Goal: Task Accomplishment & Management: Manage account settings

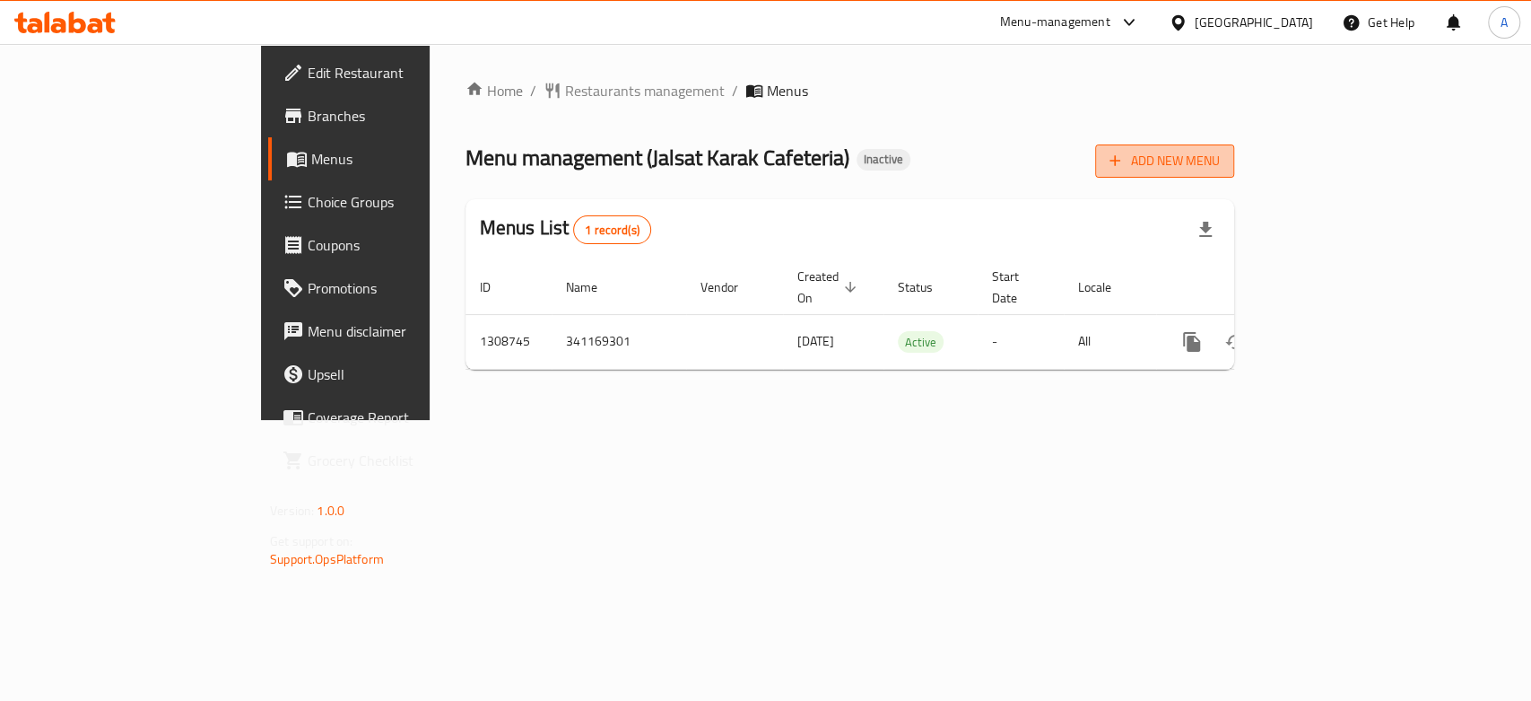
click at [1220, 162] on span "Add New Menu" at bounding box center [1165, 161] width 110 height 22
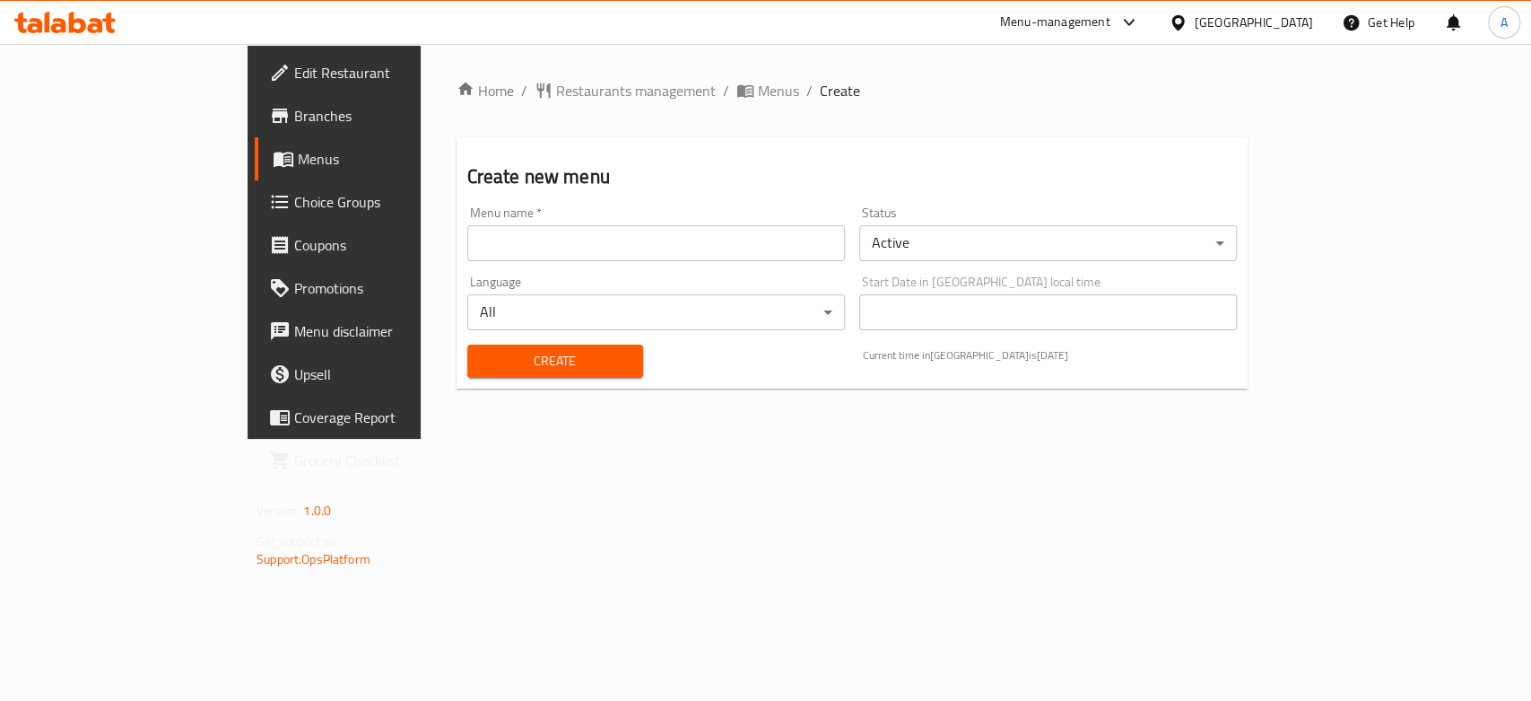
click at [560, 240] on input "text" at bounding box center [656, 243] width 378 height 36
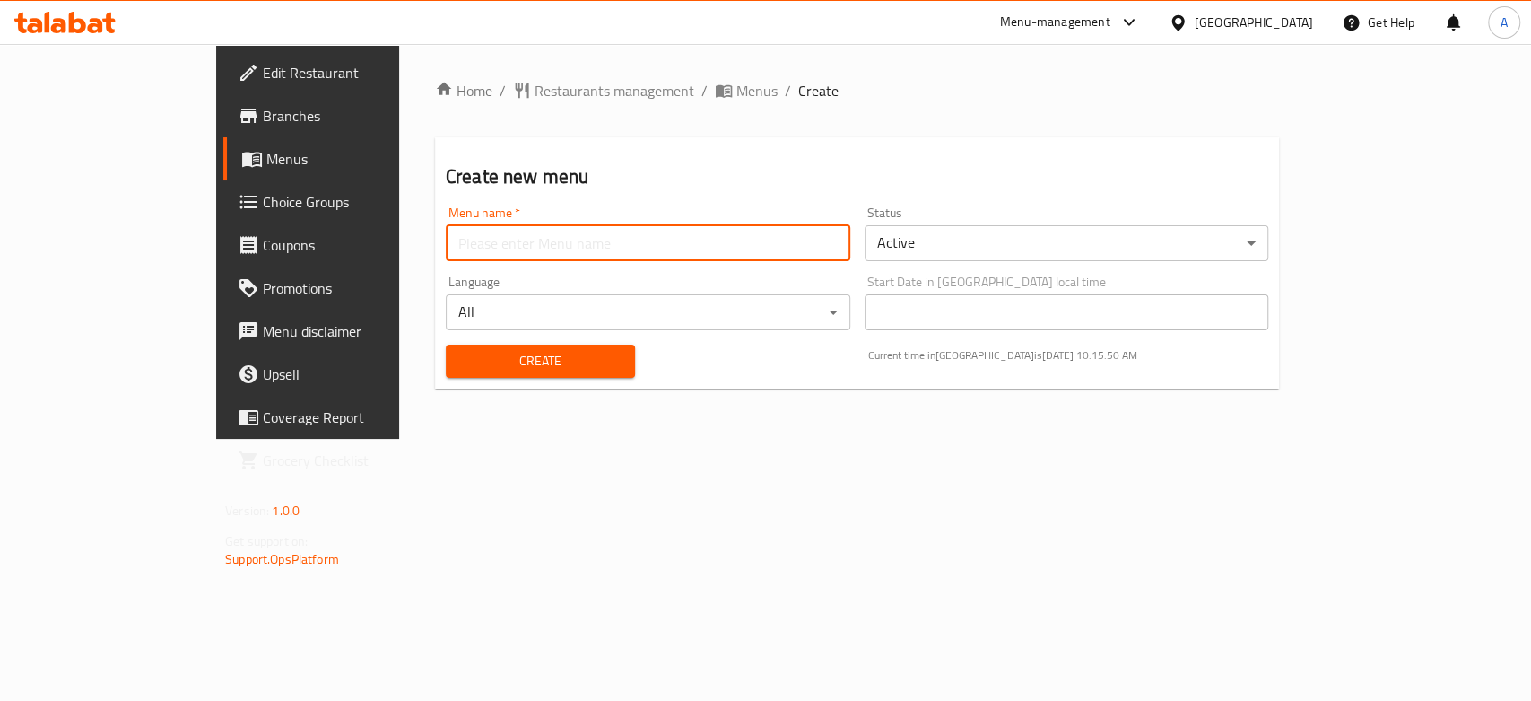
type input "Test 2"
click at [1012, 256] on body "​ Menu-management United Arab Emirates Get Help A Edit Restaurant Branches Menu…" at bounding box center [765, 372] width 1531 height 657
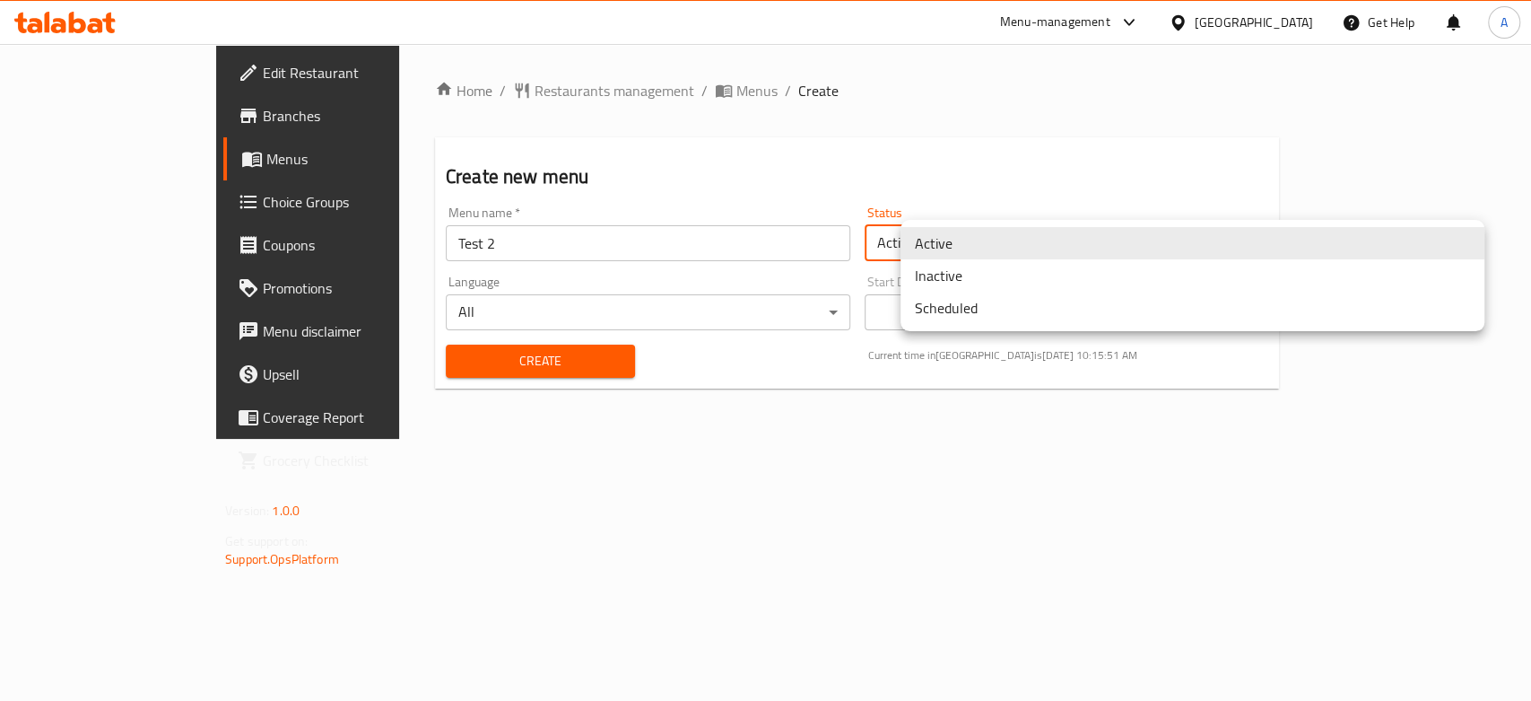
click at [973, 282] on li "Inactive" at bounding box center [1193, 275] width 584 height 32
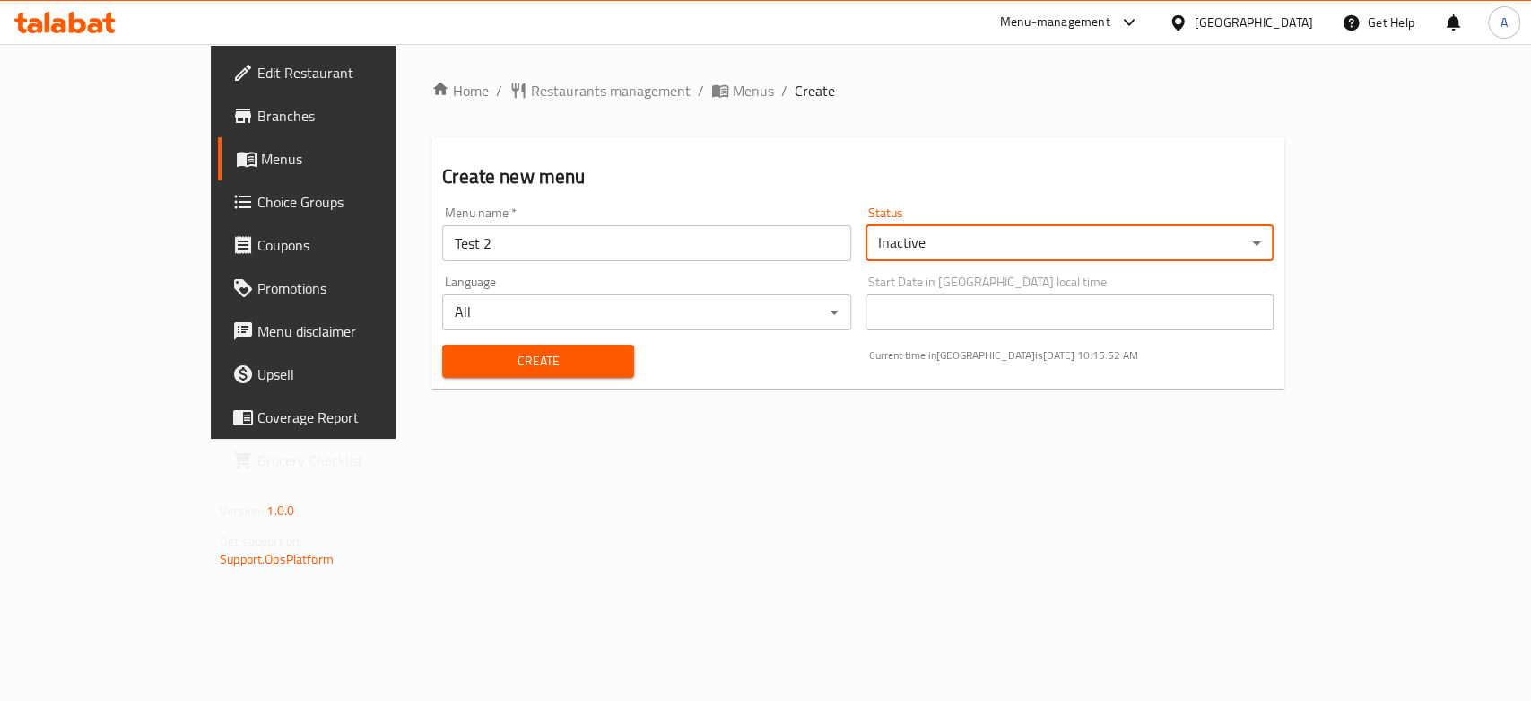
click at [562, 366] on span "Create" at bounding box center [538, 361] width 163 height 22
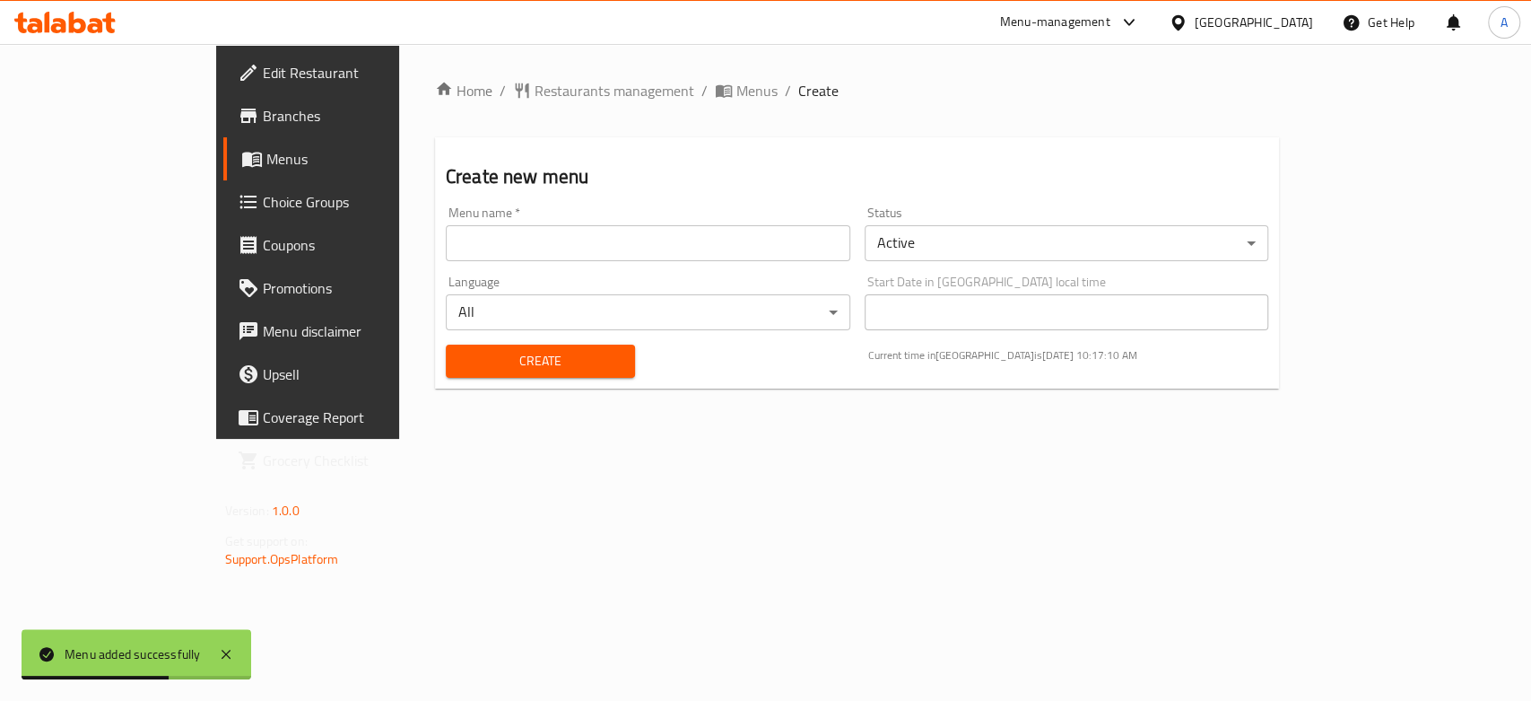
click at [605, 105] on div "Home / Restaurants management / Menus / Create Create new menu Menu name   * Me…" at bounding box center [857, 241] width 845 height 323
click at [737, 94] on span "Menus" at bounding box center [757, 91] width 41 height 22
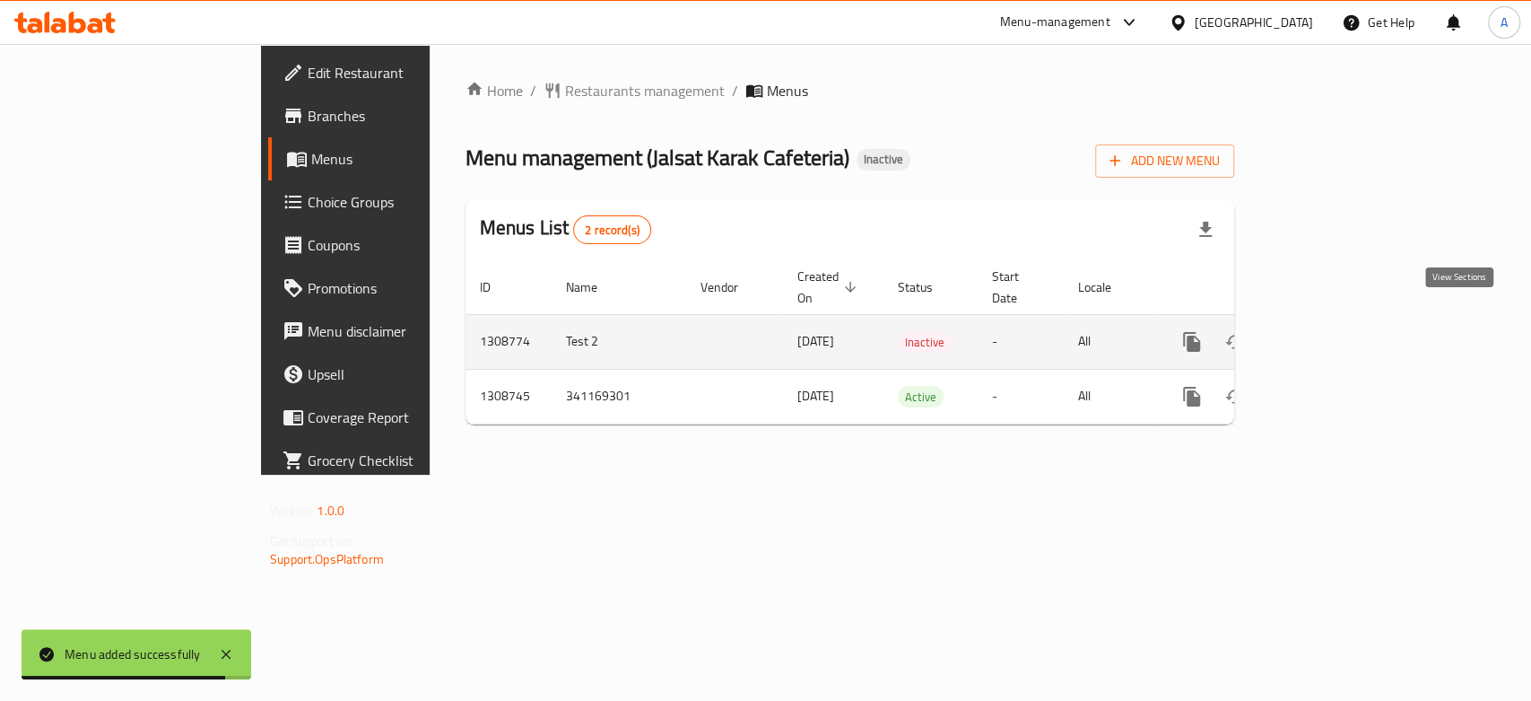
click at [1330, 334] on icon "enhanced table" at bounding box center [1321, 342] width 16 height 16
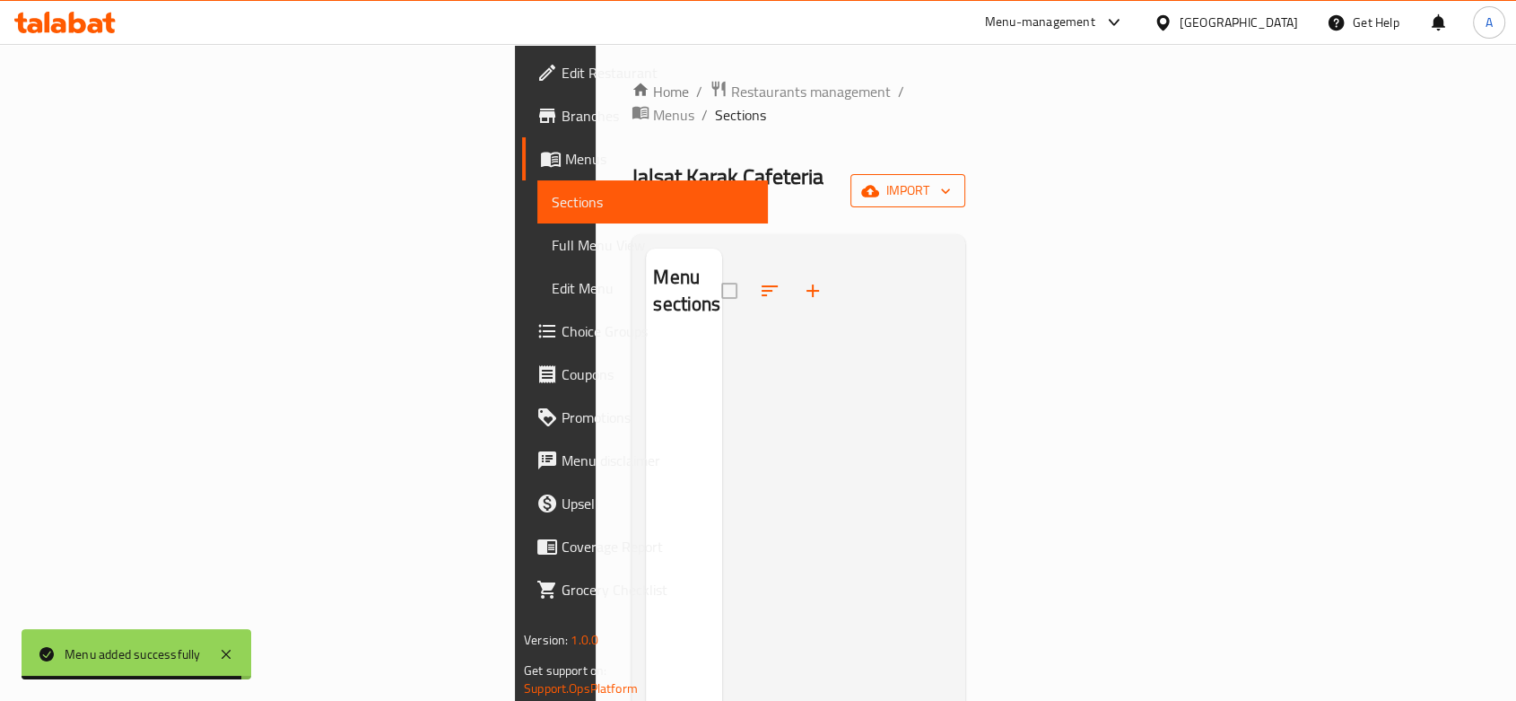
click at [951, 179] on span "import" at bounding box center [908, 190] width 86 height 22
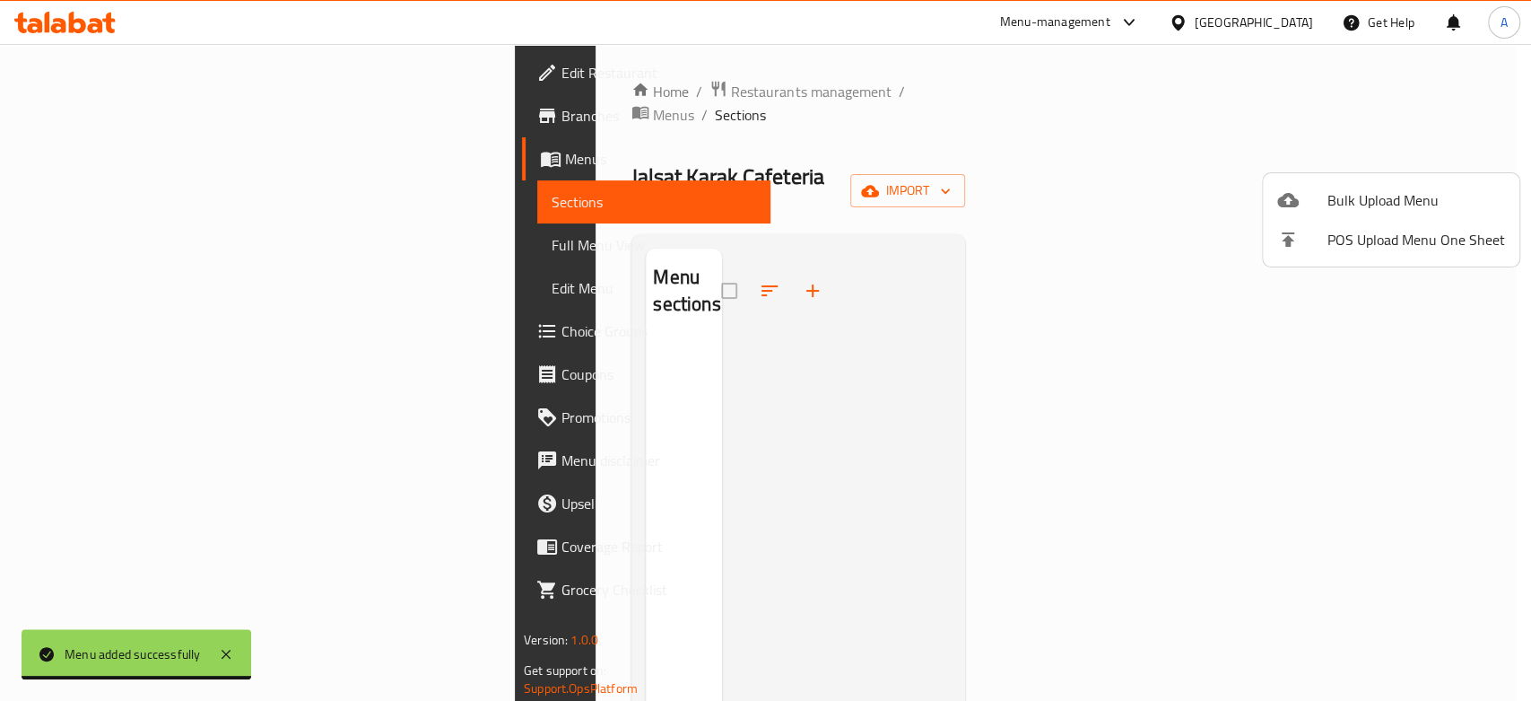
click at [1344, 180] on li "Bulk Upload Menu" at bounding box center [1391, 199] width 257 height 39
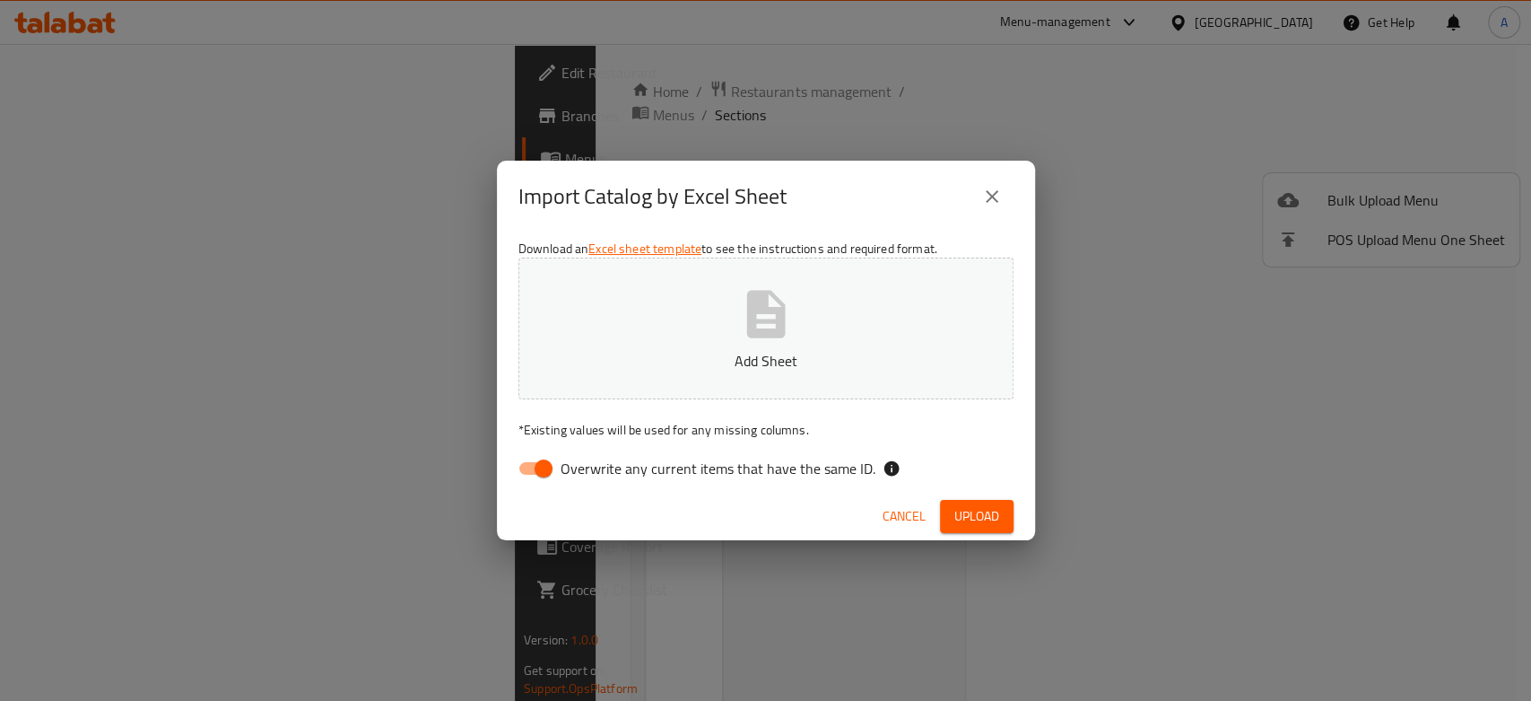
click at [861, 334] on button "Add Sheet" at bounding box center [766, 328] width 495 height 142
click at [538, 473] on input "Overwrite any current items that have the same ID." at bounding box center [544, 468] width 102 height 34
checkbox input "false"
click at [981, 513] on span "Upload" at bounding box center [977, 516] width 45 height 22
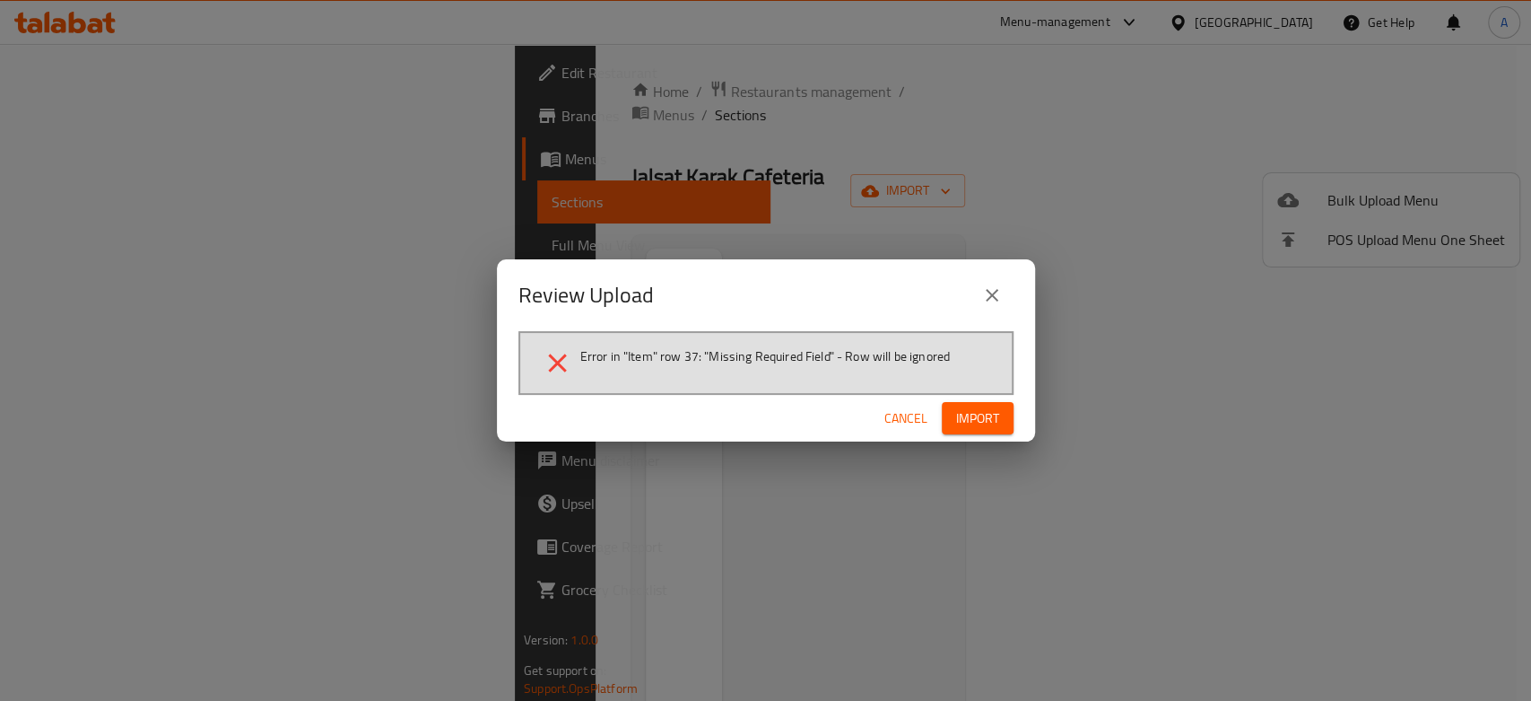
click at [897, 419] on span "Cancel" at bounding box center [906, 418] width 43 height 22
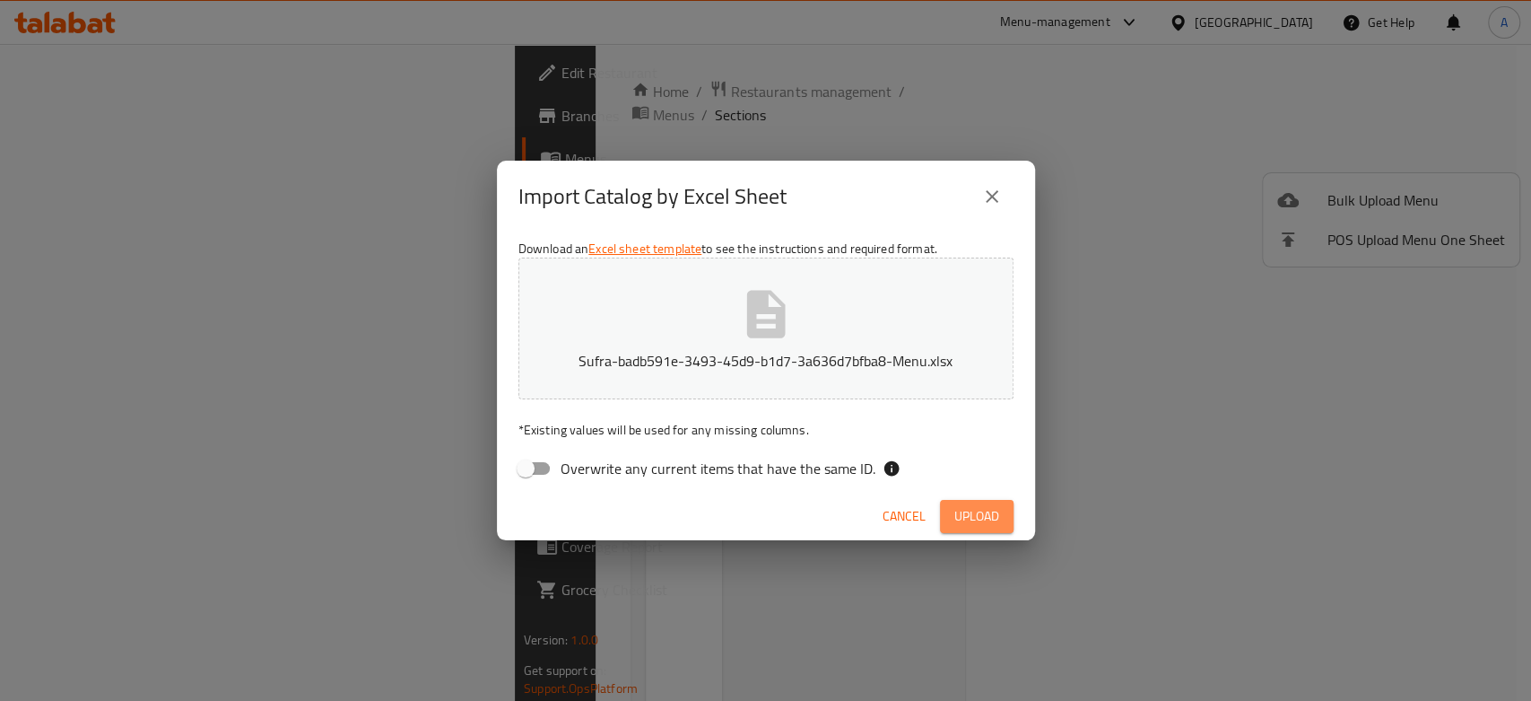
click at [1000, 528] on button "Upload" at bounding box center [977, 516] width 74 height 33
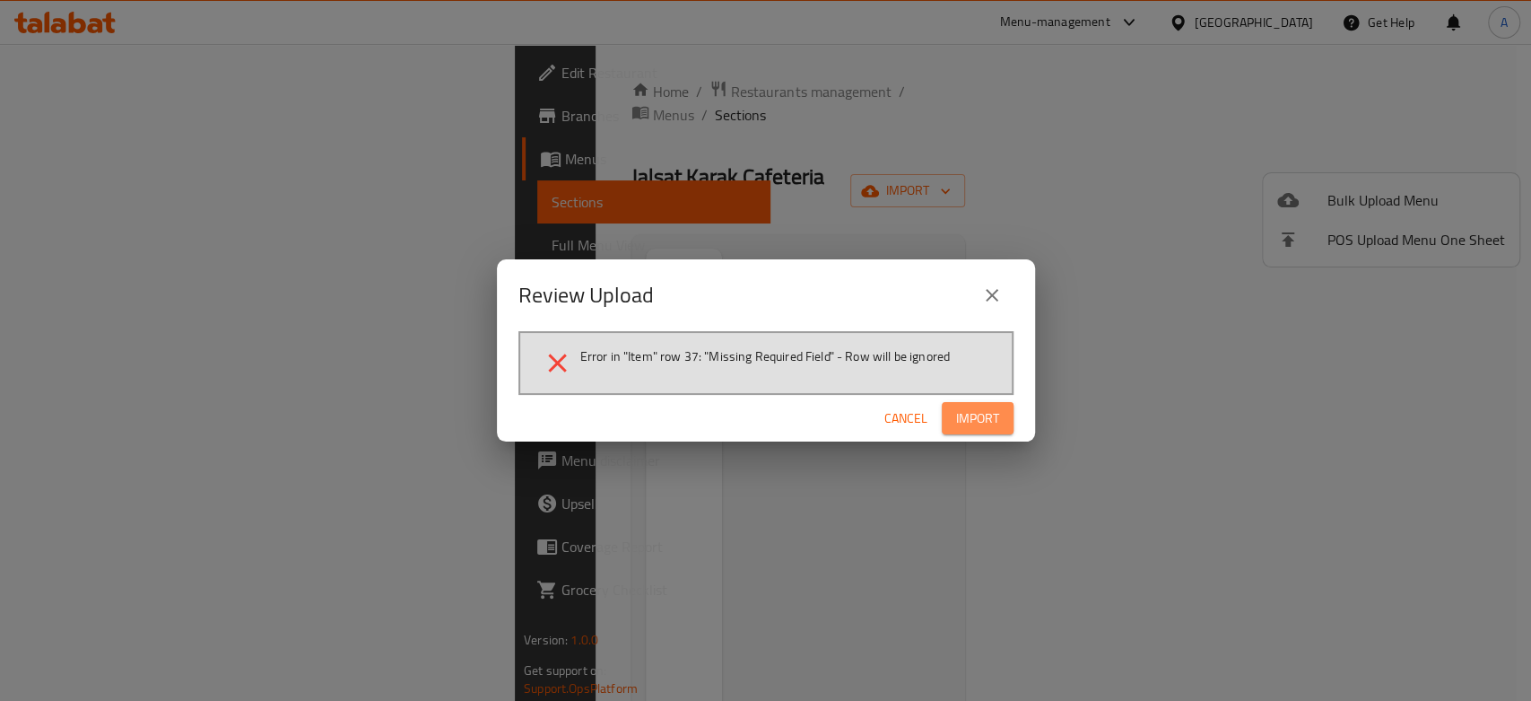
click at [966, 416] on span "Import" at bounding box center [977, 418] width 43 height 22
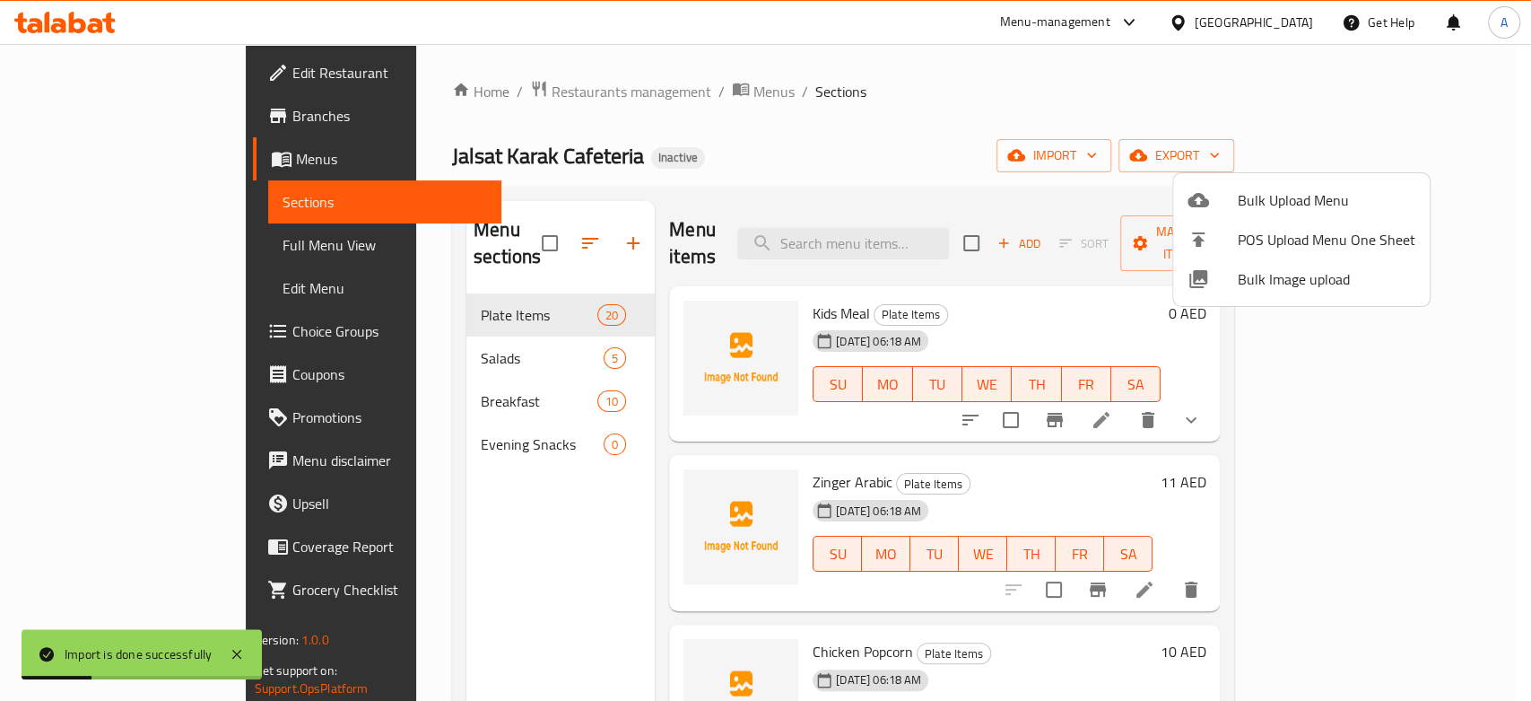
click at [458, 410] on div at bounding box center [765, 350] width 1531 height 701
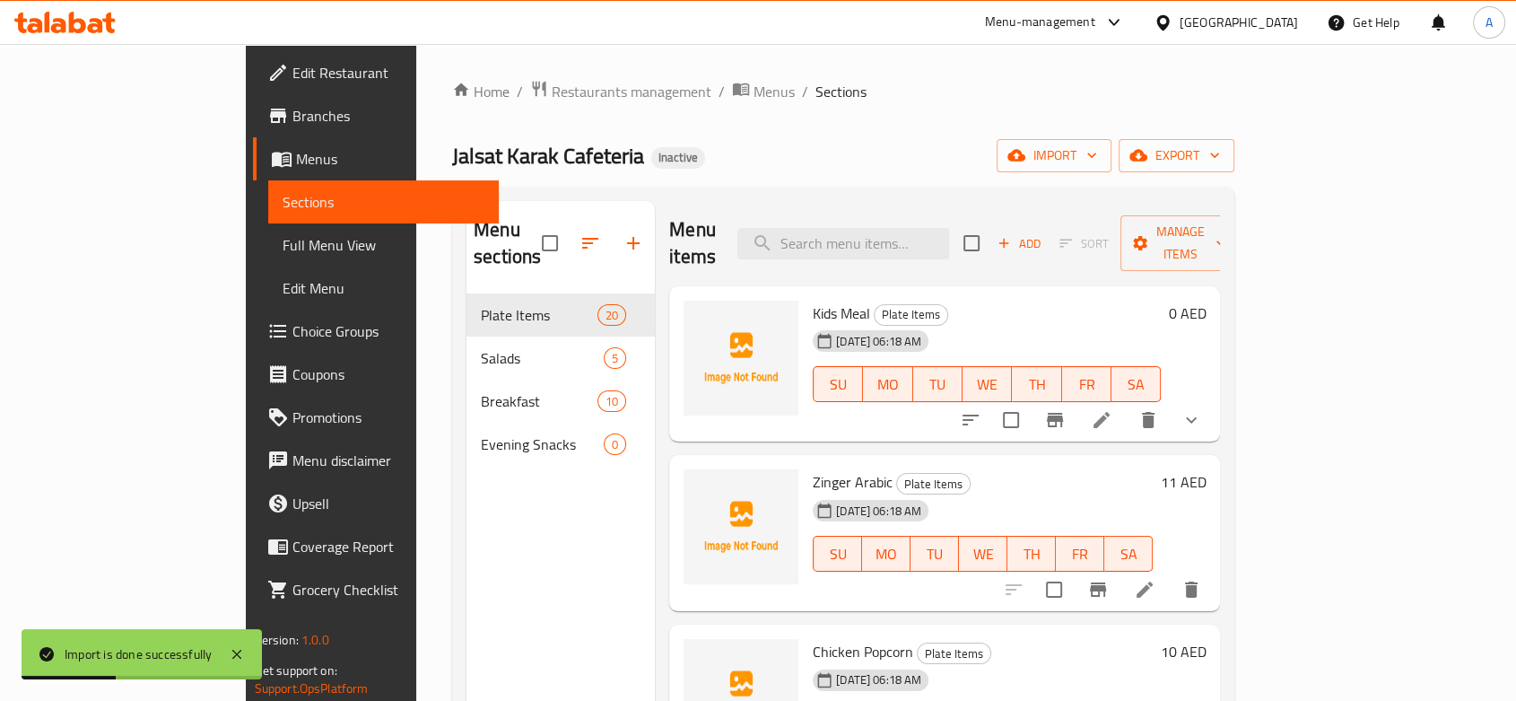
click at [467, 429] on div "Evening Snacks 0" at bounding box center [561, 444] width 188 height 43
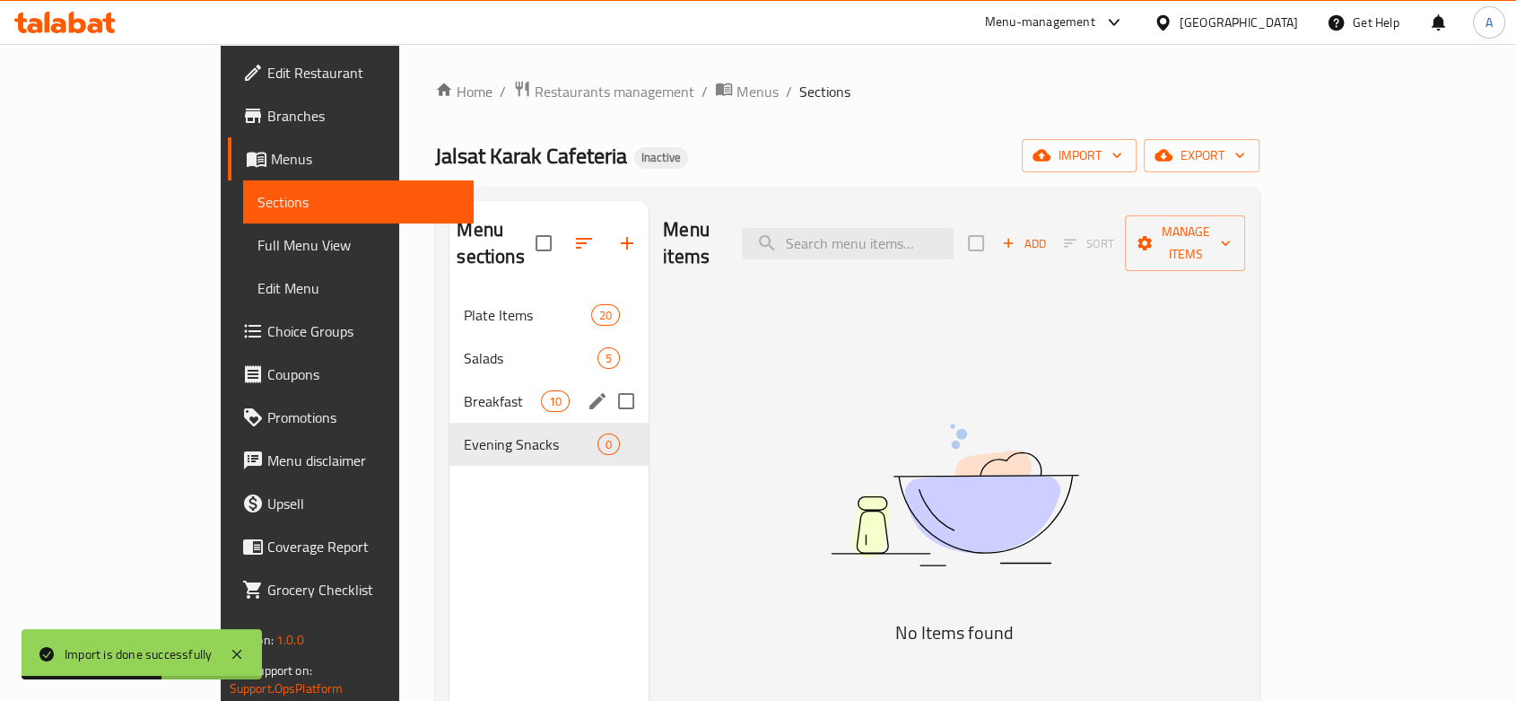
click at [449, 390] on div "Breakfast 10" at bounding box center [548, 400] width 199 height 43
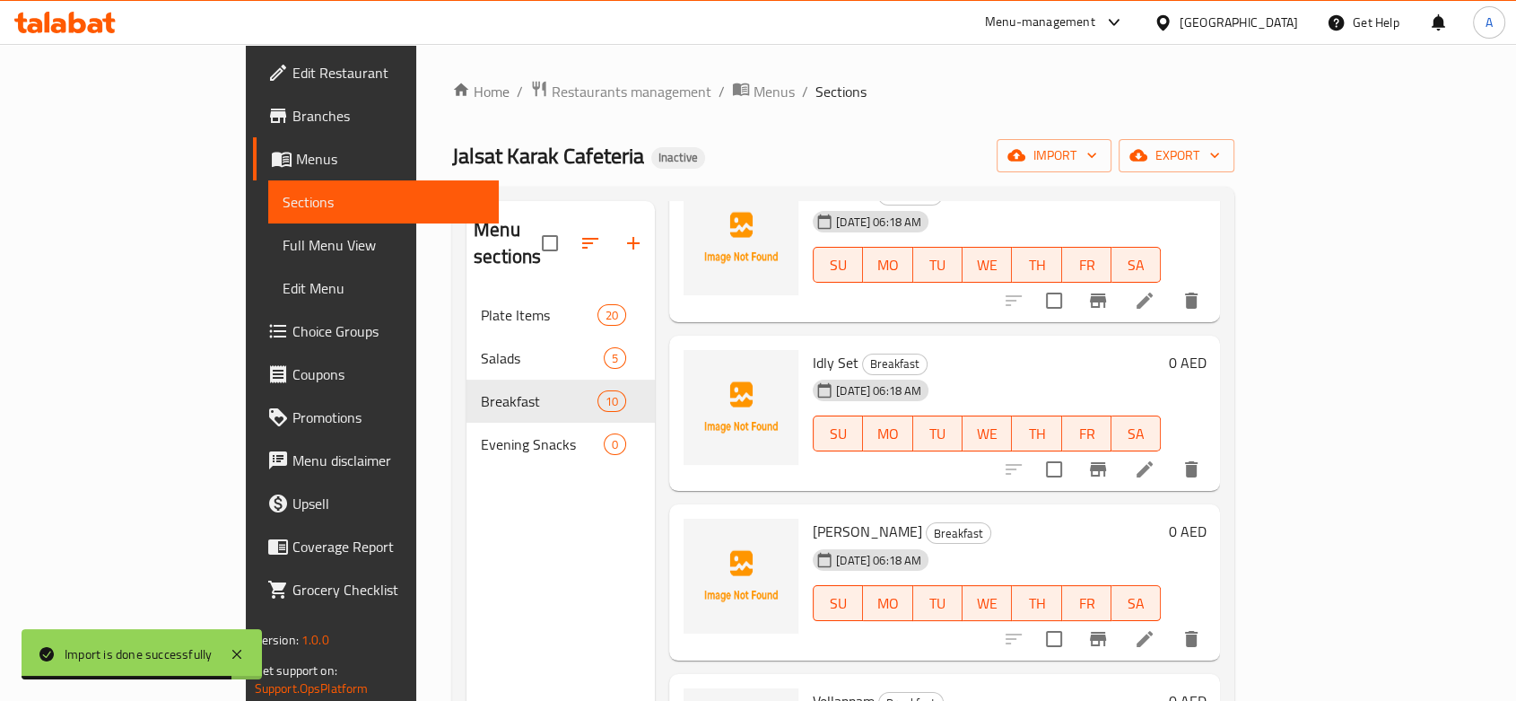
scroll to position [1035, 0]
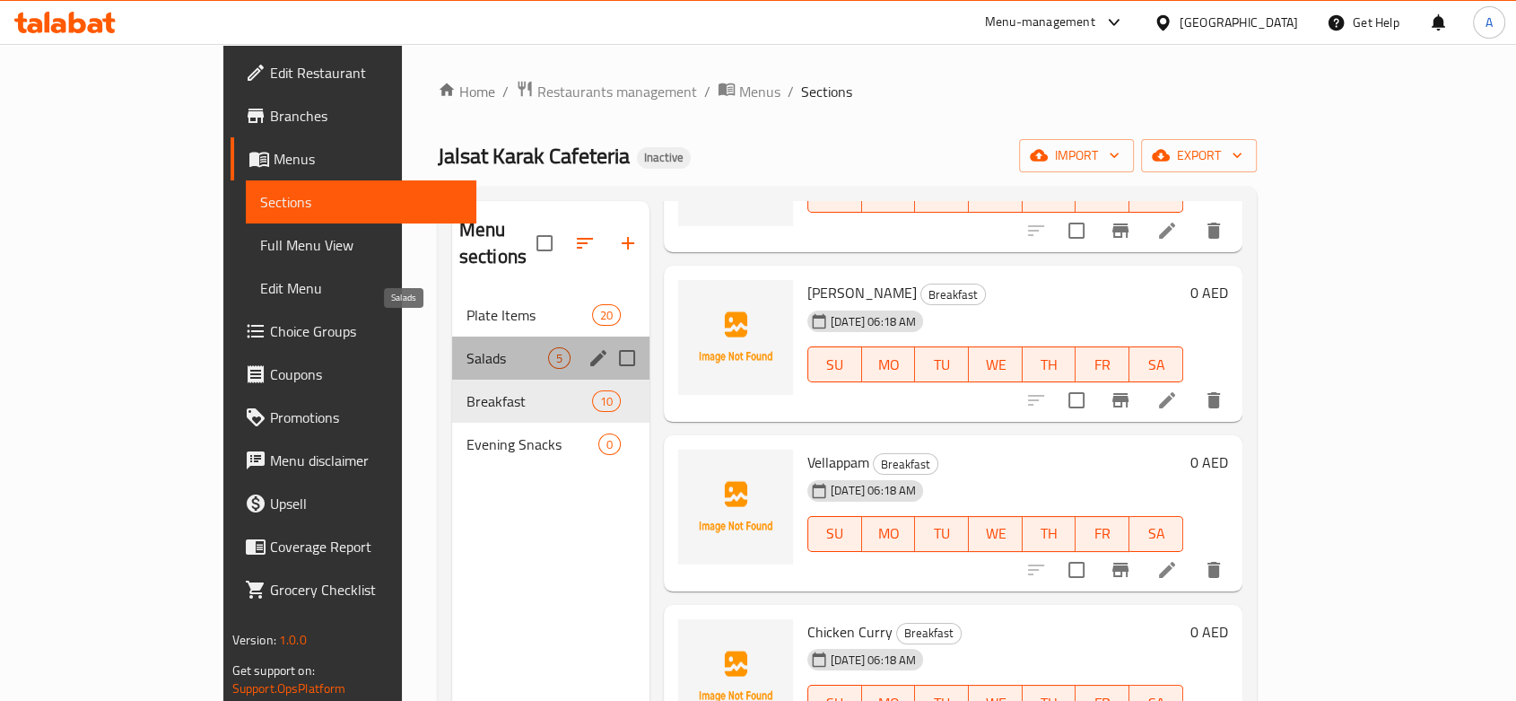
click at [467, 347] on span "Salads" at bounding box center [508, 358] width 82 height 22
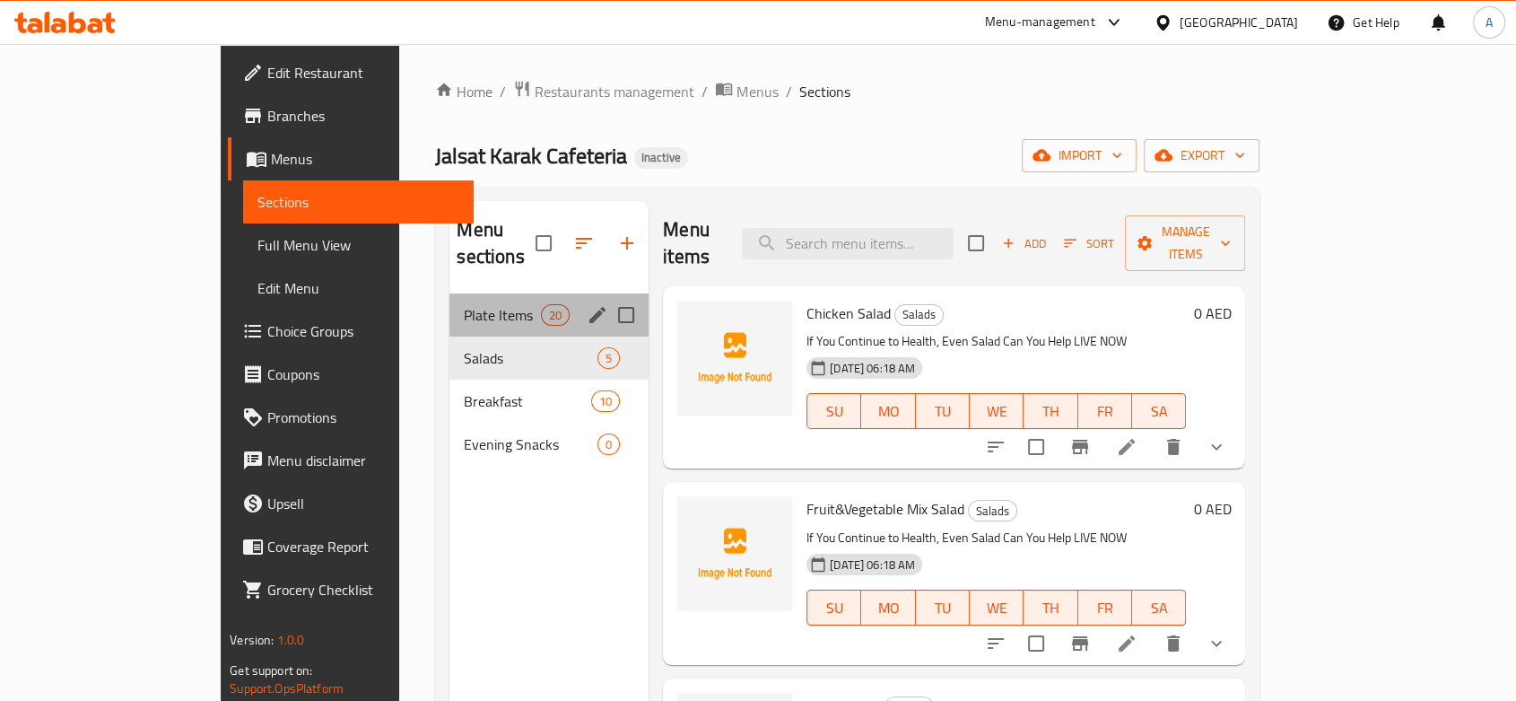
click at [487, 296] on div "Plate Items 20" at bounding box center [548, 314] width 199 height 43
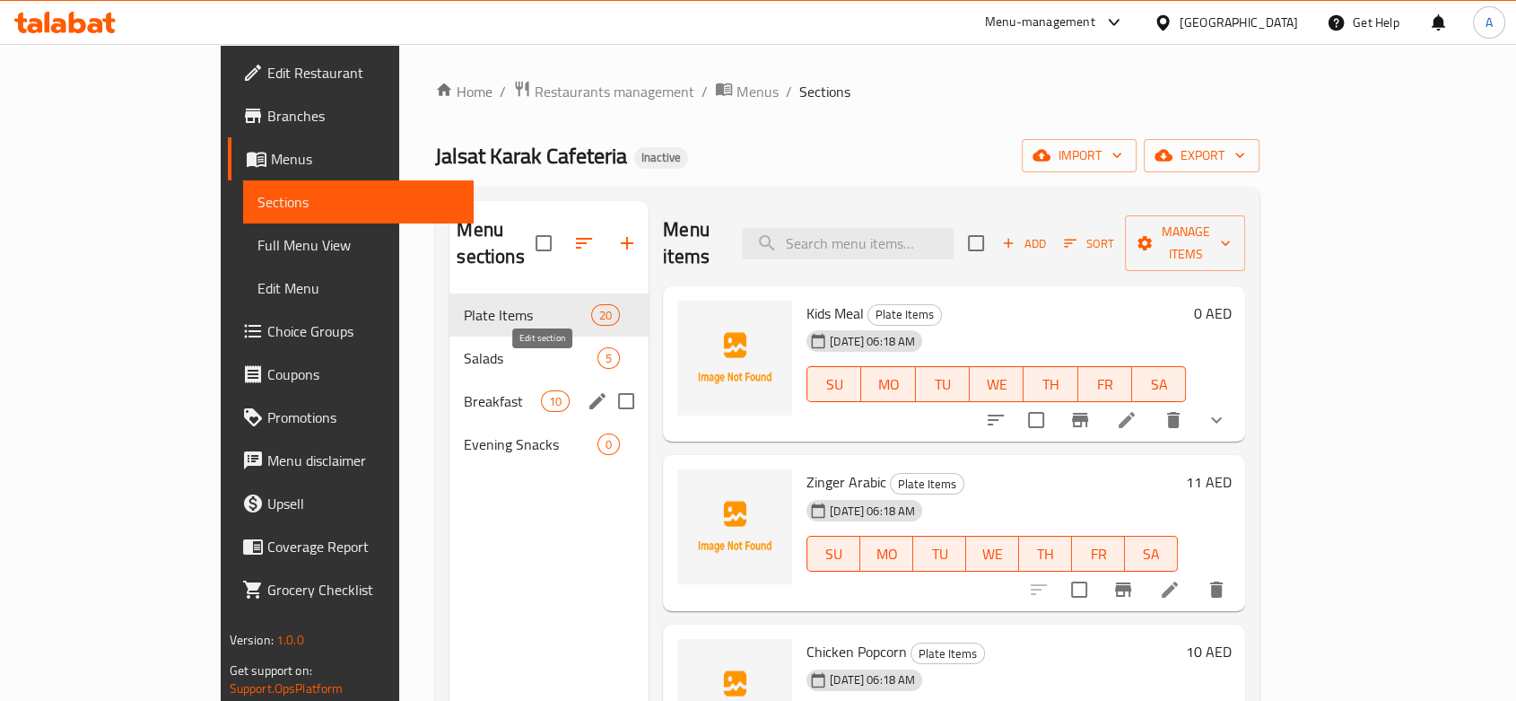
click at [589, 393] on icon "edit" at bounding box center [597, 401] width 16 height 16
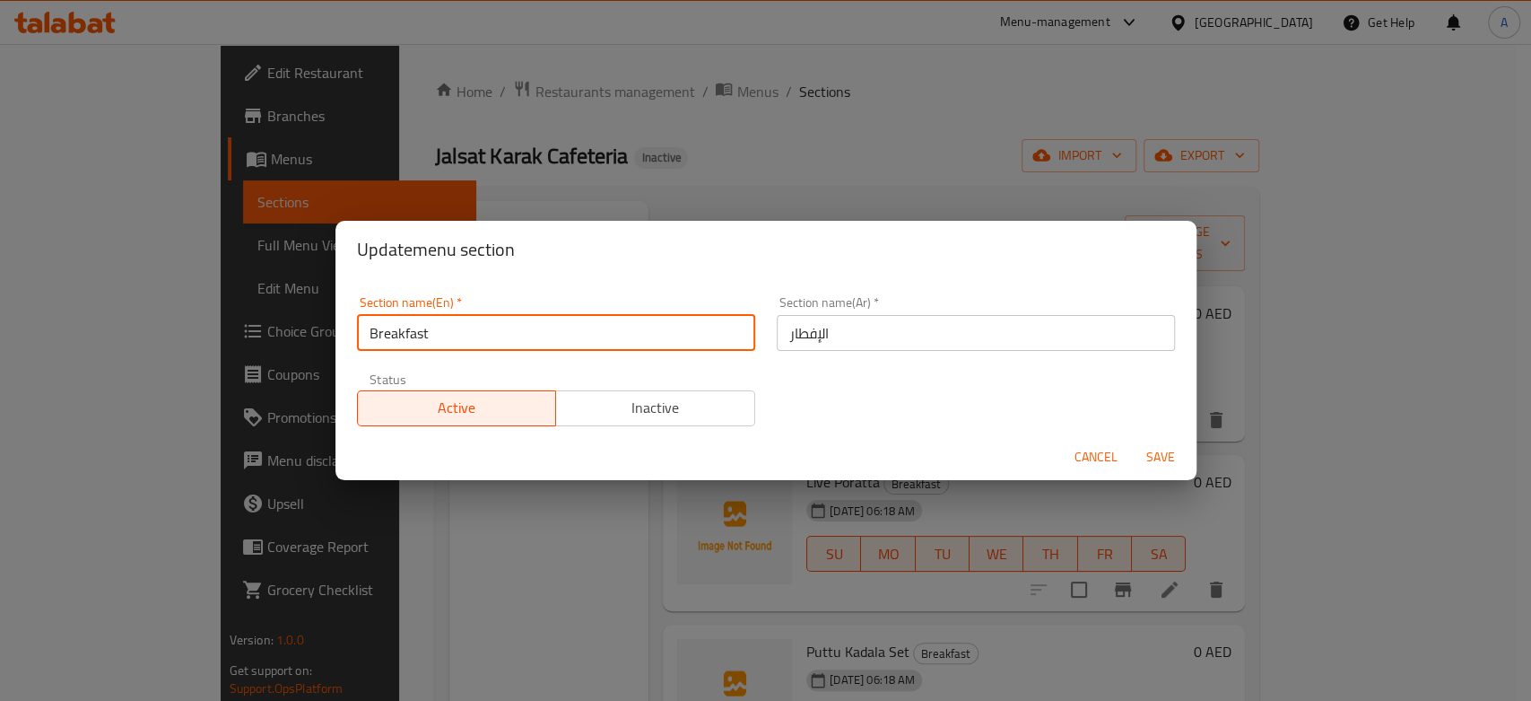
drag, startPoint x: 508, startPoint y: 346, endPoint x: 362, endPoint y: 348, distance: 145.3
click at [362, 348] on input "Breakfast" at bounding box center [556, 333] width 398 height 36
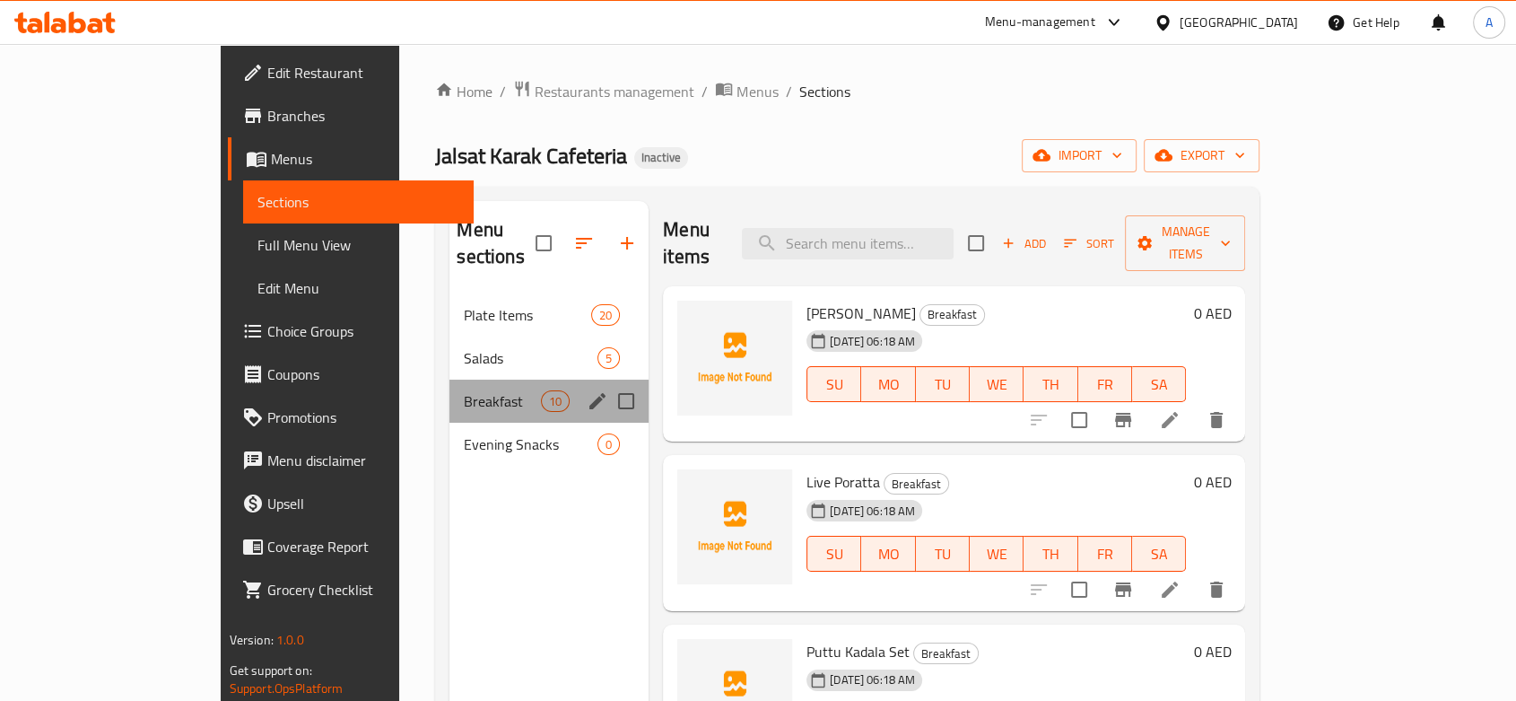
click at [449, 388] on div "Breakfast 10" at bounding box center [548, 400] width 199 height 43
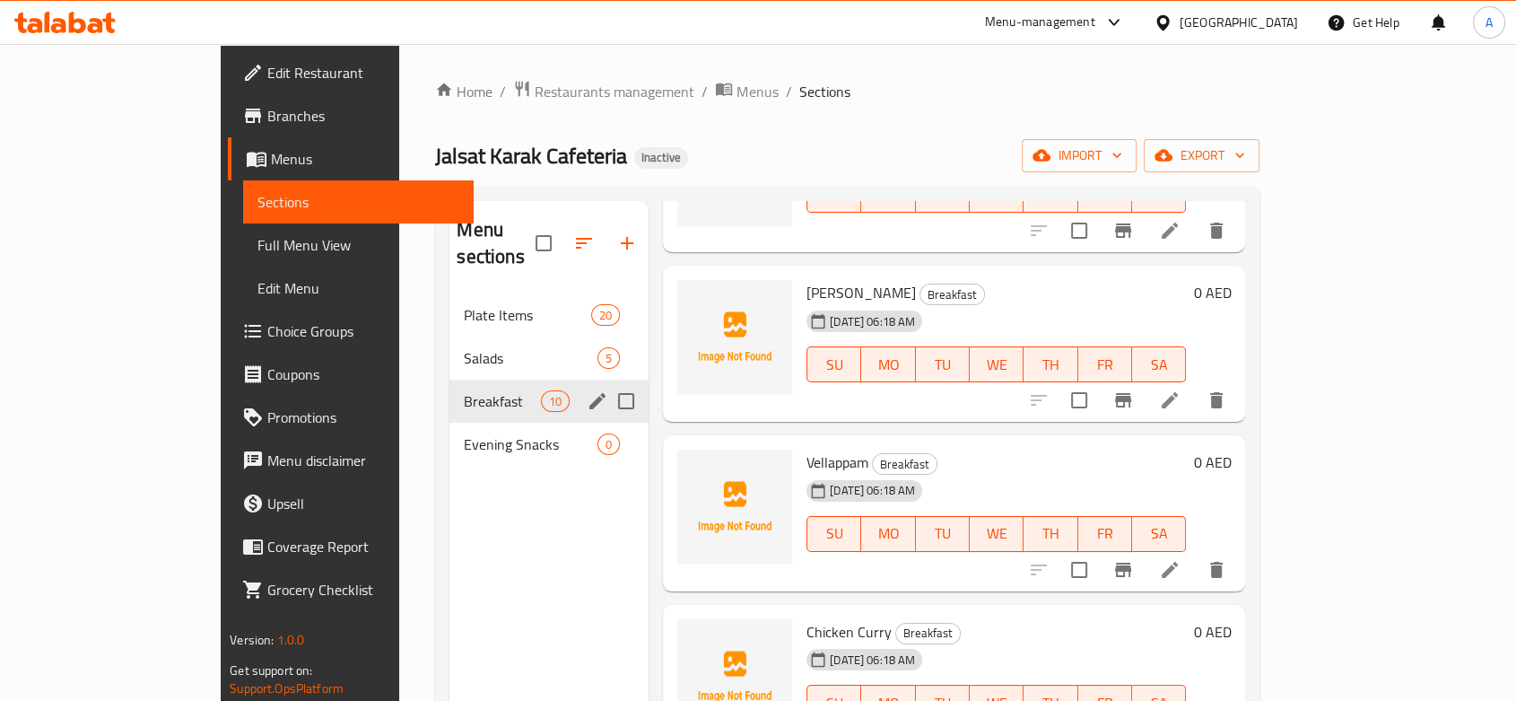
click at [607, 382] on input "Menu sections" at bounding box center [626, 401] width 38 height 38
checkbox input "true"
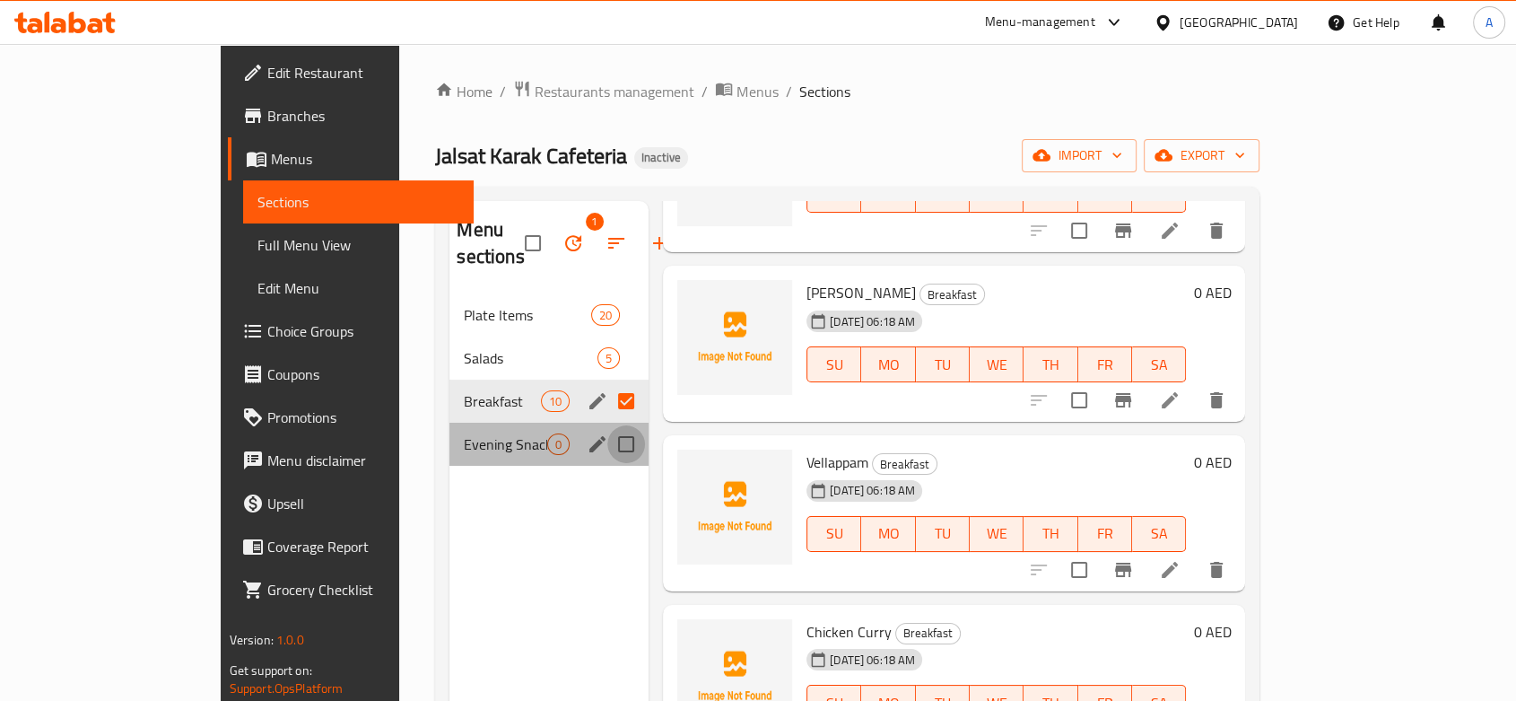
click at [607, 425] on input "Menu sections" at bounding box center [626, 444] width 38 height 38
checkbox input "true"
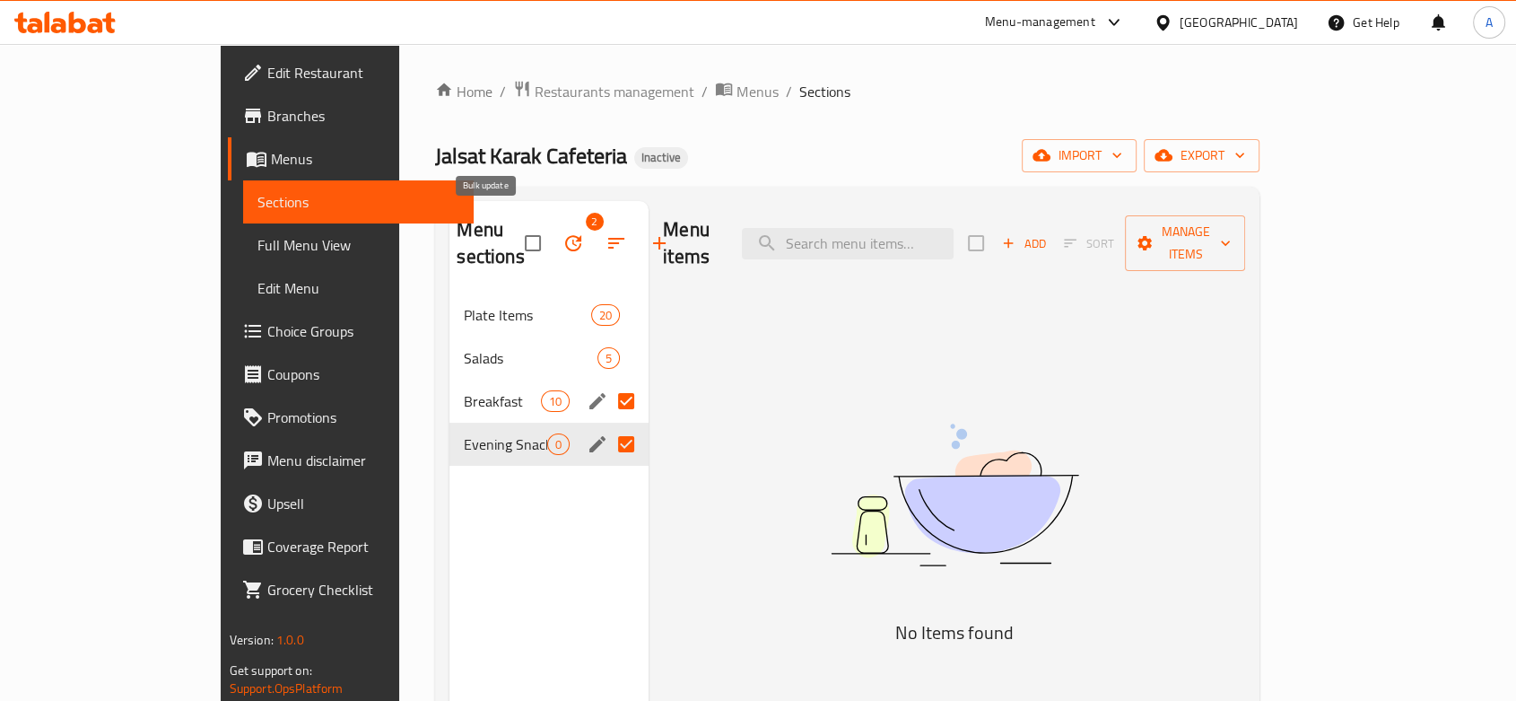
click at [552, 243] on button "button" at bounding box center [573, 243] width 43 height 43
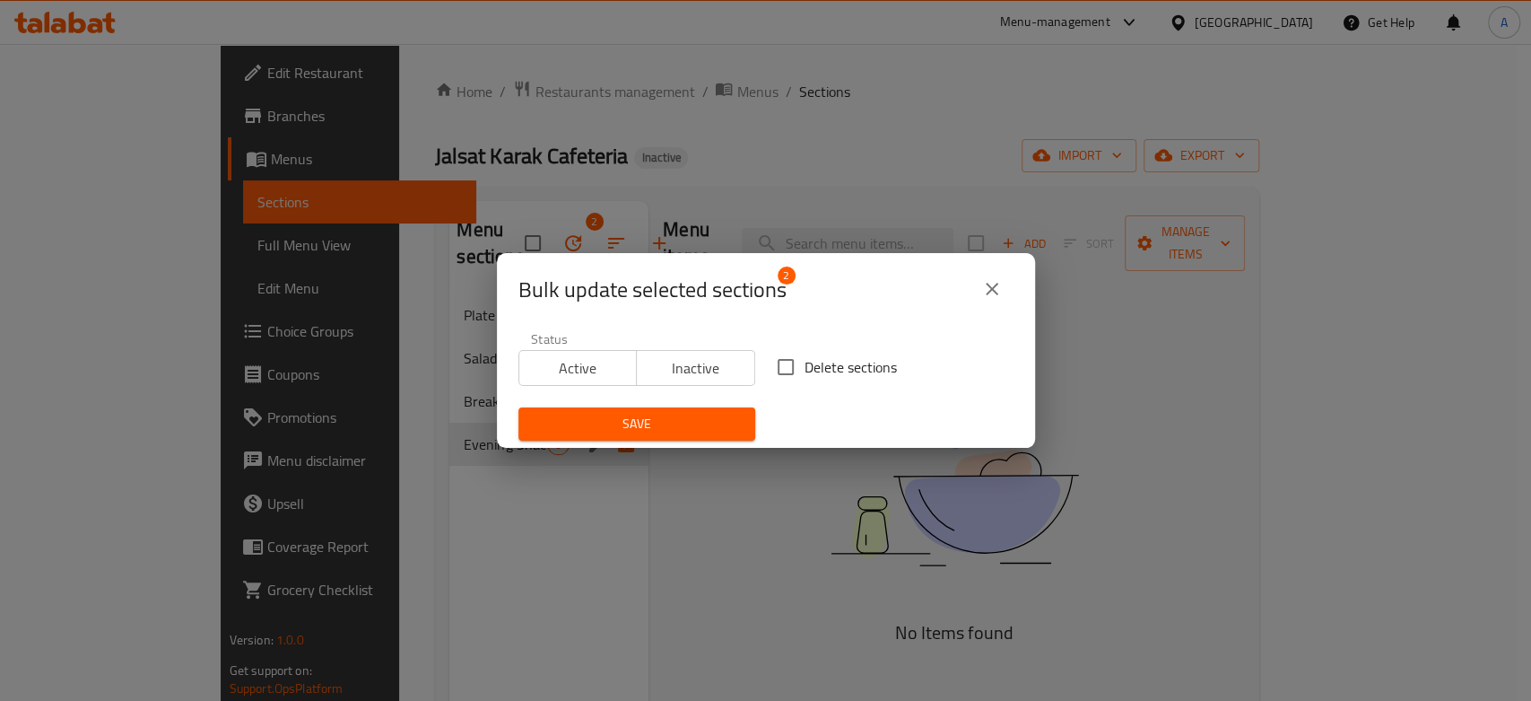
click at [782, 367] on input "Delete sections" at bounding box center [786, 367] width 38 height 38
checkbox input "true"
click at [724, 429] on span "Save" at bounding box center [637, 424] width 208 height 22
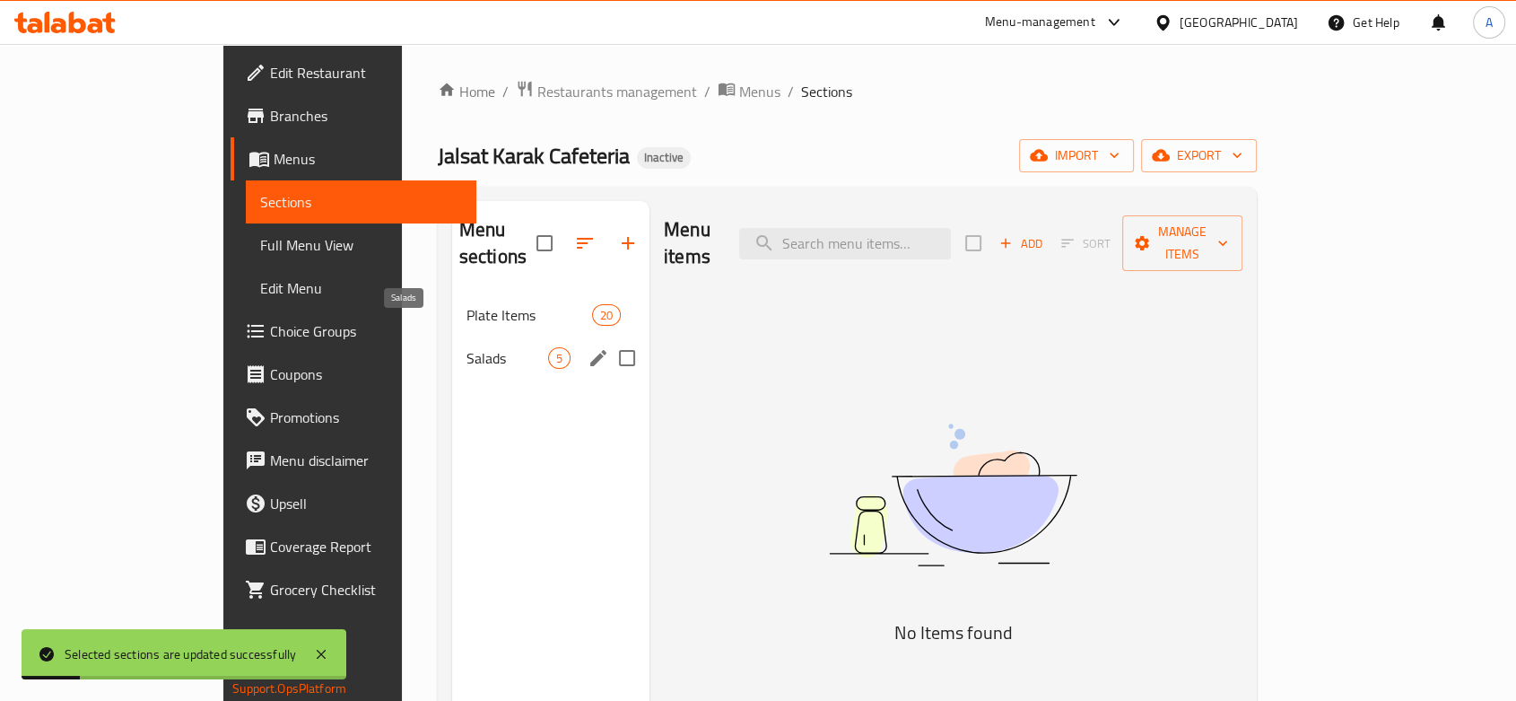
click at [467, 347] on span "Salads" at bounding box center [508, 358] width 82 height 22
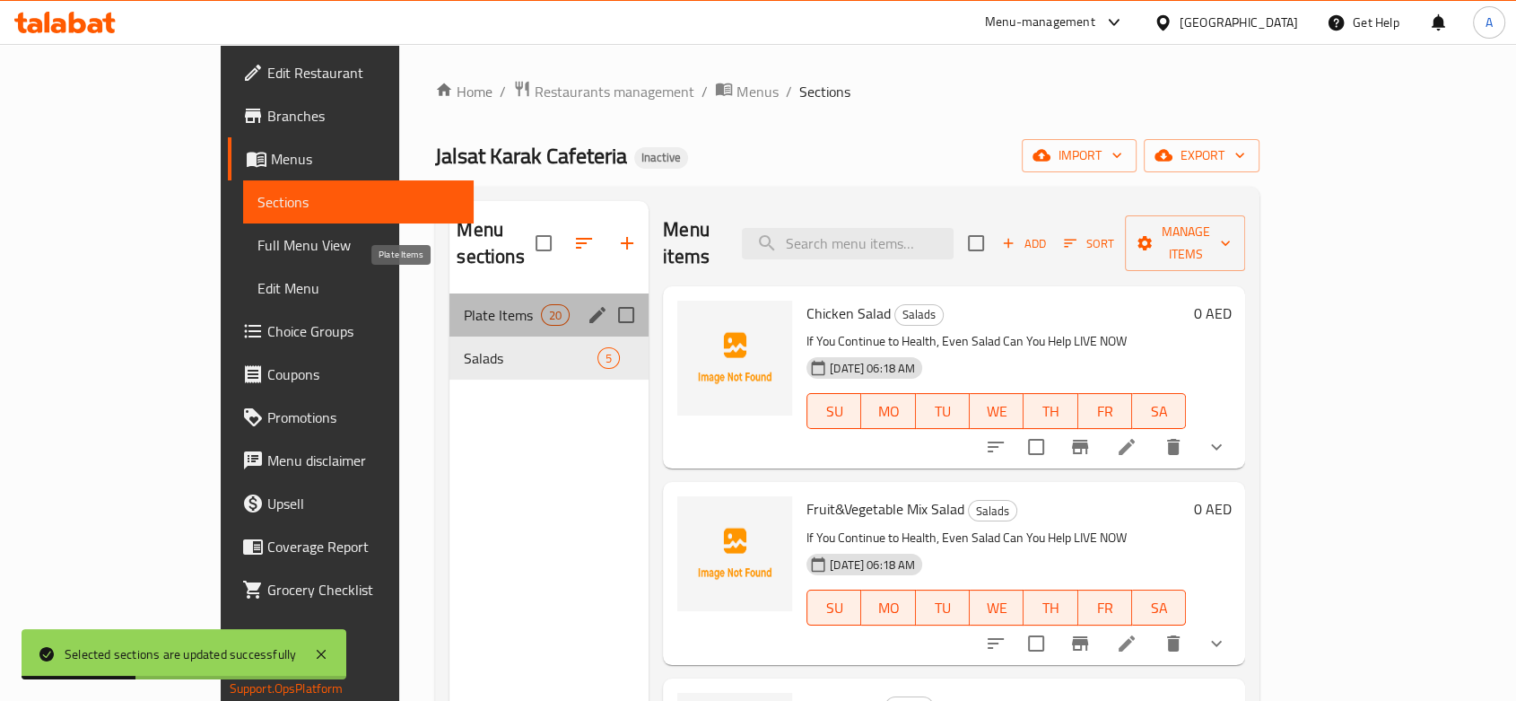
click at [464, 304] on span "Plate Items" at bounding box center [502, 315] width 76 height 22
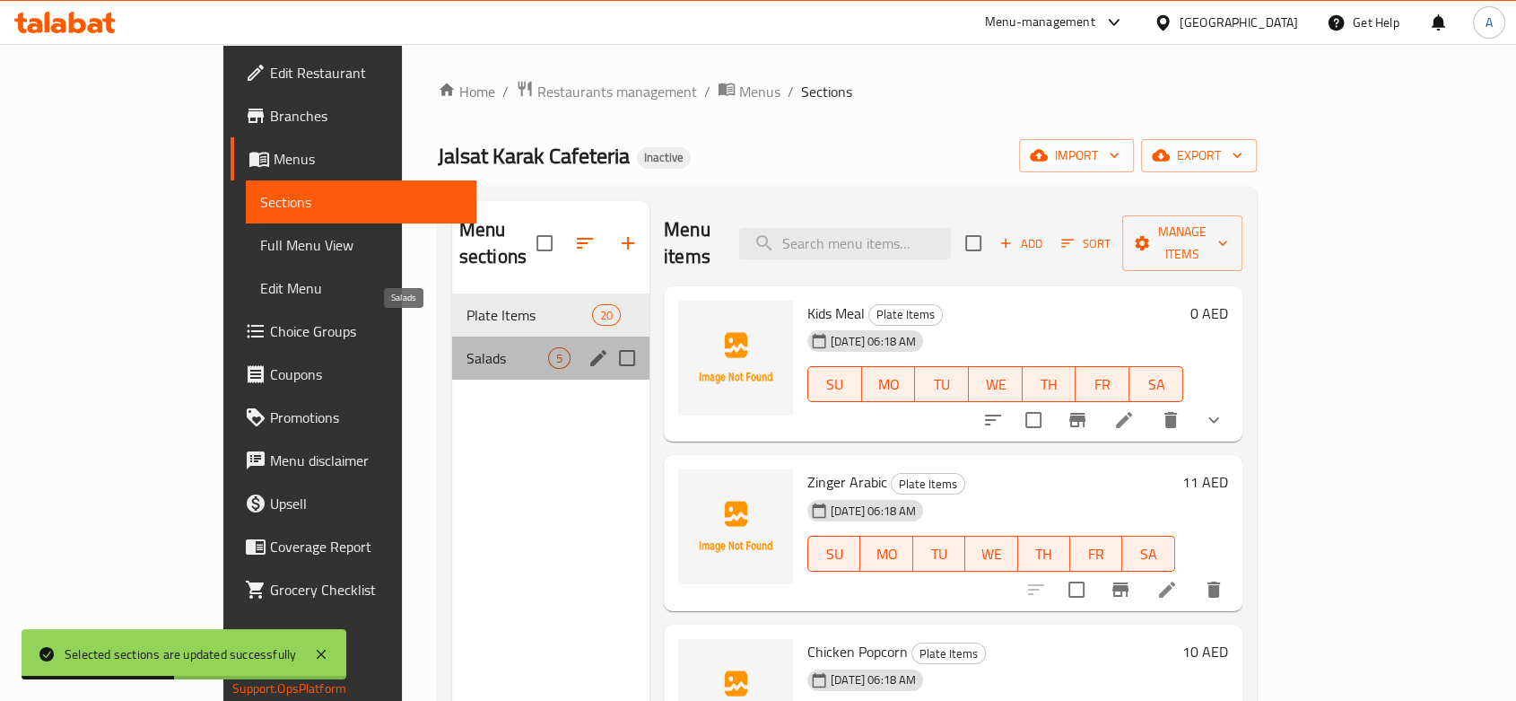
click at [467, 347] on span "Salads" at bounding box center [508, 358] width 82 height 22
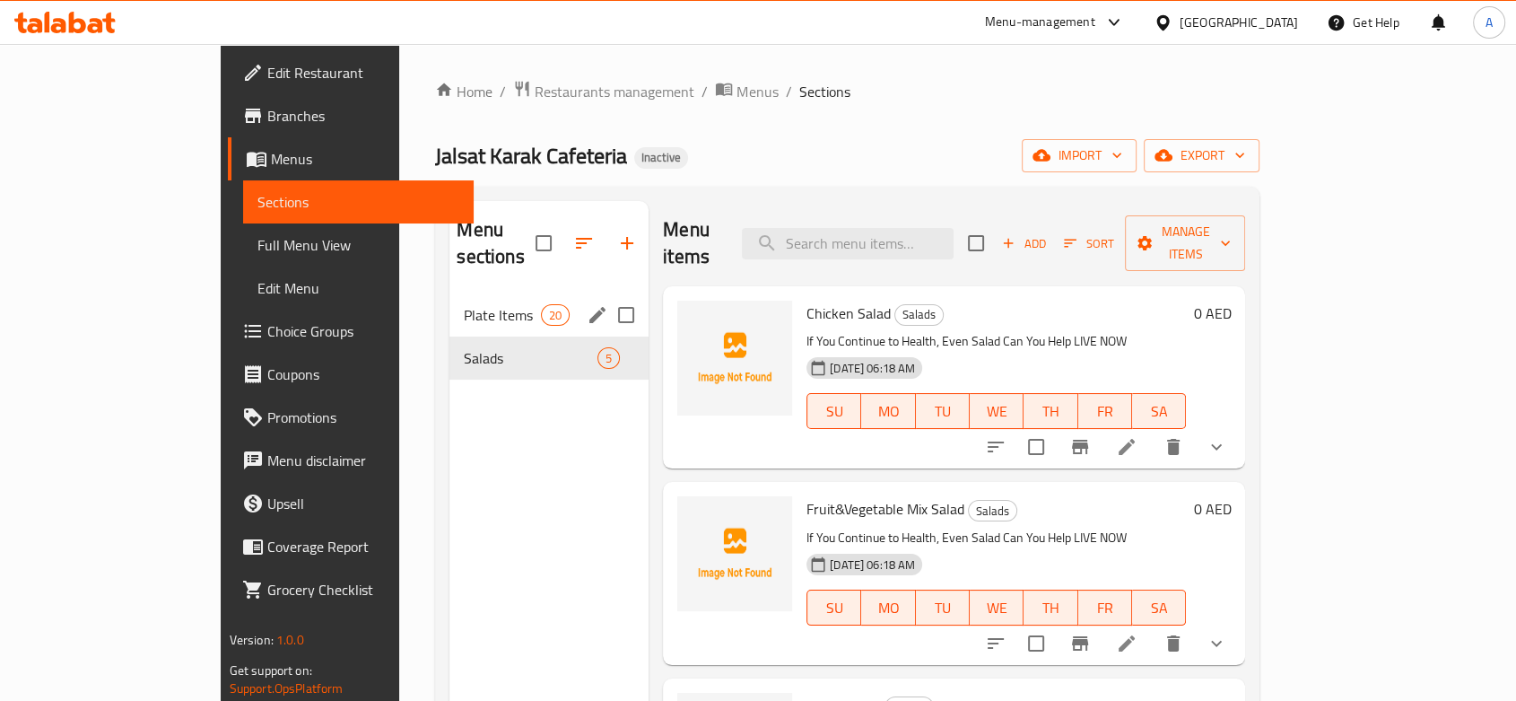
click at [449, 293] on div "Plate Items 20" at bounding box center [548, 314] width 199 height 43
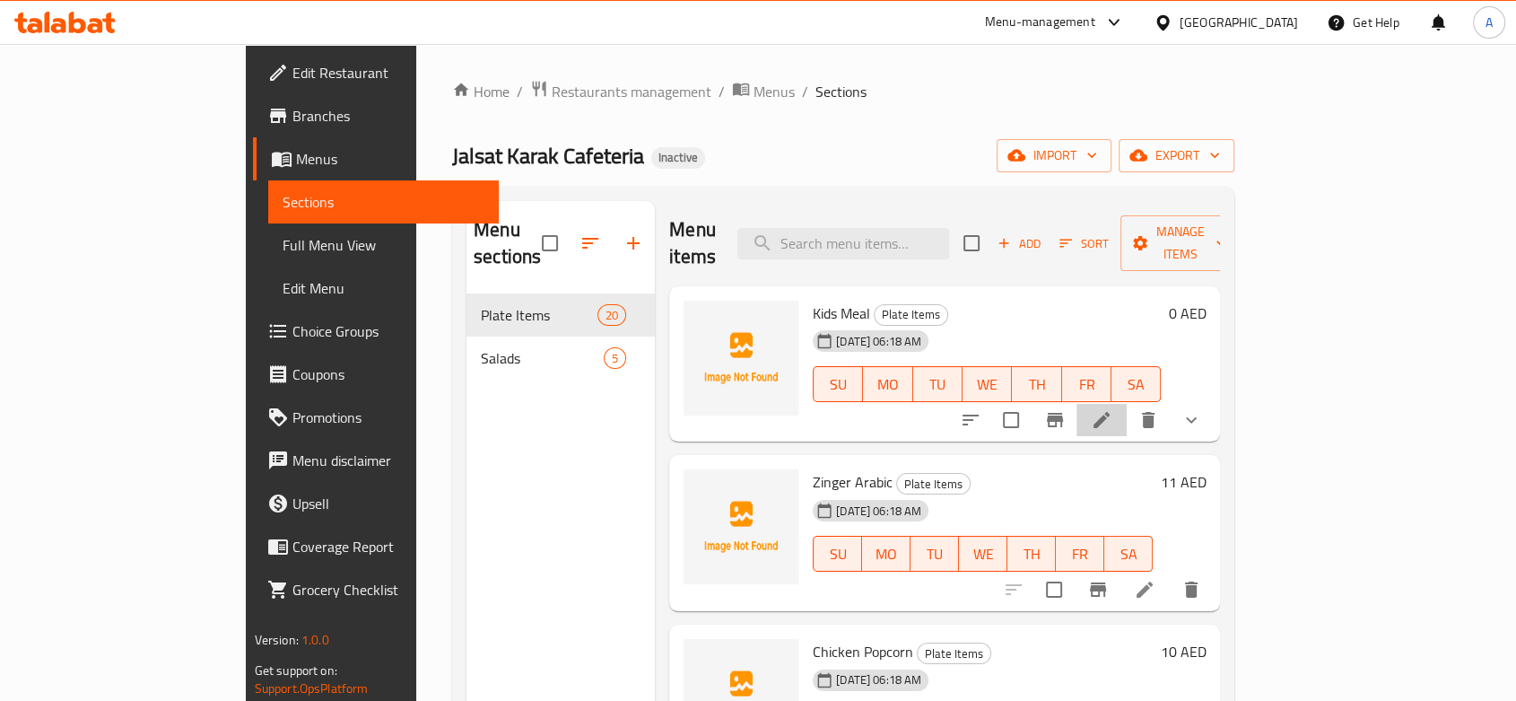
click at [1127, 405] on li at bounding box center [1102, 420] width 50 height 32
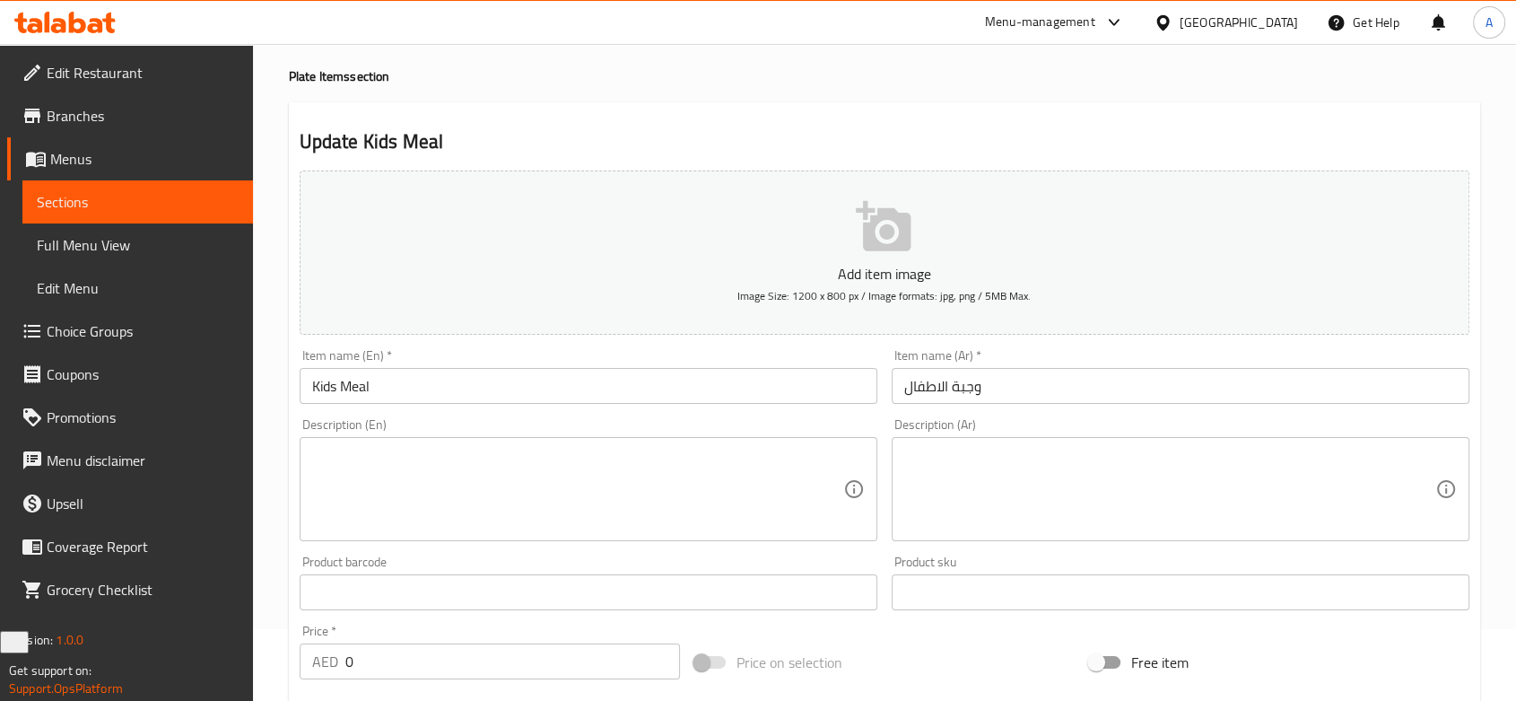
scroll to position [8, 0]
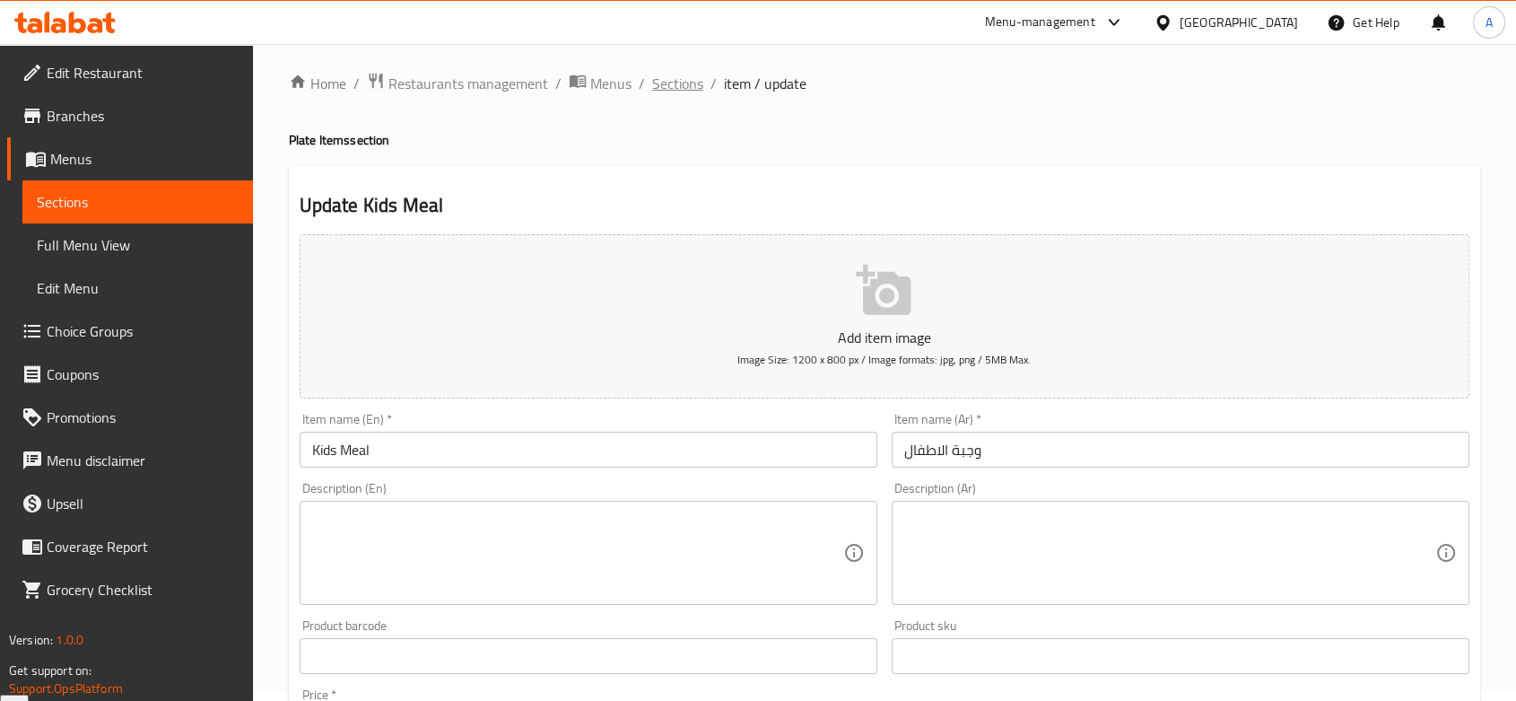
click at [667, 83] on span "Sections" at bounding box center [677, 84] width 51 height 22
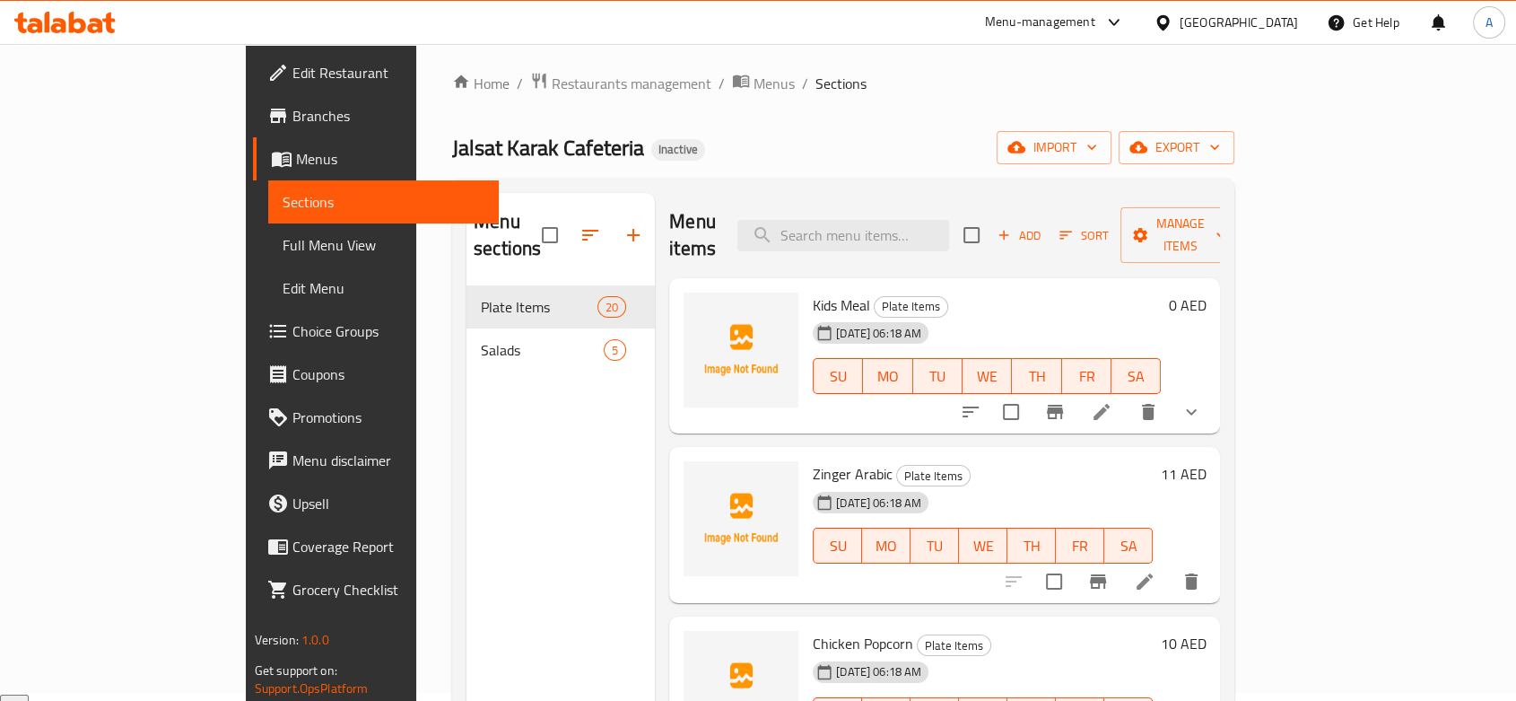
click at [1127, 397] on li at bounding box center [1102, 412] width 50 height 32
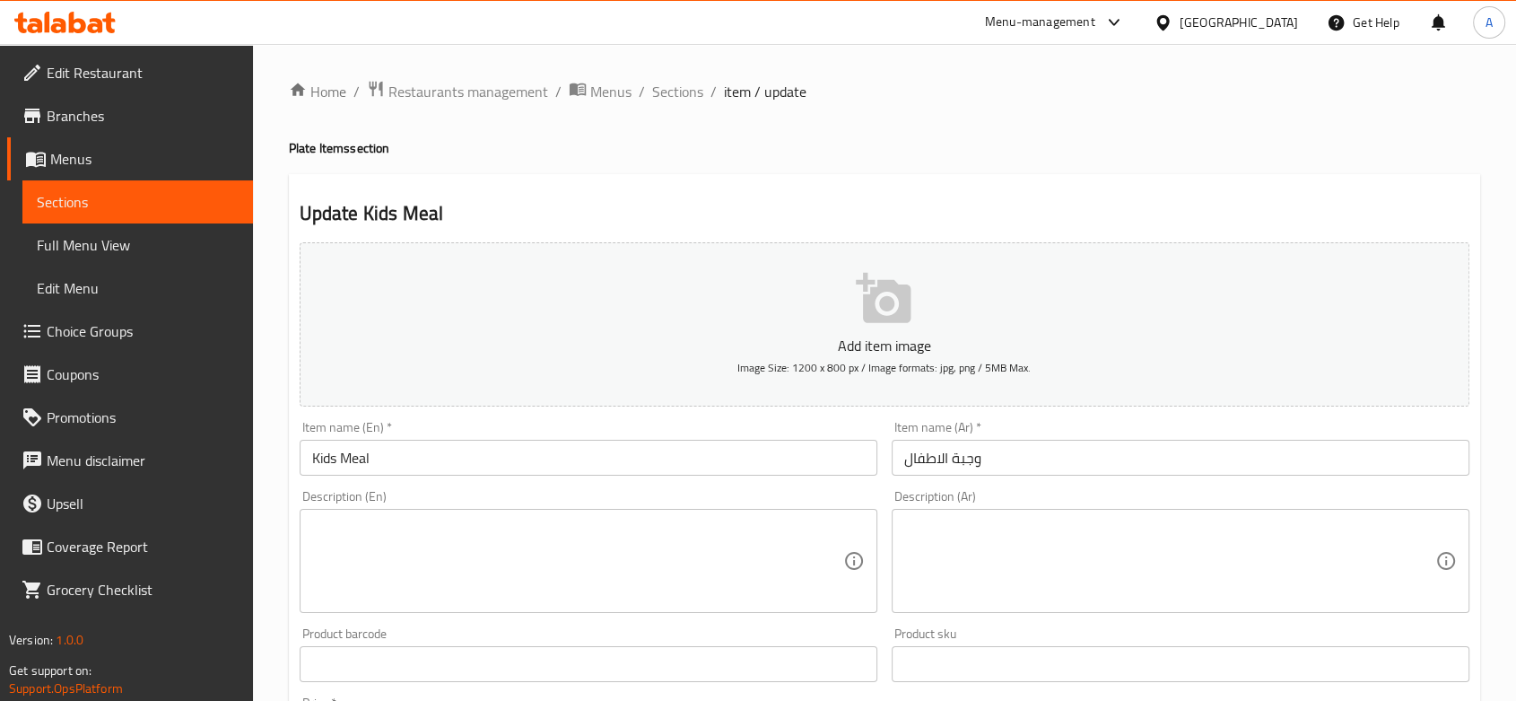
click at [528, 516] on div "Description (En)" at bounding box center [589, 561] width 578 height 104
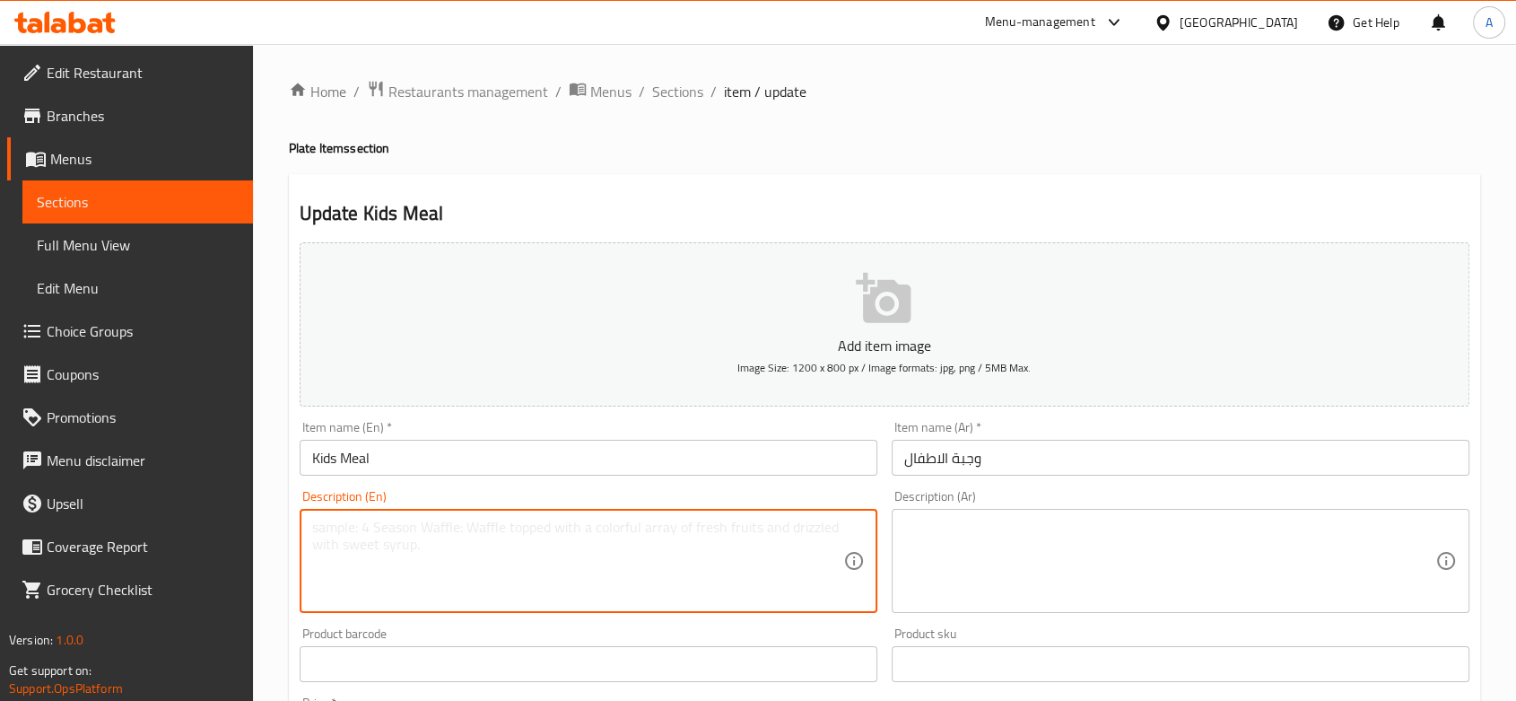
paste textarea "A fun and satisfying meal specifically designed for children, often including a…"
type textarea "A fun and satisfying meal specifically designed for children, often including a…"
click at [489, 461] on input "Kids Meal" at bounding box center [589, 458] width 578 height 36
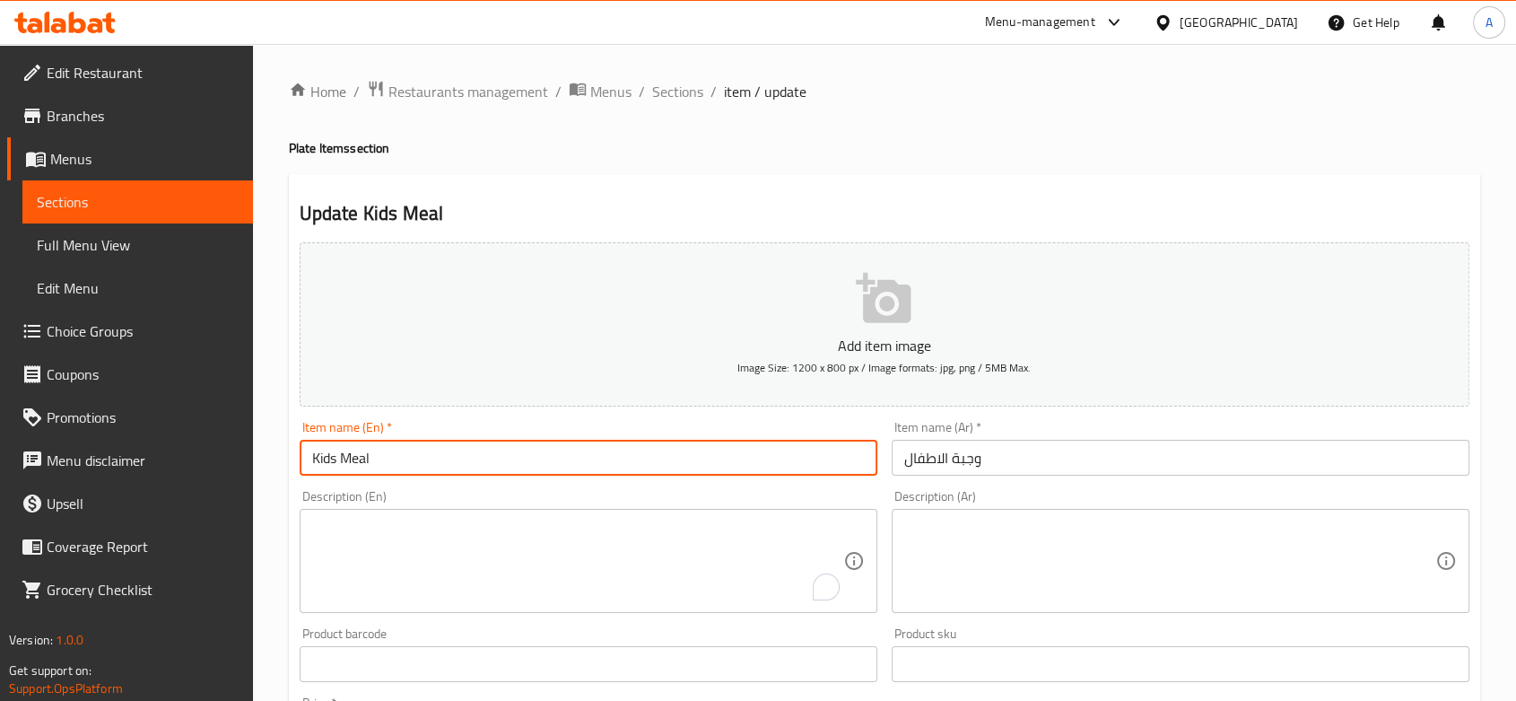
click at [489, 461] on input "Kids Meal" at bounding box center [589, 458] width 578 height 36
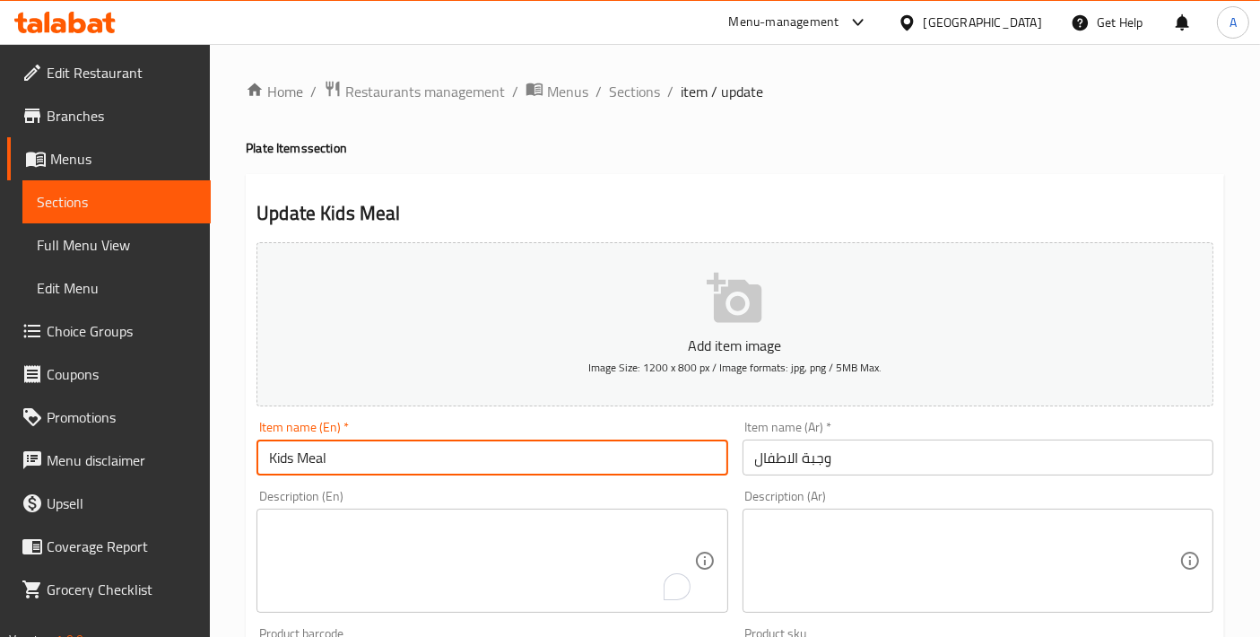
click at [417, 566] on textarea "To enrich screen reader interactions, please activate Accessibility in Grammarl…" at bounding box center [481, 561] width 424 height 85
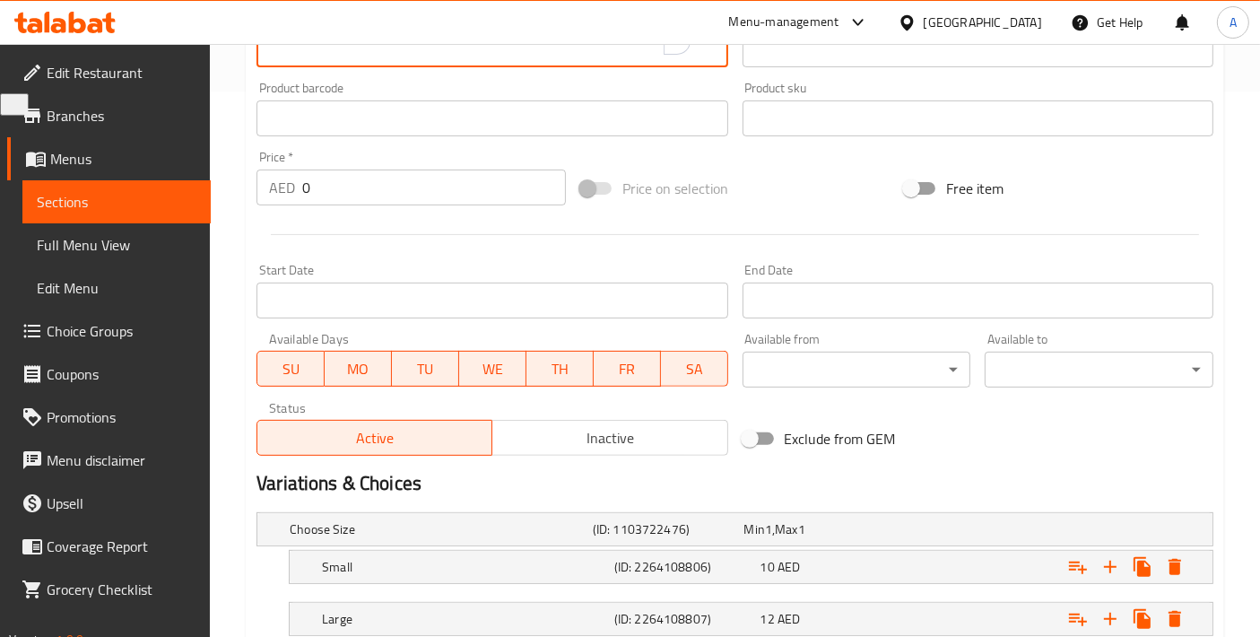
scroll to position [667, 0]
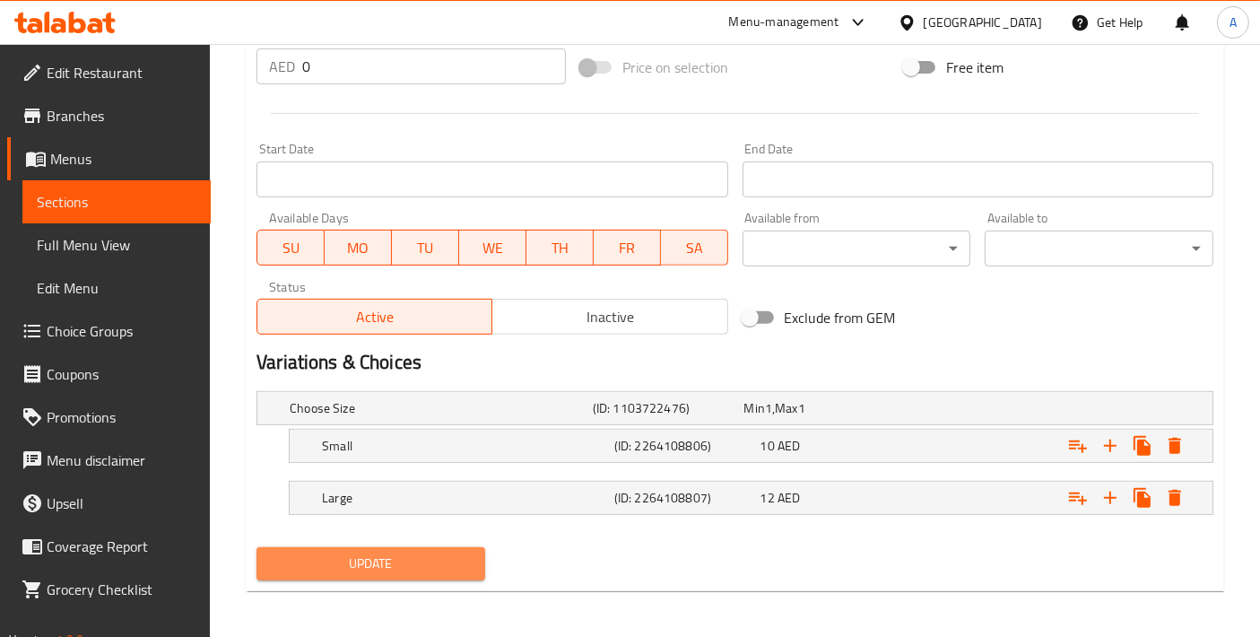
click at [412, 562] on span "Update" at bounding box center [371, 564] width 200 height 22
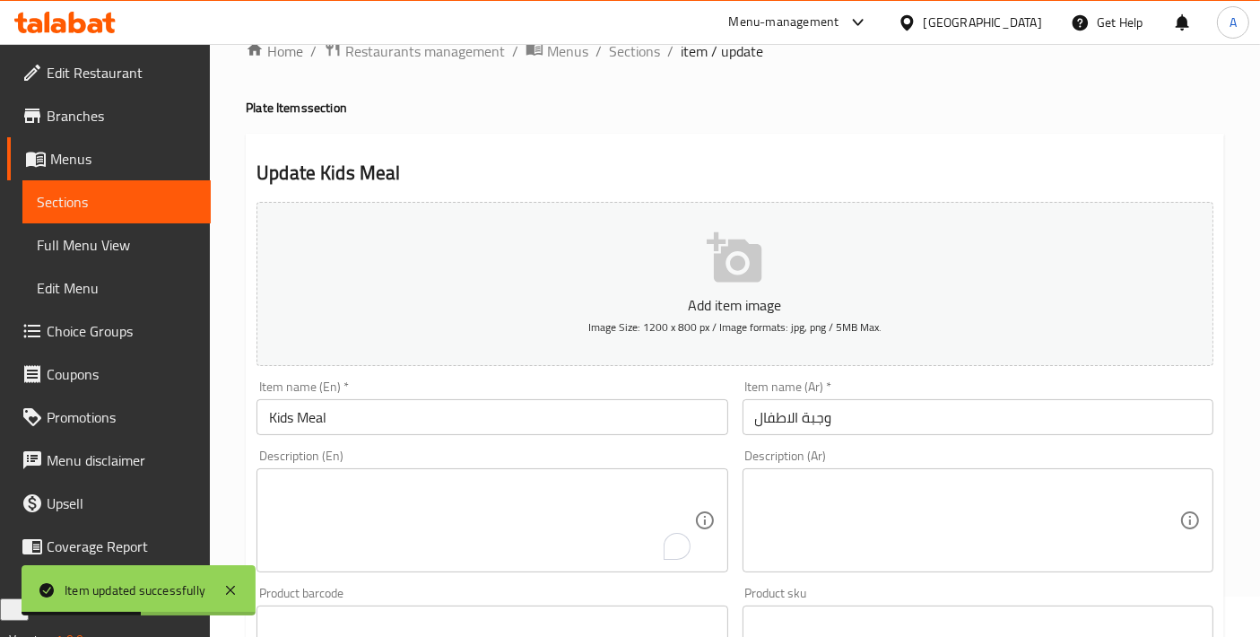
scroll to position [0, 0]
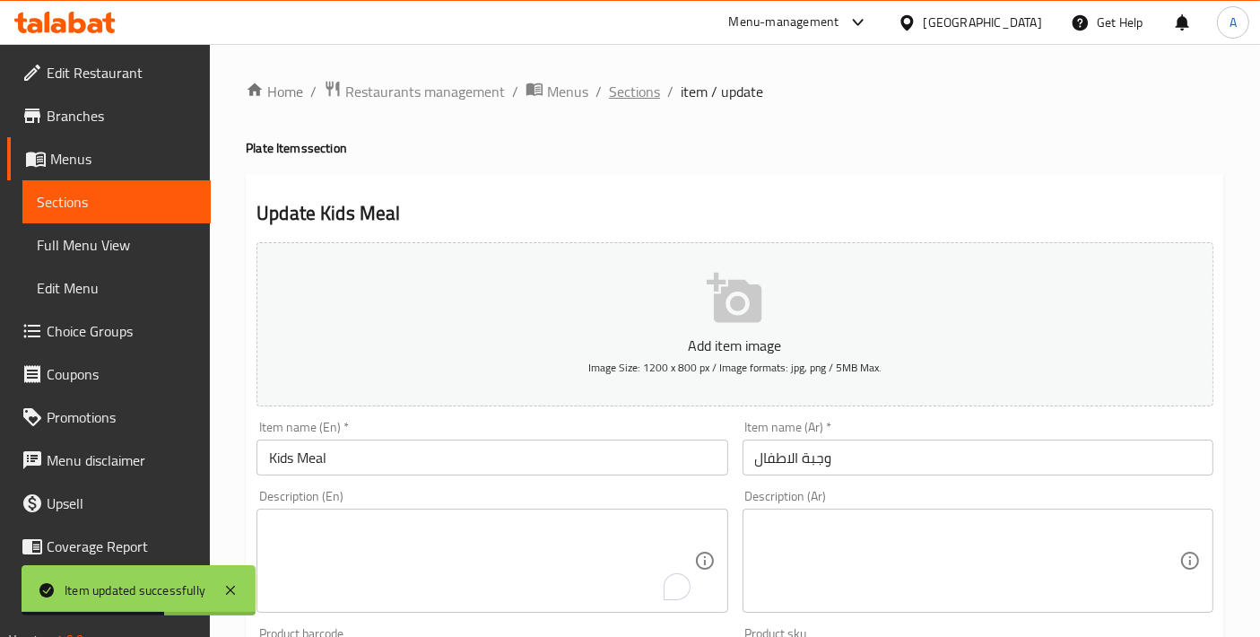
click at [621, 102] on span "Sections" at bounding box center [634, 92] width 51 height 22
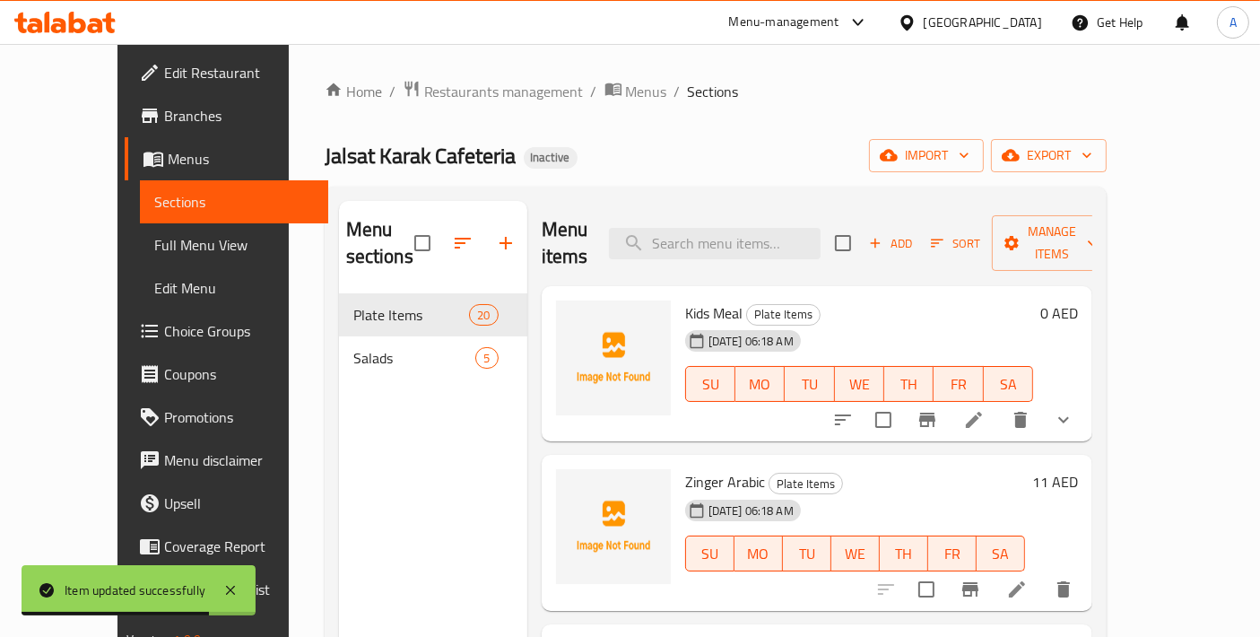
scroll to position [199, 0]
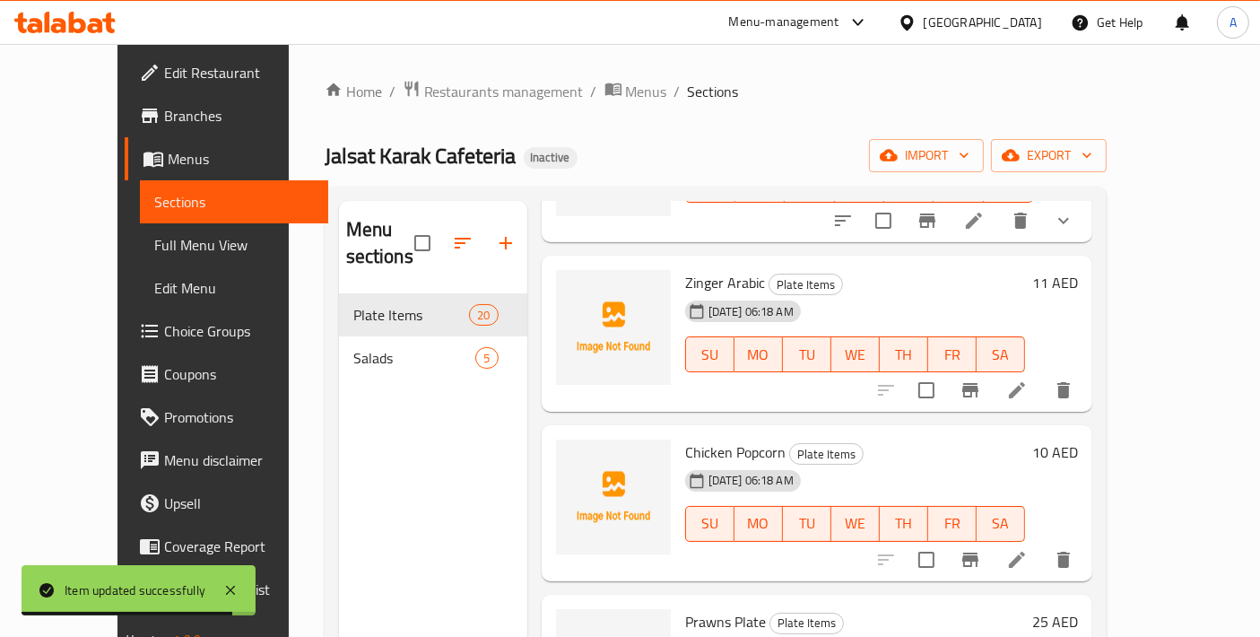
click at [1042, 374] on li at bounding box center [1017, 390] width 50 height 32
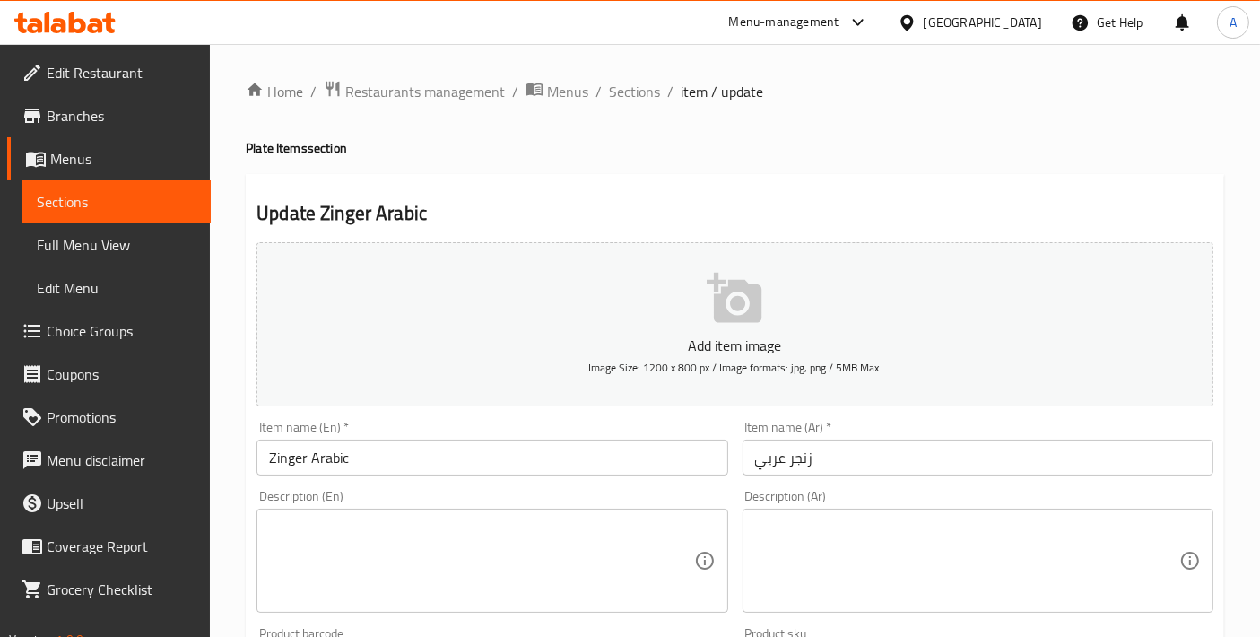
click at [494, 552] on textarea at bounding box center [481, 561] width 424 height 85
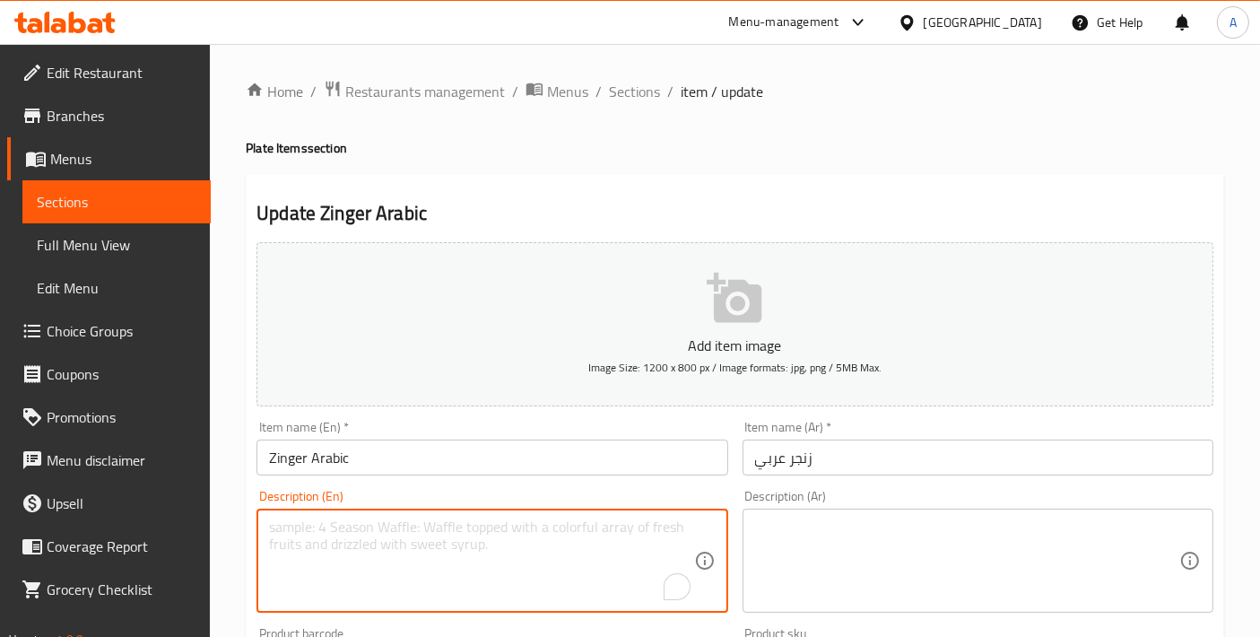
paste textarea "Zinger Arabic"
type textarea "Zinger Arabic"
click at [457, 536] on textarea "To enrich screen reader interactions, please activate Accessibility in Grammarl…" at bounding box center [481, 561] width 424 height 85
paste textarea "A savory platter with a crispy zinger chicken fillet, served with Arabic bread,…"
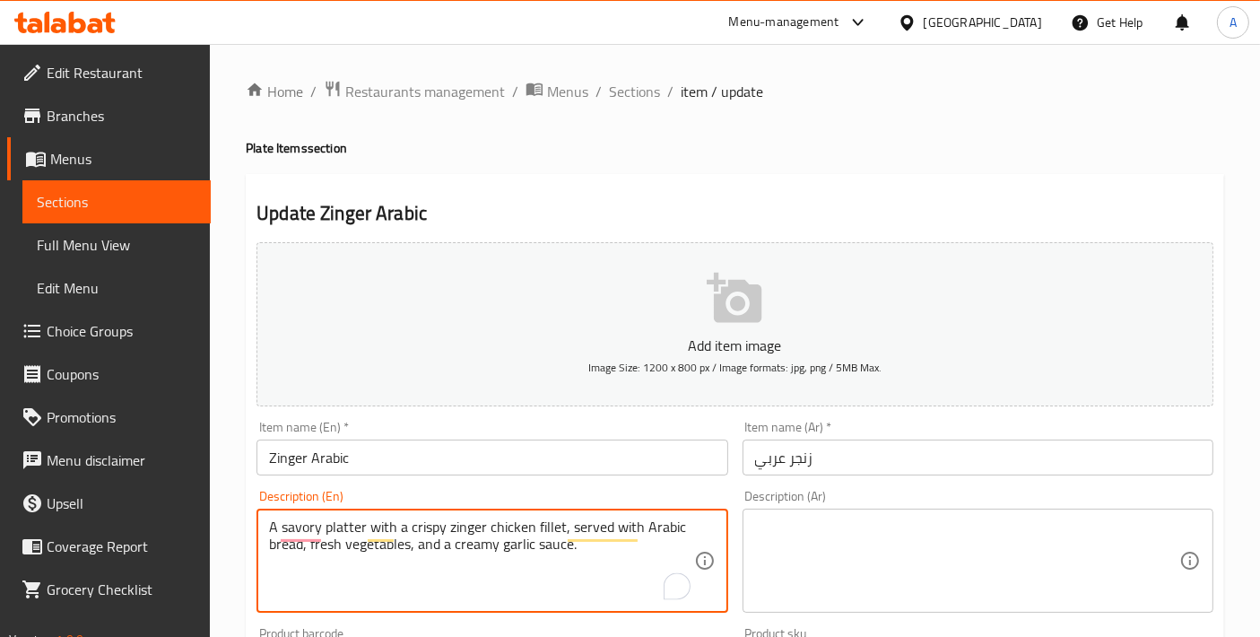
type textarea "A savory platter with a crispy zinger chicken fillet, served with Arabic bread,…"
click at [789, 580] on textarea at bounding box center [967, 561] width 424 height 85
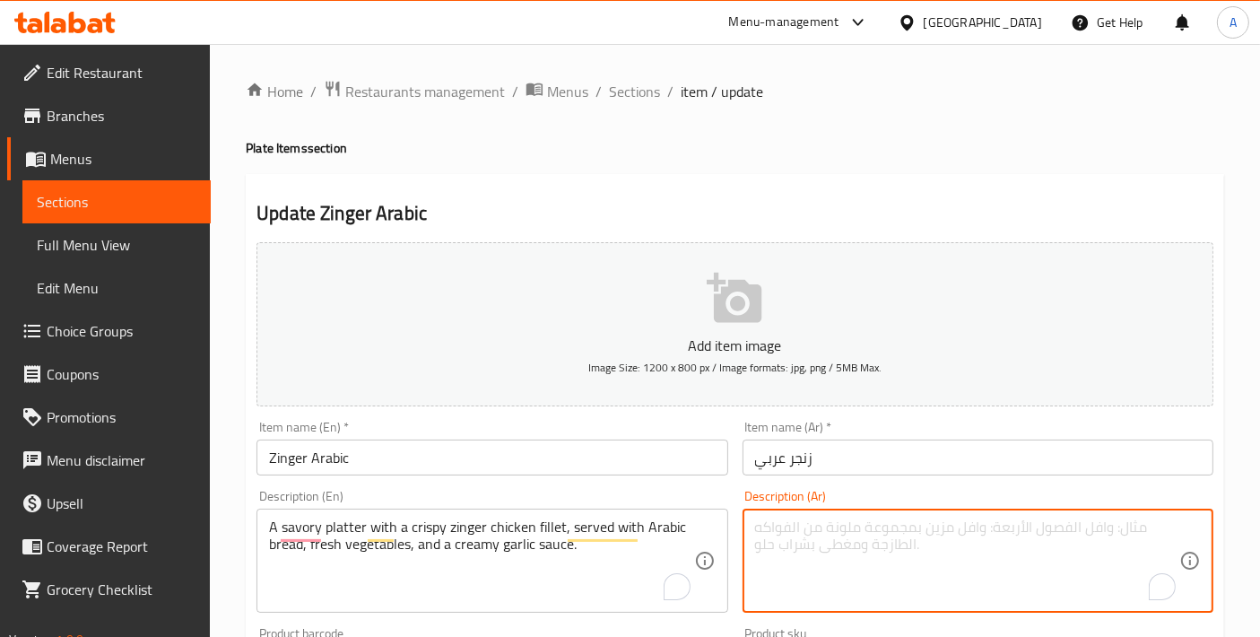
paste textarea "طبق لذيذ مع فيليه دجاج زينجر مقرمش، يقدم مع خبز عربي، خضروات طازجة، وصلصة ثوم ك…"
click at [799, 458] on input "زنجر عربي" at bounding box center [978, 458] width 471 height 36
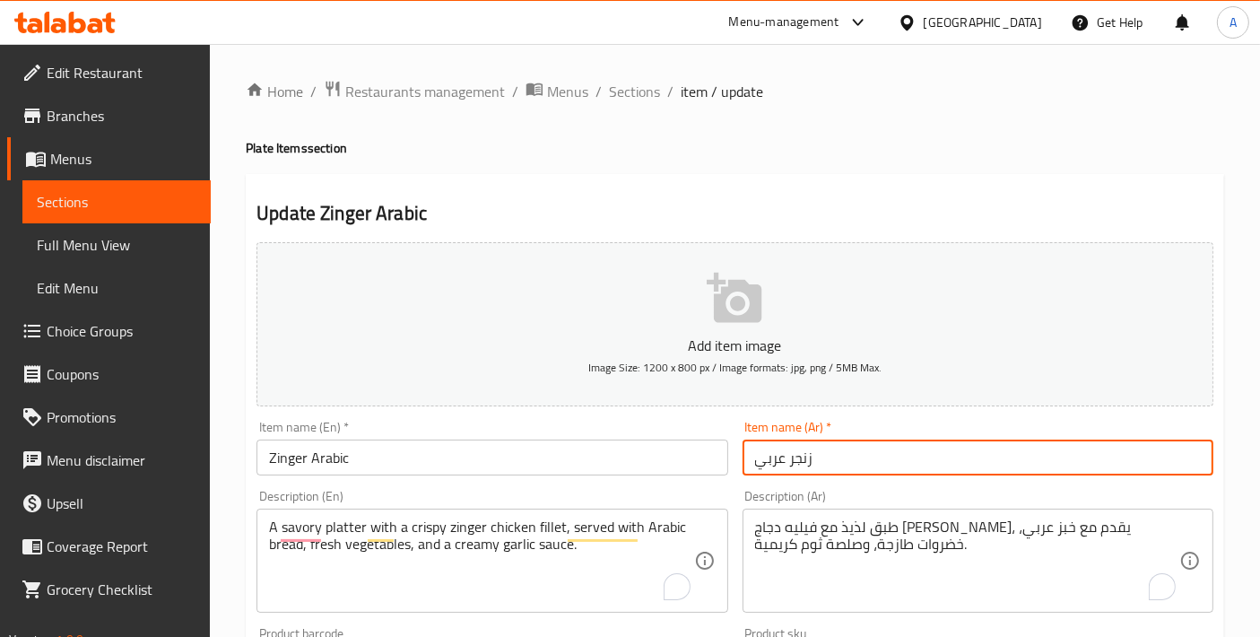
click at [799, 458] on input "زنجر عربي" at bounding box center [978, 458] width 471 height 36
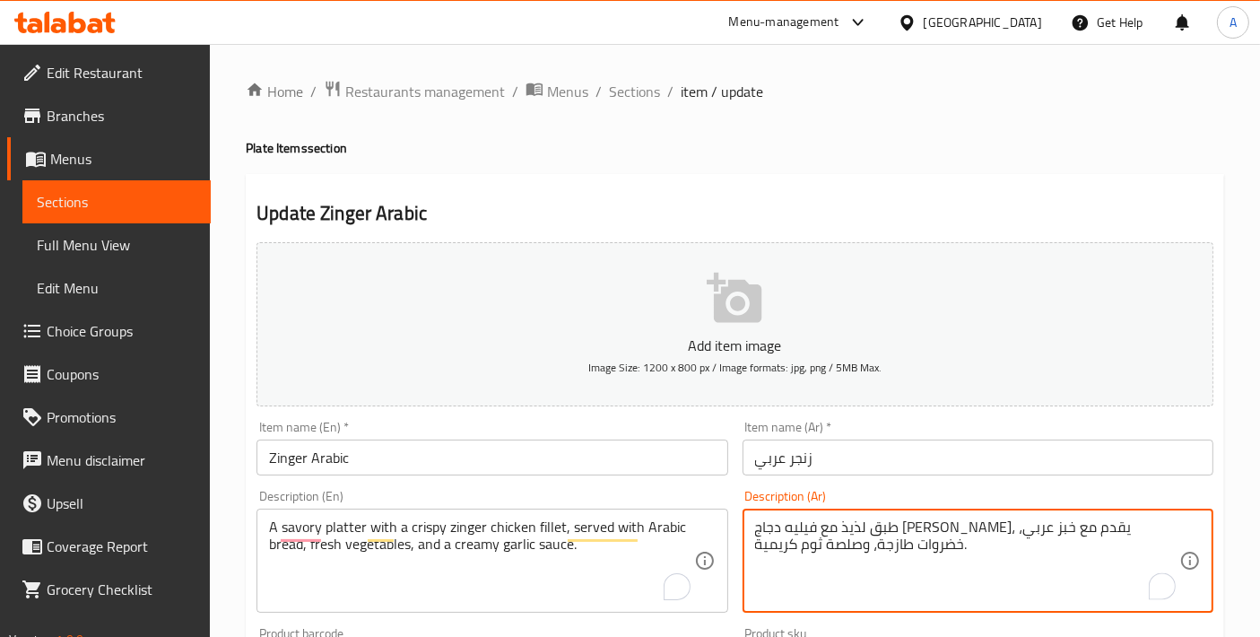
click at [994, 521] on textarea "طبق لذيذ مع فيليه دجاج زينجر مقرمش، يقدم مع خبز عربي، خضروات طازجة، وصلصة ثوم ك…" at bounding box center [967, 561] width 424 height 85
paste textarea "To enrich screen reader interactions, please activate Accessibility in Grammarl…"
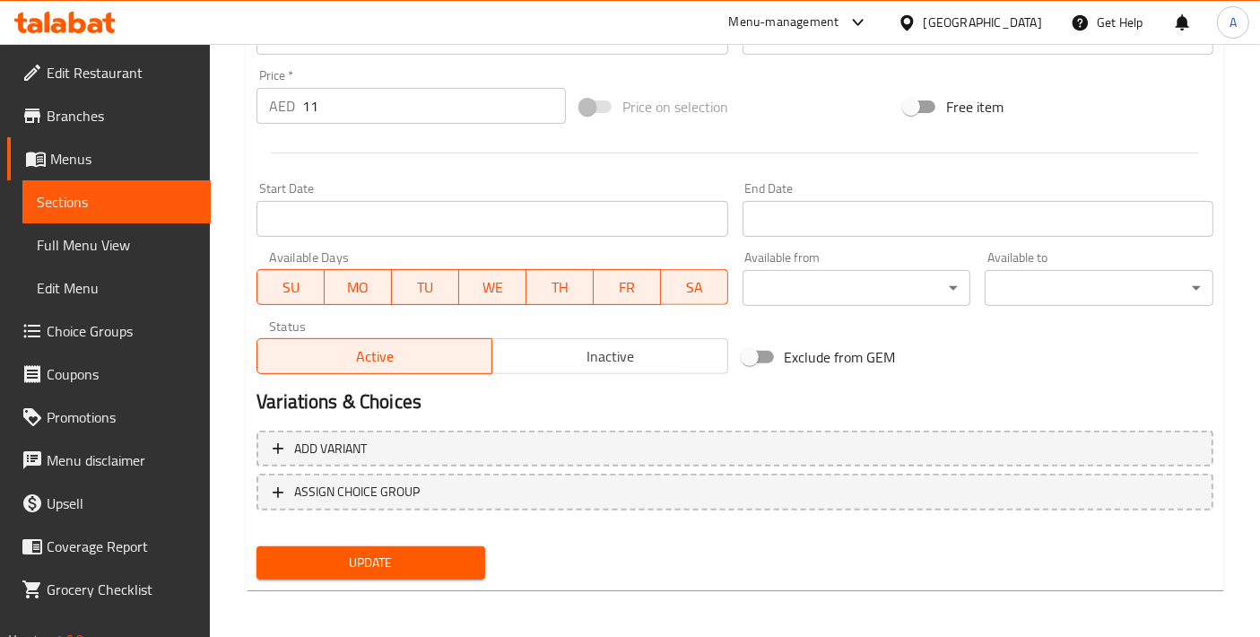
type textarea "طبق لذيذ مع فيليه دجاج زنجر مقرمش، يقدم مع خبز عربي، خضروات طازجة، وصلصة ثوم كر…"
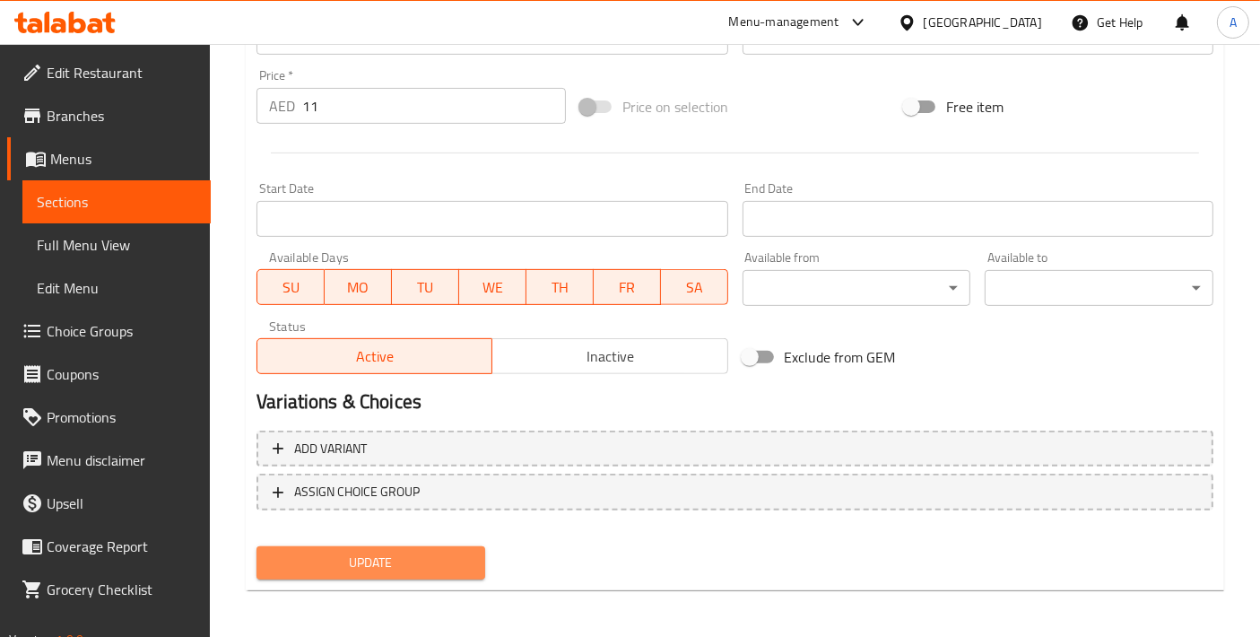
click at [396, 554] on span "Update" at bounding box center [371, 563] width 200 height 22
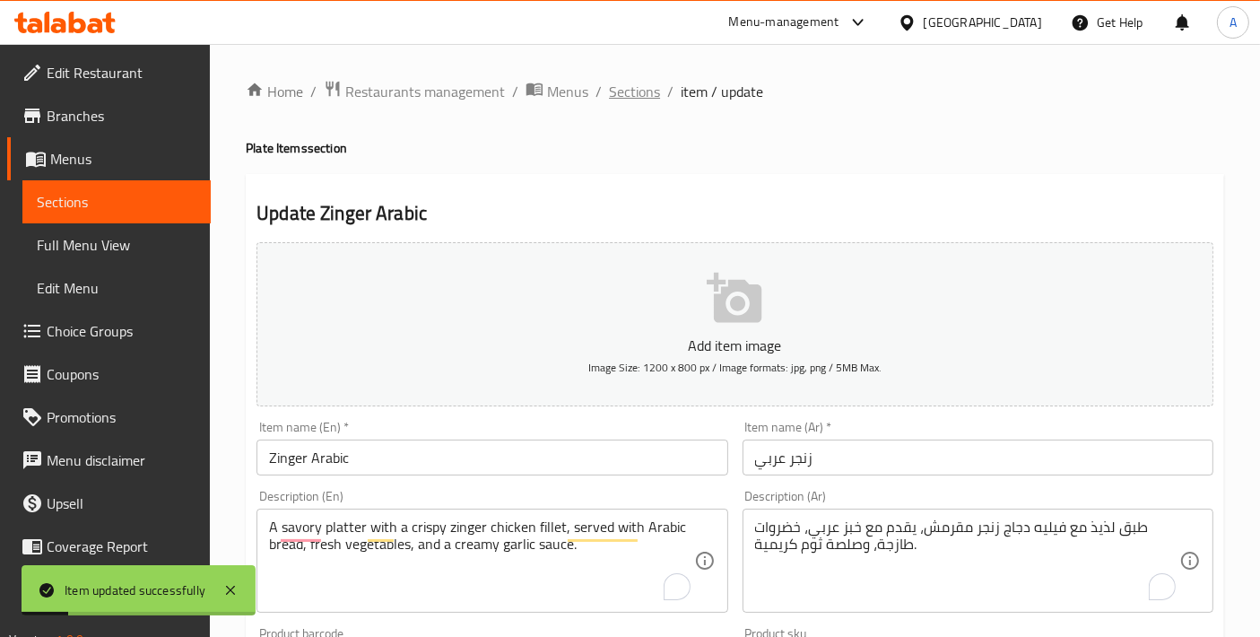
click at [634, 102] on span "Sections" at bounding box center [634, 92] width 51 height 22
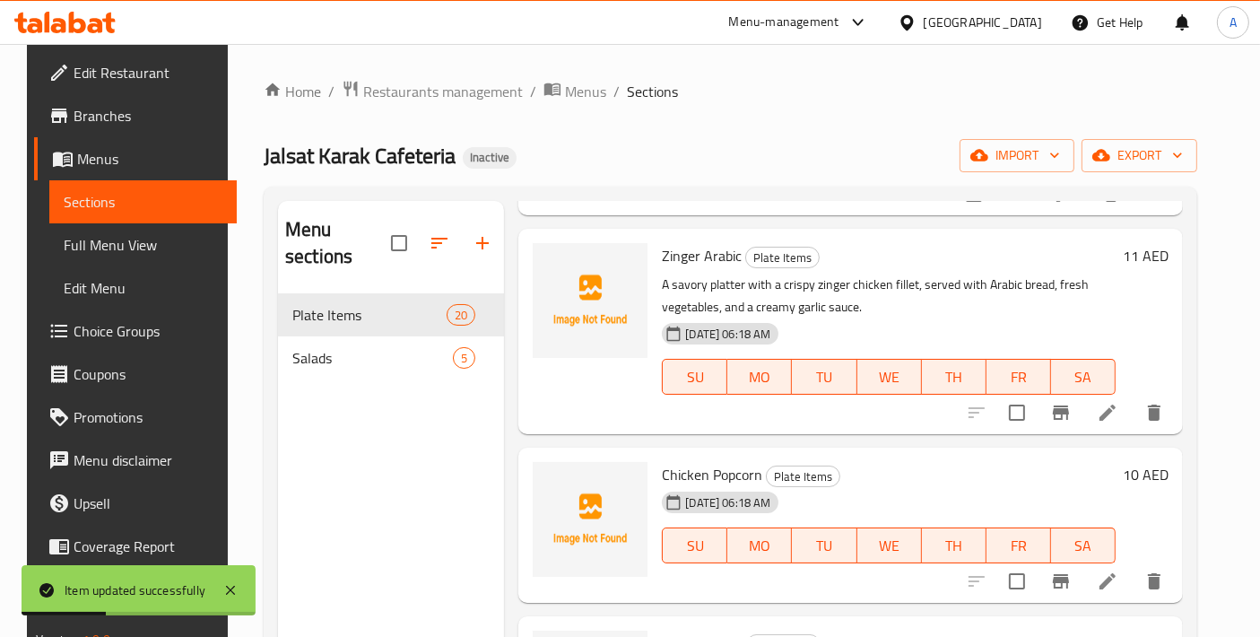
scroll to position [398, 0]
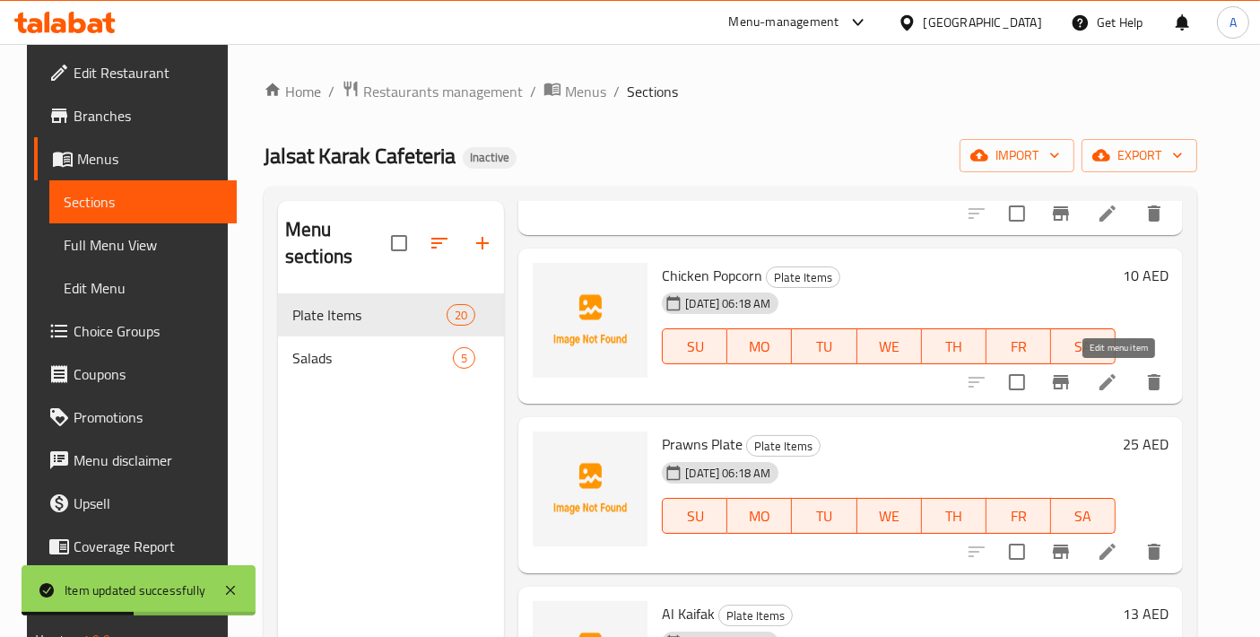
click at [1110, 380] on icon at bounding box center [1108, 382] width 22 height 22
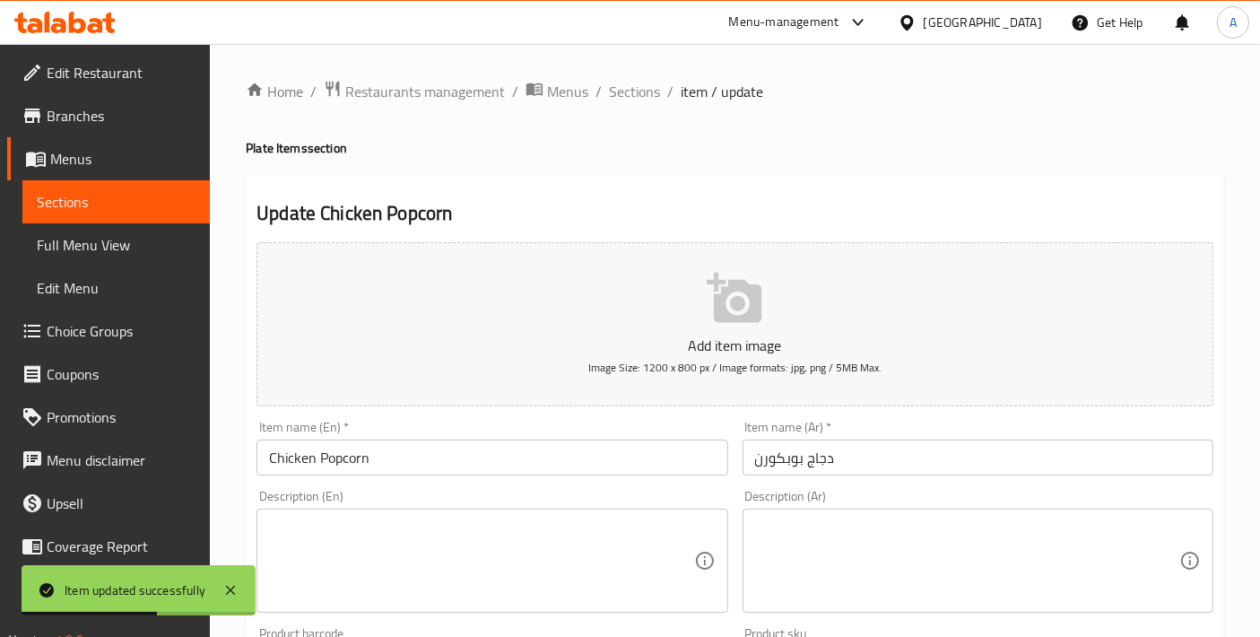
click at [562, 484] on div "Description (En) Description (En)" at bounding box center [491, 551] width 485 height 137
click at [562, 477] on div "Item name (En)   * Chicken Popcorn Item name (En) *" at bounding box center [491, 448] width 485 height 69
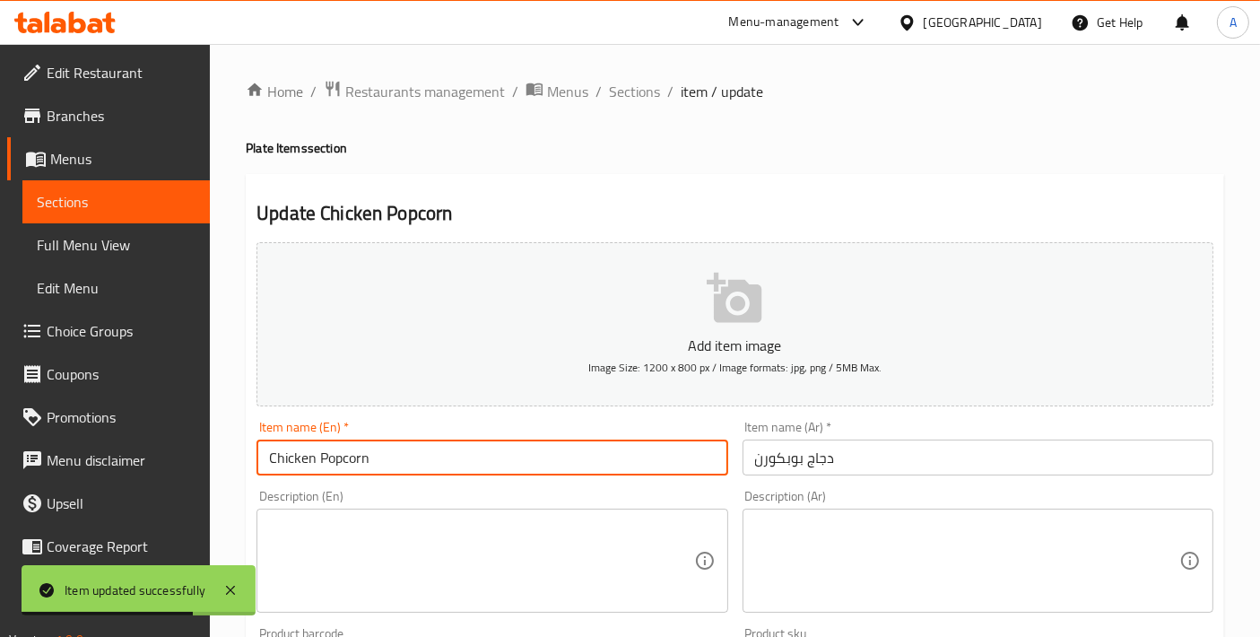
click at [560, 461] on input "Chicken Popcorn" at bounding box center [492, 458] width 471 height 36
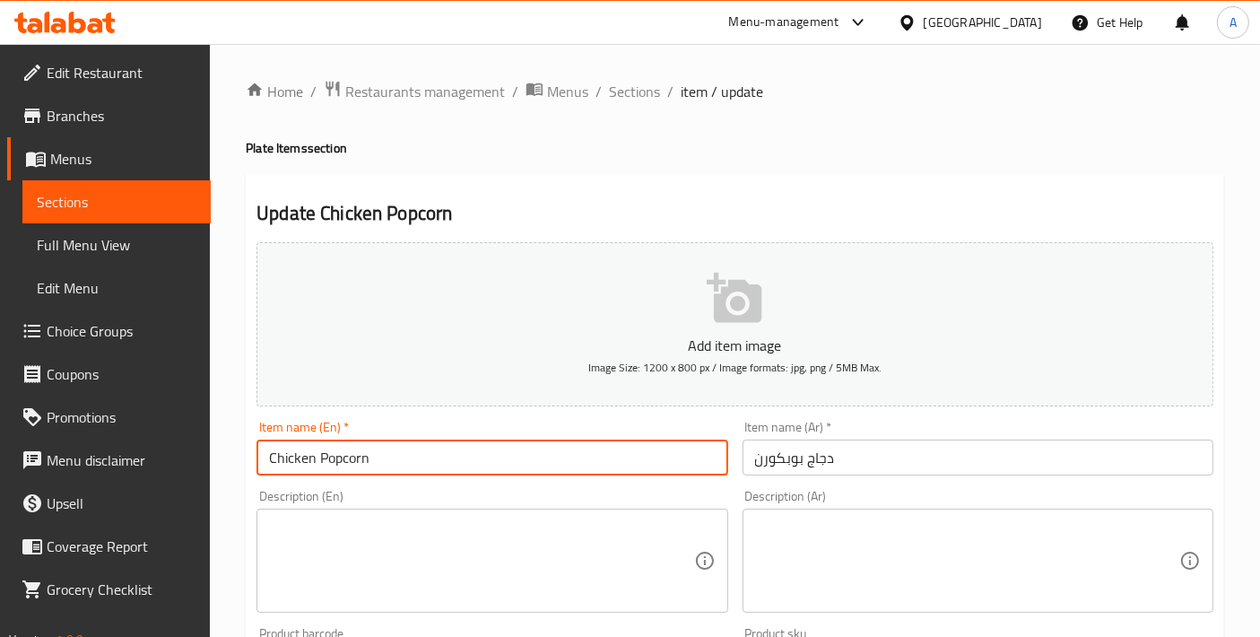
click at [782, 453] on input "دجاج بوبكورن" at bounding box center [978, 458] width 471 height 36
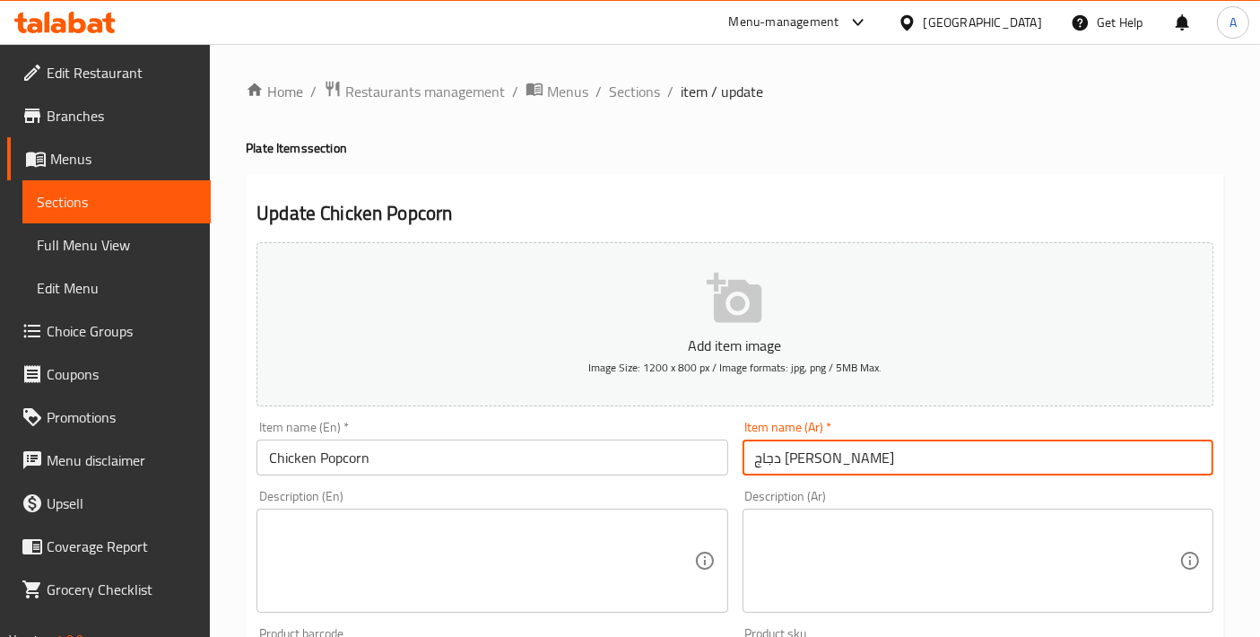
click at [776, 460] on input "دجاج بوب كورن" at bounding box center [978, 458] width 471 height 36
click at [777, 459] on input "دجاج بوب كورن" at bounding box center [978, 458] width 471 height 36
type input "دجاج بوب كورن"
click at [419, 560] on textarea at bounding box center [481, 561] width 424 height 85
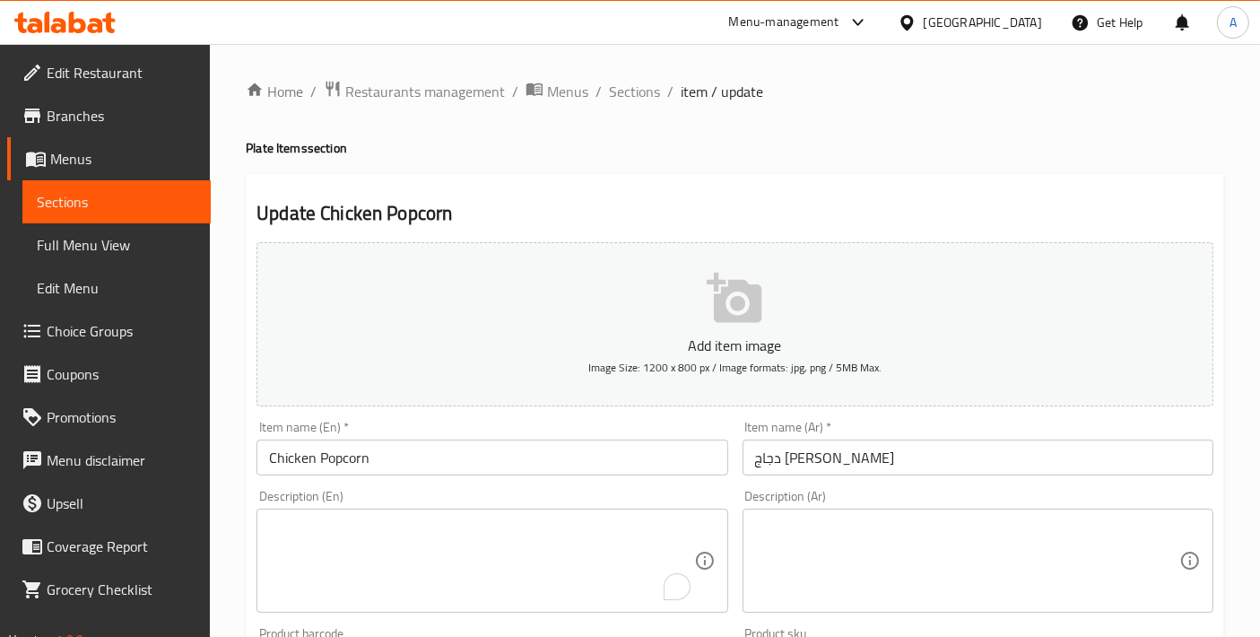
click at [443, 493] on div "Description (En) Description (En)" at bounding box center [492, 551] width 471 height 123
click at [443, 519] on textarea "To enrich screen reader interactions, please activate Accessibility in Grammarl…" at bounding box center [481, 561] width 424 height 85
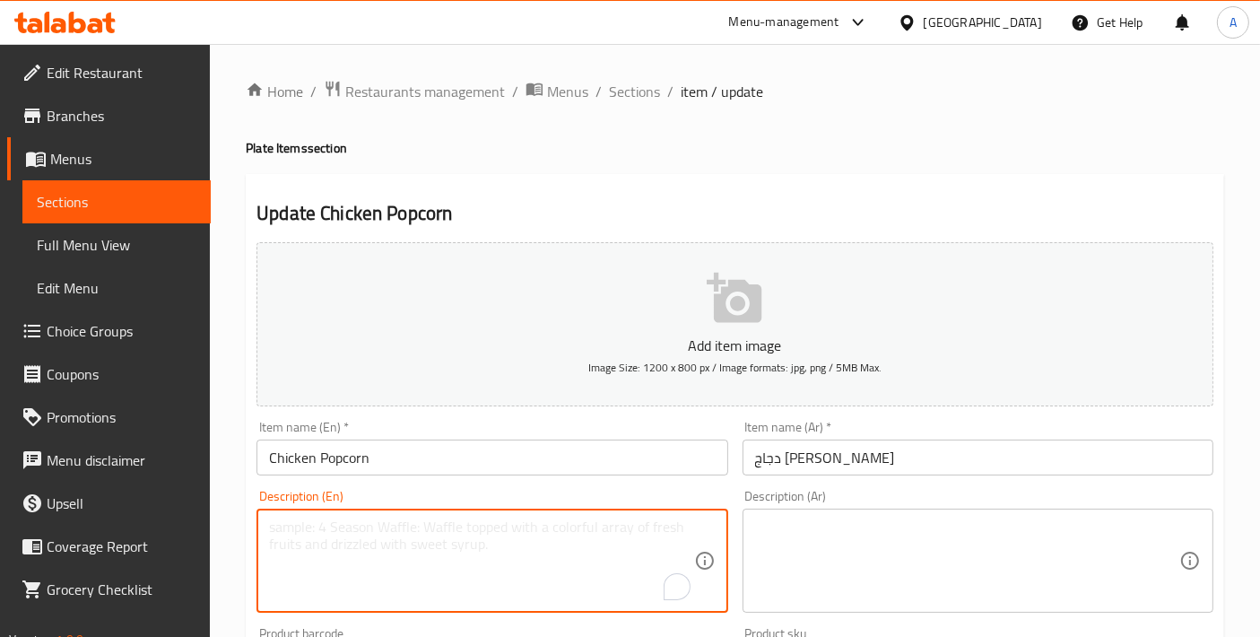
paste textarea "Small, bite-sized pieces of crispy fried chicken, seasoned and perfect for a qu…"
type textarea "Small, bite-sized pieces of crispy fried chicken, seasoned and perfect for a qu…"
click at [809, 495] on div "Description (Ar) Description (Ar)" at bounding box center [978, 551] width 471 height 123
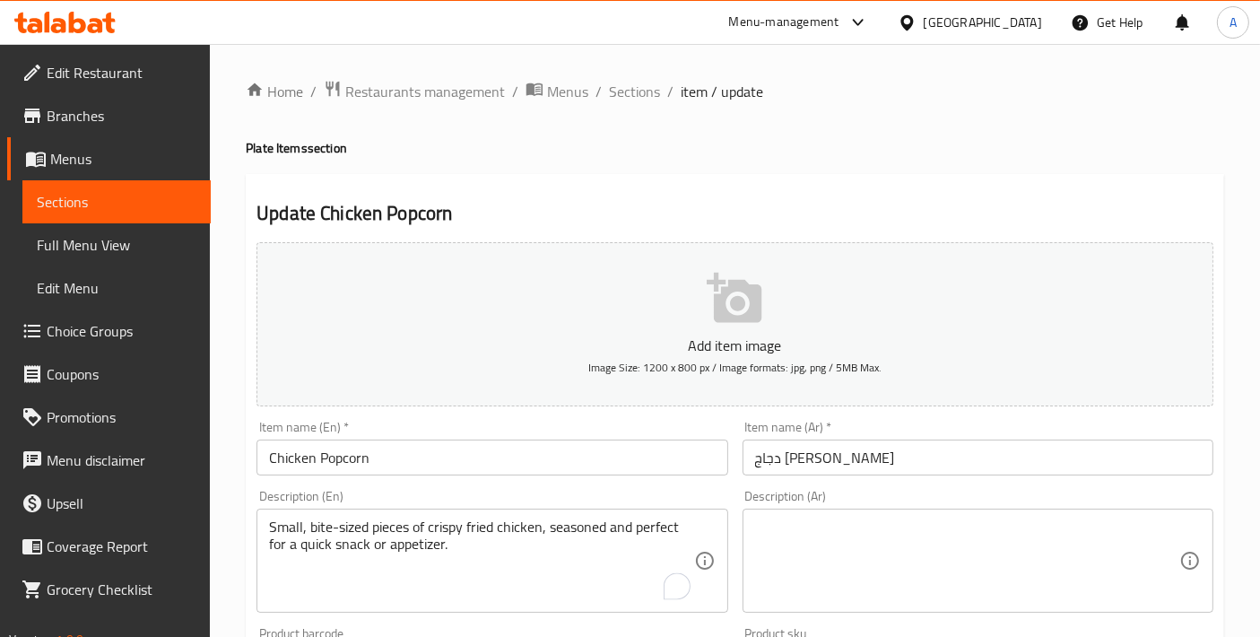
click at [815, 542] on textarea at bounding box center [967, 561] width 424 height 85
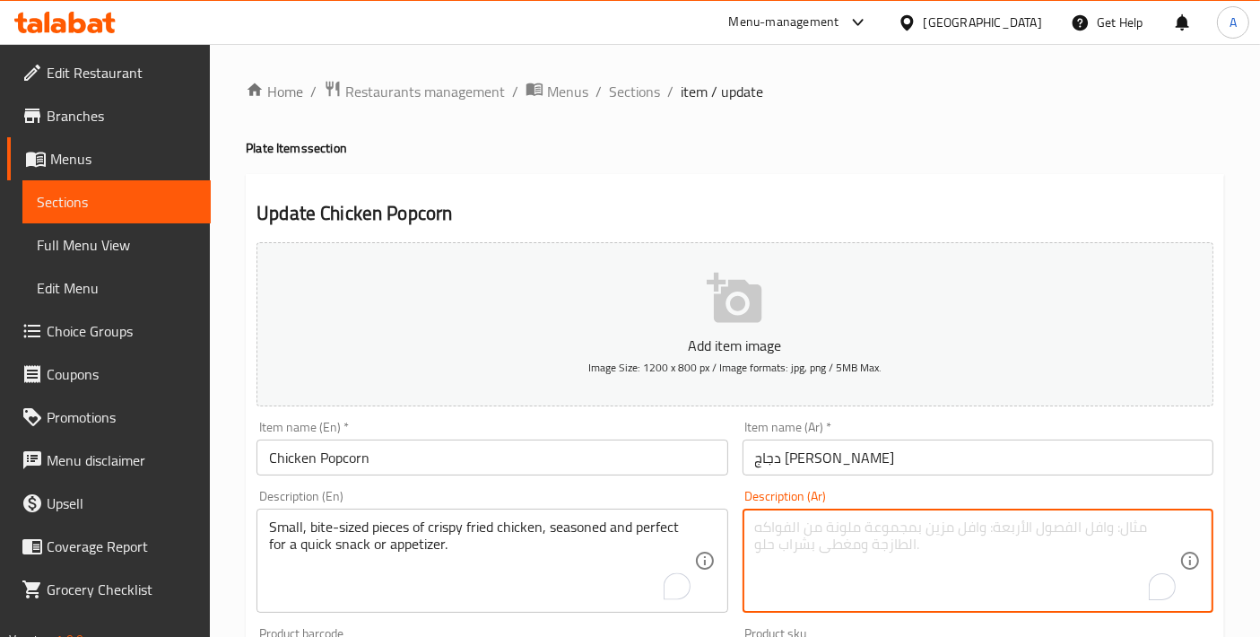
paste textarea "قطع دجاج صغيرة بحجم اللقمة ومقلية ومقرمشة، متبلة ومثالية كوجبة خفيفة سريعة أو م…"
click at [987, 529] on textarea "قطع دجاج صغيرة بحجم اللقمة ومقلية ومقرمشة، متبلة ومثالية كوجبة خفيفة سريعة أو م…" at bounding box center [967, 561] width 424 height 85
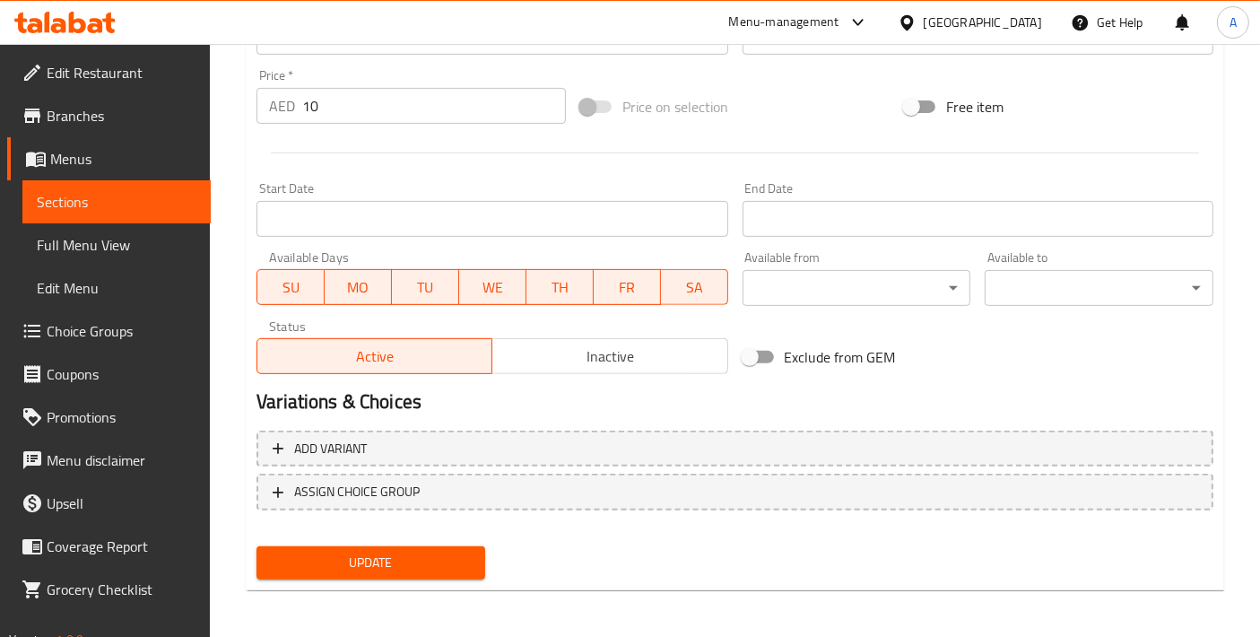
type textarea "قطع دجاج صغيرة بحجم اللقمة مقلية ومقرمشة، متبلة ومثالية كوجبة خفيفة سريعة أو مق…"
click at [423, 546] on button "Update" at bounding box center [371, 562] width 229 height 33
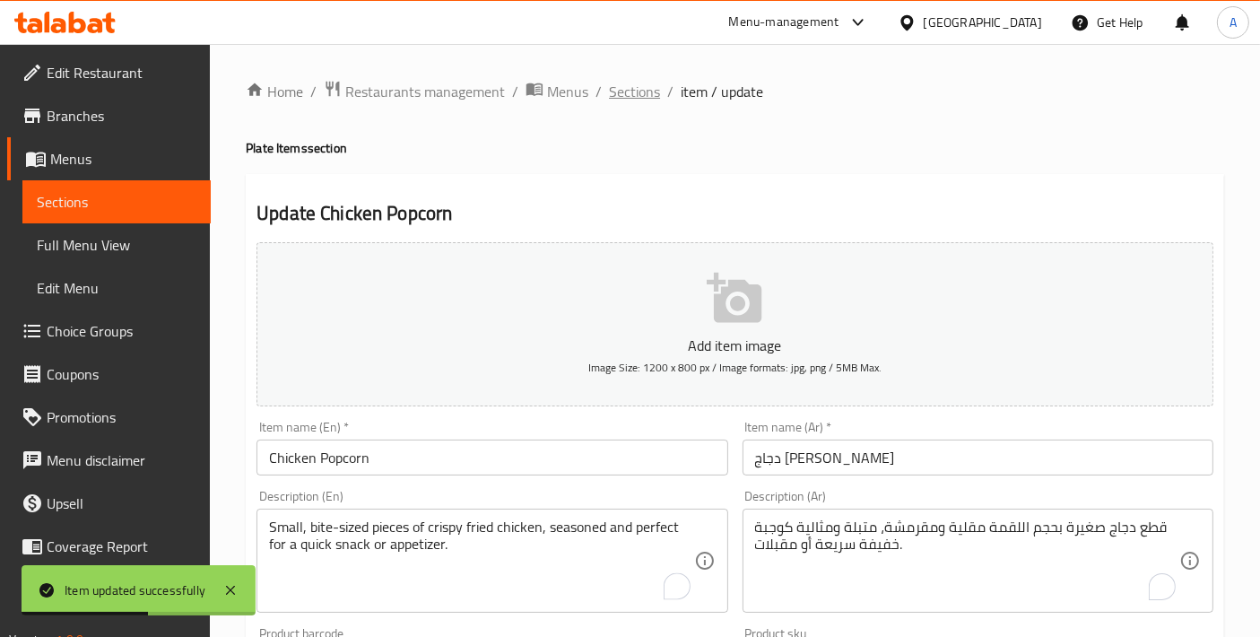
click at [632, 83] on span "Sections" at bounding box center [634, 92] width 51 height 22
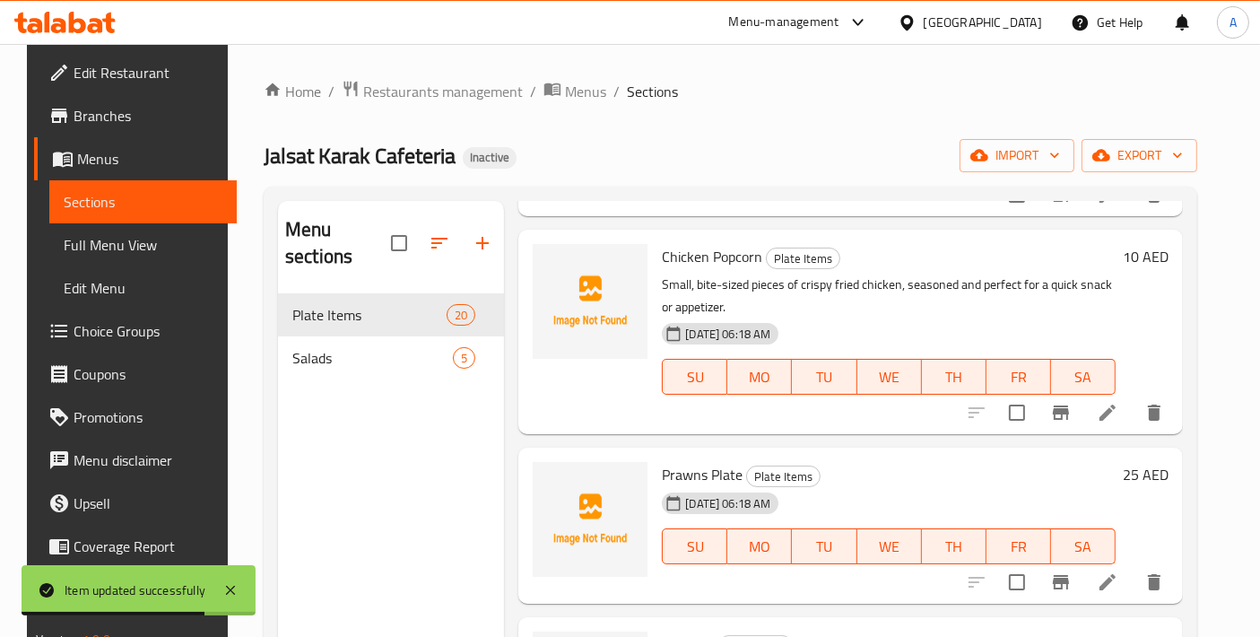
scroll to position [398, 0]
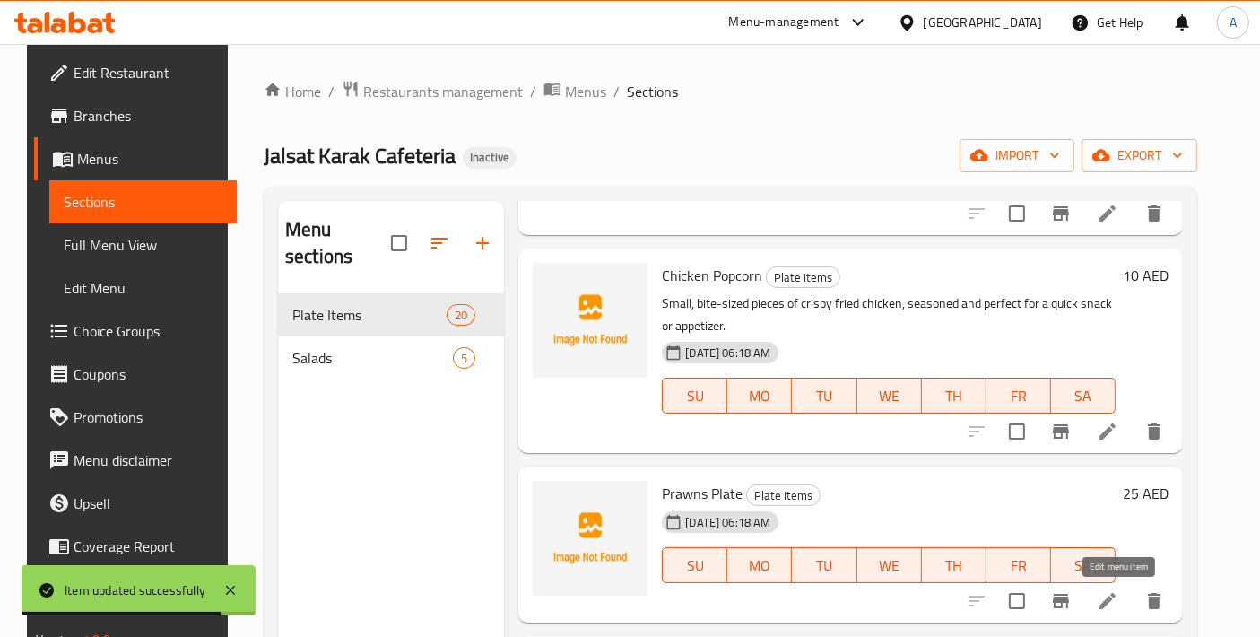
click at [1118, 593] on icon at bounding box center [1108, 601] width 22 height 22
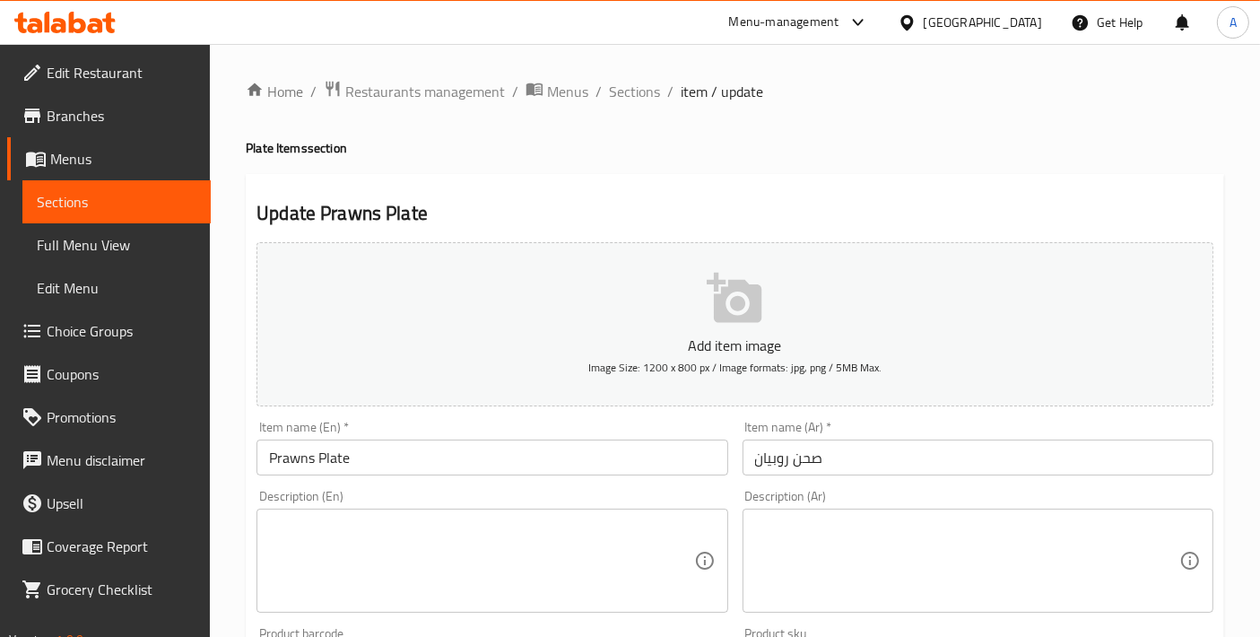
click at [492, 551] on textarea at bounding box center [481, 561] width 424 height 85
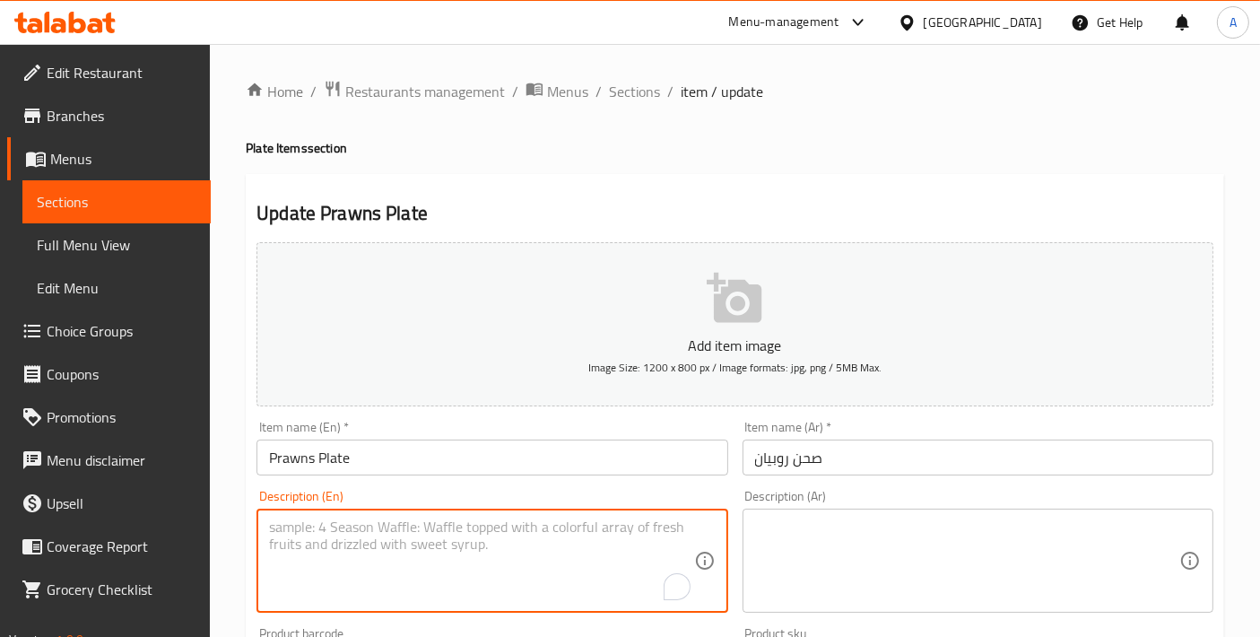
paste textarea "A generous platter of crispy fried prawns, perfectly seasoned and cooked to a g…"
type textarea "A generous platter of crispy fried prawns, perfectly seasoned and cooked to a g…"
click at [872, 597] on textarea at bounding box center [967, 561] width 424 height 85
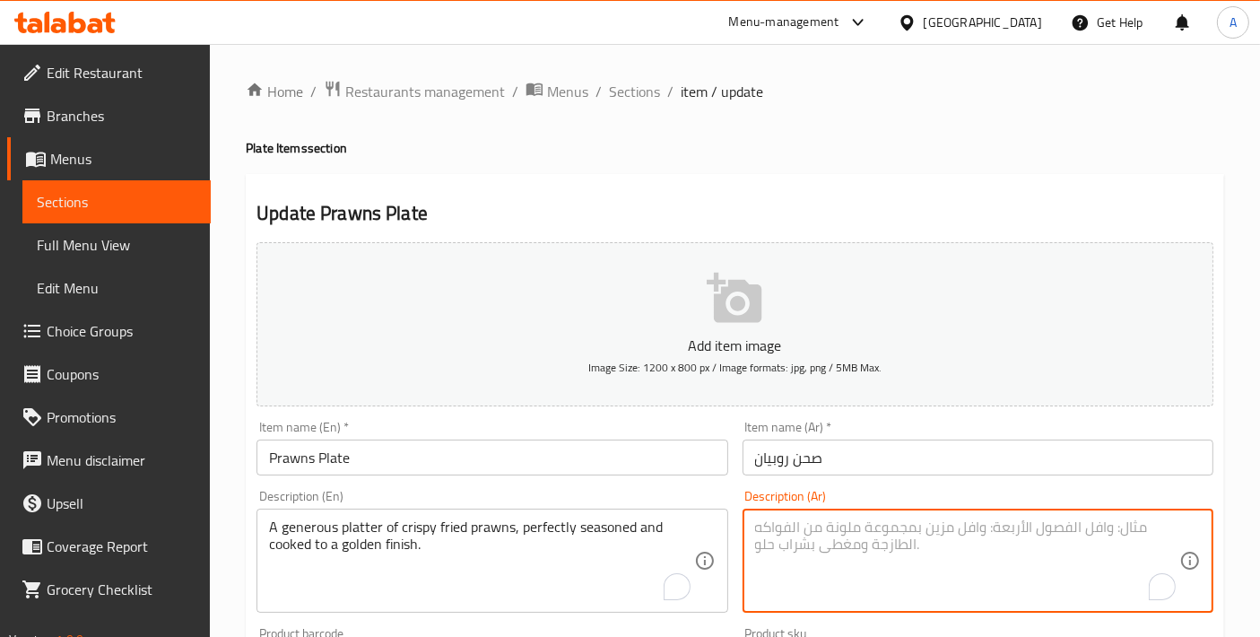
paste textarea "طبق سخي من الجمبري المقلي المقرمش، متبل ومطبوخ بإتقان حتى يصبح ذهبياً."
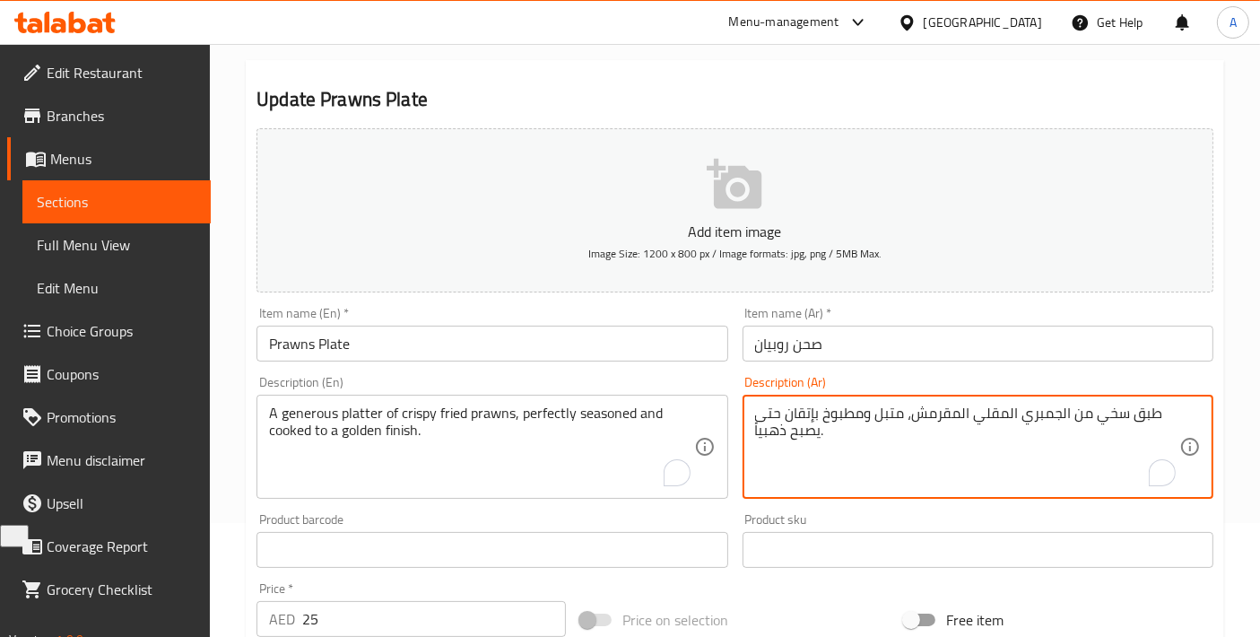
scroll to position [627, 0]
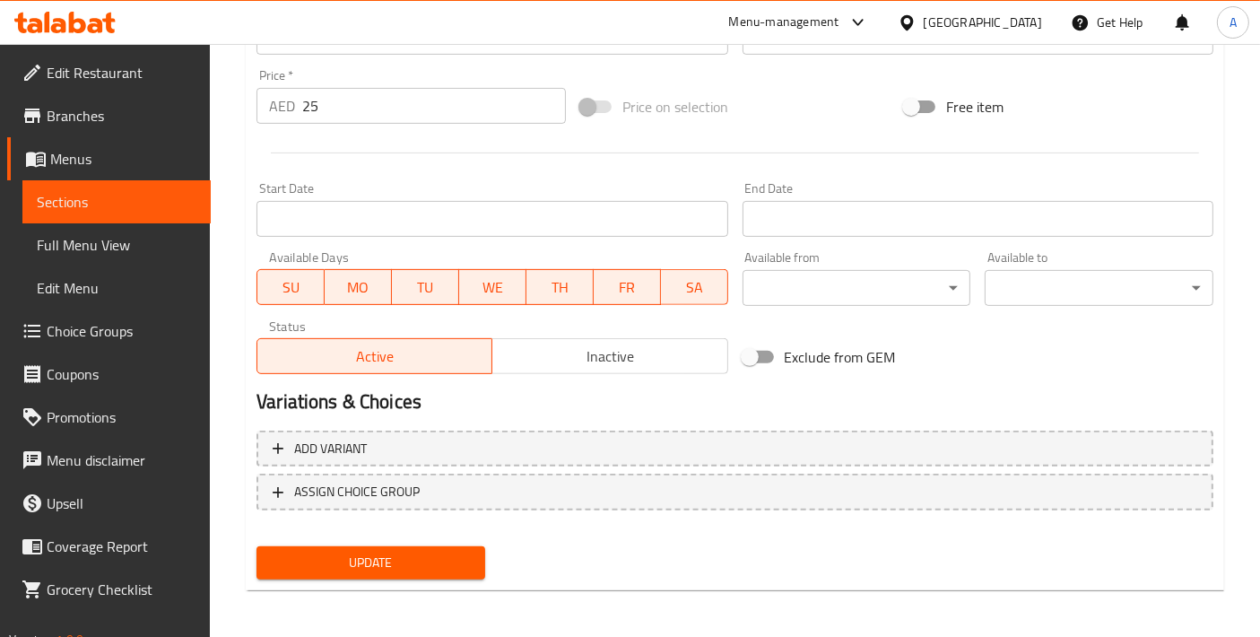
type textarea "طبق سخي من الجمبري المقلي المقرمش، متبل ومطبوخ بإتقان حتى يصبح ذهبياً."
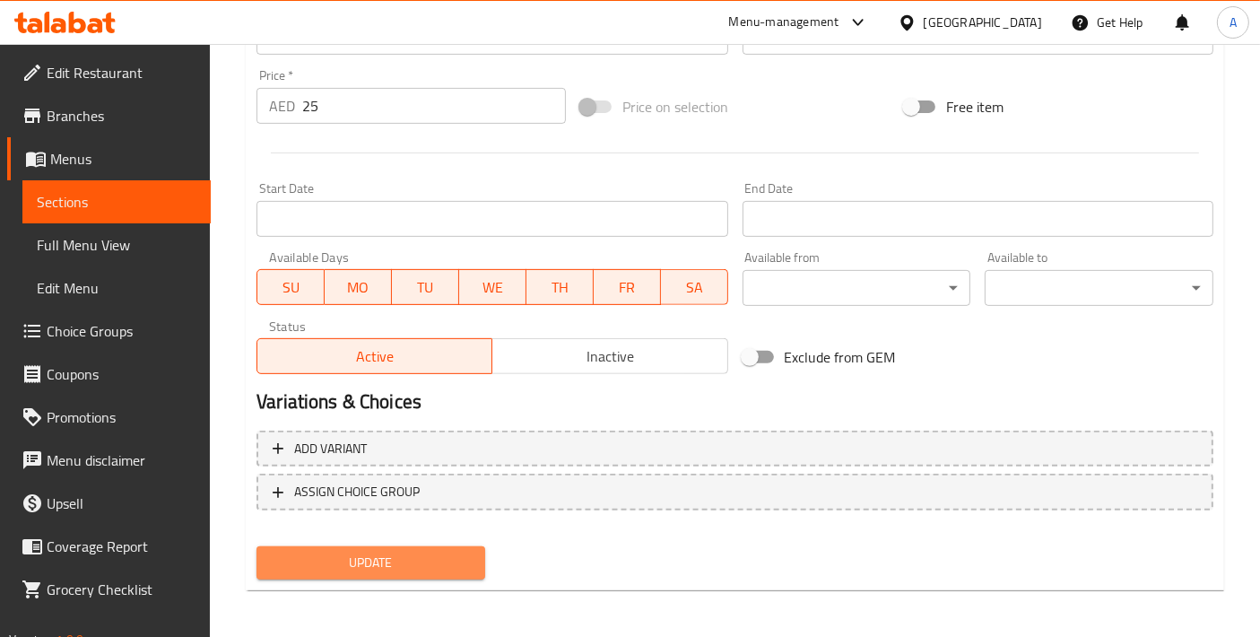
click at [390, 552] on span "Update" at bounding box center [371, 563] width 200 height 22
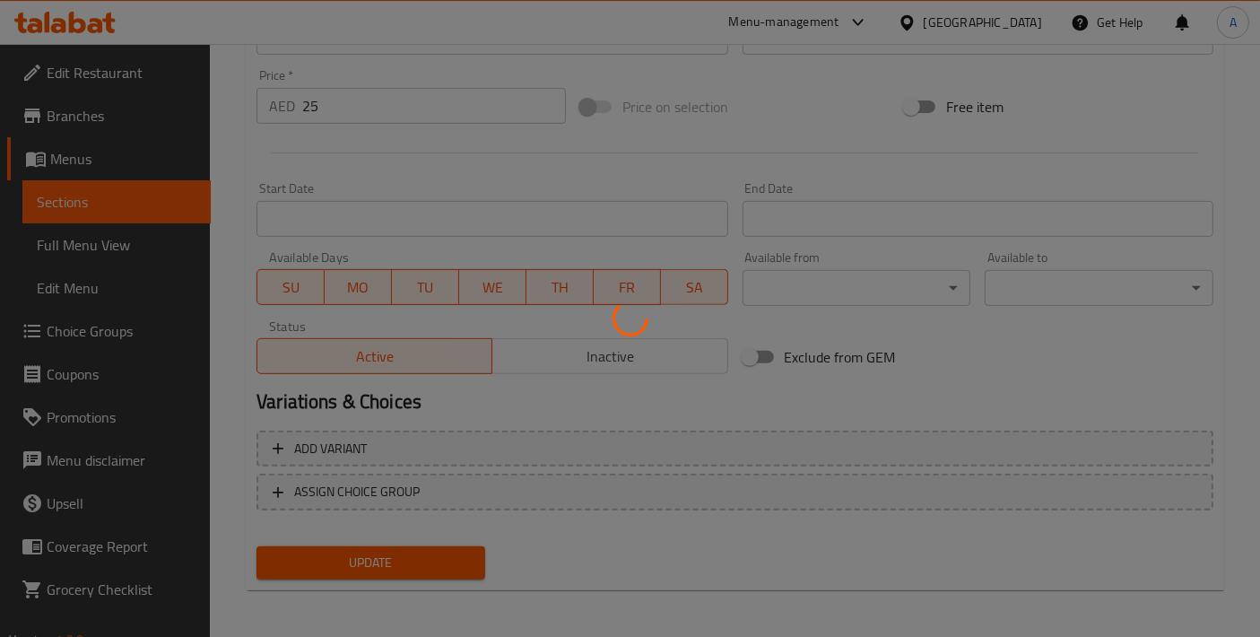
scroll to position [29, 0]
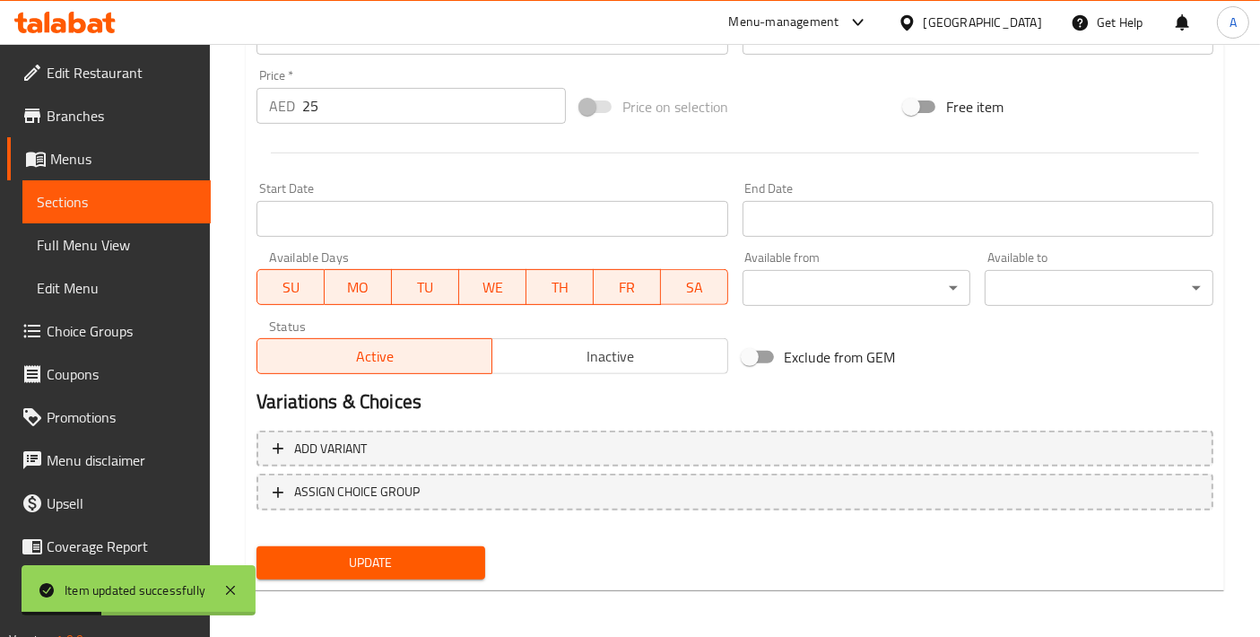
click at [431, 563] on span "Update" at bounding box center [371, 563] width 200 height 22
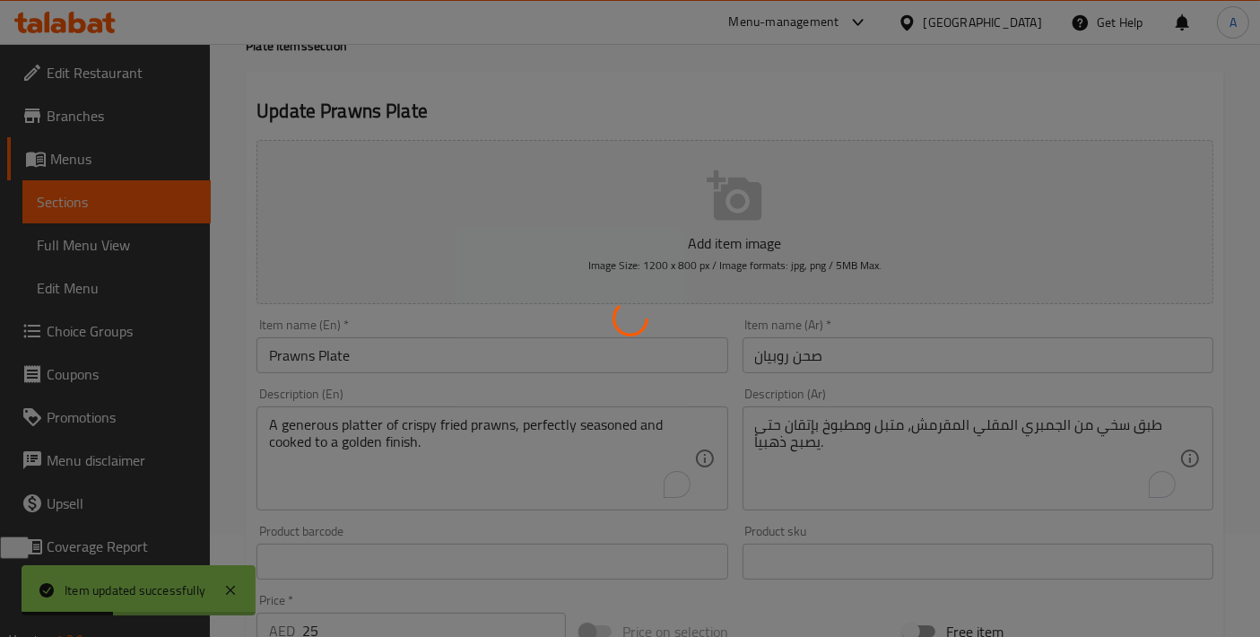
scroll to position [0, 0]
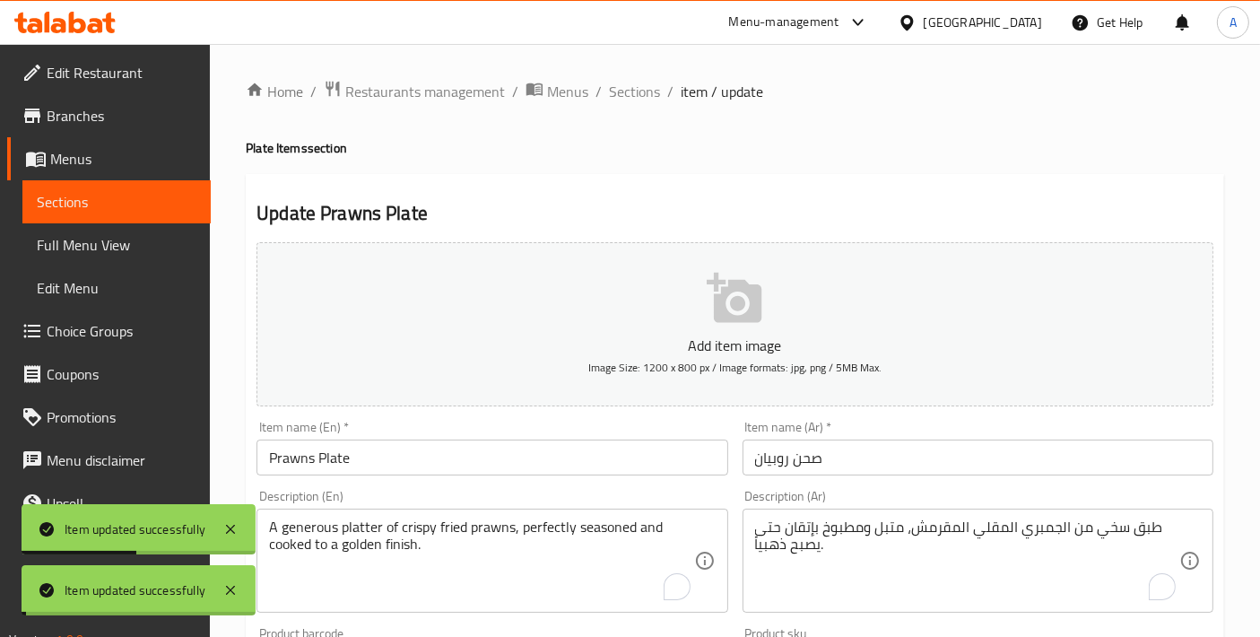
click at [635, 102] on span "Sections" at bounding box center [634, 92] width 51 height 22
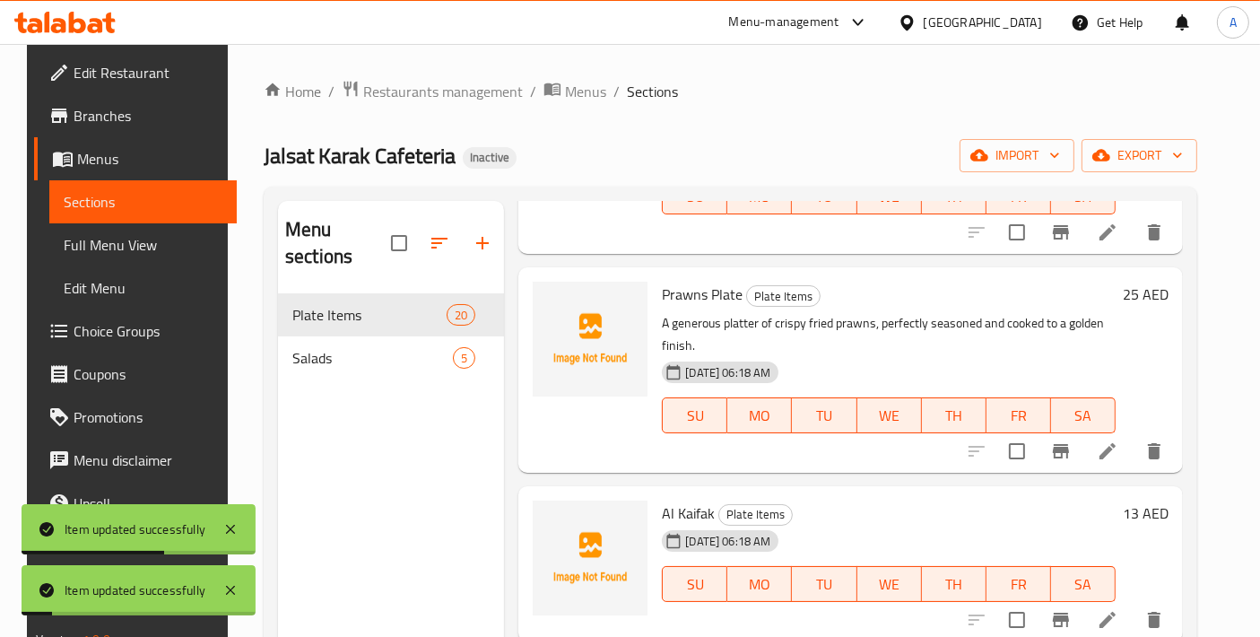
scroll to position [797, 0]
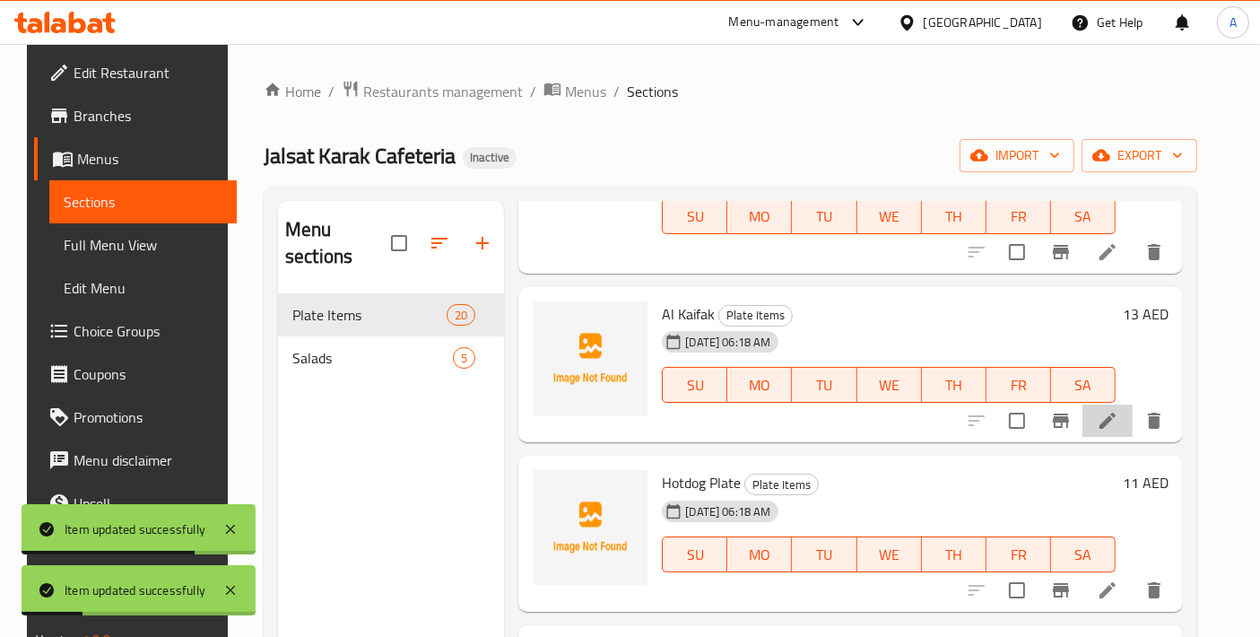
click at [1107, 427] on li at bounding box center [1108, 421] width 50 height 32
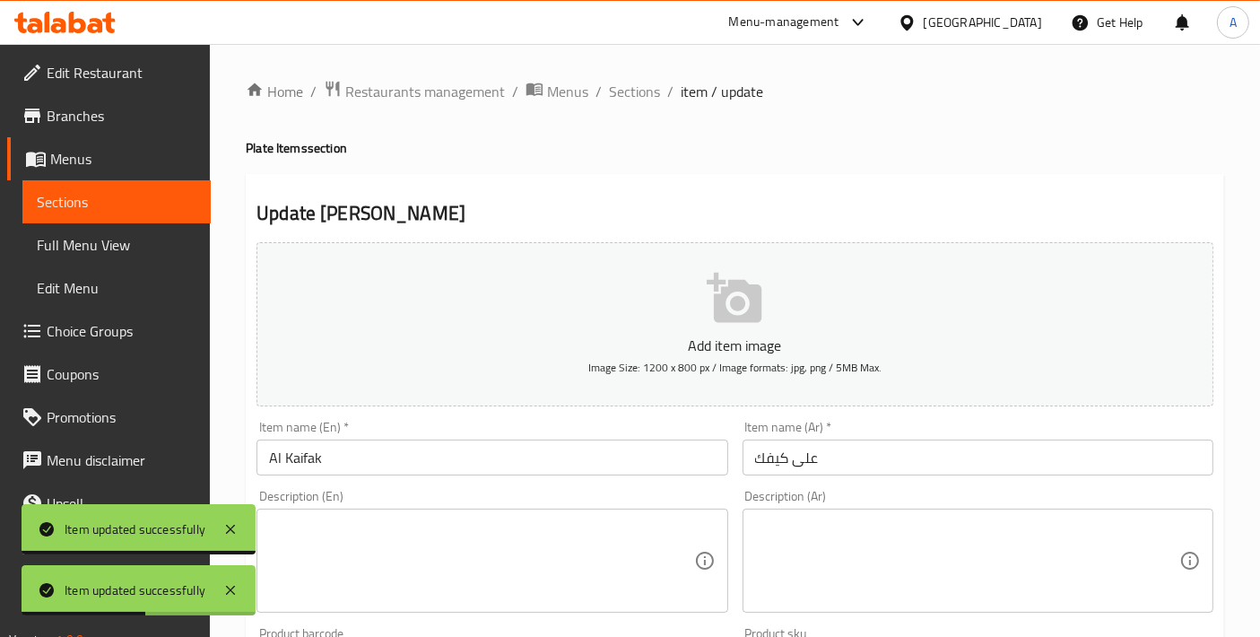
click at [494, 495] on div "Description (En) Description (En)" at bounding box center [492, 551] width 471 height 123
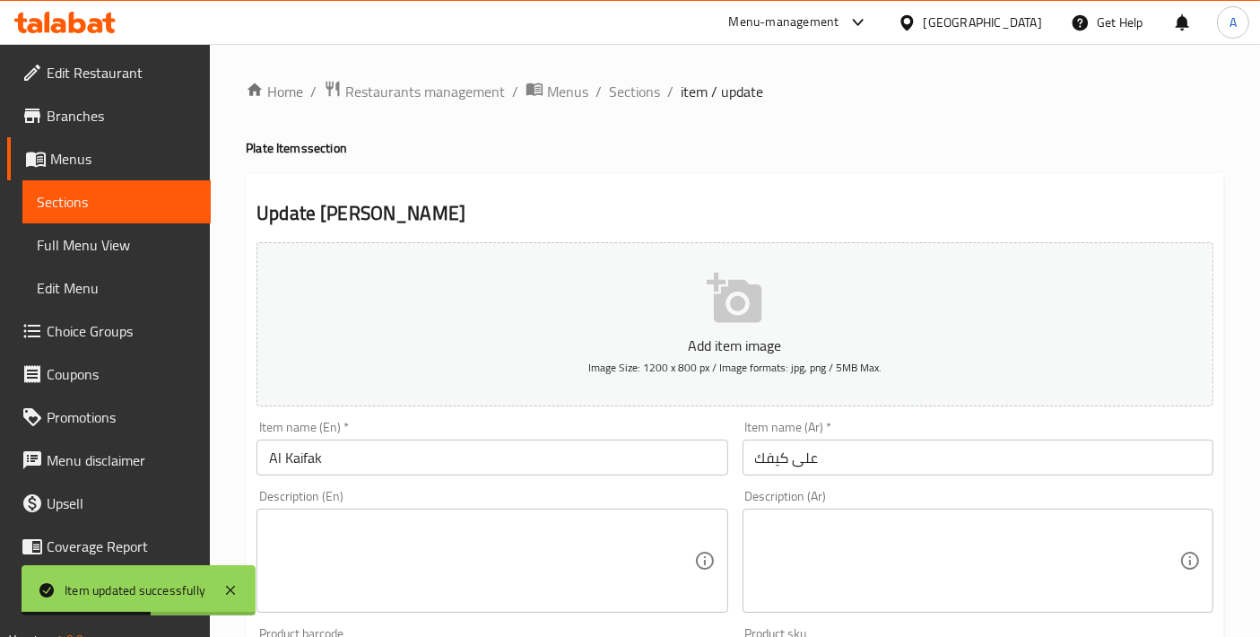
click at [494, 531] on textarea at bounding box center [481, 561] width 424 height 85
paste textarea "A special and unique platter, crafted with a distinctive blend of ingredients a…"
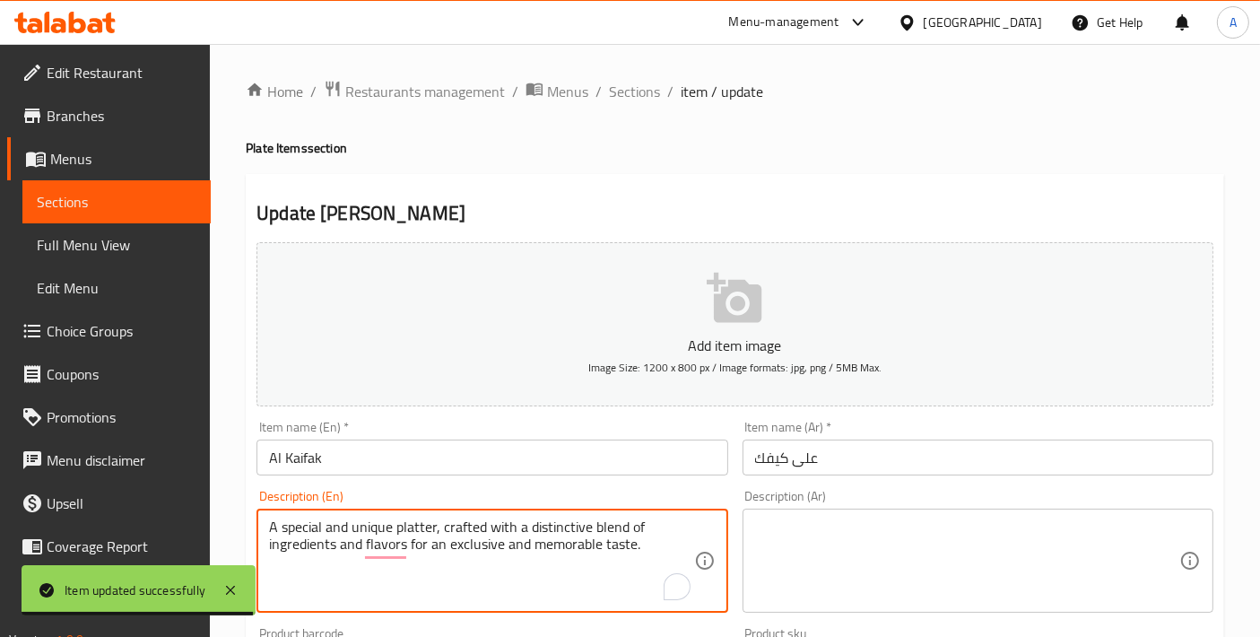
type textarea "A special and unique platter, crafted with a distinctive blend of ingredients a…"
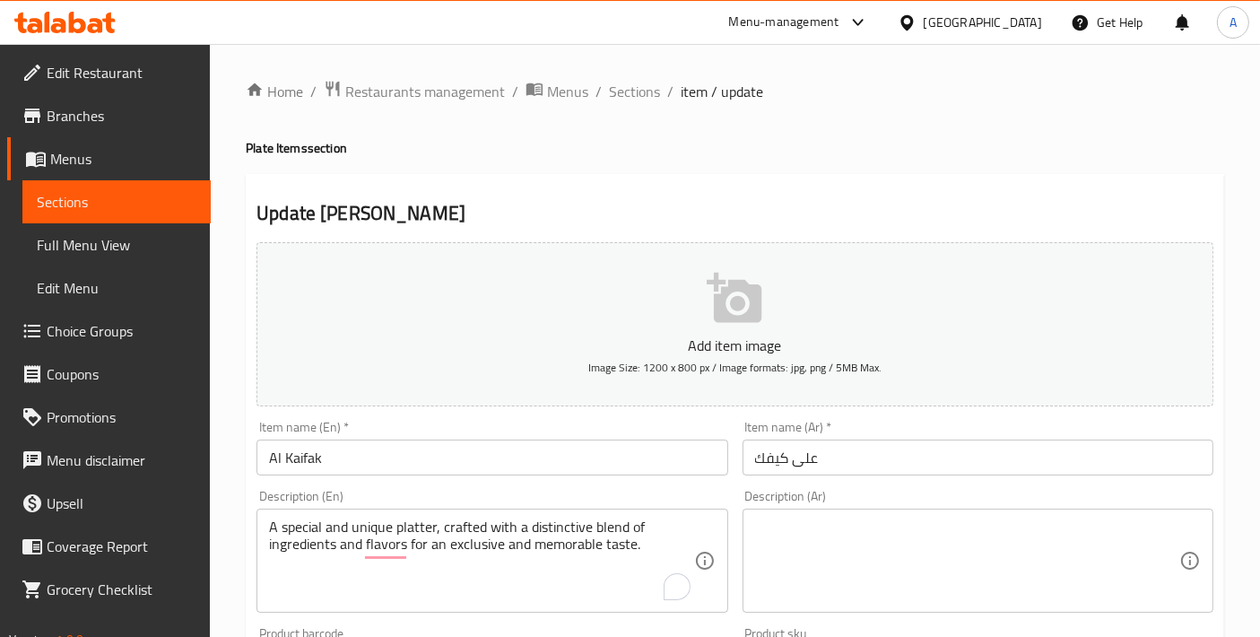
click at [860, 546] on textarea at bounding box center [967, 561] width 424 height 85
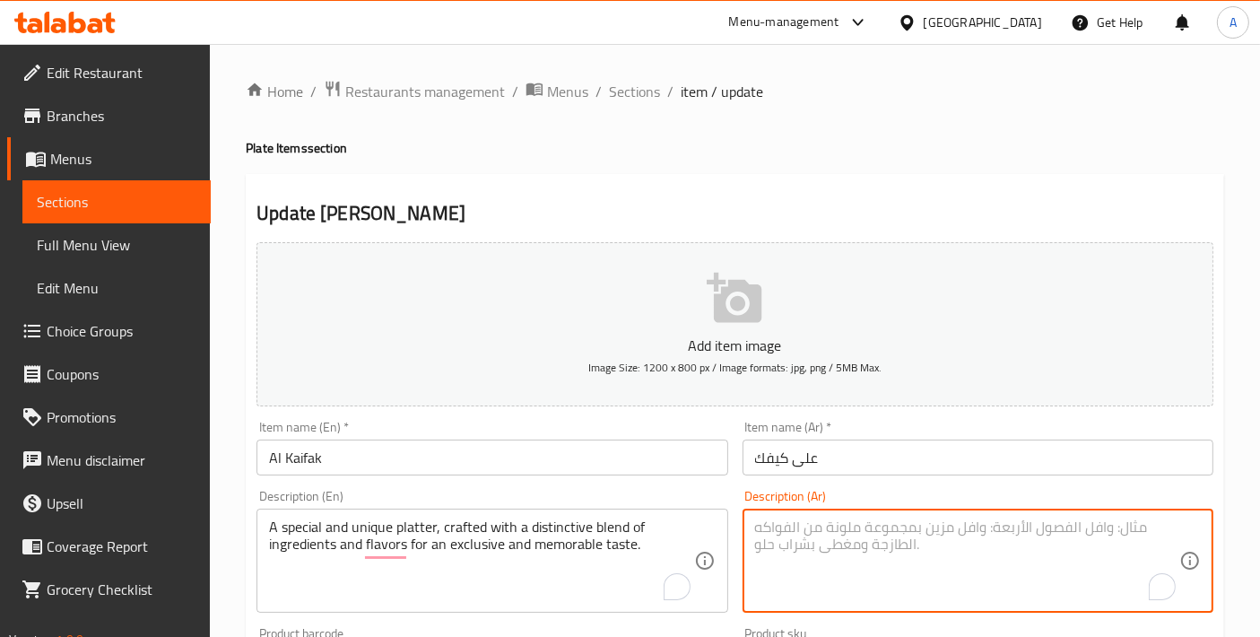
paste textarea "طبق خاص وفريد، مصنوع بمزيج مميز من المكونات والنكهات للحصول على طعم حصري ولا يُ…"
type textarea "طبق خاص وفريد، مصنوع بمزيج مميز من المكونات والنكهات للحصول على طعم حصري ولا يُ…"
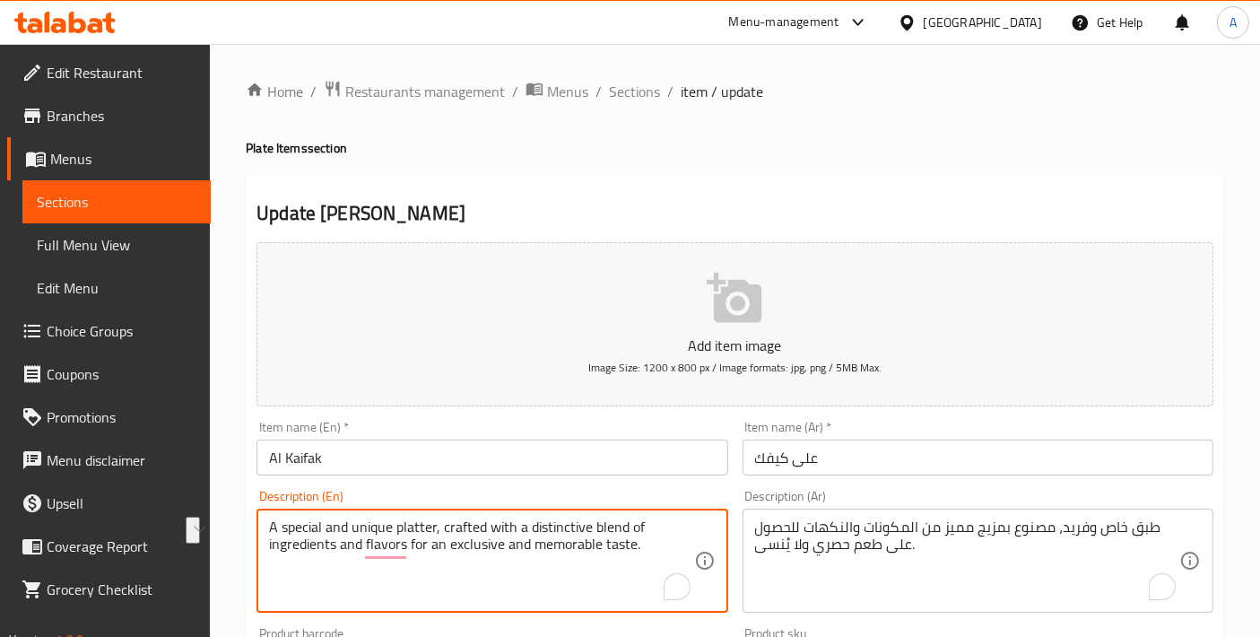
drag, startPoint x: 506, startPoint y: 542, endPoint x: 598, endPoint y: 549, distance: 92.7
click at [389, 545] on textarea "A special and unique platter, crafted with a distinctive blend of ingredients a…" at bounding box center [481, 561] width 424 height 85
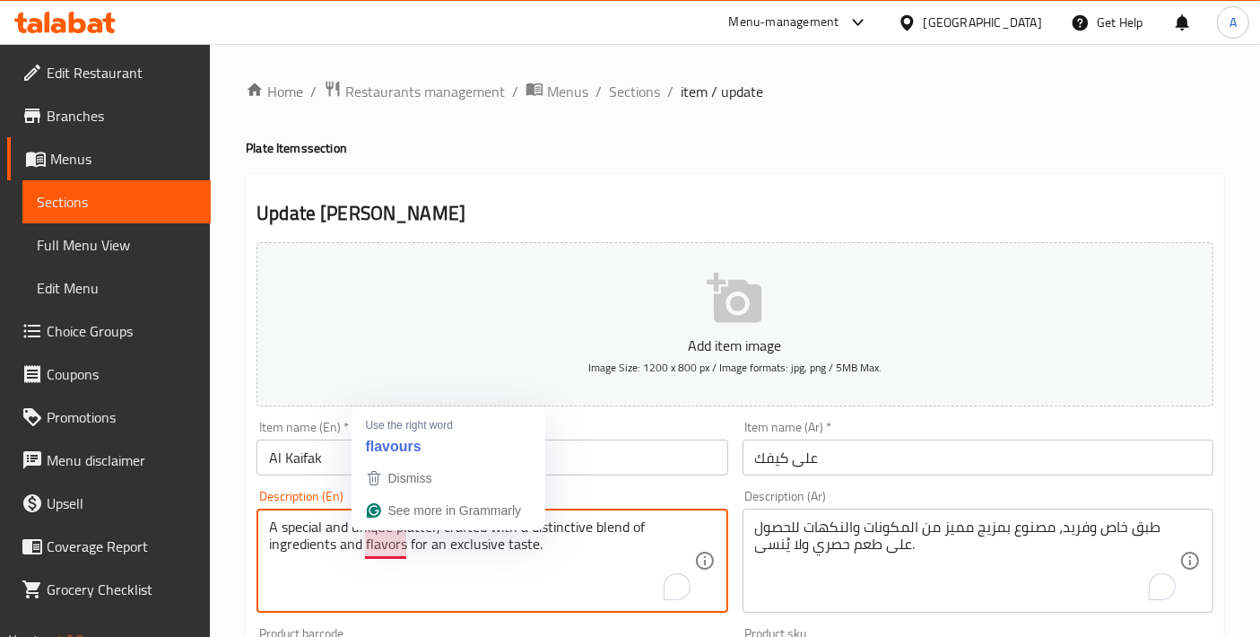
click at [389, 545] on textarea "A special and unique platter, crafted with a distinctive blend of ingredients a…" at bounding box center [481, 561] width 424 height 85
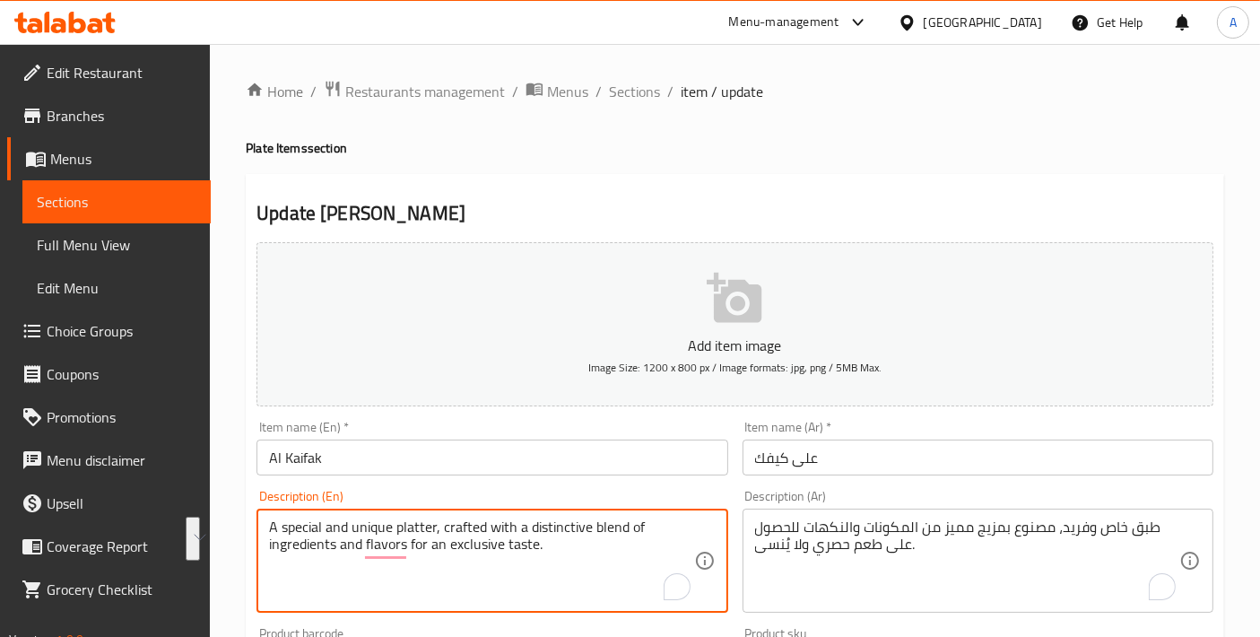
type textarea "A special and unique platter, crafted with a distinctive blend of ingredients a…"
click at [874, 550] on textarea "طبق خاص وفريد، مصنوع بمزيج مميز من المكونات والنكهات للحصول على طعم حصري ولا يُ…" at bounding box center [967, 561] width 424 height 85
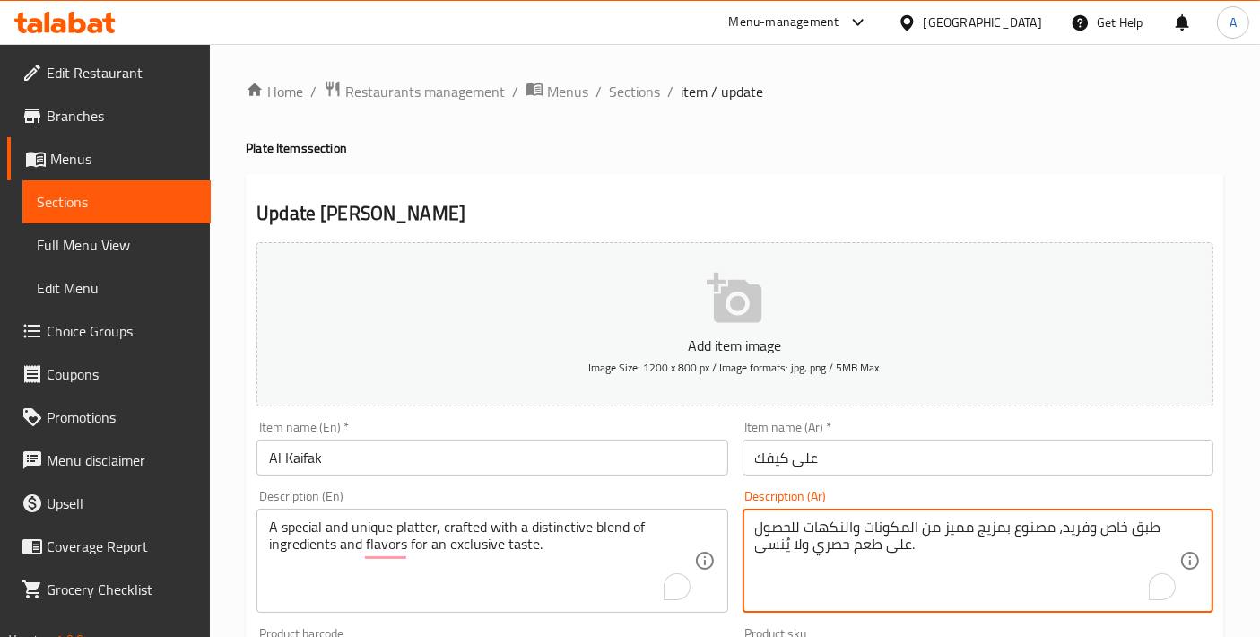
click at [874, 550] on textarea "طبق خاص وفريد، مصنوع بمزيج مميز من المكونات والنكهات للحصول على طعم حصري ولا يُ…" at bounding box center [967, 561] width 424 height 85
paste textarea "​​من نوعه، مصنوع بمزيج مميز من المكونات والنكهات لإضفاء مذاق حصري"
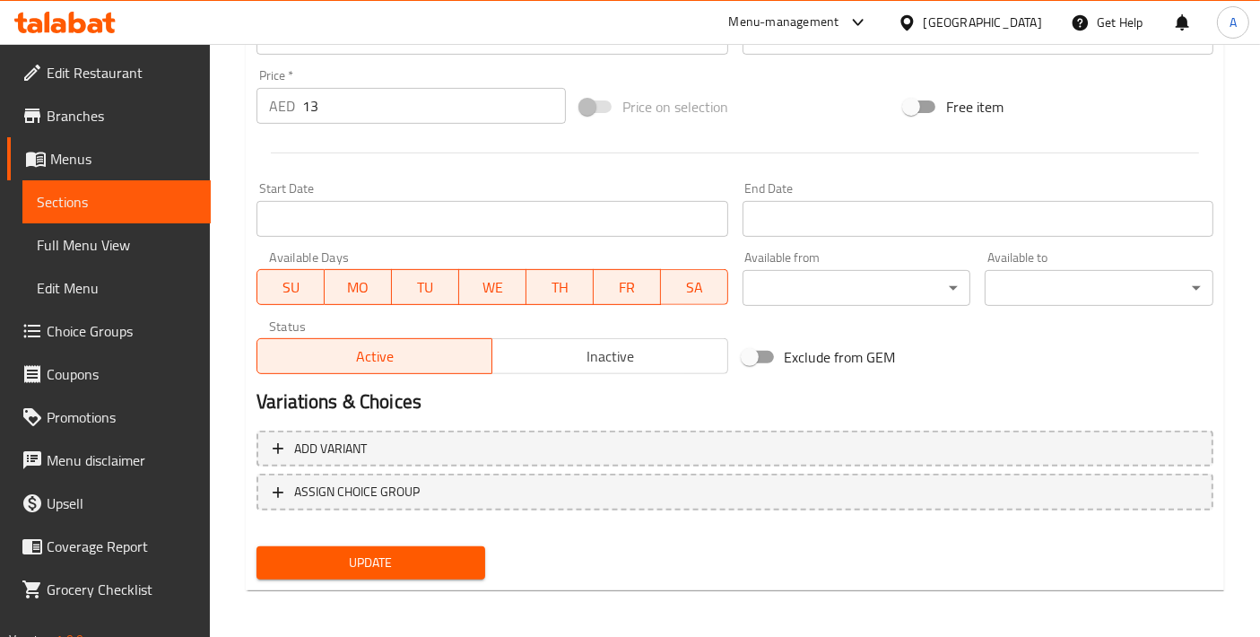
click at [387, 549] on div "Add item image Image Size: 1200 x 800 px / Image formats: jpg, png / 5MB Max. I…" at bounding box center [735, 97] width 972 height 979
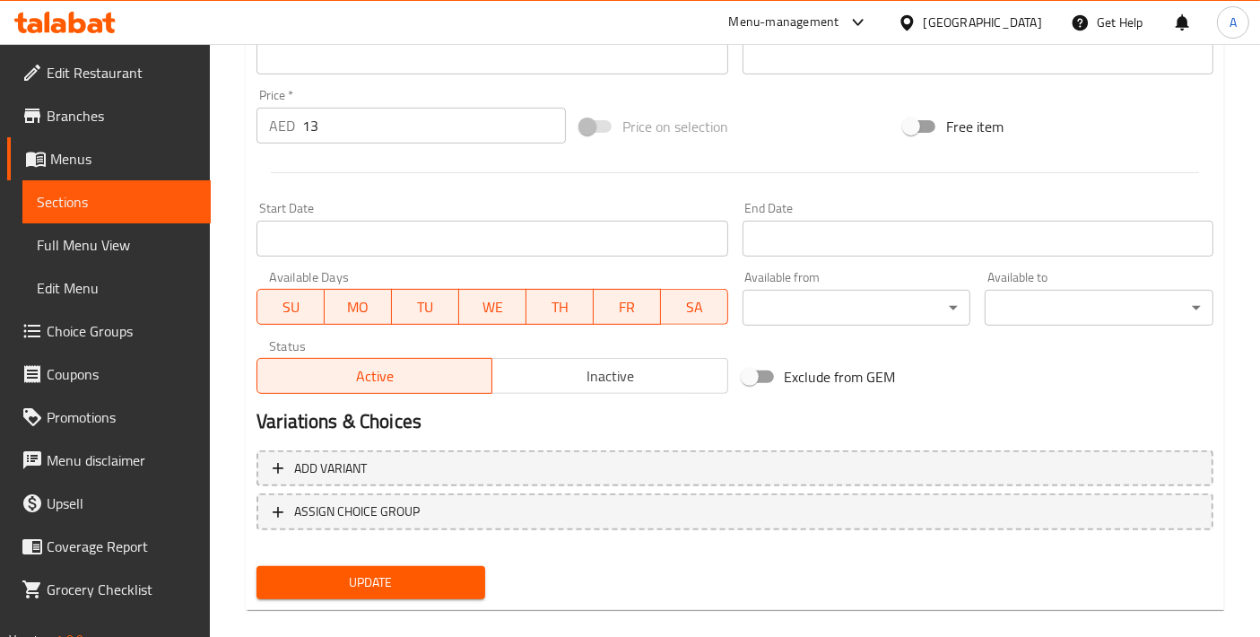
click at [398, 571] on span "Update" at bounding box center [371, 582] width 200 height 22
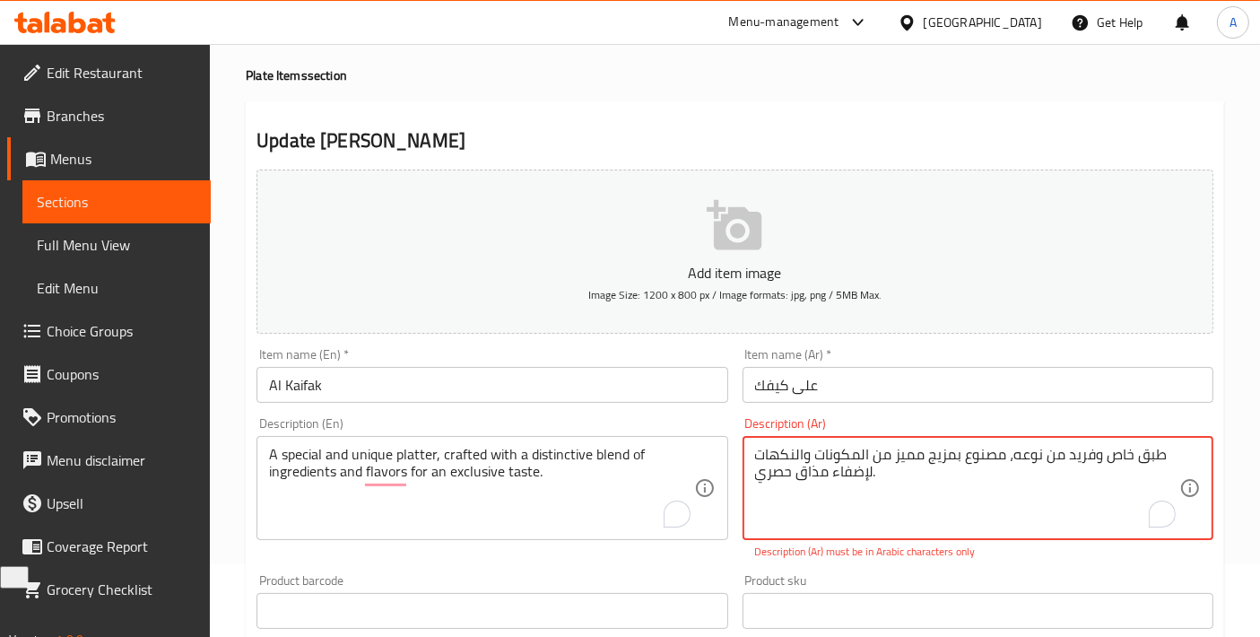
scroll to position [0, 0]
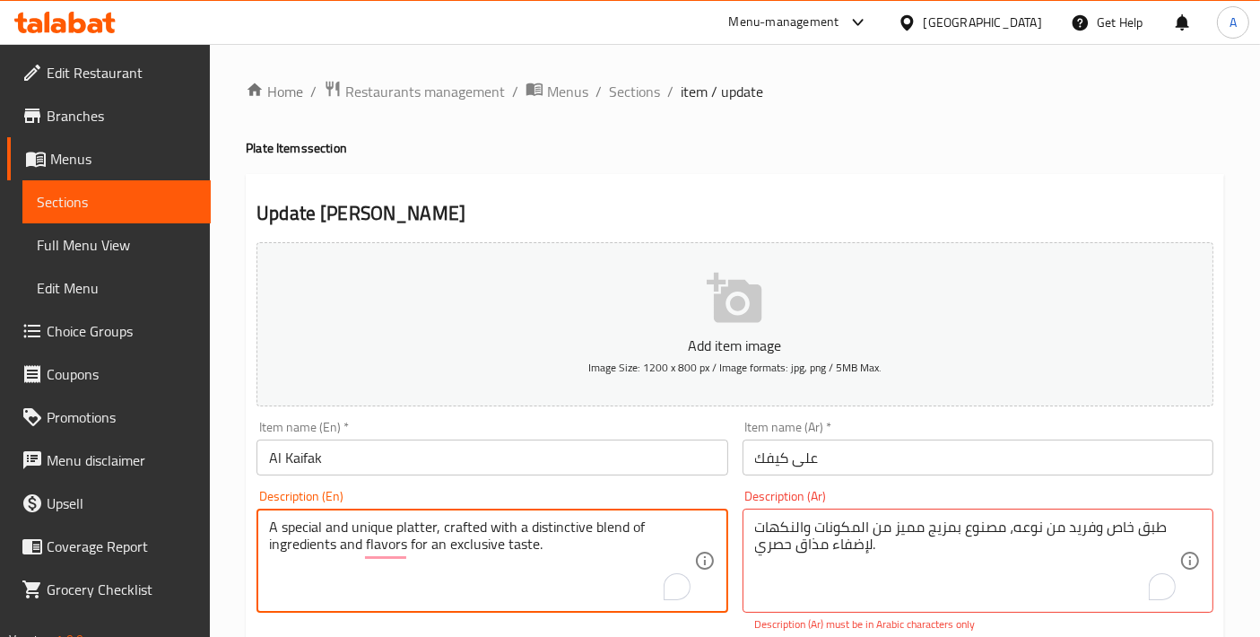
click at [456, 529] on textarea "A special and unique platter, crafted with a distinctive blend of ingredients a…" at bounding box center [481, 561] width 424 height 85
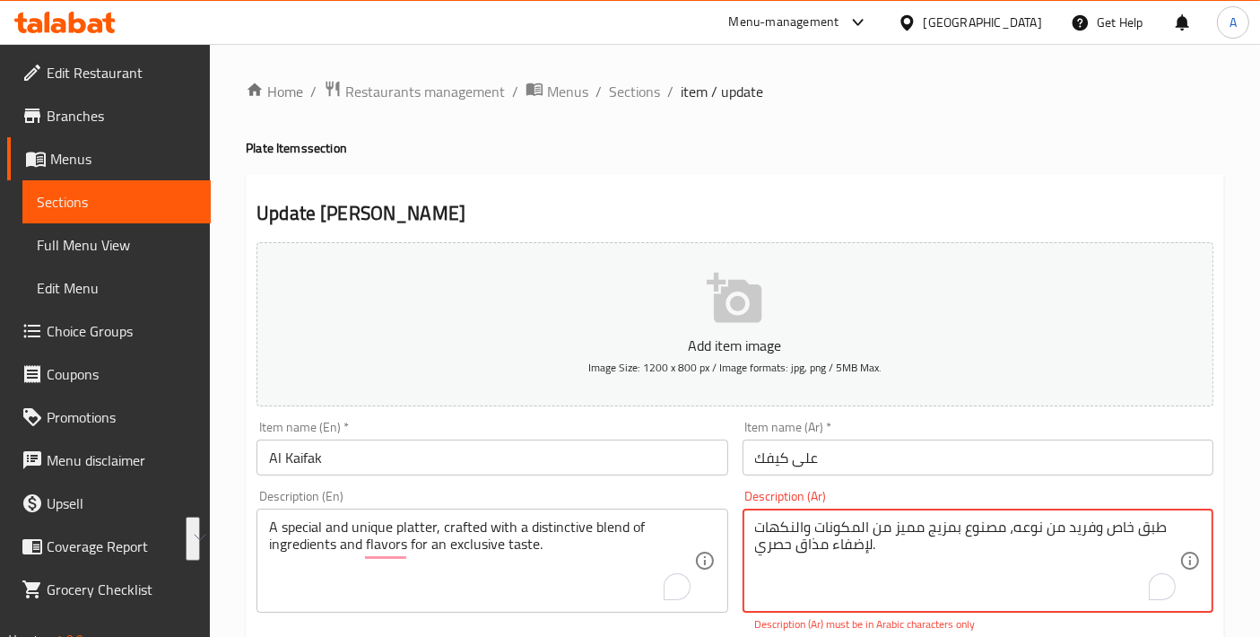
click at [898, 583] on textarea "طبق خاص وفريد ​​من نوعه، مصنوع بمزيج مميز من المكونات والنكهات لإضفاء مذاق حصري." at bounding box center [967, 561] width 424 height 85
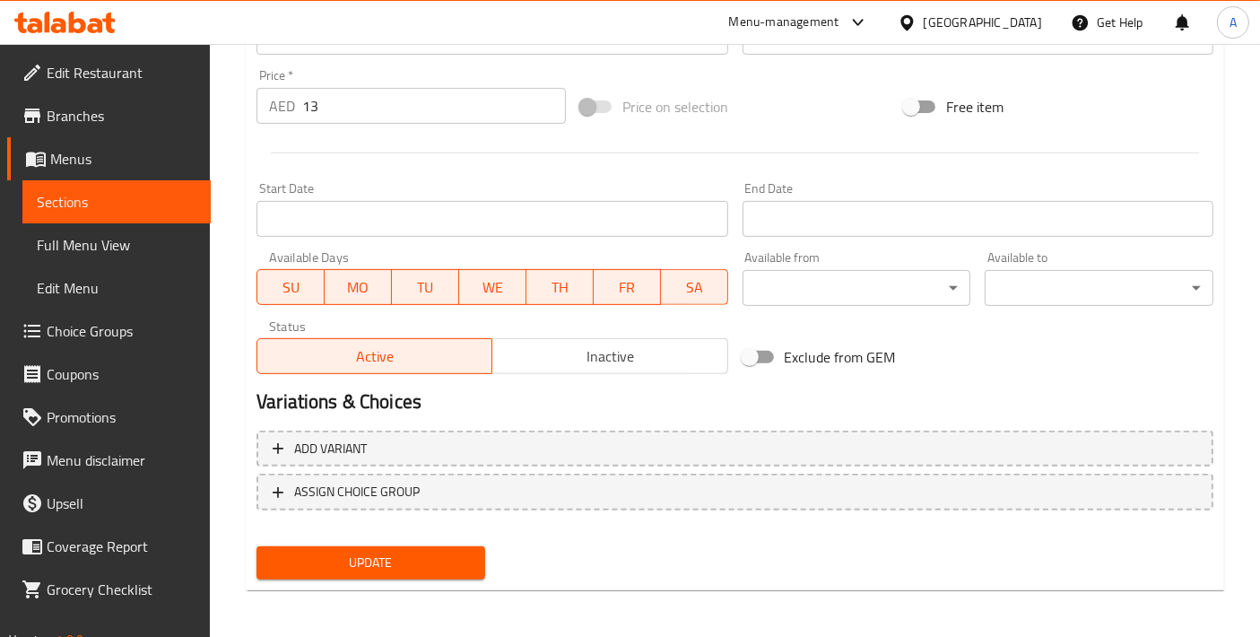
click at [343, 557] on span "Update" at bounding box center [371, 563] width 200 height 22
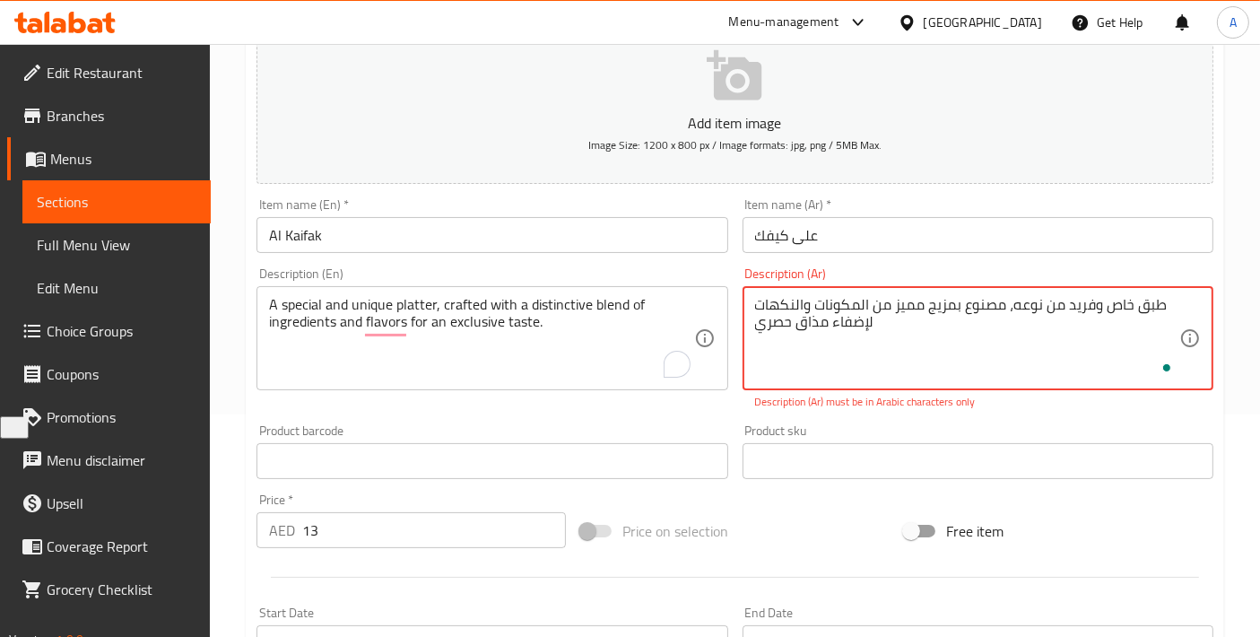
type textarea "طبق خاص وفريد ​​من نوعه، مصنوع بمزيج مميز من المكونات والنكهات لإضفاء مذاق حصري."
click at [928, 318] on textarea "طبق خاص وفريد ​​من نوعه، مصنوع بمزيج مميز من المكونات والنكهات لإضفاء مذاق حصري." at bounding box center [967, 338] width 424 height 85
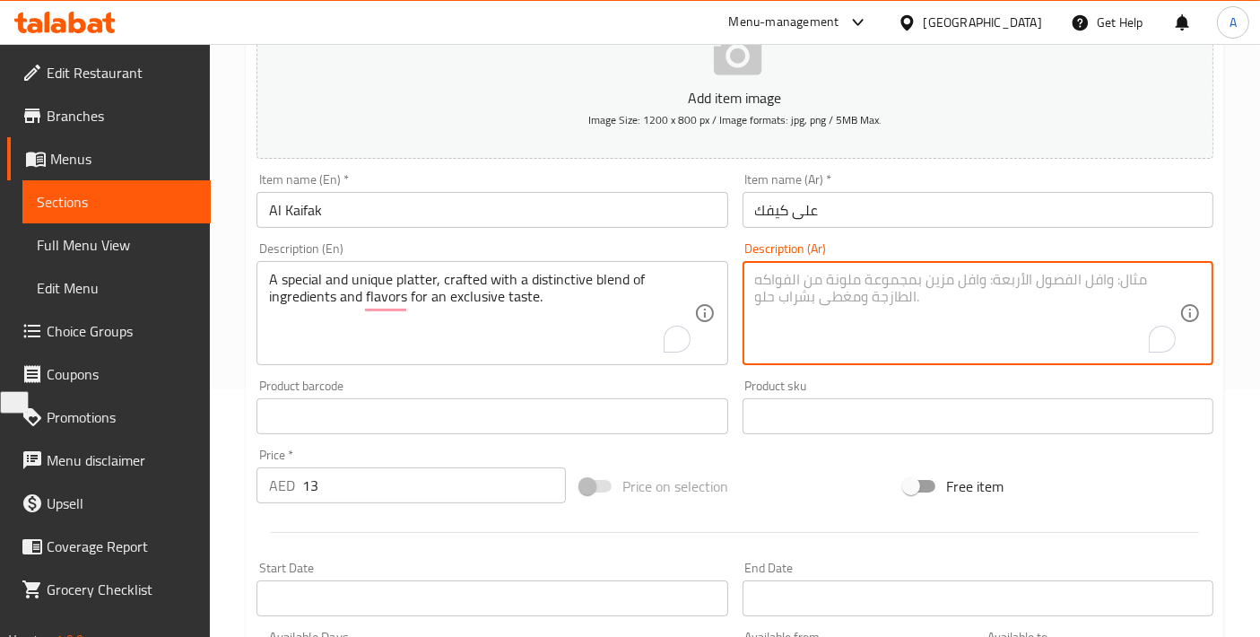
scroll to position [622, 0]
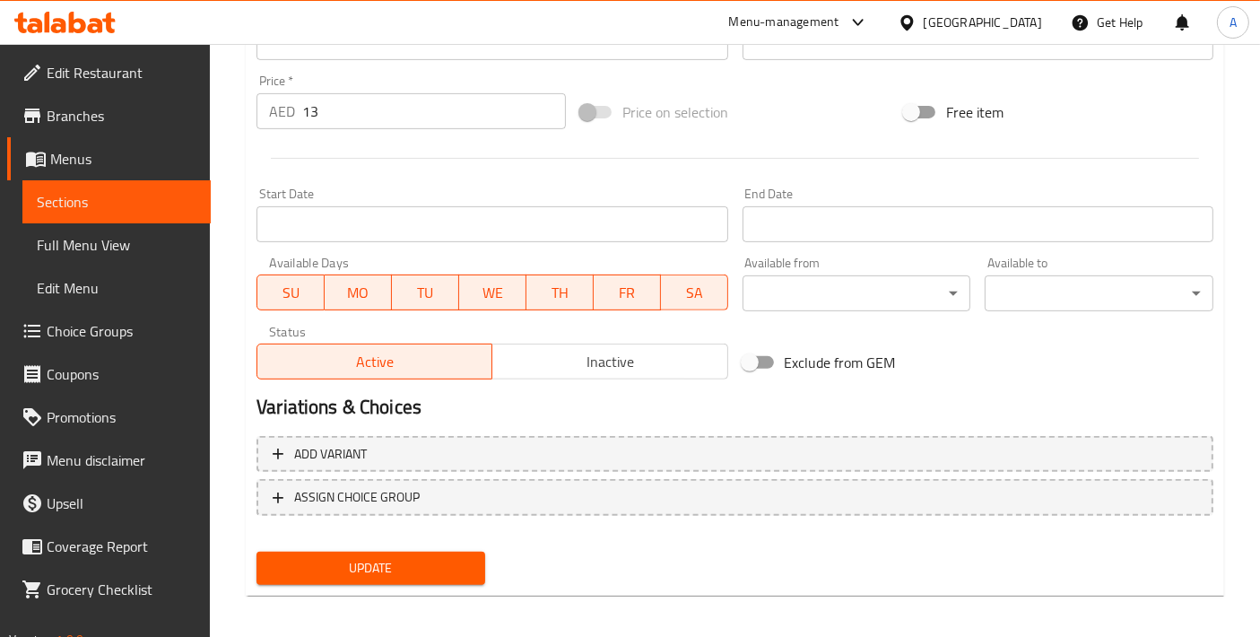
click at [343, 580] on button "Update" at bounding box center [371, 568] width 229 height 33
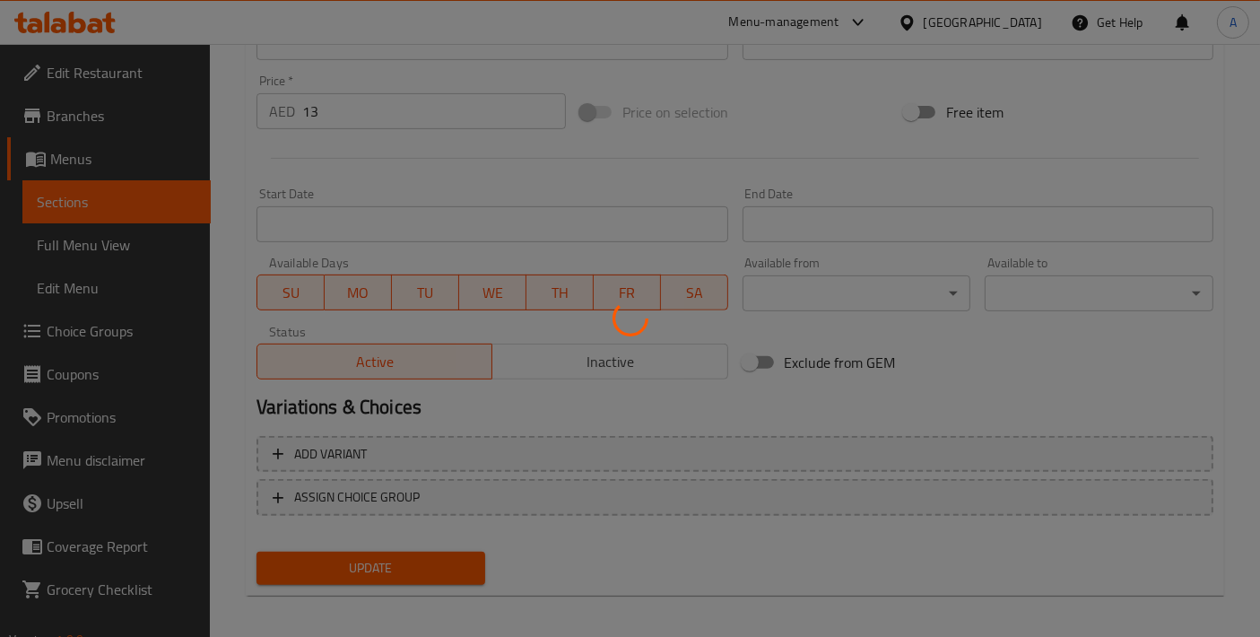
scroll to position [0, 0]
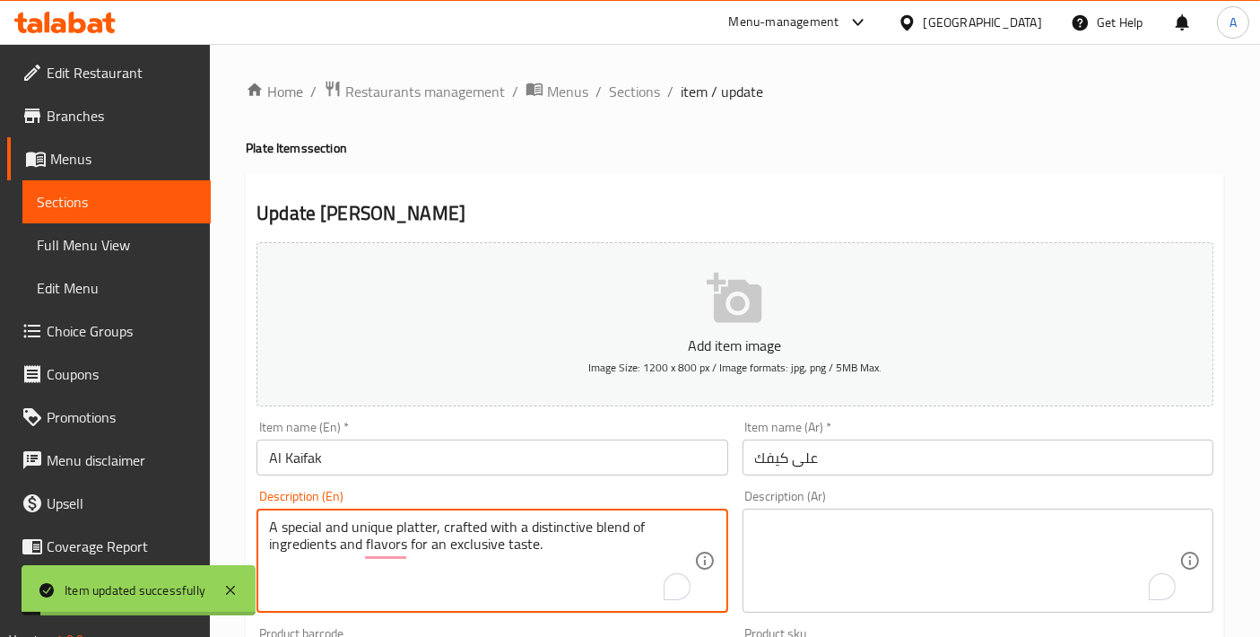
click at [440, 547] on textarea "A special and unique platter, crafted with a distinctive blend of ingredients a…" at bounding box center [481, 561] width 424 height 85
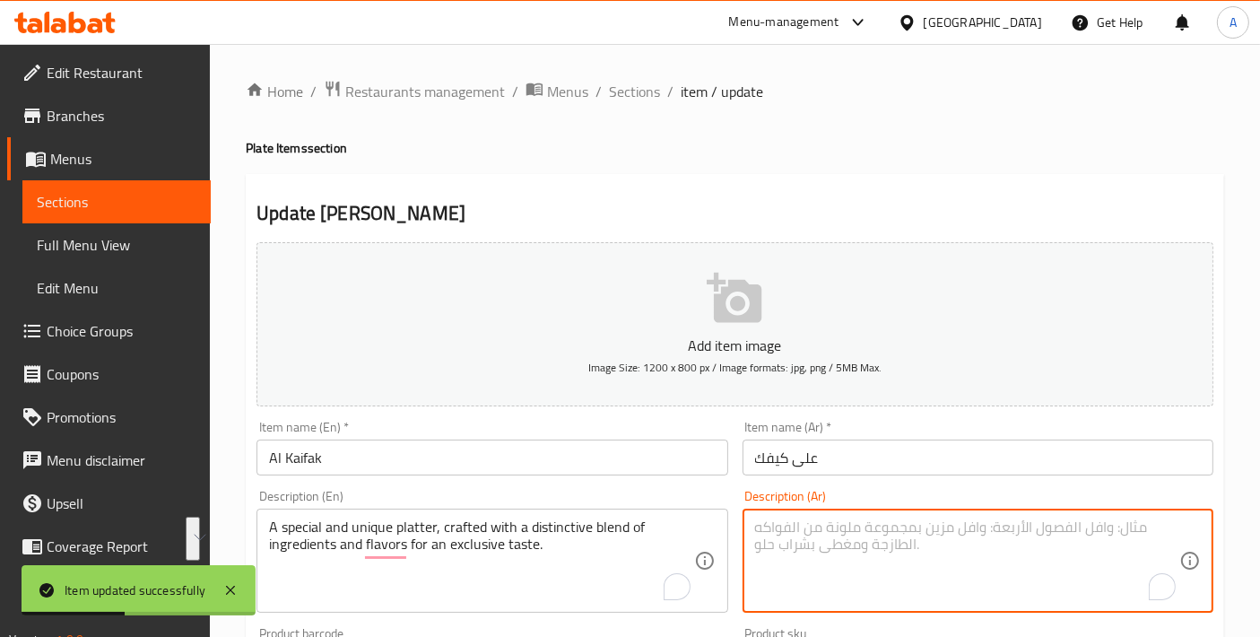
click at [1051, 541] on textarea "To enrich screen reader interactions, please activate Accessibility in Grammarl…" at bounding box center [967, 561] width 424 height 85
paste textarea "طبق مميز وفريد، مُعدّ بمزيج متفرد من المكونات والنكهات ليمنح طعماً حصرياً."
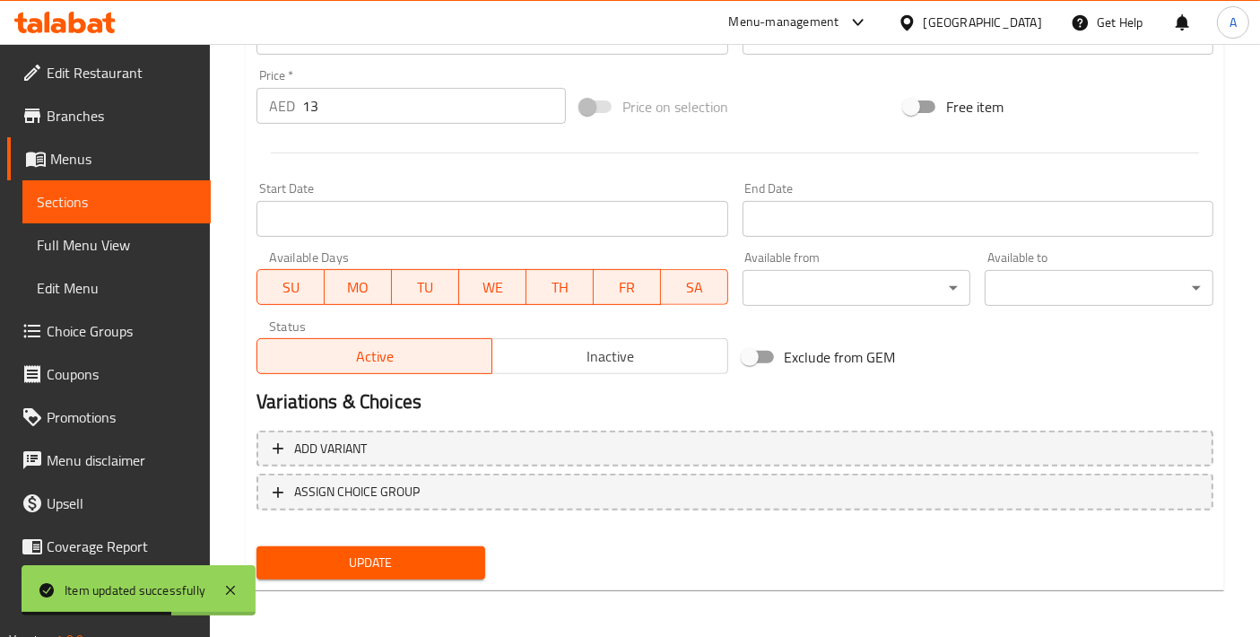
type textarea "طبق مميز وفريد، مُعدّ بمزيج متفرد من المكونات والنكهات ليمنح طعماً حصرياً."
click at [398, 571] on button "Update" at bounding box center [371, 562] width 229 height 33
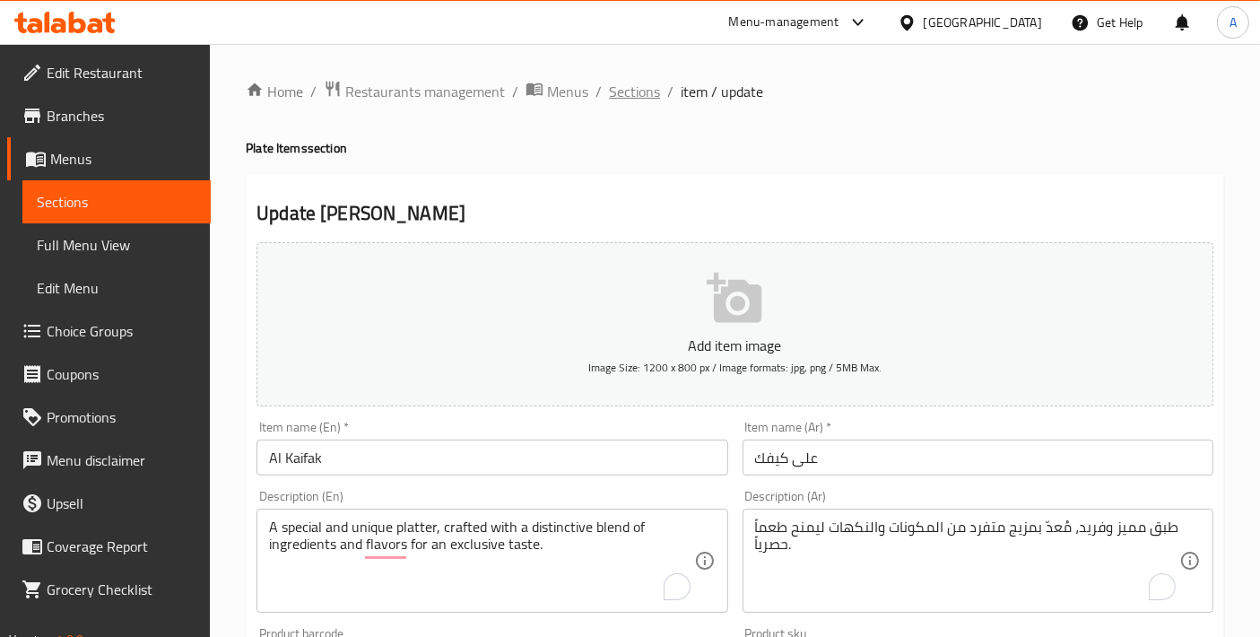
click at [627, 97] on span "Sections" at bounding box center [634, 92] width 51 height 22
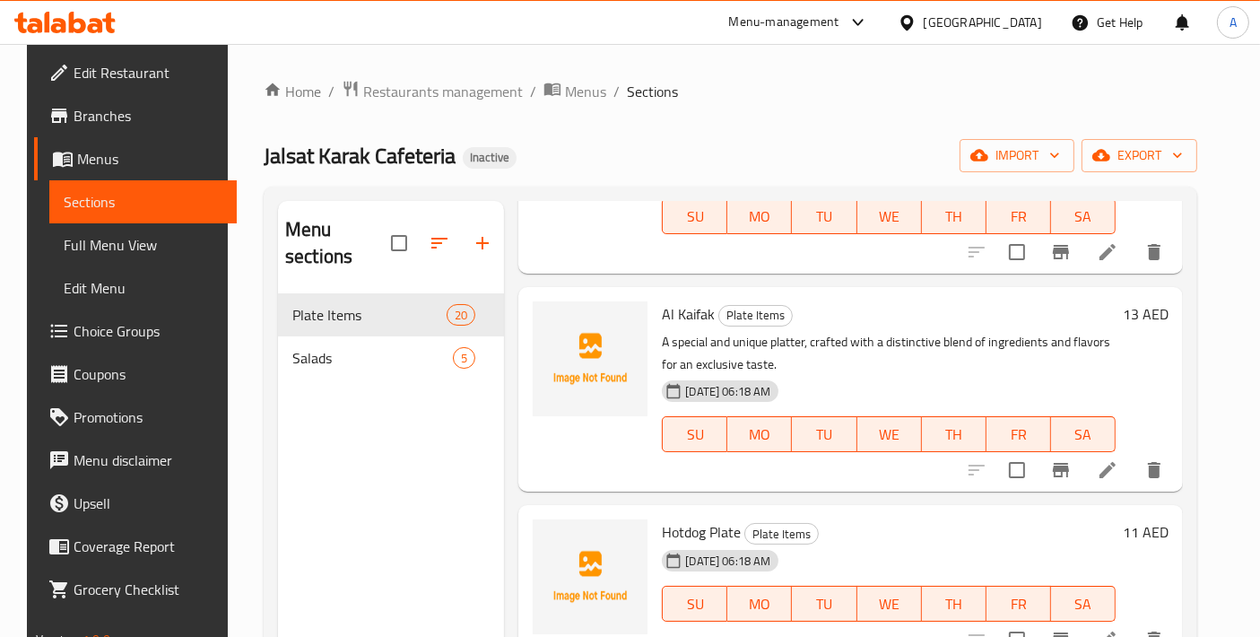
scroll to position [997, 0]
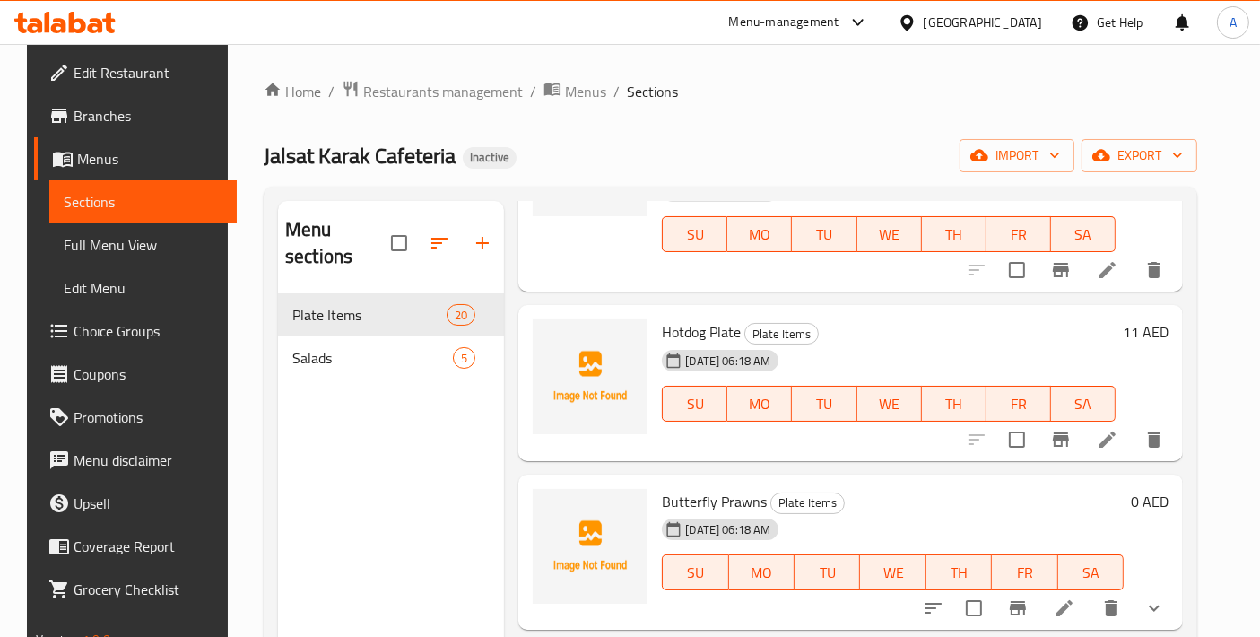
click at [1119, 447] on icon at bounding box center [1108, 440] width 22 height 22
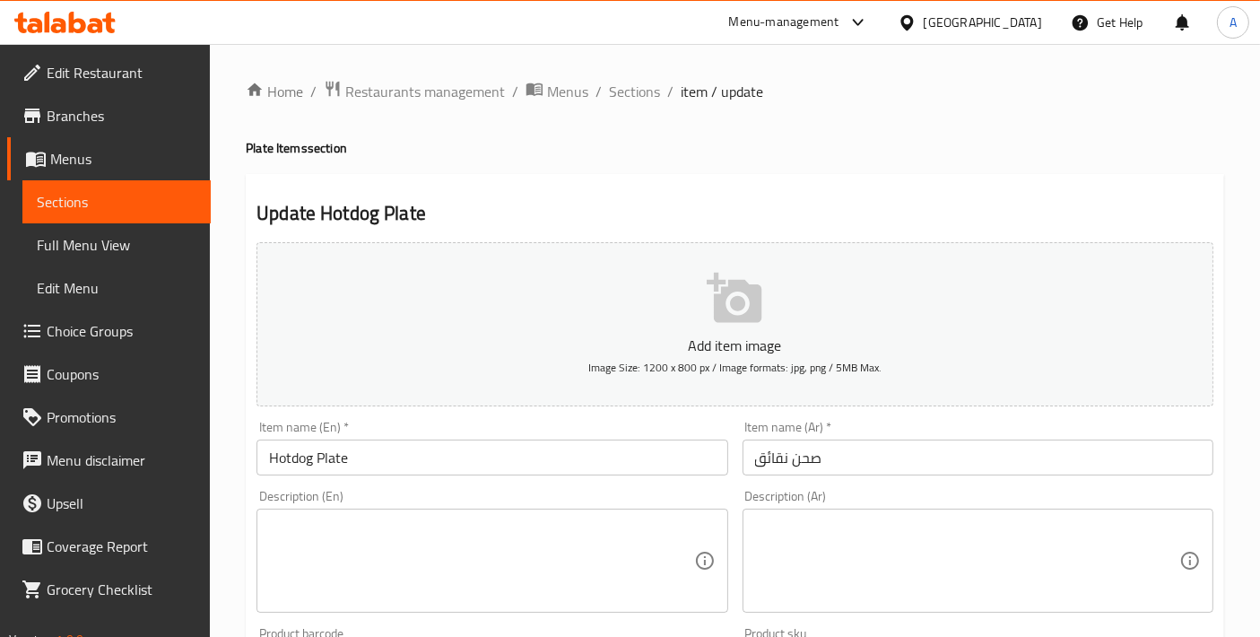
click at [291, 449] on input "Hotdog Plate" at bounding box center [492, 458] width 471 height 36
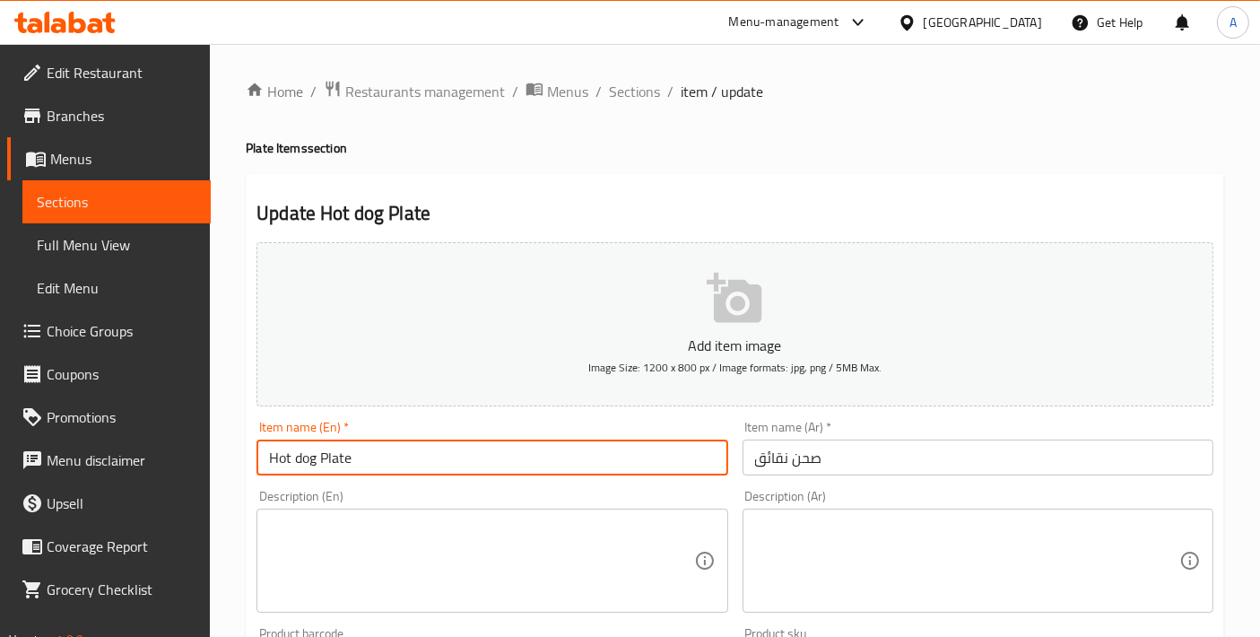
click at [301, 455] on input "Hot dog Plate" at bounding box center [492, 458] width 471 height 36
type input "Hot Dog Plate"
click at [467, 568] on textarea at bounding box center [481, 561] width 424 height 85
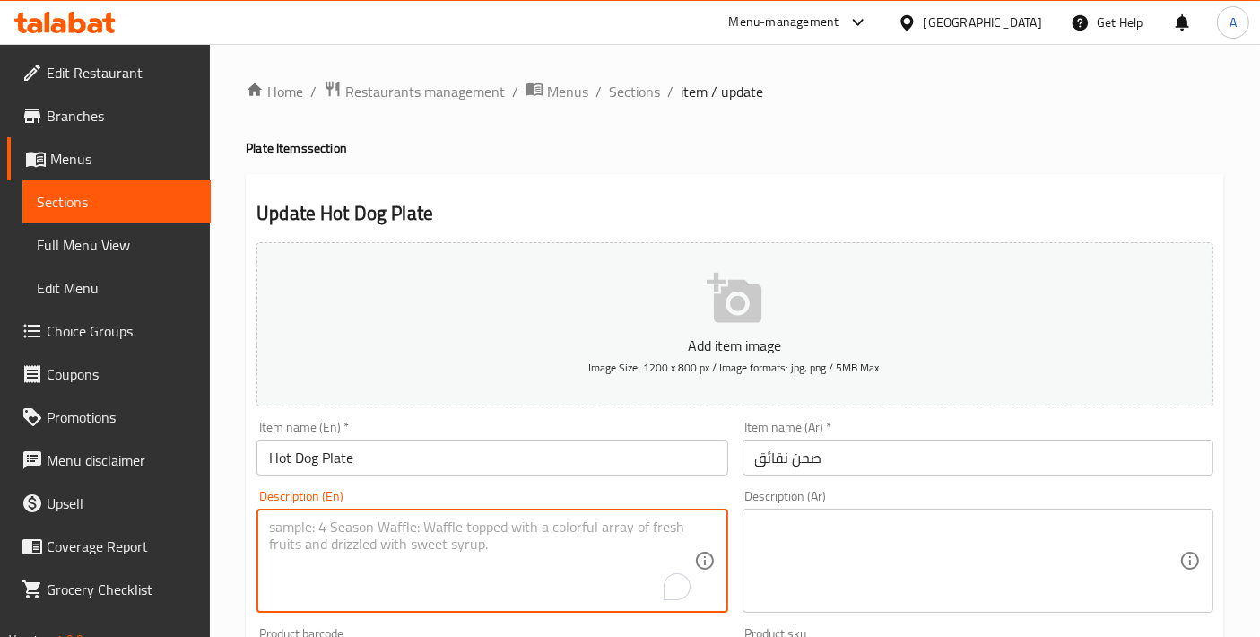
click at [472, 537] on textarea "To enrich screen reader interactions, please activate Accessibility in Grammarl…" at bounding box center [481, 561] width 424 height 85
paste textarea "A platter with grilled hotdogs, fresh vegetables, and a special sauce, offering…"
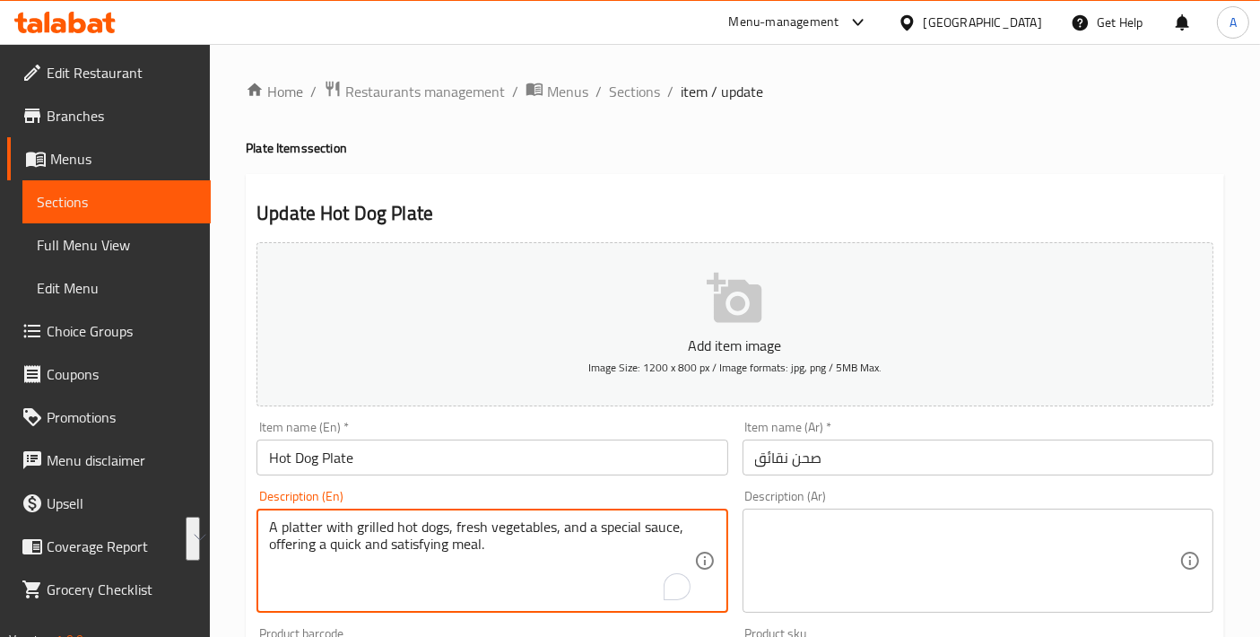
drag, startPoint x: 674, startPoint y: 529, endPoint x: 682, endPoint y: 536, distance: 10.8
click at [682, 536] on textarea "A platter with grilled hot dogs, fresh vegetables, and a special sauce, offerin…" at bounding box center [481, 561] width 424 height 85
click at [628, 532] on textarea "A platter with grilled hot dogs, fresh vegetables, and a special sauce." at bounding box center [481, 561] width 424 height 85
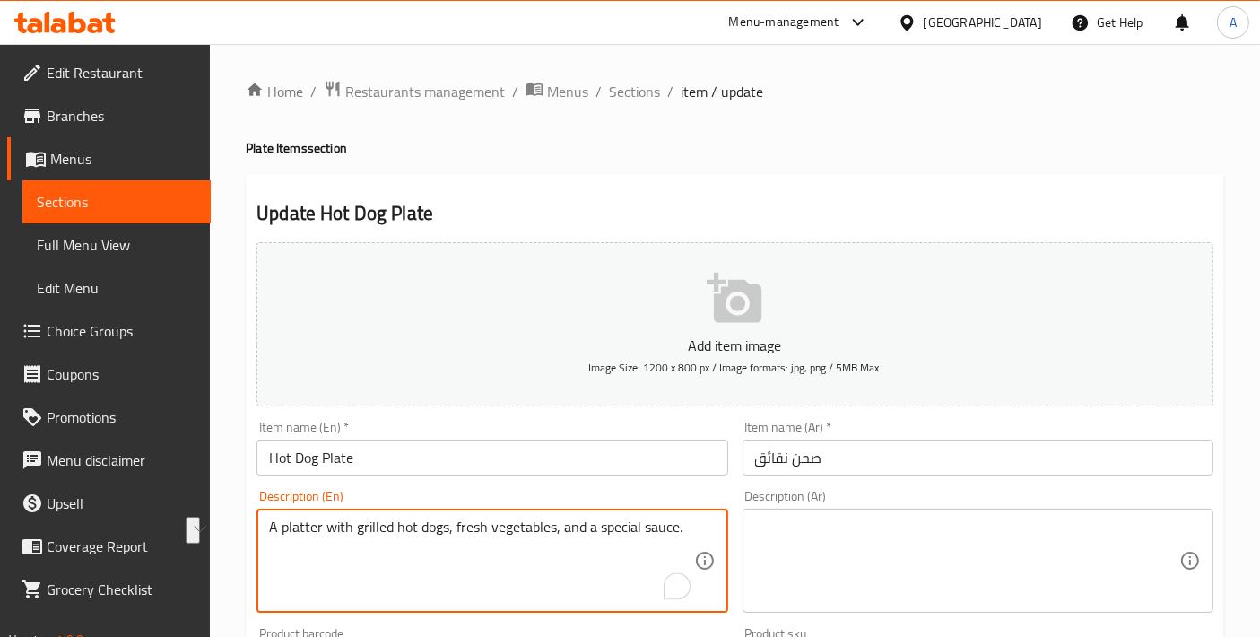
type textarea "A platter with grilled hot dogs, fresh vegetables, and a special sauce."
click at [889, 561] on textarea at bounding box center [967, 561] width 424 height 85
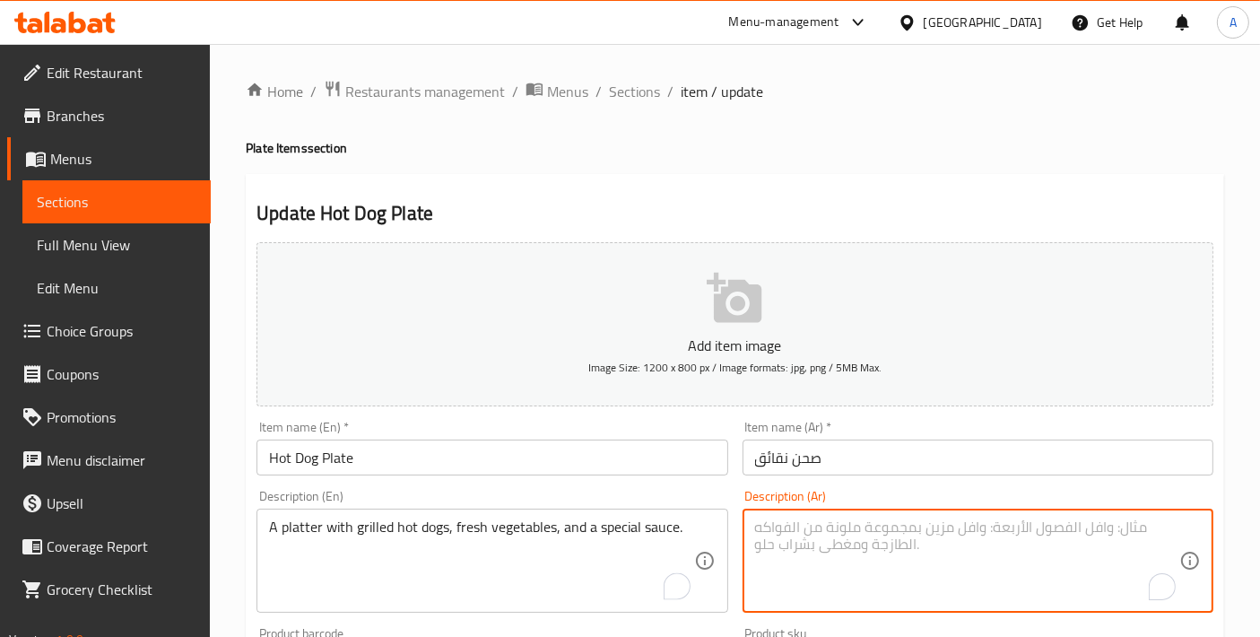
paste textarea "طبق من النقانق المشوية والخضروات الطازجة وصلصة خاصة."
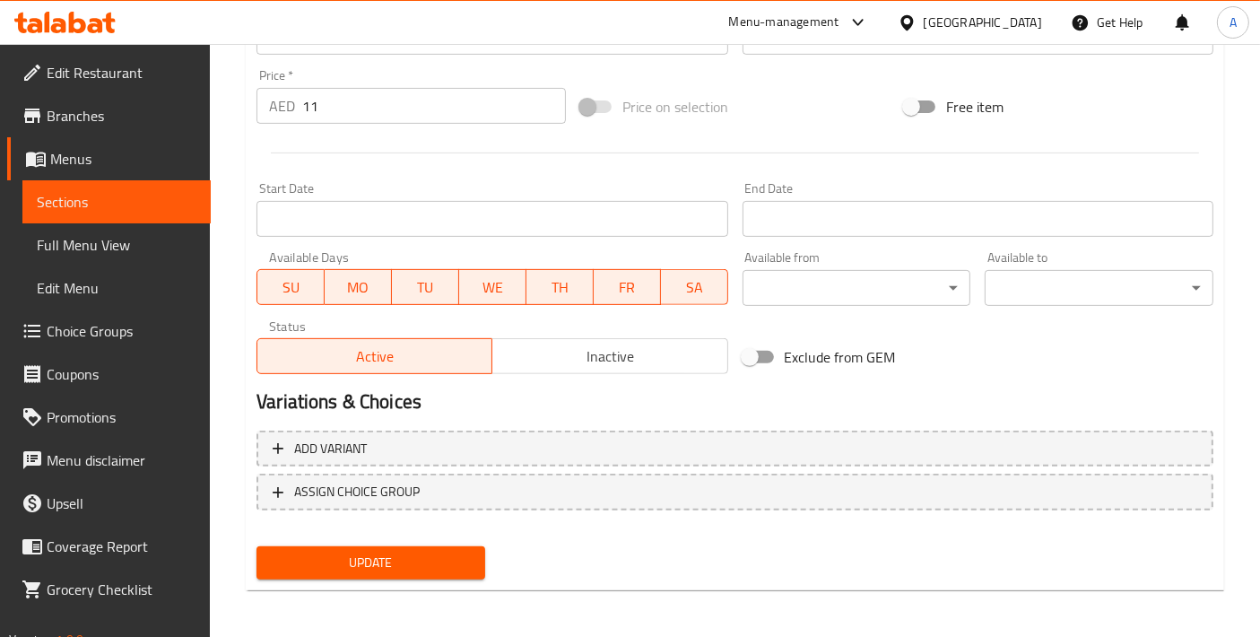
type textarea "طبق من النقانق المشوية والخضروات الطازجة وصلصة خاصة."
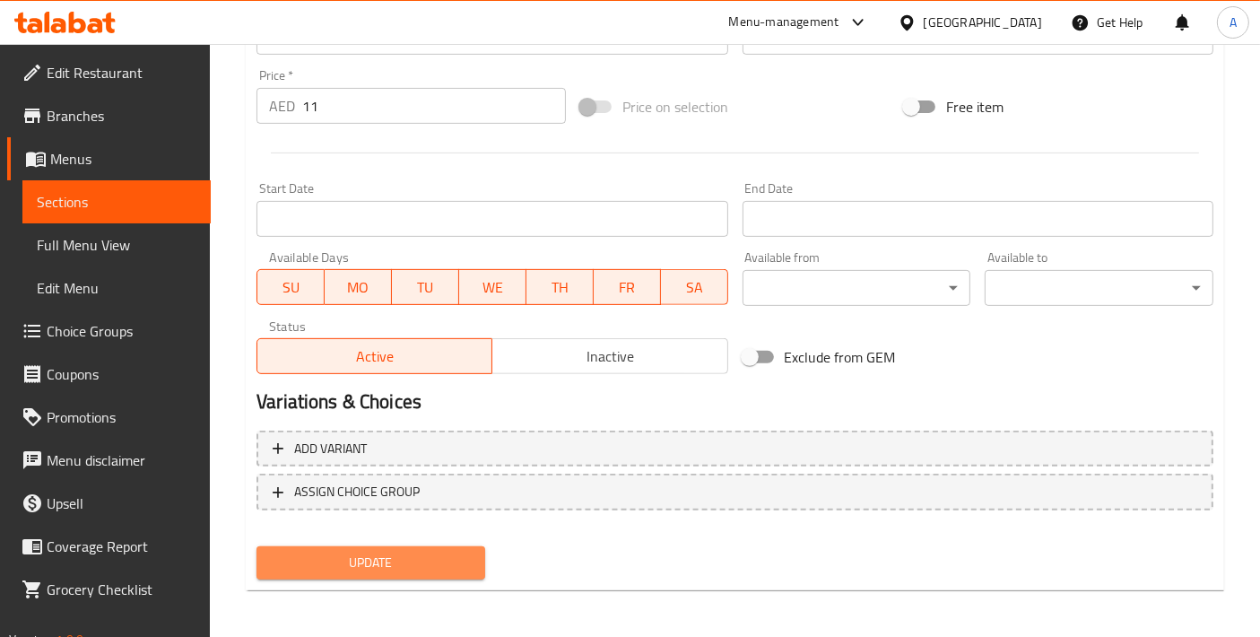
click at [431, 557] on span "Update" at bounding box center [371, 563] width 200 height 22
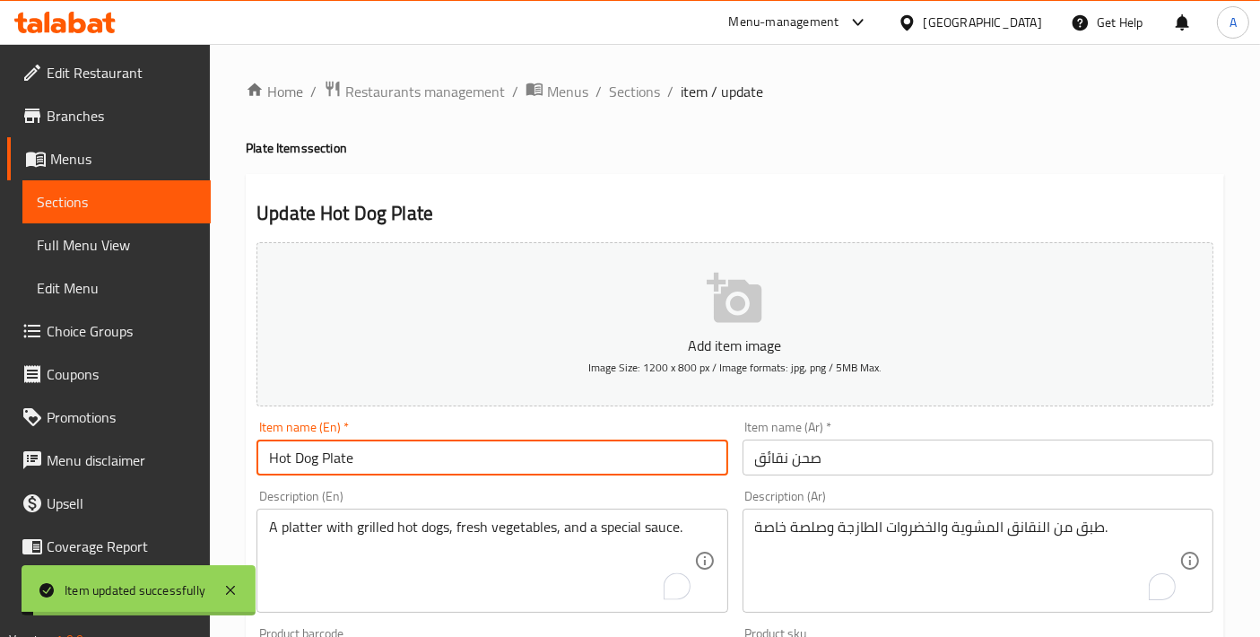
click at [471, 466] on input "Hot Dog Plate" at bounding box center [492, 458] width 471 height 36
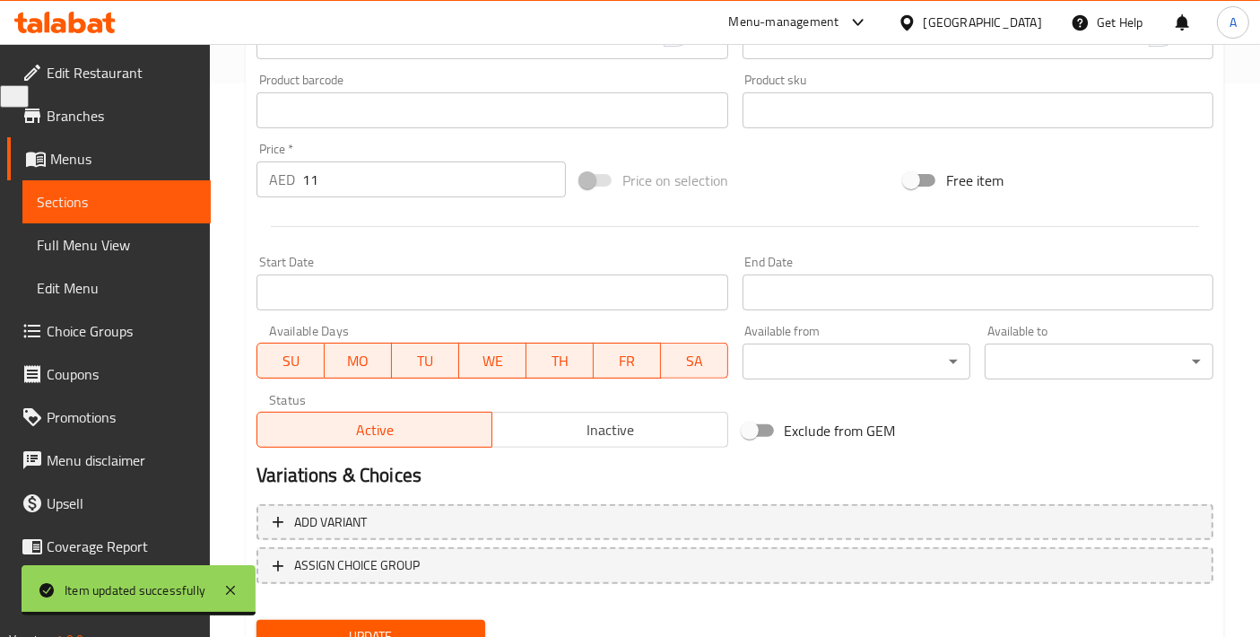
scroll to position [627, 0]
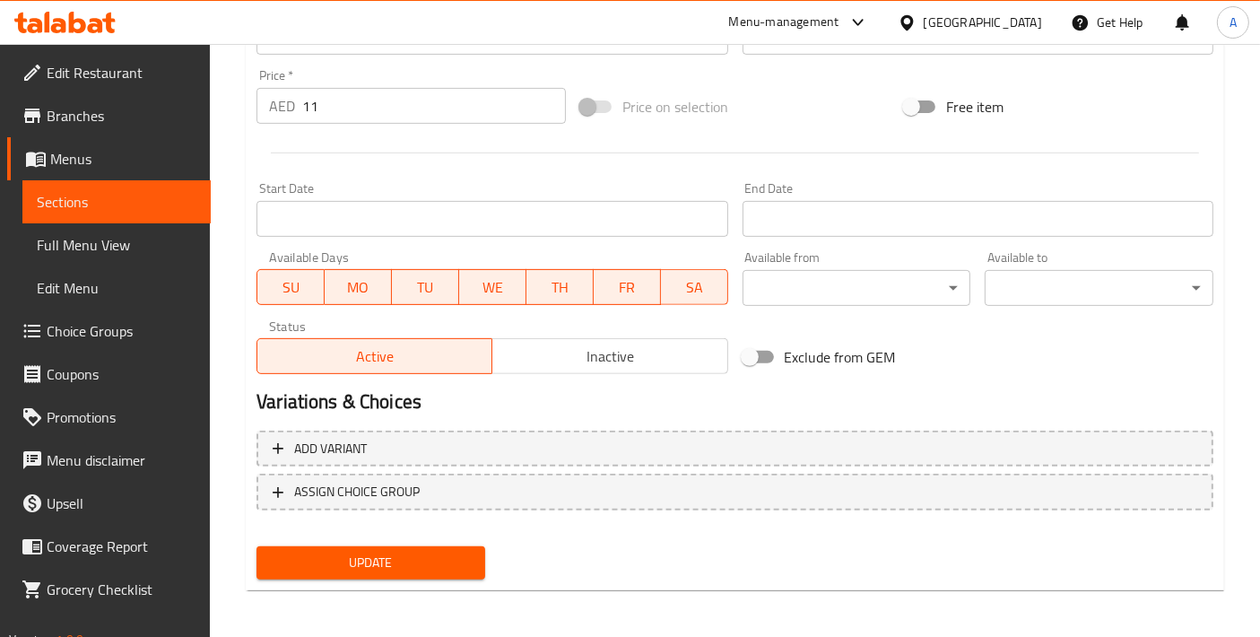
click at [360, 539] on div "Update" at bounding box center [370, 563] width 243 height 48
click at [379, 555] on span "Update" at bounding box center [371, 563] width 200 height 22
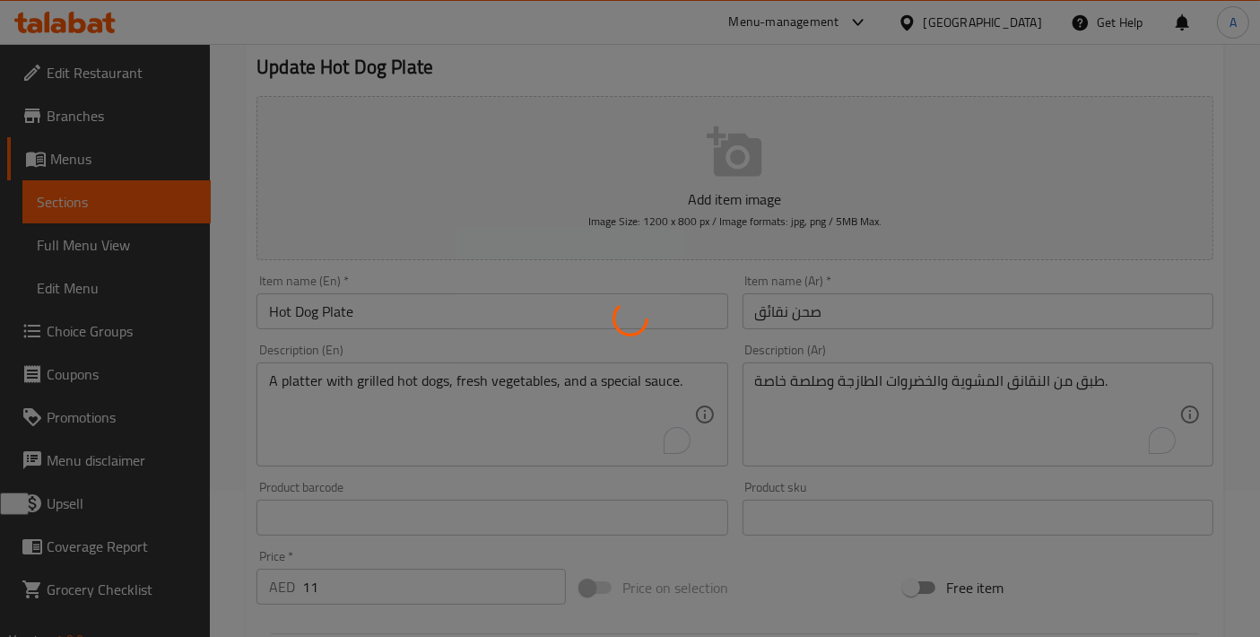
scroll to position [0, 0]
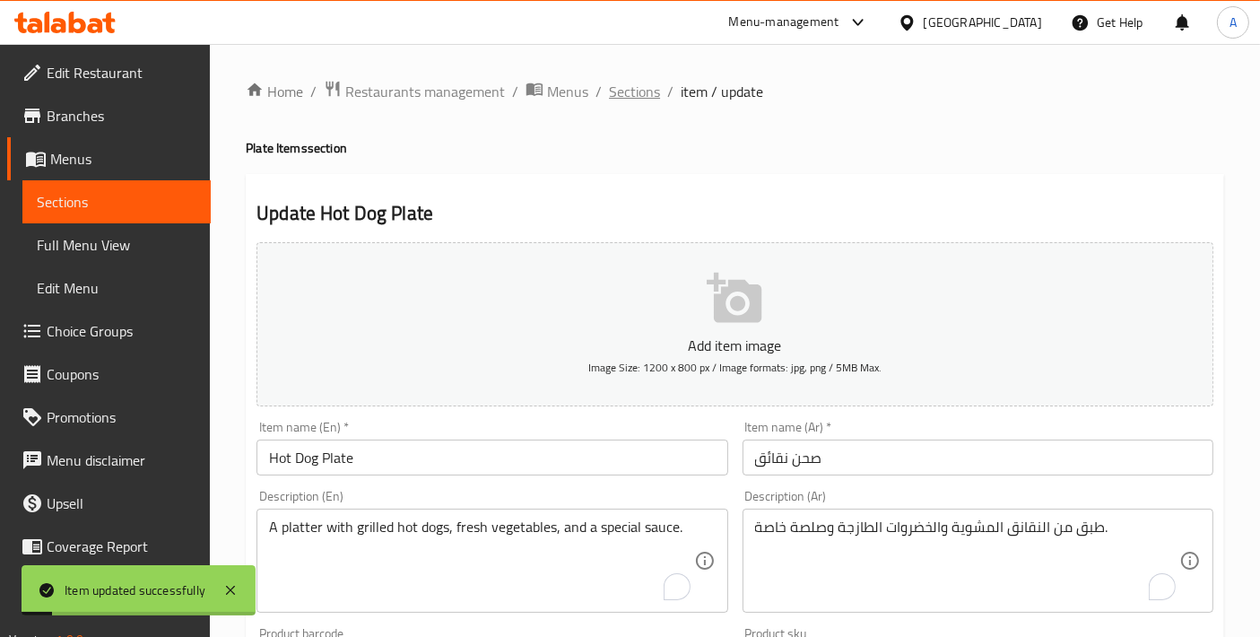
click at [644, 91] on span "Sections" at bounding box center [634, 92] width 51 height 22
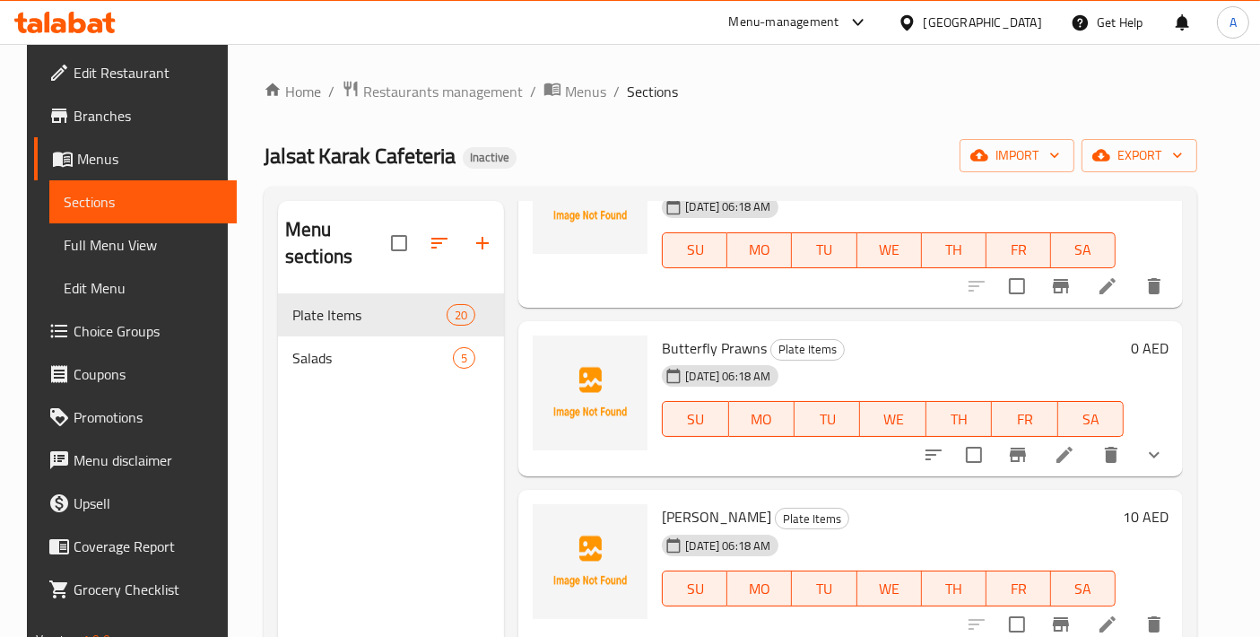
scroll to position [1196, 0]
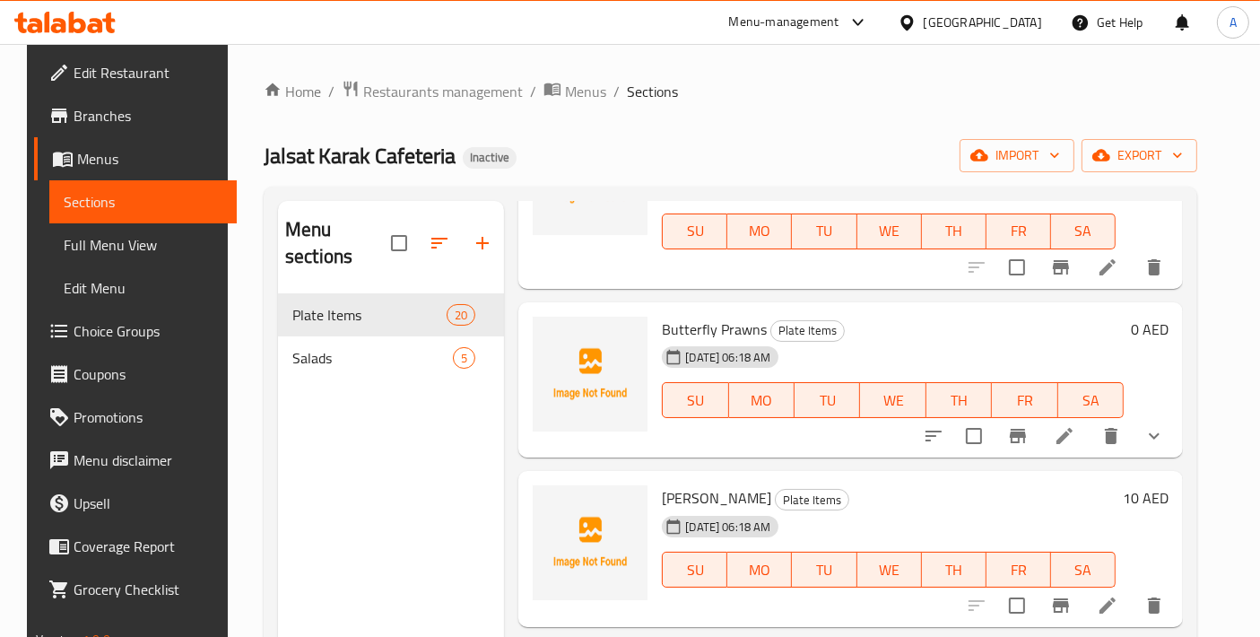
click at [1086, 453] on div at bounding box center [1044, 435] width 264 height 43
click at [1084, 448] on li at bounding box center [1065, 436] width 50 height 32
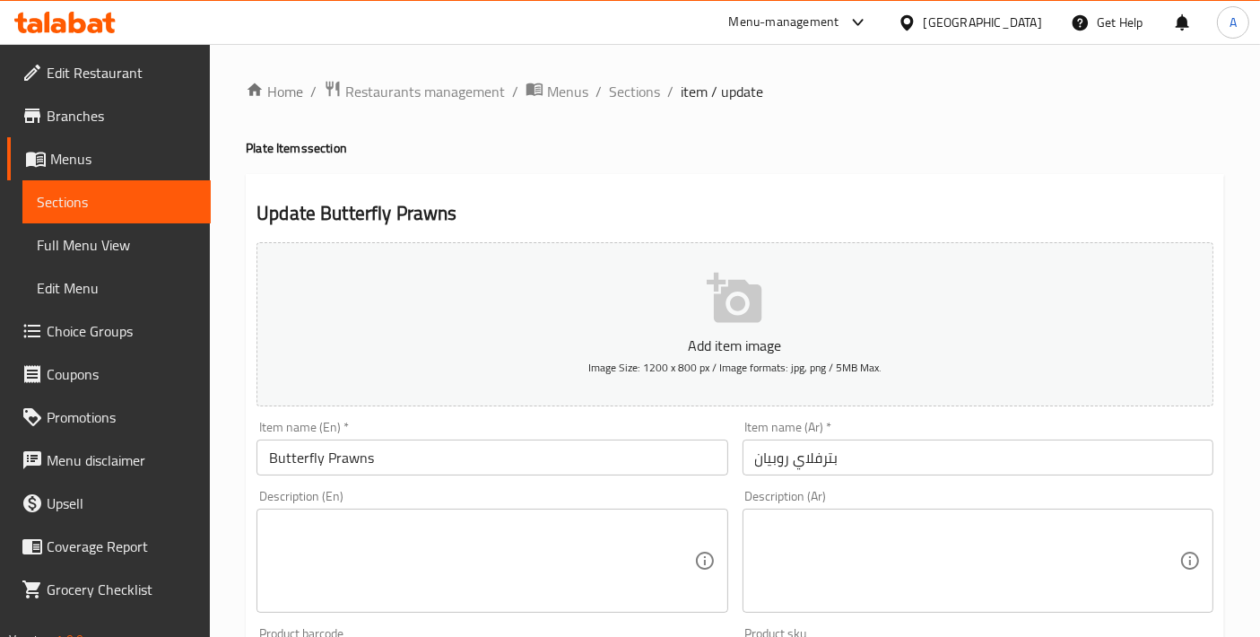
click at [435, 533] on textarea at bounding box center [481, 561] width 424 height 85
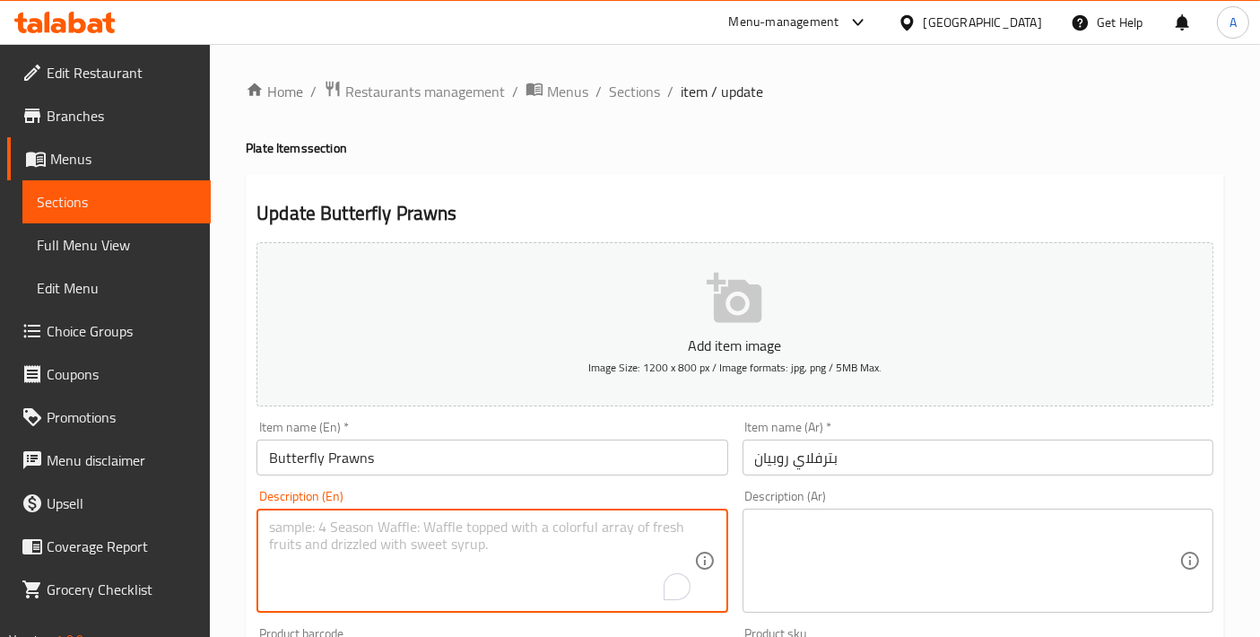
paste textarea "Crispy fried prawns, butterflied, lightly battered, and deep-fried until golden…"
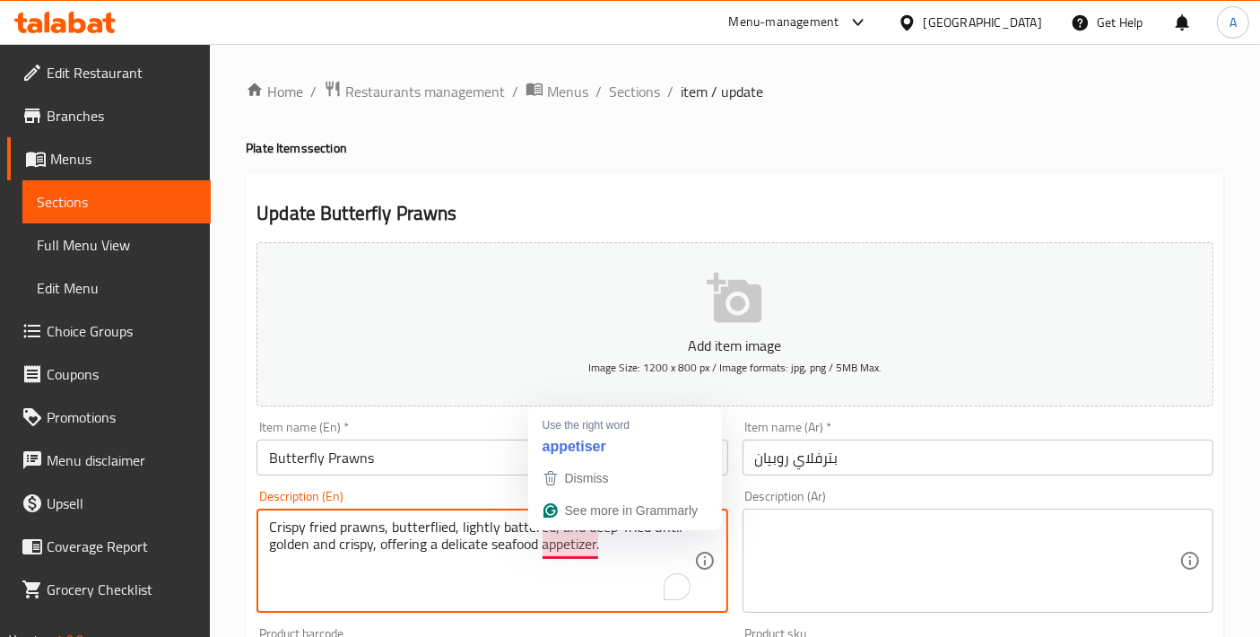
click at [467, 546] on textarea "Crispy fried prawns, butterflied, lightly battered, and deep-fried until golden…" at bounding box center [481, 561] width 424 height 85
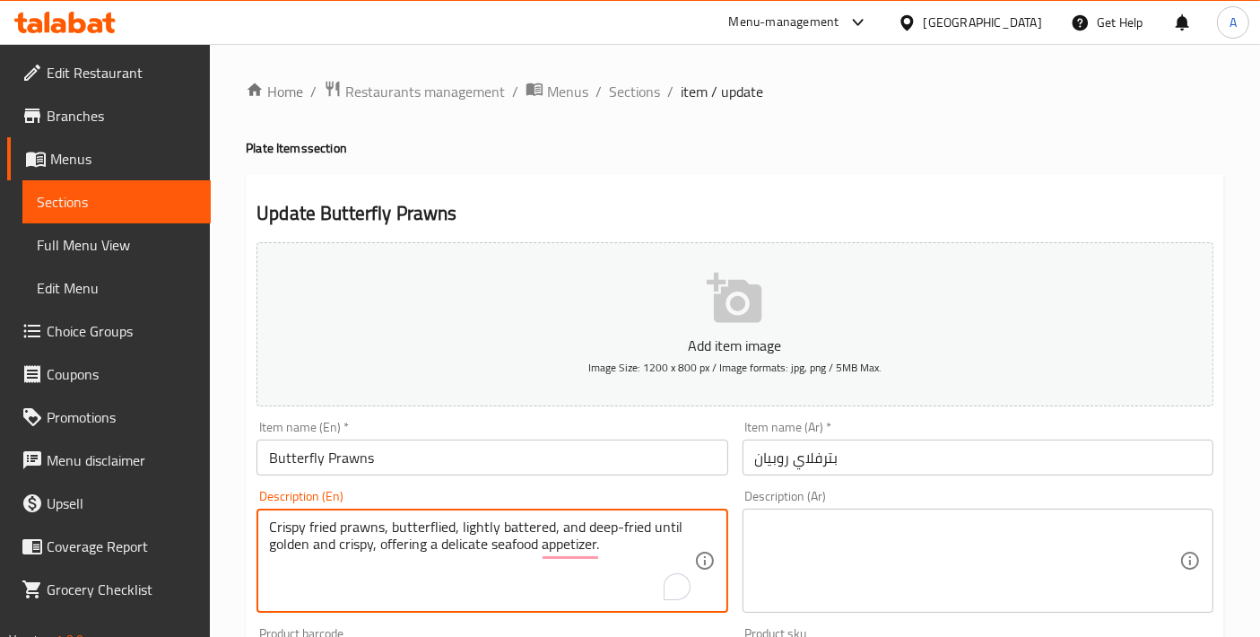
click at [467, 546] on textarea "Crispy fried prawns, butterflied, lightly battered, and deep-fried until golden…" at bounding box center [481, 561] width 424 height 85
type textarea "Crispy fried prawns, butterflied, lightly battered, and deep-fried until golden…"
click at [832, 608] on div "Description (Ar)" at bounding box center [978, 561] width 471 height 104
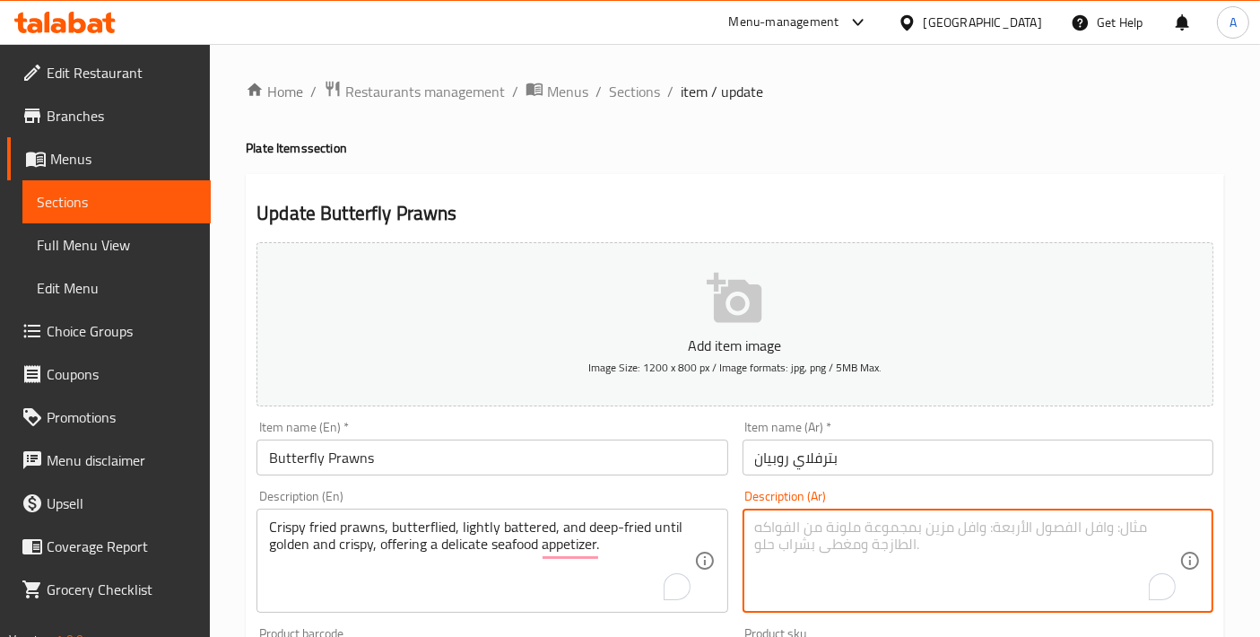
paste textarea "روبيان مقلي مقرمش، مغلف بطبقة خفيفة من الزبدة ومقلي حتى يصبح لونه ذهبيا ومقرمشا…"
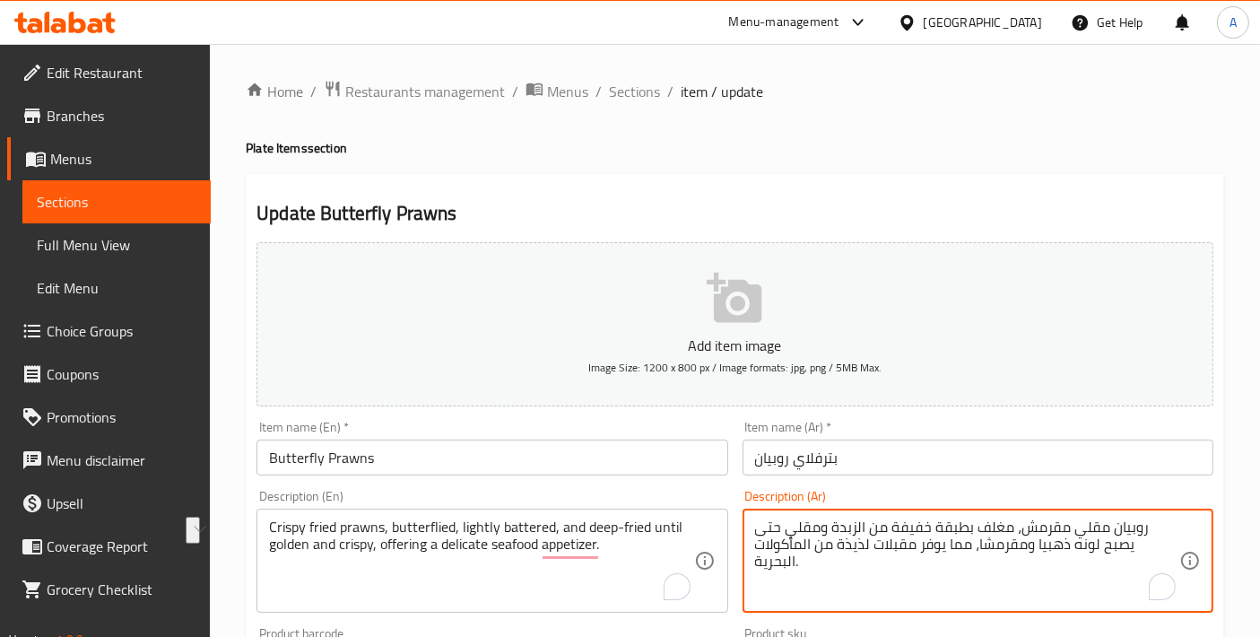
drag, startPoint x: 866, startPoint y: 524, endPoint x: 1004, endPoint y: 520, distance: 138.2
click at [1004, 520] on textarea "روبيان مقلي مقرمش، مغلف بطبقة خفيفة من الزبدة ومقلي حتى يصبح لونه ذهبيا ومقرمشا…" at bounding box center [967, 561] width 424 height 85
click at [907, 545] on textarea "روبيان مقلي مقرمش، مغلف بترفلاي ومقلي حتى يصبح لونه ذهبيا ومقرمشا، مما يوفر مقب…" at bounding box center [967, 561] width 424 height 85
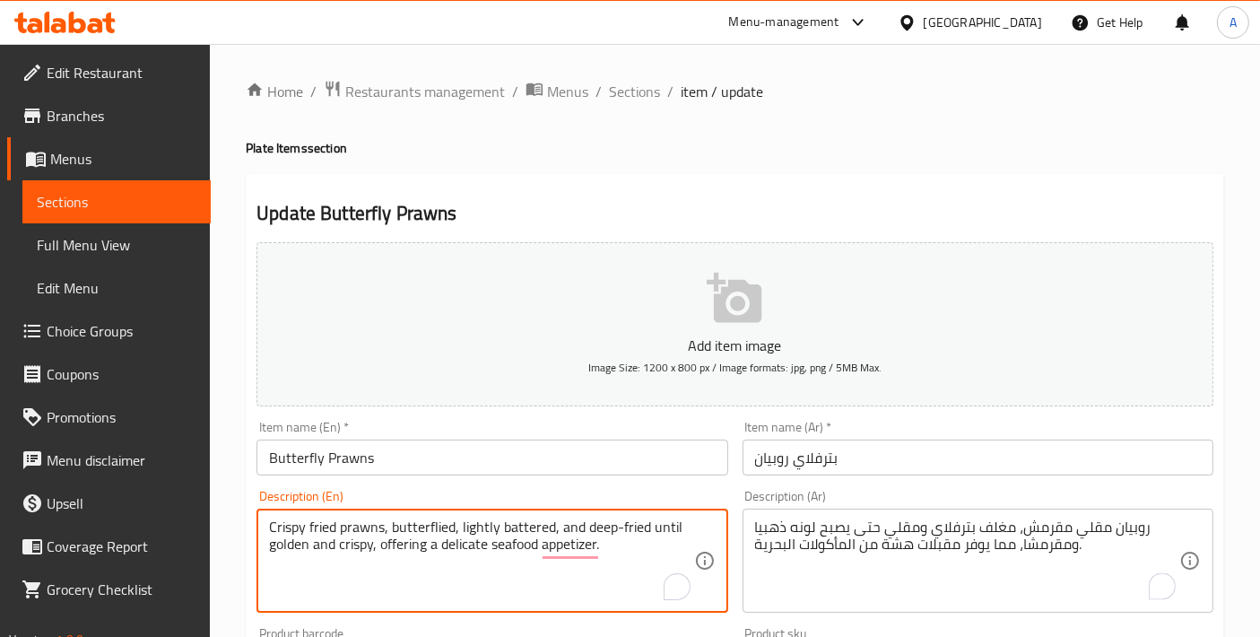
click at [480, 539] on textarea "Crispy fried prawns, butterflied, lightly battered, and deep-fried until golden…" at bounding box center [481, 561] width 424 height 85
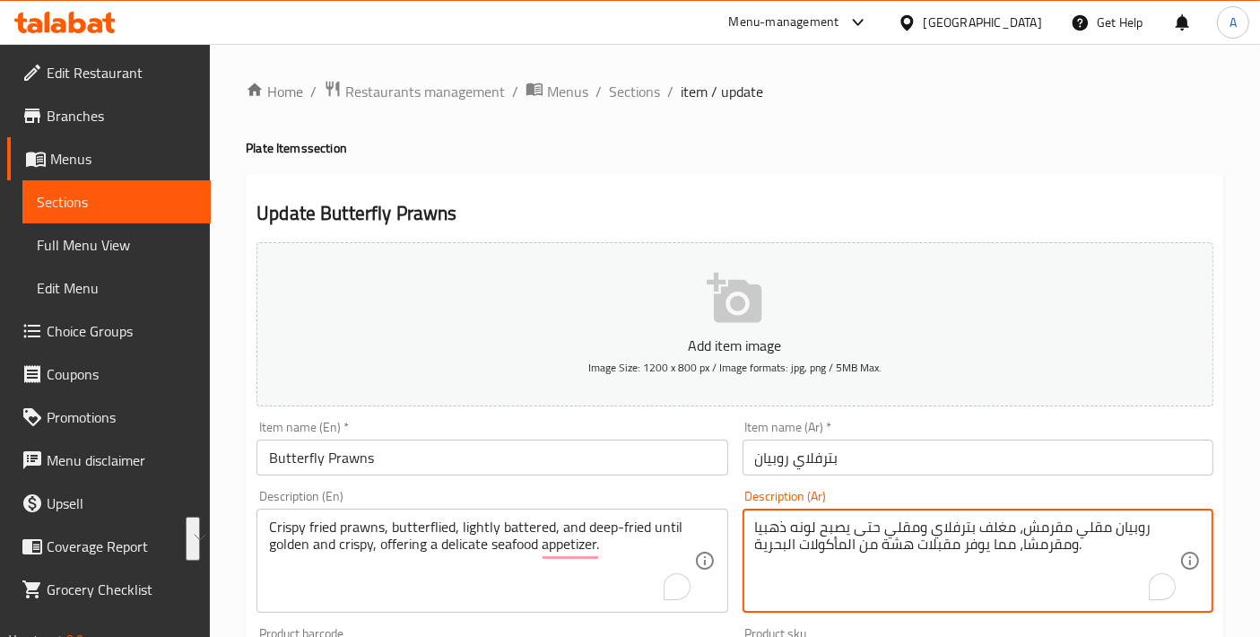
click at [893, 539] on textarea "روبيان مقلي مقرمش، مغلف بترفلاي ومقلي حتى يصبح لونه ذهبيا ومقرمشا، مما يوفر مقب…" at bounding box center [967, 561] width 424 height 85
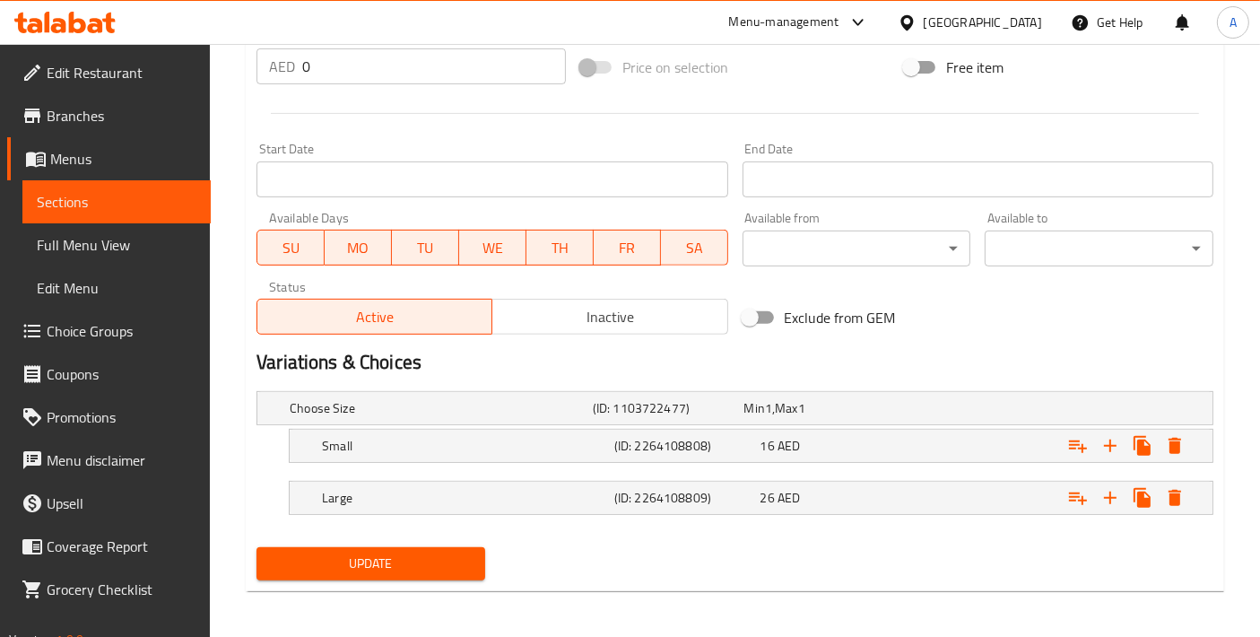
type textarea "روبيان مقلي مقرمش، مغلف بترفلاي ومقلي حتى يصبح لونه ذهبيا ومقرمشا، مما يوفر مقب…"
click at [410, 578] on div "Update" at bounding box center [370, 564] width 243 height 48
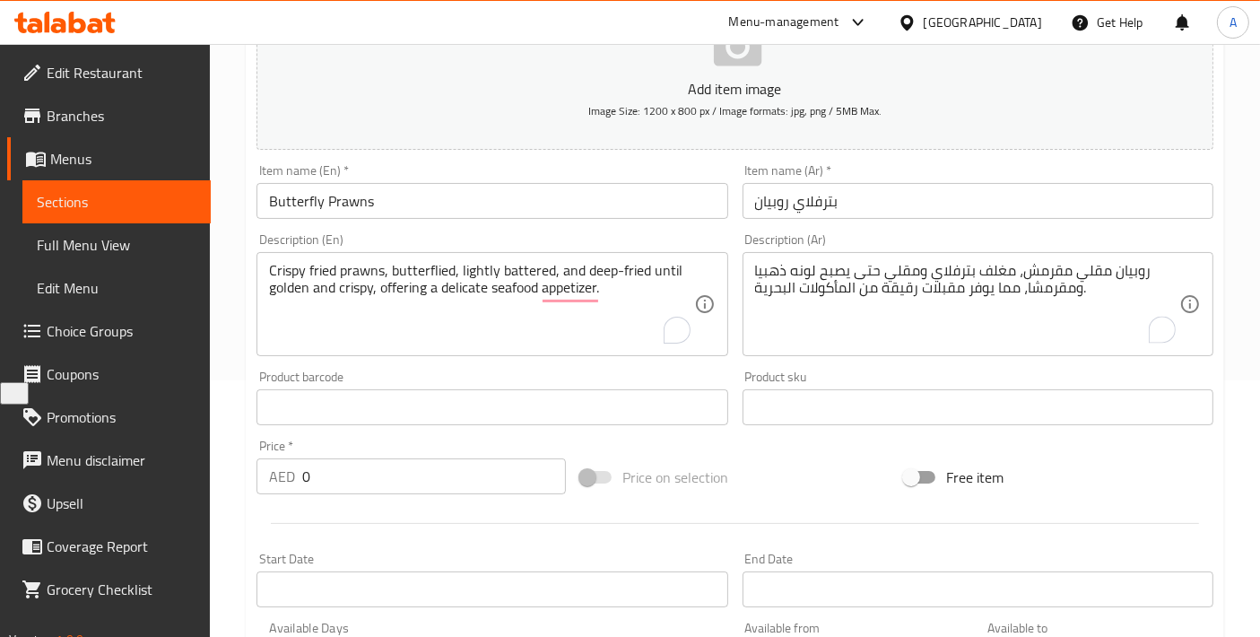
scroll to position [69, 0]
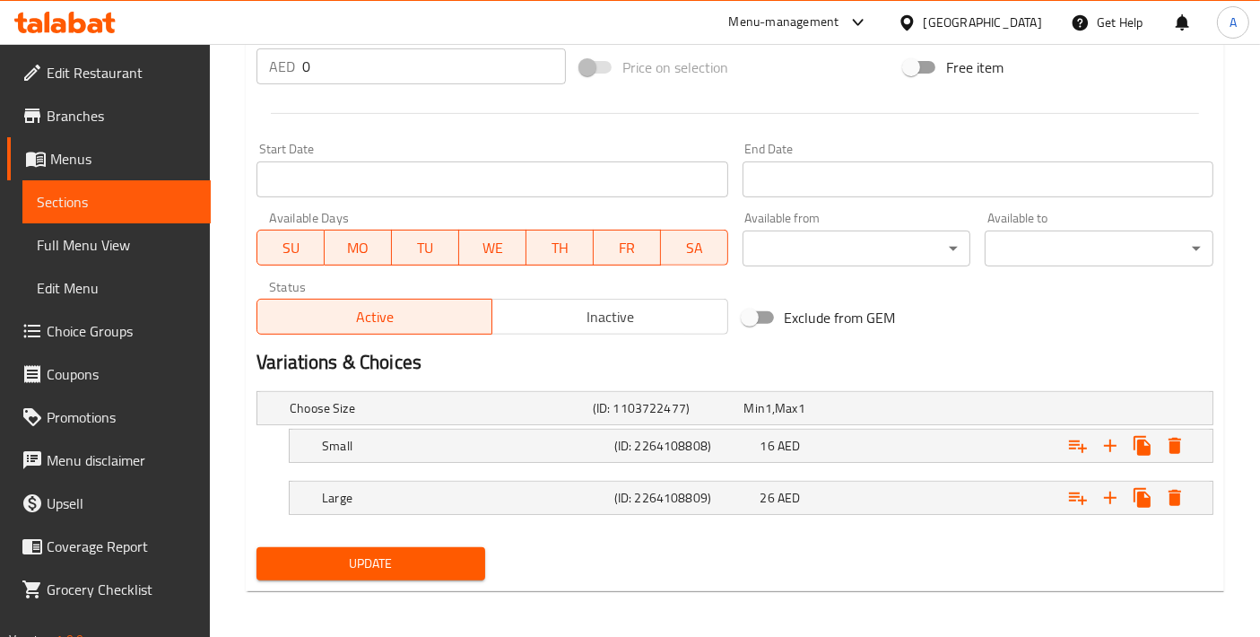
click at [384, 554] on span "Update" at bounding box center [371, 564] width 200 height 22
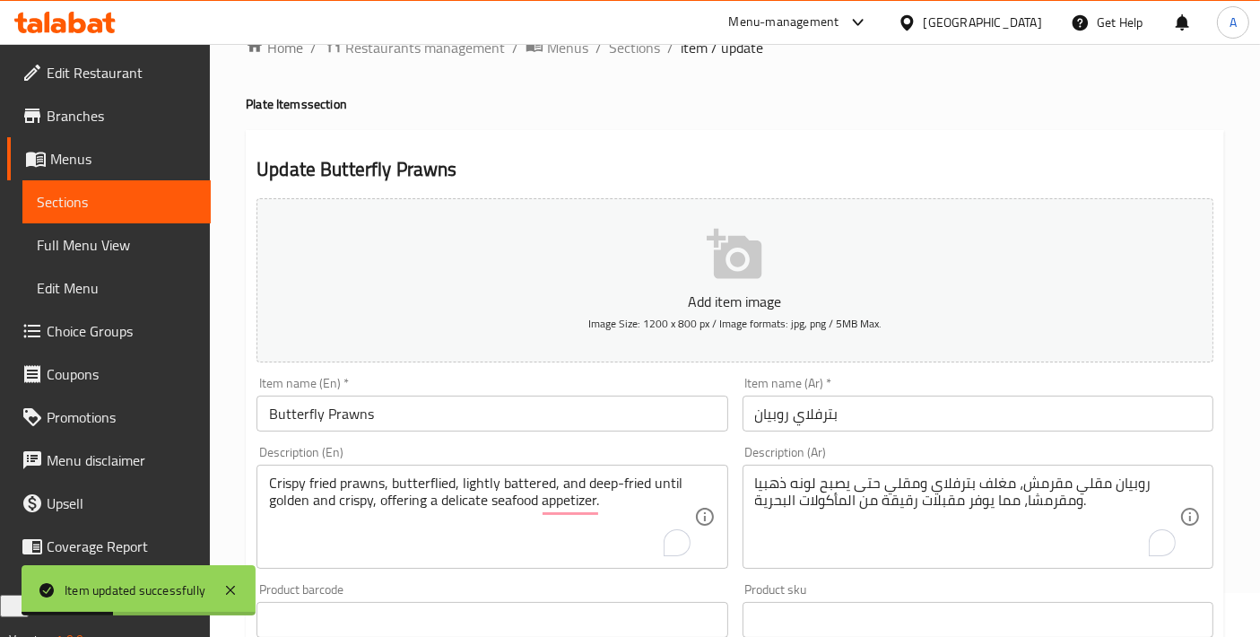
scroll to position [0, 0]
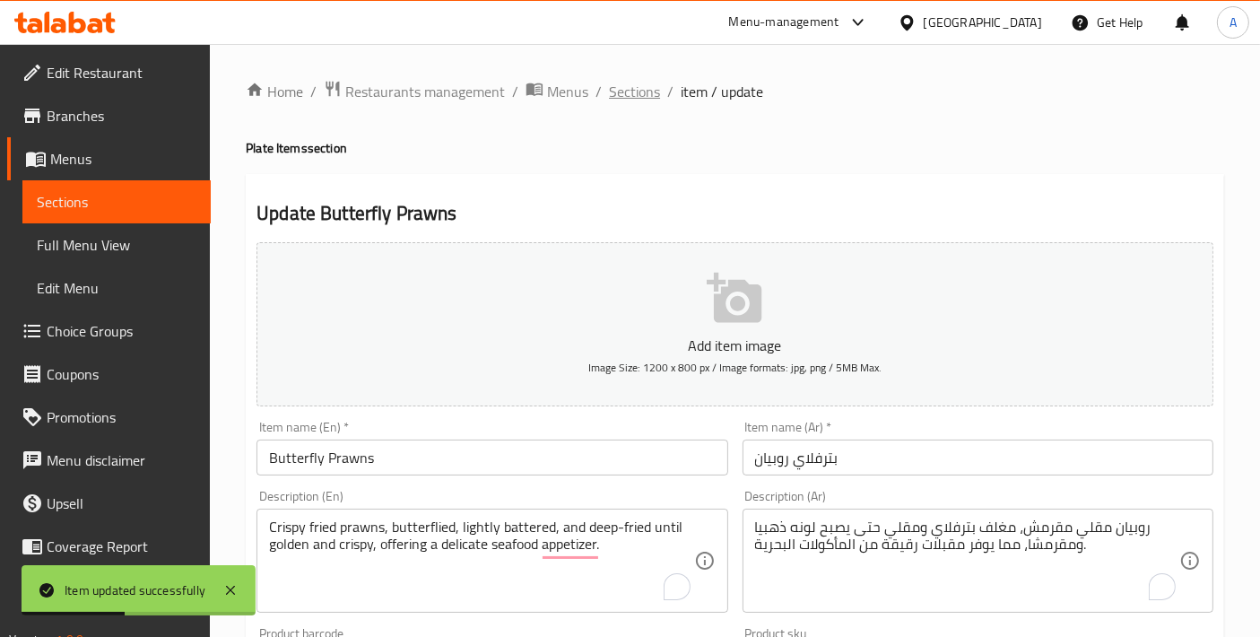
click at [610, 99] on span "Sections" at bounding box center [634, 92] width 51 height 22
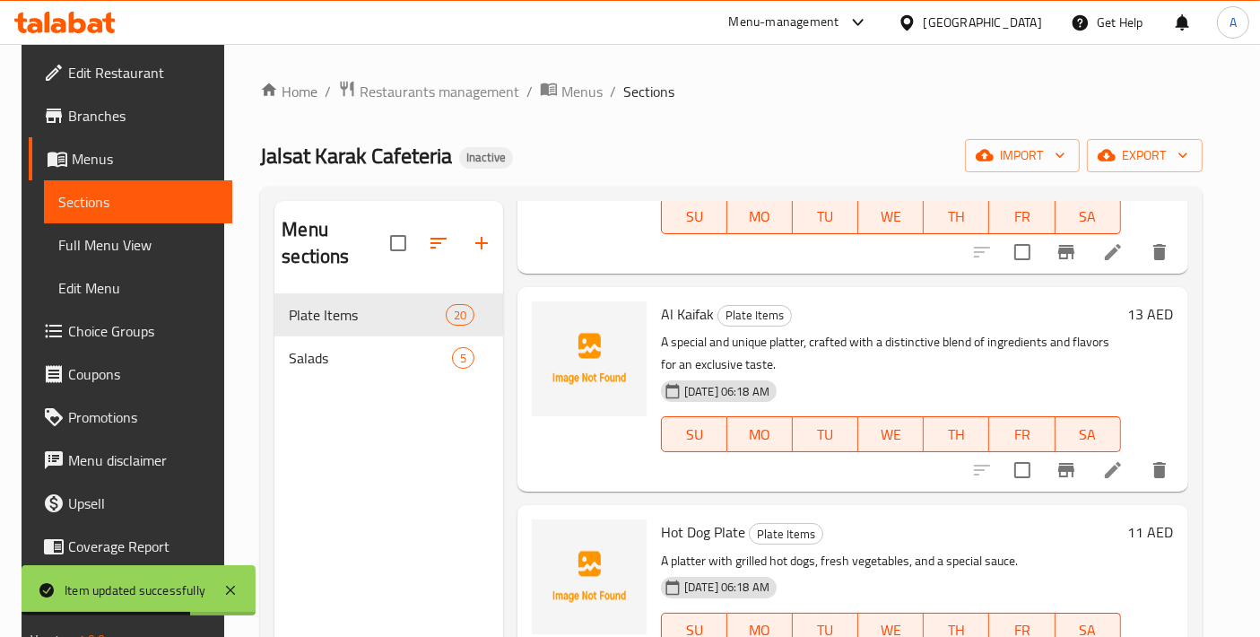
scroll to position [398, 0]
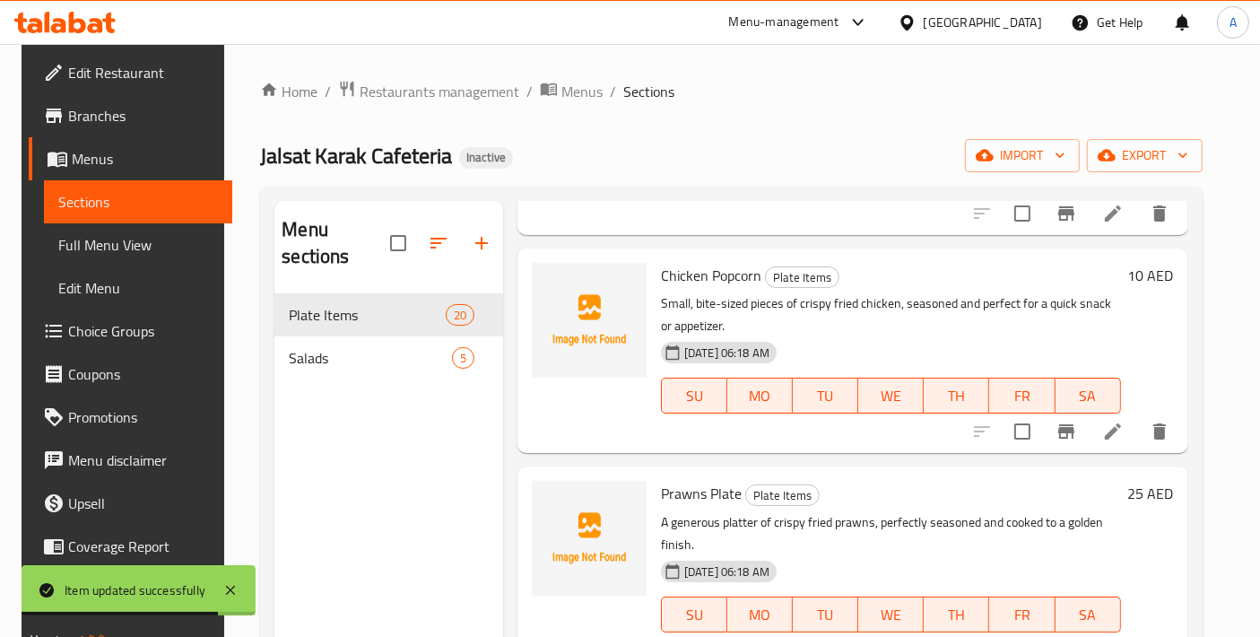
click at [1107, 427] on li at bounding box center [1113, 431] width 50 height 32
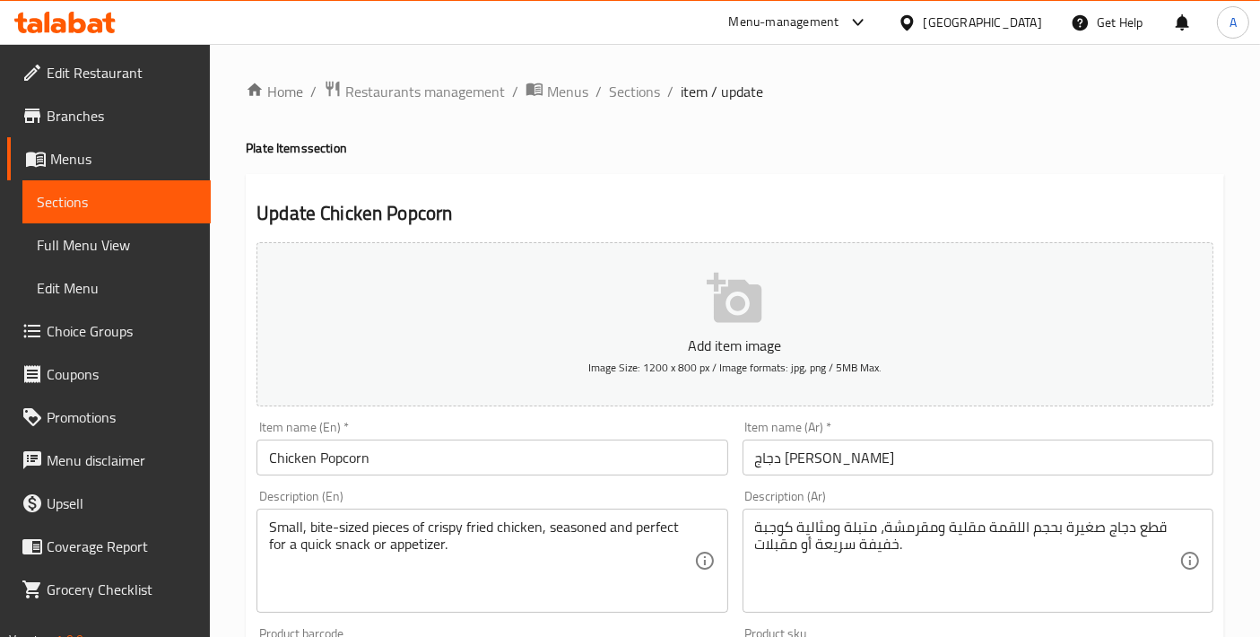
click at [633, 96] on span "Sections" at bounding box center [634, 92] width 51 height 22
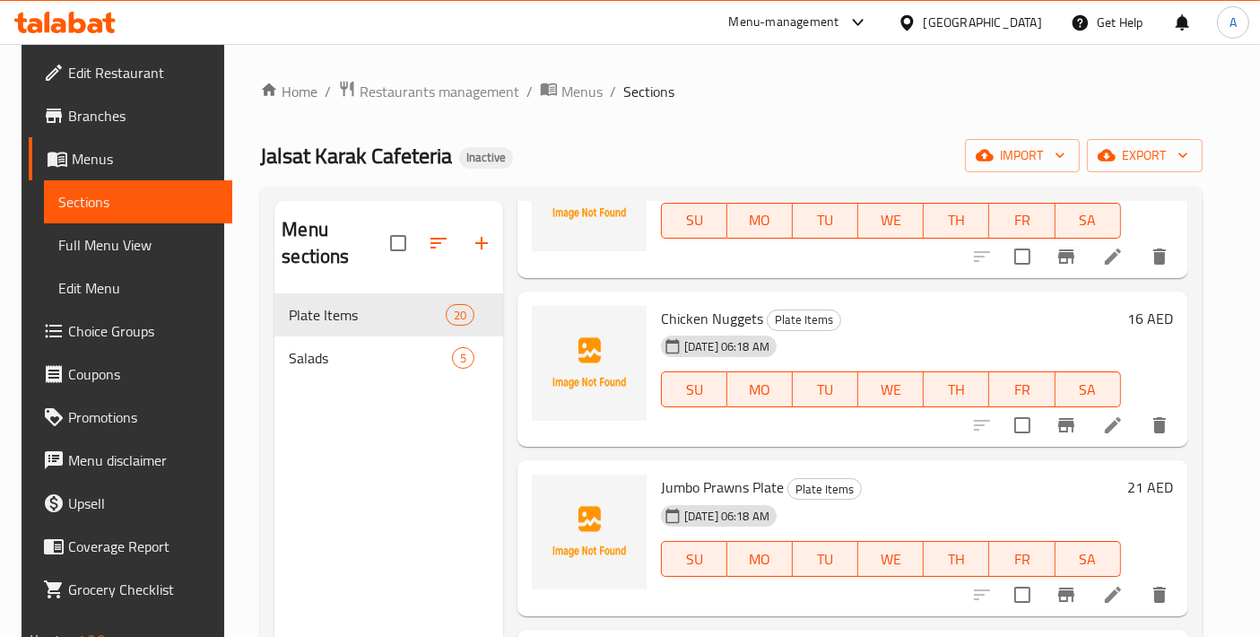
scroll to position [1395, 0]
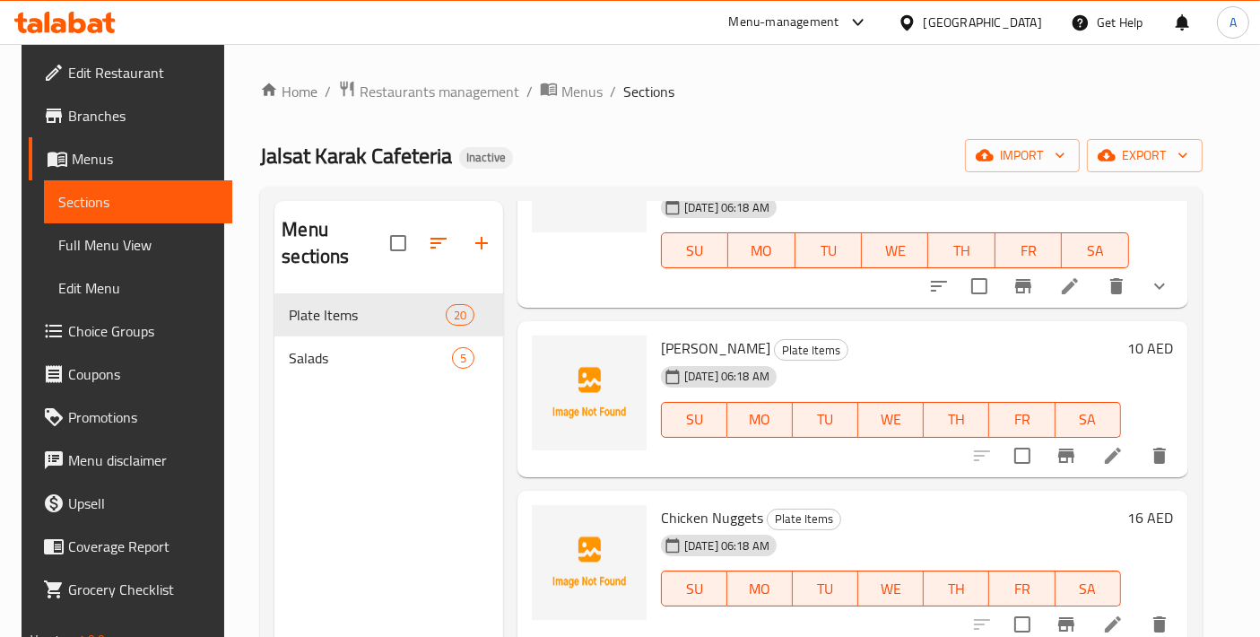
click at [1114, 465] on icon at bounding box center [1114, 456] width 22 height 22
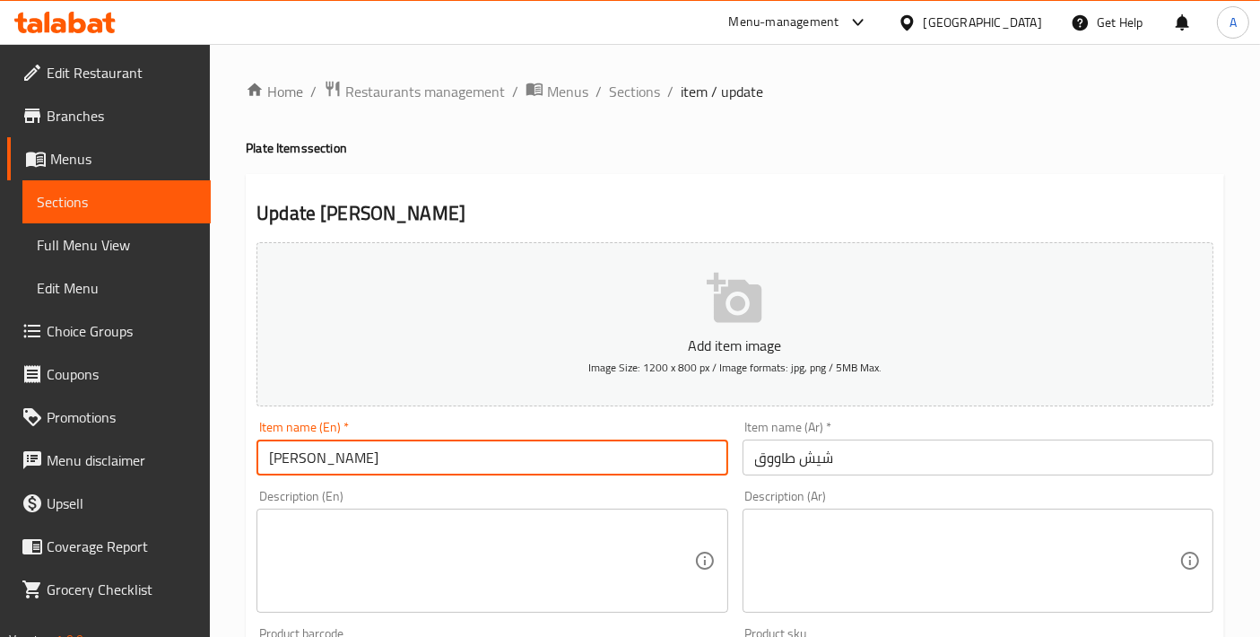
drag, startPoint x: 402, startPoint y: 449, endPoint x: 186, endPoint y: 449, distance: 216.2
paste input "i"
type input "[PERSON_NAME]"
click at [528, 531] on textarea at bounding box center [481, 561] width 424 height 85
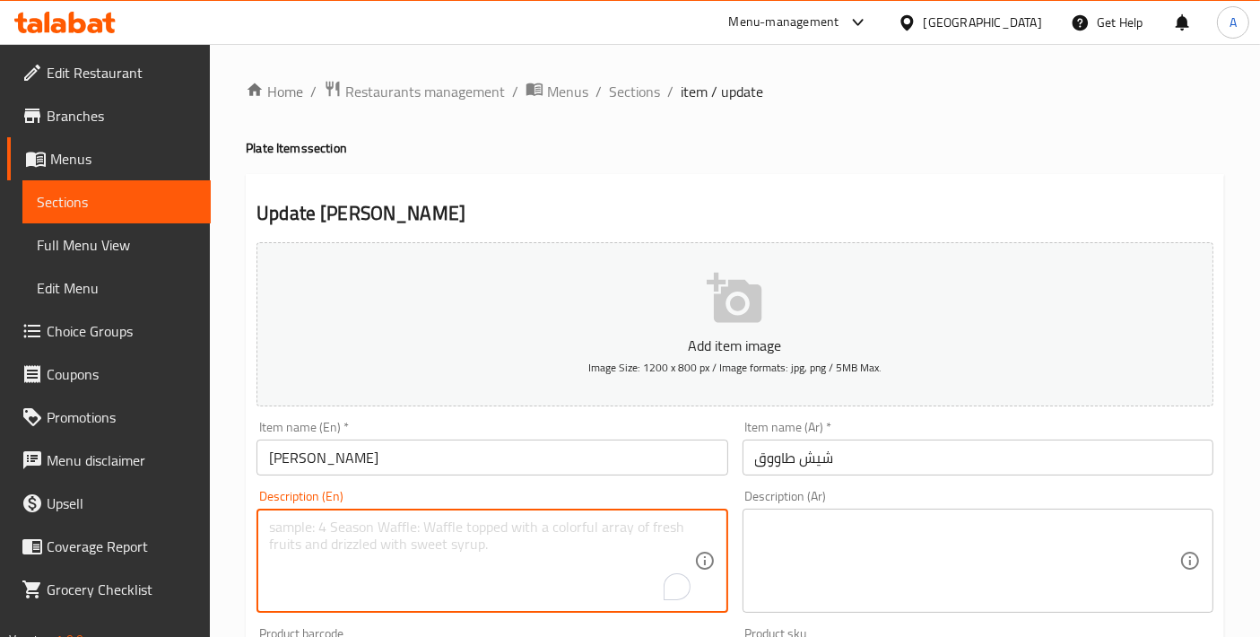
paste textarea "Tender chicken skewers (shish tawook), marinated in aromatic spices and grilled…"
click at [411, 527] on textarea "Tender chicken skewers (shish tawook), marinated in aromatic spices and grilled…" at bounding box center [481, 561] width 424 height 85
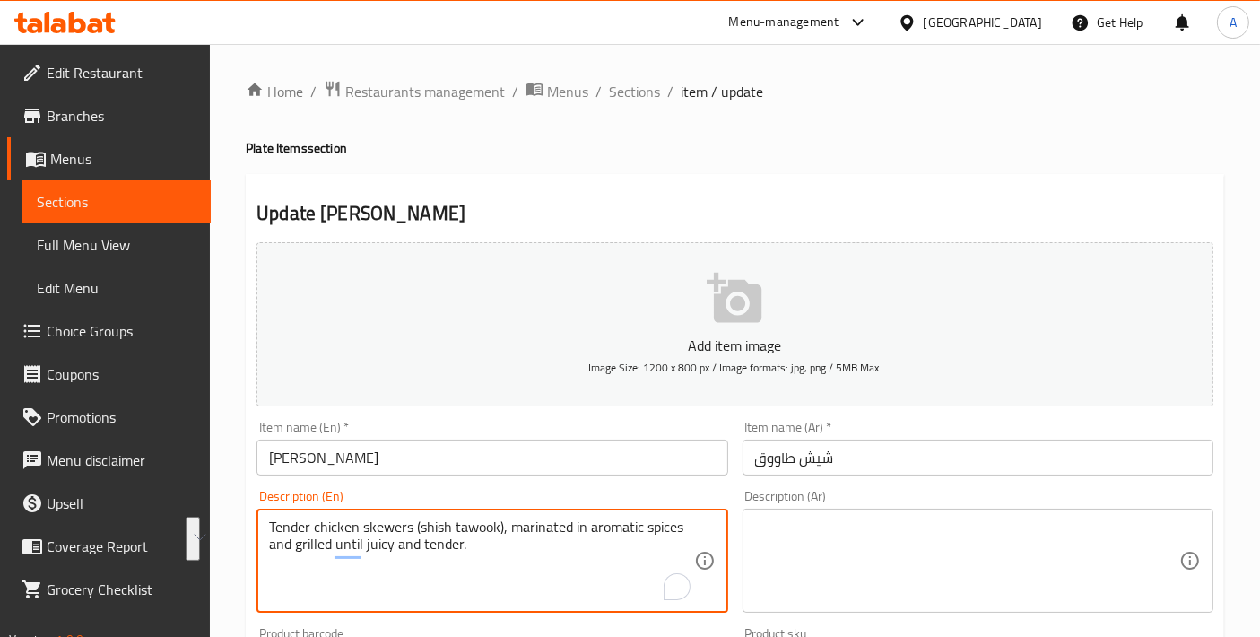
type textarea "Tender chicken skewers (shish tawook), marinated in aromatic spices and grilled…"
click at [464, 525] on textarea "Tender chicken skewers (shish tawook), marinated in aromatic spices and grilled…" at bounding box center [481, 561] width 424 height 85
drag, startPoint x: 413, startPoint y: 521, endPoint x: 504, endPoint y: 515, distance: 91.7
click at [504, 515] on div "Tender chicken skewers (shish tawook), marinated in aromatic spices and grilled…" at bounding box center [492, 561] width 471 height 104
click at [450, 543] on textarea "Tender chicken skewers (shish tawook), marinated in aromatic spices and grilled…" at bounding box center [481, 561] width 424 height 85
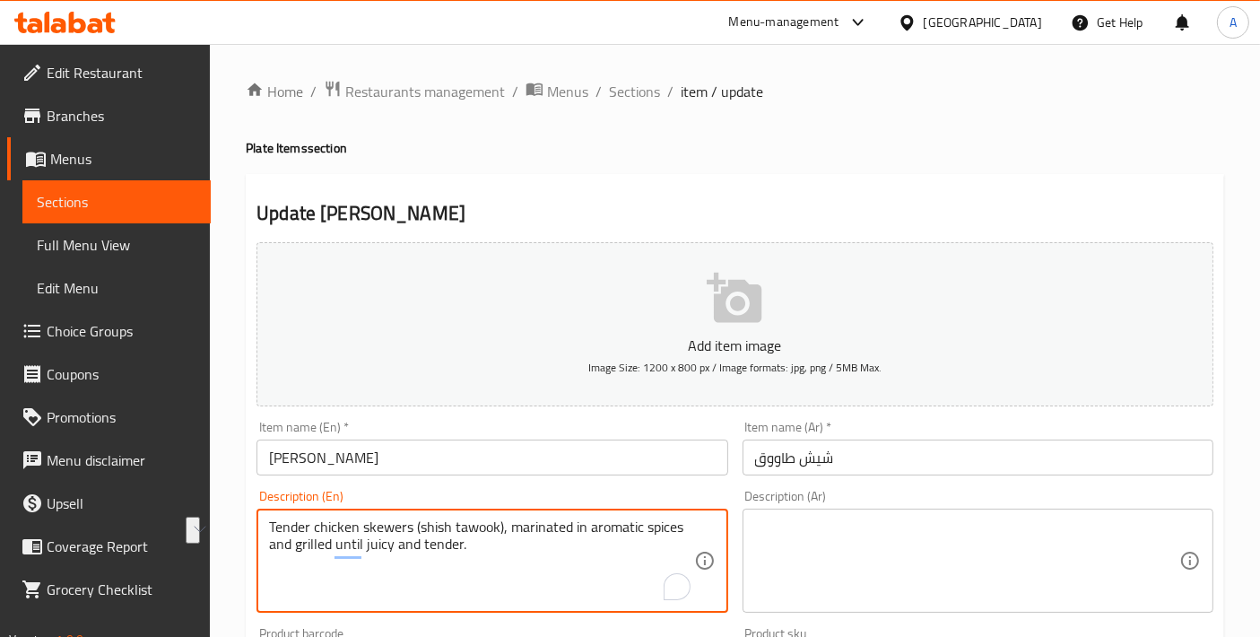
click at [450, 543] on textarea "Tender chicken skewers (shish tawook), marinated in aromatic spices and grilled…" at bounding box center [481, 561] width 424 height 85
click at [835, 547] on textarea at bounding box center [967, 561] width 424 height 85
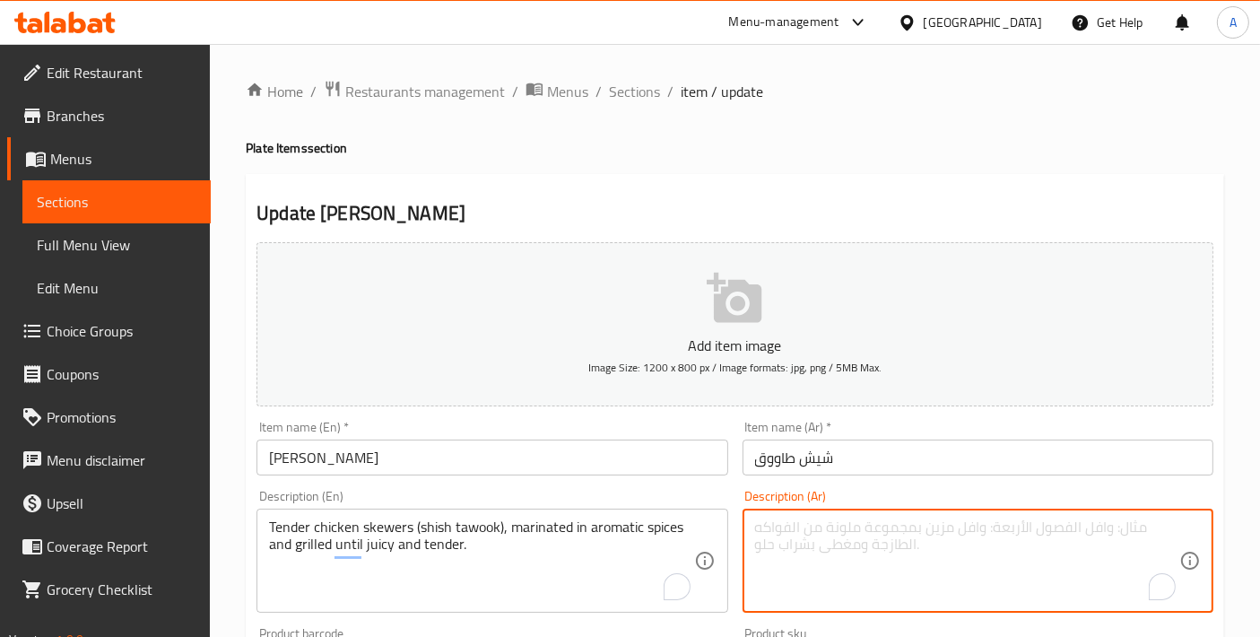
paste textarea "أسياخ دجاج طرية (شيش طاووق)، متبلة بالبهارات العطرية ومشوية حتى تصبح طرية وعصير…"
drag, startPoint x: 799, startPoint y: 551, endPoint x: 756, endPoint y: 552, distance: 43.1
click at [756, 552] on textarea "أسياخ دجاج طرية (شيش طاووق)، متبلة بالبهارات العطرية ومشوية حتى تصبح طرية وعصير…" at bounding box center [967, 561] width 424 height 85
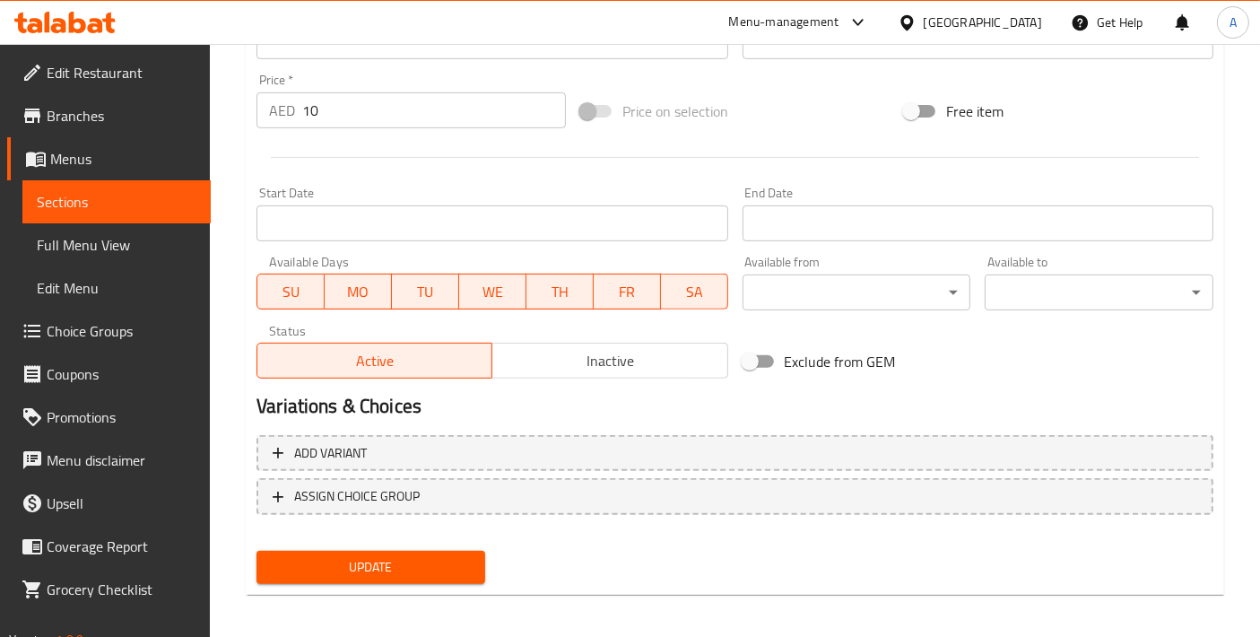
scroll to position [627, 0]
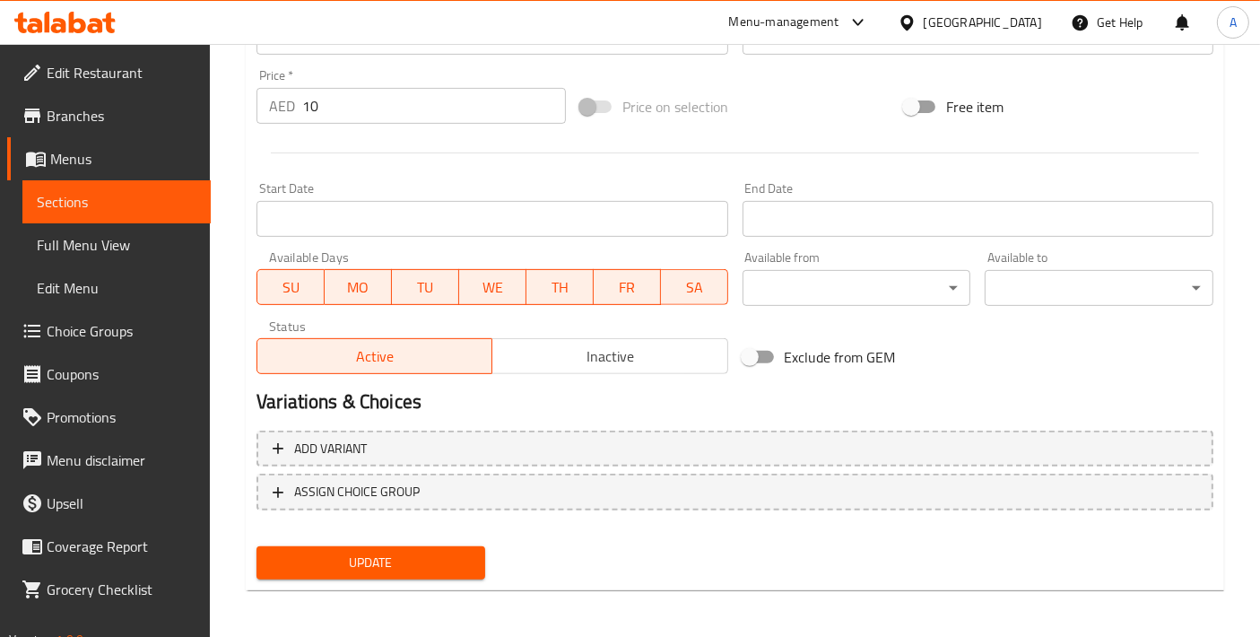
type textarea "أسياخ دجاج طرية (شيش طاووق)، متبلة بالبهارات العطرية ومشوية حتى تصبح طرية وذات …"
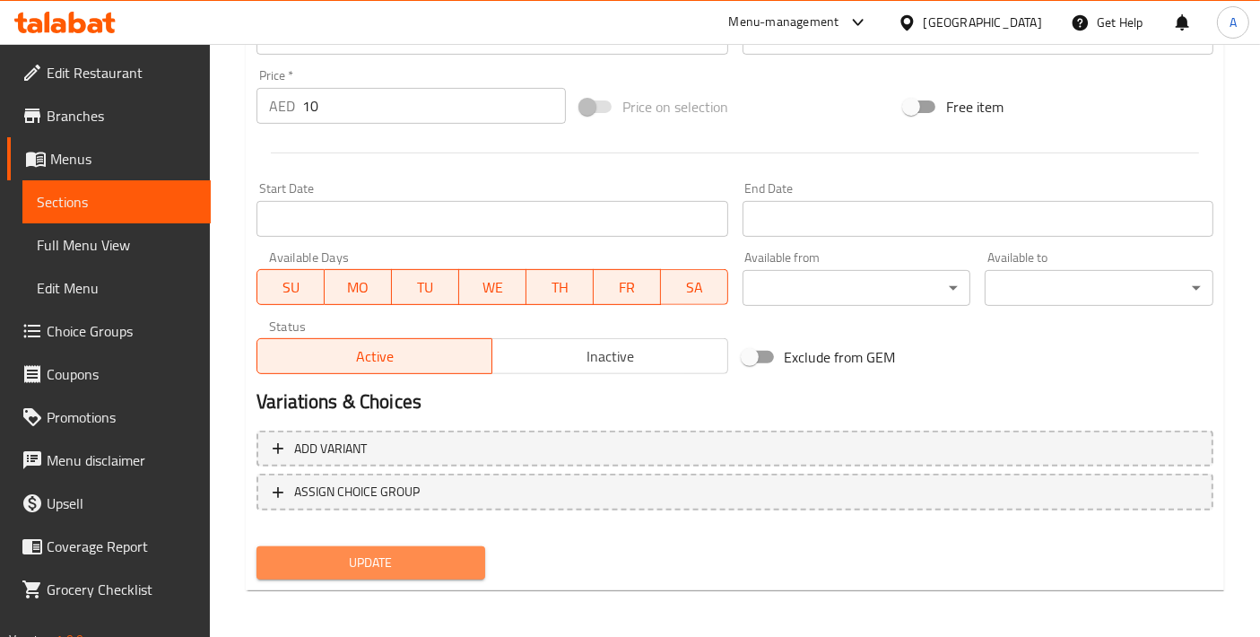
click at [415, 562] on span "Update" at bounding box center [371, 563] width 200 height 22
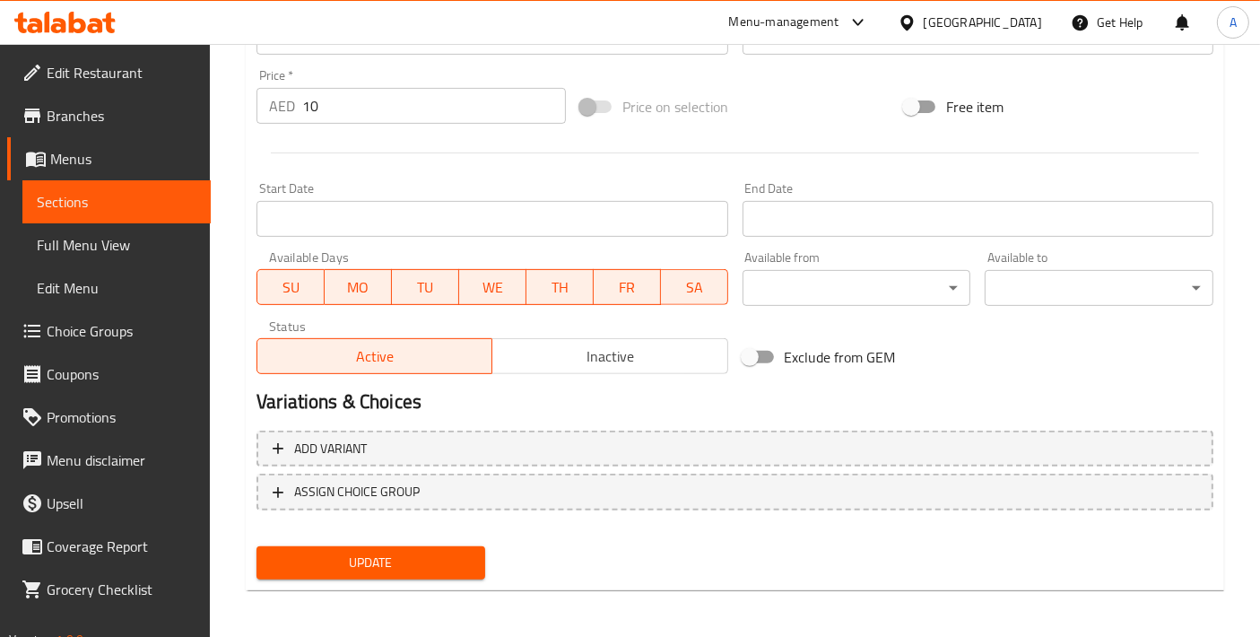
click at [348, 570] on span "Update" at bounding box center [371, 563] width 200 height 22
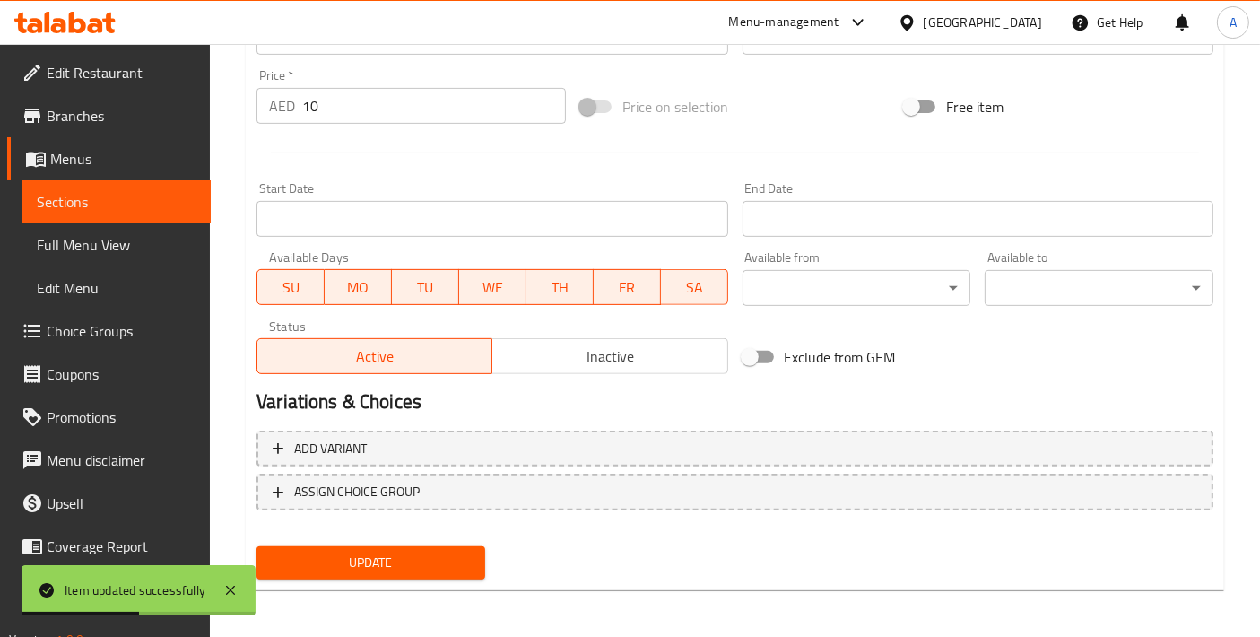
scroll to position [0, 0]
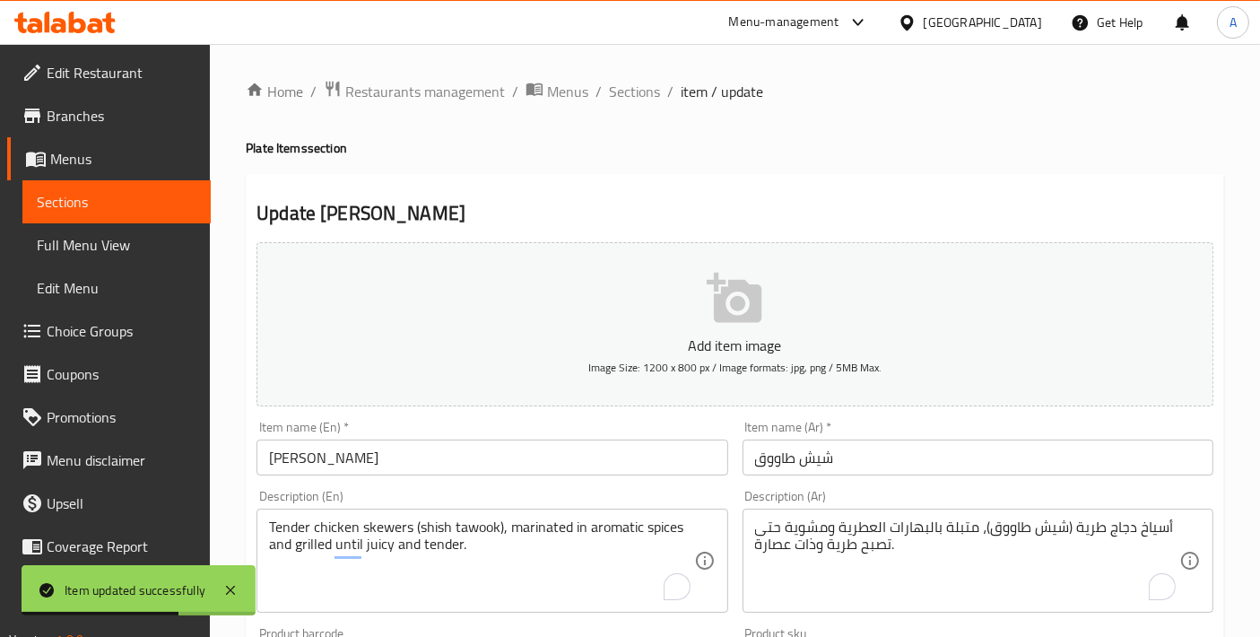
click at [616, 88] on span "Sections" at bounding box center [634, 92] width 51 height 22
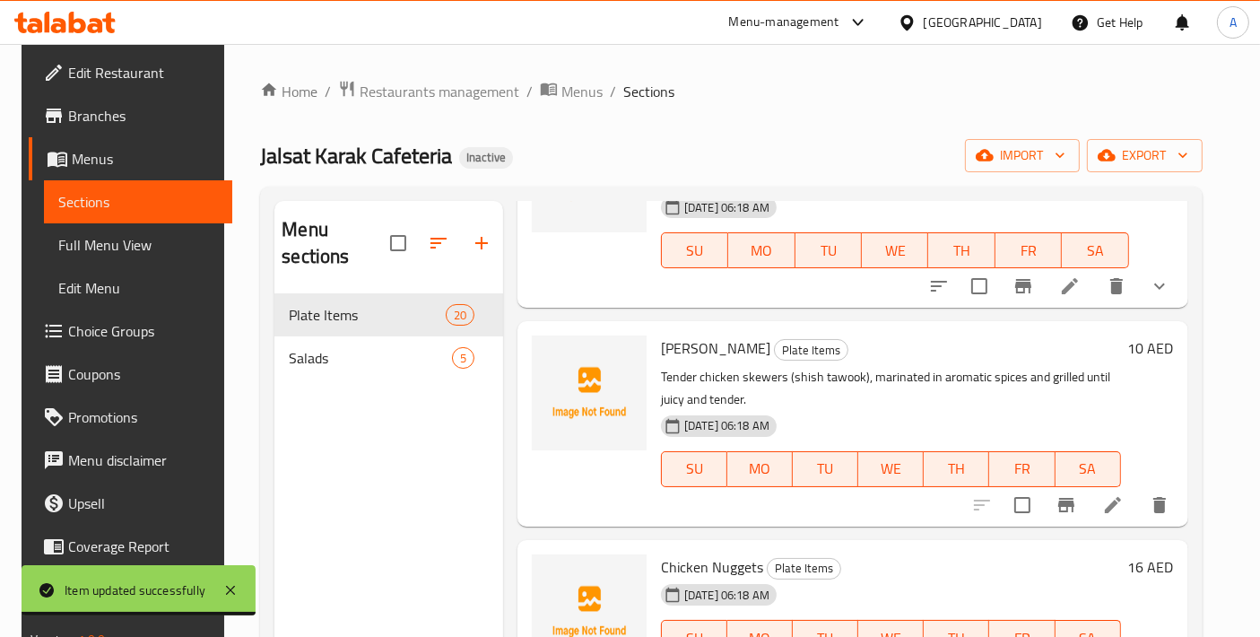
scroll to position [1594, 0]
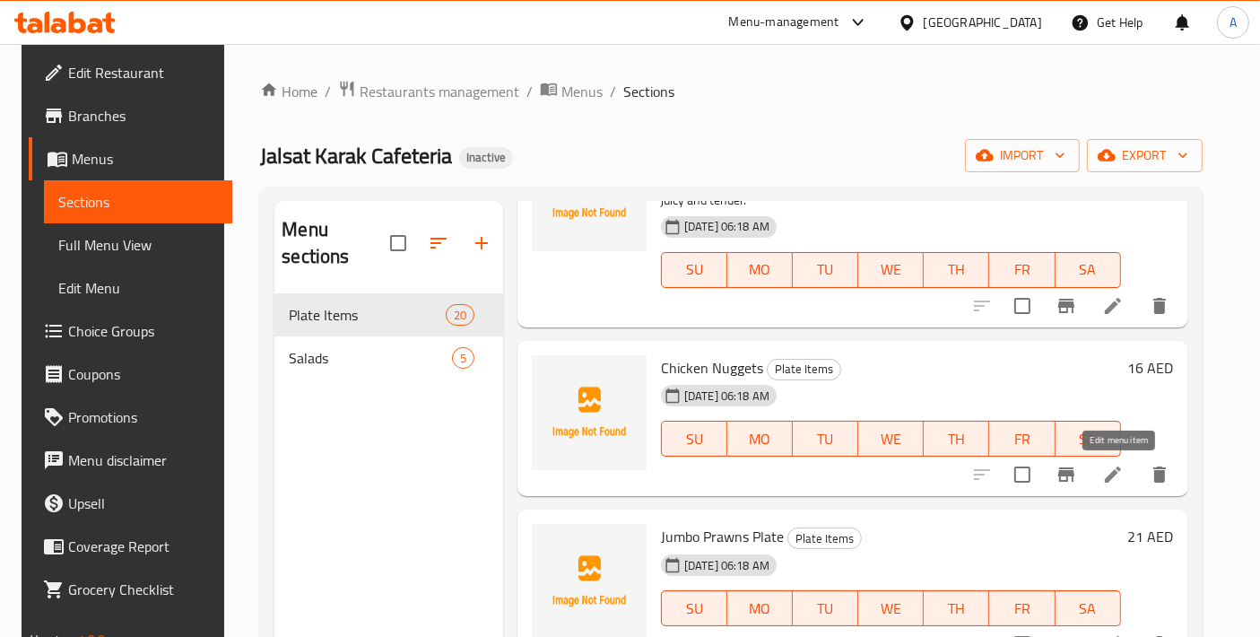
click at [1109, 470] on icon at bounding box center [1114, 475] width 22 height 22
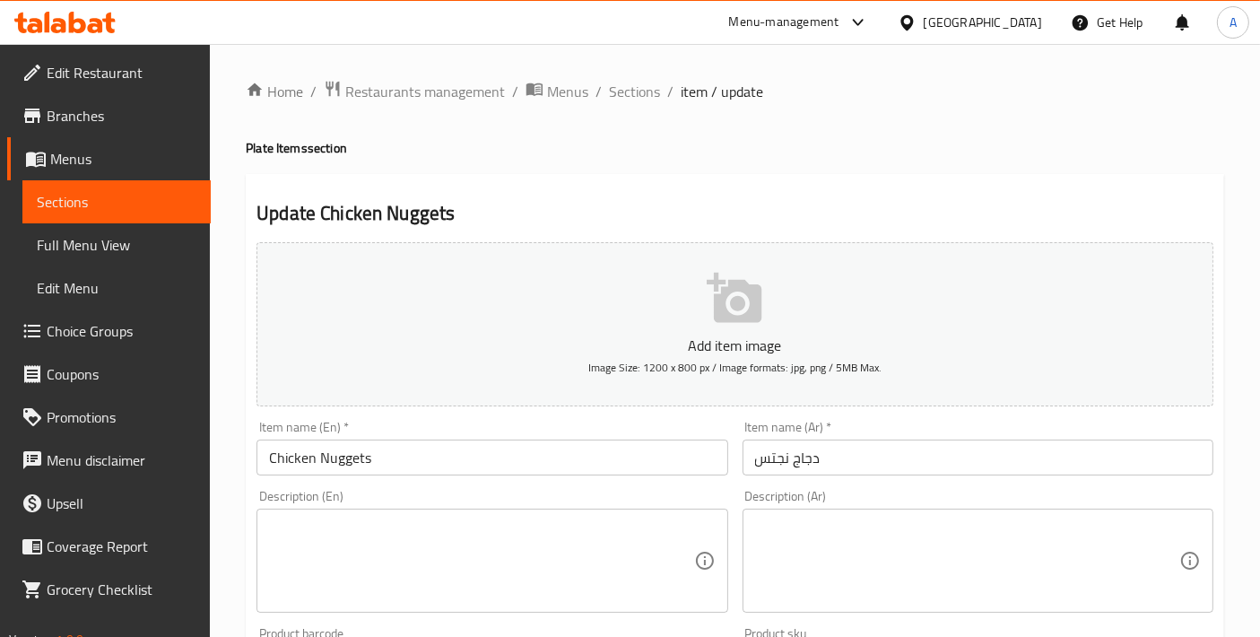
click at [425, 467] on input "Chicken Nuggets" at bounding box center [492, 458] width 471 height 36
click at [549, 480] on div "Item name (En)   * Chicken Nuggets Item name (En) *" at bounding box center [491, 448] width 485 height 69
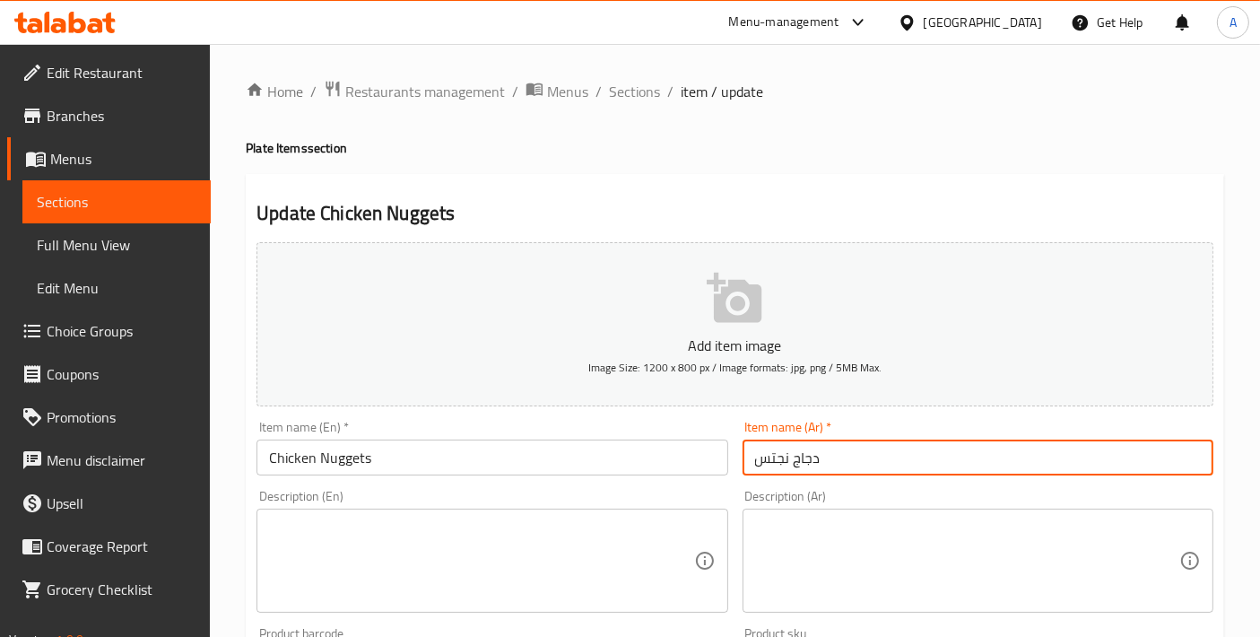
click at [784, 462] on input "دجاج نجتس" at bounding box center [978, 458] width 471 height 36
type input "دجاج ناجتس"
click at [475, 527] on textarea at bounding box center [481, 561] width 424 height 85
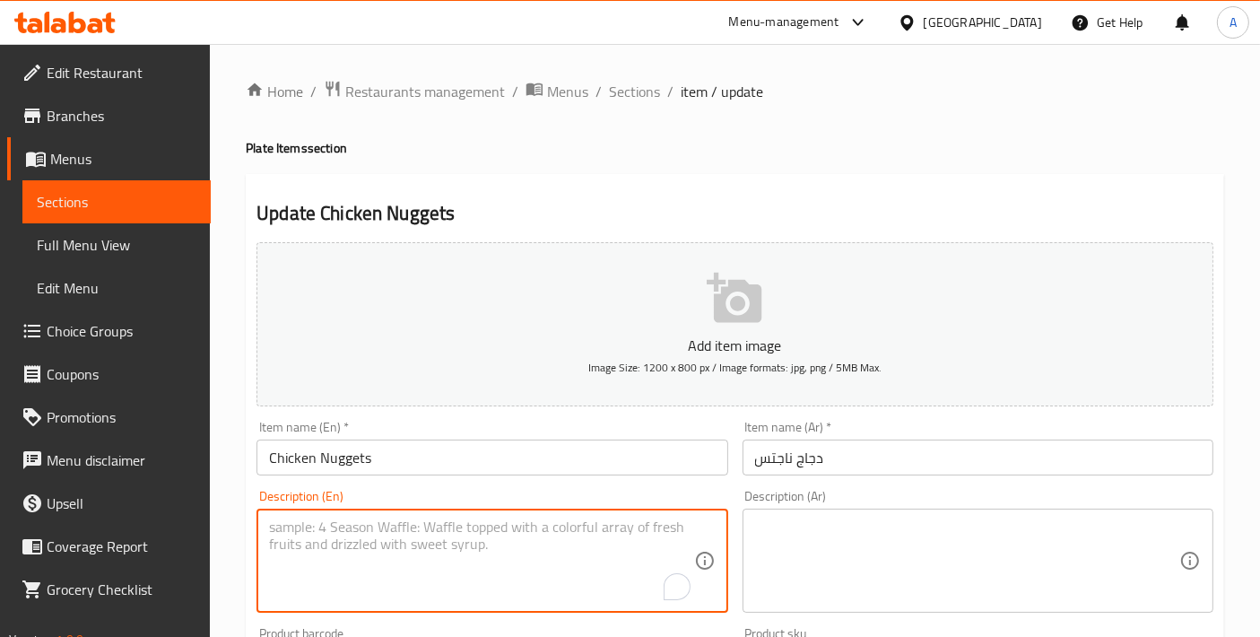
click at [475, 527] on textarea "To enrich screen reader interactions, please activate Accessibility in Grammarl…" at bounding box center [481, 561] width 424 height 85
paste textarea "Tender chicken nuggets, breaded and fried until golden, offering a simple and b…"
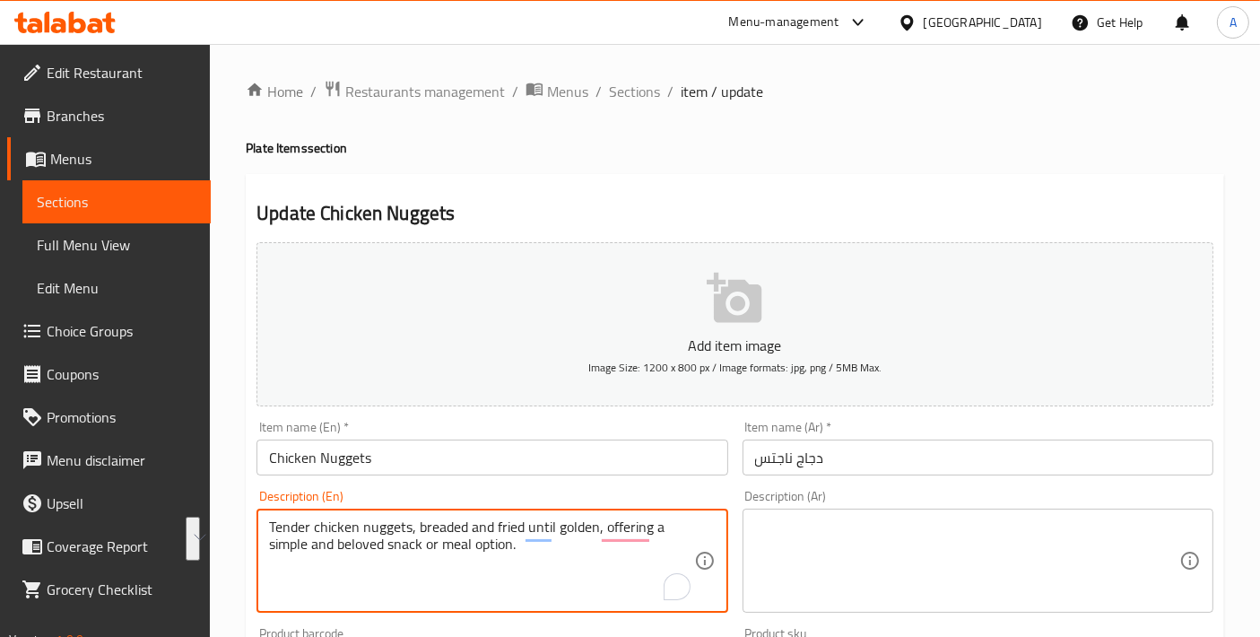
drag, startPoint x: 602, startPoint y: 527, endPoint x: 391, endPoint y: 554, distance: 212.5
click at [391, 554] on textarea "Tender chicken nuggets, breaded and fried until golden, offering a simple and b…" at bounding box center [481, 561] width 424 height 85
click at [630, 528] on textarea "Tender chicken nuggets, breaded and fried until golden, offering a simple and b…" at bounding box center [481, 561] width 424 height 85
drag, startPoint x: 653, startPoint y: 522, endPoint x: 389, endPoint y: 560, distance: 266.4
click at [389, 560] on textarea "Tender chicken nuggets, breaded and fried until golden, offering a simple and b…" at bounding box center [481, 561] width 424 height 85
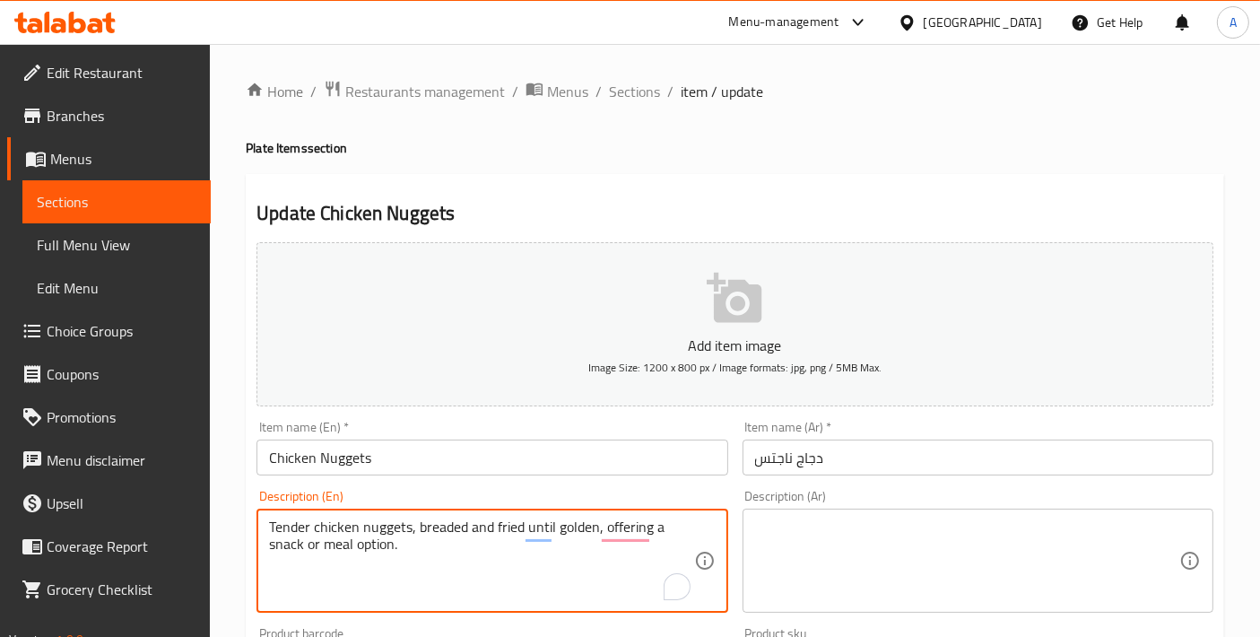
click at [435, 542] on textarea "Tender chicken nuggets, breaded and fried until golden, offering a snack or mea…" at bounding box center [481, 561] width 424 height 85
type textarea "Tender chicken nuggets, breaded and fried until golden, offering a snack or mea…"
click at [1015, 606] on div "Description (Ar)" at bounding box center [978, 561] width 471 height 104
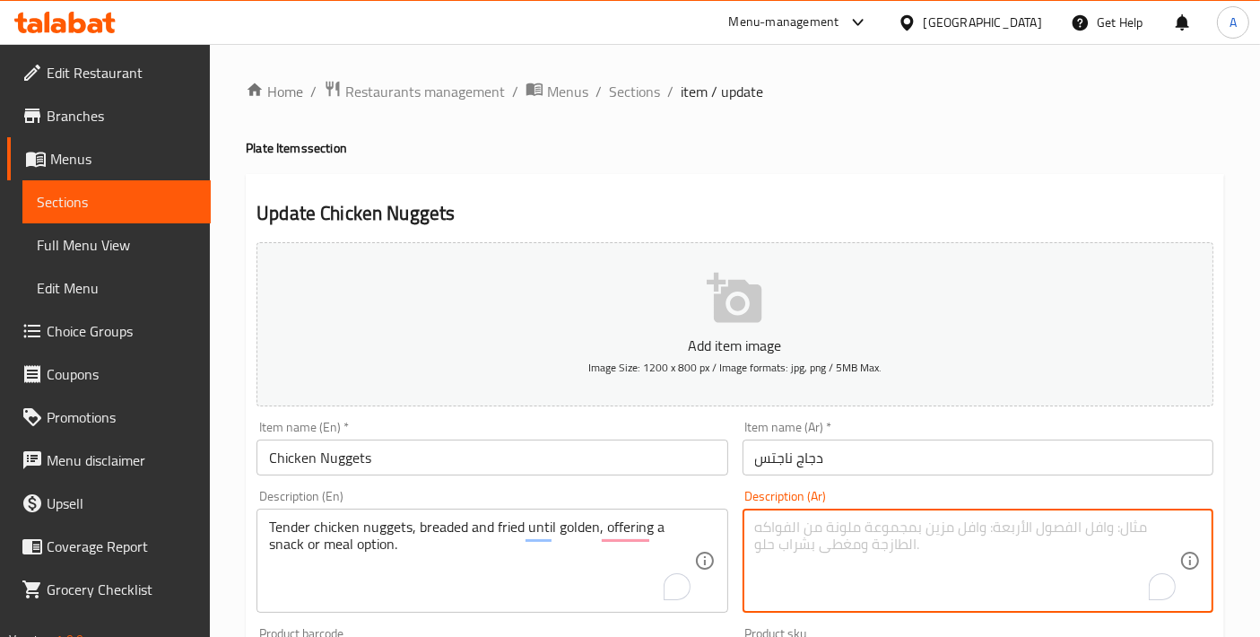
paste textarea "قطع دجاج طرية، مغطاة بالبقسماط ومقلية حتى تصبح ذهبية اللون، تقدم كوجبة خفيفة أو…"
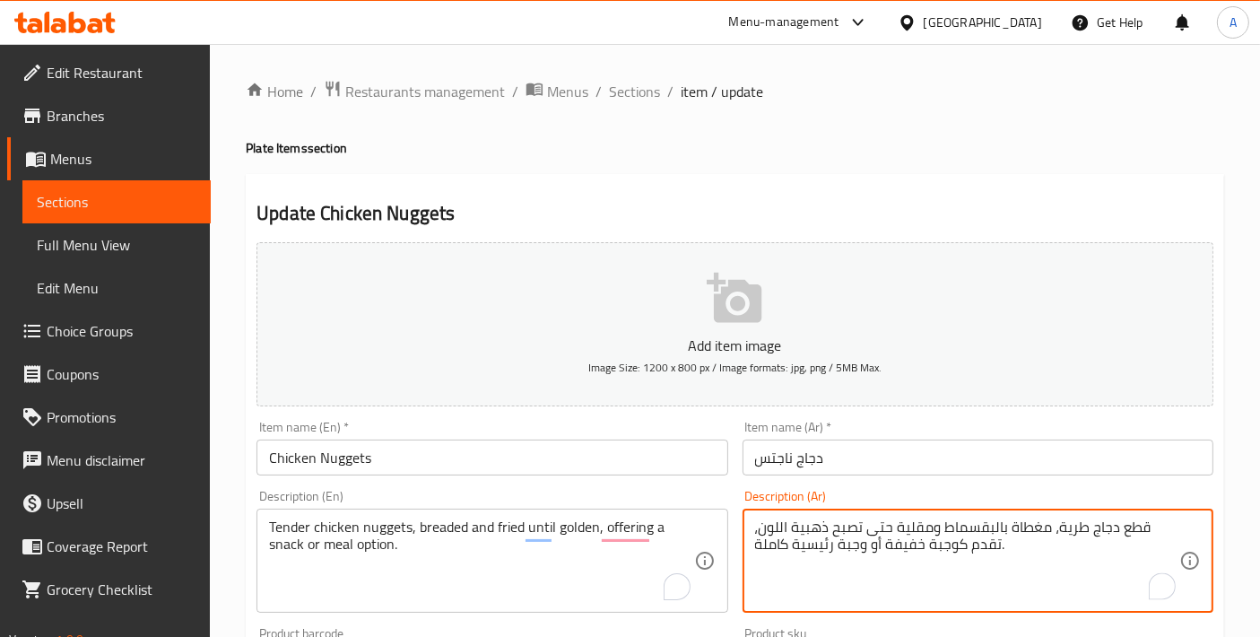
click at [1167, 528] on textarea "قطع دجاج طرية، مغطاة بالبقسماط ومقلية حتى تصبح ذهبية اللون، تقدم كوجبة خفيفة أو…" at bounding box center [967, 561] width 424 height 85
drag, startPoint x: 794, startPoint y: 545, endPoint x: 755, endPoint y: 545, distance: 38.6
click at [755, 545] on textarea "ناجتس دجاج طرية، مغطاة بالبقسماط ومقلية حتى تصبح ذهبية اللون، تقدم كوجبة خفيفة …" at bounding box center [967, 561] width 424 height 85
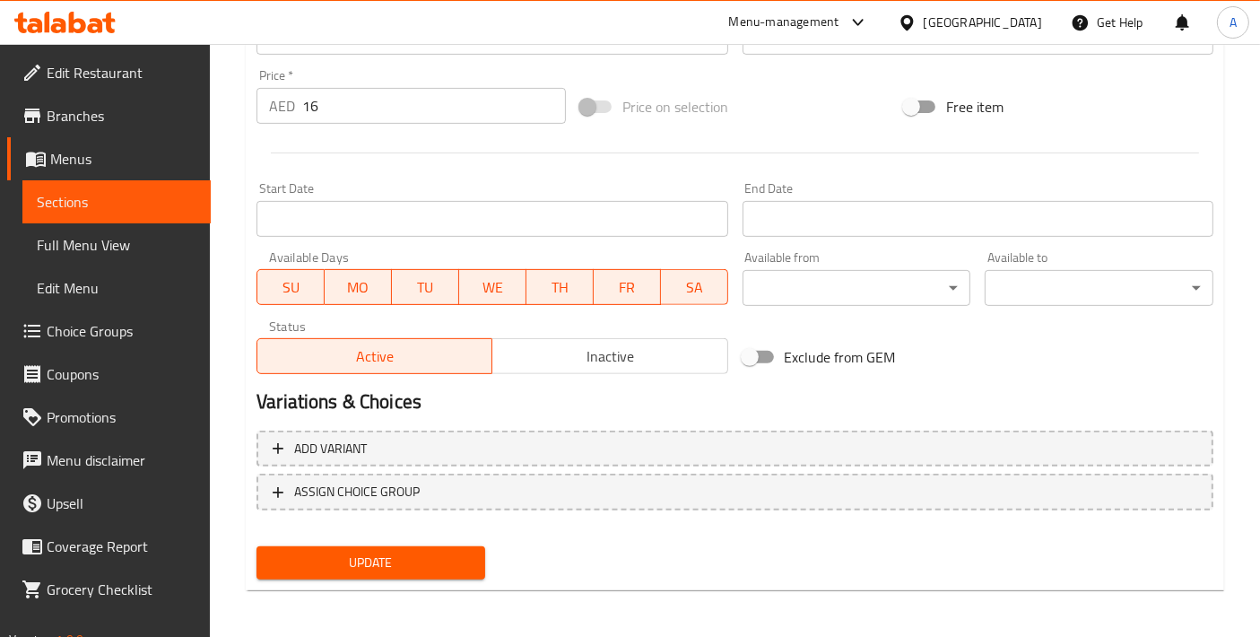
type textarea "ناجتس دجاج طرية، مغطاة بالبقسماط ومقلية حتى تصبح ذهبية اللون، تقدم كوجبة خفيفة …"
click at [325, 570] on span "Update" at bounding box center [371, 563] width 200 height 22
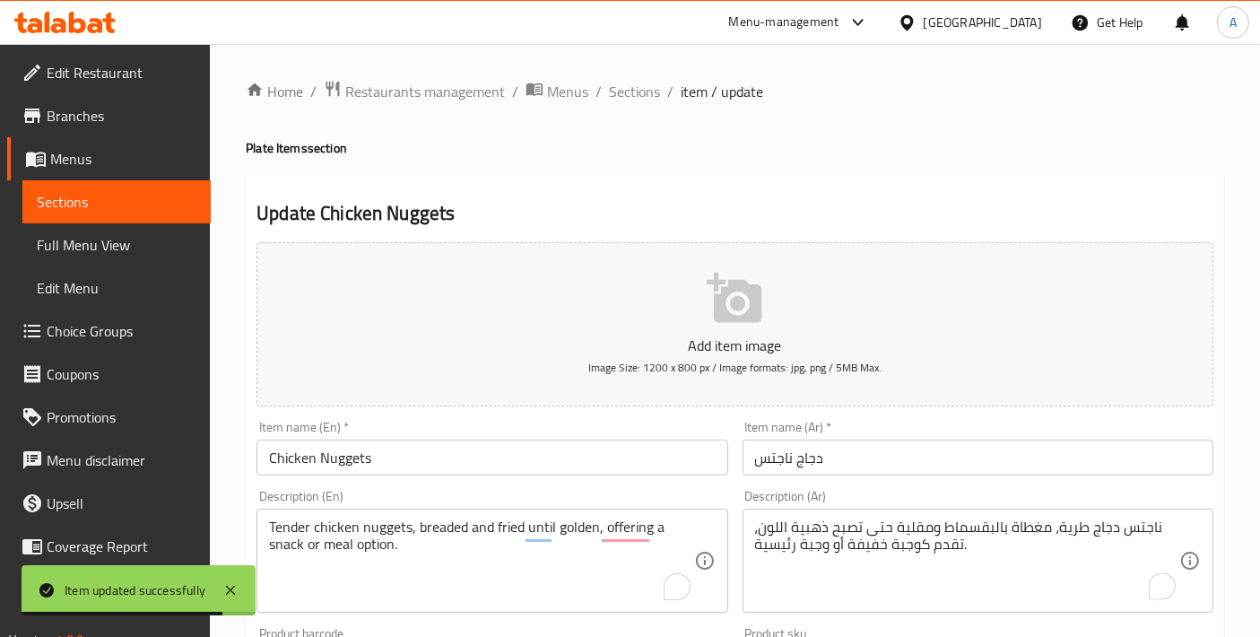
click at [453, 468] on input "Chicken Nuggets" at bounding box center [492, 458] width 471 height 36
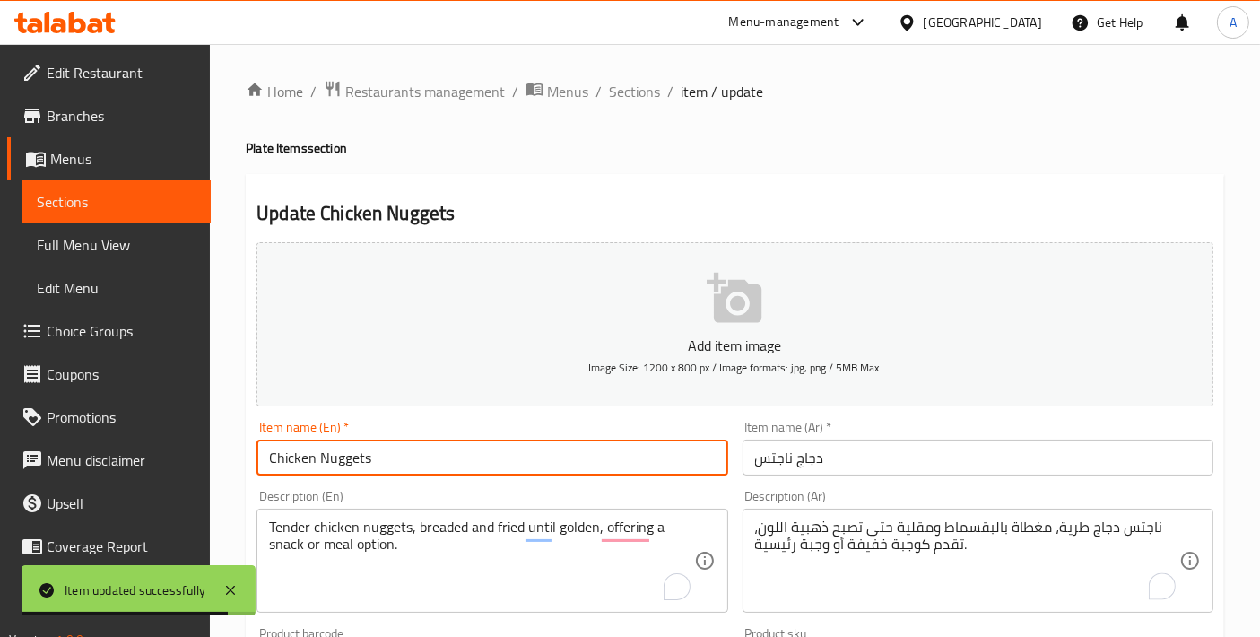
click at [453, 468] on input "Chicken Nuggets" at bounding box center [492, 458] width 471 height 36
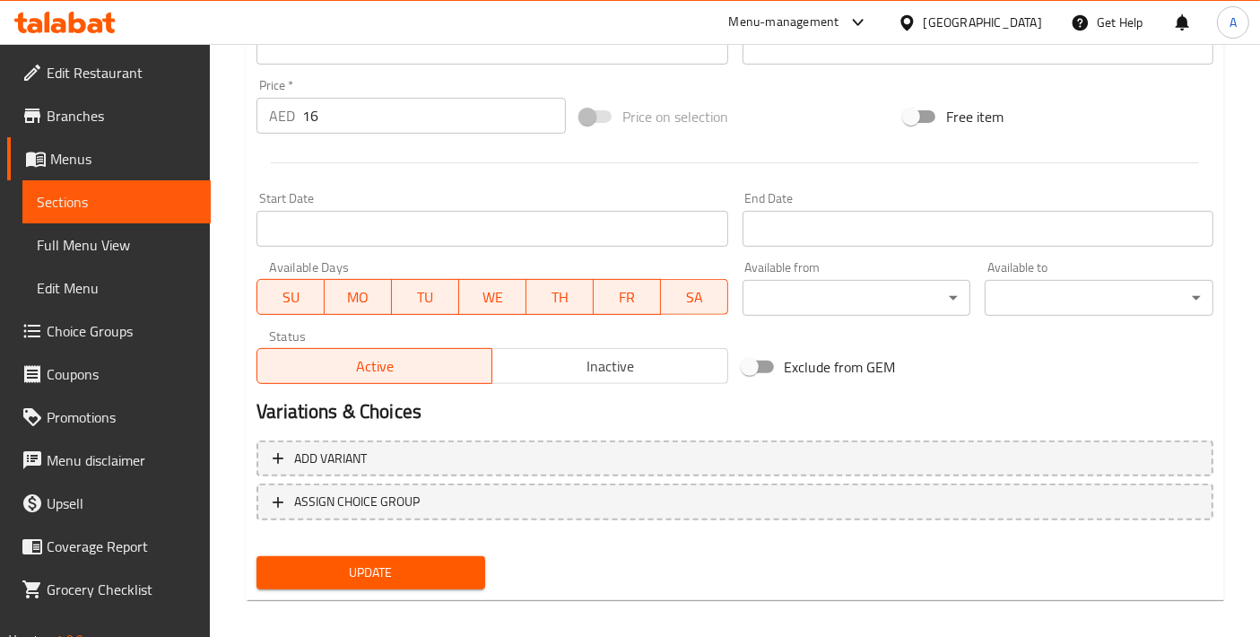
scroll to position [627, 0]
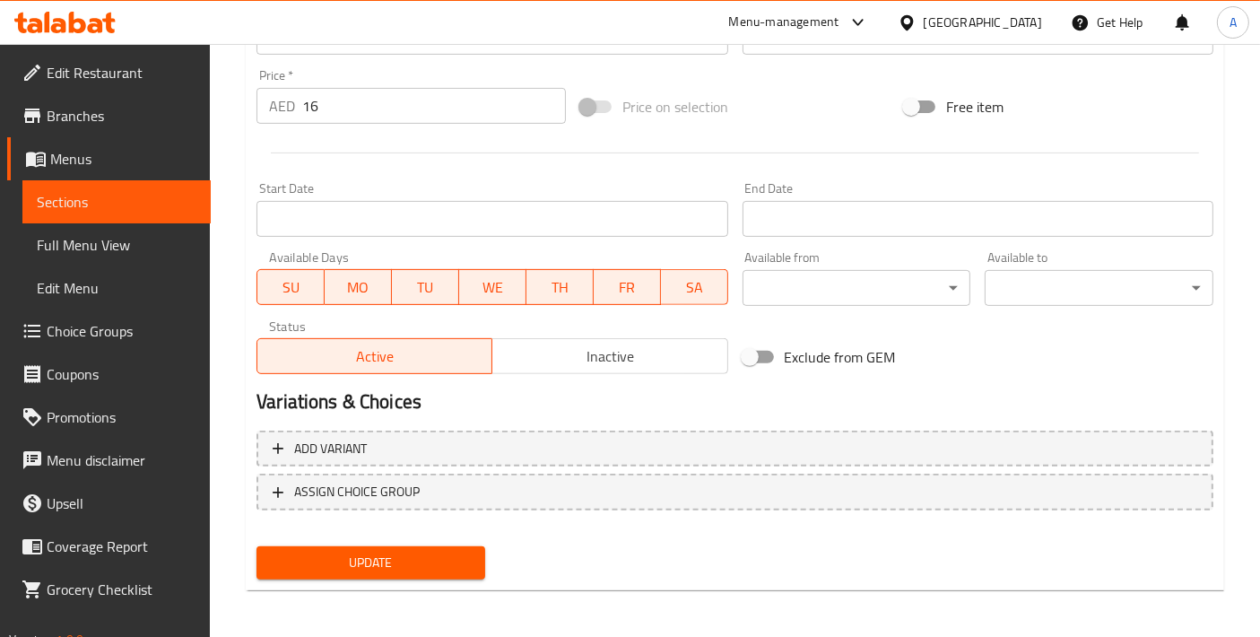
click at [392, 534] on div "Add variant ASSIGN CHOICE GROUP" at bounding box center [735, 481] width 972 height 117
click at [388, 539] on div "Update" at bounding box center [370, 563] width 243 height 48
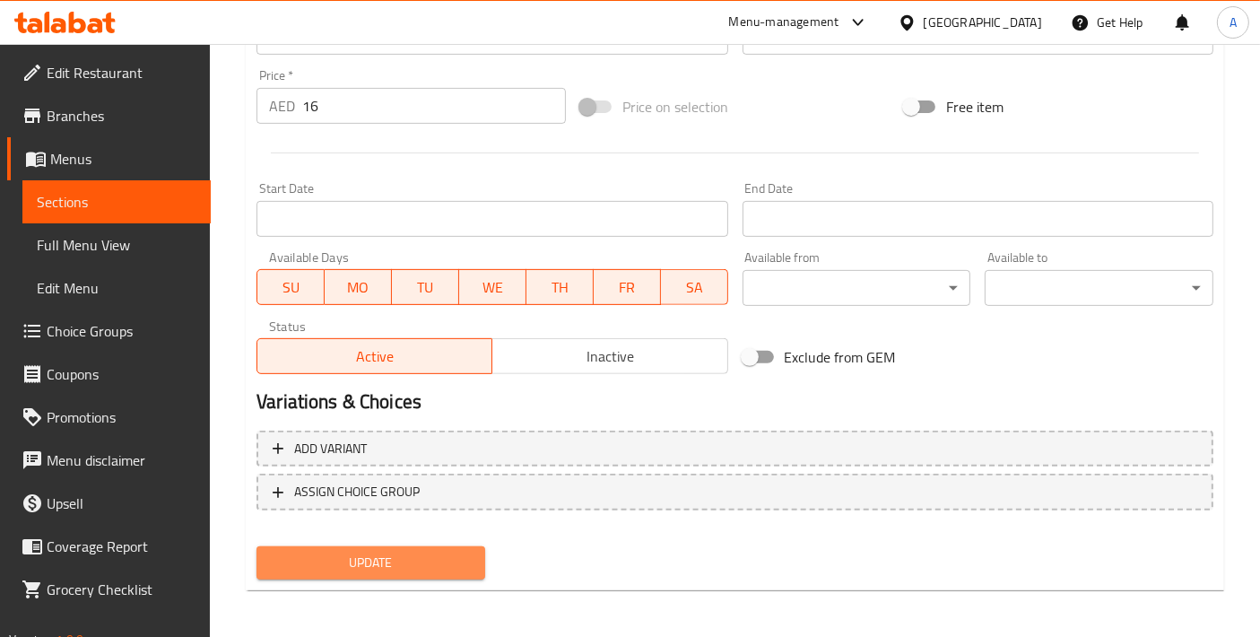
click at [376, 562] on span "Update" at bounding box center [371, 563] width 200 height 22
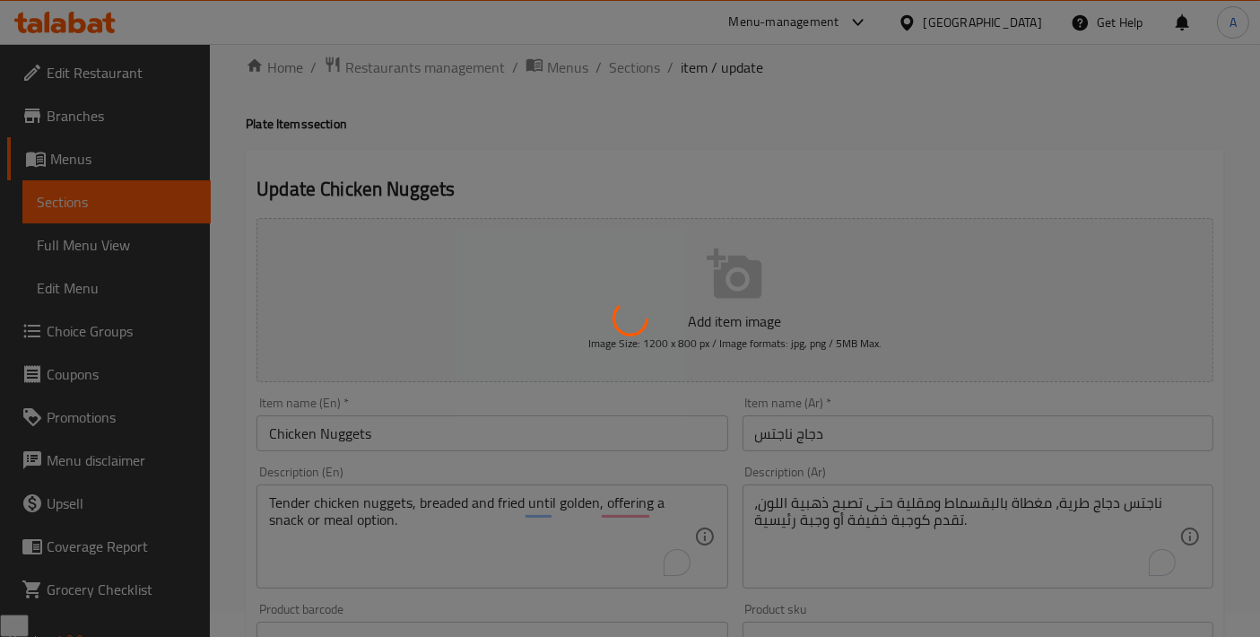
scroll to position [0, 0]
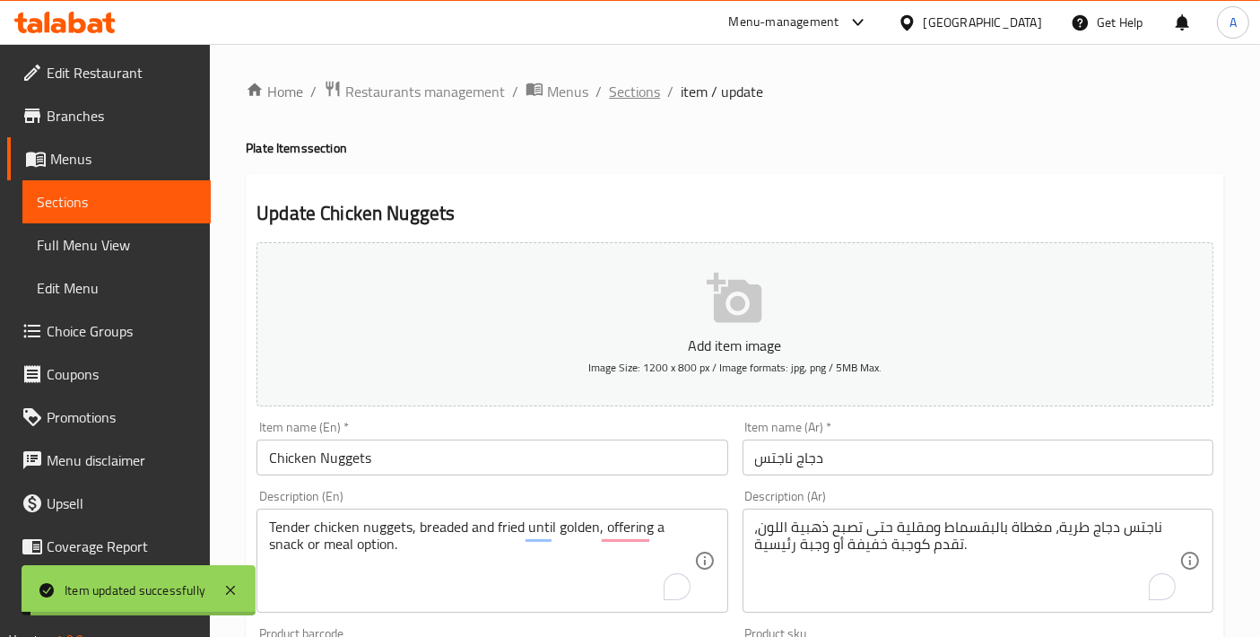
click at [617, 90] on span "Sections" at bounding box center [634, 92] width 51 height 22
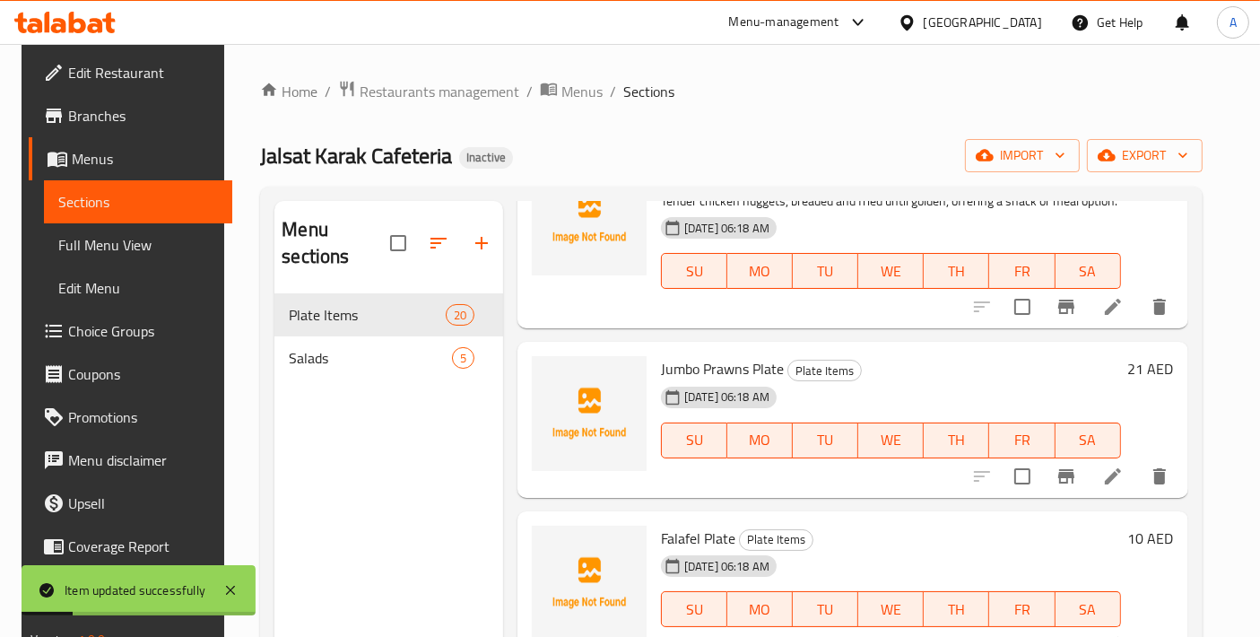
scroll to position [1794, 0]
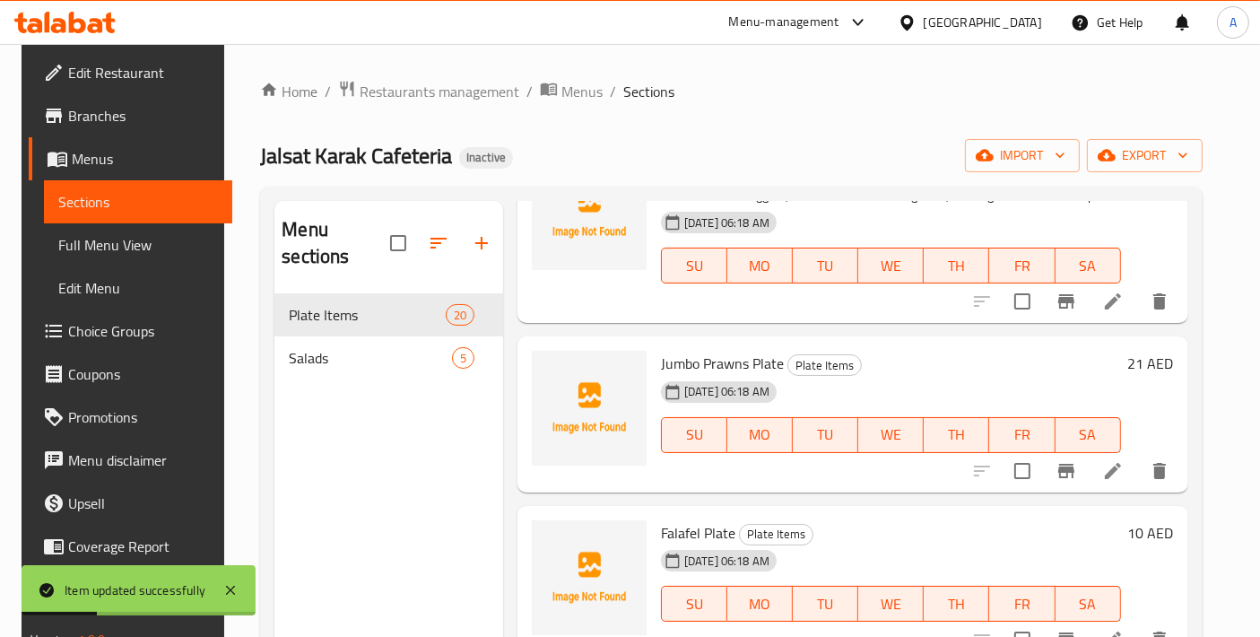
click at [1112, 489] on div at bounding box center [1071, 470] width 221 height 43
click at [1115, 480] on li at bounding box center [1113, 471] width 50 height 32
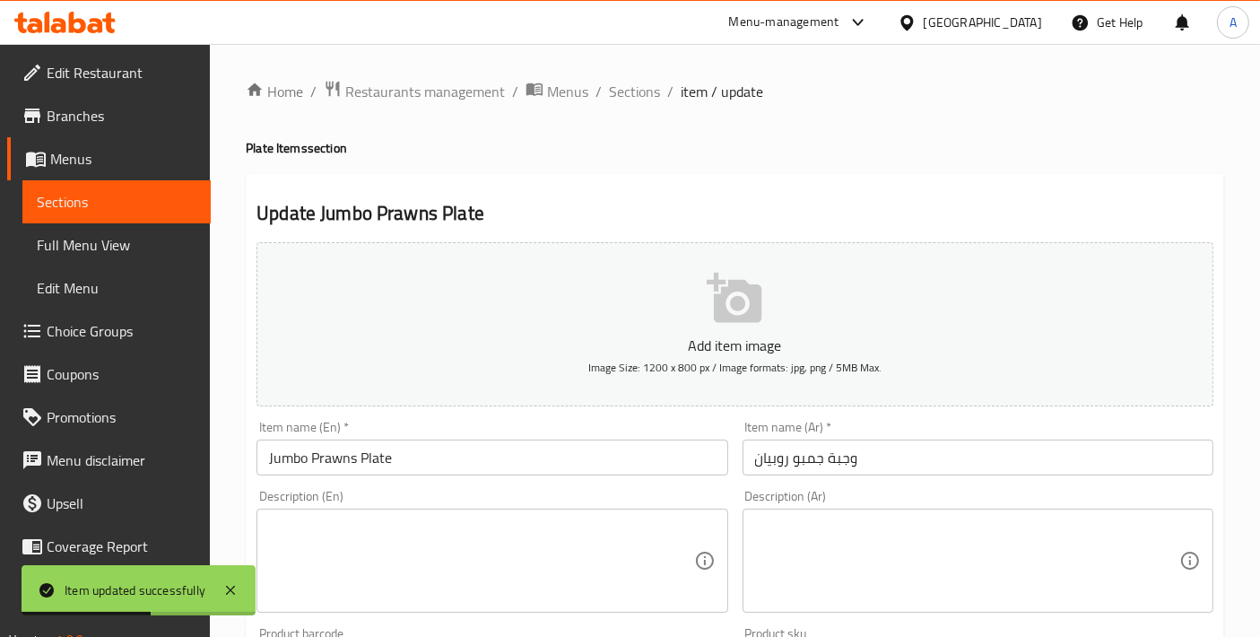
click at [440, 582] on textarea at bounding box center [481, 561] width 424 height 85
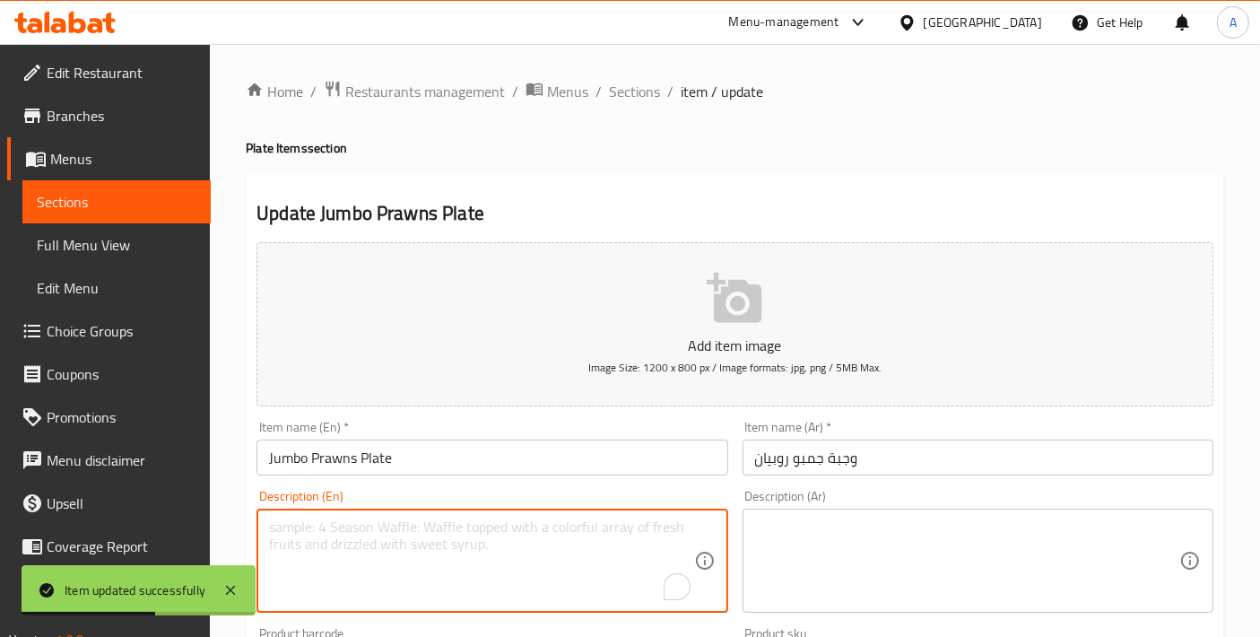
paste textarea "A generous platter of crispy fried jumbo prawns, perfectly seasoned and cooked …"
click at [508, 539] on textarea "A generous platter of crispy fried jumbo prawns, perfectly seasoned and cooked …" at bounding box center [481, 561] width 424 height 85
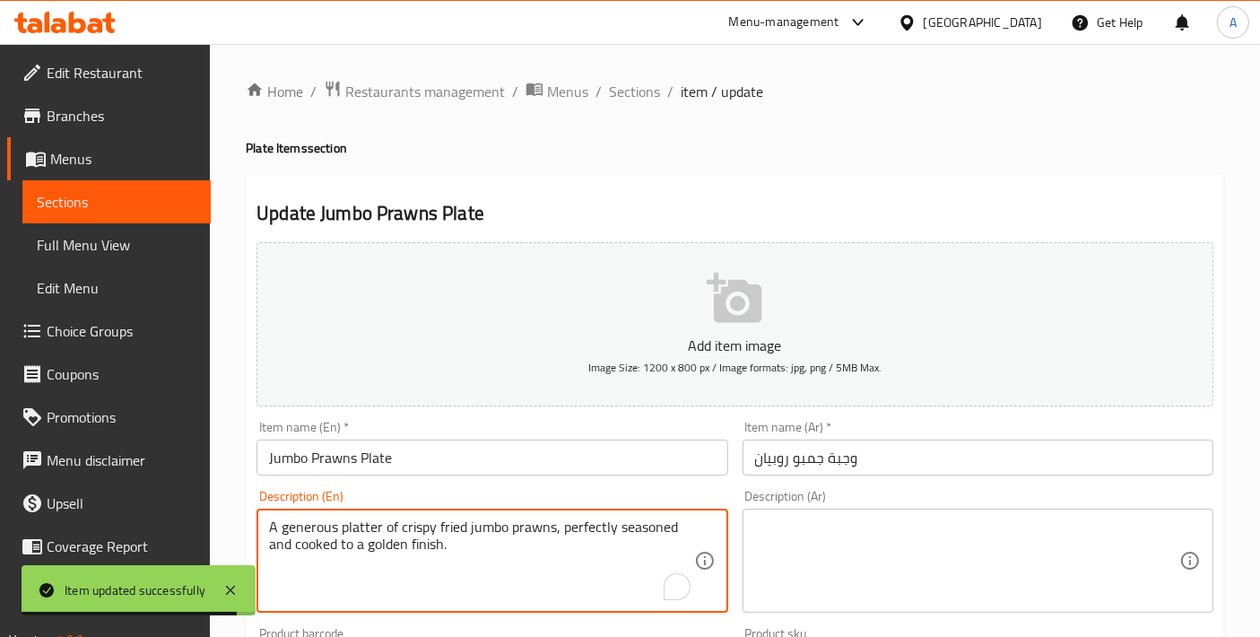
click at [508, 539] on textarea "A generous platter of crispy fried jumbo prawns, perfectly seasoned and cooked …" at bounding box center [481, 561] width 424 height 85
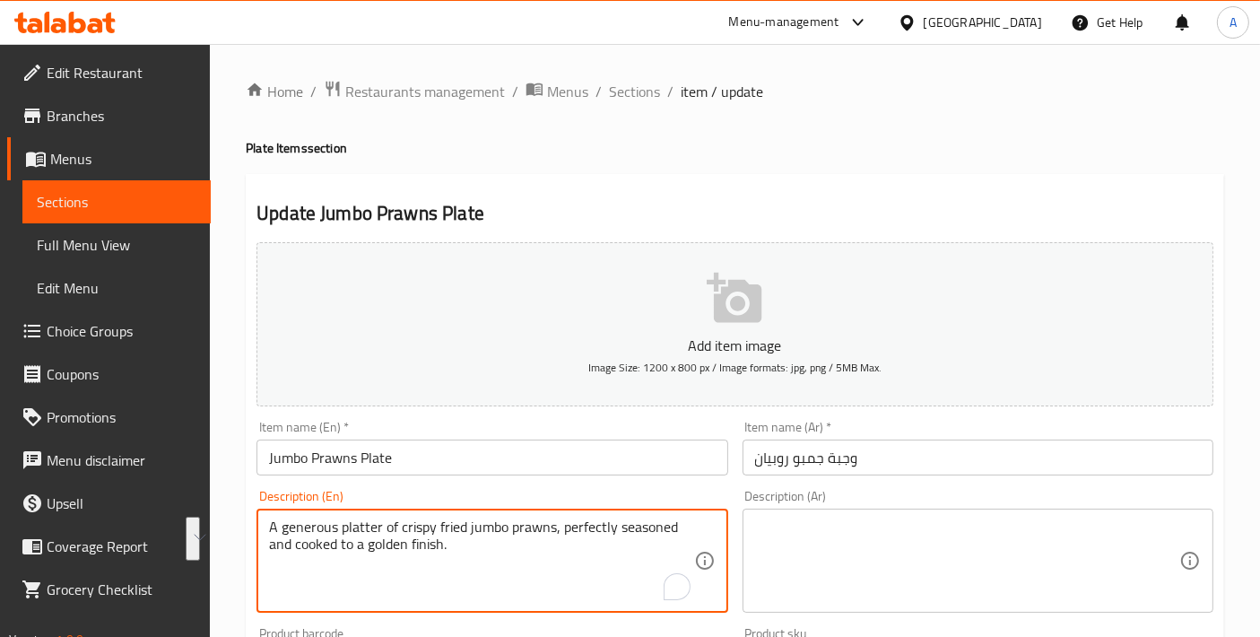
type textarea "A generous platter of crispy fried jumbo prawns, perfectly seasoned and cooked …"
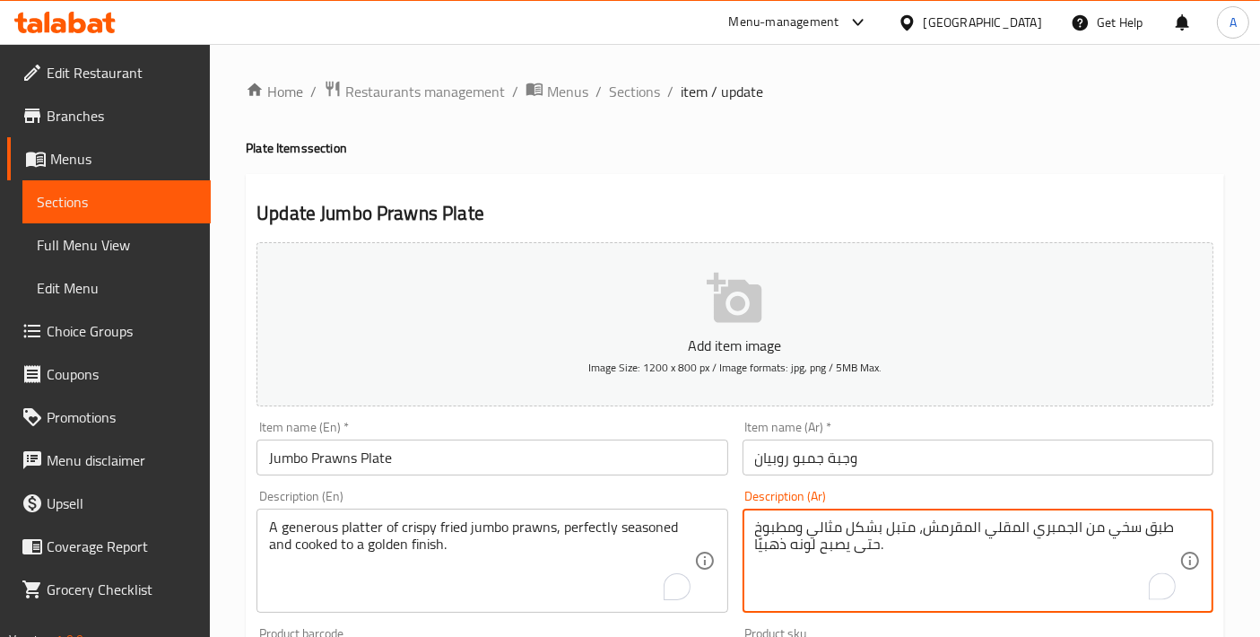
type textarea "طبق سخي من الجمبري المقلي المقرمش، متبل بشكل مثالي ومطبوخ حتى يصبح لونه ذهبيًا."
click at [815, 458] on input "وجبة جمبو روبيان" at bounding box center [978, 458] width 471 height 36
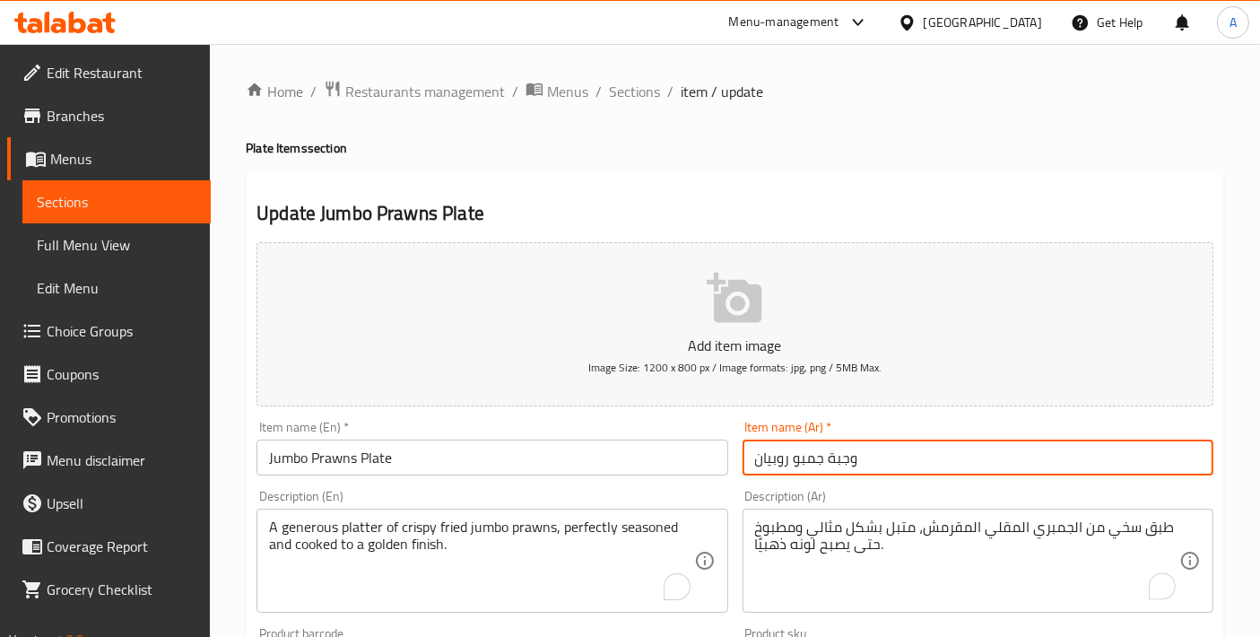
click at [805, 463] on input "وجبة جمبو روبيان" at bounding box center [978, 458] width 471 height 36
click at [908, 455] on input "وجبة روبيان" at bounding box center [978, 458] width 471 height 36
paste input "جمبو"
click at [773, 455] on input "وجبة روبيان جمبو" at bounding box center [978, 458] width 471 height 36
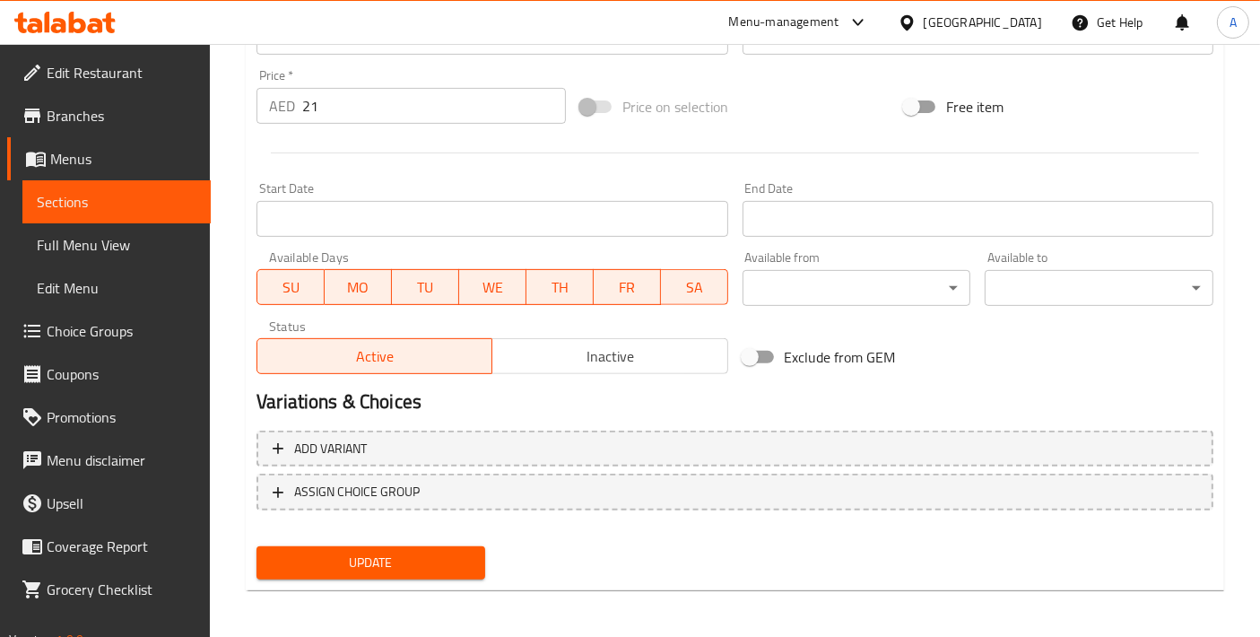
type input "وجبة روبيان جامبو"
click at [408, 547] on button "Update" at bounding box center [371, 562] width 229 height 33
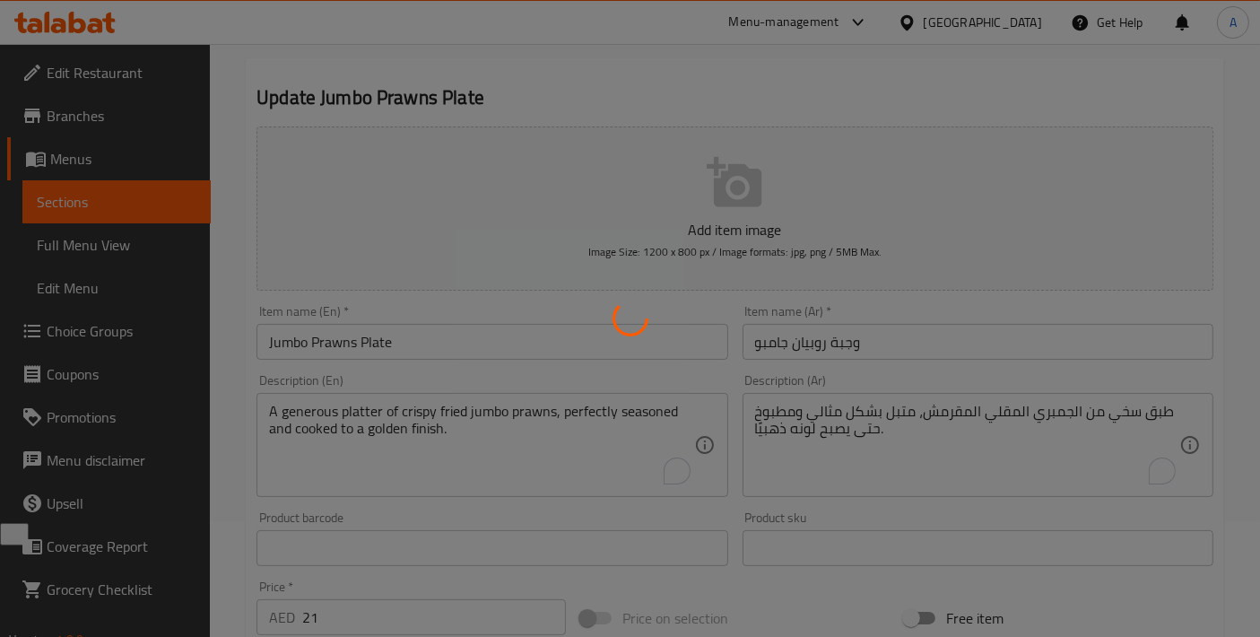
scroll to position [29, 0]
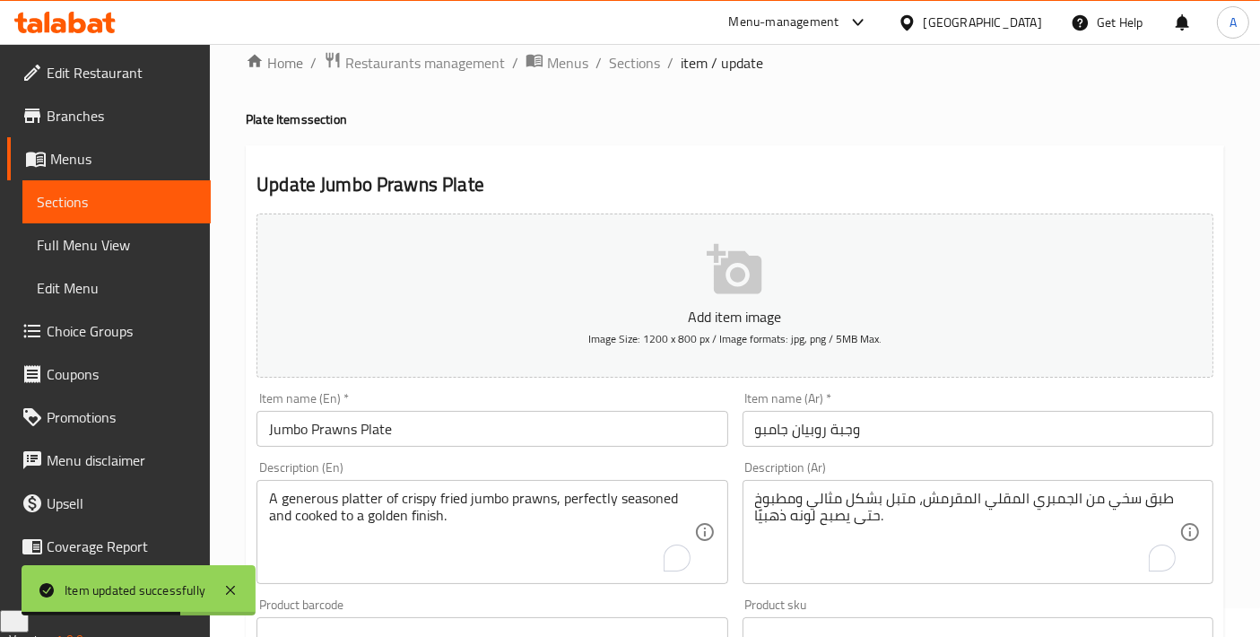
click at [615, 78] on div "Home / Restaurants management / Menus / Sections / item / update Plate Items se…" at bounding box center [735, 627] width 979 height 1152
click at [615, 72] on span "Sections" at bounding box center [634, 63] width 51 height 22
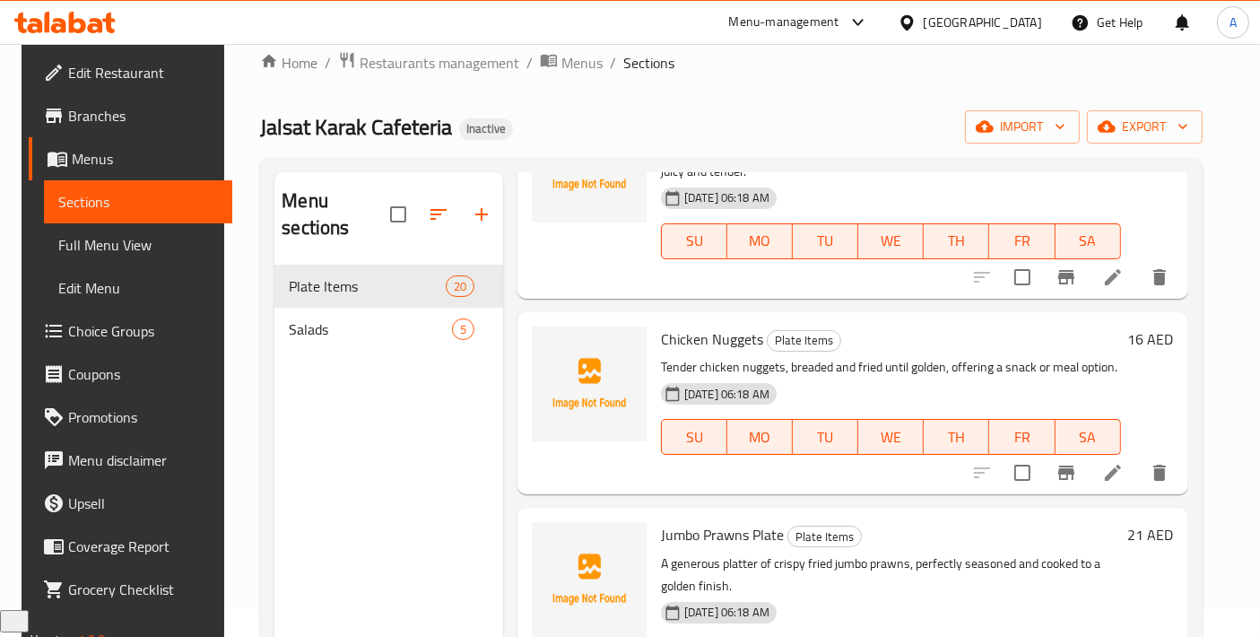
scroll to position [1993, 0]
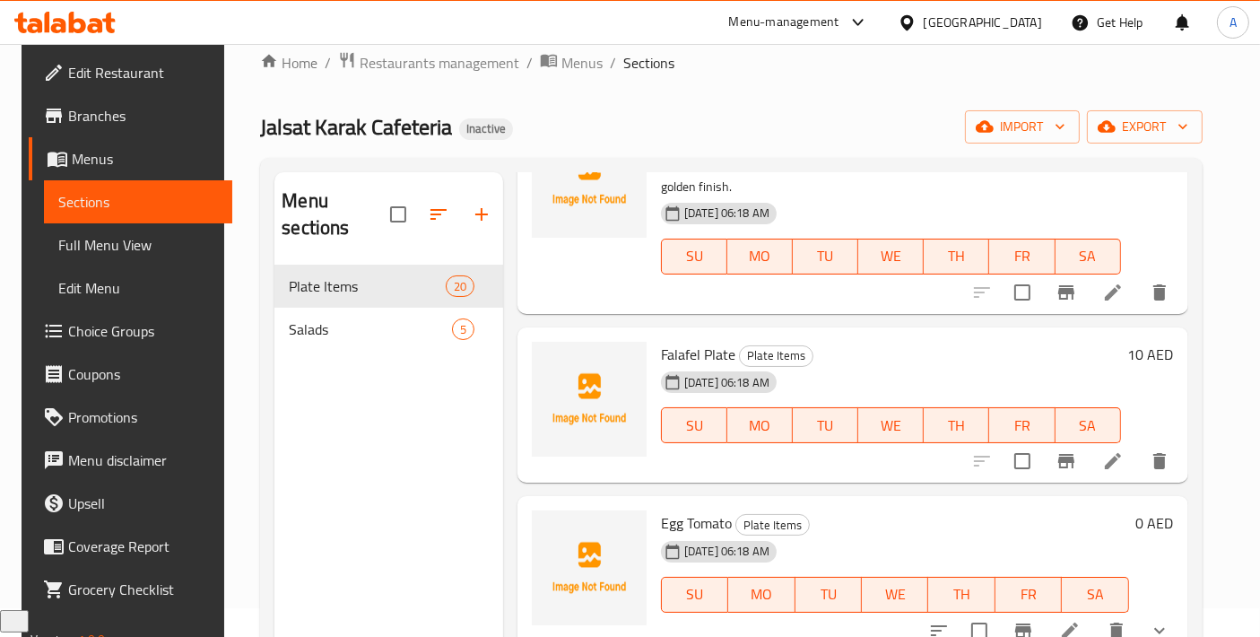
click at [1107, 459] on li at bounding box center [1113, 461] width 50 height 32
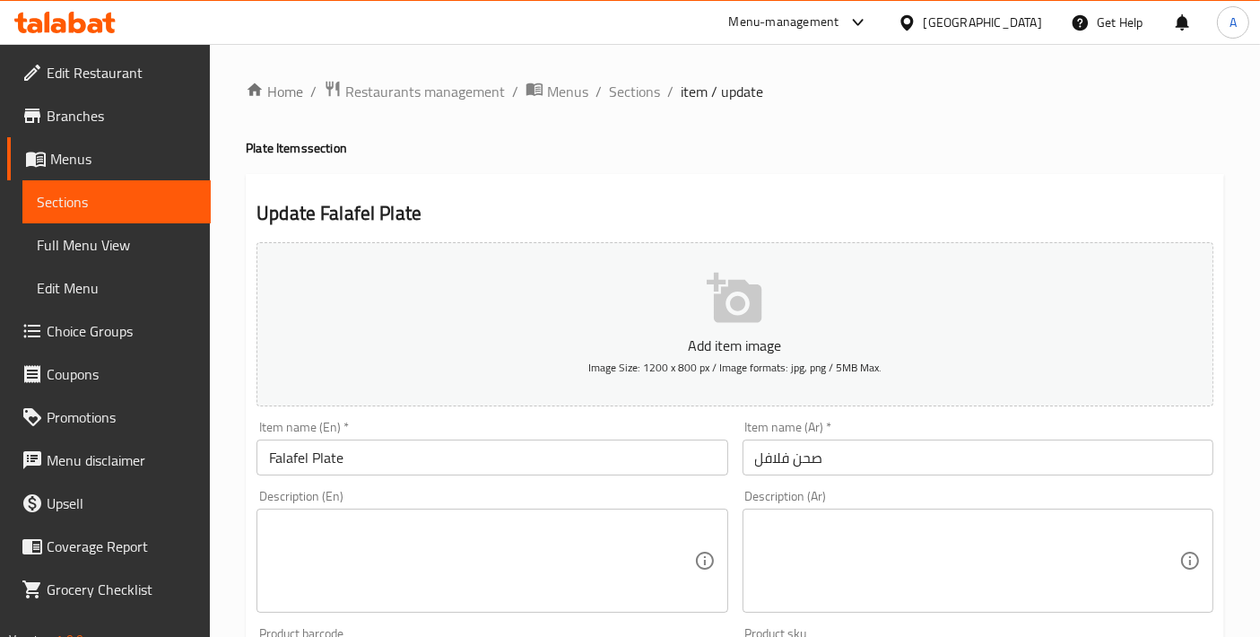
click at [579, 547] on textarea at bounding box center [481, 561] width 424 height 85
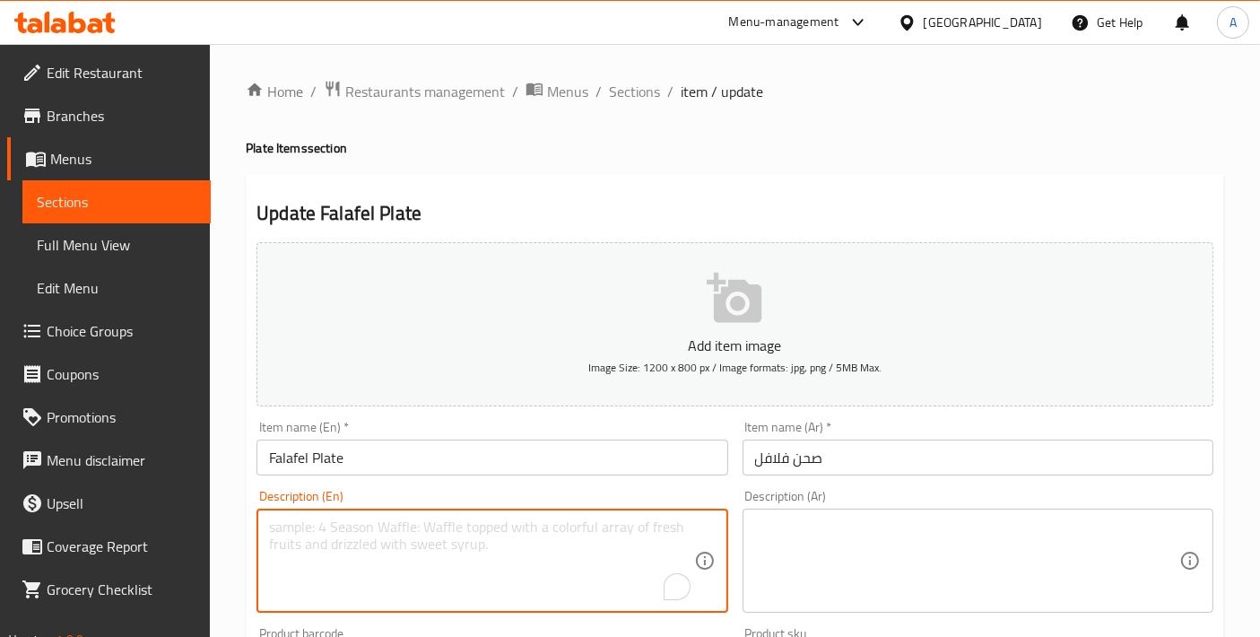
paste textarea "A platter of crispy falafel patties, served with fresh vegetables and tahini sa…"
type textarea "A platter of crispy falafel patties, served with fresh vegetables and tahini sa…"
click at [882, 519] on textarea at bounding box center [967, 561] width 424 height 85
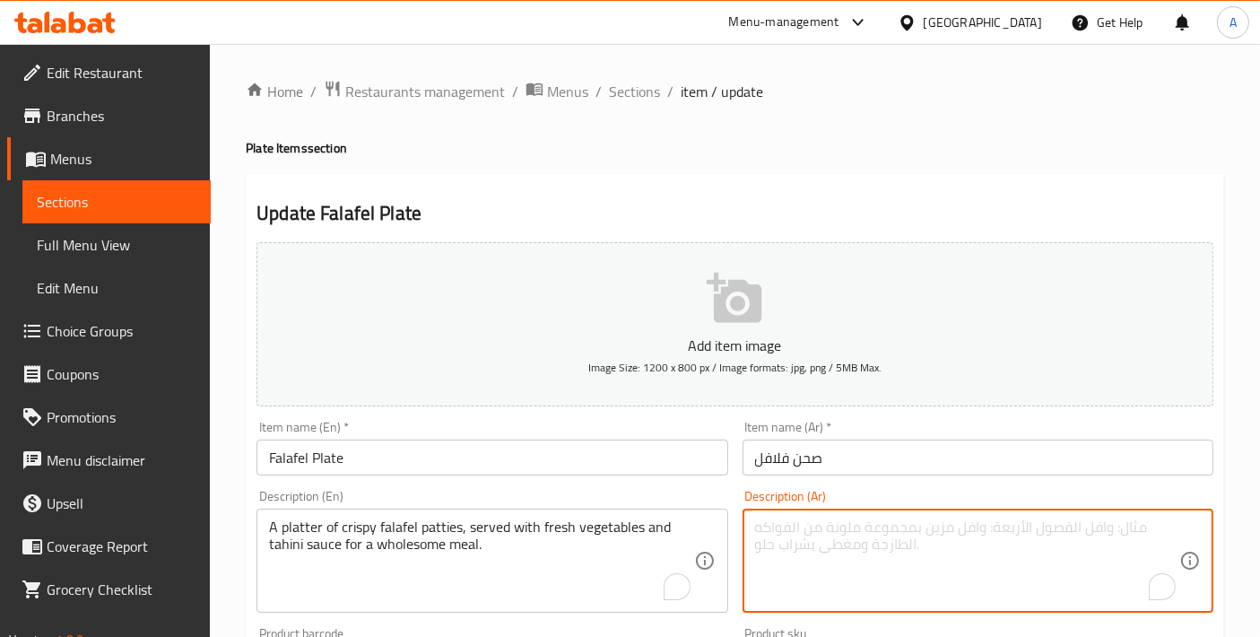
paste textarea "طبق من فطائر الفلافل المقرمشة، يقدم مع الخضار الطازجة وصلصة الطحينة للحصول على …"
click at [1074, 527] on textarea "طبق من فطائر الفلافل المقرمشة، يقدم مع الخضار الطازجة وصلصة الطحينة للحصول على …" at bounding box center [967, 561] width 424 height 85
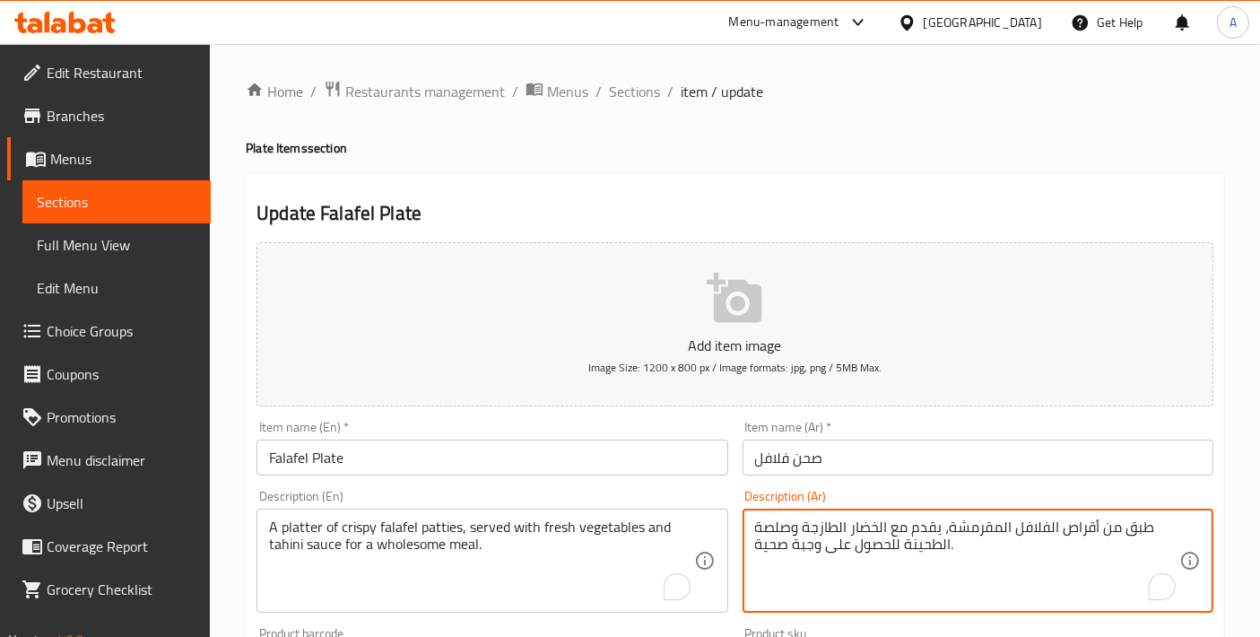
click at [806, 525] on textarea "طبق من أقراص الفلافل المقرمشة، يقدم مع الخضار الطازجة وصلصة الطحينة للحصول على …" at bounding box center [967, 561] width 424 height 85
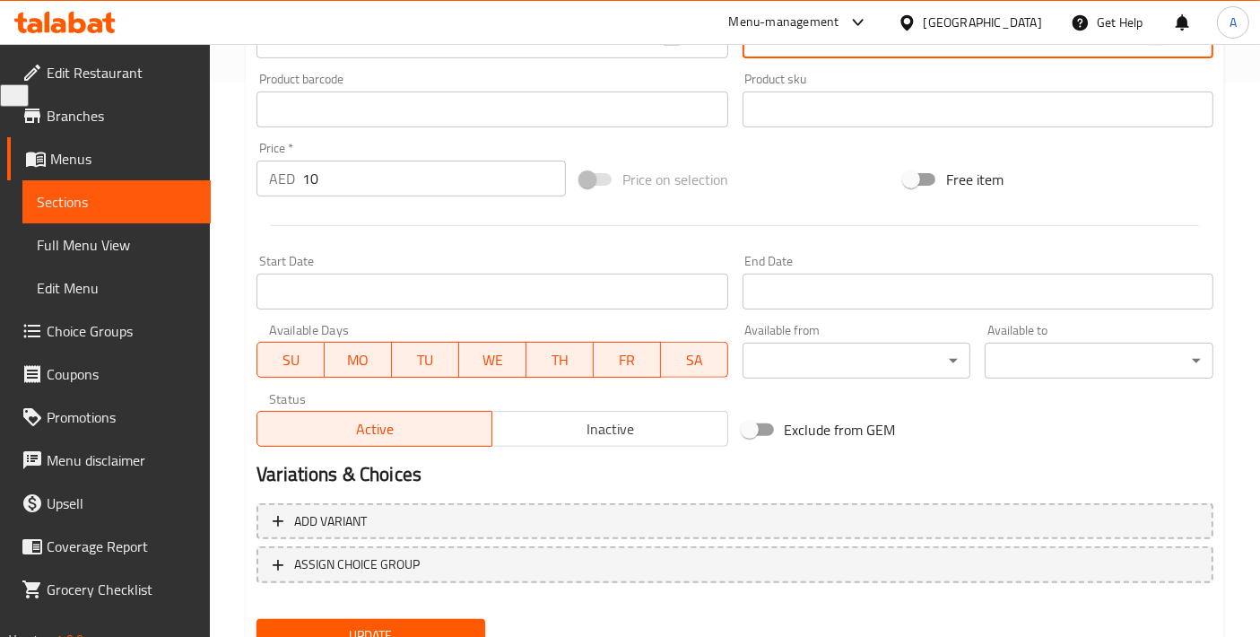
scroll to position [627, 0]
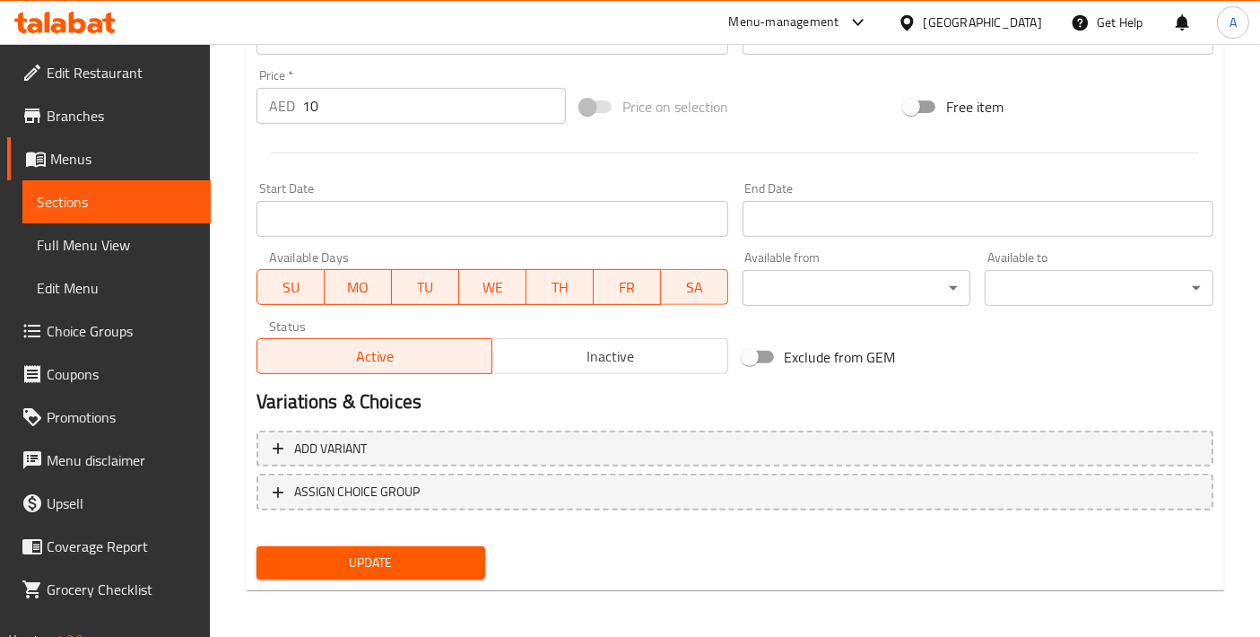
type textarea "طبق من أقراص الفلافل المقرمشة، يقدم مع الخضار الطازج وصلصة الطحينة للحصول على و…"
click at [380, 575] on button "Update" at bounding box center [371, 562] width 229 height 33
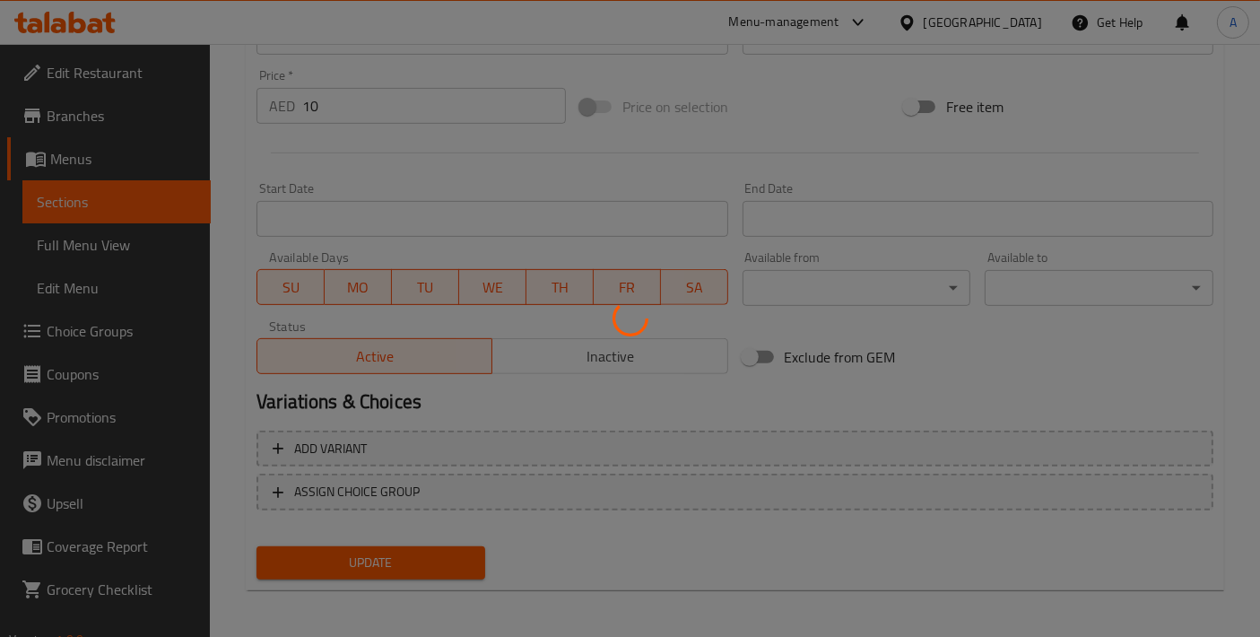
scroll to position [29, 0]
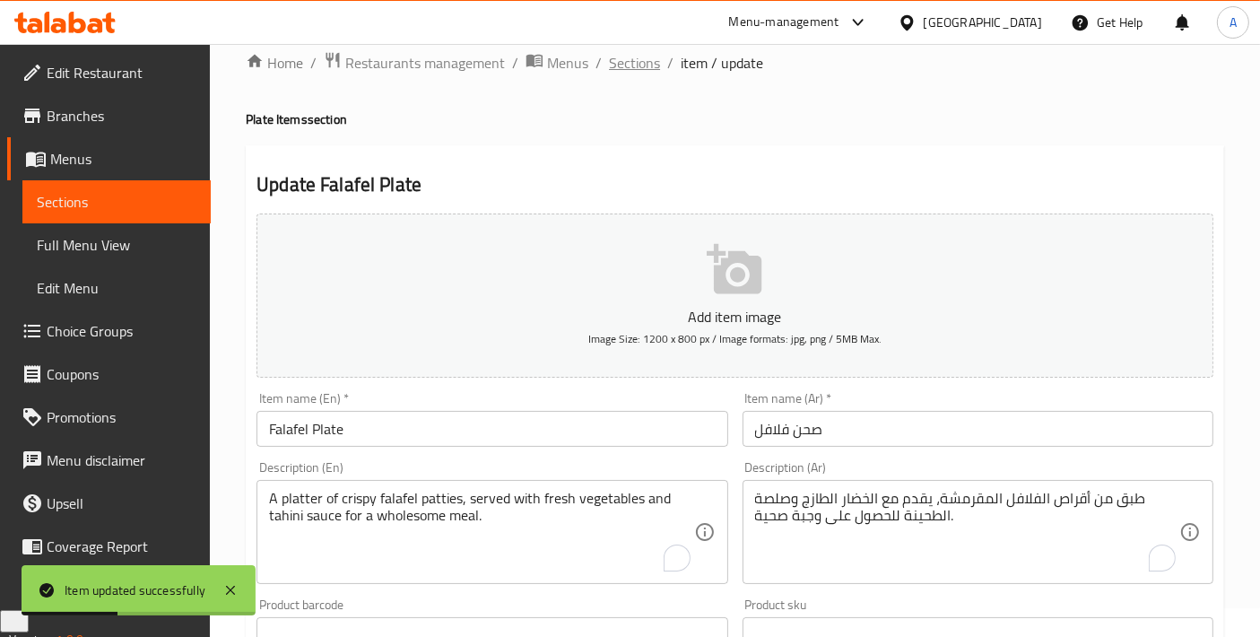
click at [623, 70] on span "Sections" at bounding box center [634, 63] width 51 height 22
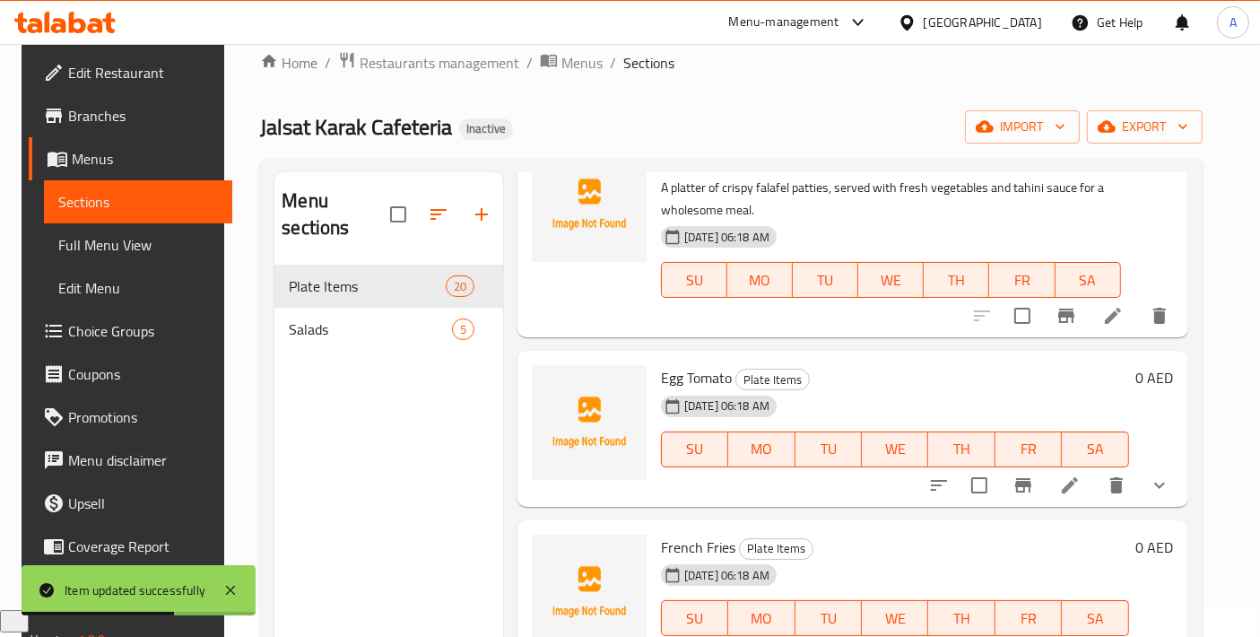
scroll to position [2193, 0]
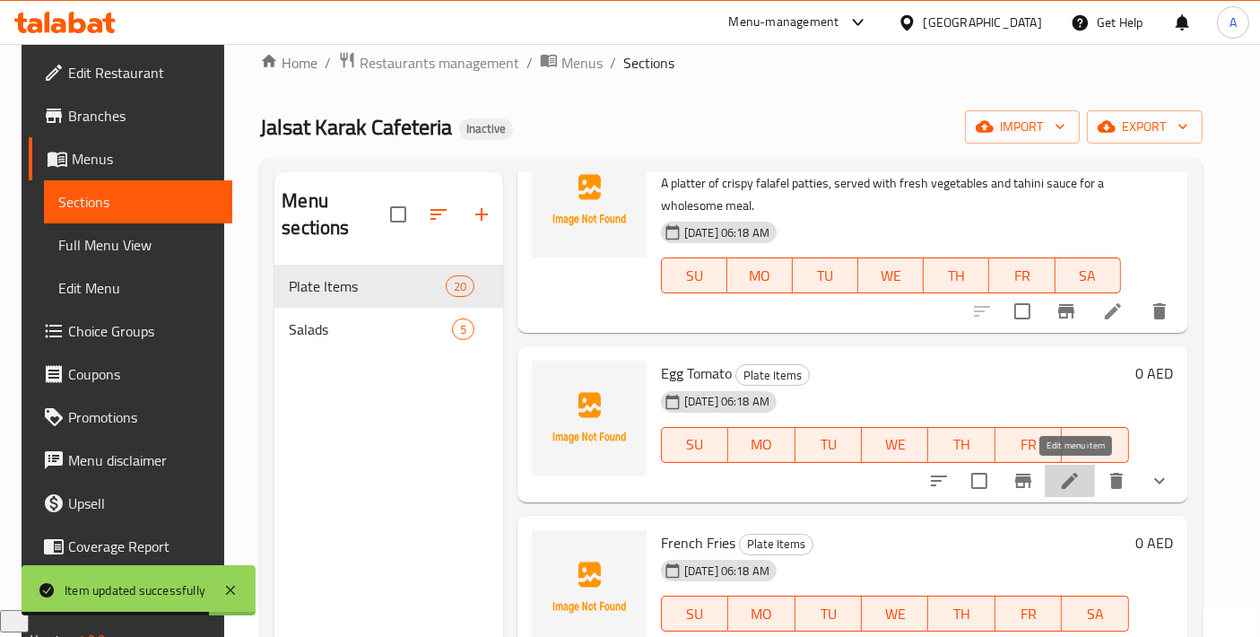
click at [1081, 484] on icon at bounding box center [1070, 481] width 22 height 22
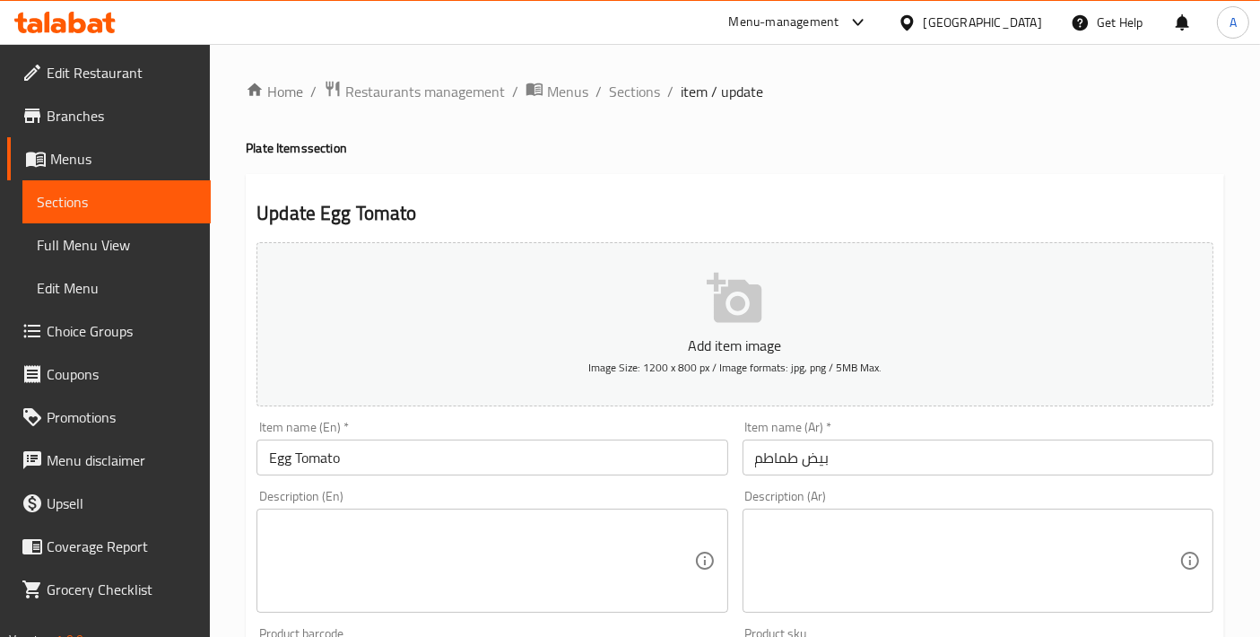
click at [793, 455] on input "بيض طماطم" at bounding box center [978, 458] width 471 height 36
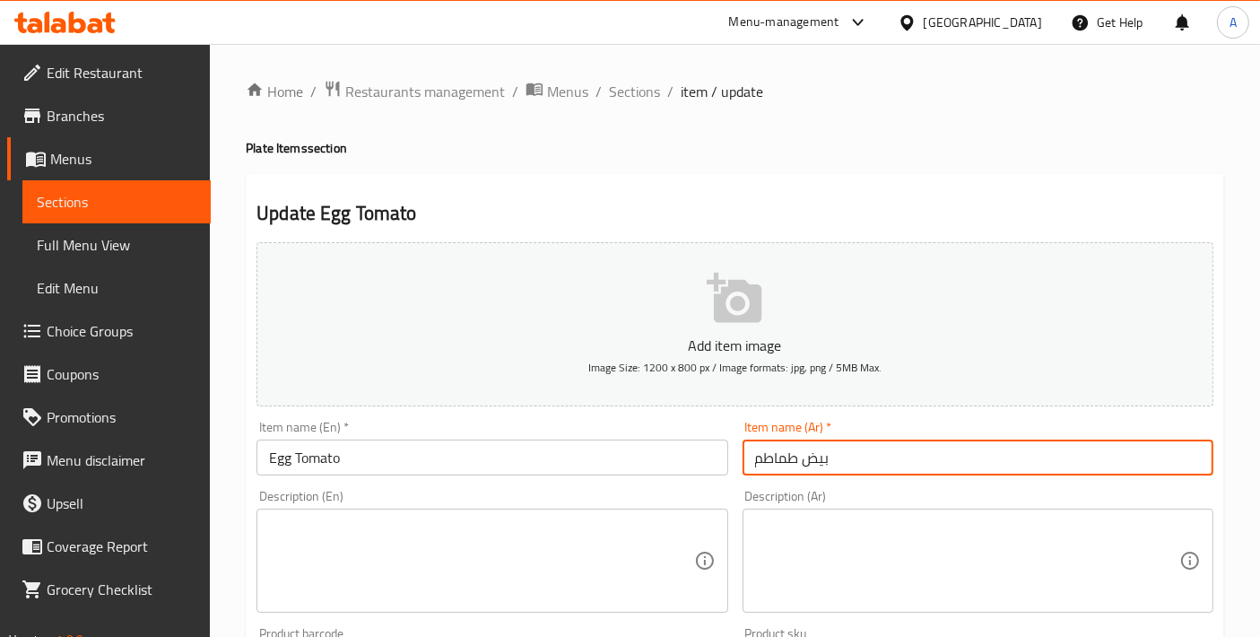
click at [795, 455] on input "بيض طماطم" at bounding box center [978, 458] width 471 height 36
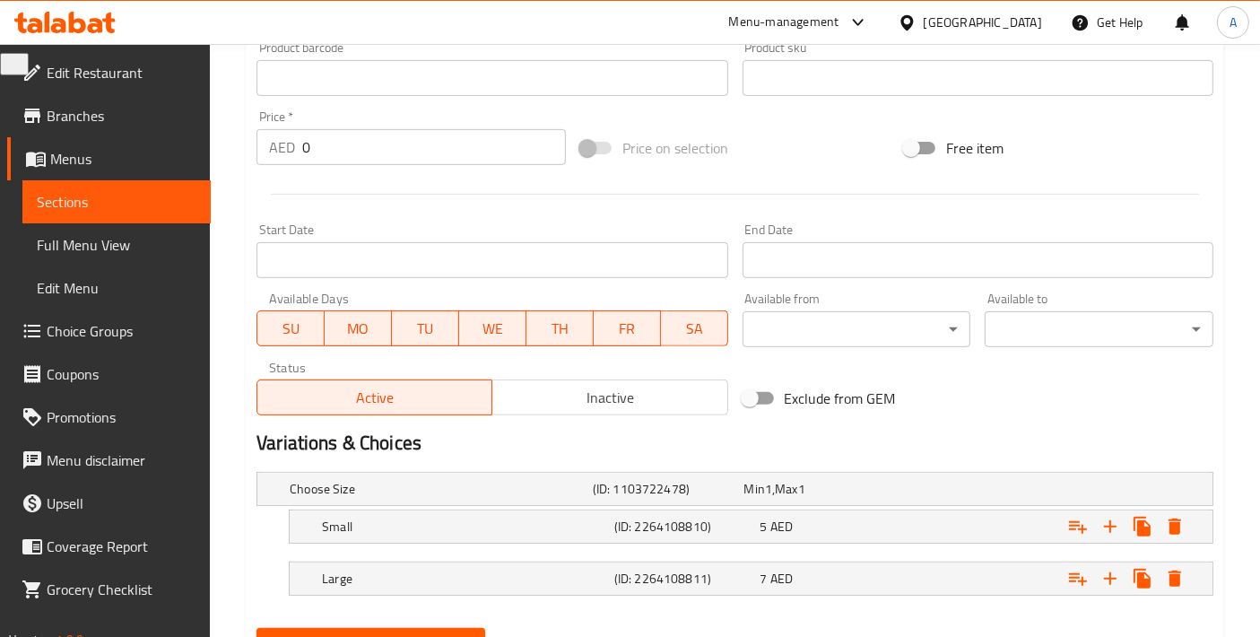
scroll to position [667, 0]
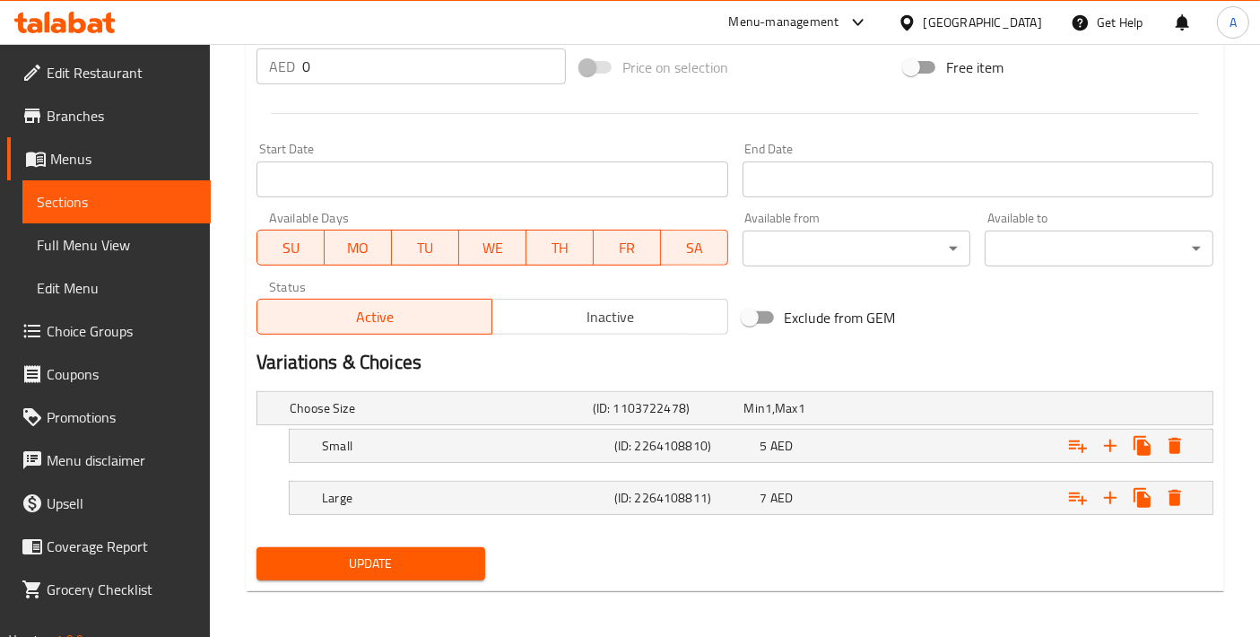
type input "بيض بالطماطم"
click at [354, 571] on button "Update" at bounding box center [371, 563] width 229 height 33
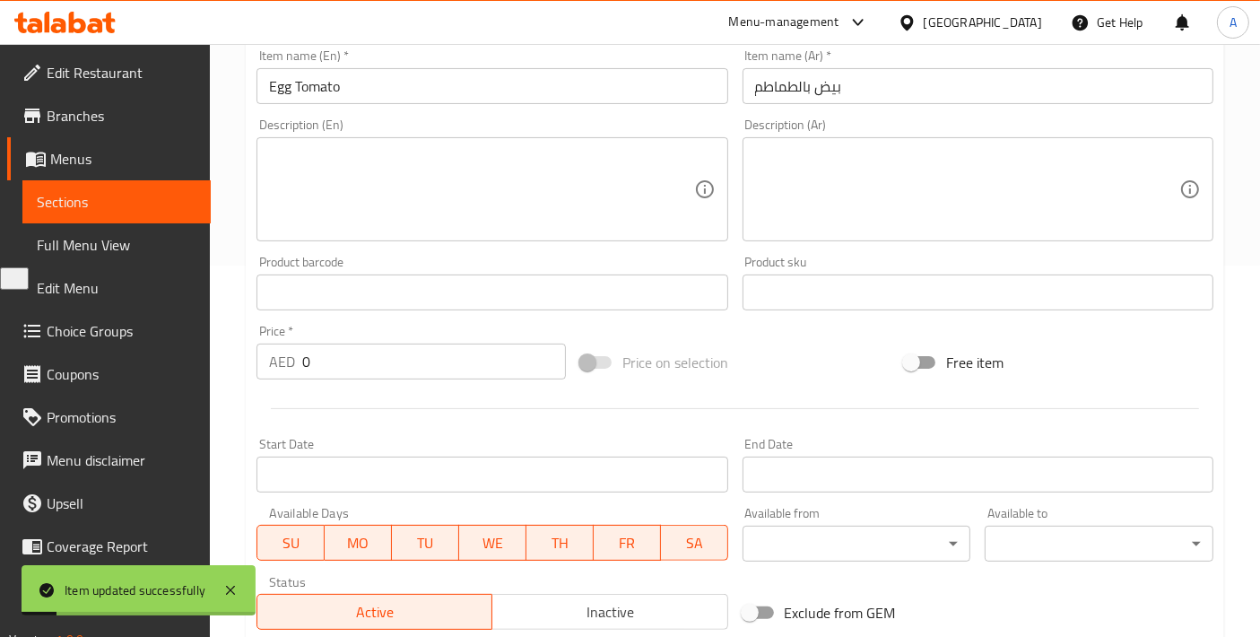
scroll to position [268, 0]
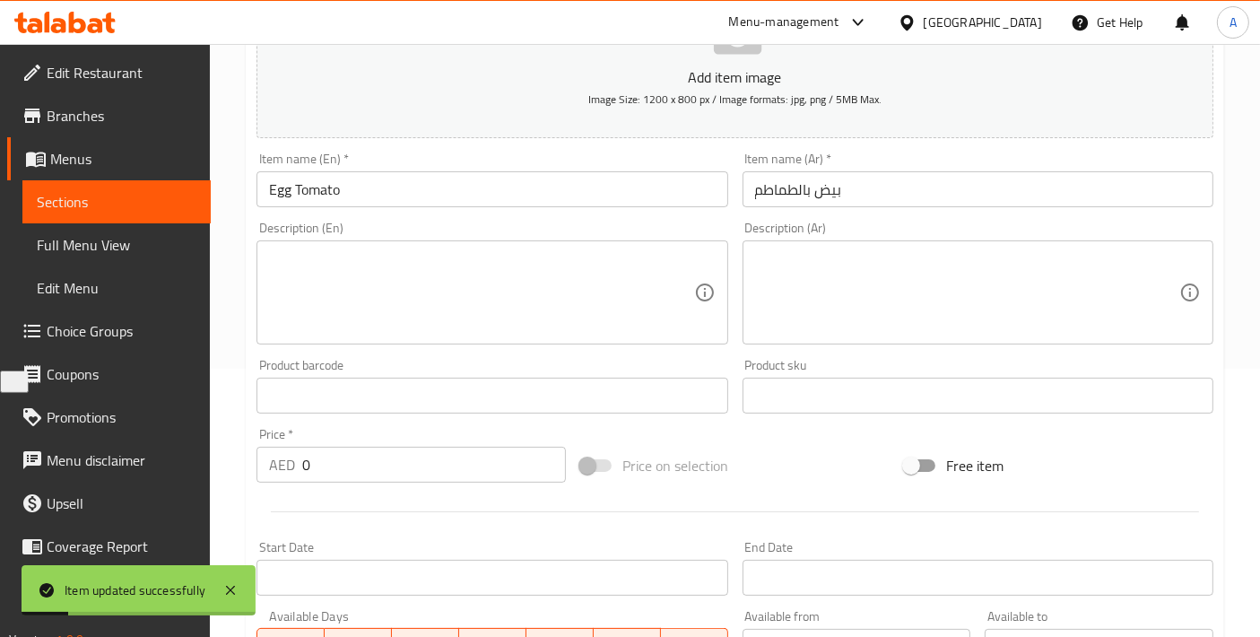
click at [484, 318] on textarea at bounding box center [481, 292] width 424 height 85
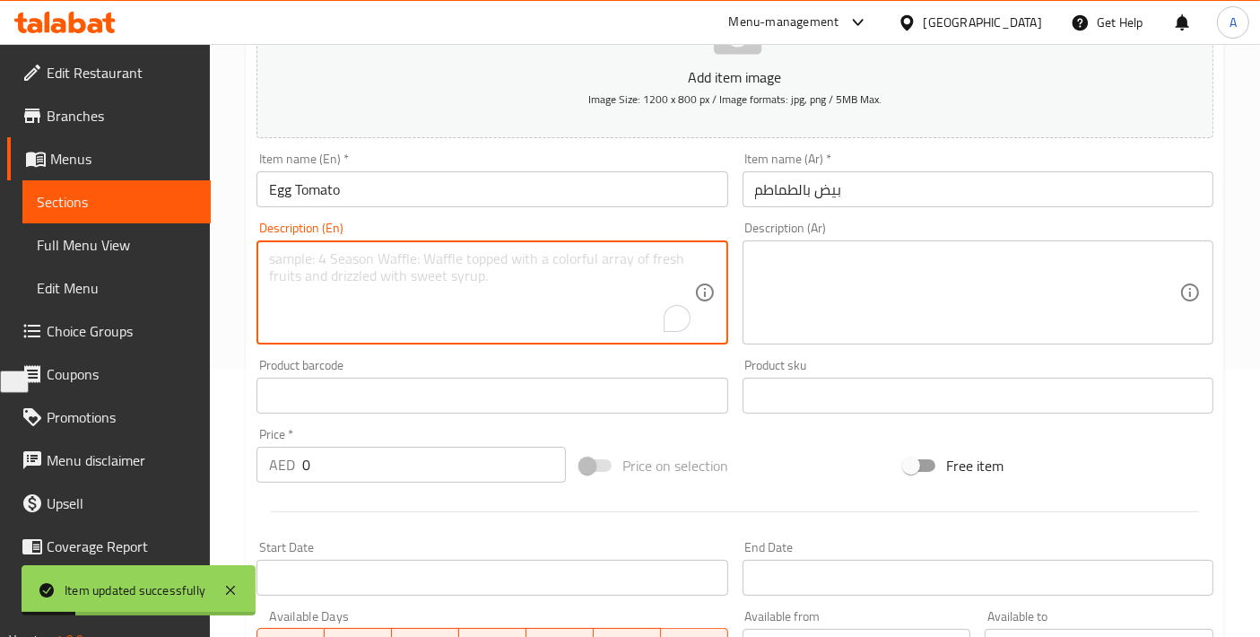
paste textarea "A dish with a fluffy, seasoned omelette and fresh tomato slices, offering a sim…"
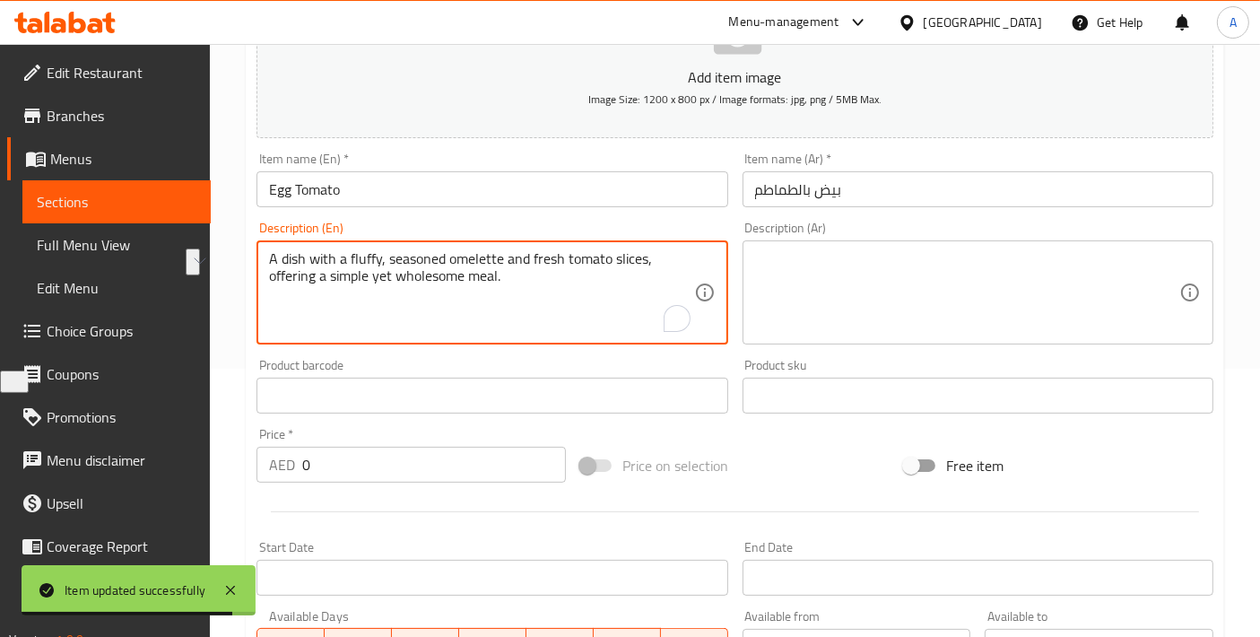
drag, startPoint x: 330, startPoint y: 274, endPoint x: 397, endPoint y: 274, distance: 67.3
click at [397, 274] on textarea "A dish with a fluffy, seasoned omelette and fresh tomato slices, offering a sim…" at bounding box center [481, 292] width 424 height 85
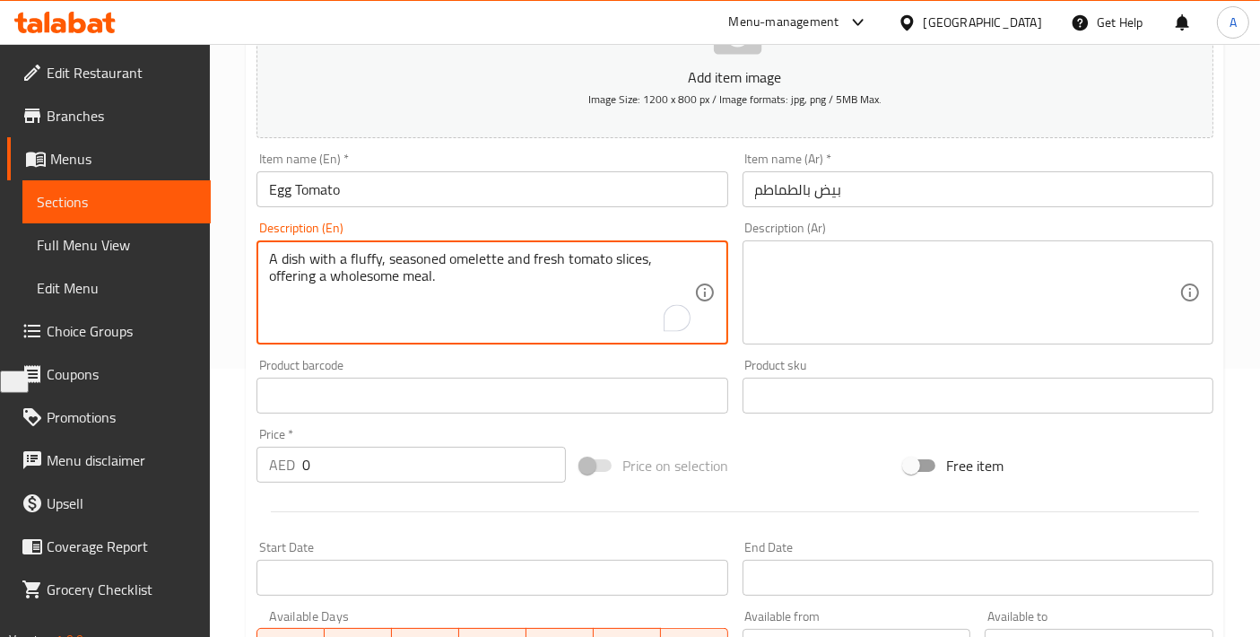
click at [422, 328] on textarea "A dish with a fluffy, seasoned omelette and fresh tomato slices, offering a who…" at bounding box center [481, 292] width 424 height 85
click at [446, 297] on textarea "A dish with a fluffy, seasoned omelette and fresh tomato slices, offering a who…" at bounding box center [481, 292] width 424 height 85
type textarea "A dish with a fluffy, seasoned omelette and fresh tomato slices, offering a who…"
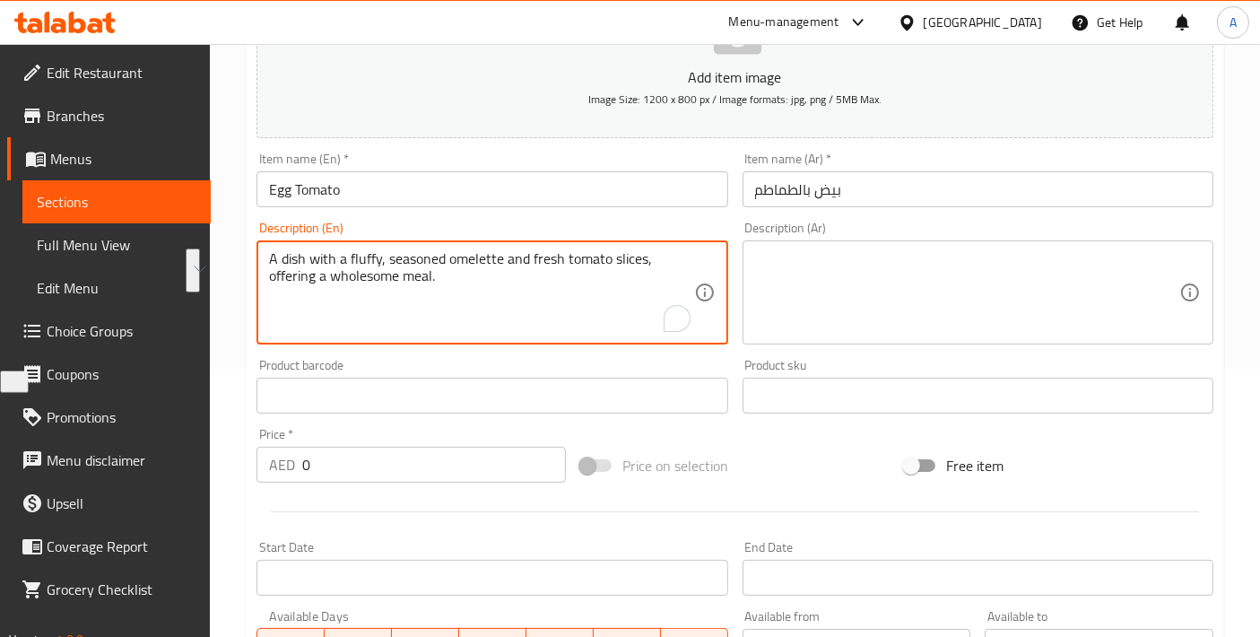
click at [948, 298] on textarea at bounding box center [967, 292] width 424 height 85
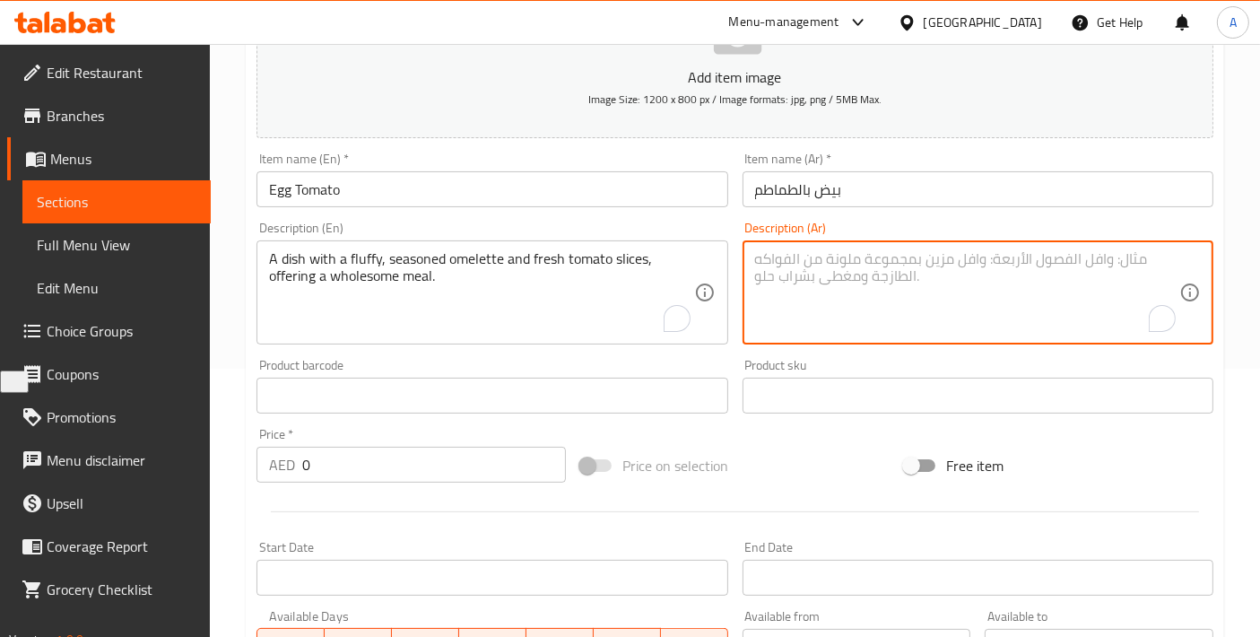
paste textarea "طبق يحتوي على عجة رقيقة ومتبلة وشرائح طماطم طازجة، ليقدم وجبة صحية."
click at [1010, 254] on textarea "طبق يحتوي على عجة رقيقة ومتبلة وشرائح طماطم طازجة، ليقدم وجبة صحية." at bounding box center [967, 292] width 424 height 85
click at [963, 259] on textarea "طبق يحتوي على عجة رقيق ومتبلة وشرائح طماطم طازجة، ليقدم وجبة صحية." at bounding box center [967, 292] width 424 height 85
click at [473, 266] on textarea "A dish with a fluffy, seasoned omelette and fresh tomato slices, offering a who…" at bounding box center [481, 292] width 424 height 85
click at [1043, 262] on textarea "طبق يحتوي على عجة رقيق ومتبل وشرائح طماطم طازجة، ليقدم وجبة صحية." at bounding box center [967, 292] width 424 height 85
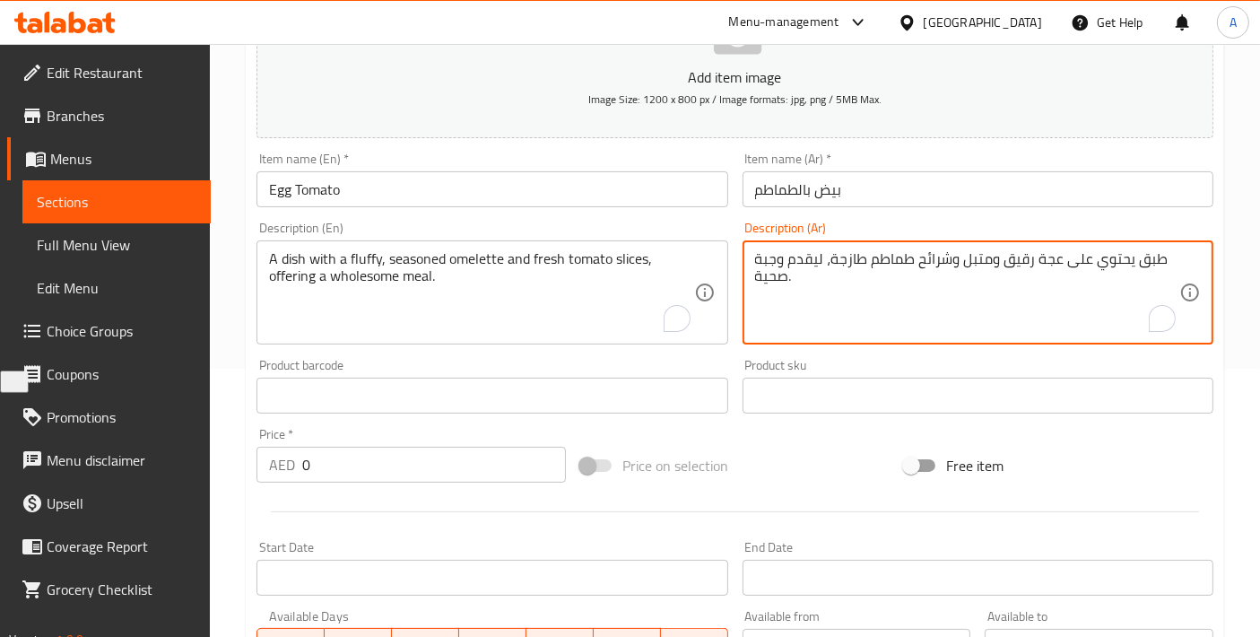
paste textarea "ومليت"
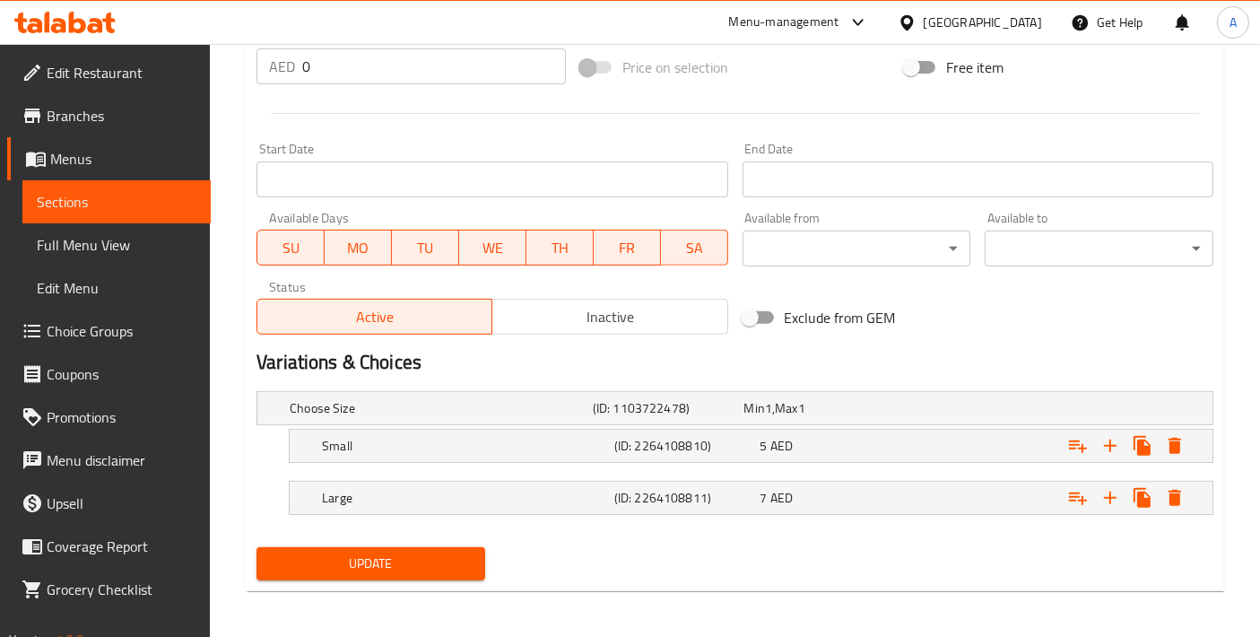
type textarea "طبق يحتوي على أومليت رقيق ومتبل وشرائح طماطم طازجة، ليقدم وجبة صحية."
click at [474, 587] on div "Home / Restaurants management / Menus / Sections / item / update Plate Items se…" at bounding box center [735, 9] width 979 height 1192
click at [431, 565] on span "Update" at bounding box center [371, 564] width 200 height 22
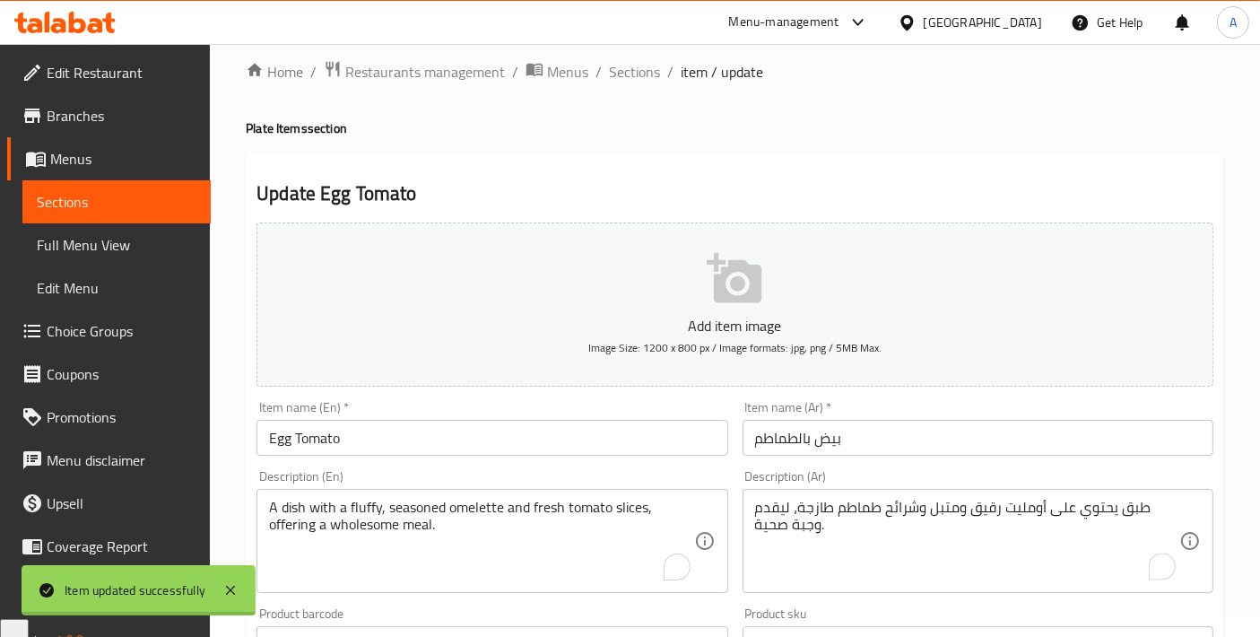
scroll to position [0, 0]
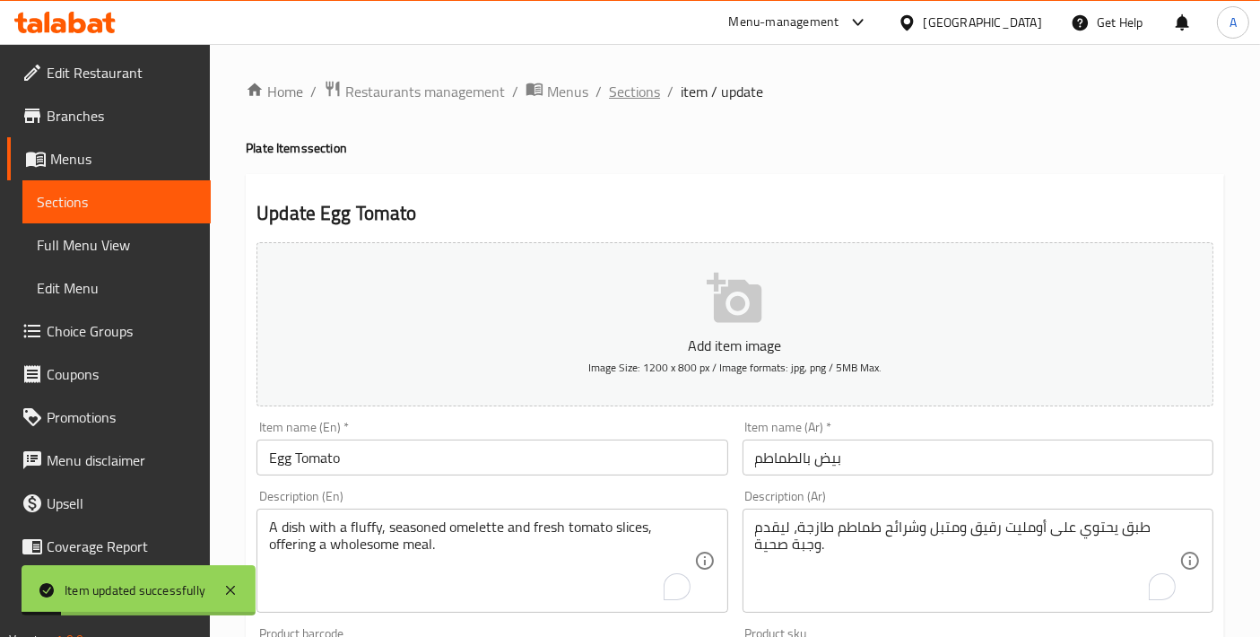
click at [612, 85] on span "Sections" at bounding box center [634, 92] width 51 height 22
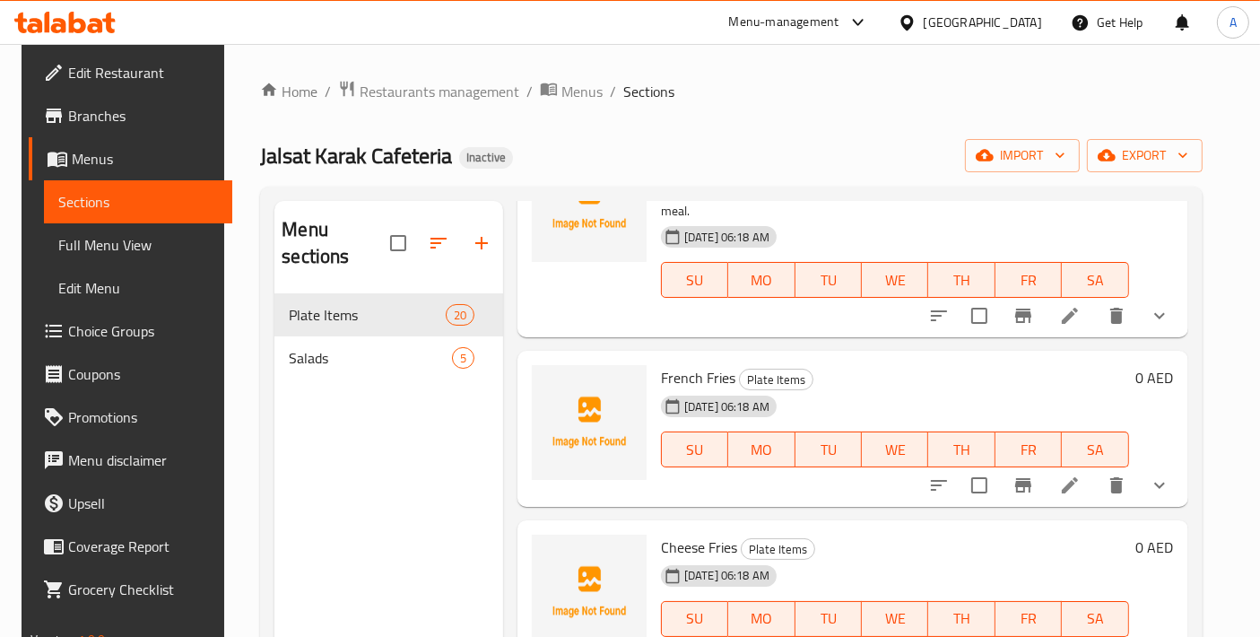
scroll to position [2392, 0]
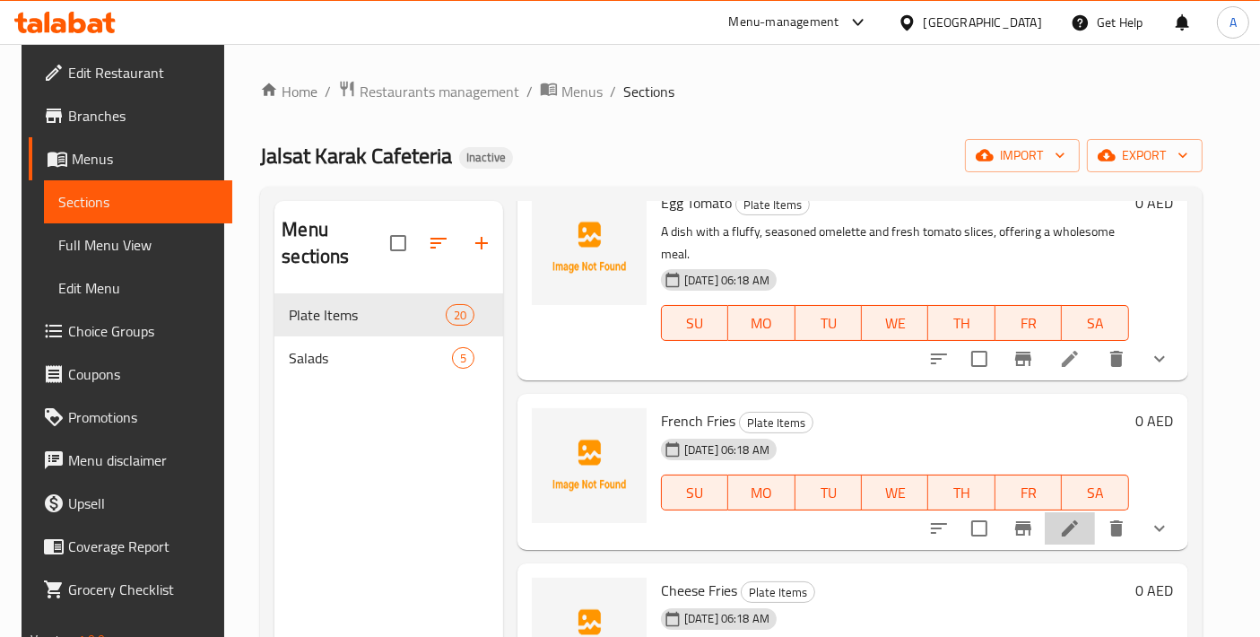
click at [1094, 533] on li at bounding box center [1070, 528] width 50 height 32
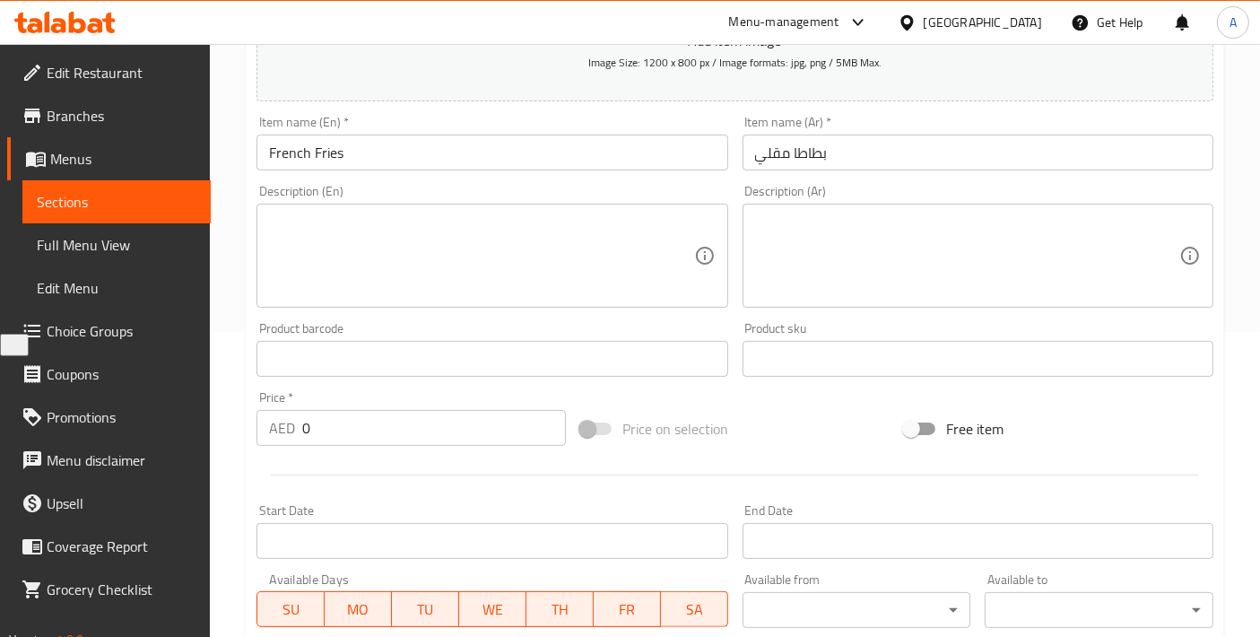
scroll to position [120, 0]
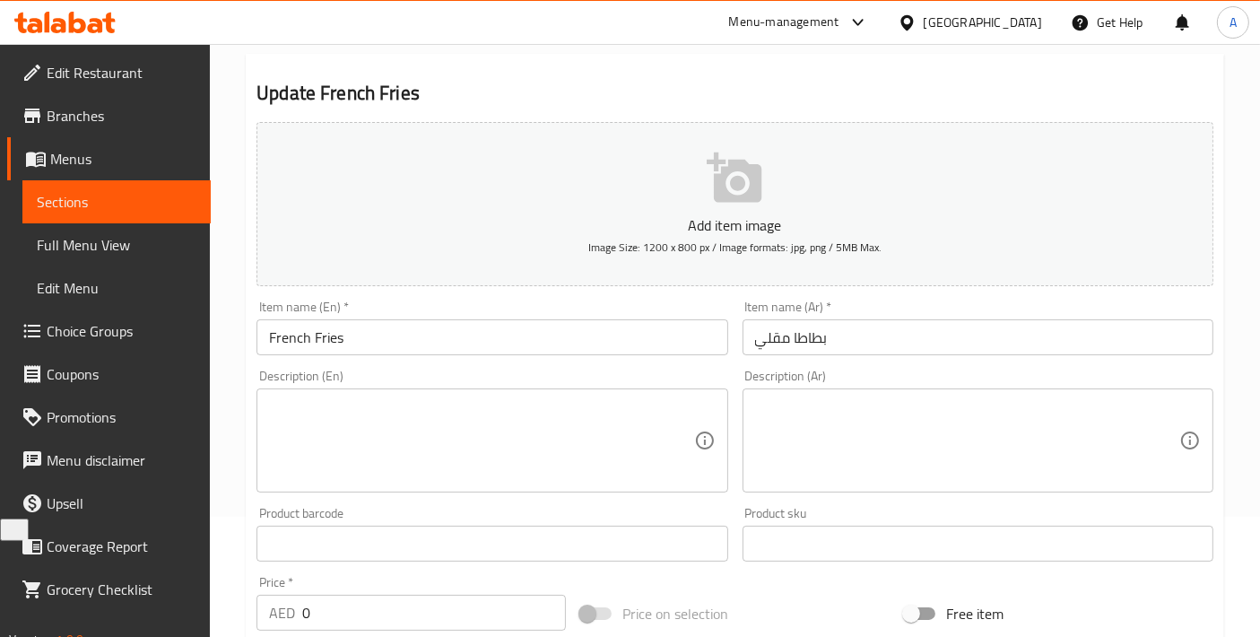
click at [927, 342] on input "بطاطا مقلي" at bounding box center [978, 337] width 471 height 36
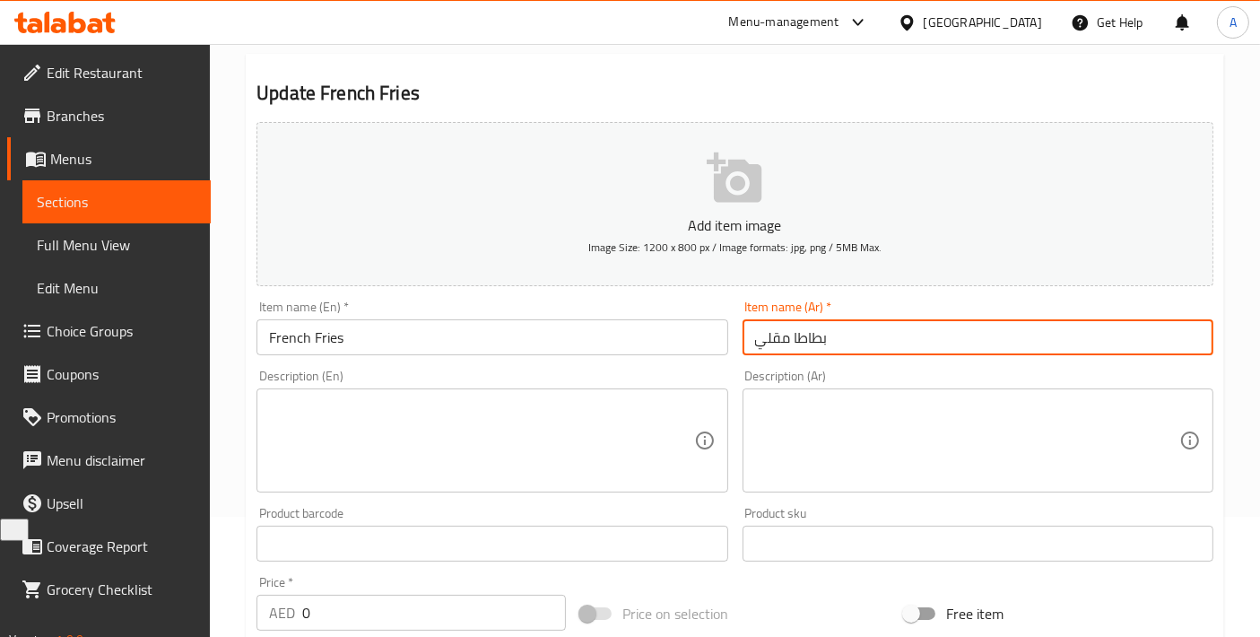
type input "بطاطا [GEOGRAPHIC_DATA]"
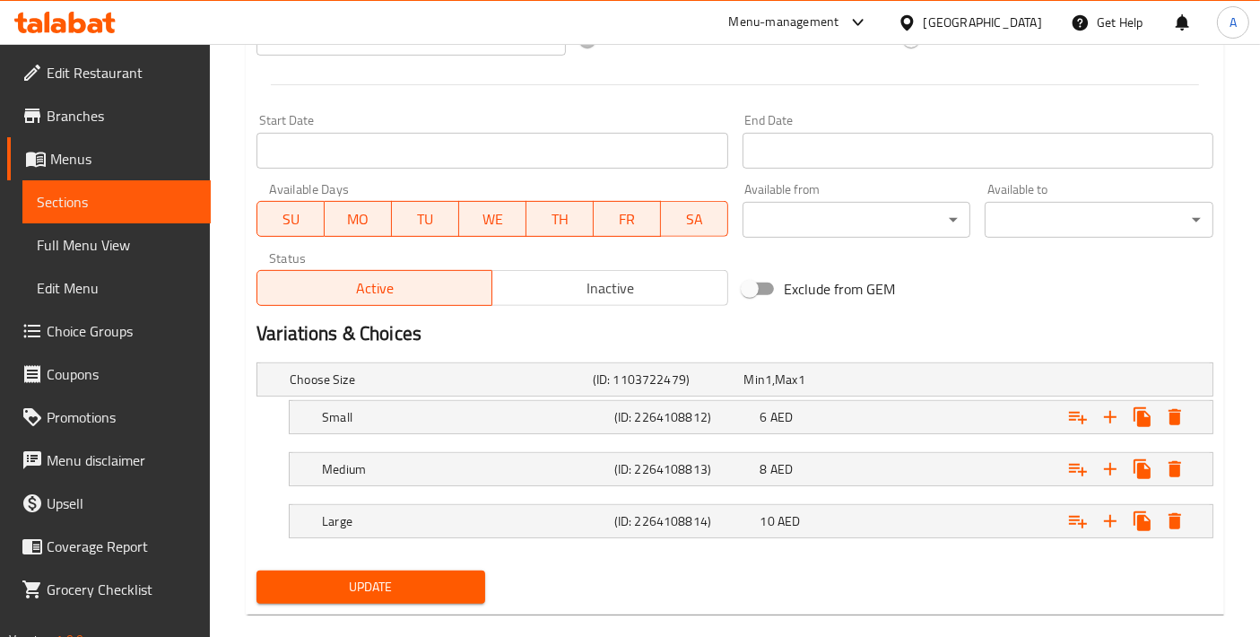
scroll to position [719, 0]
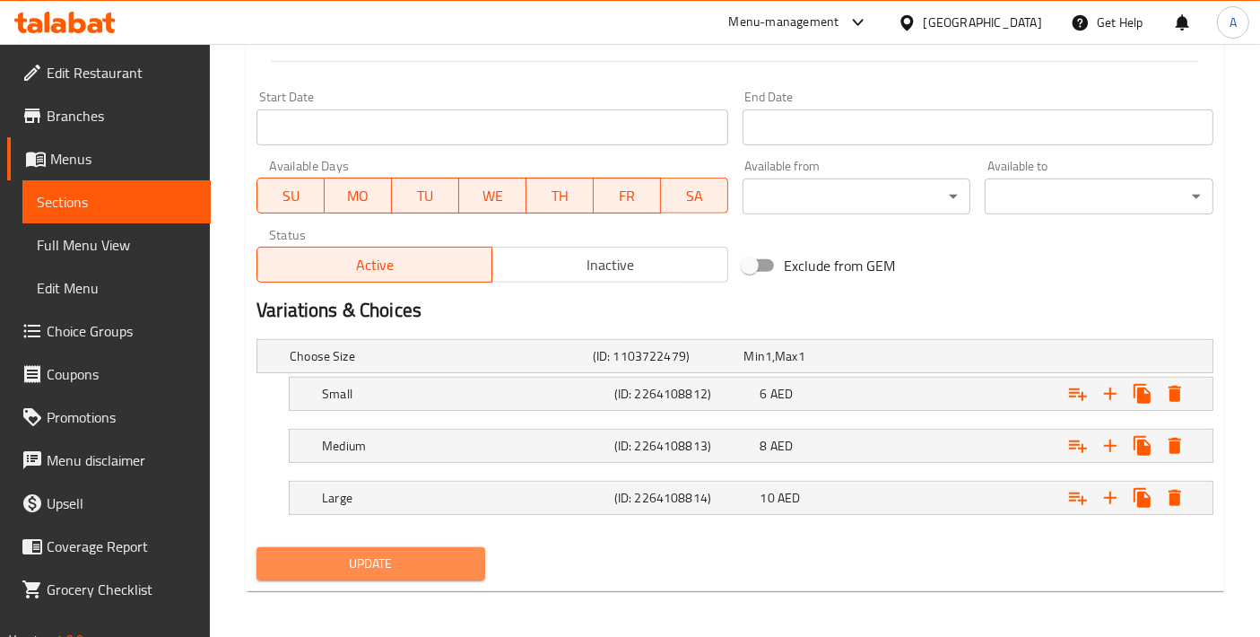
click at [455, 557] on span "Update" at bounding box center [371, 564] width 200 height 22
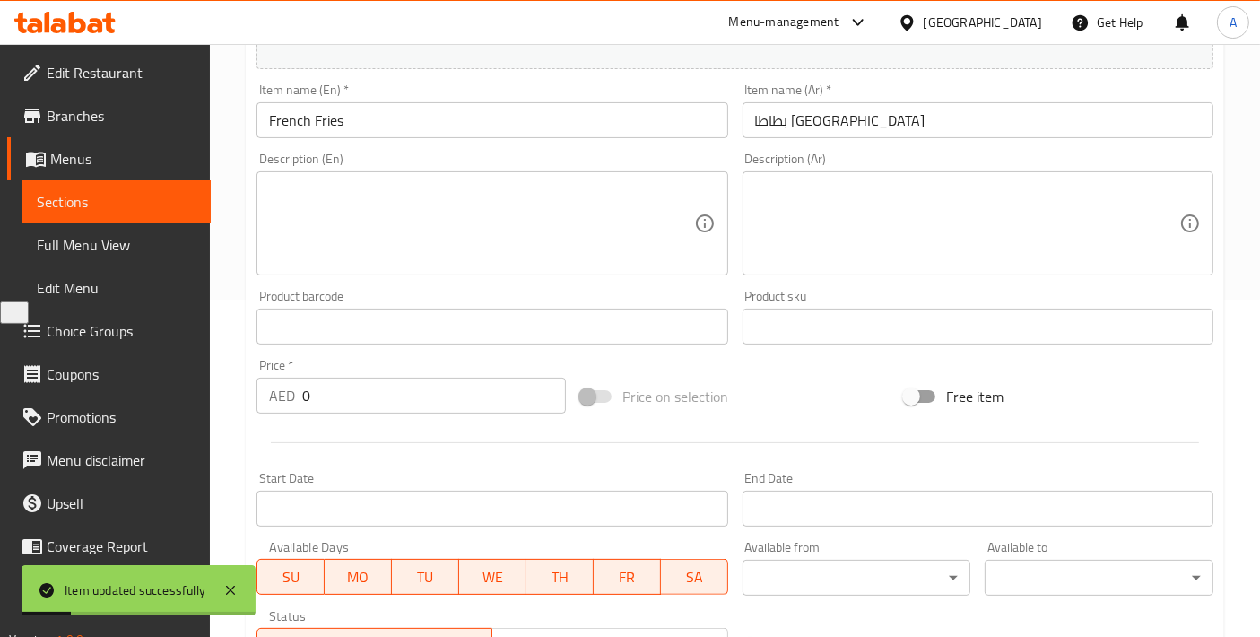
scroll to position [320, 0]
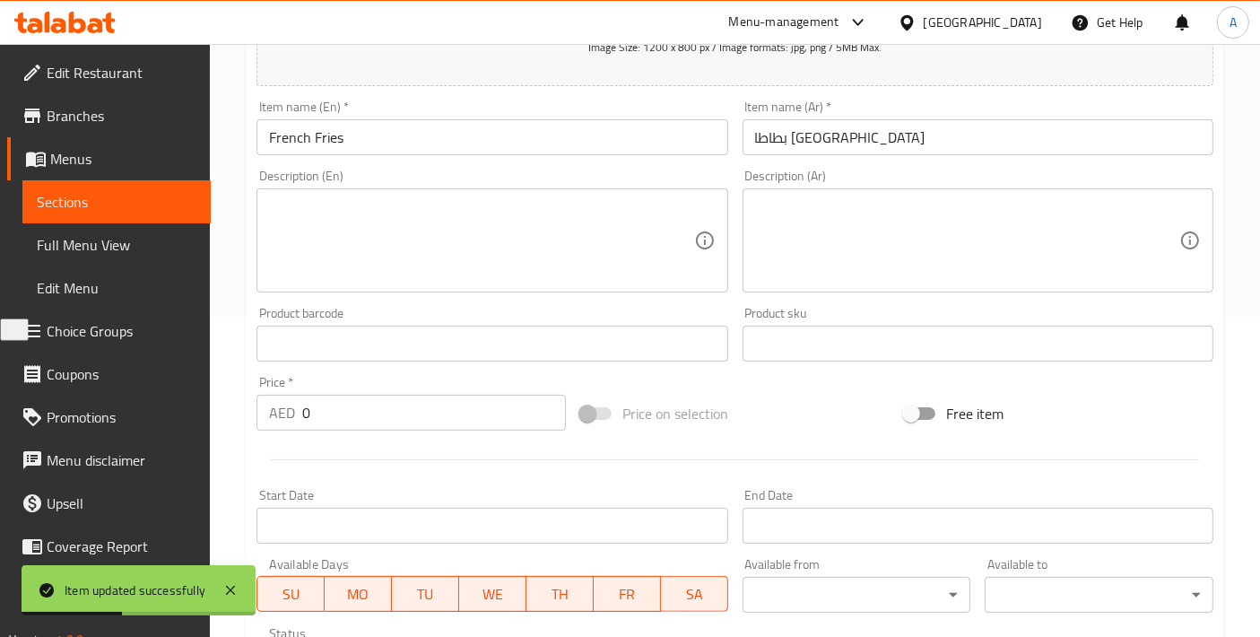
click at [520, 222] on textarea at bounding box center [481, 240] width 424 height 85
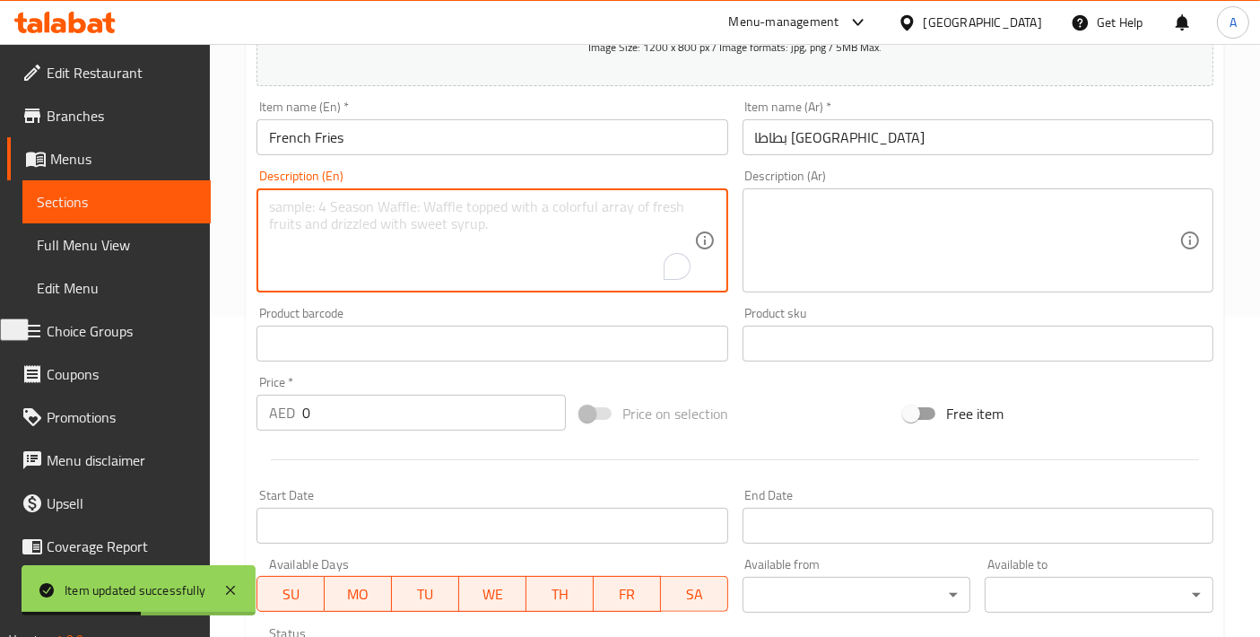
paste textarea "Crispy, golden-brown potato sticks, perfectly salted and ideal as a classic sid…"
type textarea "Crispy, golden-brown potato sticks, perfectly salted and ideal as a classic sid…"
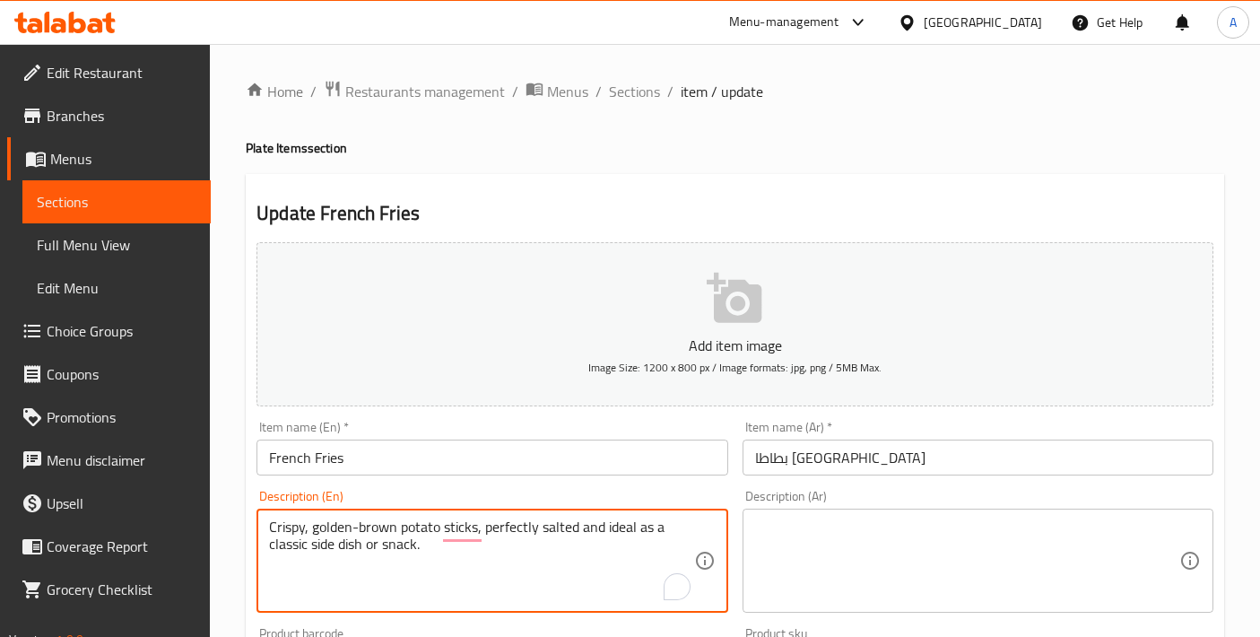
scroll to position [320, 0]
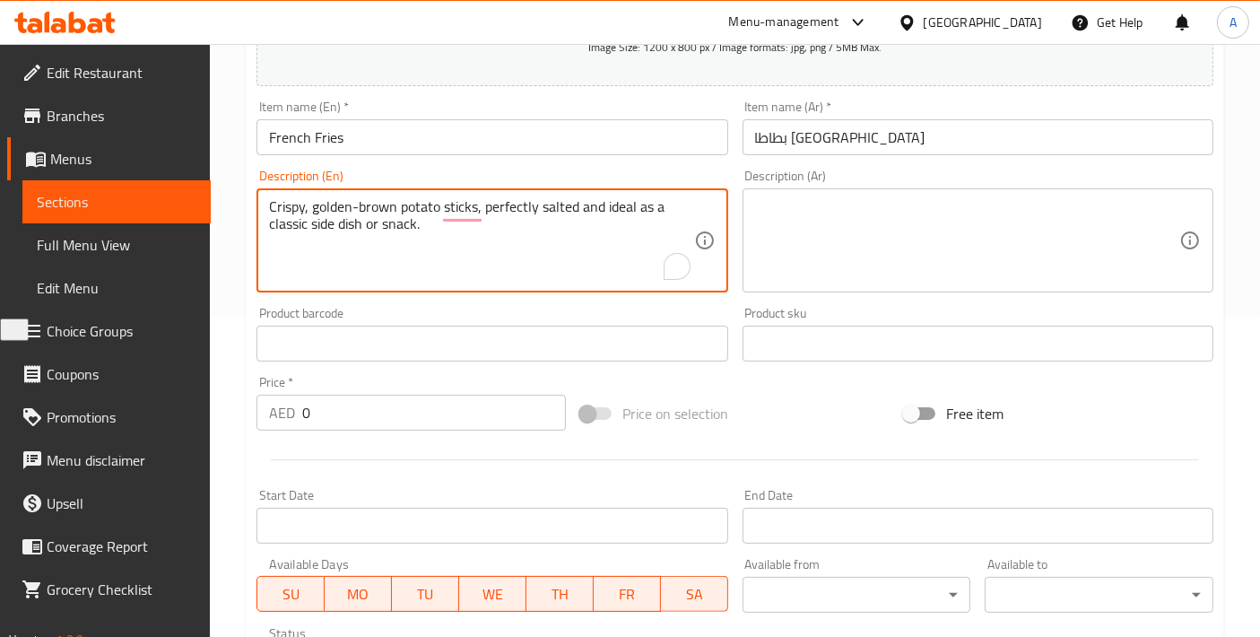
type textarea "Crispy, golden-brown potato sticks, perfectly salted and ideal as a classic sid…"
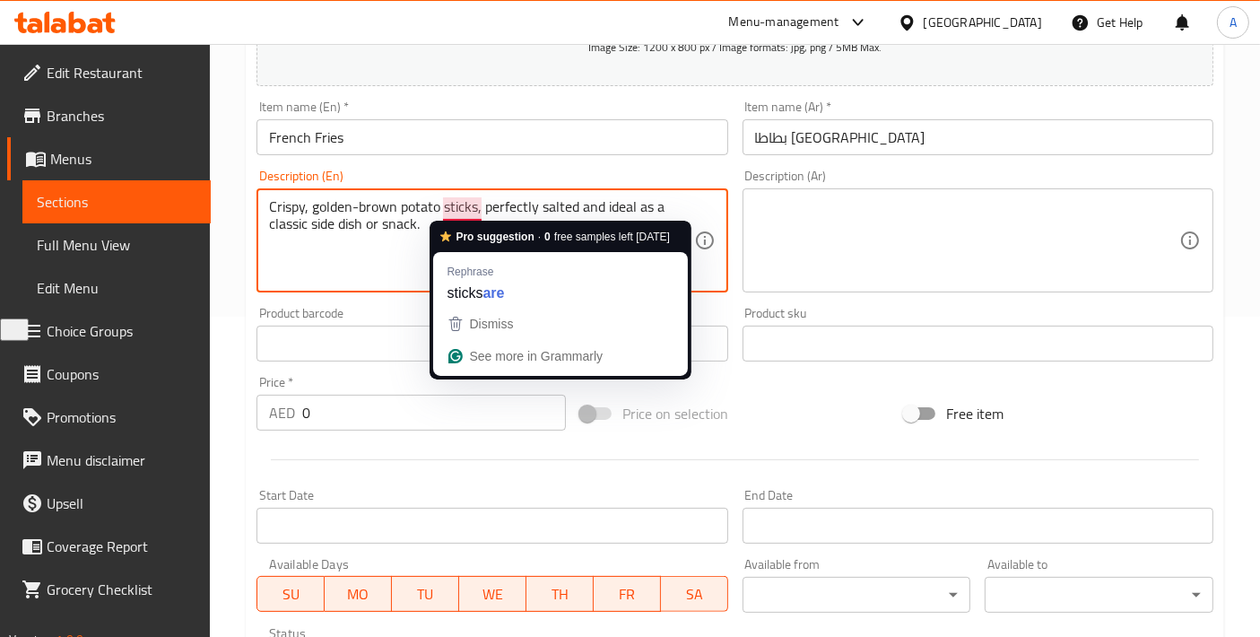
click at [362, 232] on textarea "Crispy, golden-brown potato sticks, perfectly salted and ideal as a classic sid…" at bounding box center [481, 240] width 424 height 85
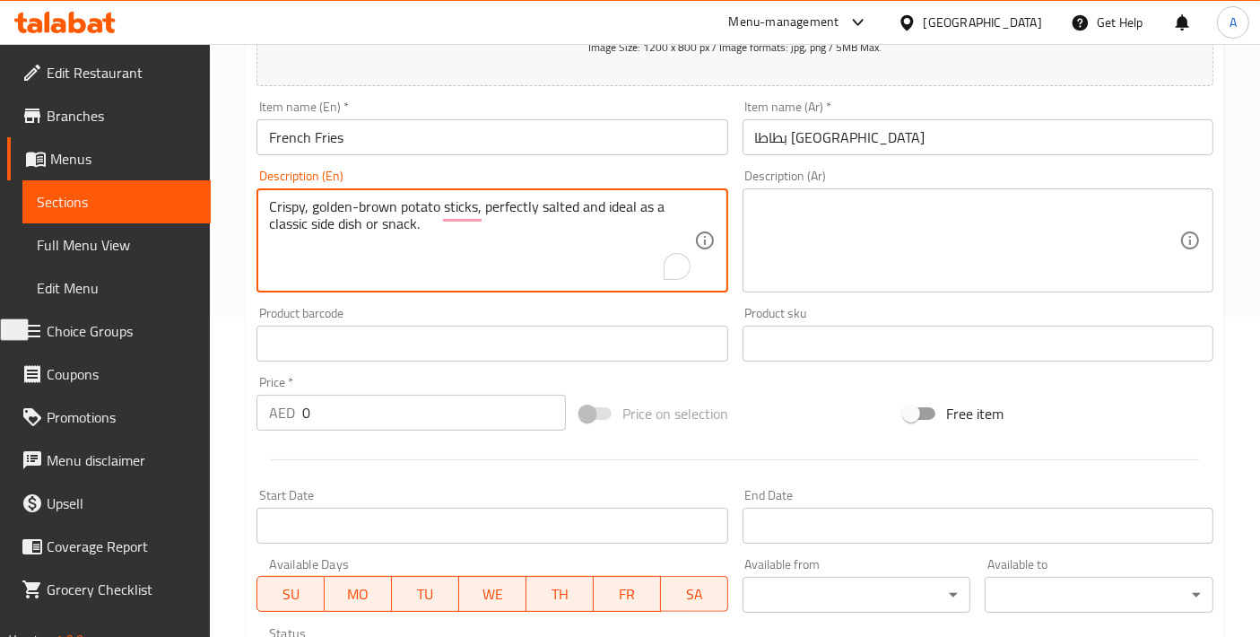
click at [362, 232] on textarea "Crispy, golden-brown potato sticks, perfectly salted and ideal as a classic sid…" at bounding box center [481, 240] width 424 height 85
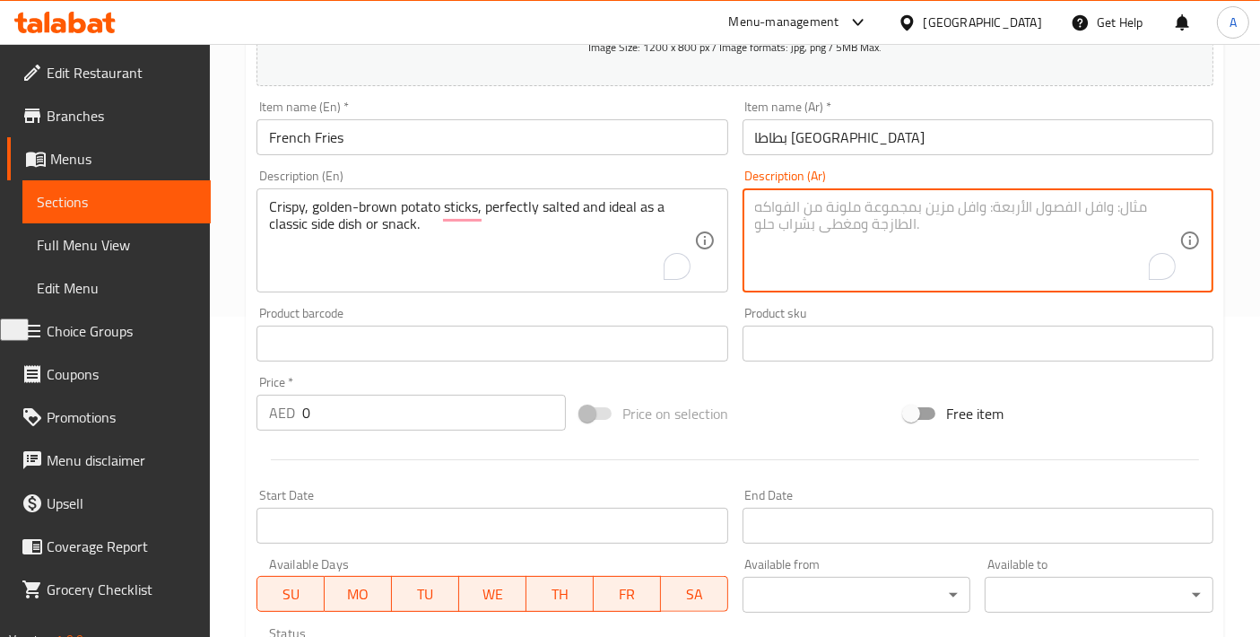
click at [854, 222] on textarea "To enrich screen reader interactions, please activate Accessibility in Grammarl…" at bounding box center [967, 240] width 424 height 85
paste textarea "أصابع البطاطس المقرمشة ذات اللون البني الذهبي، مملحة بشكل مثالي ومثالية كطبق جا…"
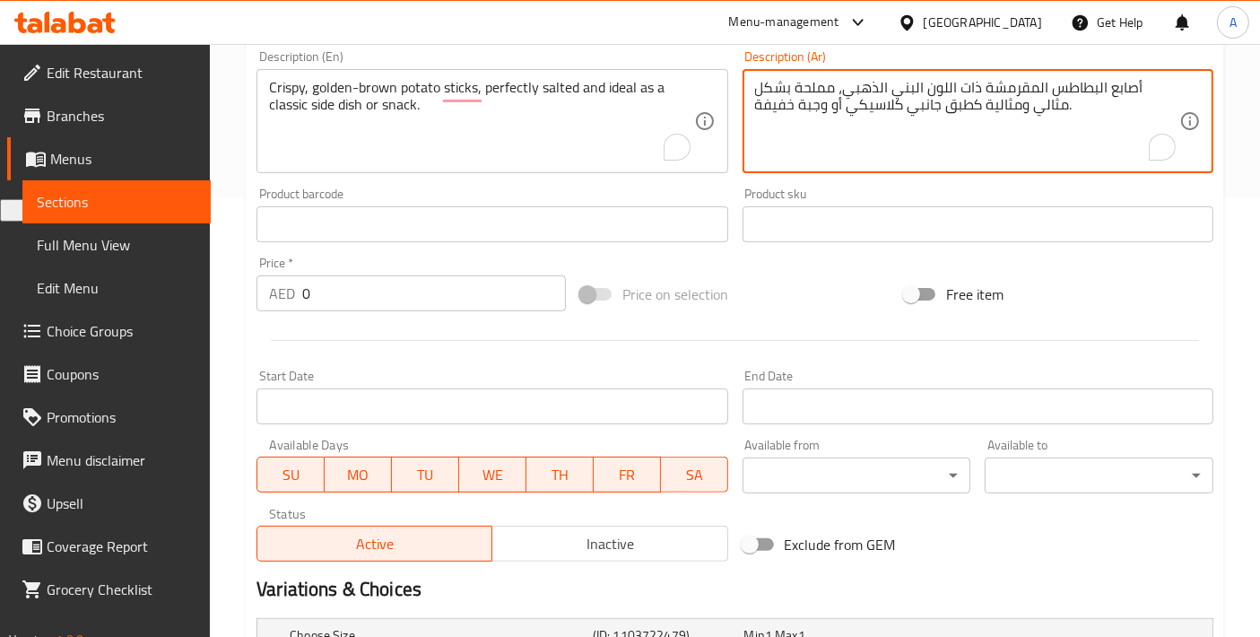
scroll to position [719, 0]
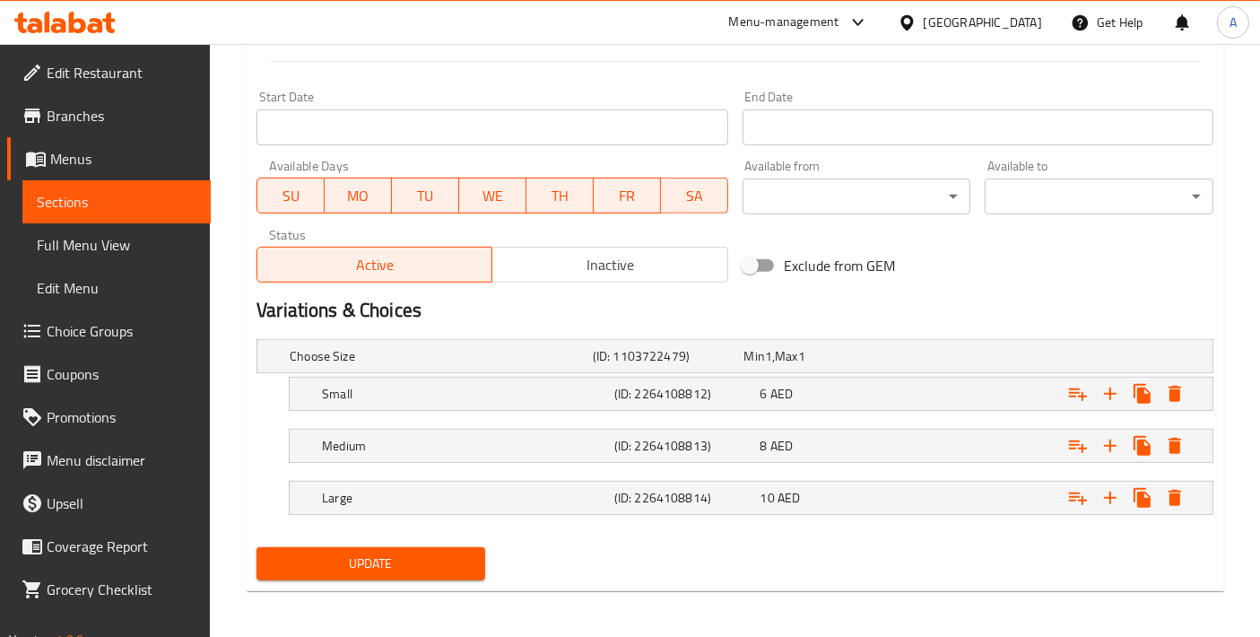
type textarea "أصابع البطاطس المقرمشة ذات اللون البني الذهبي، مملحة بشكل مثالي ومثالية كطبق جا…"
click at [474, 570] on button "Update" at bounding box center [371, 563] width 229 height 33
click at [389, 553] on span "Update" at bounding box center [371, 564] width 200 height 22
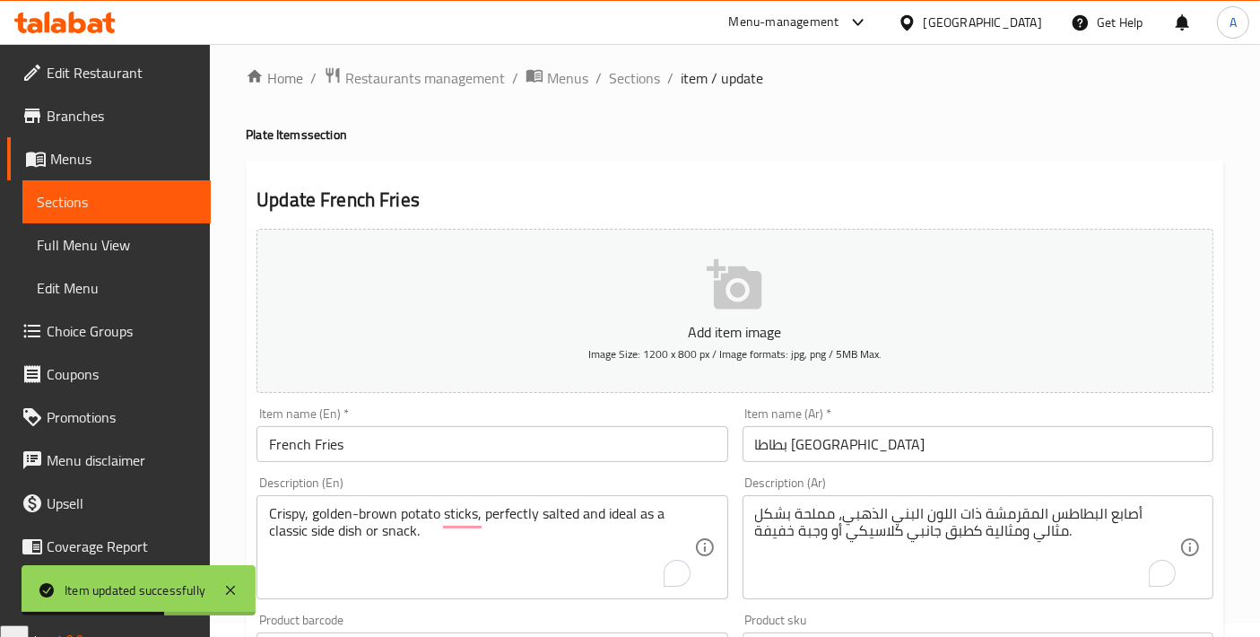
scroll to position [0, 0]
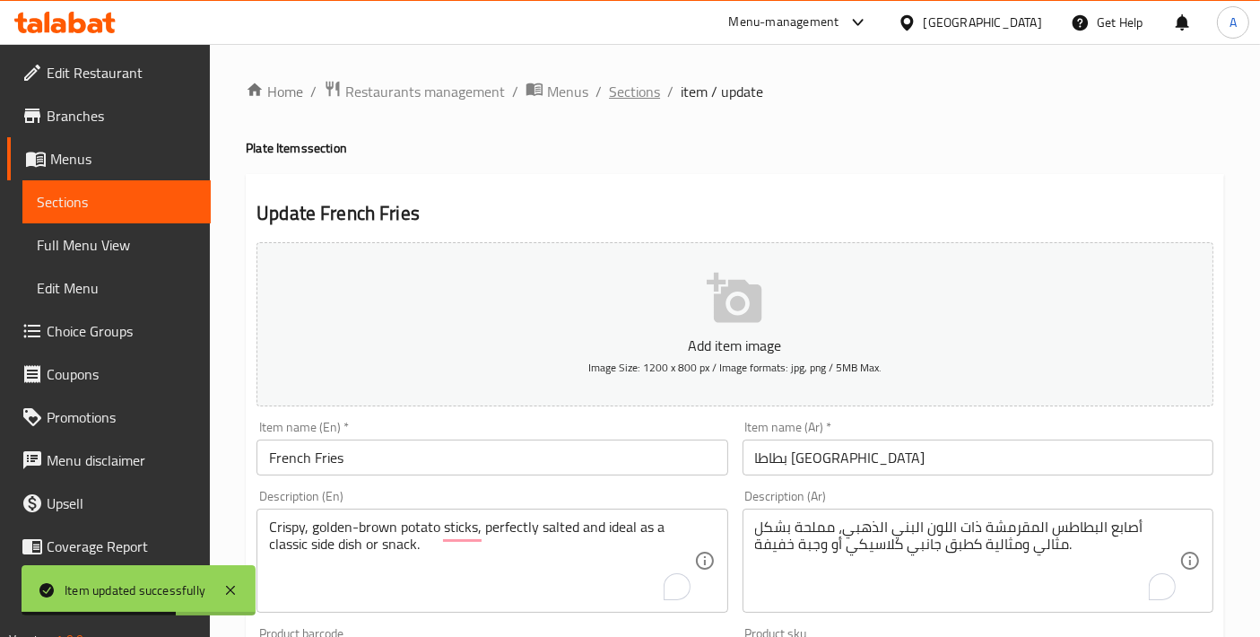
click at [622, 90] on span "Sections" at bounding box center [634, 92] width 51 height 22
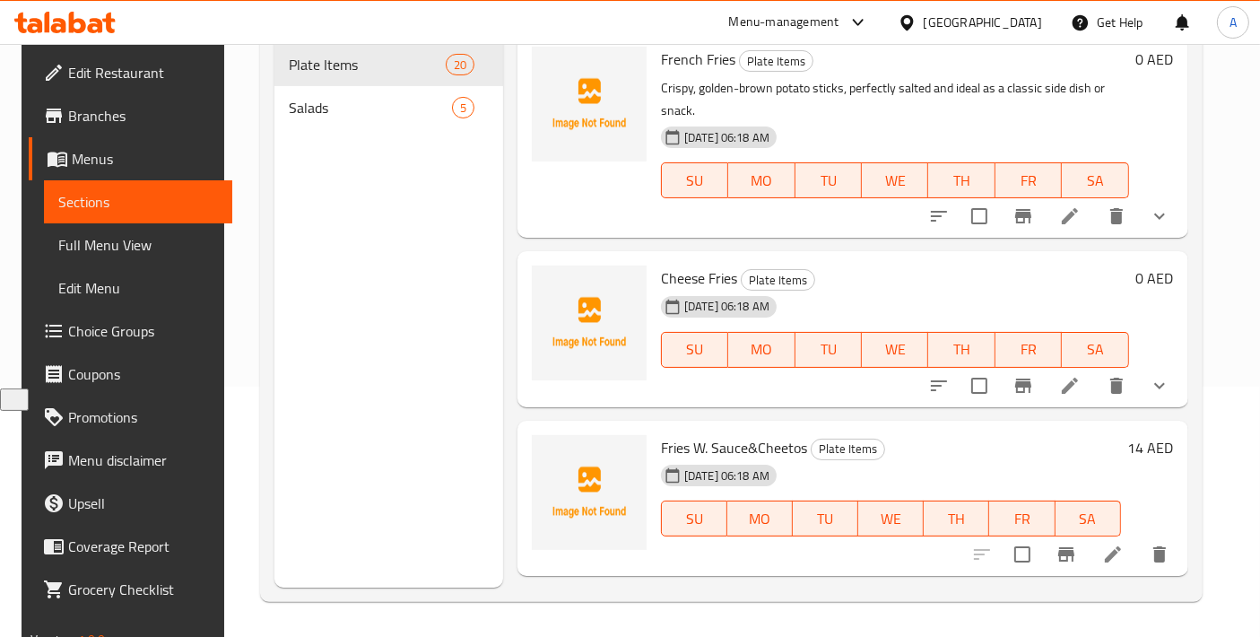
scroll to position [2516, 0]
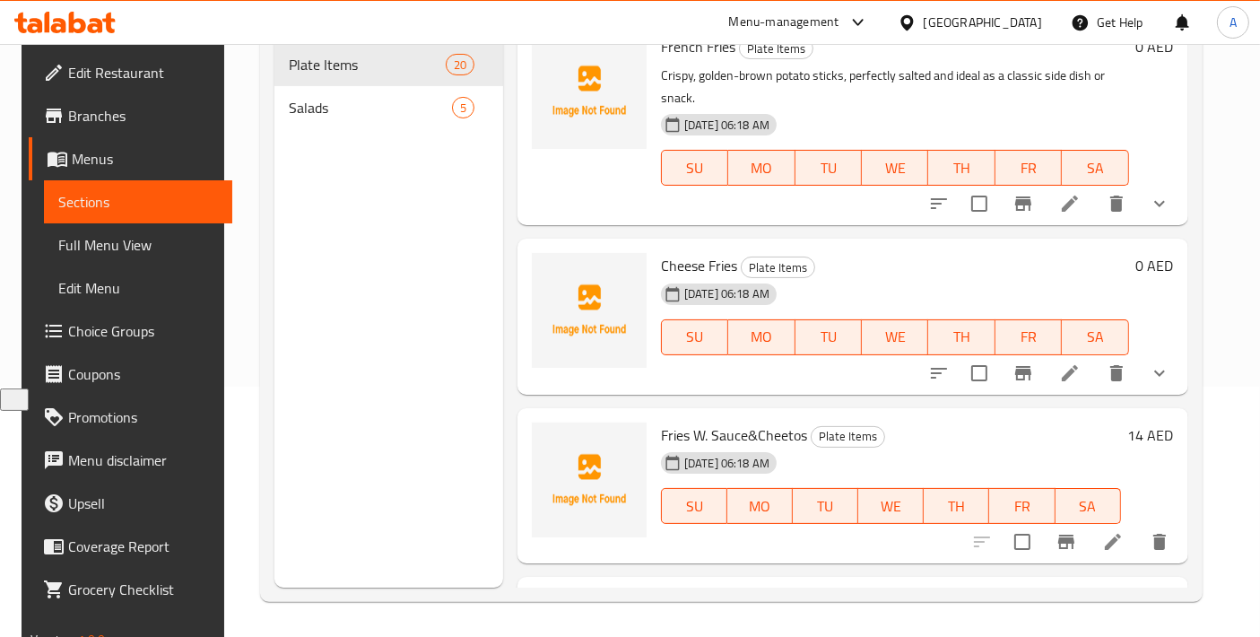
click at [1077, 364] on icon at bounding box center [1070, 372] width 16 height 16
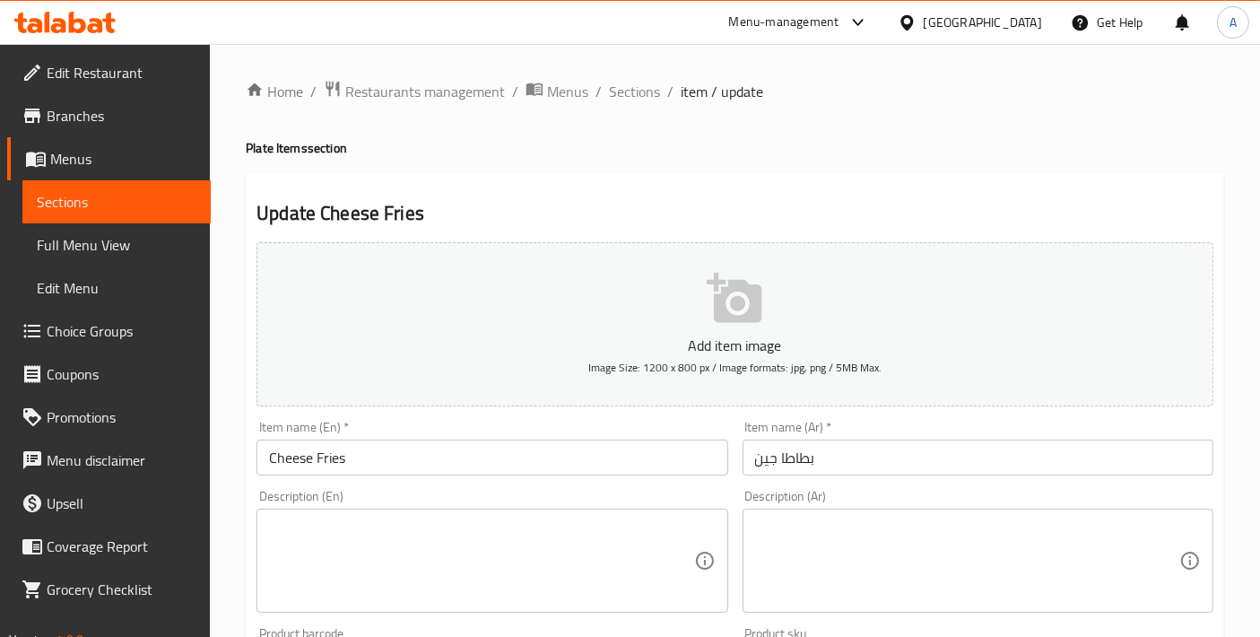
click at [449, 474] on input "Cheese Fries" at bounding box center [492, 458] width 471 height 36
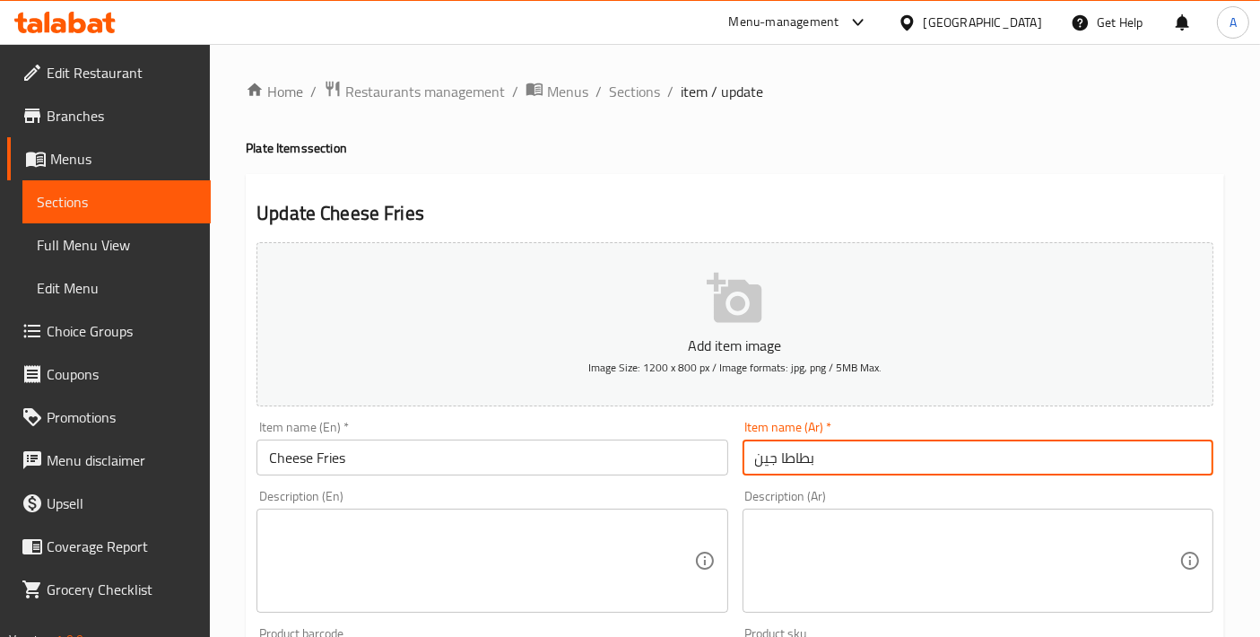
drag, startPoint x: 776, startPoint y: 458, endPoint x: 702, endPoint y: 458, distance: 73.6
click at [702, 458] on div "Add item image Image Size: 1200 x 800 px / Image formats: jpg, png / 5MB Max. I…" at bounding box center [735, 621] width 972 height 773
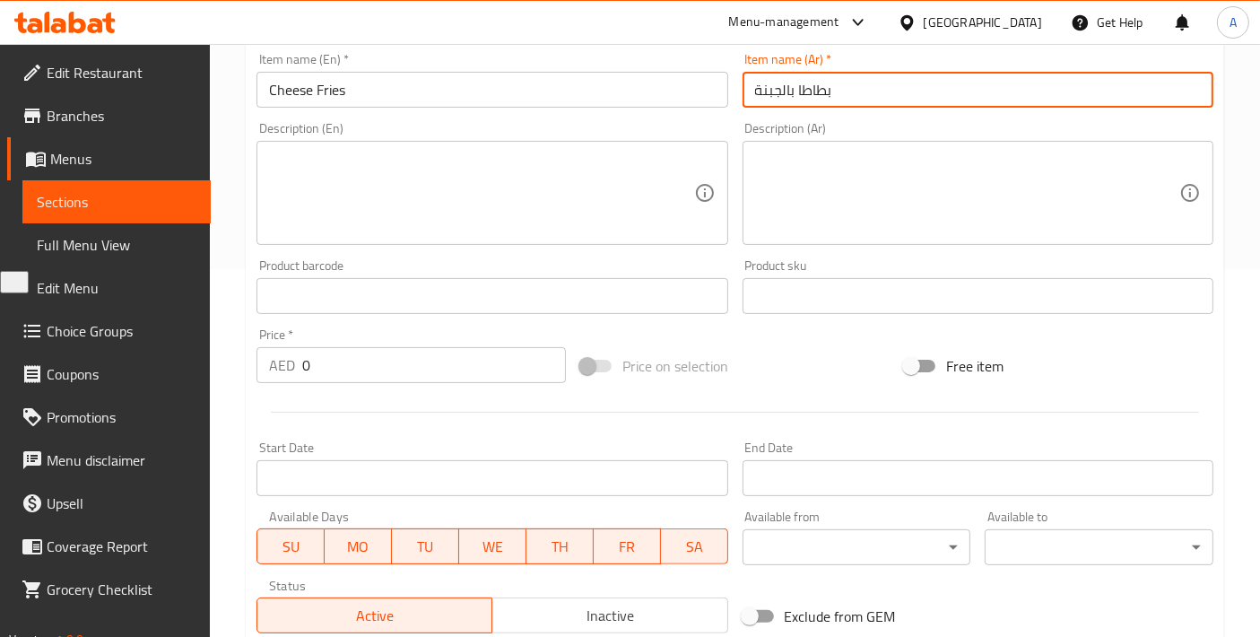
scroll to position [667, 0]
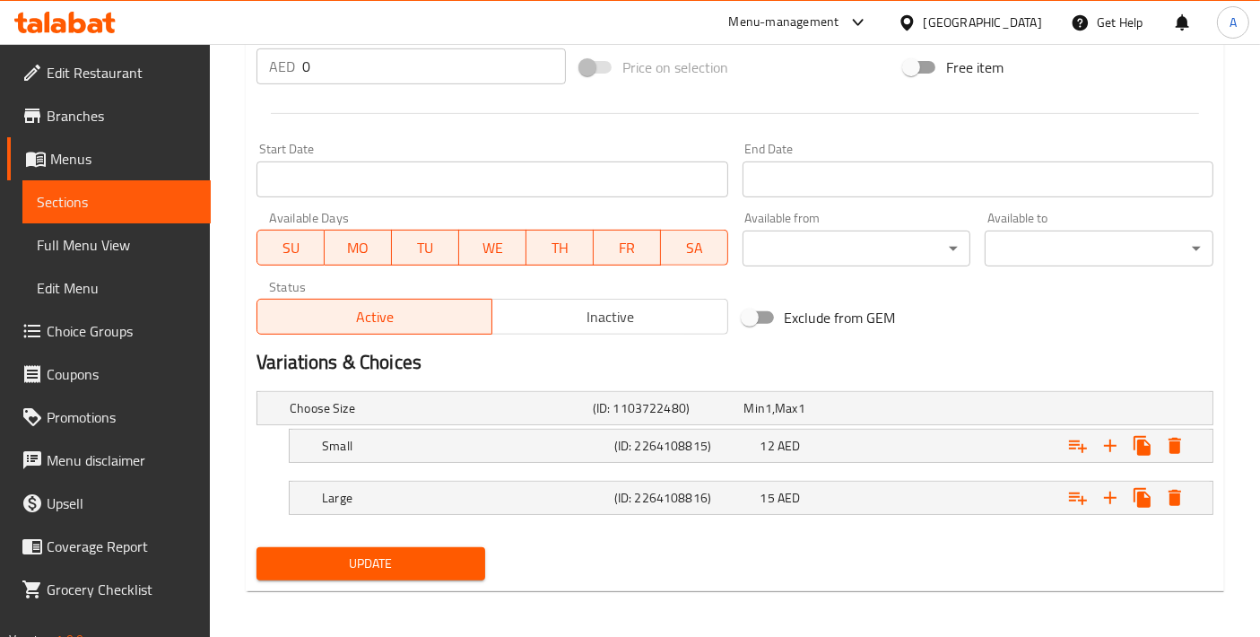
click at [389, 540] on div "Update" at bounding box center [370, 564] width 243 height 48
click at [397, 553] on span "Update" at bounding box center [371, 564] width 200 height 22
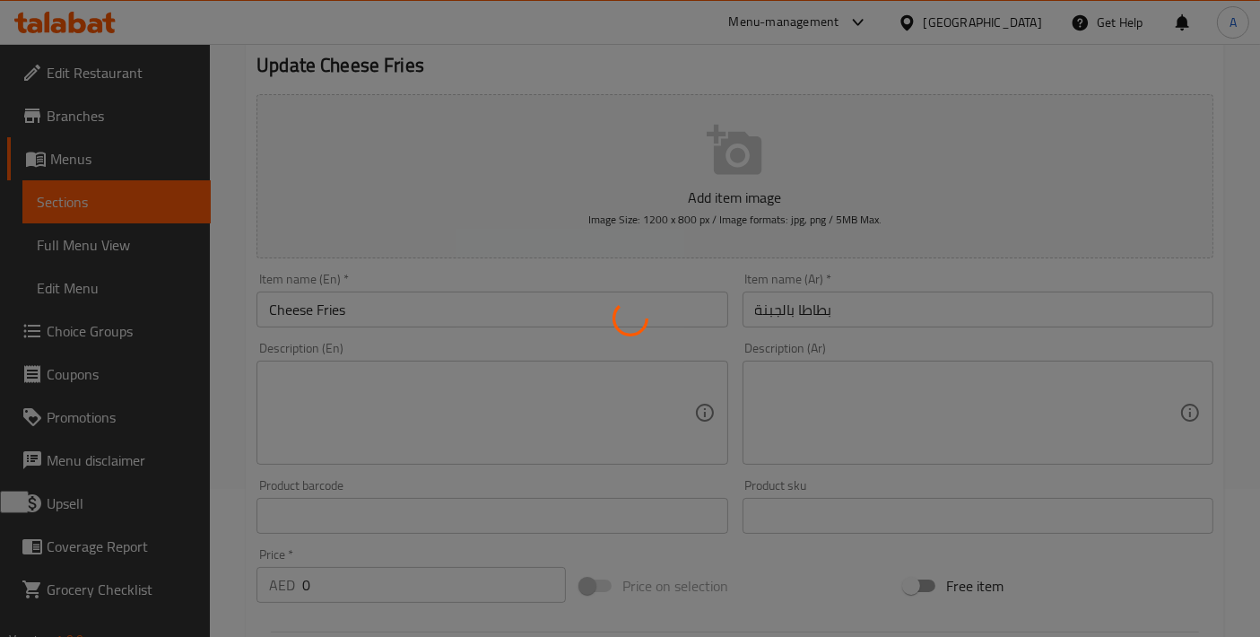
scroll to position [0, 0]
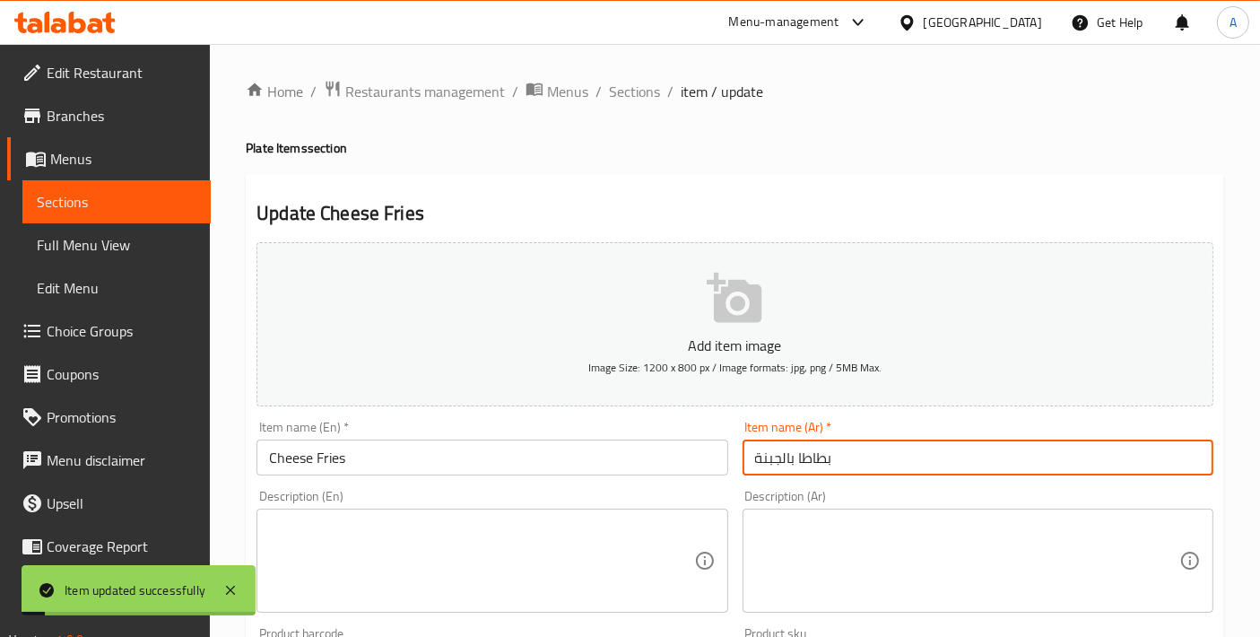
click at [797, 462] on input "بطاطا بالجبنة" at bounding box center [978, 458] width 471 height 36
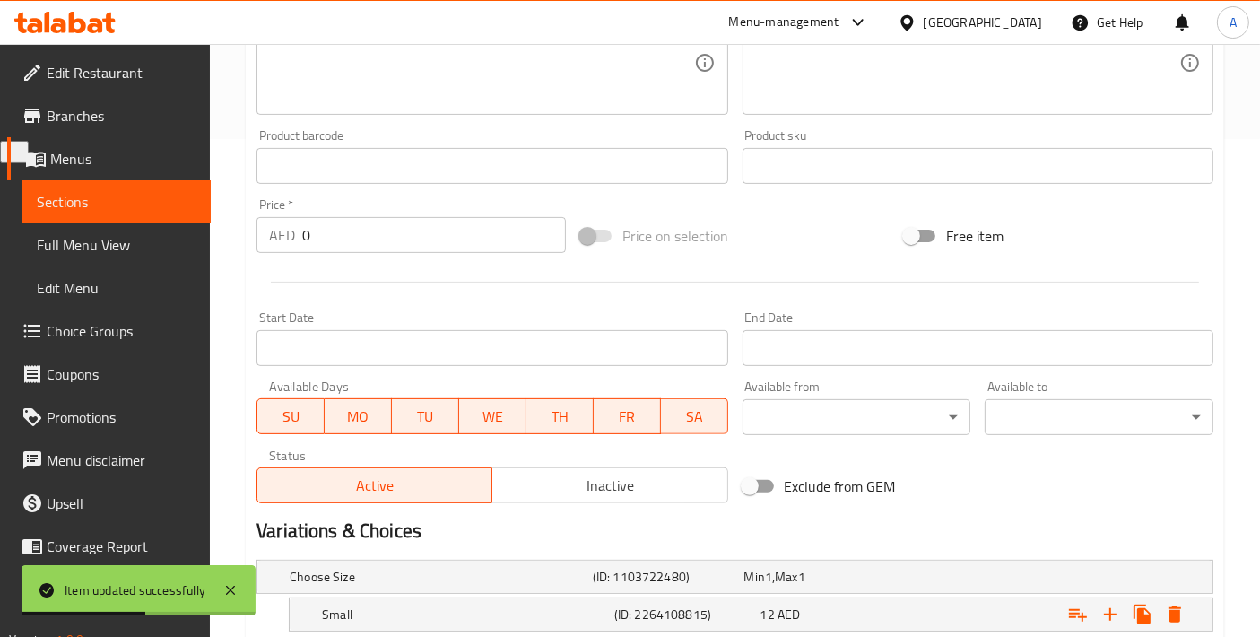
scroll to position [667, 0]
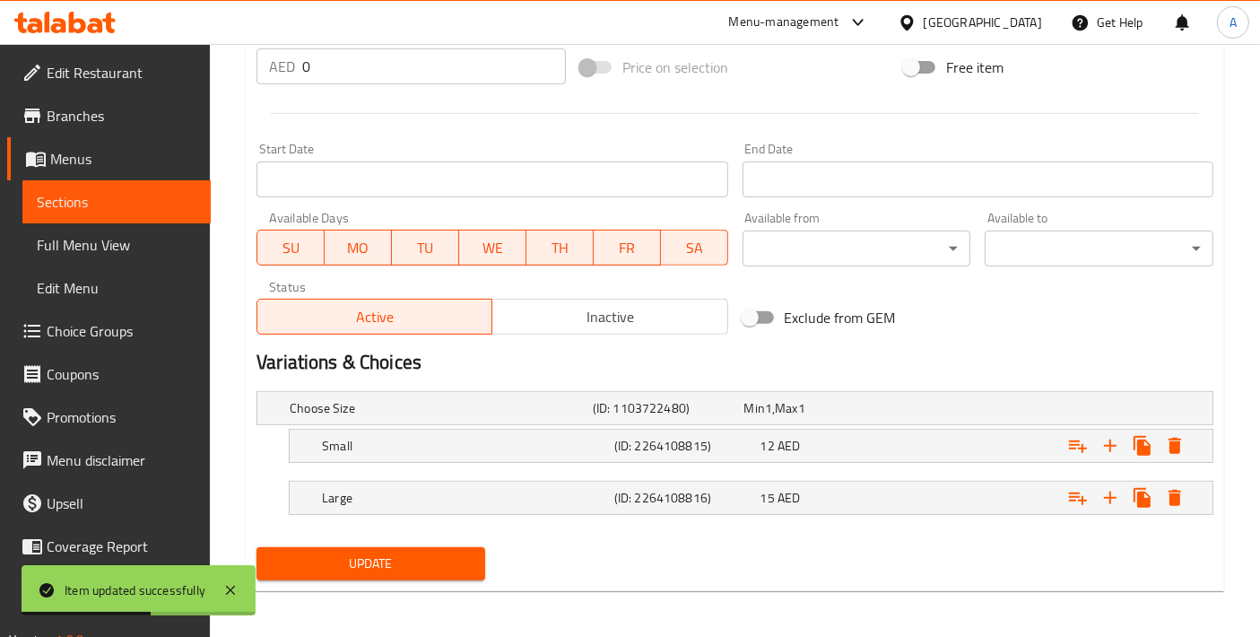
type input "بطاطا مقلية بالجبنة"
click at [379, 569] on span "Update" at bounding box center [371, 564] width 200 height 22
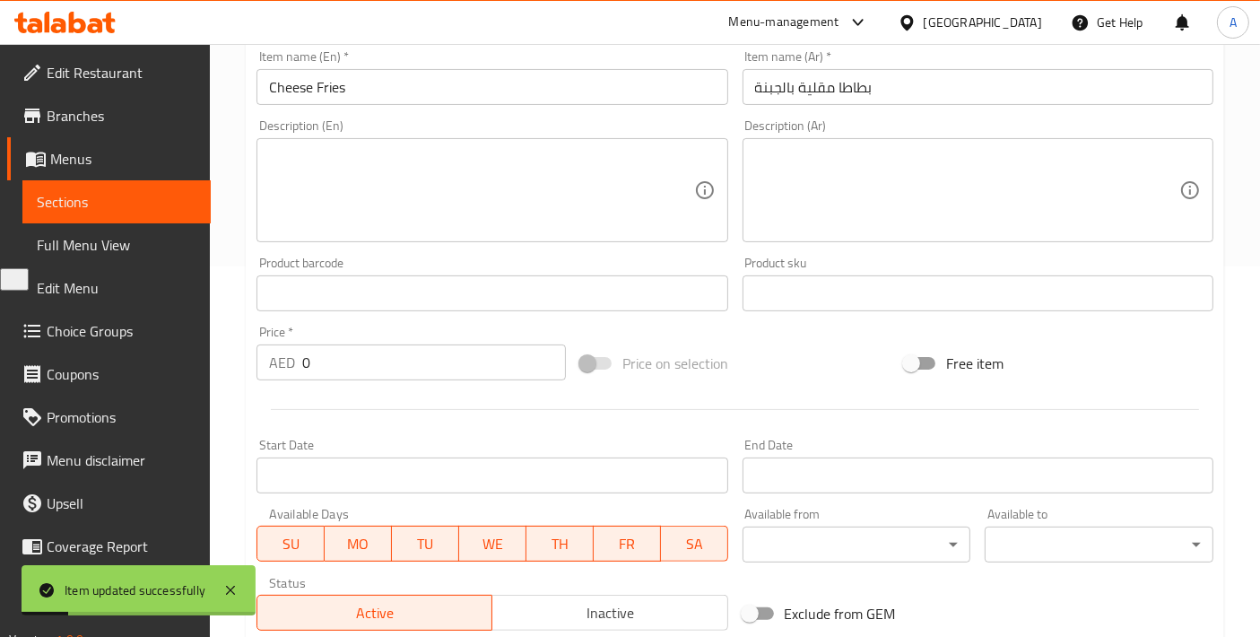
scroll to position [268, 0]
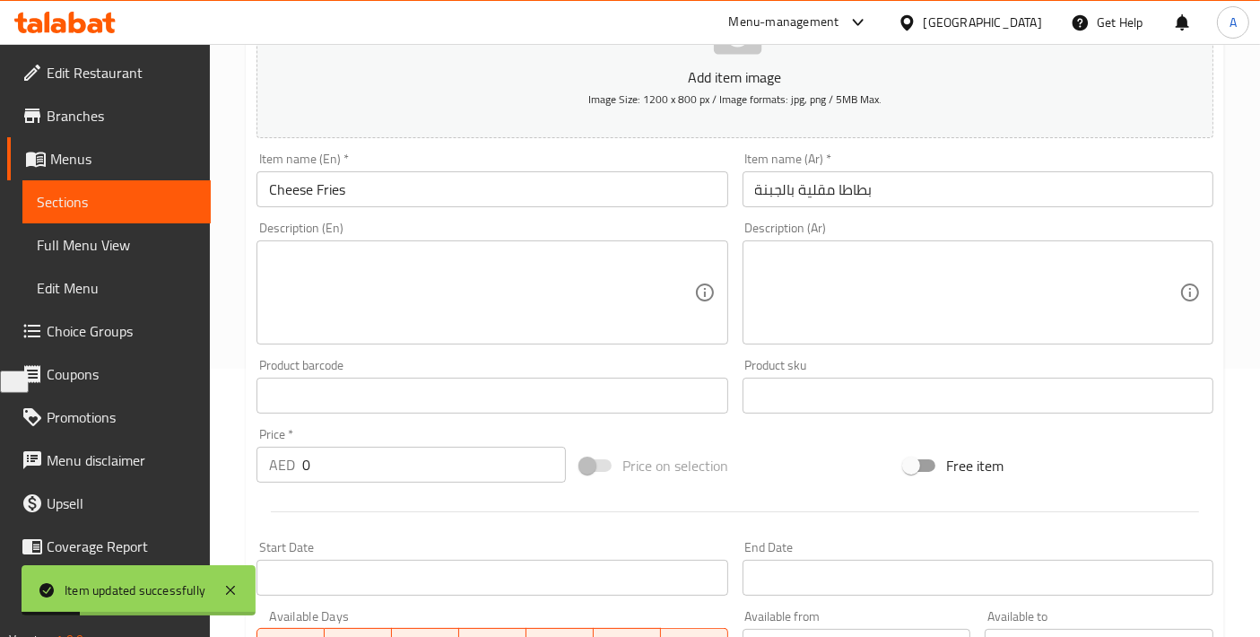
click at [555, 293] on textarea at bounding box center [481, 292] width 424 height 85
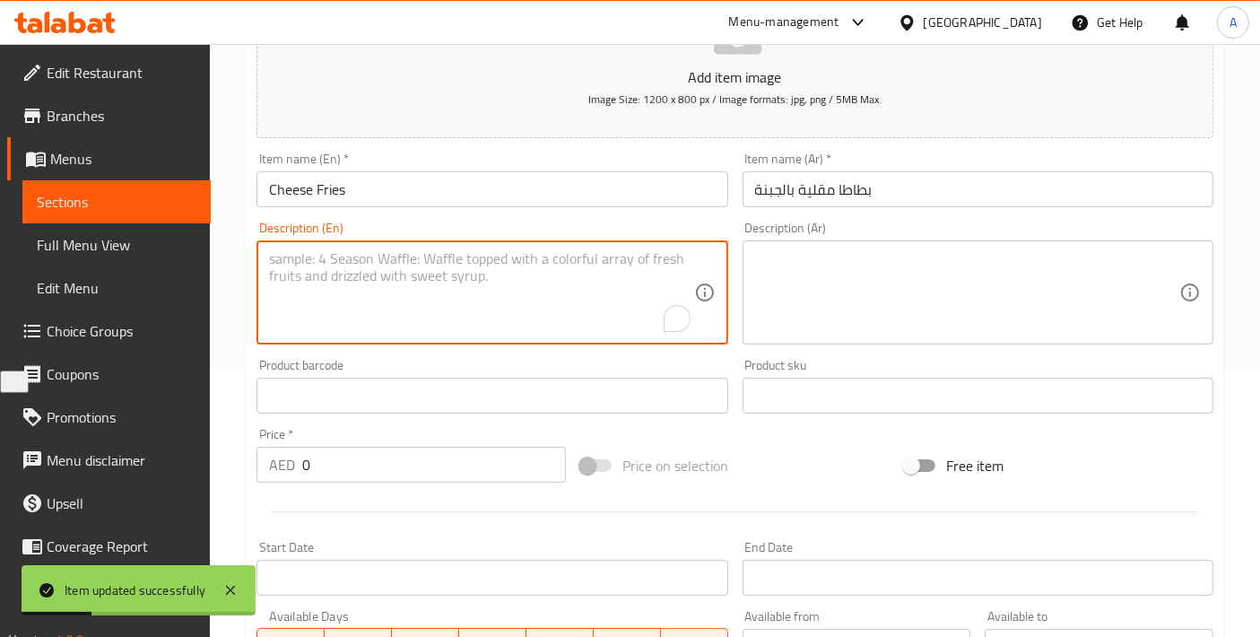
paste textarea "Crispy golden fries, generously topped with melted cheese, creating a comfortin…"
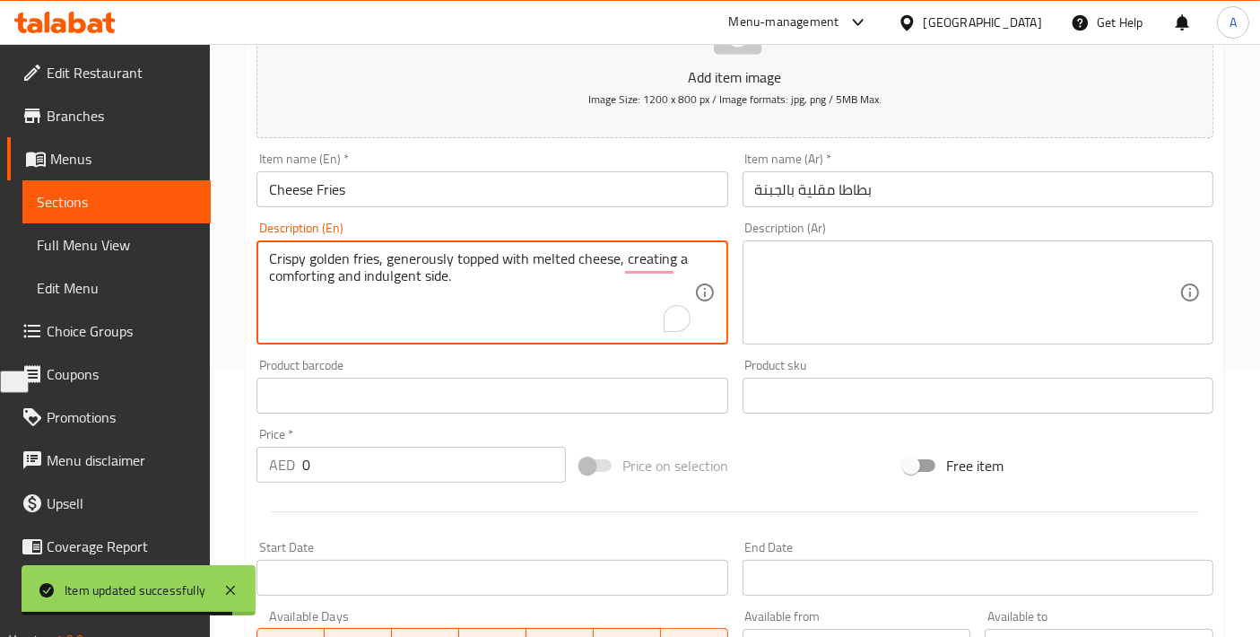
drag, startPoint x: 617, startPoint y: 254, endPoint x: 618, endPoint y: 313, distance: 59.2
click at [618, 313] on textarea "Crispy golden fries, generously topped with melted cheese, creating a comfortin…" at bounding box center [481, 292] width 424 height 85
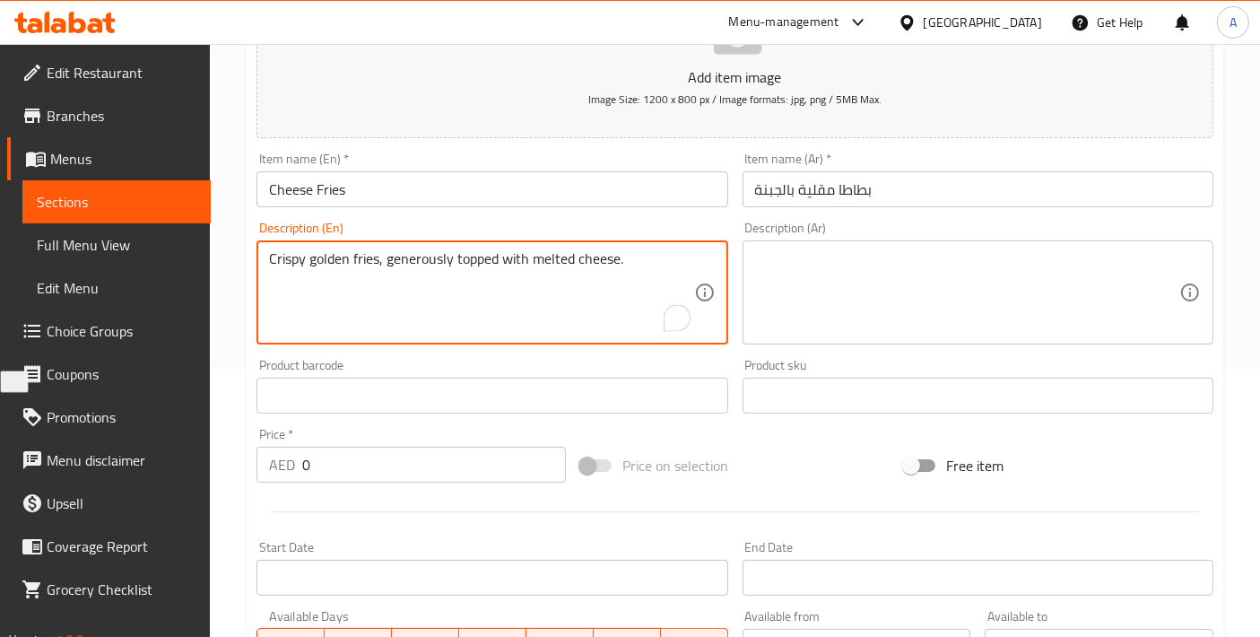
click at [617, 312] on textarea "Crispy golden fries, generously topped with melted cheese." at bounding box center [481, 292] width 424 height 85
type textarea "Crispy golden fries, generously topped with melted cheese."
click at [890, 336] on div "Description (Ar)" at bounding box center [978, 292] width 471 height 104
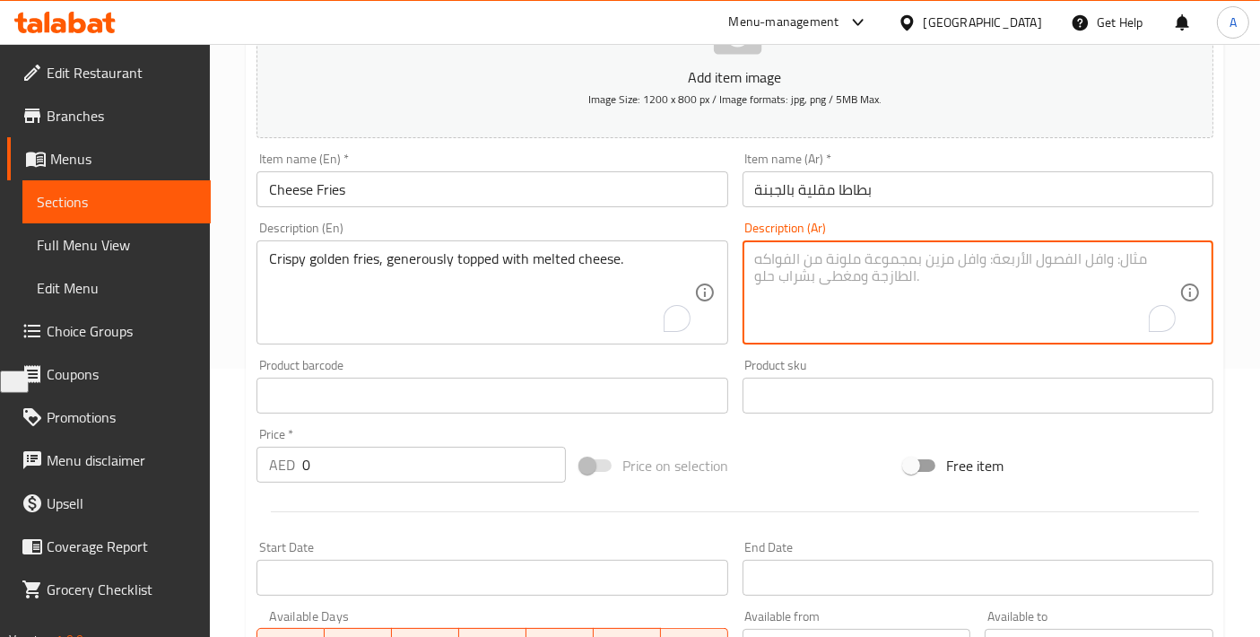
paste textarea "بطاطس مقلية ذهبية مقرمشة، مغطاة بسخاء بالجبن المذاب."
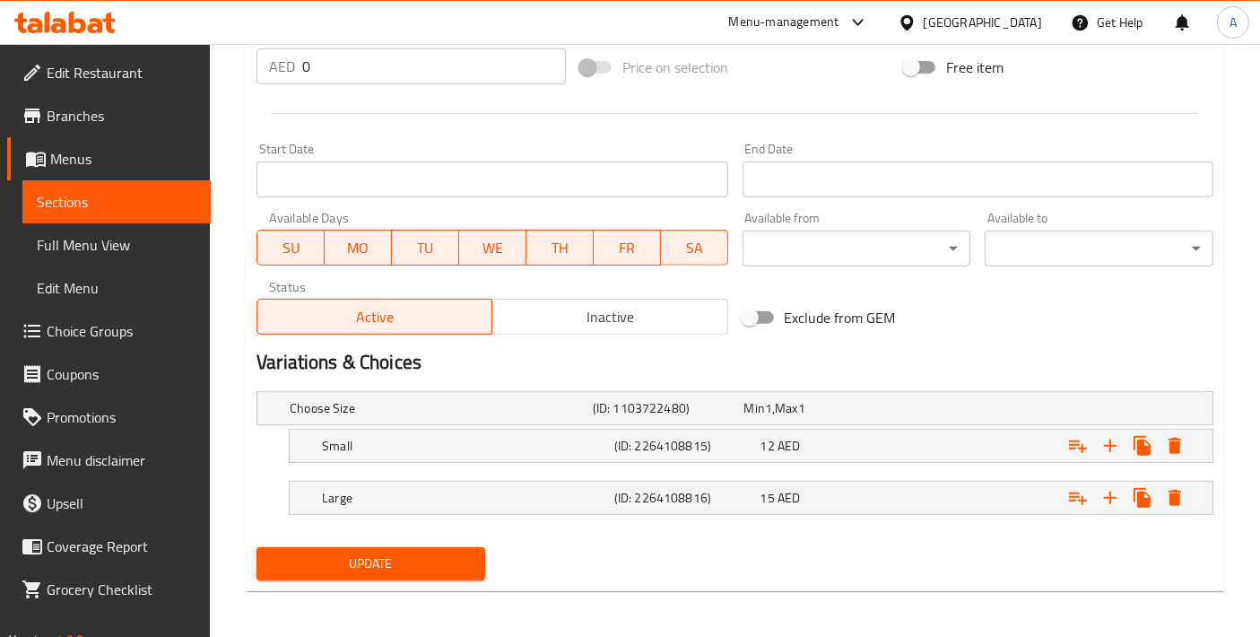
type textarea "بطاطس مقلية ذهبية مقرمشة، مغطاة بسخاء بالجبن المذاب."
click at [395, 563] on span "Update" at bounding box center [371, 564] width 200 height 22
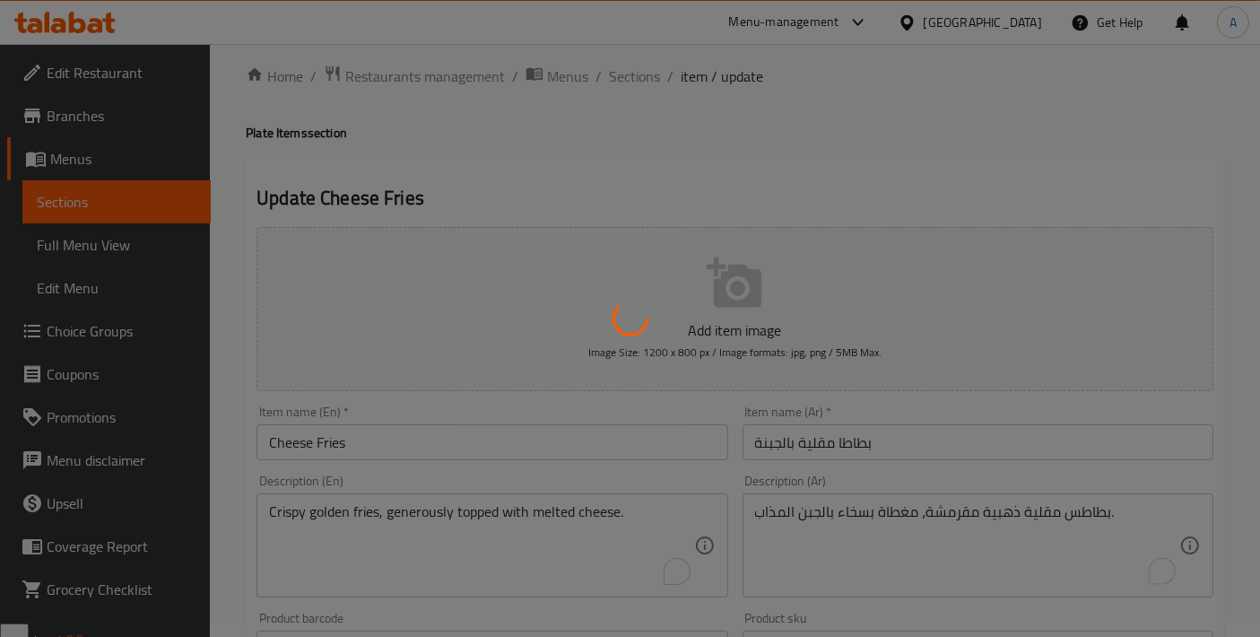
scroll to position [0, 0]
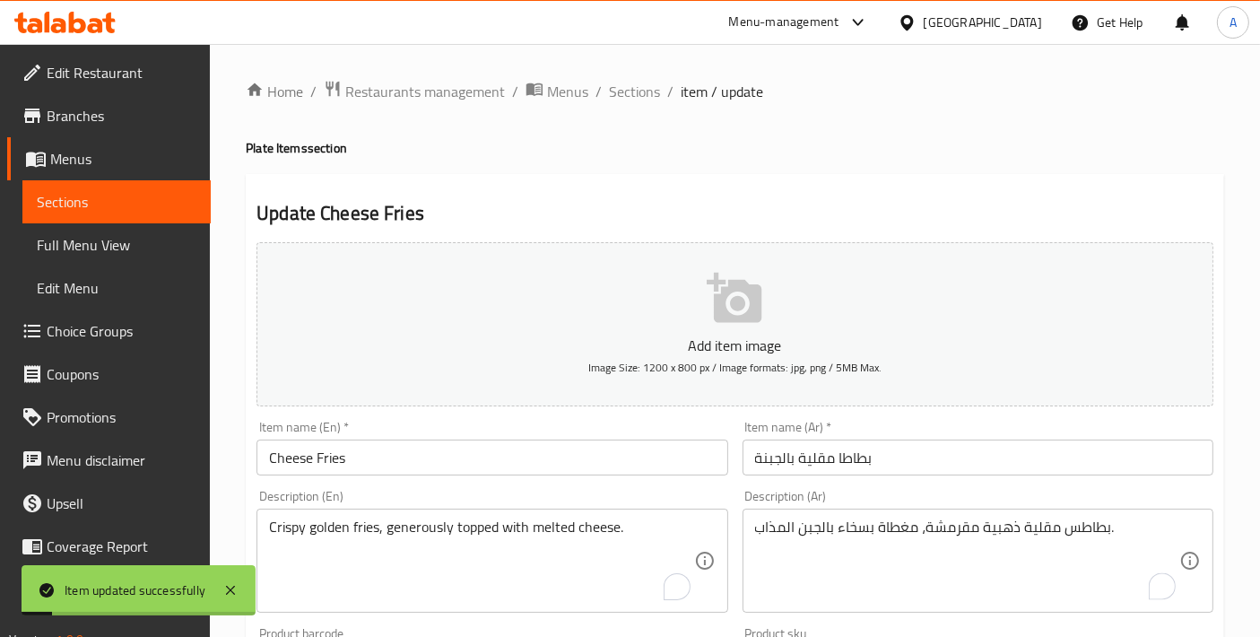
click at [469, 458] on input "Cheese Fries" at bounding box center [492, 458] width 471 height 36
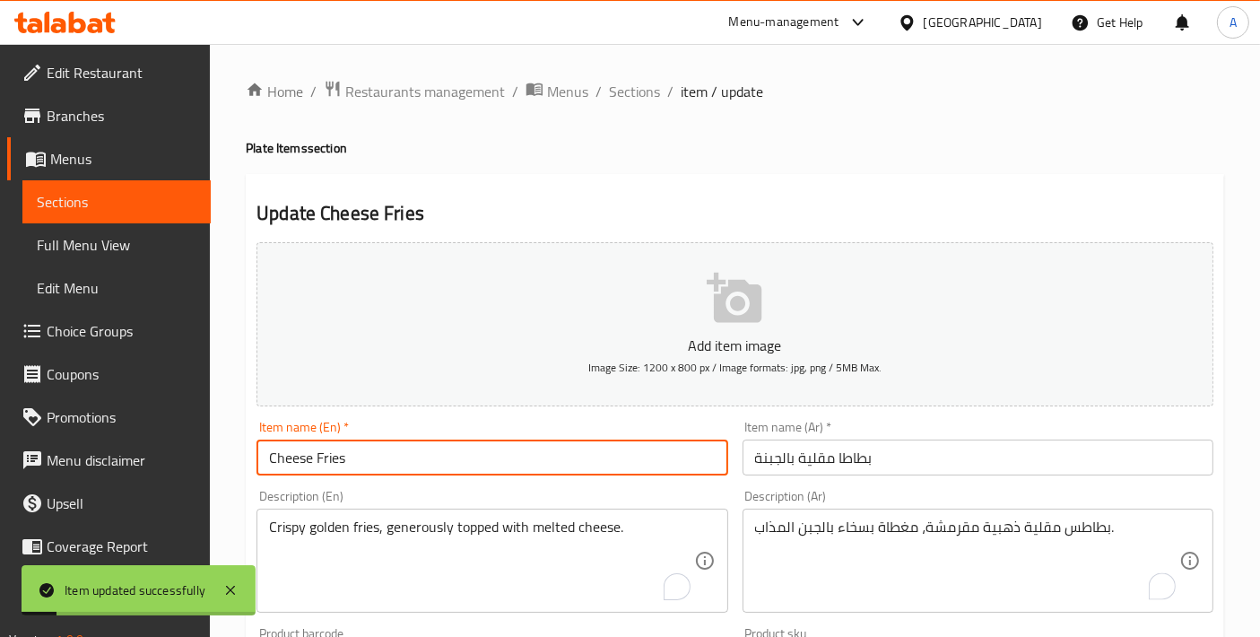
click at [469, 458] on input "Cheese Fries" at bounding box center [492, 458] width 471 height 36
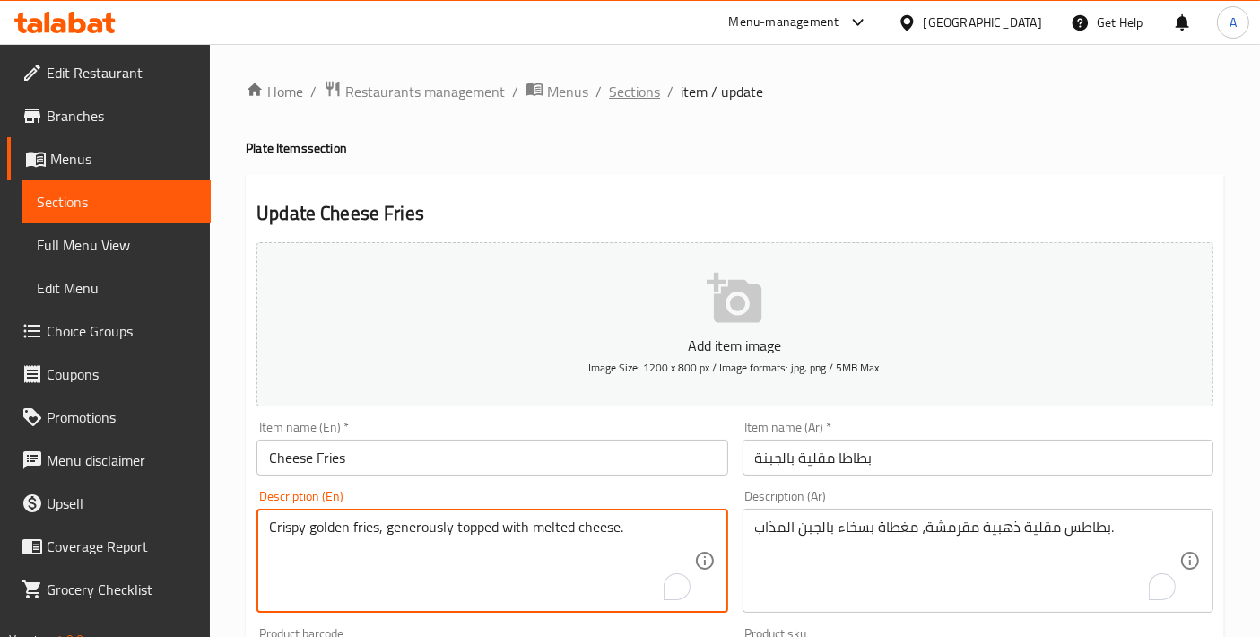
click at [632, 100] on span "Sections" at bounding box center [634, 92] width 51 height 22
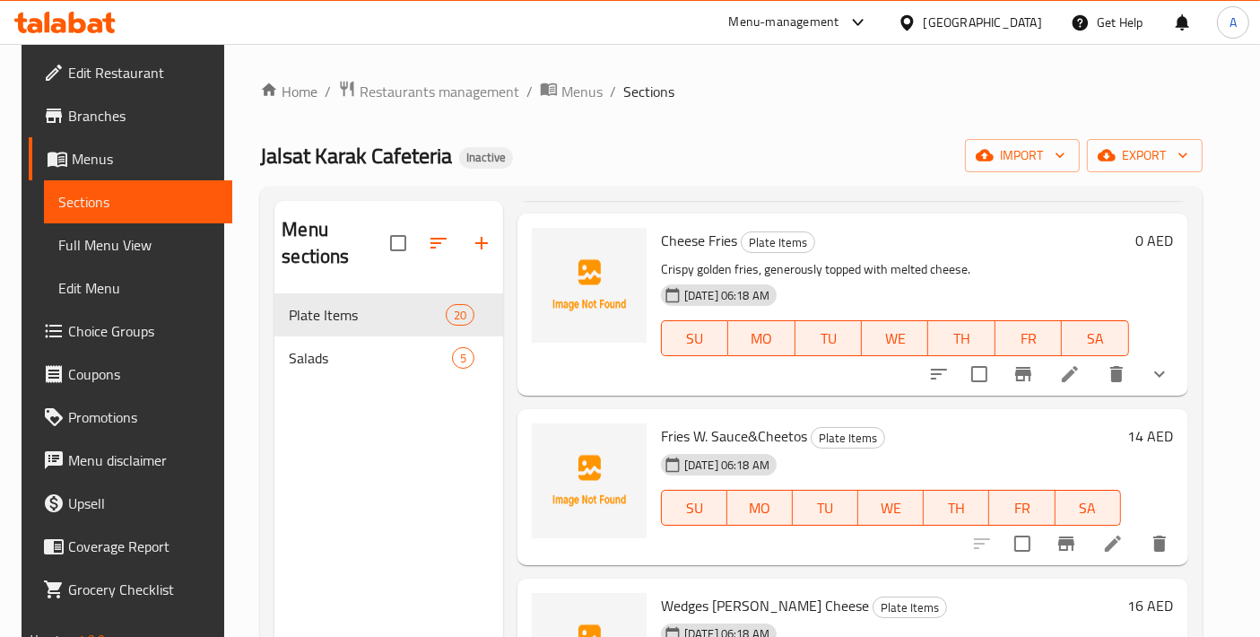
scroll to position [2990, 0]
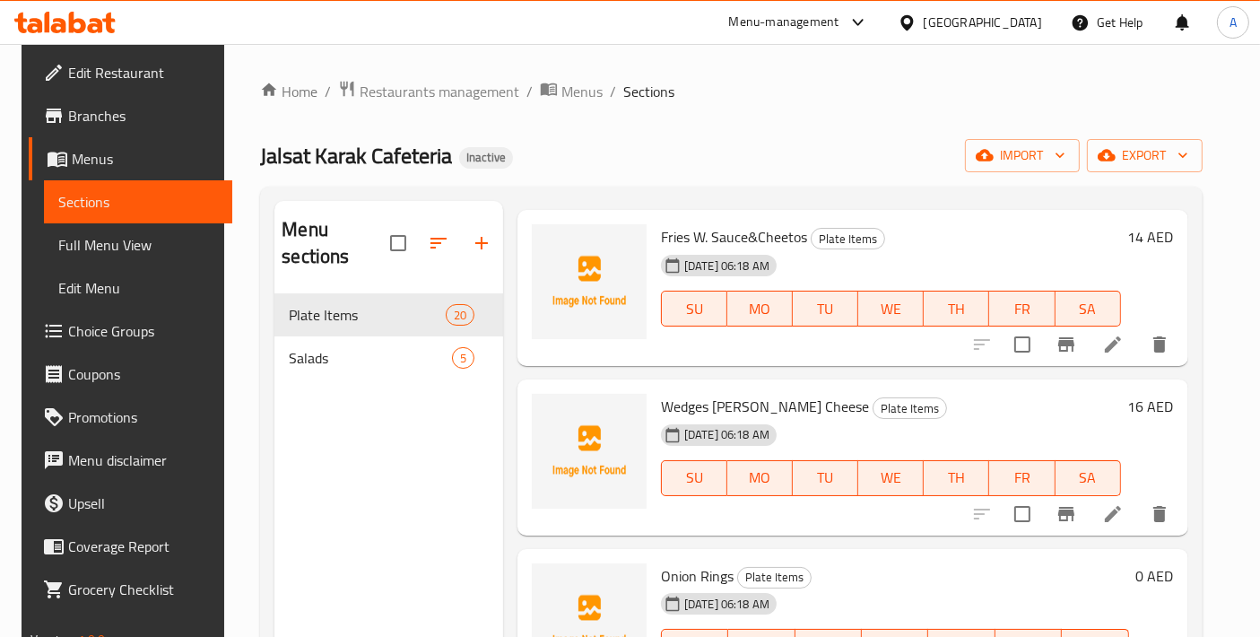
click at [1110, 334] on icon at bounding box center [1114, 345] width 22 height 22
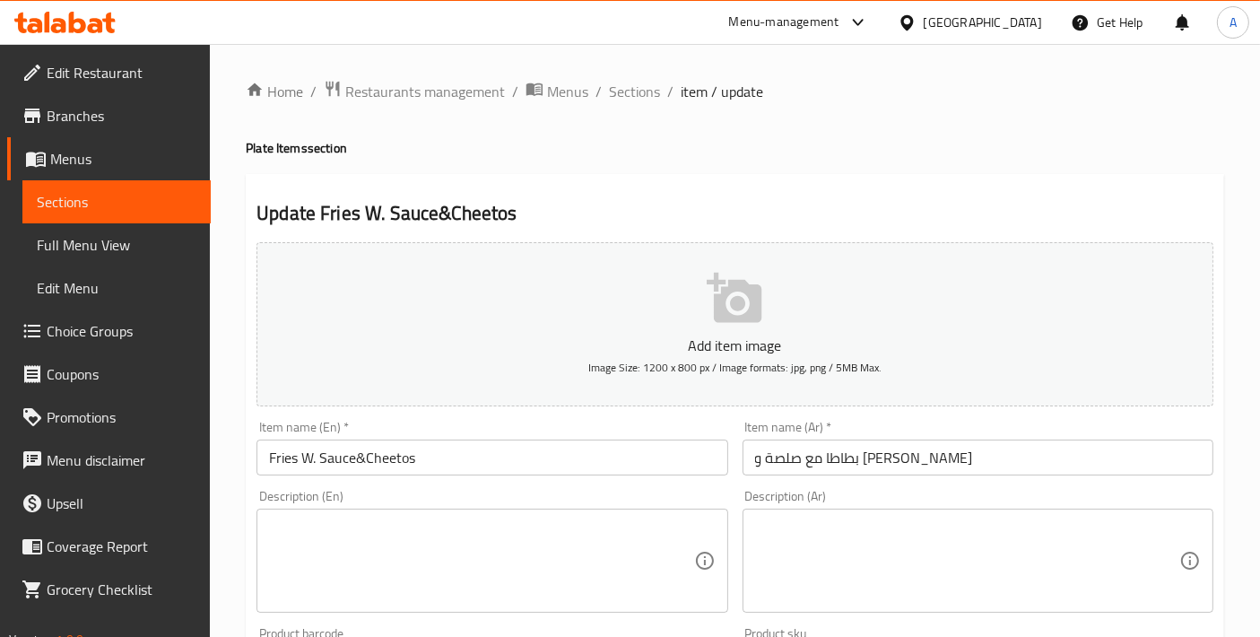
click at [319, 452] on input "Fries W. Sauce&Cheetos" at bounding box center [492, 458] width 471 height 36
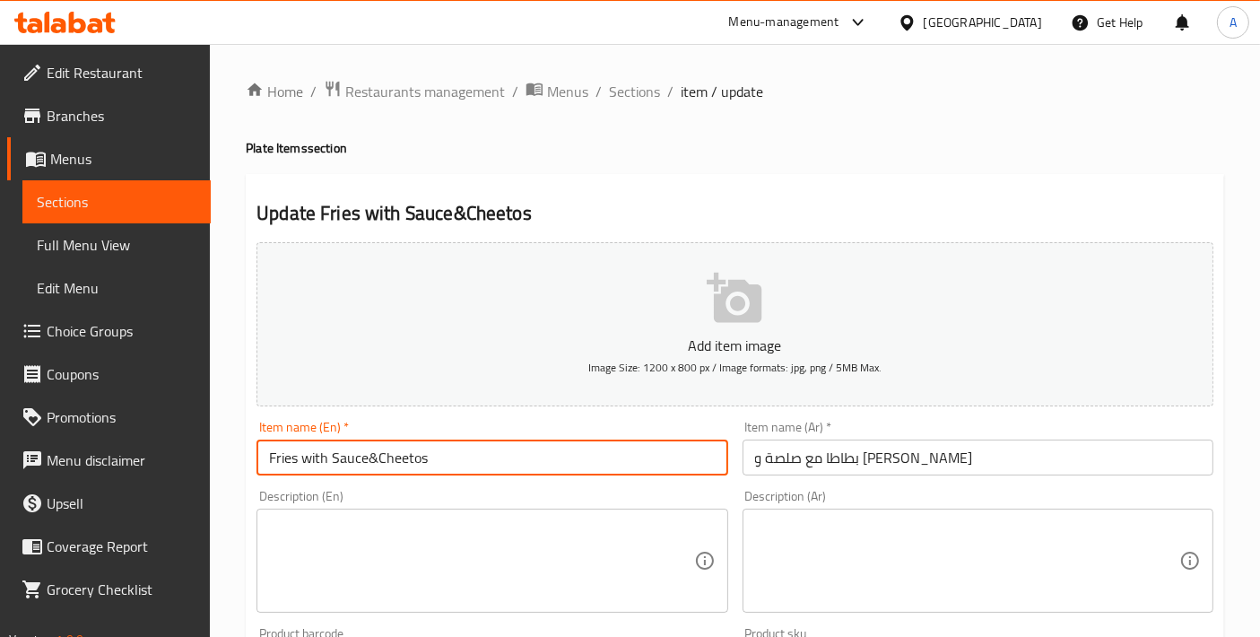
click at [370, 450] on input "Fries with Sauce&Cheetos" at bounding box center [492, 458] width 471 height 36
click at [379, 458] on input "Fries with Sauce &Cheetos" at bounding box center [492, 458] width 471 height 36
click at [458, 467] on input "Fries with Sauce & Cheetos" at bounding box center [492, 458] width 471 height 36
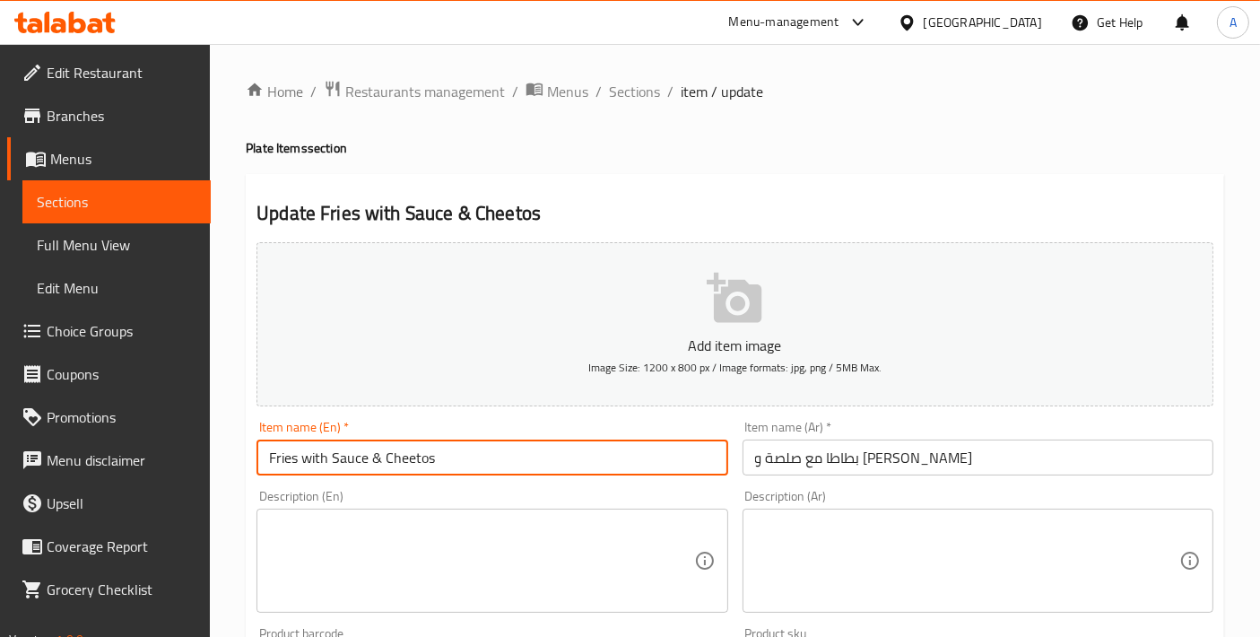
type input "Fries with Sauce & Cheetos"
click at [868, 457] on input "بطاطا مع صلصة و شيتوس" at bounding box center [978, 458] width 471 height 36
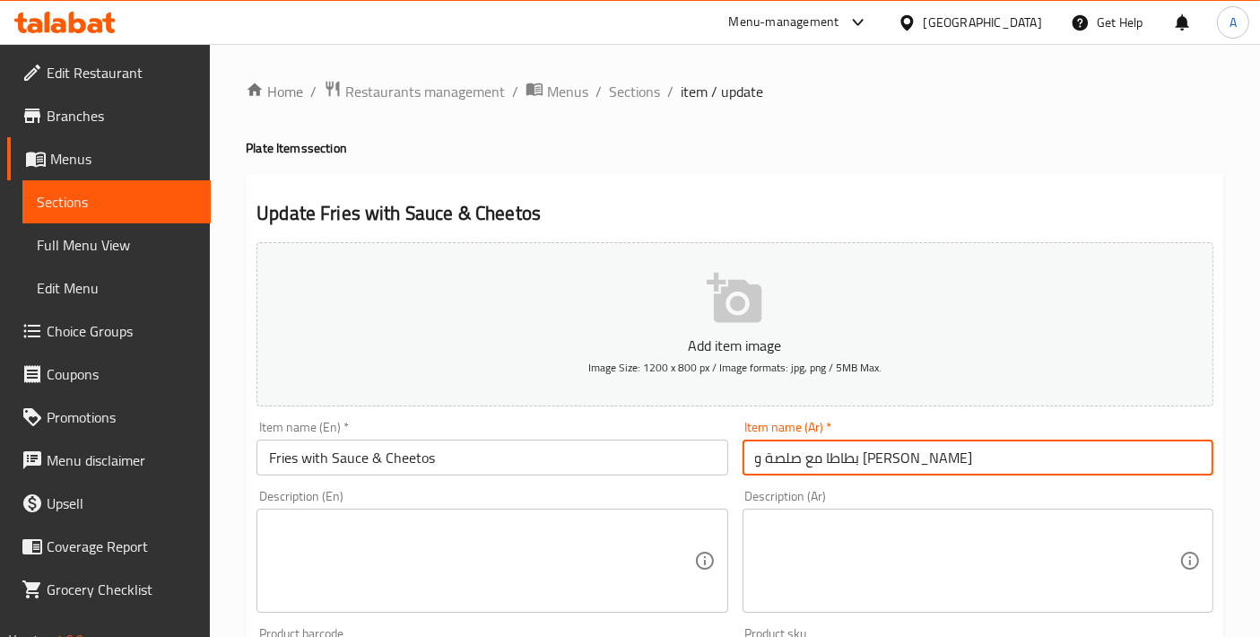
click at [875, 459] on input "بطاطا مع صلصة و شيتوس" at bounding box center [978, 458] width 471 height 36
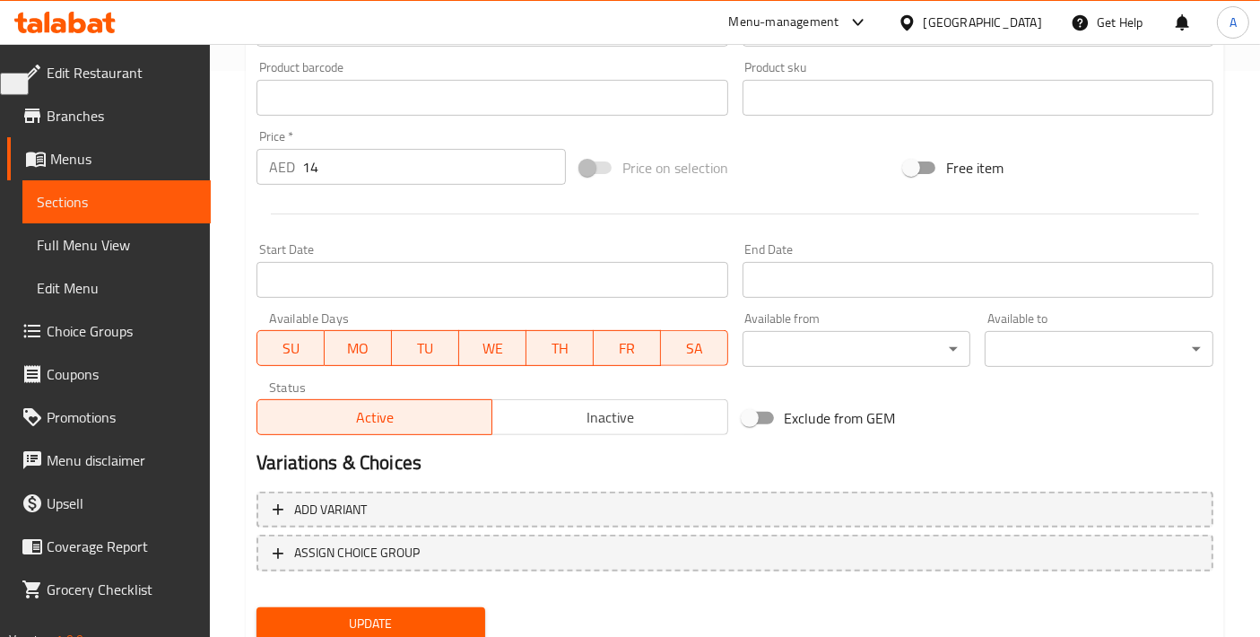
scroll to position [627, 0]
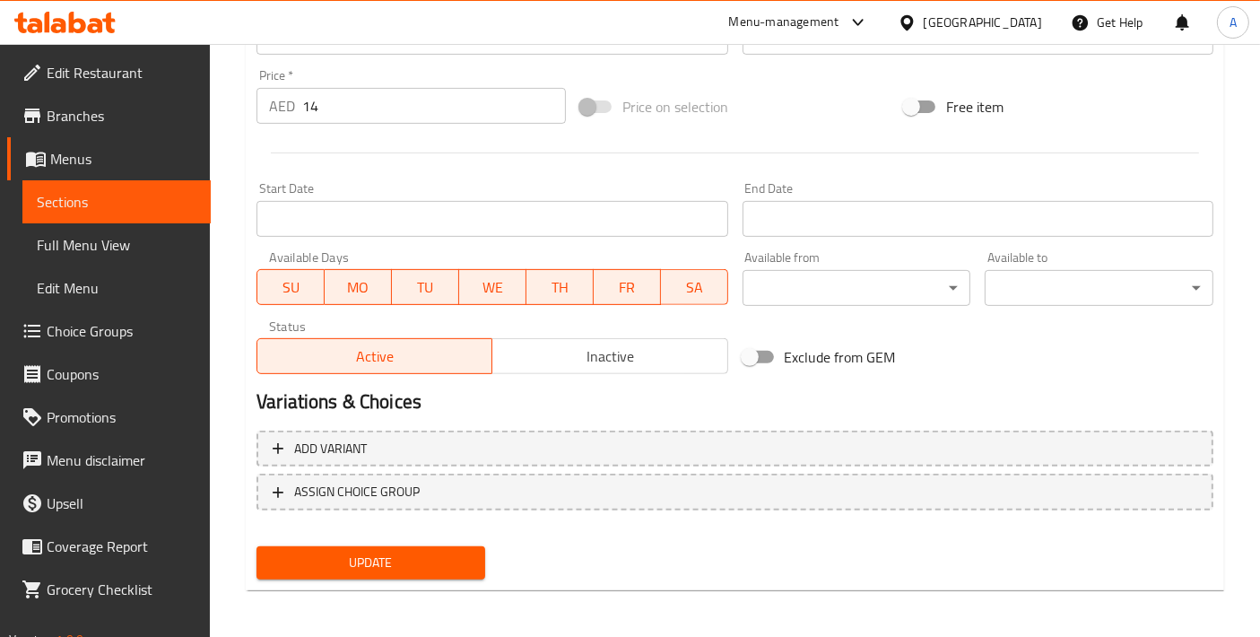
type input "بطاطا مقلية مع صلصة و شيتوس"
click at [462, 552] on span "Update" at bounding box center [371, 563] width 200 height 22
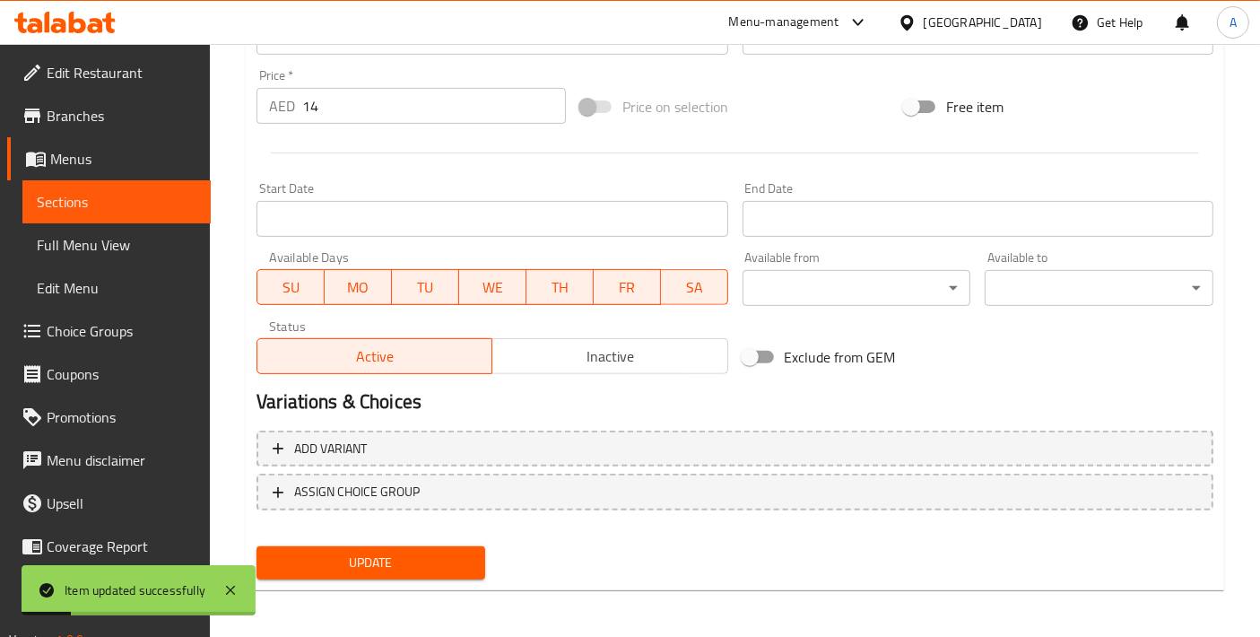
scroll to position [0, 0]
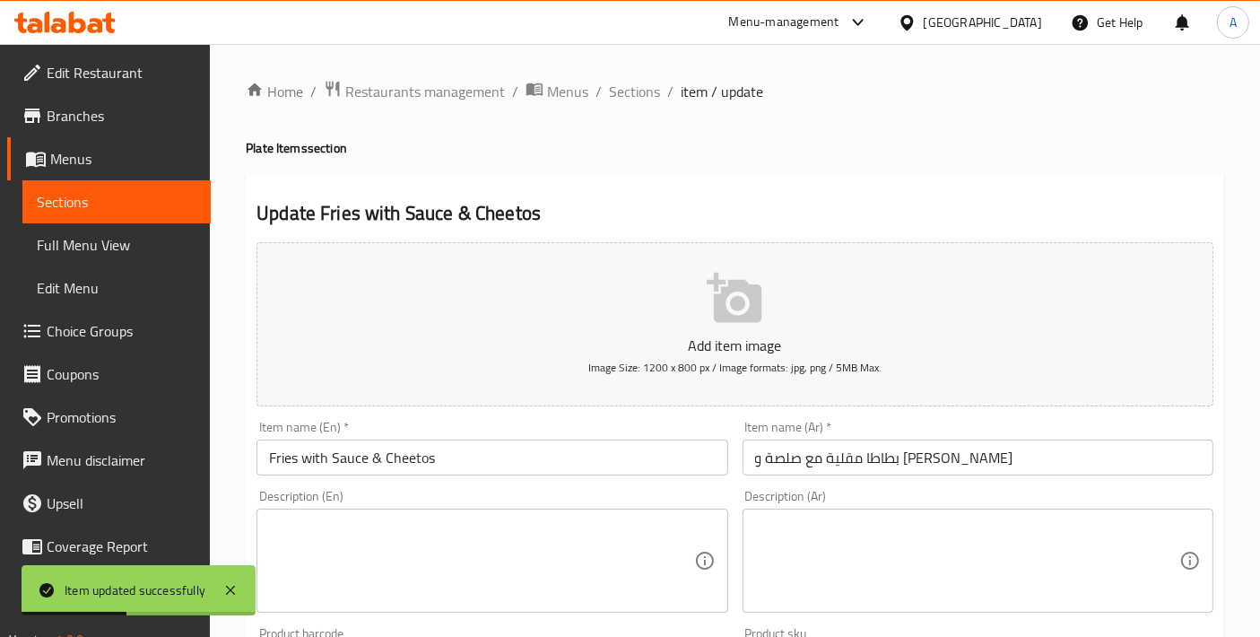
click at [476, 535] on textarea at bounding box center [481, 561] width 424 height 85
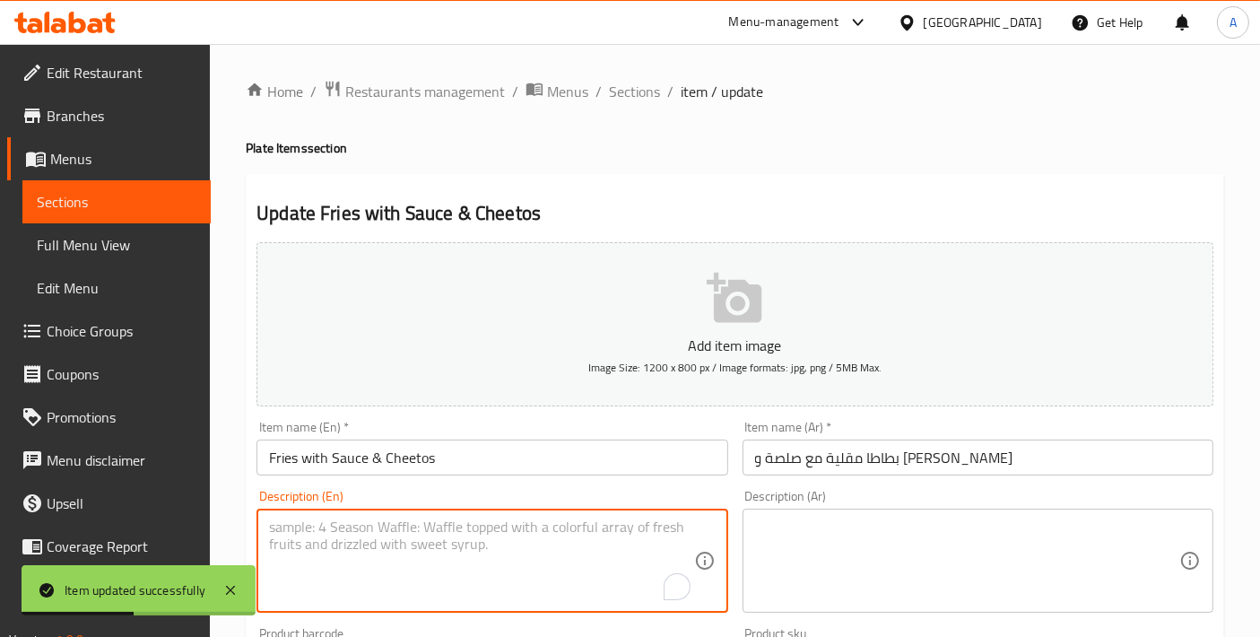
paste textarea "Crispy french fries, generously topped with a special sauce and crushed Cheetos…"
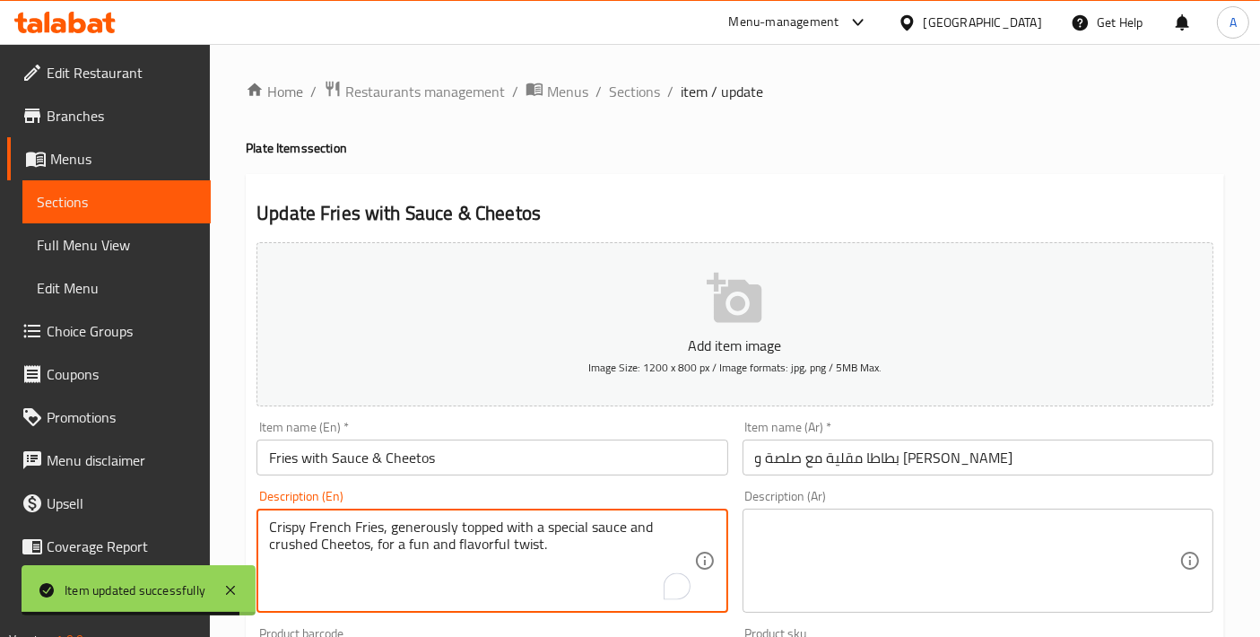
click at [452, 559] on textarea "Crispy French Fries, generously topped with a special sauce and crushed Cheetos…" at bounding box center [481, 561] width 424 height 85
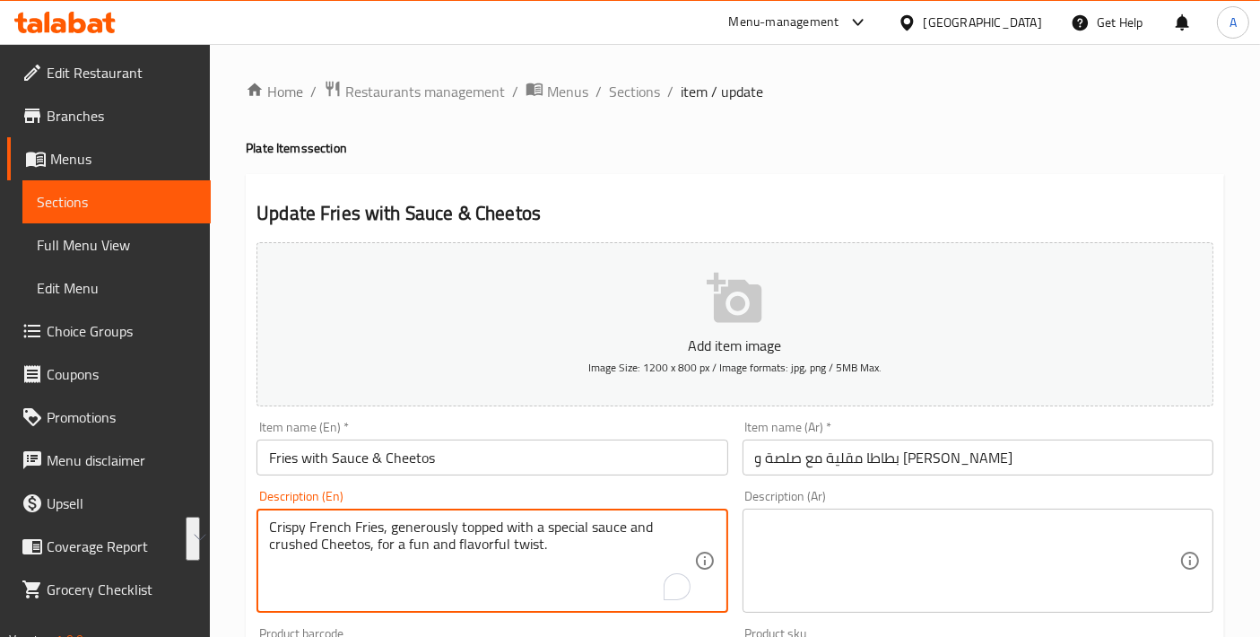
click at [456, 583] on textarea "Crispy French Fries, generously topped with a special sauce and crushed Cheetos…" at bounding box center [481, 561] width 424 height 85
click at [414, 552] on textarea "Crispy French Fries, generously topped with a special sauce and crushed Cheetos…" at bounding box center [481, 561] width 424 height 85
drag, startPoint x: 409, startPoint y: 545, endPoint x: 451, endPoint y: 550, distance: 42.5
click at [451, 550] on textarea "Crispy French Fries, generously topped with a special sauce and crushed Cheetos…" at bounding box center [481, 561] width 424 height 85
click at [449, 548] on textarea "Crispy French Fries, generously topped with a special sauce and crushed Cheetos…" at bounding box center [481, 561] width 424 height 85
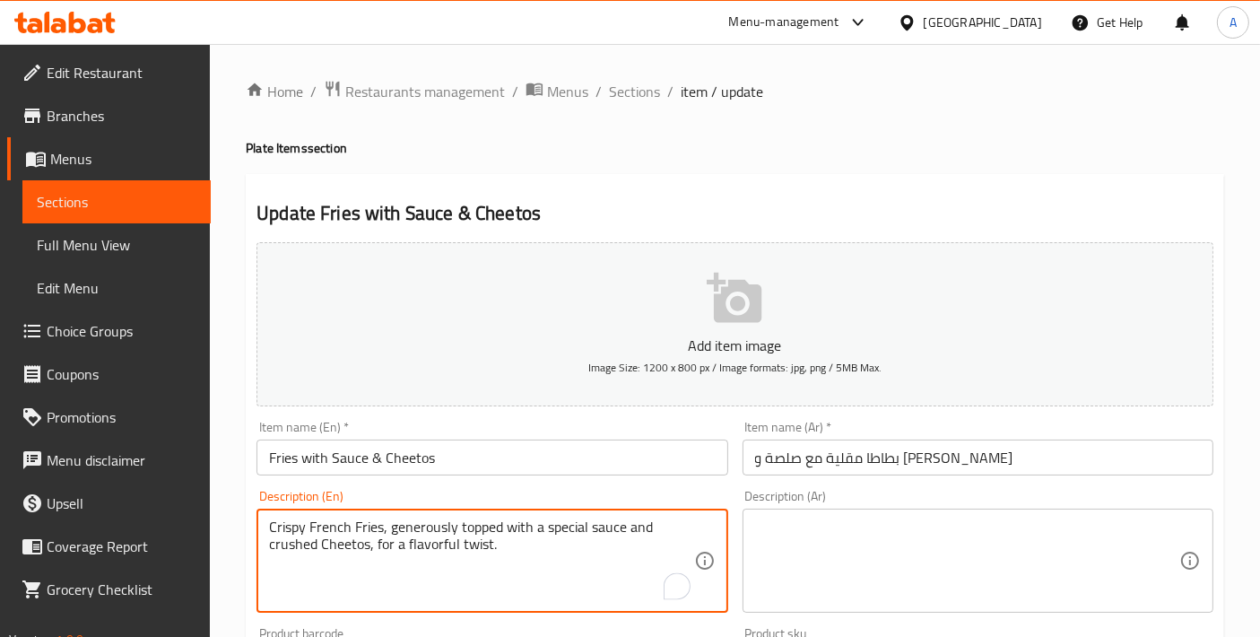
click at [449, 548] on textarea "Crispy French Fries, generously topped with a special sauce and crushed Cheetos…" at bounding box center [481, 561] width 424 height 85
type textarea "Crispy French Fries, generously topped with a special sauce and crushed Cheetos…"
click at [920, 555] on textarea at bounding box center [967, 561] width 424 height 85
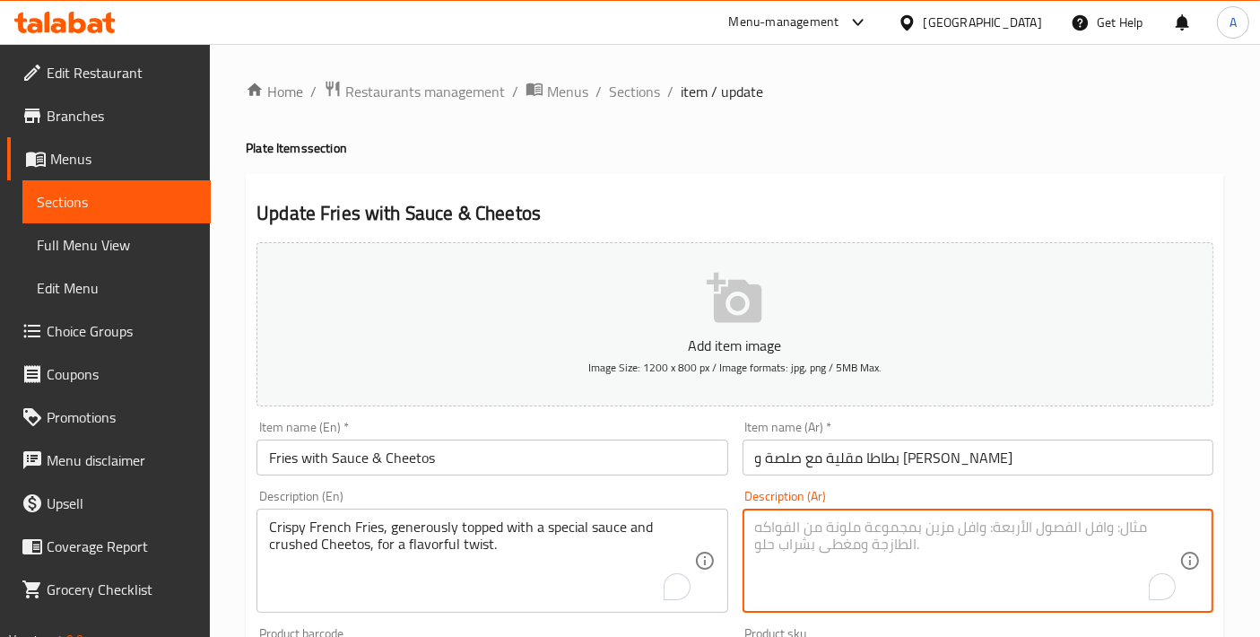
paste textarea "بطاطس مقلية مقرمشة، مغطاة بسخاء بصلصة خاصة وشيتوس مطحون، لإضفاء نكهة مميزة."
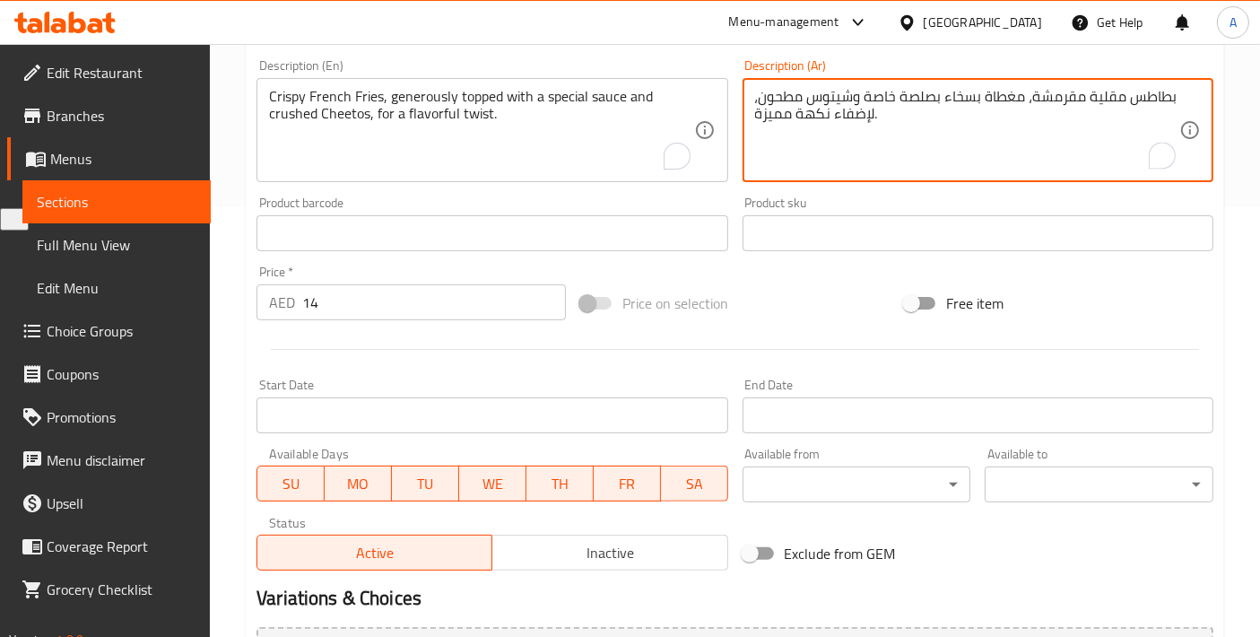
scroll to position [428, 0]
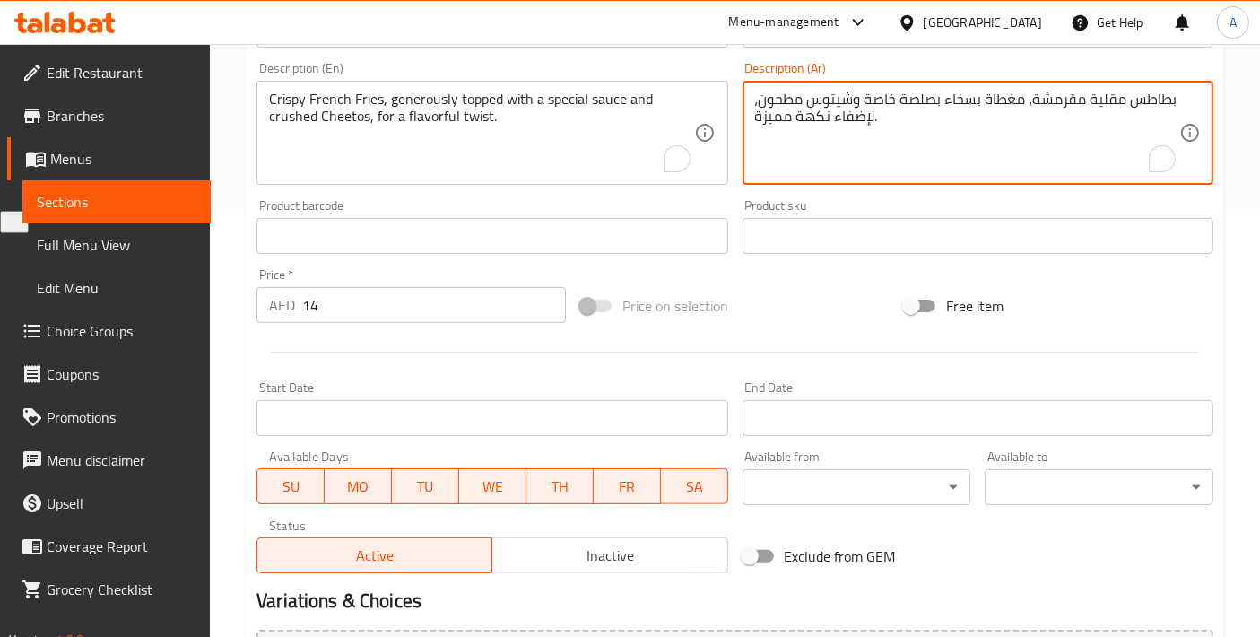
drag, startPoint x: 792, startPoint y: 117, endPoint x: 758, endPoint y: 114, distance: 34.2
click at [758, 114] on textarea "بطاطس مقلية مقرمشة، مغطاة بسخاء بصلصة خاصة وشيتوس مطحون، لإضفاء نكهة مميزة." at bounding box center [967, 133] width 424 height 85
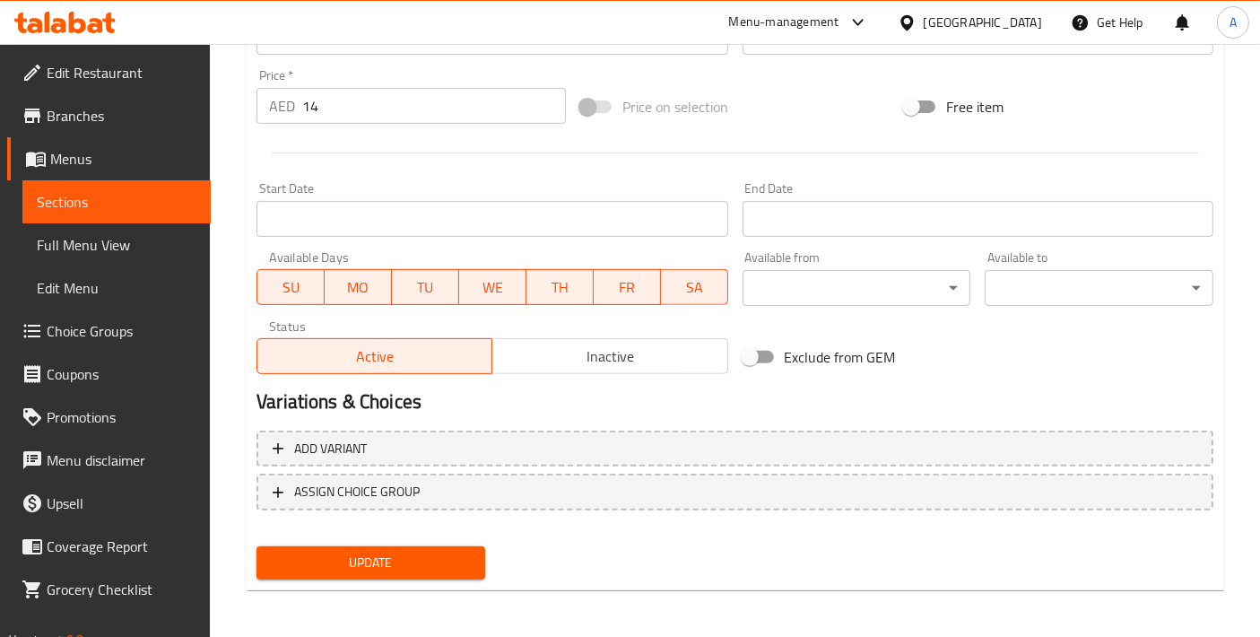
click at [358, 561] on span "Update" at bounding box center [371, 563] width 200 height 22
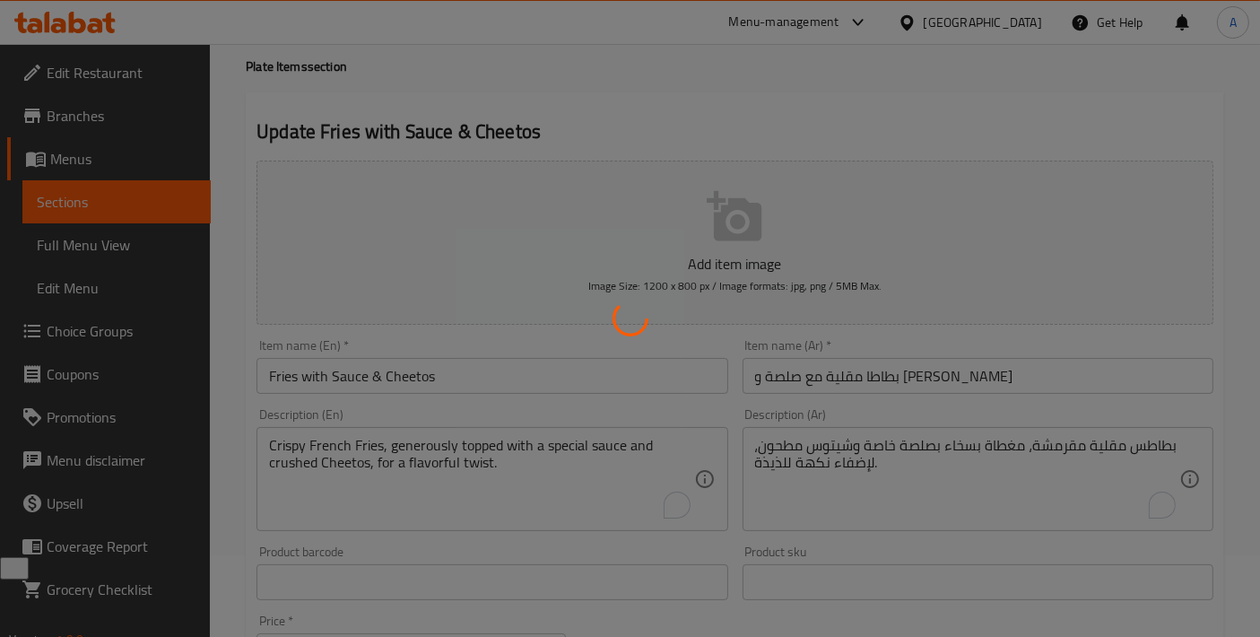
scroll to position [0, 0]
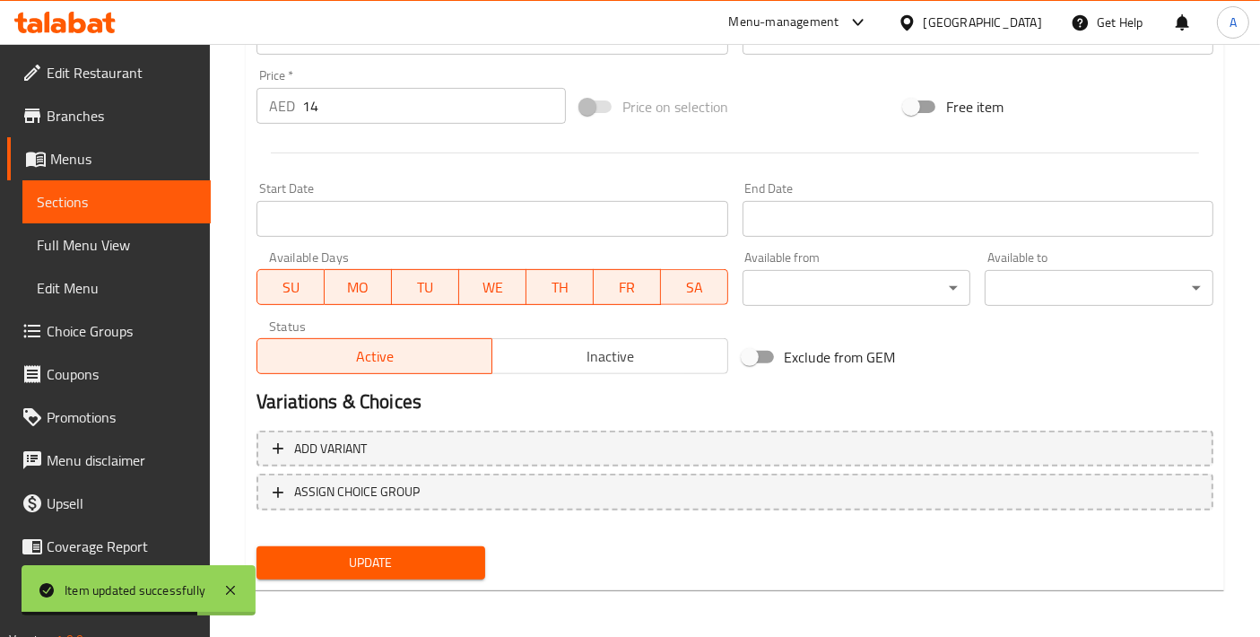
type textarea "بطاطس مقلية مقرمشة، مغطاة بسخاء بصلصة خاصة وشيتوس مطحون، لإضفاء نكهة لذيذة."
click at [448, 546] on button "Update" at bounding box center [371, 562] width 229 height 33
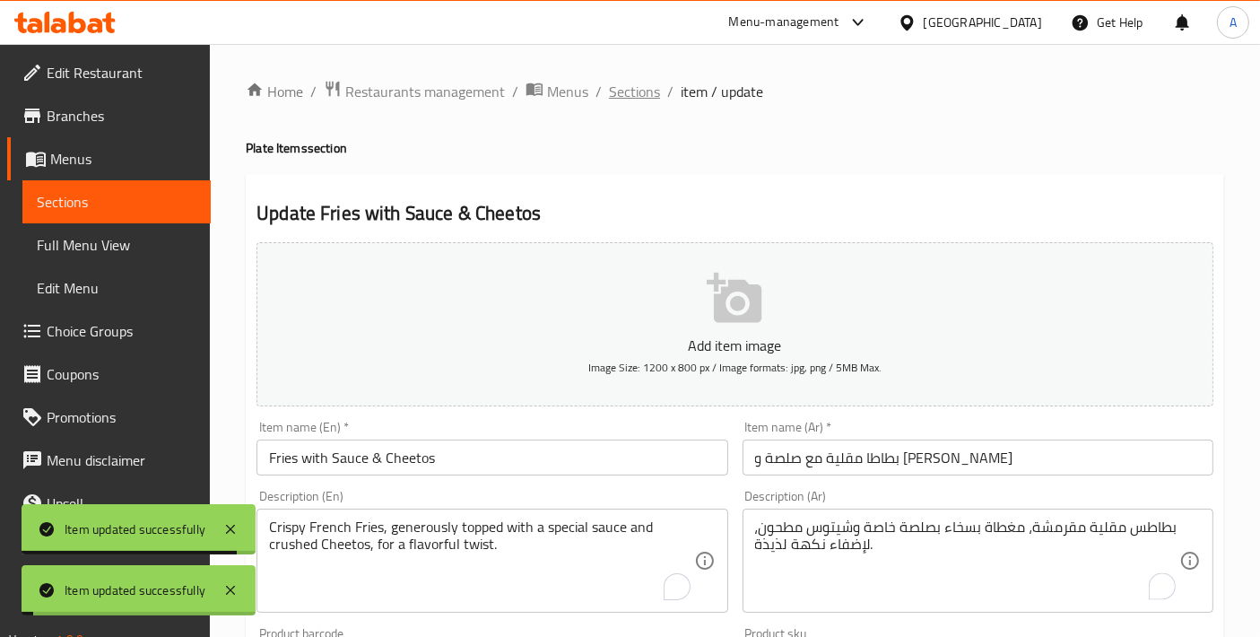
click at [630, 96] on span "Sections" at bounding box center [634, 92] width 51 height 22
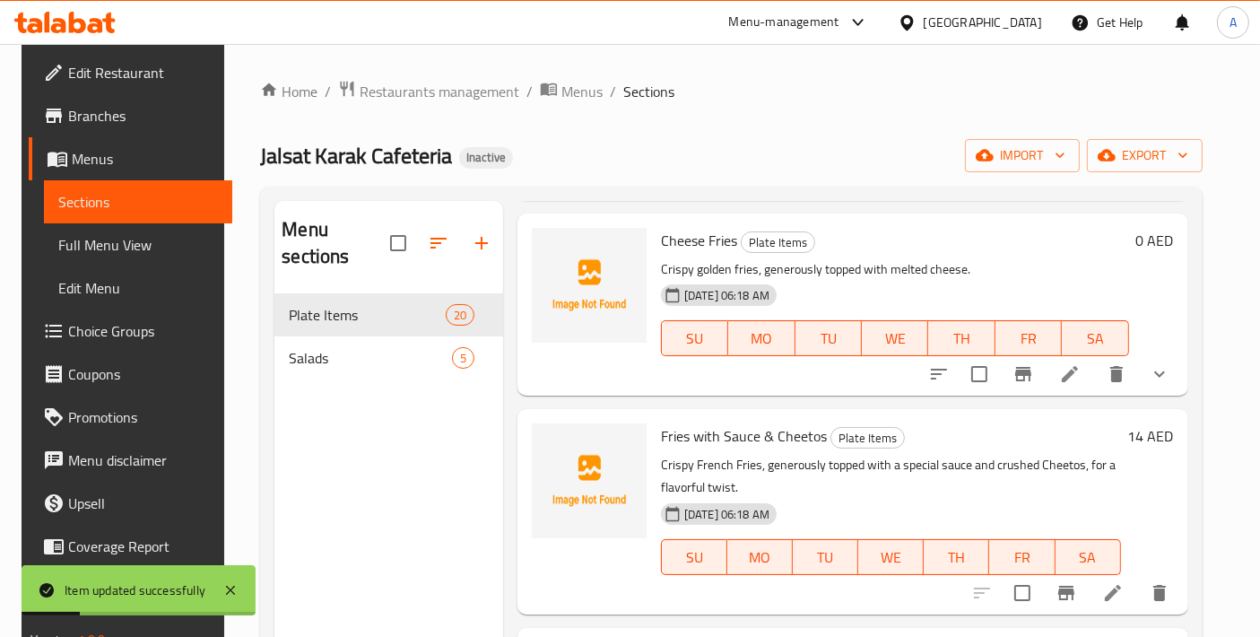
scroll to position [3388, 0]
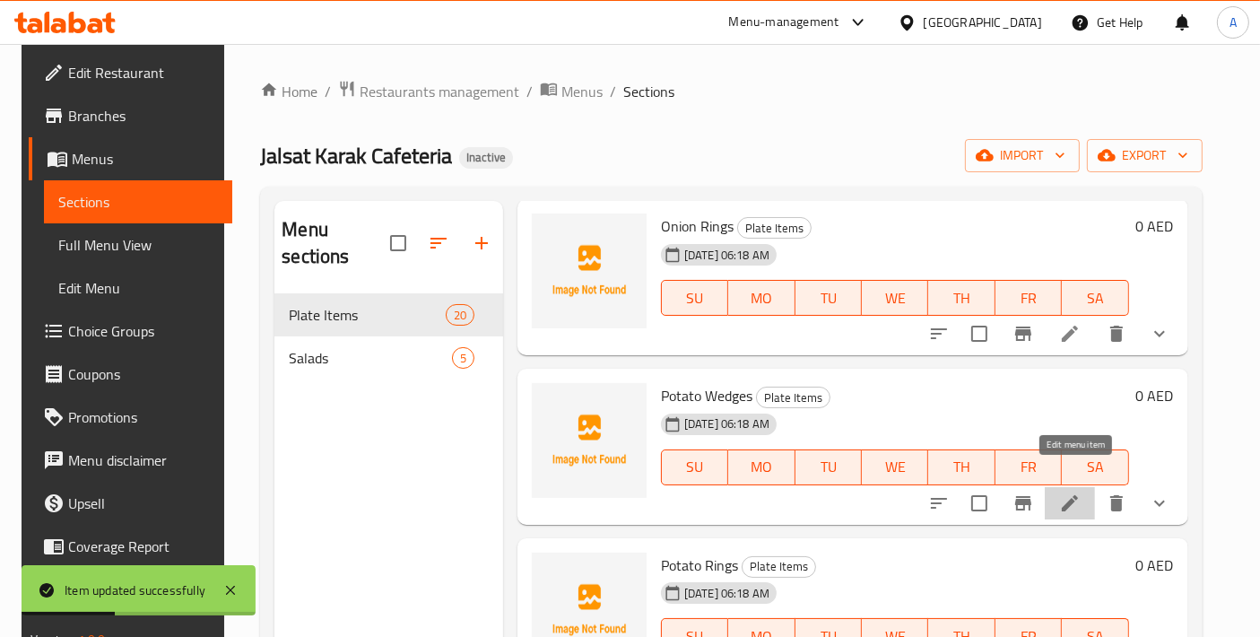
click at [1081, 493] on icon at bounding box center [1070, 504] width 22 height 22
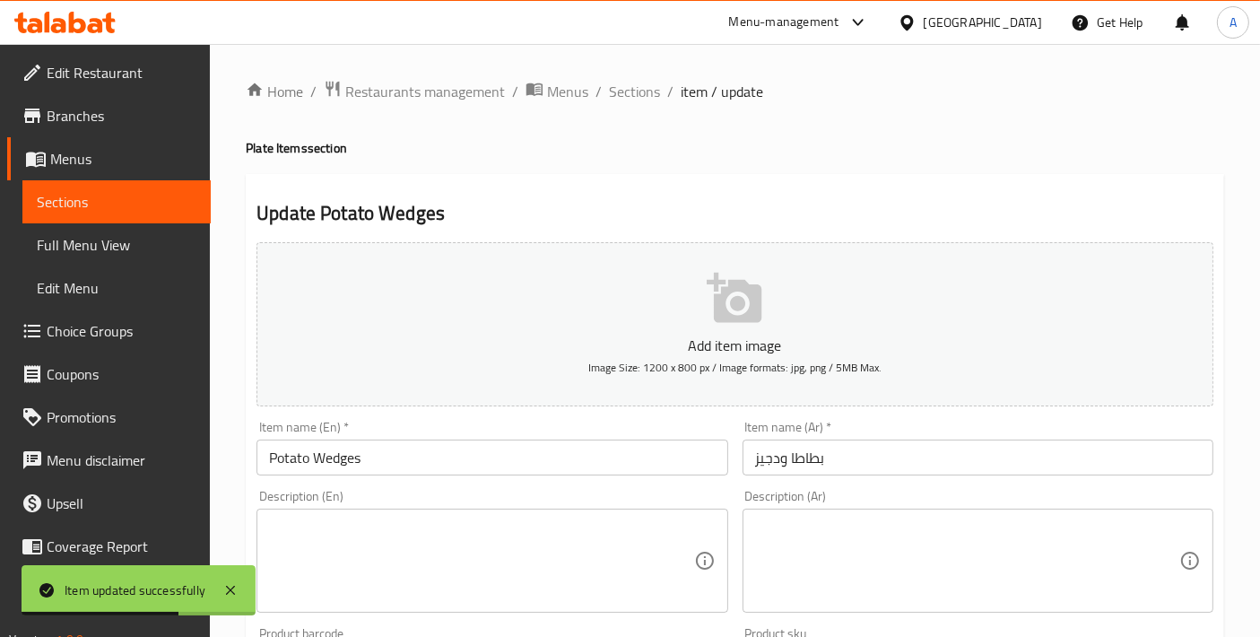
click at [630, 460] on input "Potato Wedges" at bounding box center [492, 458] width 471 height 36
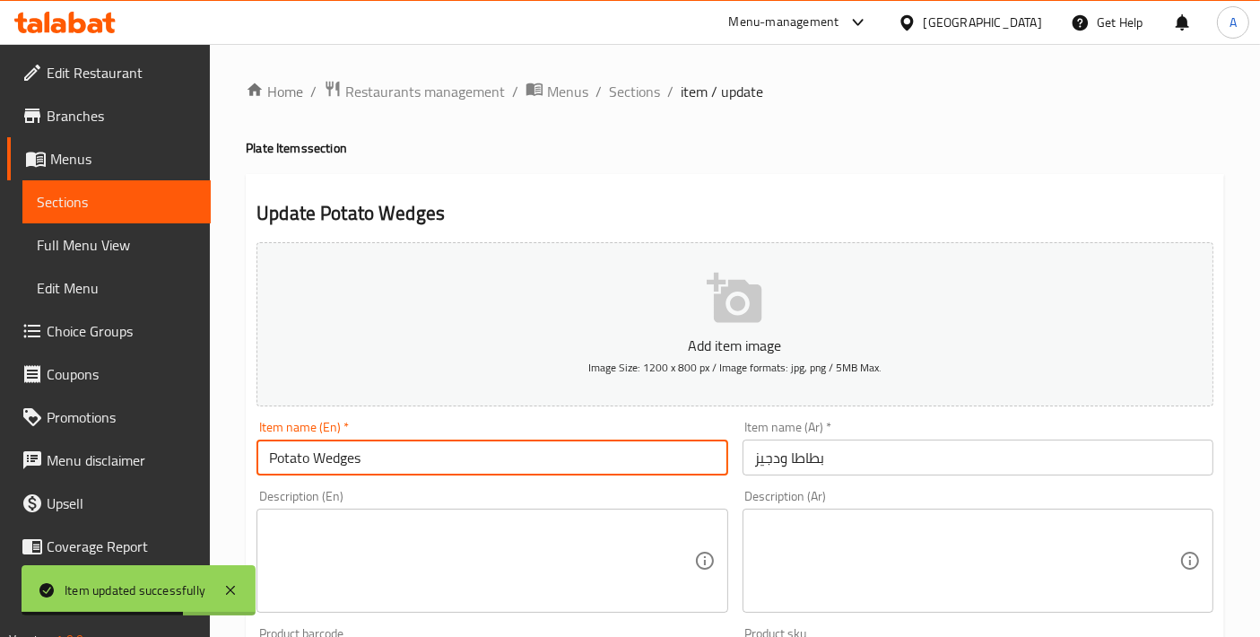
click at [630, 460] on input "Potato Wedges" at bounding box center [492, 458] width 471 height 36
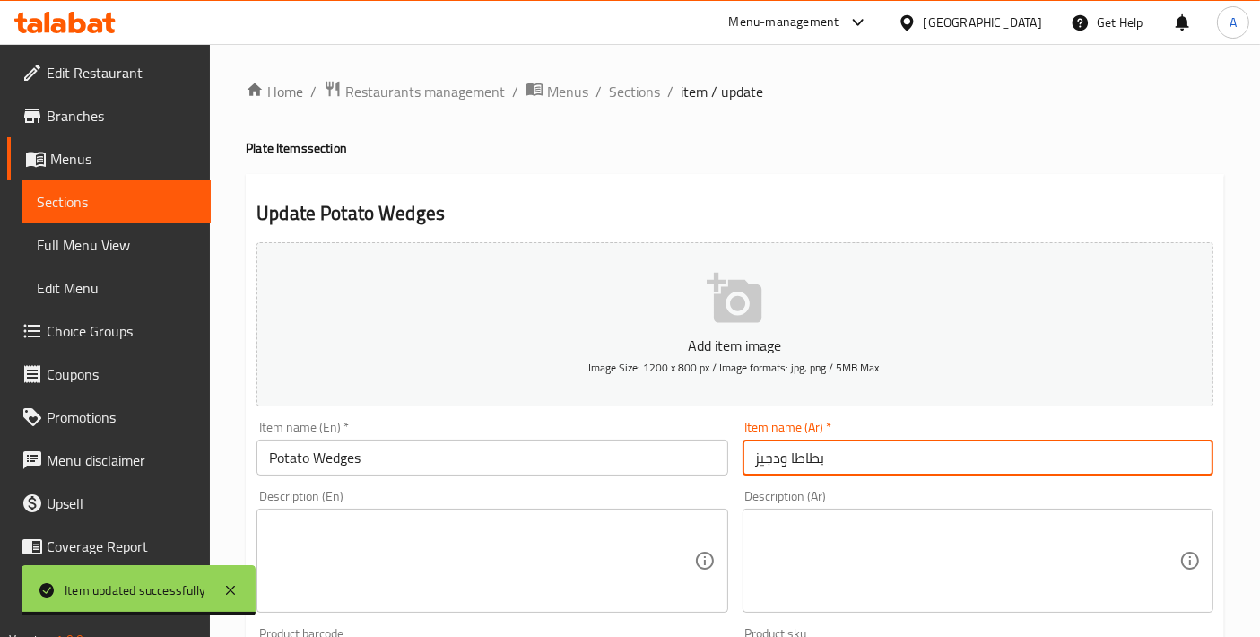
drag, startPoint x: 907, startPoint y: 457, endPoint x: 242, endPoint y: 362, distance: 671.5
click at [250, 362] on div "Add item image Image Size: 1200 x 800 px / Image formats: jpg, png / 5MB Max. I…" at bounding box center [735, 621] width 972 height 773
paste input "ويدج"
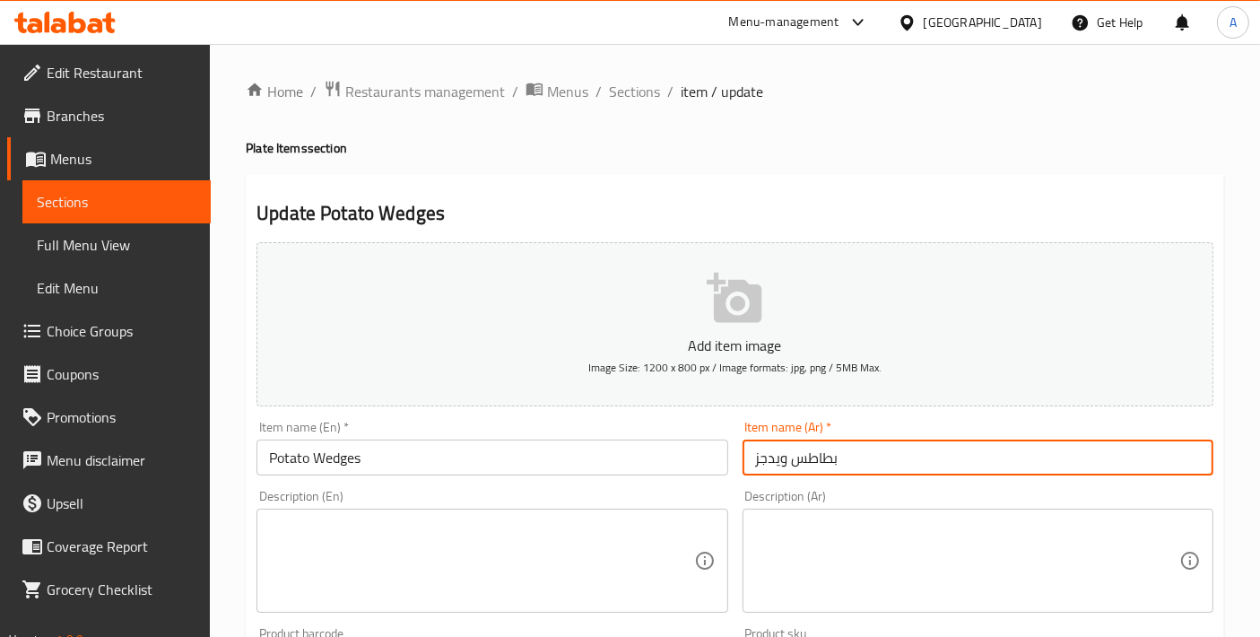
scroll to position [667, 0]
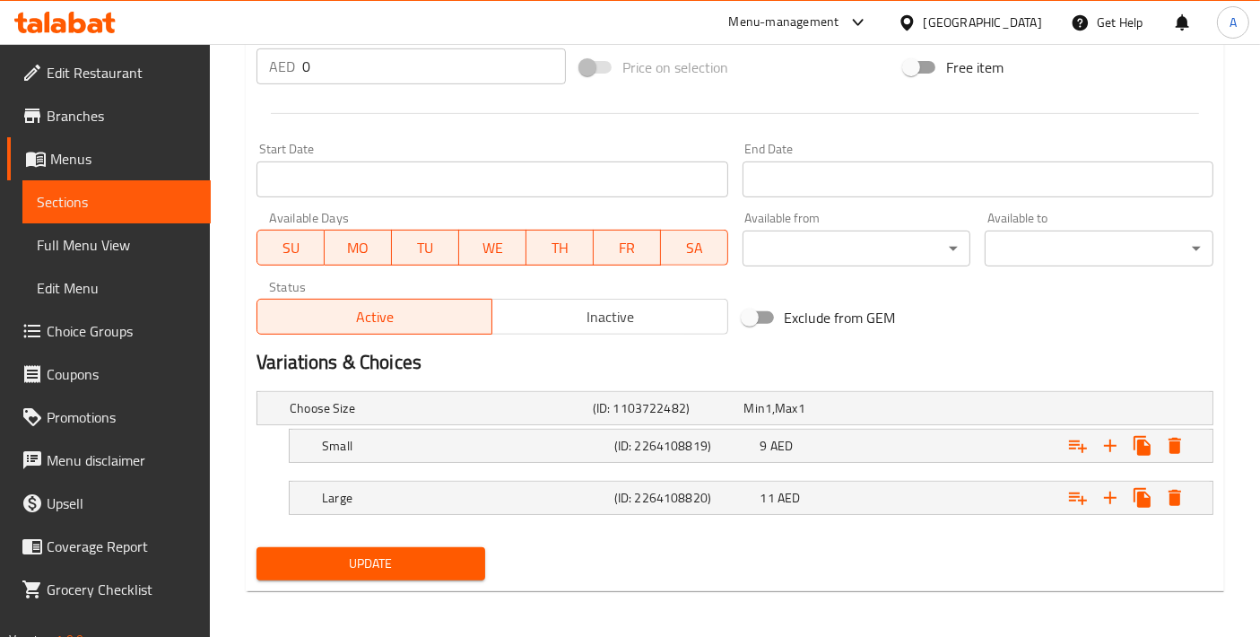
type input "بطاطس ويدجز"
click at [395, 567] on span "Update" at bounding box center [371, 564] width 200 height 22
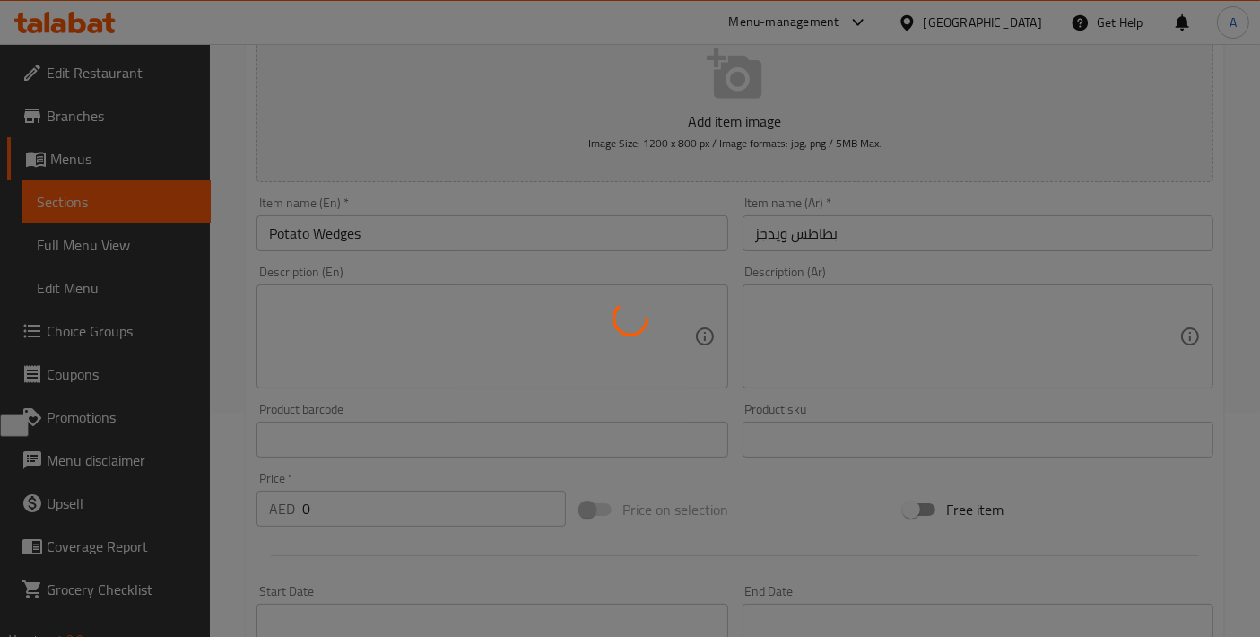
scroll to position [69, 0]
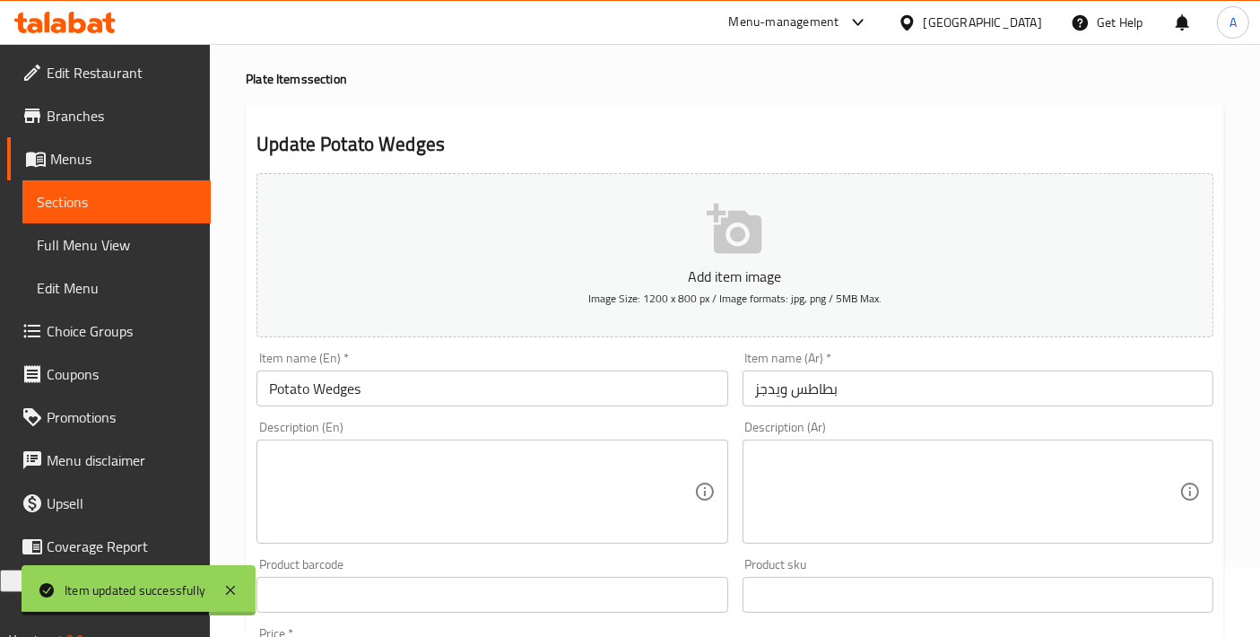
click at [569, 503] on textarea at bounding box center [481, 491] width 424 height 85
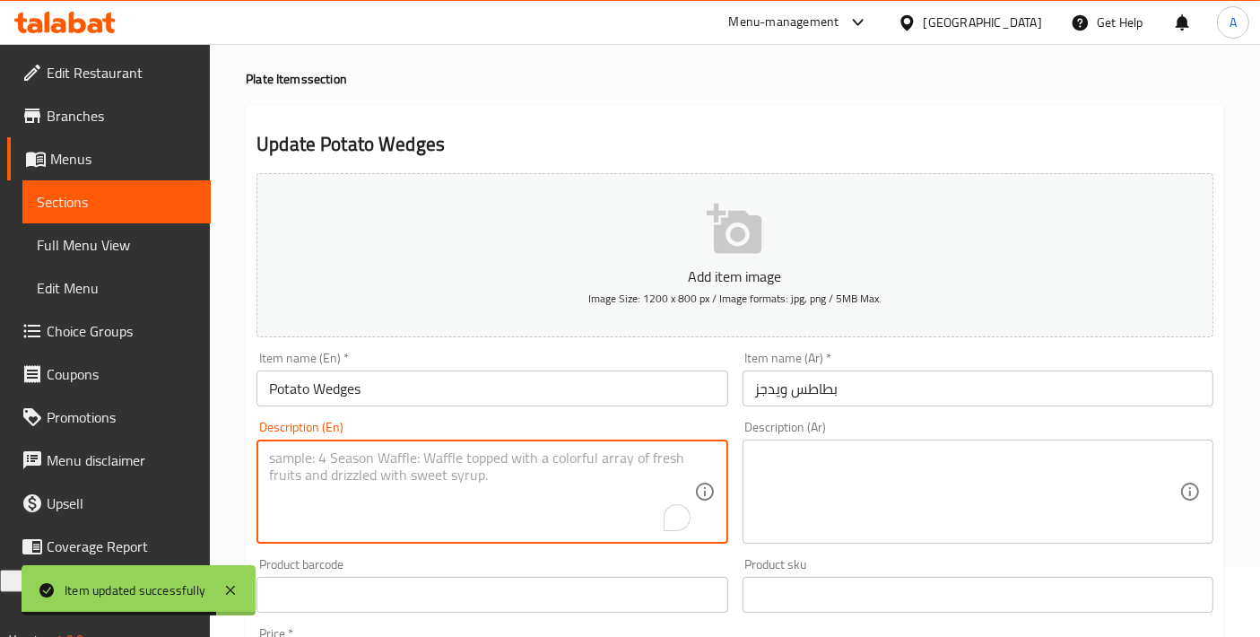
paste textarea "Thick-cut potato wedges, seasoned and baked or fried until crispy outside and f…"
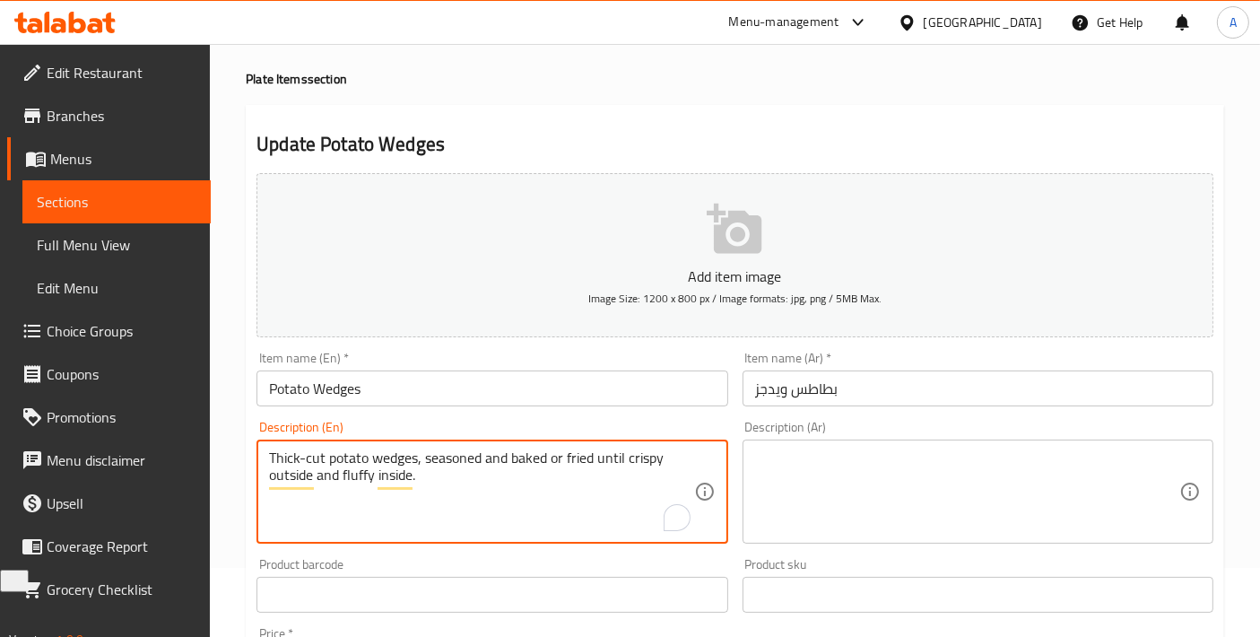
click at [569, 503] on textarea "Thick-cut potato wedges, seasoned and baked or fried until crispy outside and f…" at bounding box center [481, 491] width 424 height 85
type textarea "Thick-cut potato wedges, seasoned and baked or fried until crispy outside and f…"
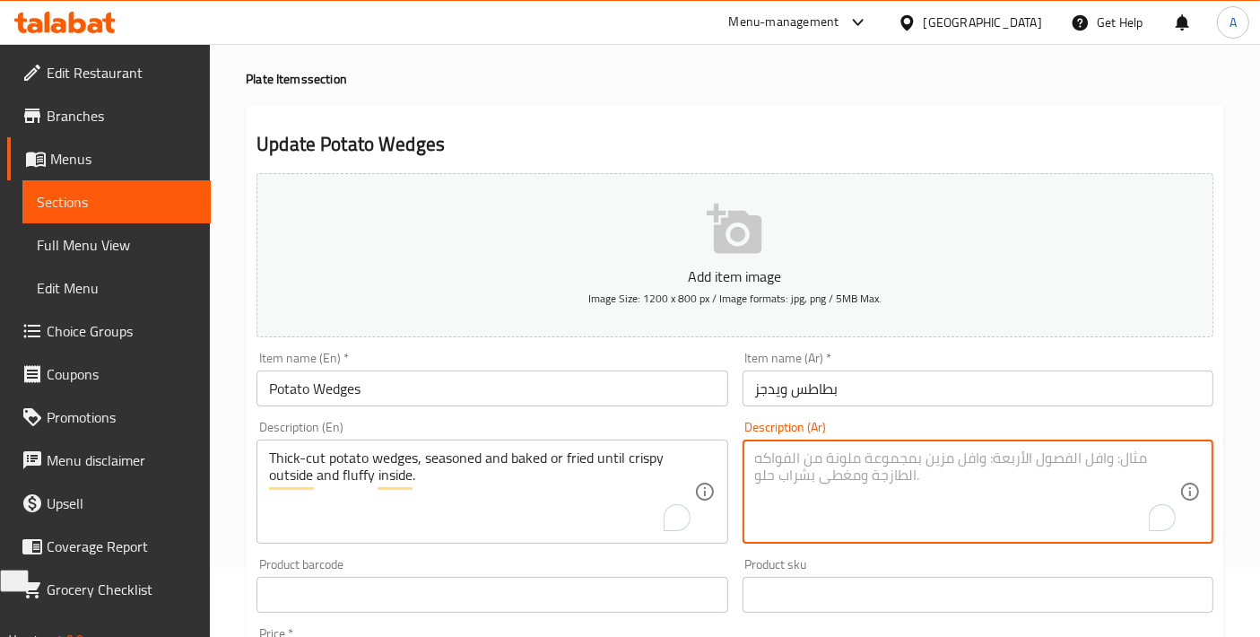
click at [810, 489] on textarea "To enrich screen reader interactions, please activate Accessibility in Grammarl…" at bounding box center [967, 491] width 424 height 85
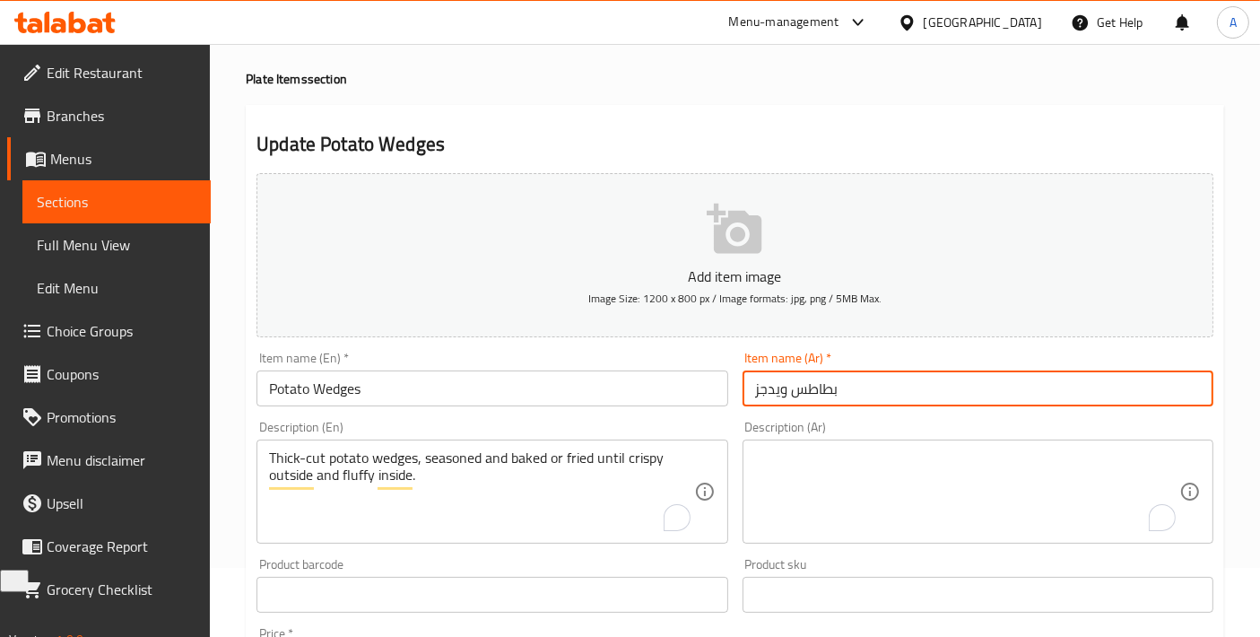
drag, startPoint x: 886, startPoint y: 393, endPoint x: 668, endPoint y: 378, distance: 218.5
click at [668, 378] on div "Add item image Image Size: 1200 x 800 px / Image formats: jpg, png / 5MB Max. I…" at bounding box center [735, 552] width 972 height 773
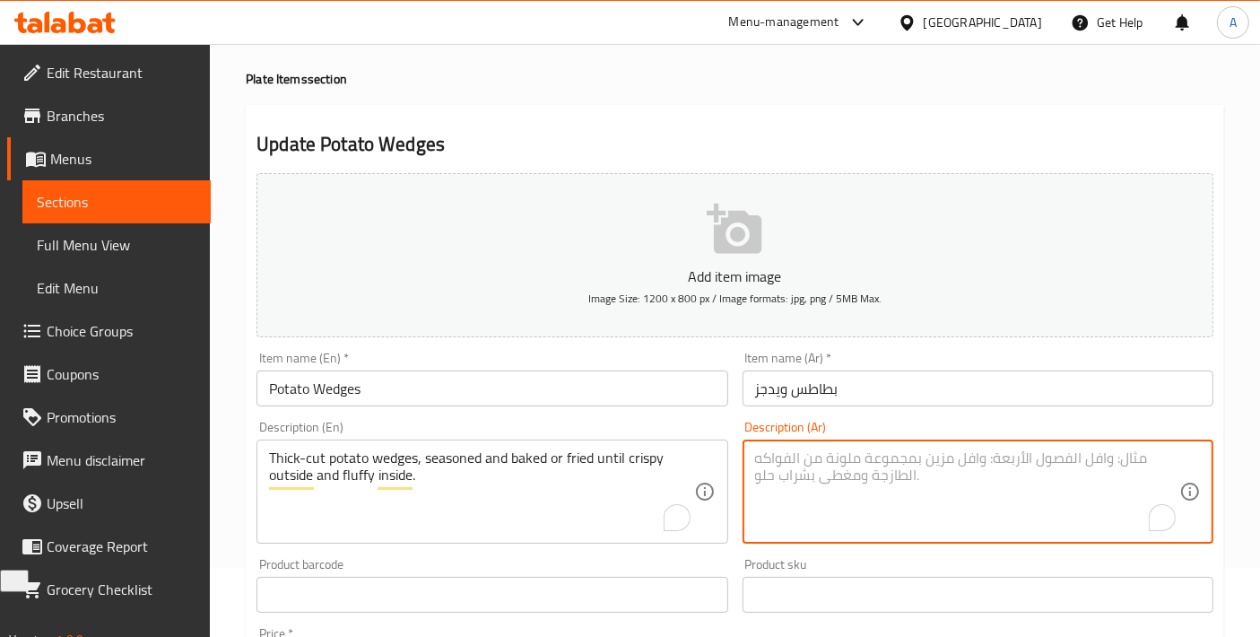
click at [772, 475] on textarea "To enrich screen reader interactions, please activate Accessibility in Grammarl…" at bounding box center [967, 491] width 424 height 85
paste textarea "بطاطس ويدجز"
type textarea "بطاطس ويدجز مقطعة سميكة متبلة ومخبوزة"
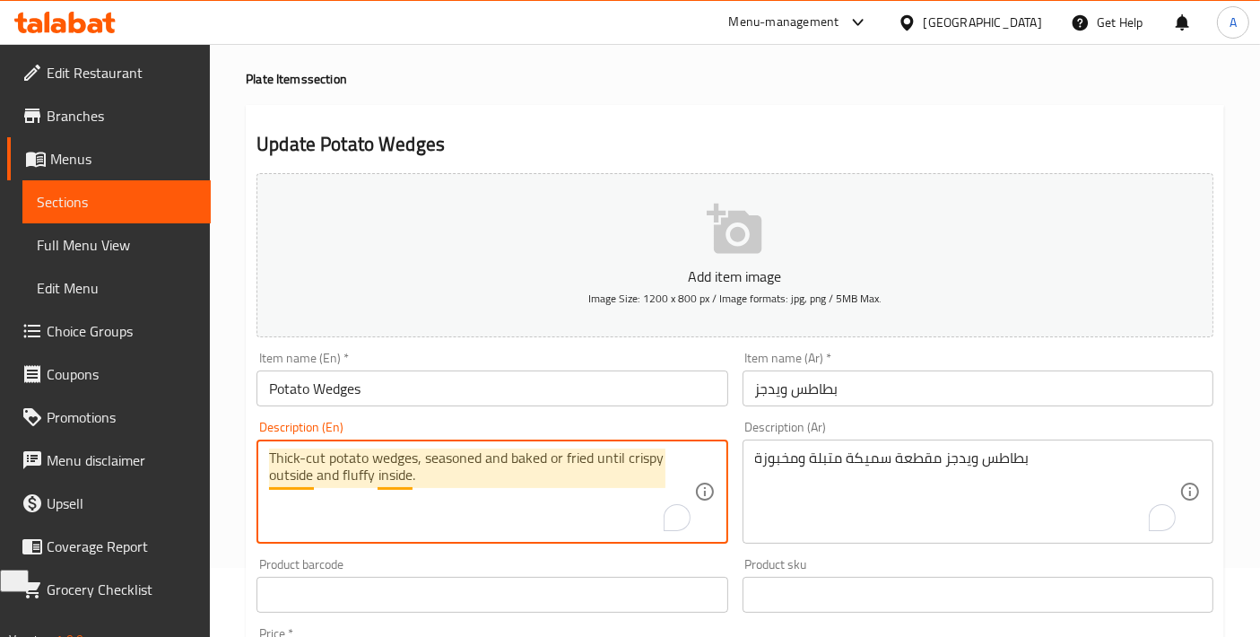
click at [413, 465] on textarea "Thick-cut potato wedges, seasoned and baked or fried until crispy outside and f…" at bounding box center [481, 491] width 424 height 85
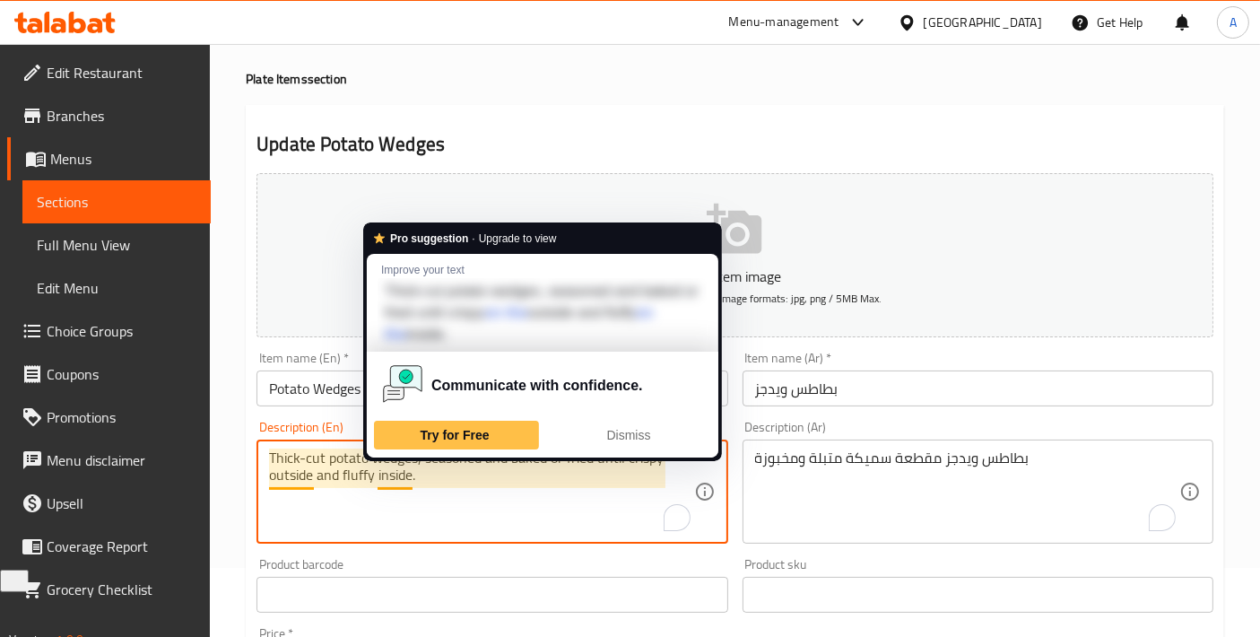
click at [413, 465] on textarea "Thick-cut potato wedges, seasoned and baked or fried until crispy outside and f…" at bounding box center [481, 491] width 424 height 85
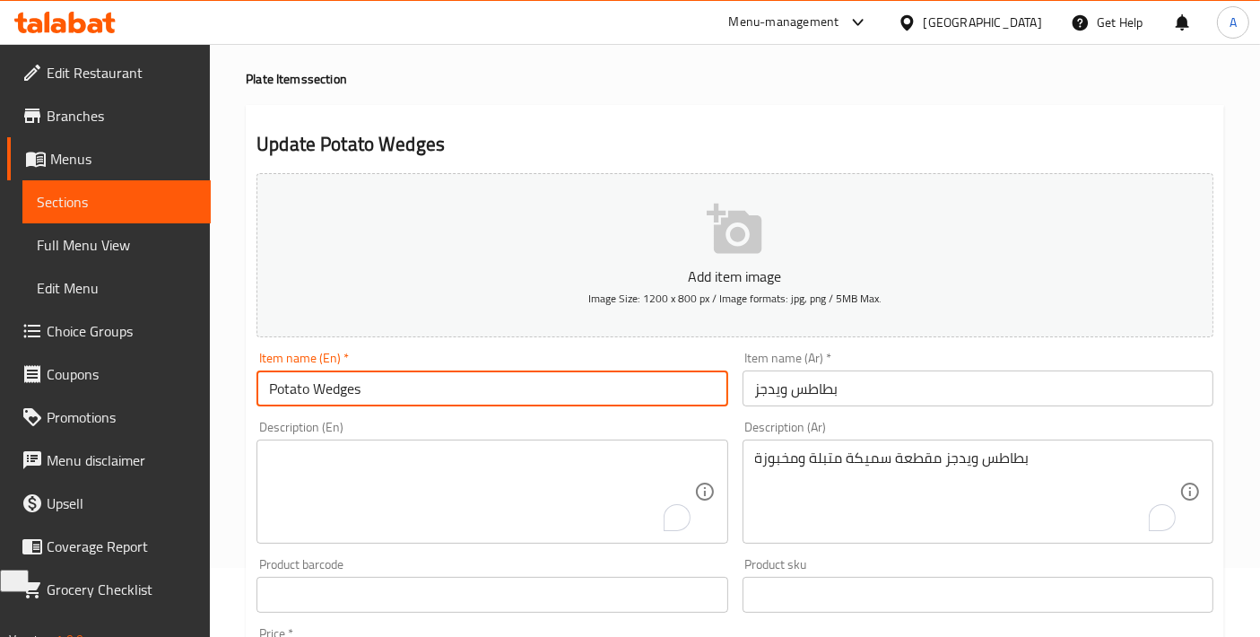
click at [378, 371] on input "Potato Wedges" at bounding box center [492, 389] width 471 height 36
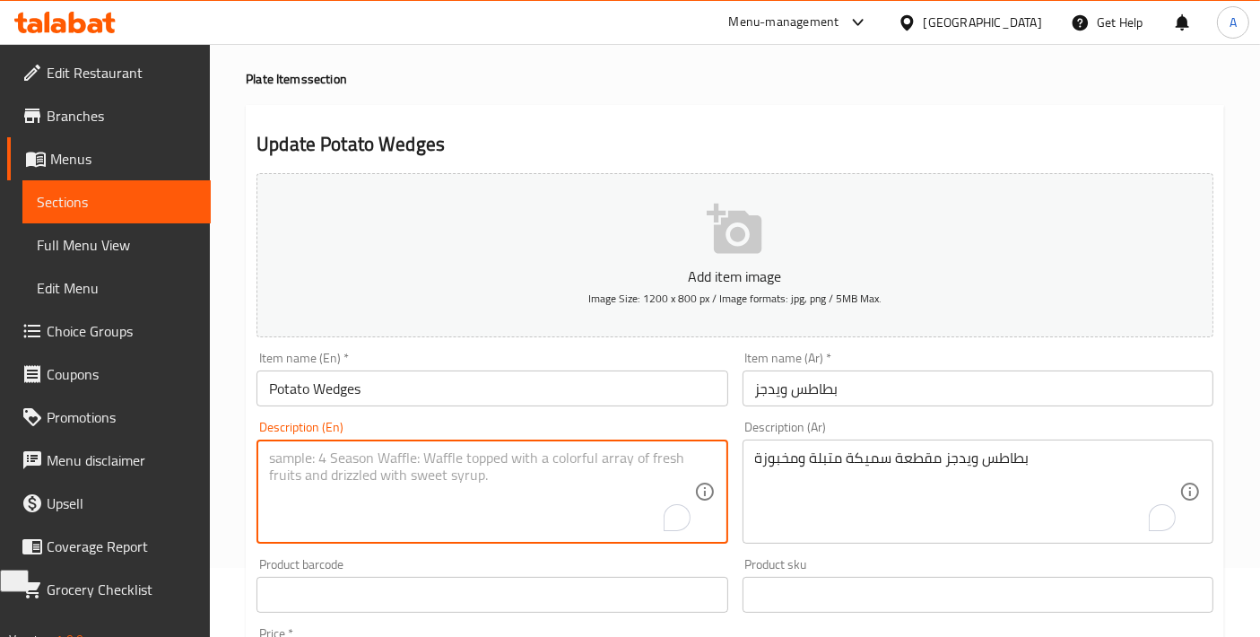
click at [561, 469] on textarea "To enrich screen reader interactions, please activate Accessibility in Grammarl…" at bounding box center [481, 491] width 424 height 85
paste textarea "Made with potatoes, cut into wedges, and seasoned with a blend of herbs and spi…"
type textarea "Made with potatoes, cut into wedges, and seasoned with a blend of herbs and spi…"
click at [766, 546] on div "Description (Ar) بطاطس ويدجز مقطعة سميكة متبلة ومخبوزة Description (Ar)" at bounding box center [978, 482] width 485 height 137
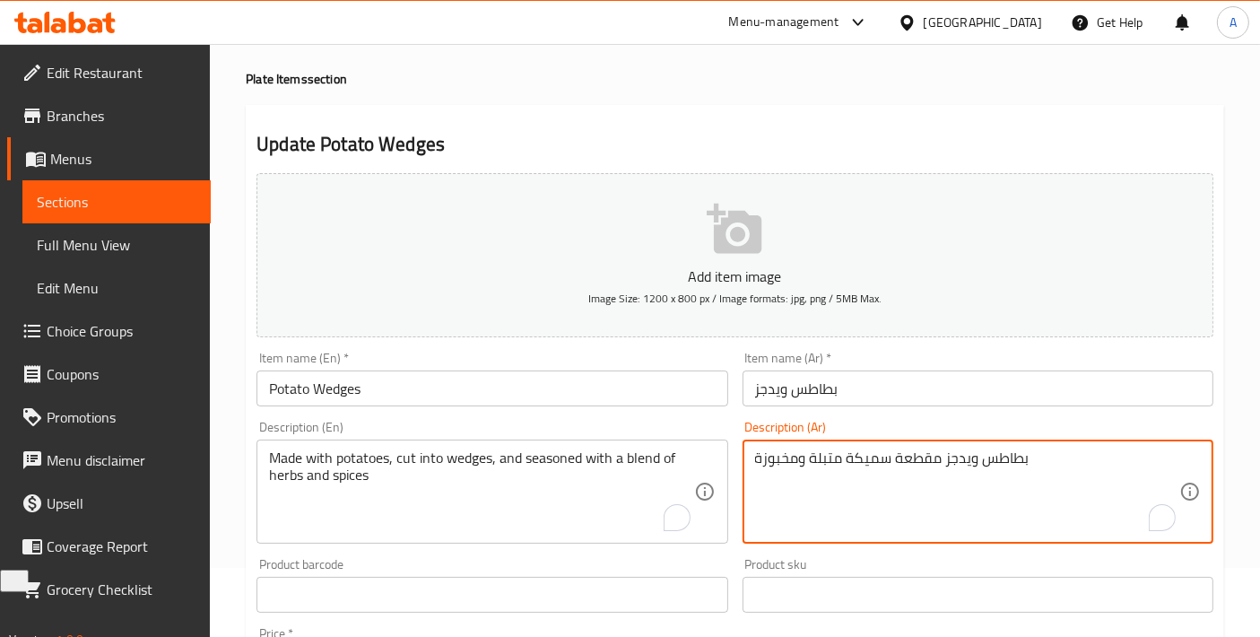
click at [772, 506] on textarea "بطاطس ويدجز مقطعة سميكة متبلة ومخبوزة" at bounding box center [967, 491] width 424 height 85
paste textarea "مصنوعة من البطاطس المقطعة إلى ويدجز ومتبلة بمزيج من الأعشاب والبهارات"
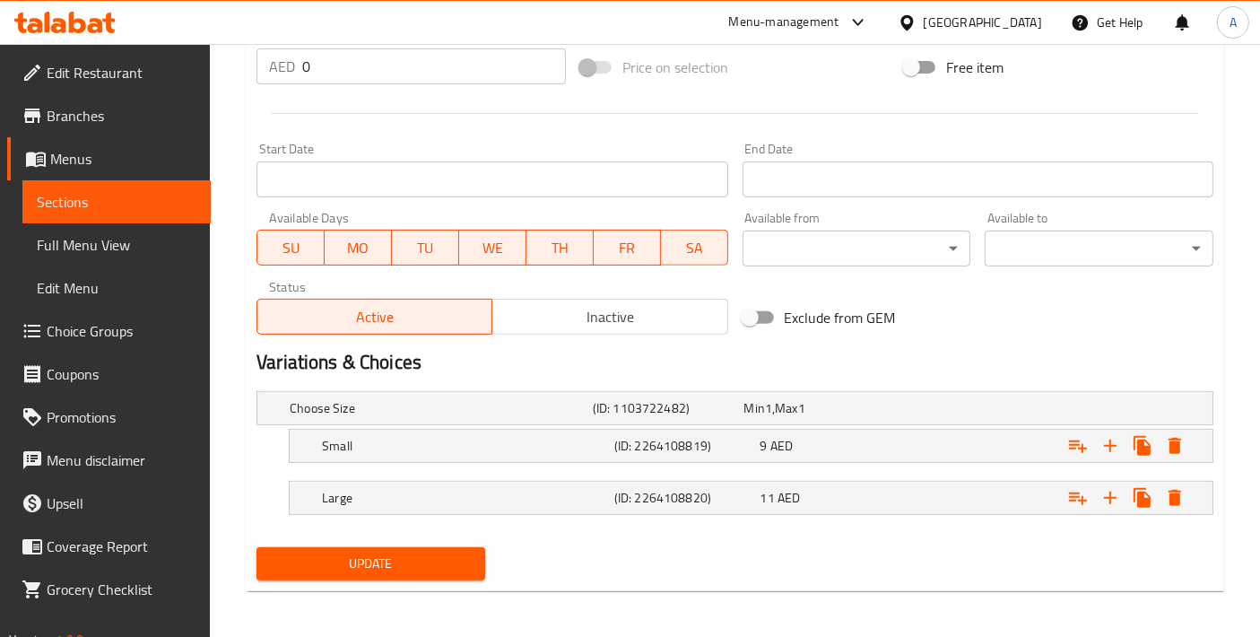
type textarea "مصنوعة من البطاطس المقطعة إلى ويدجز ومتبلة بمزيج من الأعشاب والبهارات"
click at [463, 542] on div "Update" at bounding box center [370, 564] width 243 height 48
click at [450, 553] on span "Update" at bounding box center [371, 564] width 200 height 22
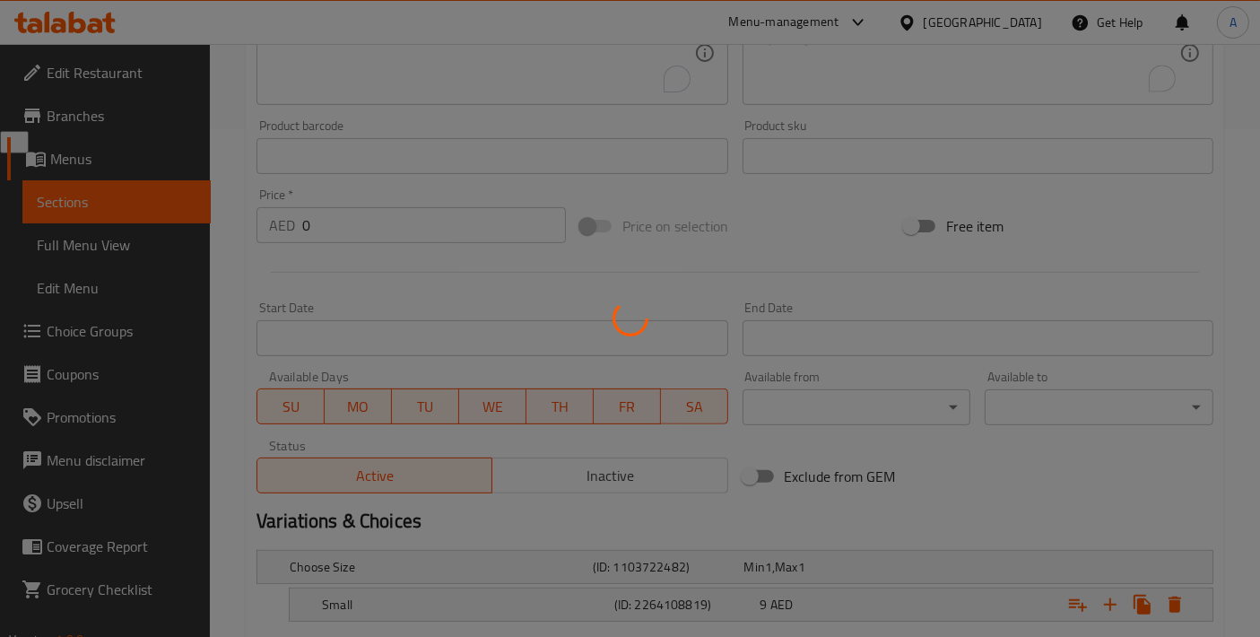
scroll to position [69, 0]
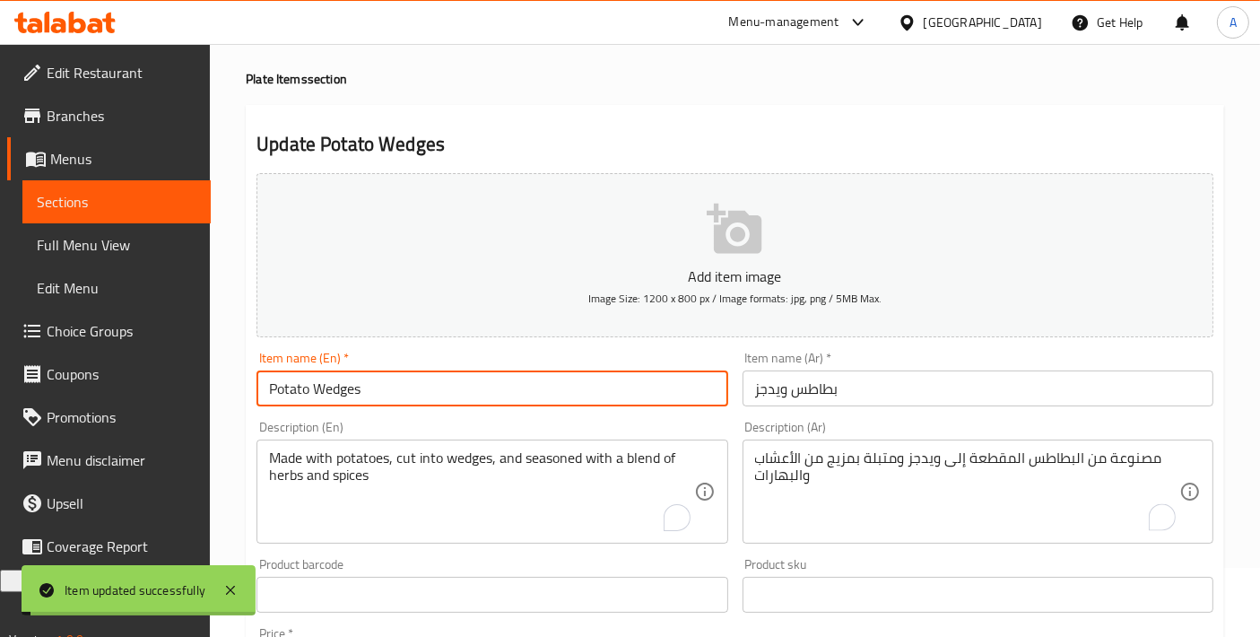
click at [416, 390] on input "Potato Wedges" at bounding box center [492, 389] width 471 height 36
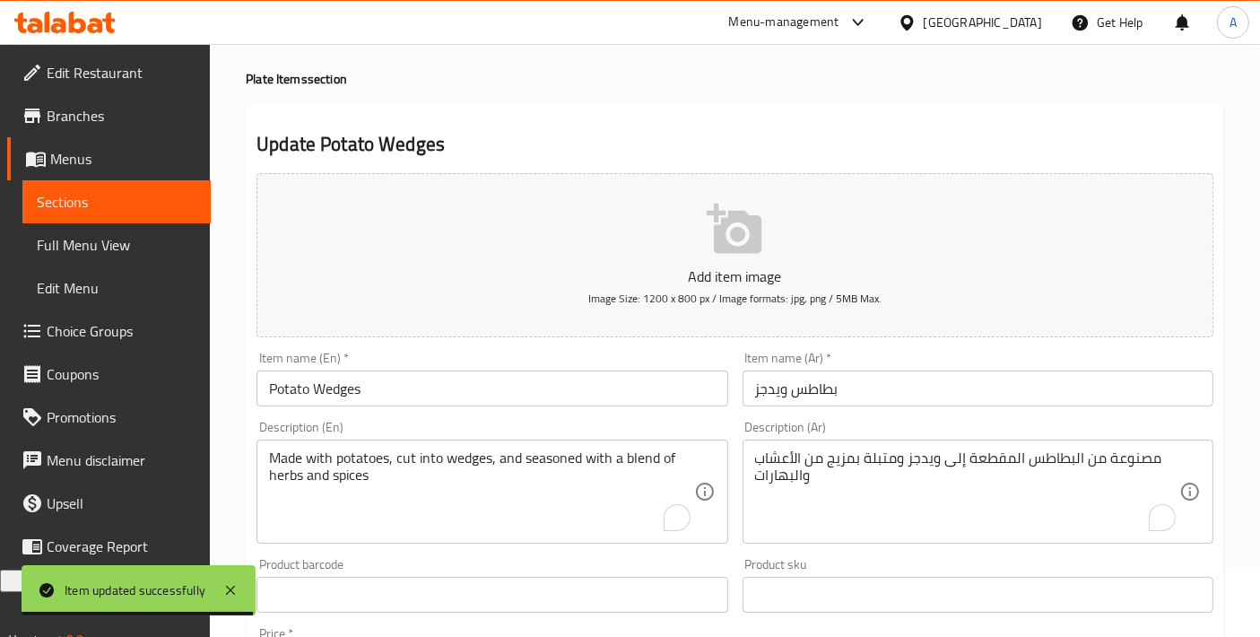
click at [597, 110] on div "Update Potato Wedges Add item image Image Size: 1200 x 800 px / Image formats: …" at bounding box center [735, 647] width 979 height 1084
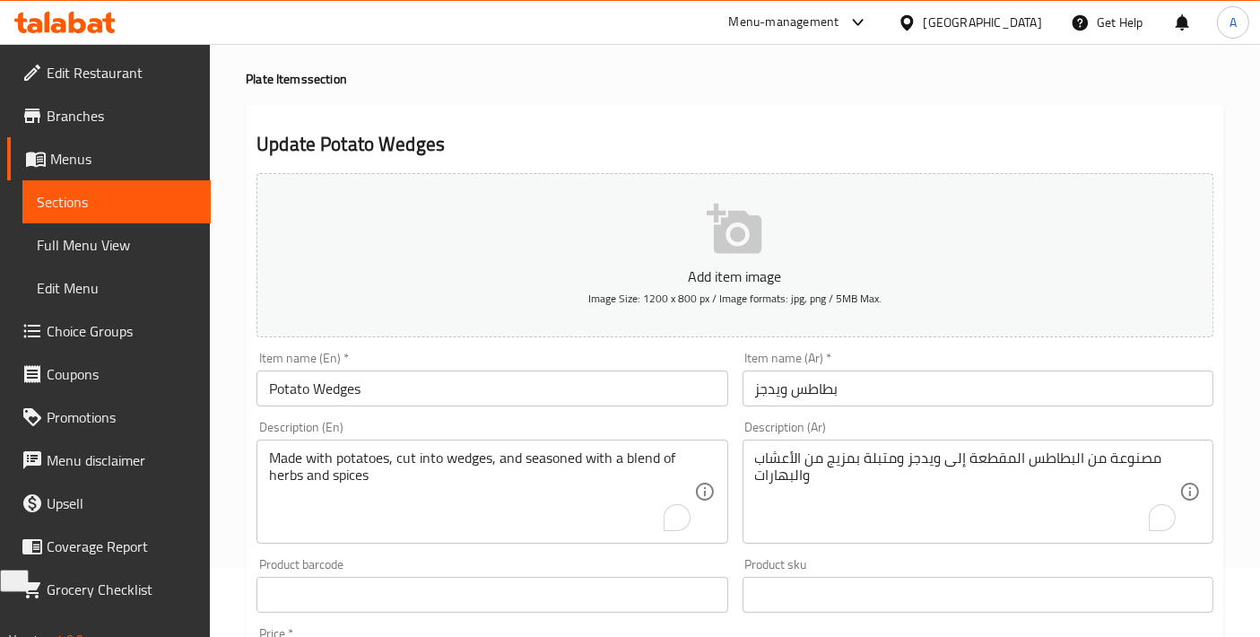
scroll to position [0, 0]
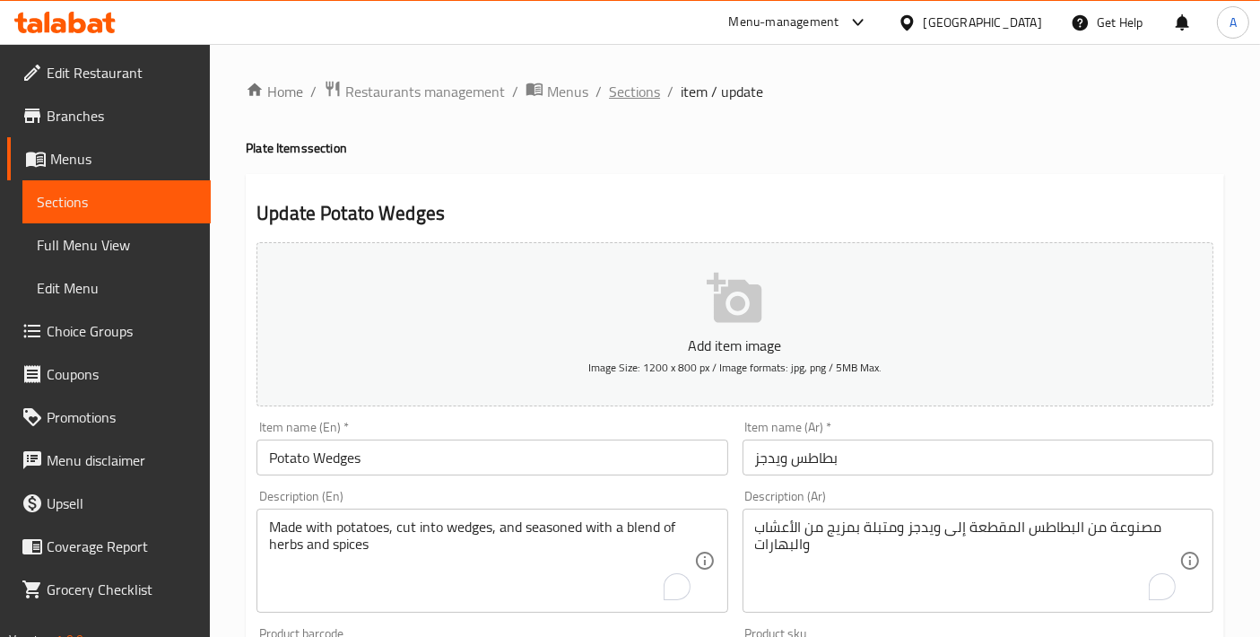
click at [648, 83] on span "Sections" at bounding box center [634, 92] width 51 height 22
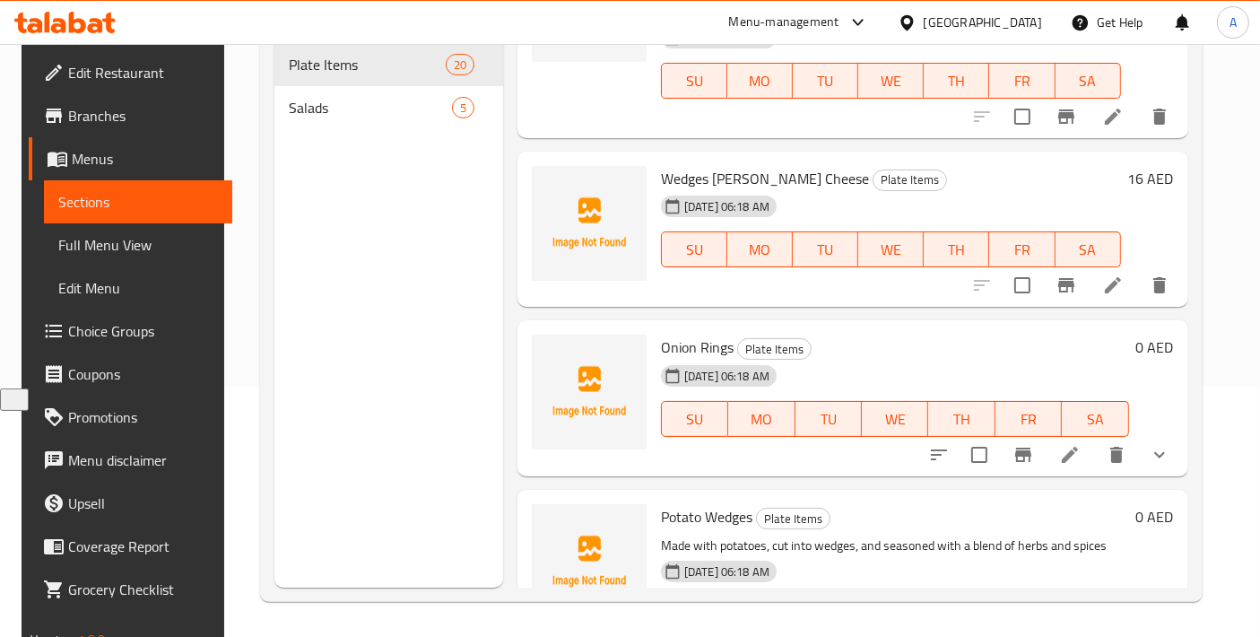
scroll to position [2818, 0]
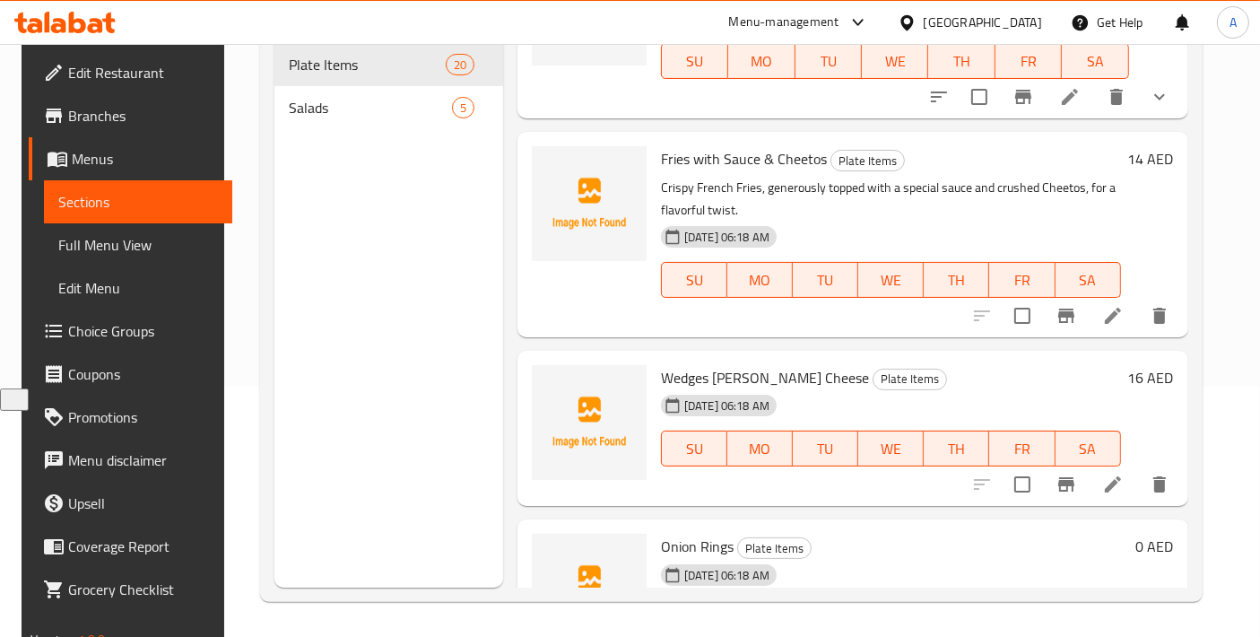
click at [1108, 474] on icon at bounding box center [1114, 485] width 22 height 22
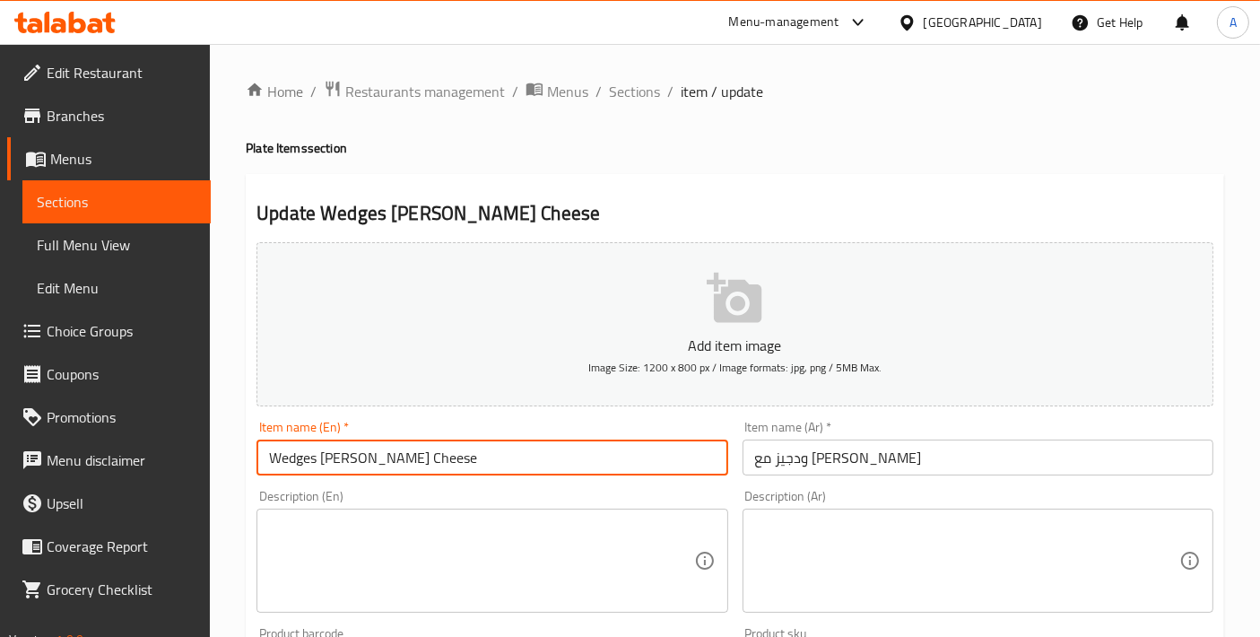
drag, startPoint x: 324, startPoint y: 454, endPoint x: 341, endPoint y: 456, distance: 17.1
click at [341, 456] on input "Wedges W. Cheese" at bounding box center [492, 458] width 471 height 36
type input "Wedges with Cheese"
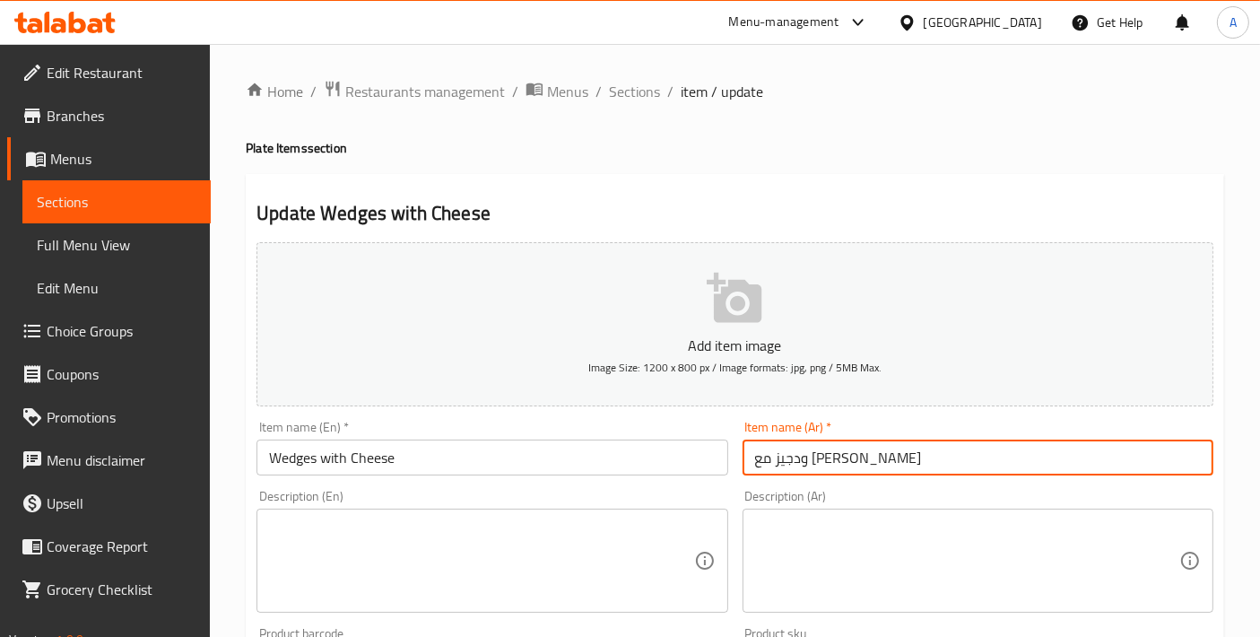
drag, startPoint x: 841, startPoint y: 462, endPoint x: 657, endPoint y: 441, distance: 186.0
click at [657, 441] on div "Add item image Image Size: 1200 x 800 px / Image formats: jpg, png / 5MB Max. I…" at bounding box center [735, 621] width 972 height 773
click at [755, 442] on input ",d][. lu [fk" at bounding box center [978, 458] width 471 height 36
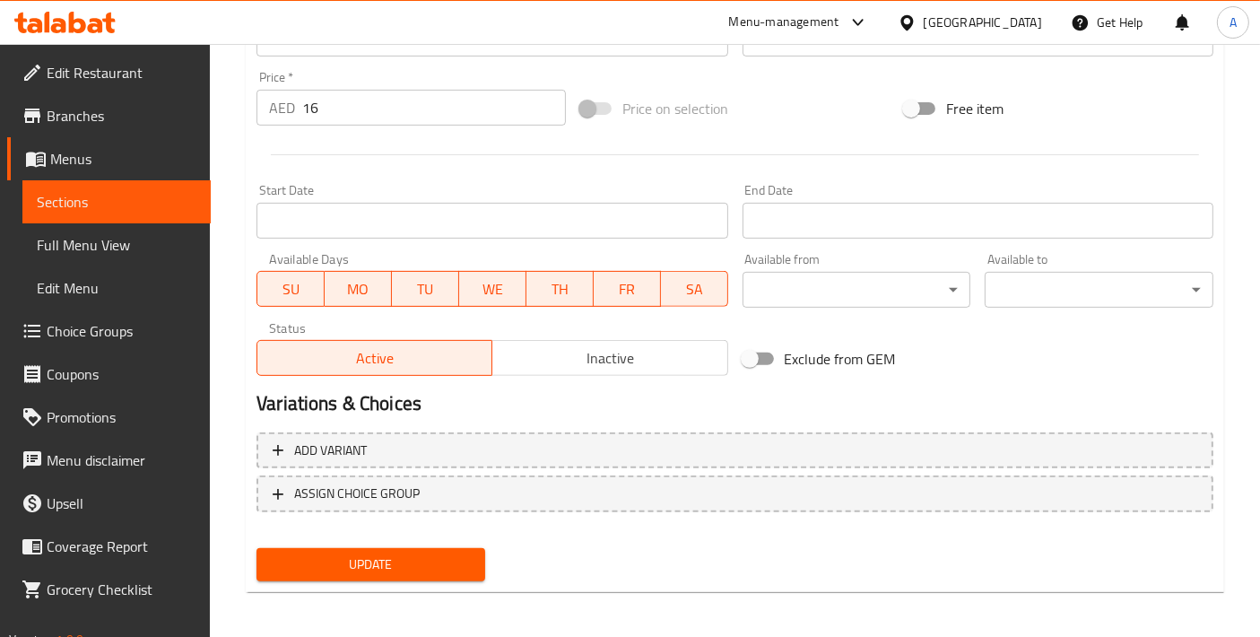
scroll to position [627, 0]
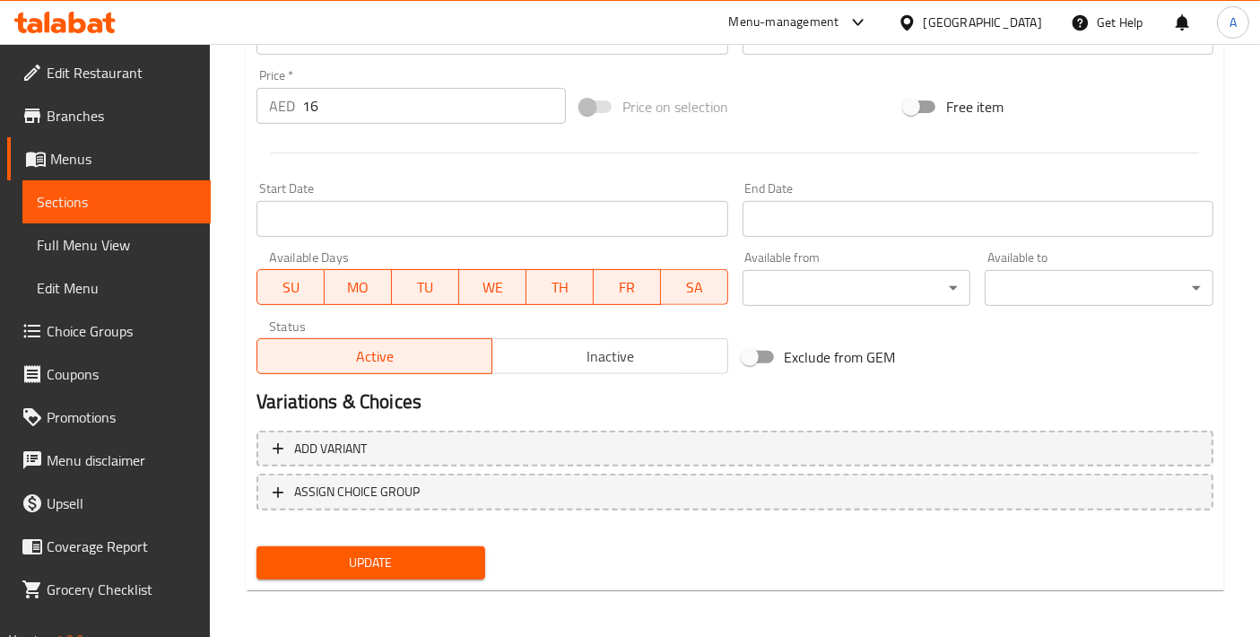
type input "ويدجز مع جبنة"
click at [374, 575] on button "Update" at bounding box center [371, 562] width 229 height 33
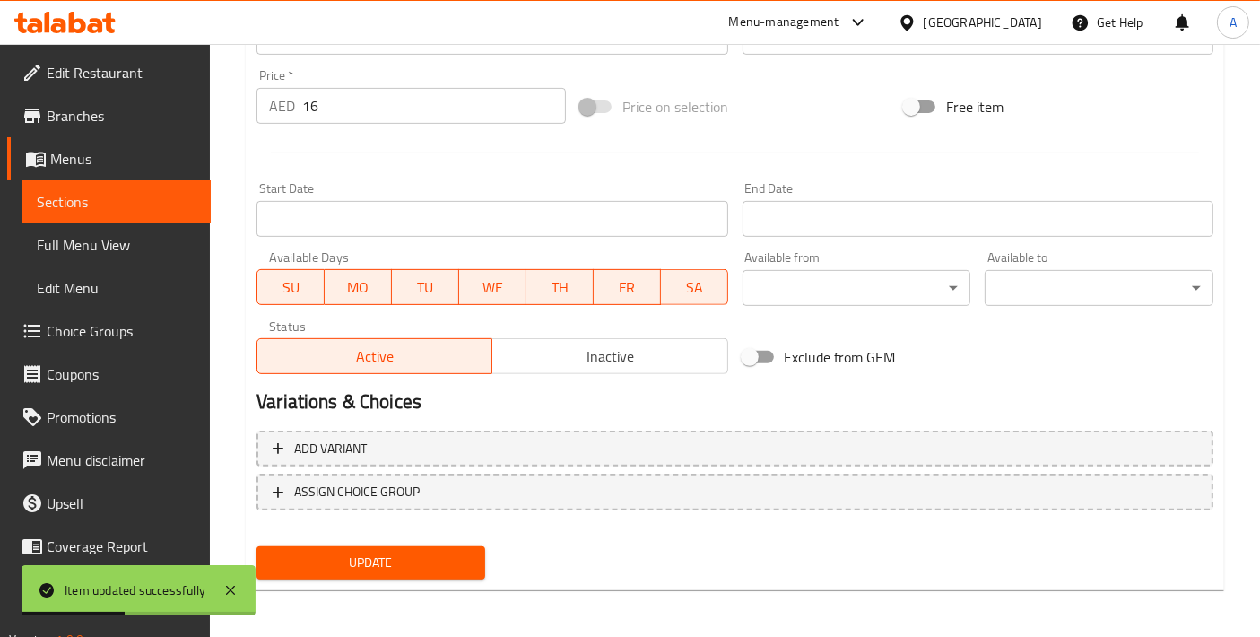
scroll to position [228, 0]
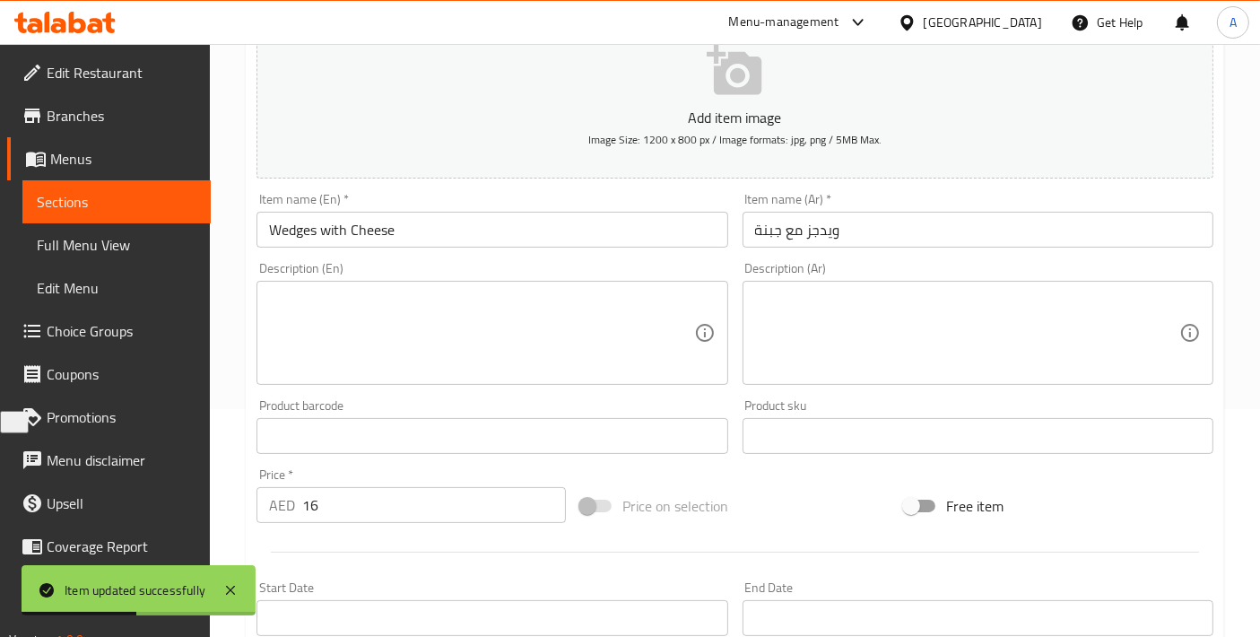
click at [468, 330] on textarea at bounding box center [481, 333] width 424 height 85
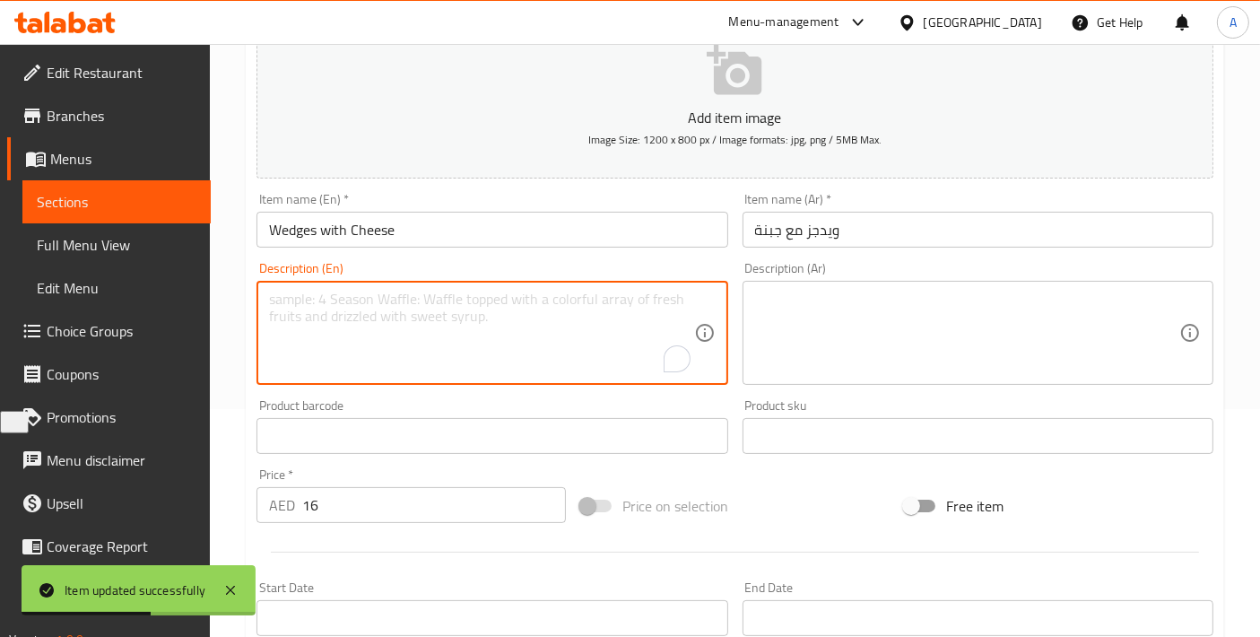
paste textarea "Crispy potato wedges, generously topped with melted cheese, creating a comforti…"
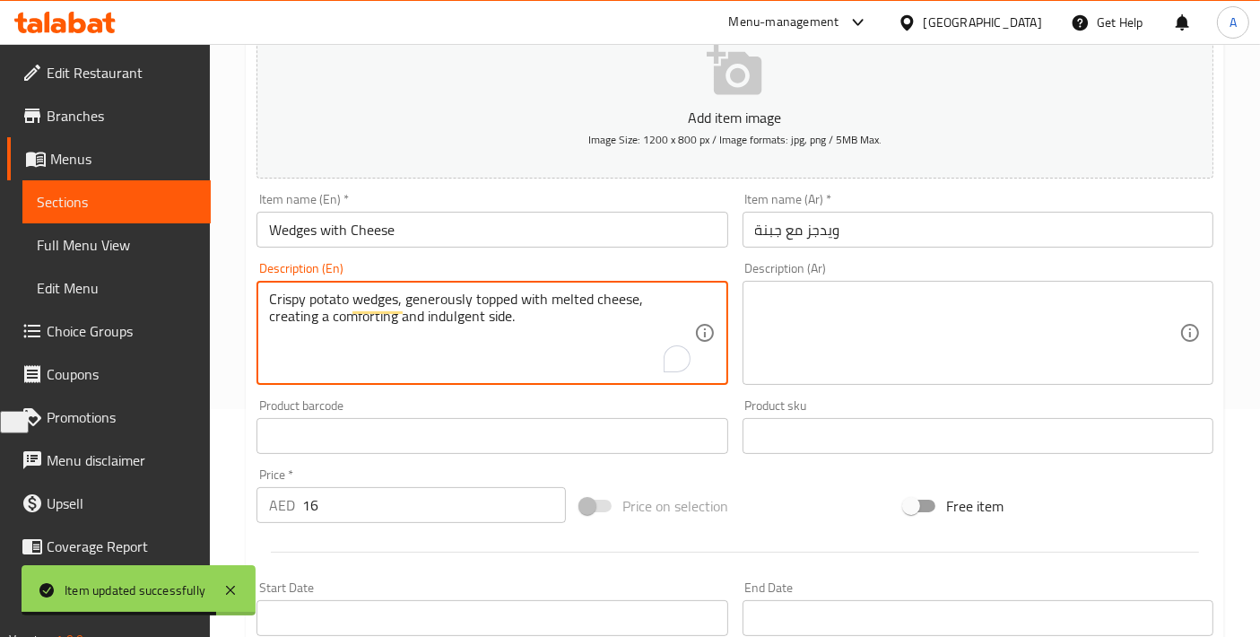
drag, startPoint x: 637, startPoint y: 291, endPoint x: 662, endPoint y: 384, distance: 96.6
click at [662, 384] on div "Description (En) Crispy potato wedges, generously topped with melted cheese, cr…" at bounding box center [491, 323] width 485 height 137
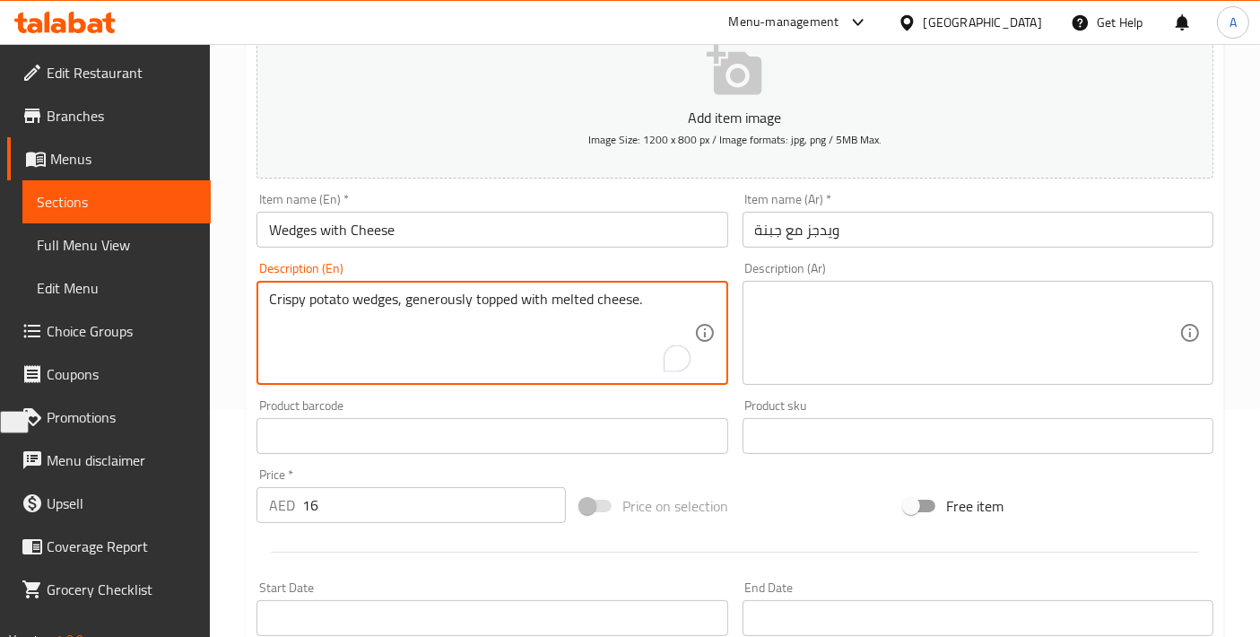
click at [555, 339] on textarea "Crispy potato wedges, generously topped with melted cheese." at bounding box center [481, 333] width 424 height 85
type textarea "Crispy potato wedges, generously topped with melted cheese."
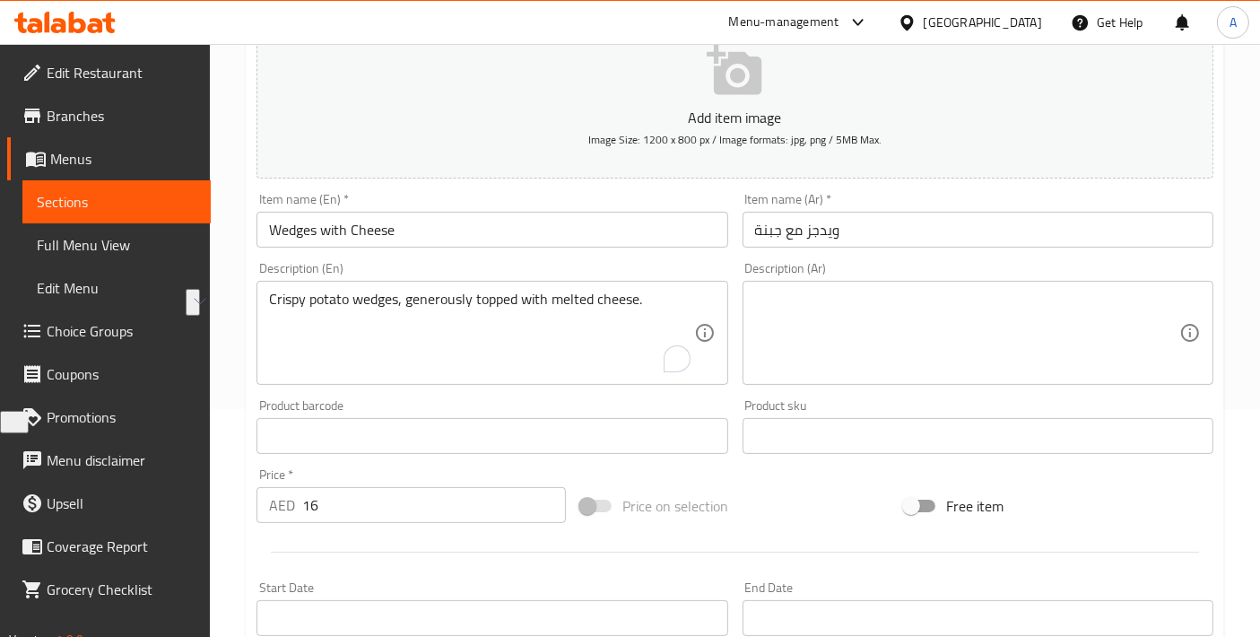
click at [934, 282] on div "Description (Ar)" at bounding box center [978, 333] width 471 height 104
paste textarea "قطع البطاطس المقرمشة، مغطاة بسخاء بالجبن المذاب."
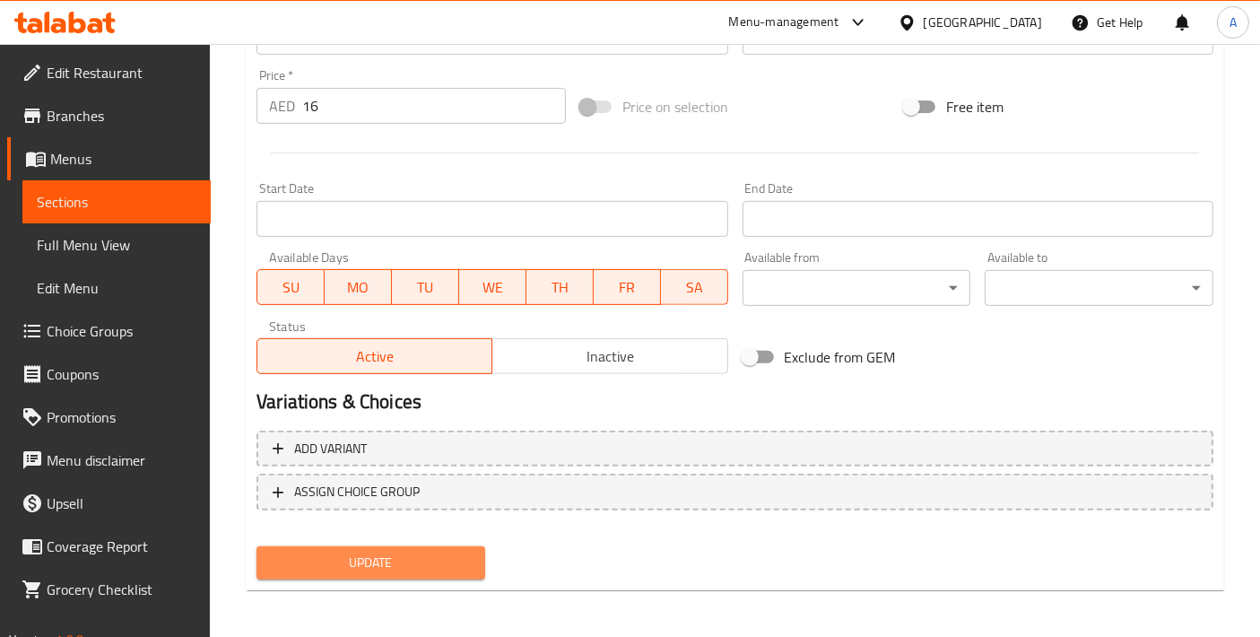
click at [393, 554] on span "Update" at bounding box center [371, 563] width 200 height 22
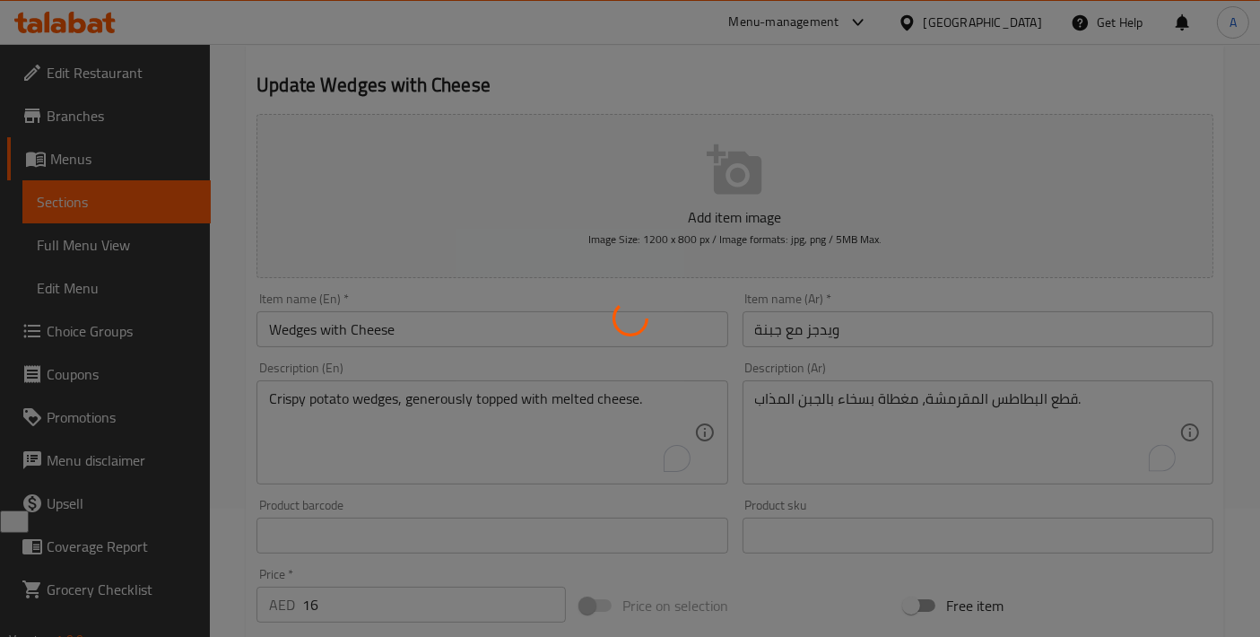
scroll to position [0, 0]
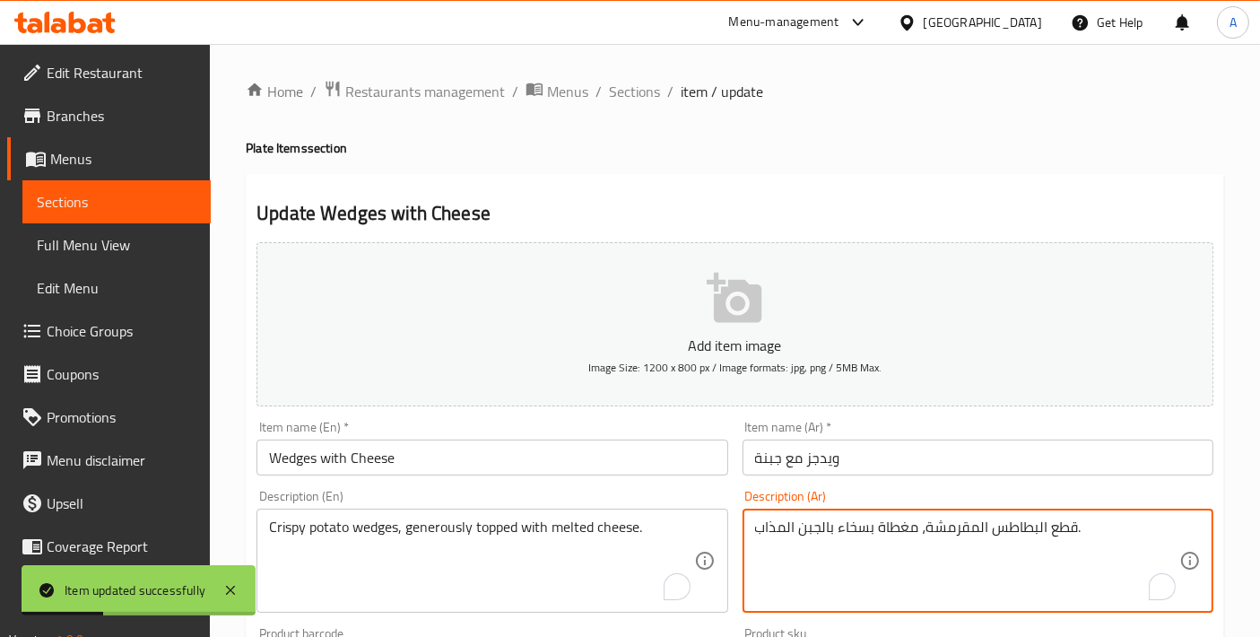
drag, startPoint x: 1049, startPoint y: 521, endPoint x: 1077, endPoint y: 525, distance: 28.9
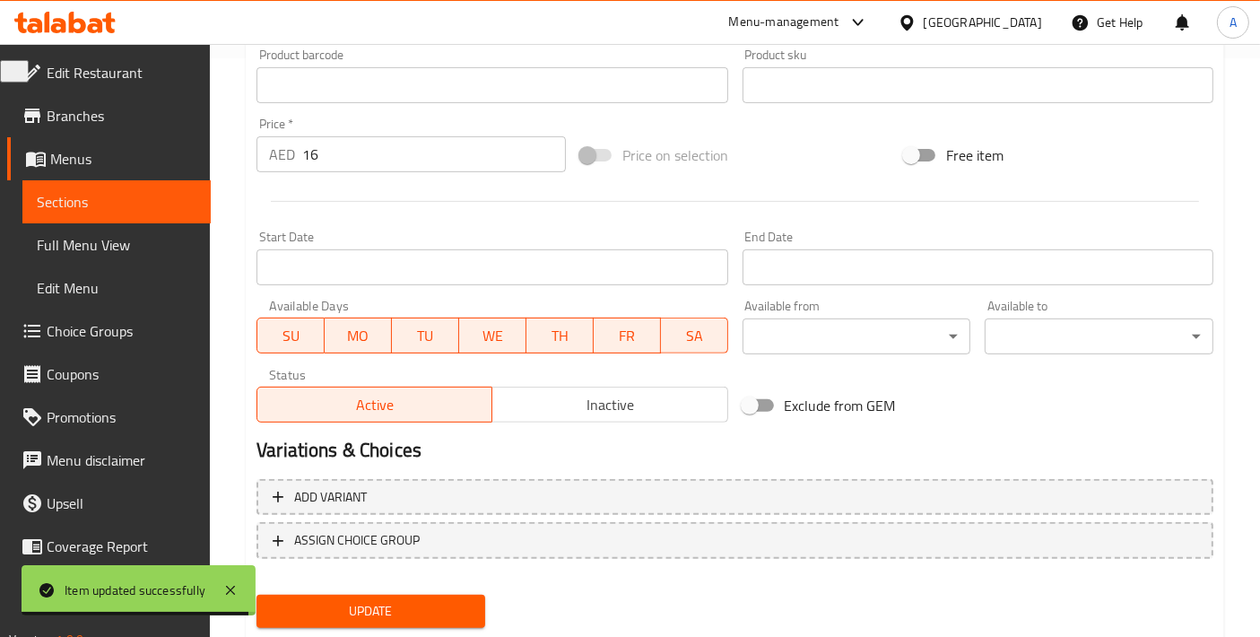
scroll to position [627, 0]
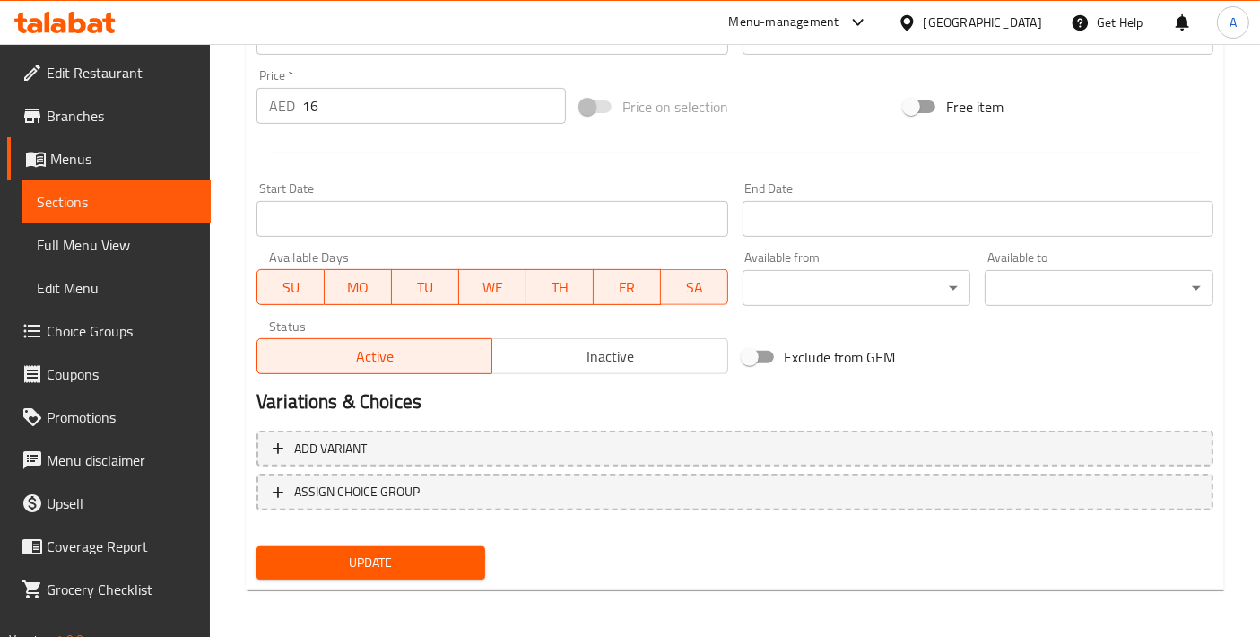
type textarea "ويدجز البطاطس المقرمشة، مغطاة بسخاء بالجبن المذاب."
click at [337, 572] on button "Update" at bounding box center [371, 562] width 229 height 33
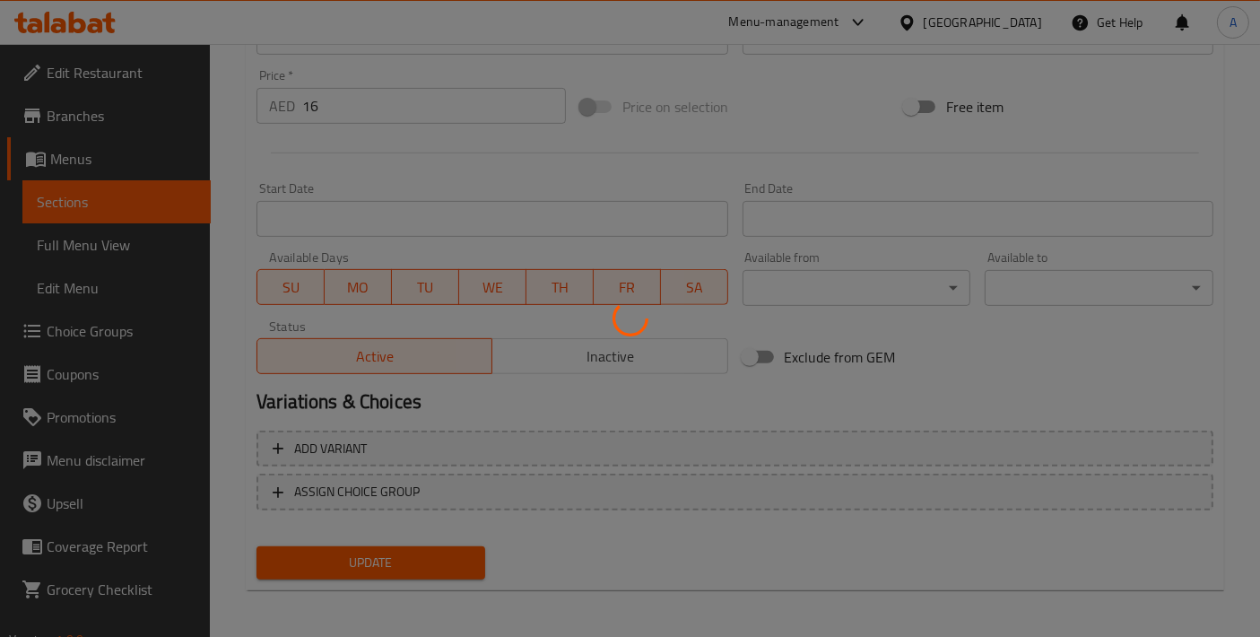
scroll to position [0, 0]
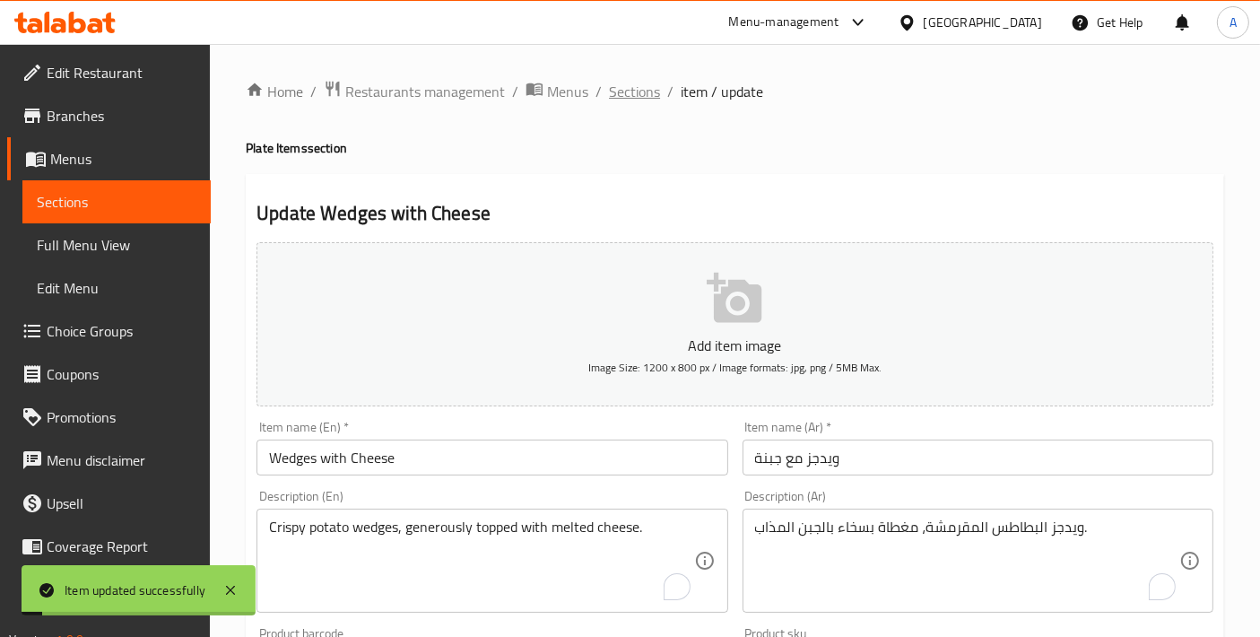
click at [641, 92] on span "Sections" at bounding box center [634, 92] width 51 height 22
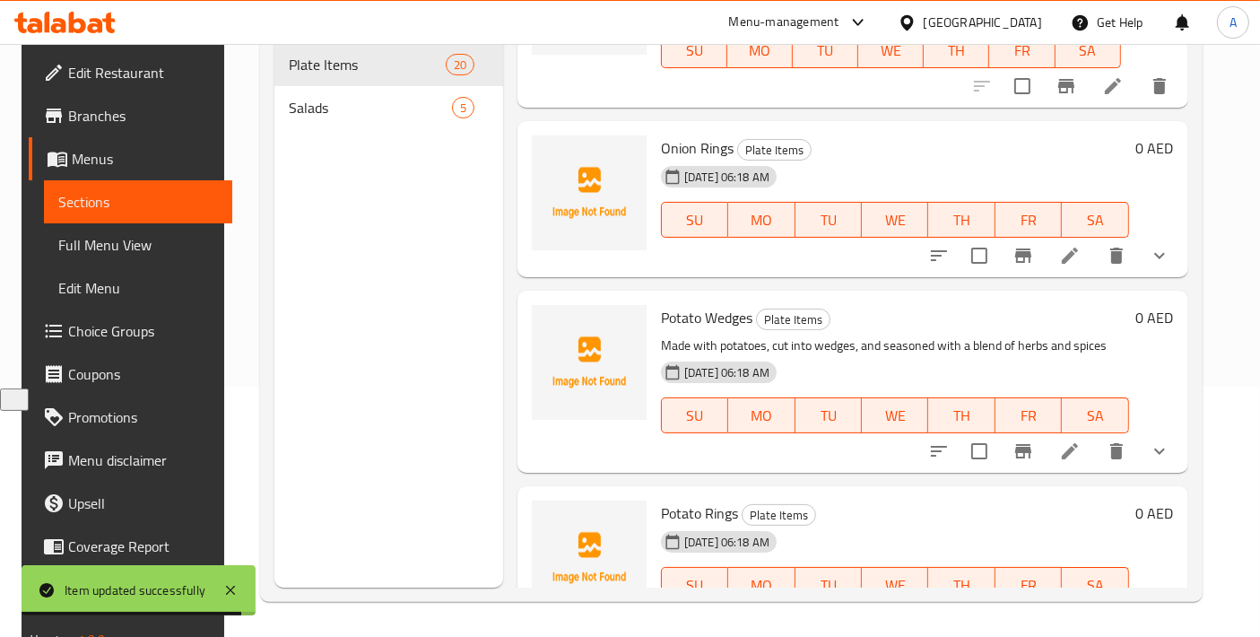
scroll to position [3442, 0]
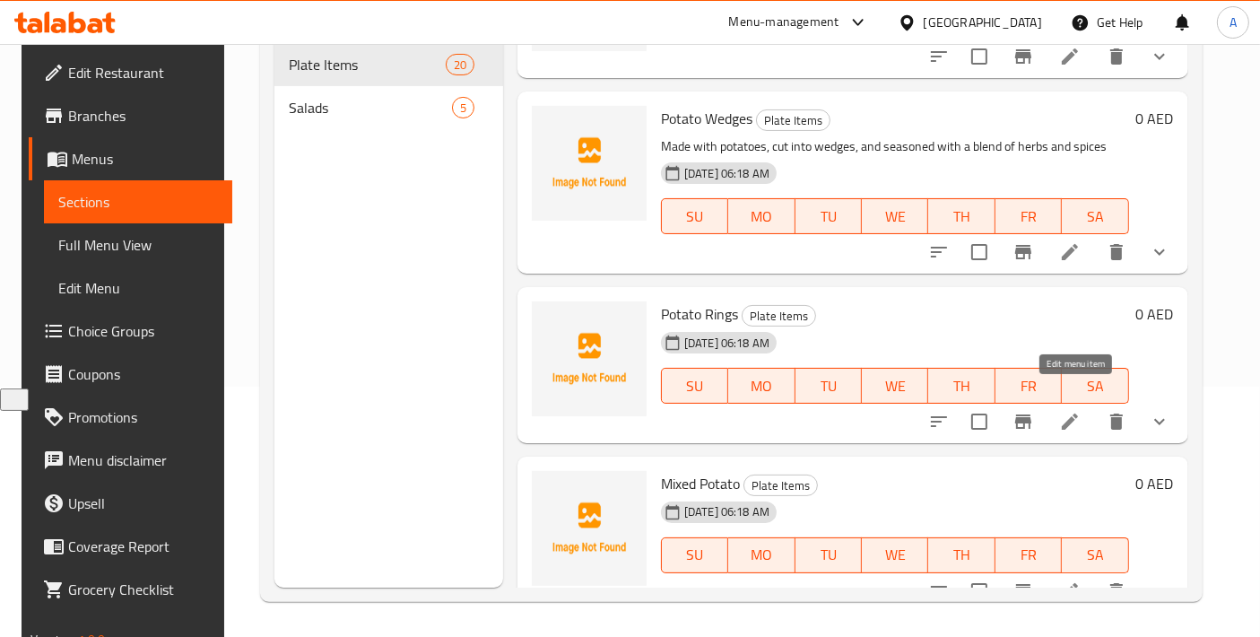
click at [1072, 411] on icon at bounding box center [1070, 422] width 22 height 22
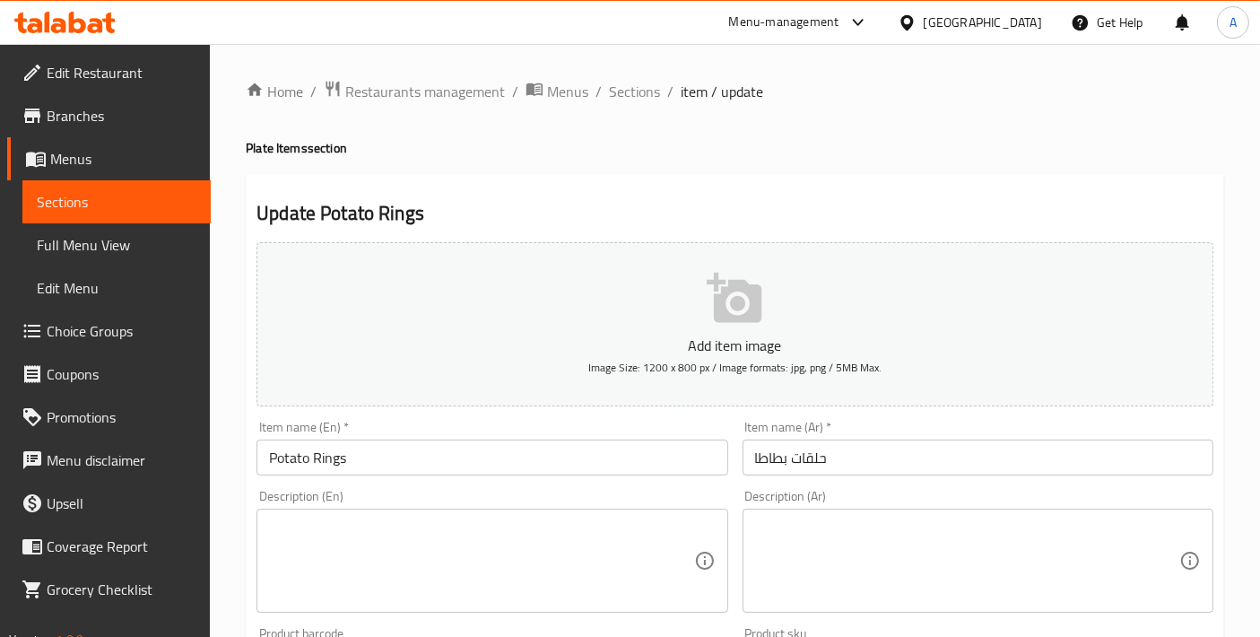
click at [450, 603] on div "Description (En)" at bounding box center [492, 561] width 471 height 104
paste textarea "Crispy, battered potato rings, deep-fried until golden brown, offering a deligh…"
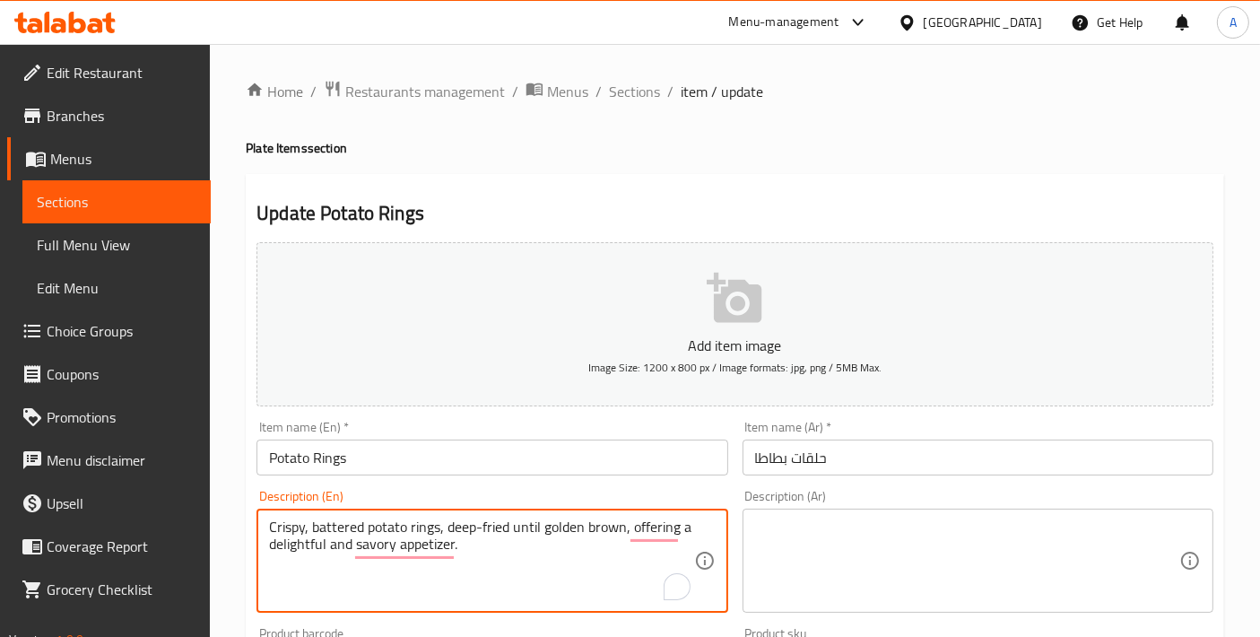
click at [309, 546] on textarea "Crispy, battered potato rings, deep-fried until golden brown, offering a deligh…" at bounding box center [481, 561] width 424 height 85
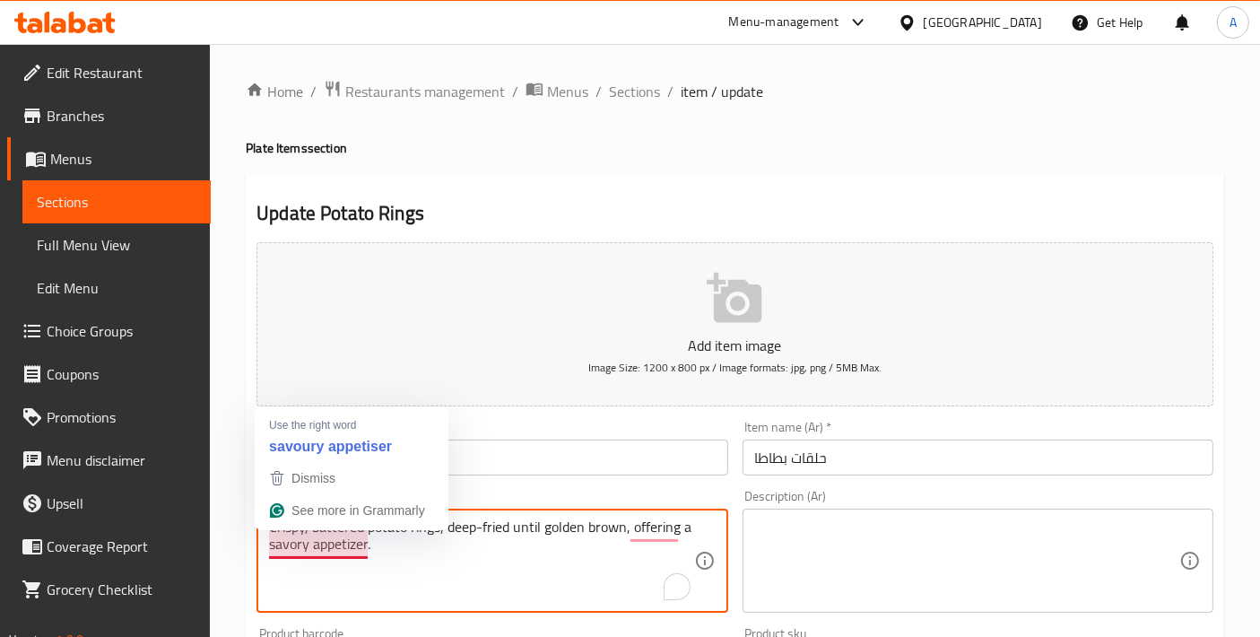
click at [512, 537] on textarea "Crispy, battered potato rings, deep-fried until golden brown, offering a savory…" at bounding box center [481, 561] width 424 height 85
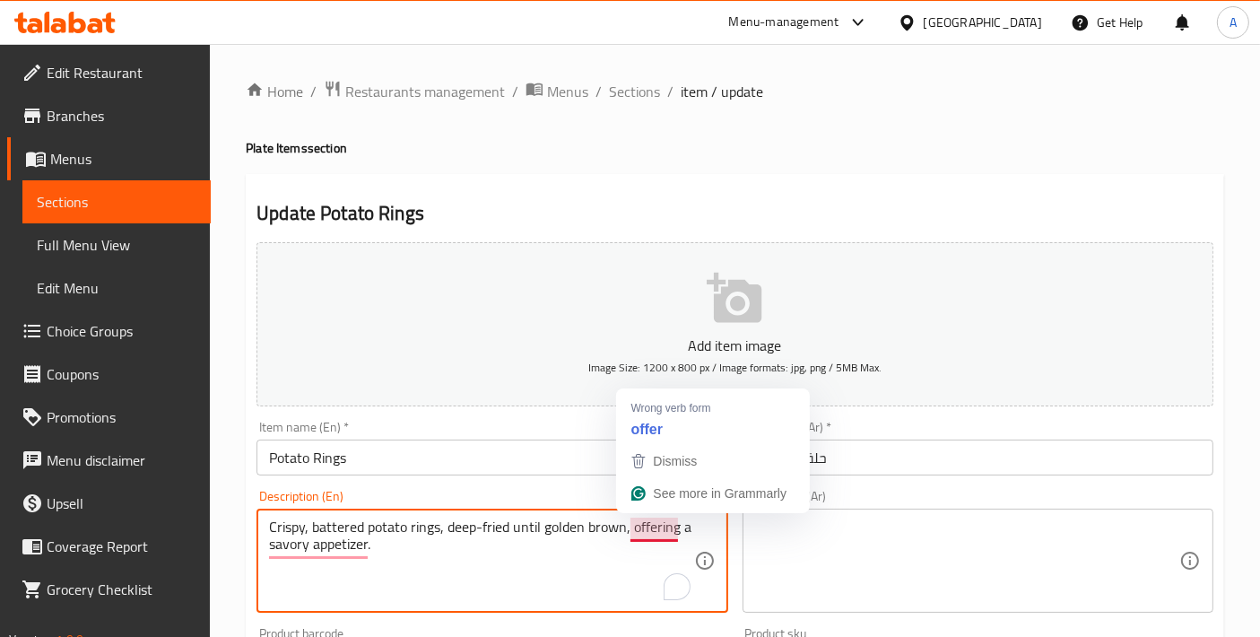
type textarea "Crispy, battered potato rings, deep-fried until golden brown, offering a savory…"
click at [568, 514] on div "Crispy, battered potato rings, deep-fried until golden brown, offering a savory…" at bounding box center [492, 561] width 471 height 104
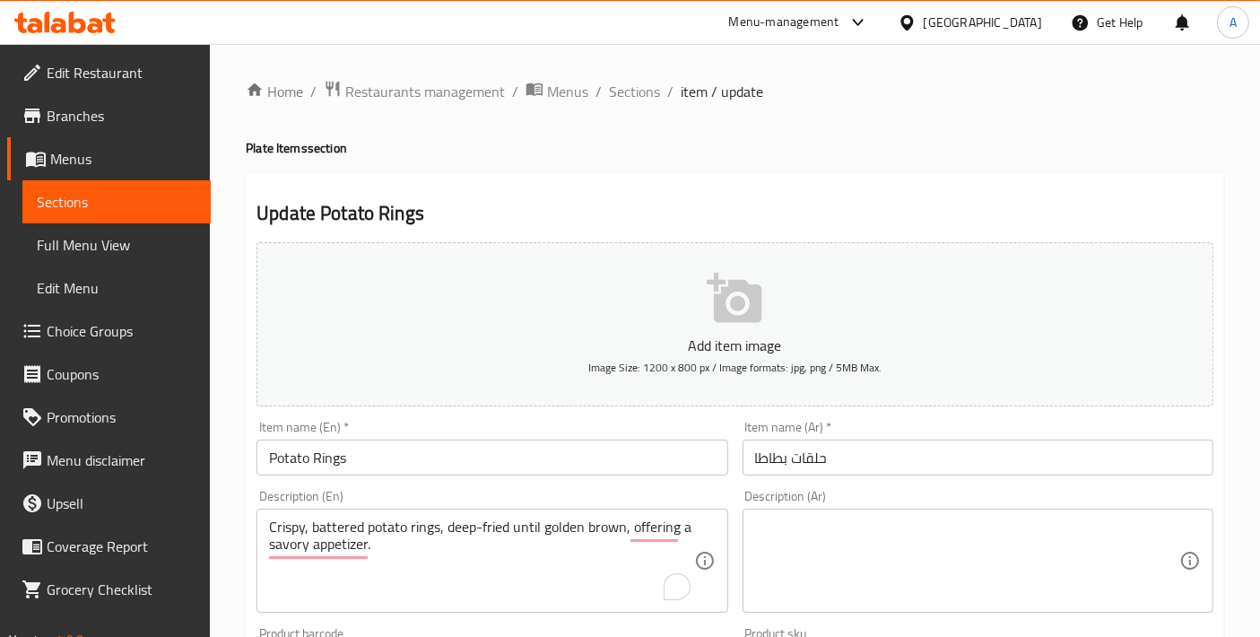
click at [568, 514] on div "Crispy, battered potato rings, deep-fried until golden brown, offering a savory…" at bounding box center [492, 561] width 471 height 104
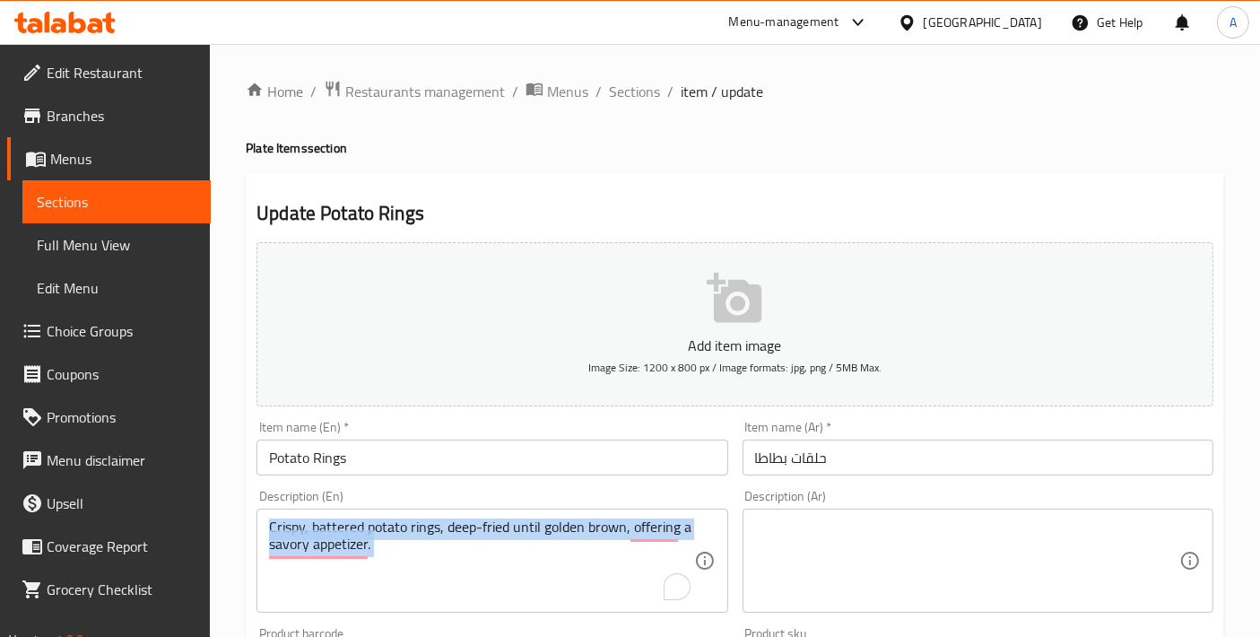
click at [568, 514] on div "Crispy, battered potato rings, deep-fried until golden brown, offering a savory…" at bounding box center [492, 561] width 471 height 104
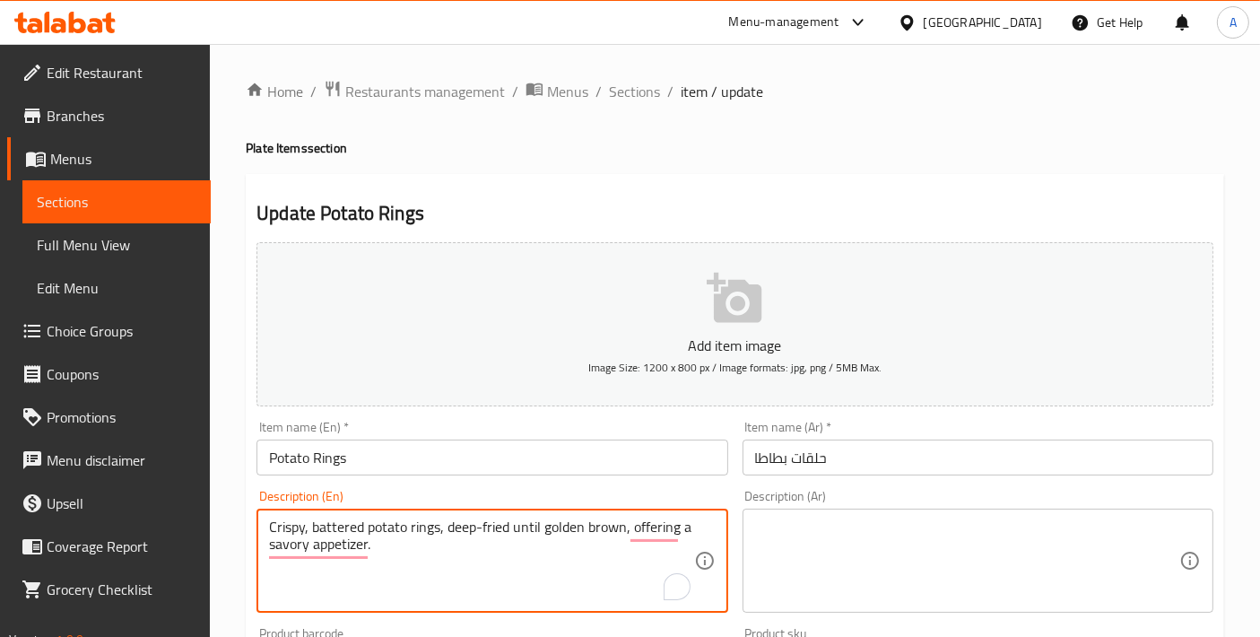
click at [533, 542] on textarea "Crispy, battered potato rings, deep-fried until golden brown, offering a savory…" at bounding box center [481, 561] width 424 height 85
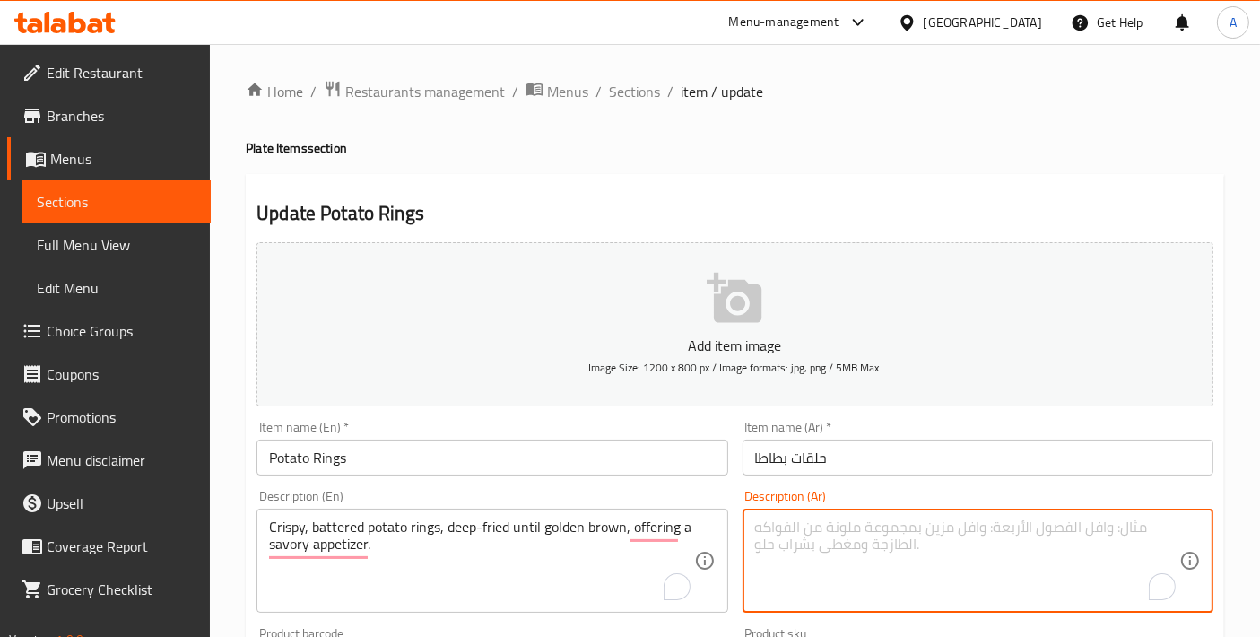
click at [939, 552] on textarea "To enrich screen reader interactions, please activate Accessibility in Grammarl…" at bounding box center [967, 561] width 424 height 85
paste textarea "حلقات البطاطس المقرمشة والمغطاة بالبقسماط، المقلية حتى تكتسب اللون البني الذهبي…"
click at [833, 538] on textarea "حلقات البطاطس المقرمشة والمغطاة بالبقسماط، المقلية حتى تكتسب اللون البني الذهبي…" at bounding box center [967, 561] width 424 height 85
type textarea "حلقات البطاطس المقرمشة والمغطاة بالبقسماط، المقلية حتى تكتسب اللون البني الذهبي…"
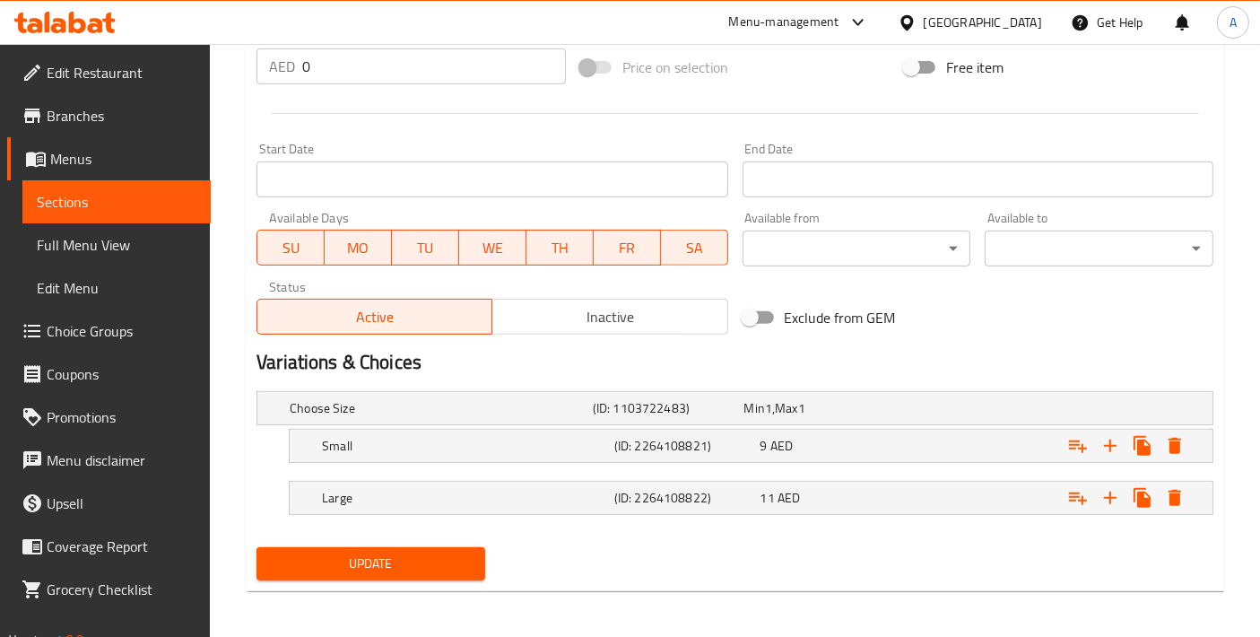
type textarea "حلقات البطاطس المقرمشة والمغطاة بالبقسماط، المقلية حتى تكتسب اللون البني الذهبي…"
click at [452, 567] on span "Update" at bounding box center [371, 564] width 200 height 22
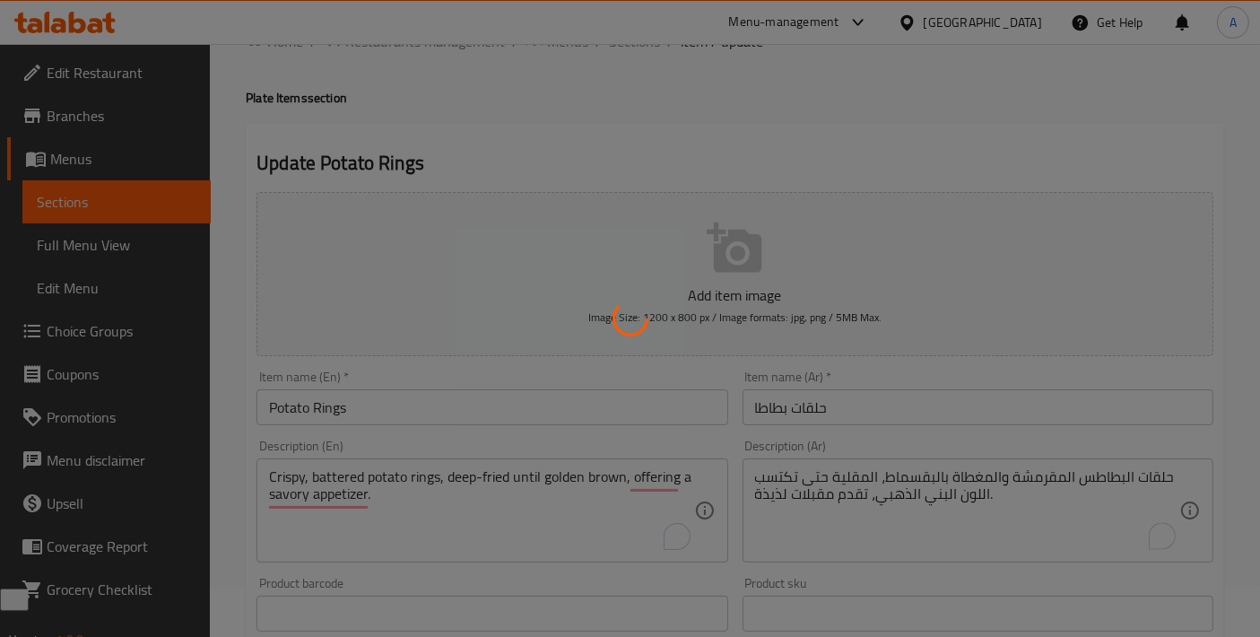
scroll to position [0, 0]
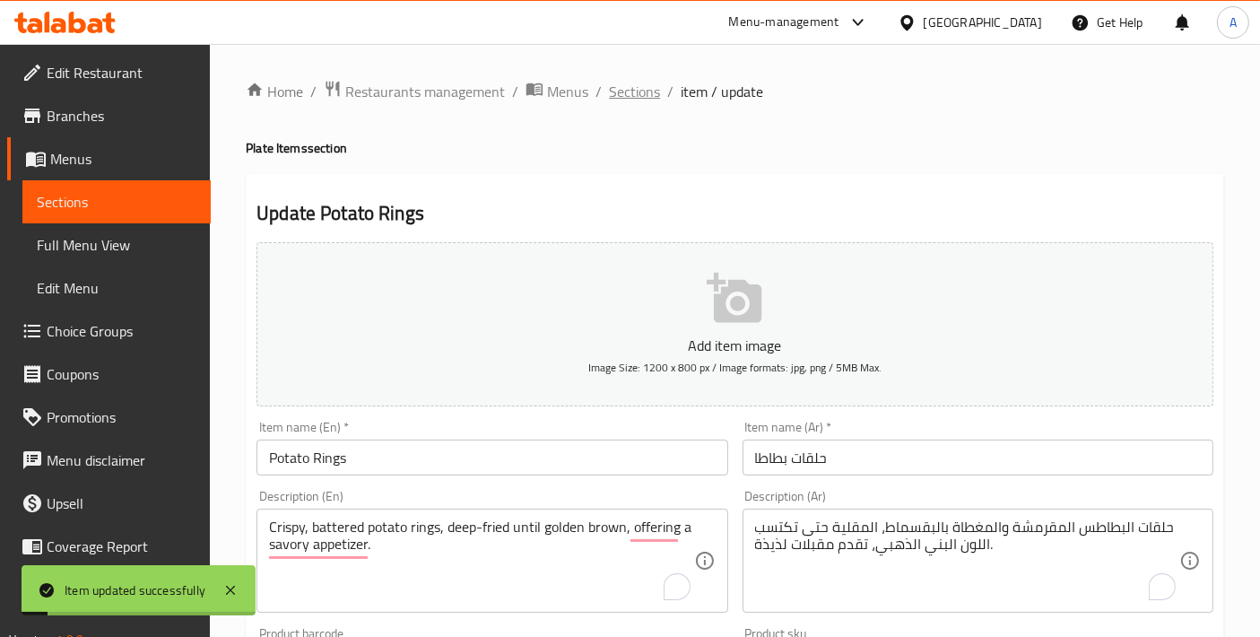
click at [620, 100] on span "Sections" at bounding box center [634, 92] width 51 height 22
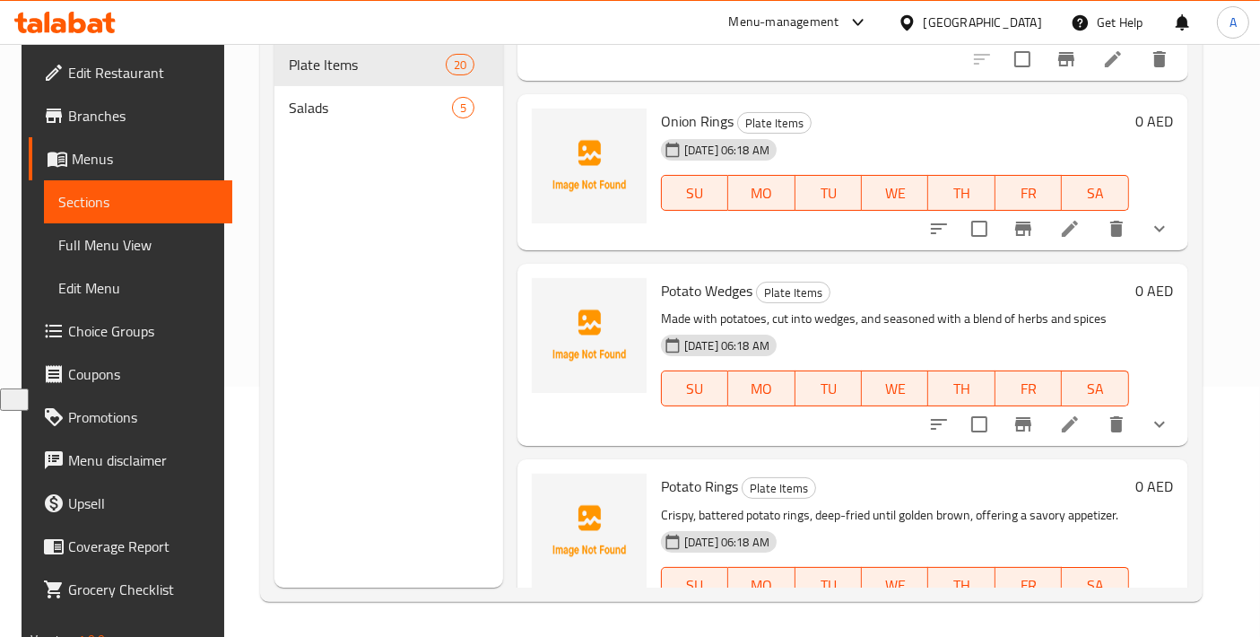
scroll to position [3070, 0]
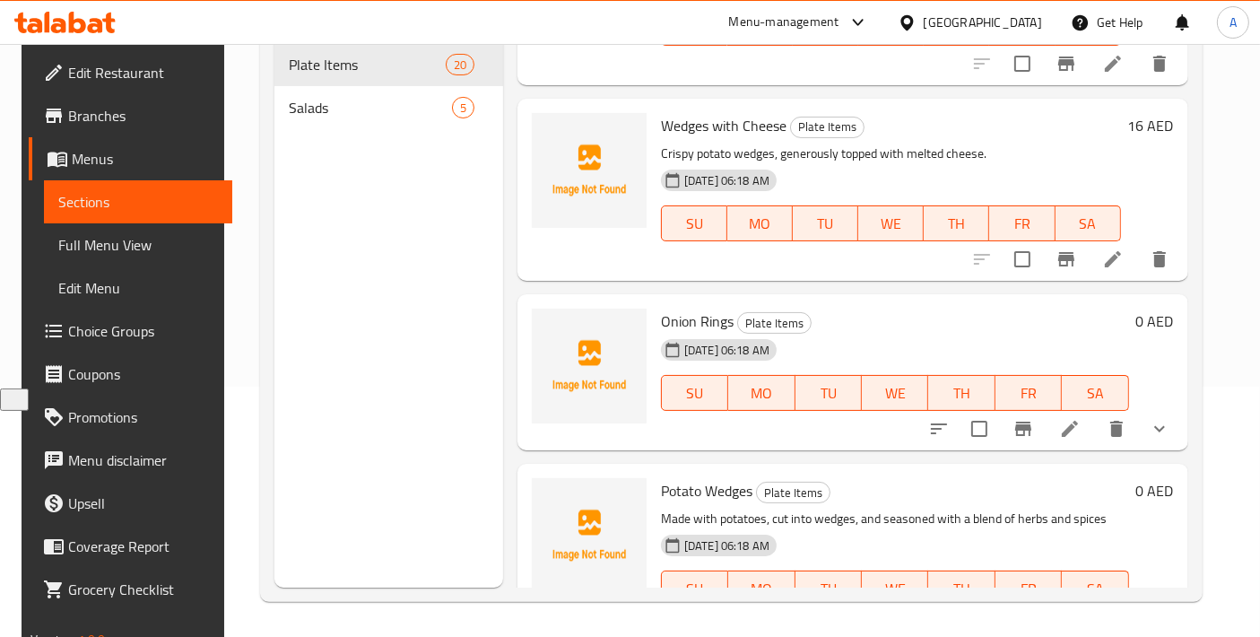
click at [1078, 428] on div "Menu items Add Sort Manage items Kids Meal Plate Items [DATE] 06:18 AM SU MO TU…" at bounding box center [845, 269] width 685 height 637
click at [1080, 418] on icon at bounding box center [1070, 429] width 22 height 22
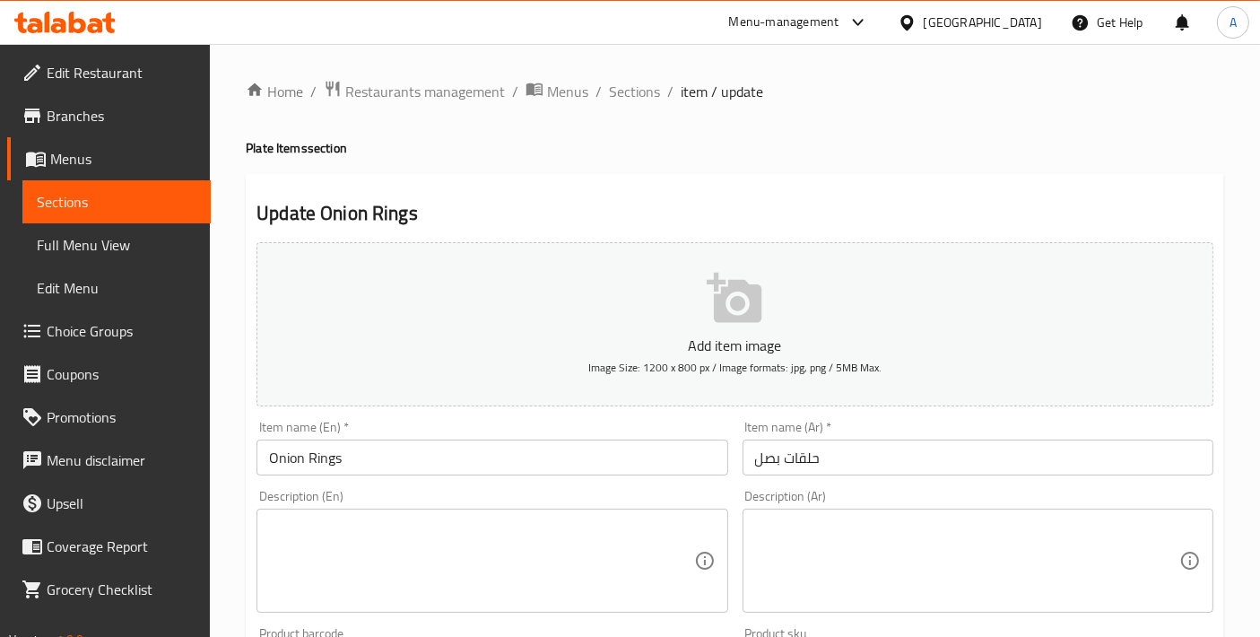
click at [585, 519] on textarea at bounding box center [481, 561] width 424 height 85
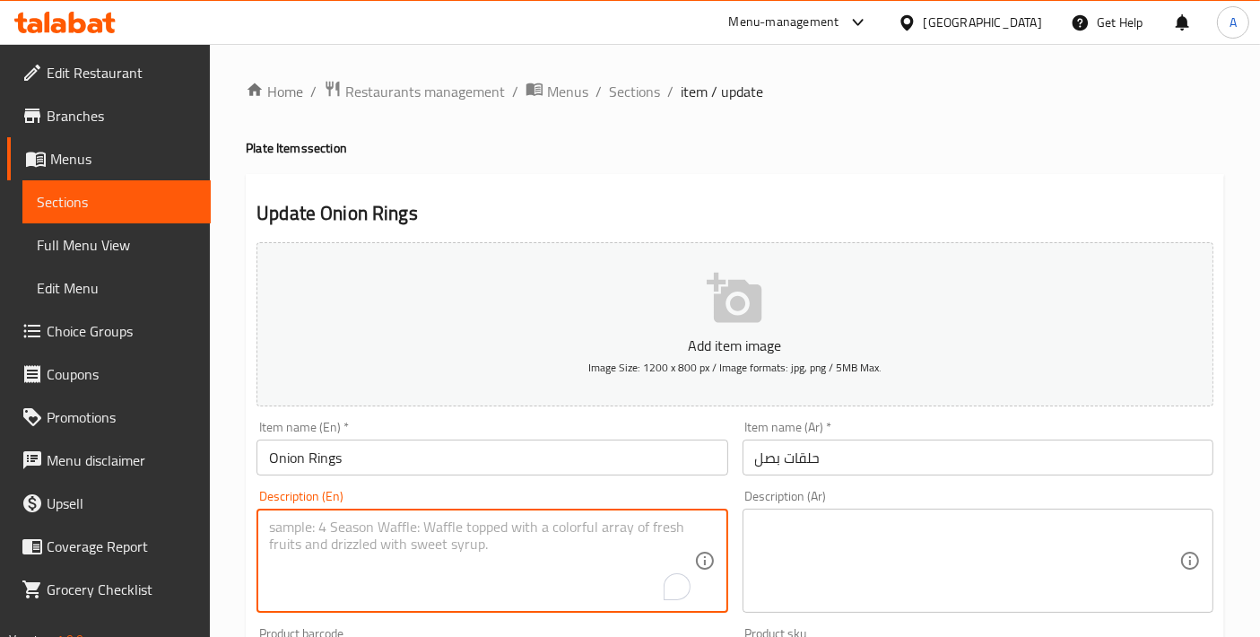
paste textarea "Crispy battered onion rings, deep-fried until golden brown, offering a sweet an…"
click at [372, 544] on textarea "Crispy battered onion rings, deep-fried until golden brown, offering a sweet an…" at bounding box center [481, 561] width 424 height 85
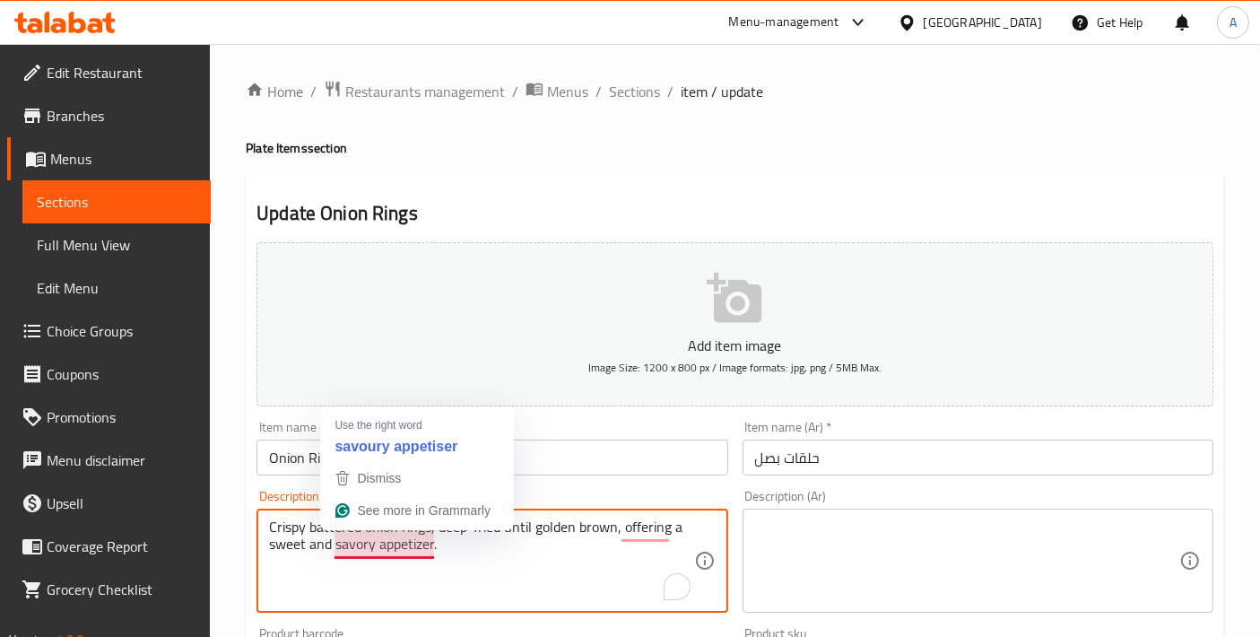
click at [488, 554] on textarea "Crispy battered onion rings, deep-fried until golden brown, offering a sweet an…" at bounding box center [481, 561] width 424 height 85
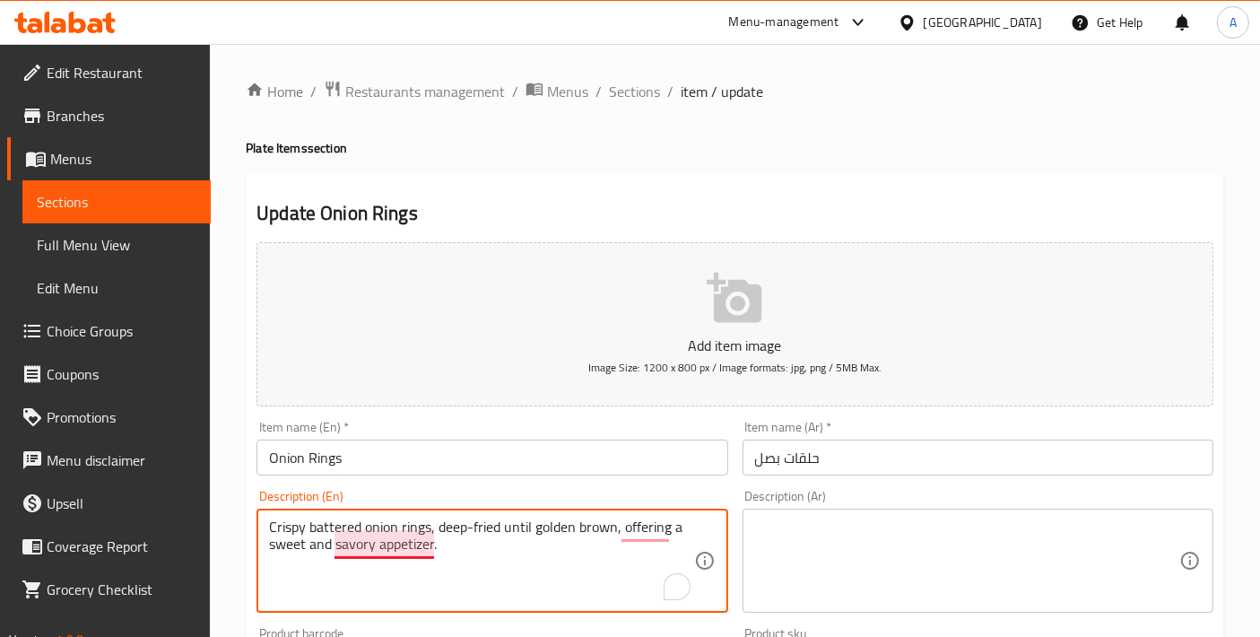
click at [432, 539] on textarea "Crispy battered onion rings, deep-fried until golden brown, offering a sweet an…" at bounding box center [481, 561] width 424 height 85
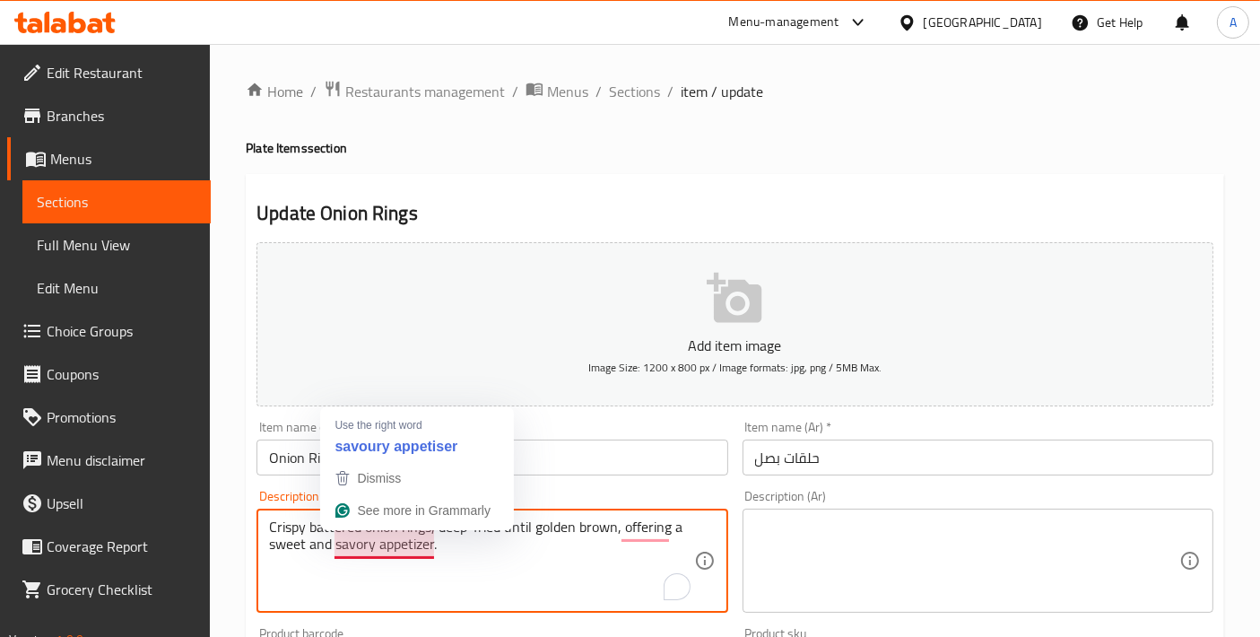
click at [432, 539] on textarea "Crispy battered onion rings, deep-fried until golden brown, offering a sweet an…" at bounding box center [481, 561] width 424 height 85
click at [547, 554] on textarea "Crispy battered onion rings, deep-fried until golden brown, offering a sweet an…" at bounding box center [481, 561] width 424 height 85
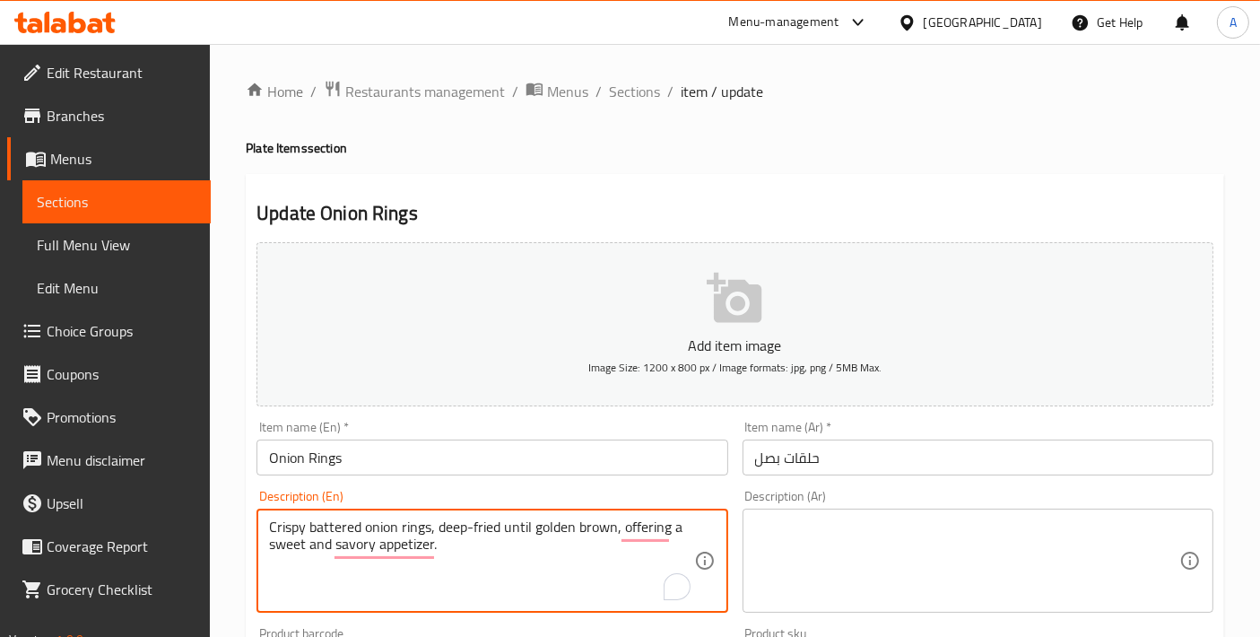
click at [547, 554] on textarea "Crispy battered onion rings, deep-fried until golden brown, offering a sweet an…" at bounding box center [481, 561] width 424 height 85
type textarea "Crispy battered onion rings, deep-fried until golden brown, offering a sweet an…"
click at [835, 586] on textarea at bounding box center [967, 561] width 424 height 85
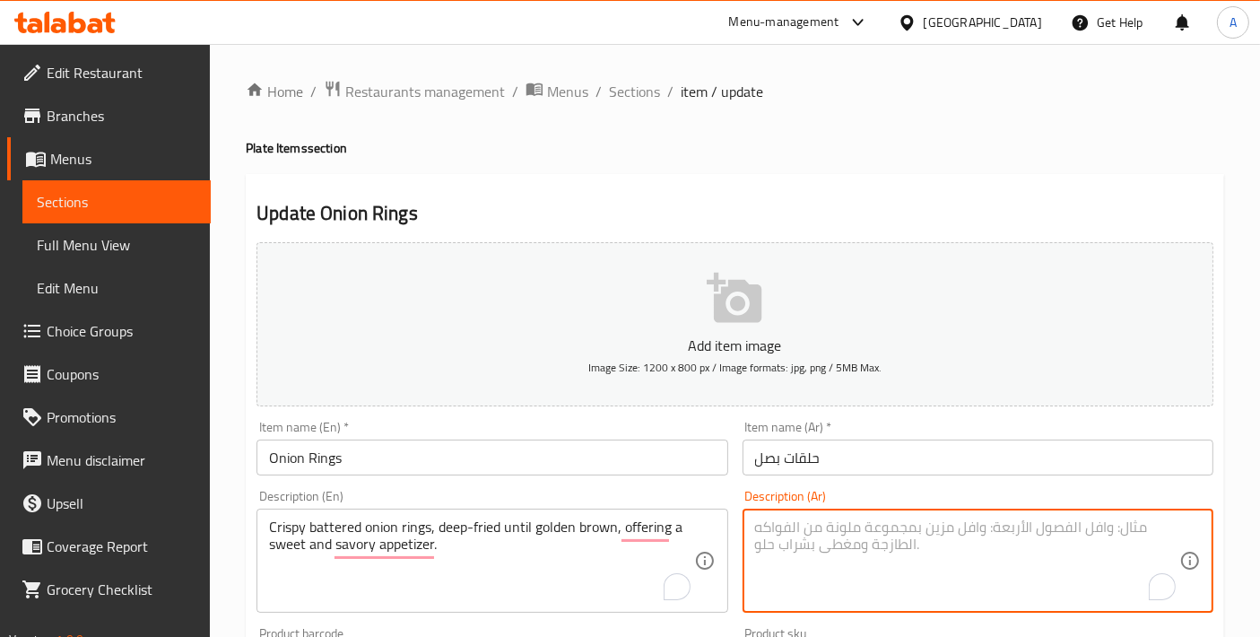
paste textarea "حلقات بصل مقرمشة مغطاة بالبقسماط، مقلية بعمق حتى تصبح ذهبية اللون، تقدم مقبلات …"
drag, startPoint x: 940, startPoint y: 527, endPoint x: 990, endPoint y: 527, distance: 50.2
click at [990, 527] on textarea "حلقات بصل مقرمشة مغطاة بالبقسماط، مقلية بعمق حتى تصبح ذهبية اللون، تقدم مقبلات …" at bounding box center [967, 561] width 424 height 85
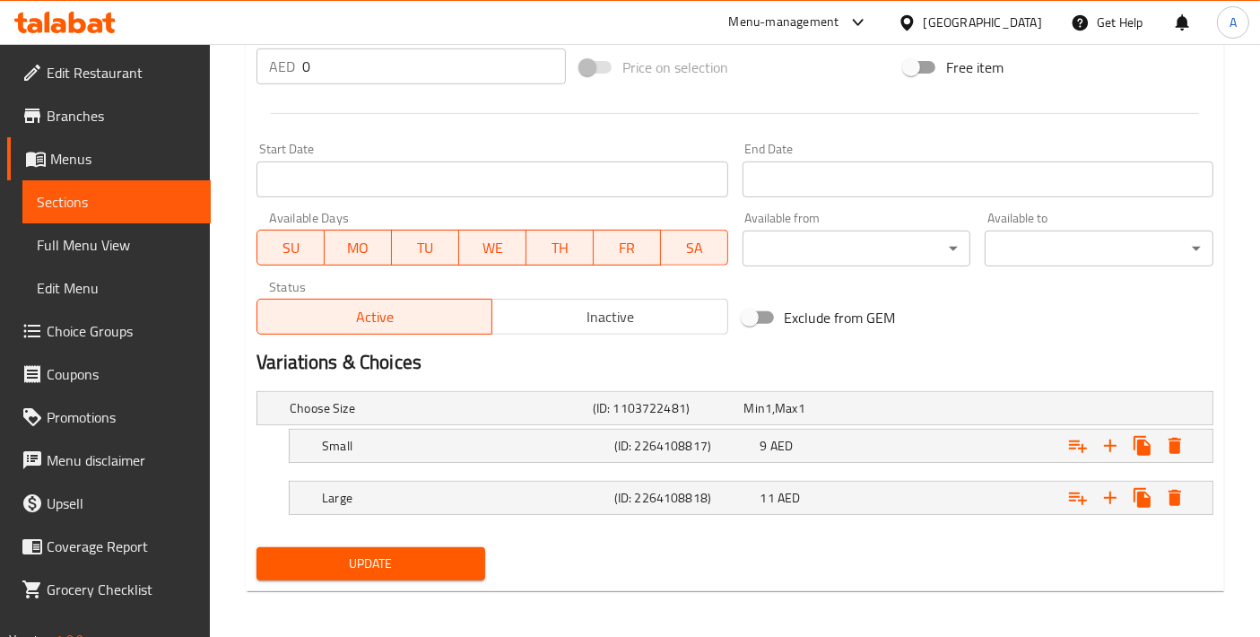
type textarea "حلقات بصل مقرمشة مغطاة بالخليط، مقلية بعمق حتى تصبح ذهبية اللون، تقدم مقبلات حل…"
click at [373, 561] on span "Update" at bounding box center [371, 564] width 200 height 22
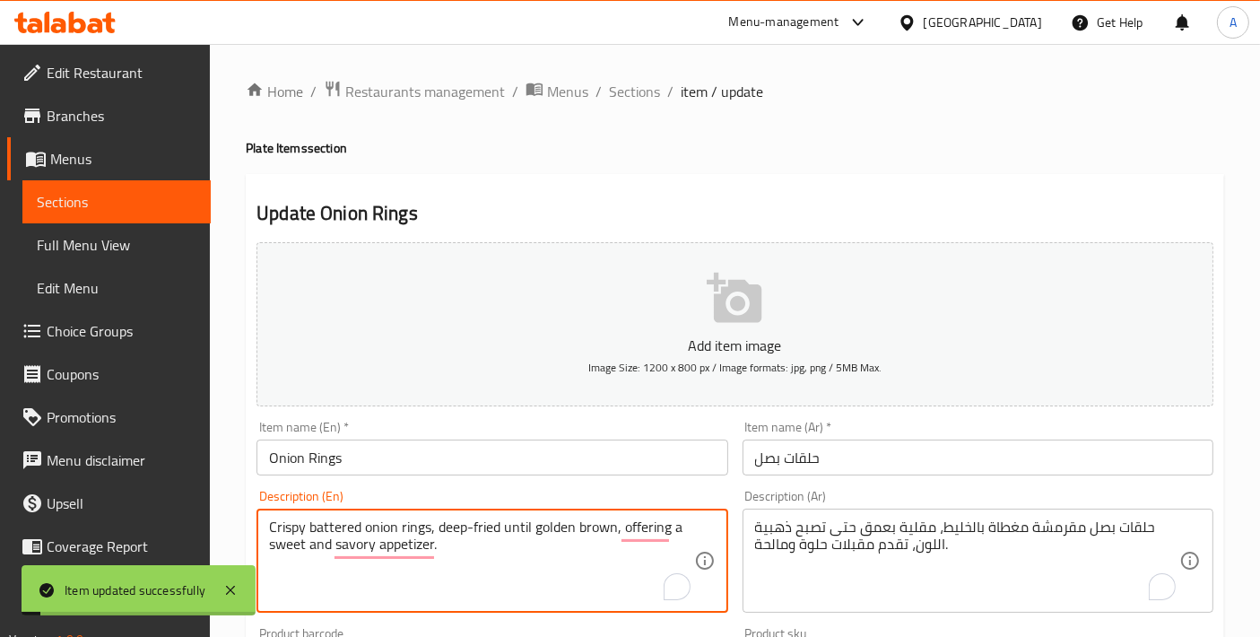
click at [339, 524] on textarea "Crispy battered onion rings, deep-fried until golden brown, offering a sweet an…" at bounding box center [481, 561] width 424 height 85
click at [646, 96] on span "Sections" at bounding box center [634, 92] width 51 height 22
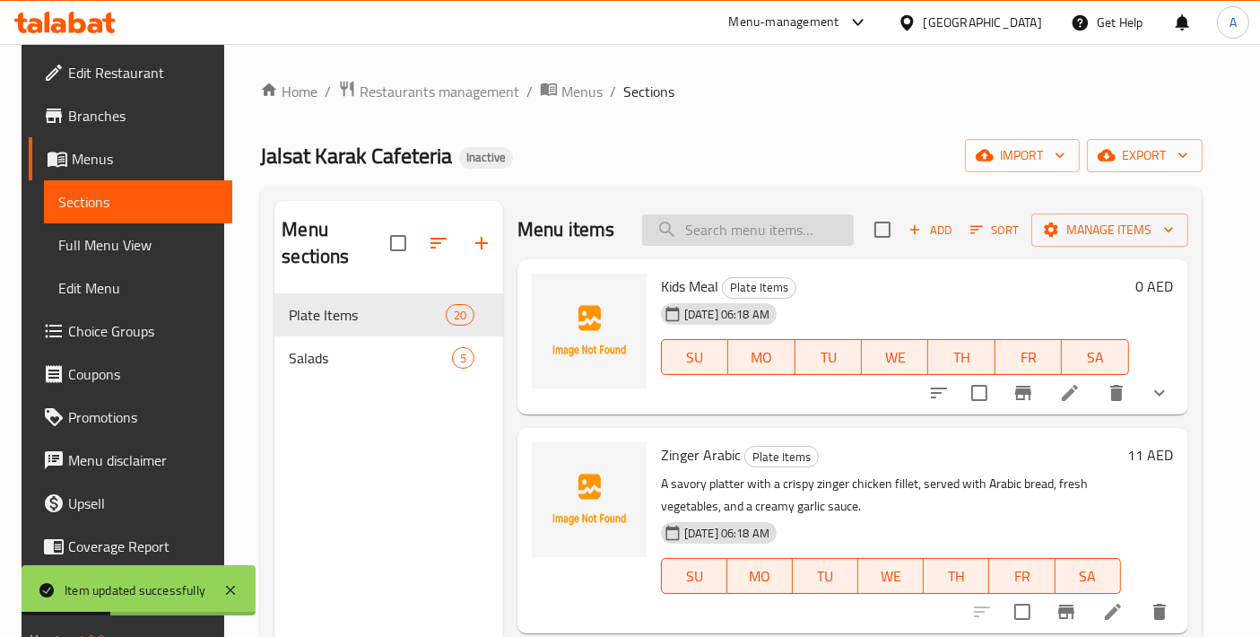
click at [780, 236] on input "search" at bounding box center [748, 229] width 212 height 31
paste input "battered"
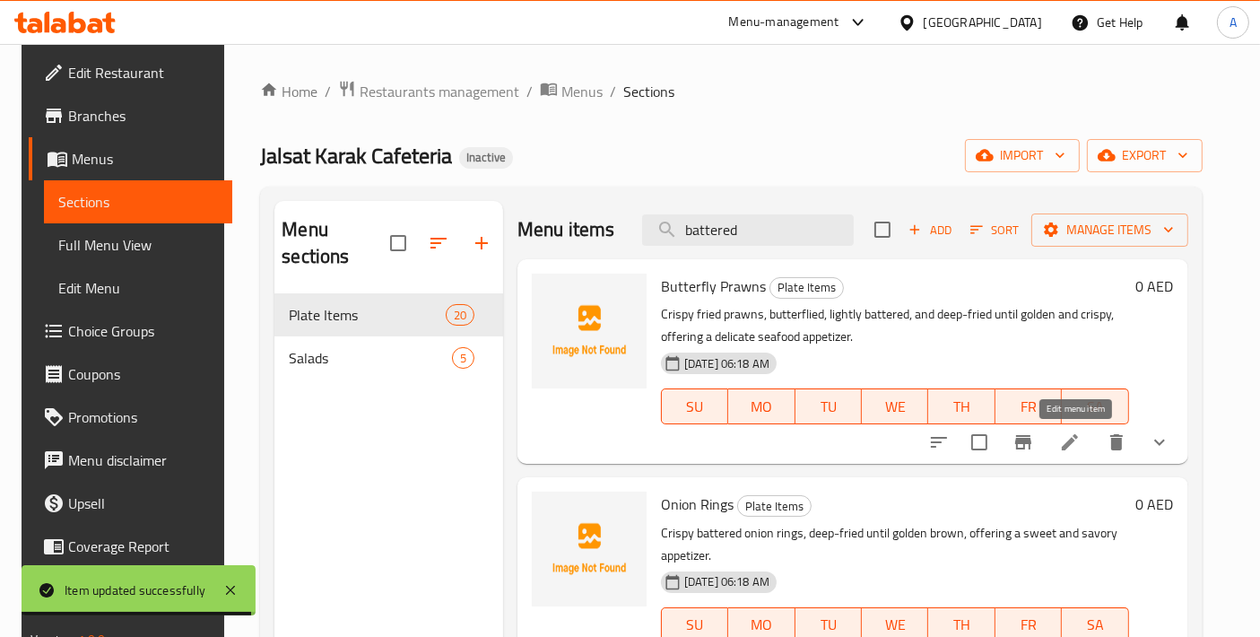
type input "battered"
click at [1081, 449] on icon at bounding box center [1070, 443] width 22 height 22
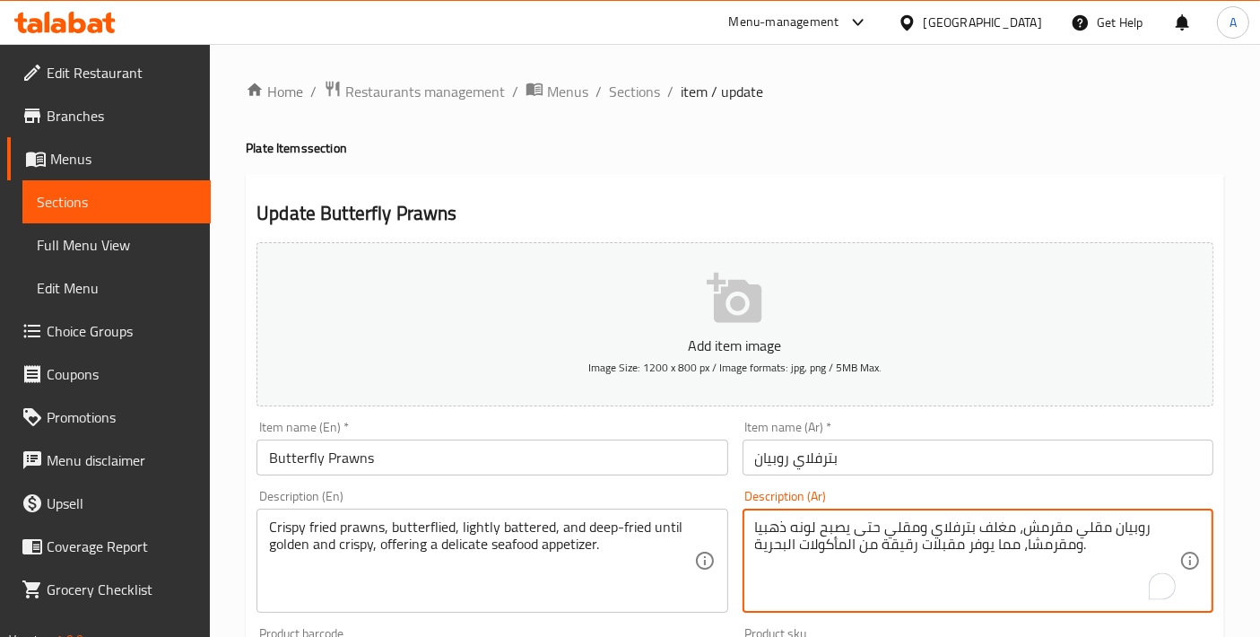
click at [1001, 531] on textarea "روبيان مقلي مقرمش، مغلف بترفلاي ومقلي حتى يصبح لونه ذهبيا ومقرمشا، مما يوفر مقب…" at bounding box center [967, 561] width 424 height 85
click at [988, 524] on textarea "روبيان مقلي مقرمش، بترفلاي ومقلي حتى يصبح لونه ذهبيا ومقرمشا، مما يوفر مقبلات ر…" at bounding box center [967, 561] width 424 height 85
paste textarea "غلف"
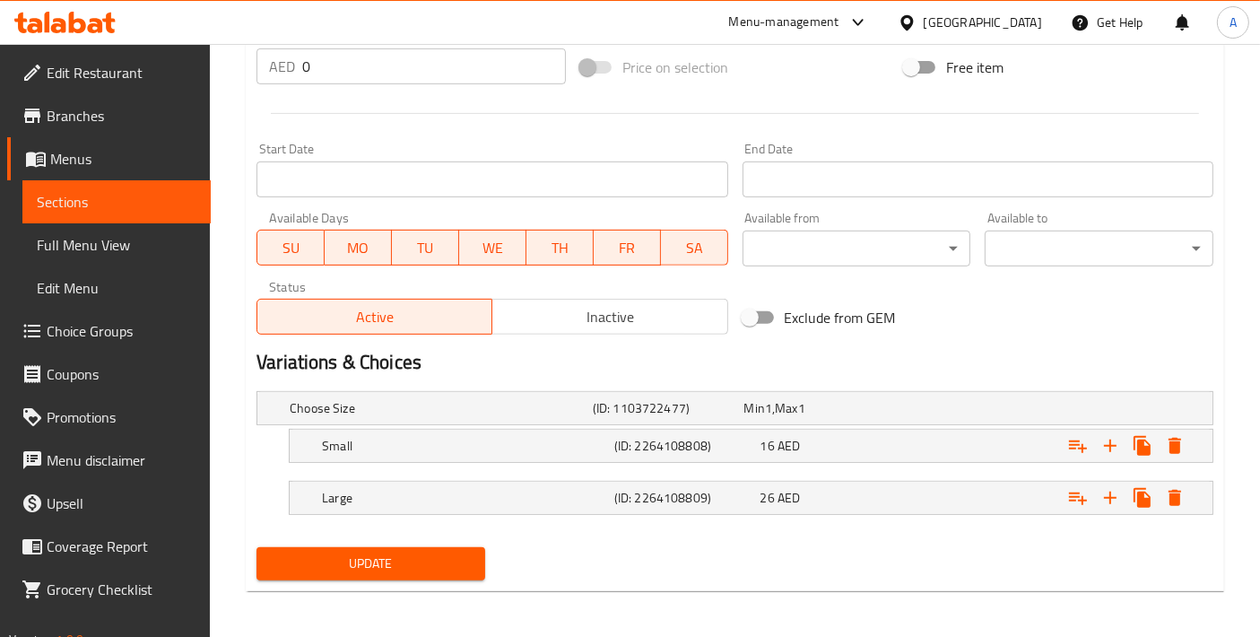
click at [377, 554] on span "Update" at bounding box center [371, 564] width 200 height 22
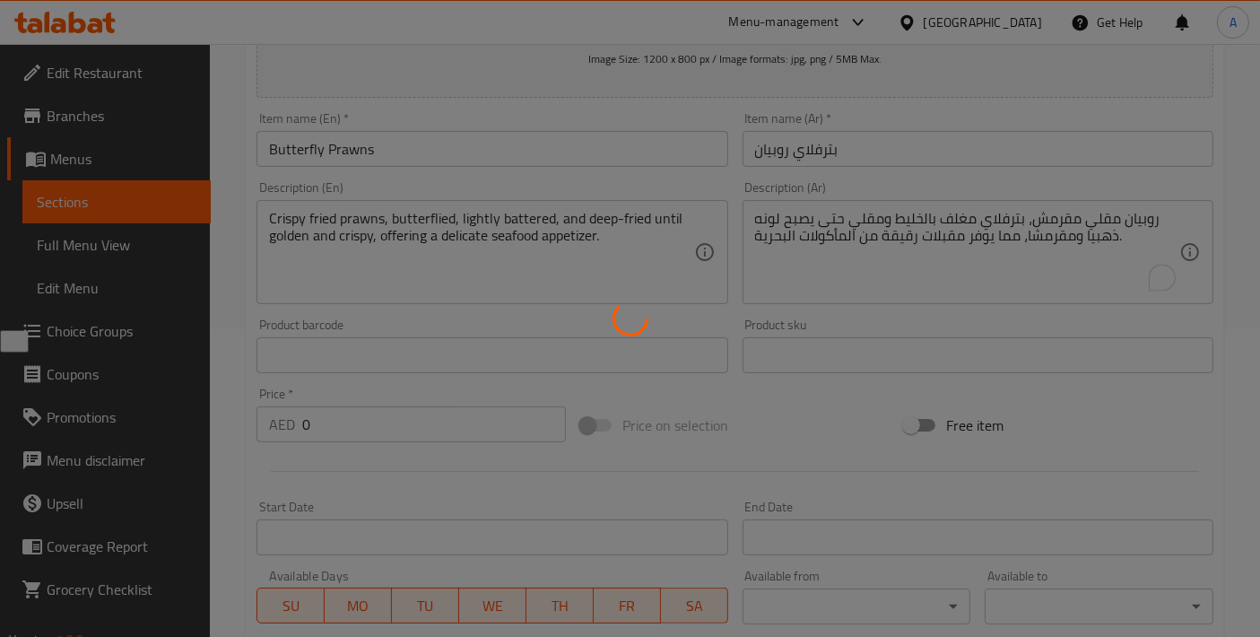
scroll to position [268, 0]
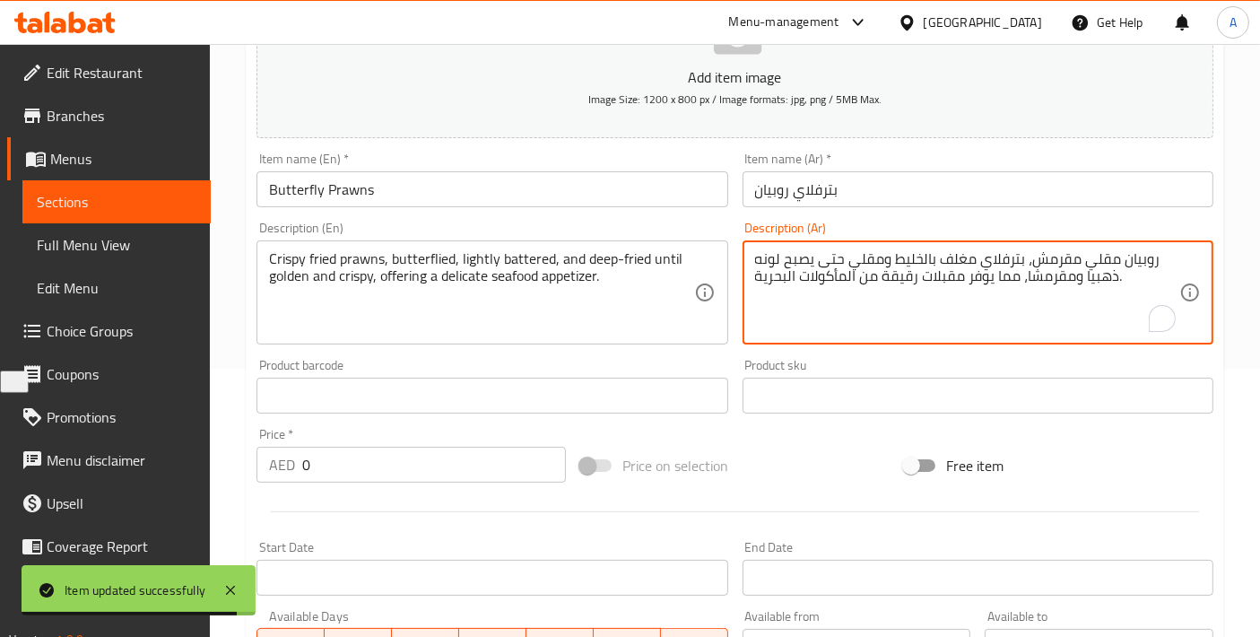
click at [921, 260] on textarea "روبيان مقلي مقرمش، بترفلاي مغلف بالخليط ومقلي حتى يصبح لونه ذهبيا ومقرمشا، مما …" at bounding box center [967, 292] width 424 height 85
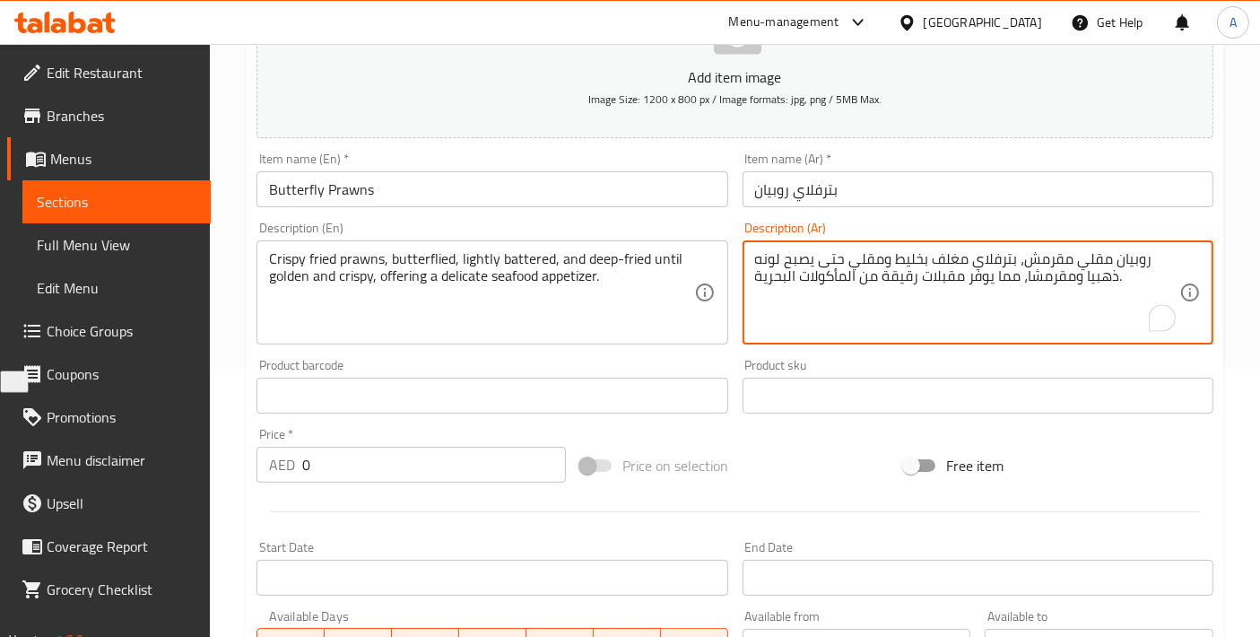
click at [885, 262] on textarea "روبيان مقلي مقرمش، بترفلاي مغلف بخليط ومقلي حتى يصبح لونه ذهبيا ومقرمشا، مما يو…" at bounding box center [967, 292] width 424 height 85
click at [887, 250] on textarea "روبيان مقلي مقرمش، بترفلاي مغلف بخليط ومقلي حتى يصبح لونه ذهبيا ومقرمشا، مما يو…" at bounding box center [967, 292] width 424 height 85
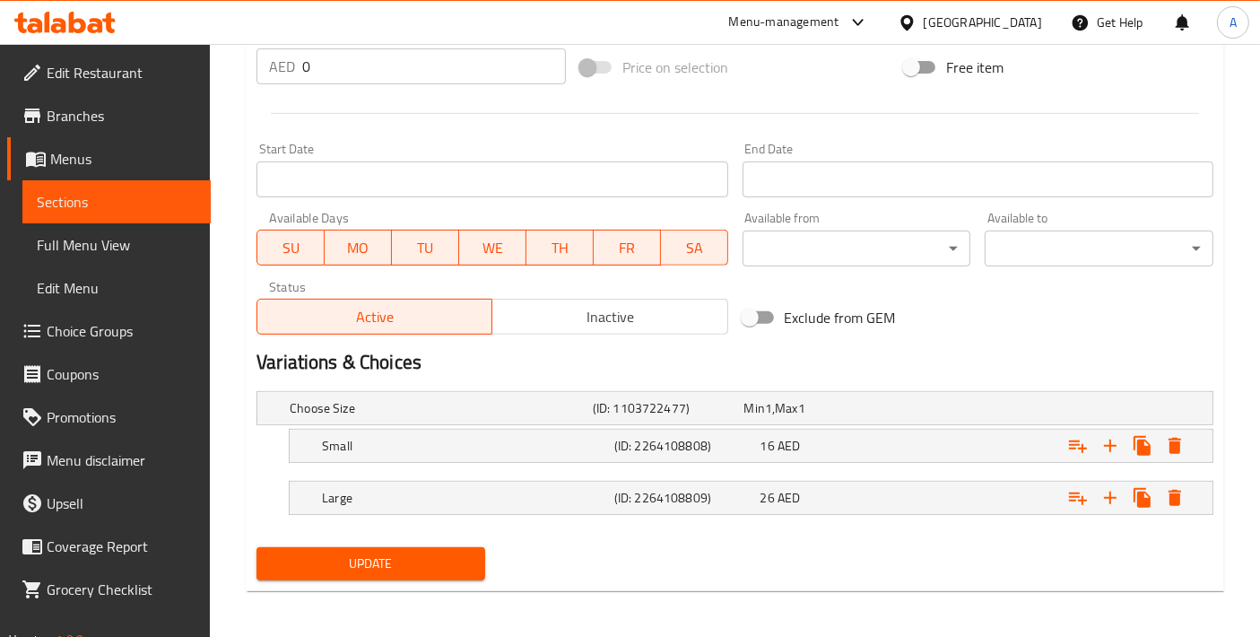
type textarea "روبيان مقلي مقرمش، بترفلاي مغلف بخليط خفيف ومقلي حتى يصبح لونه ذهبيا ومقرمشا، م…"
drag, startPoint x: 427, startPoint y: 554, endPoint x: 428, endPoint y: 544, distance: 10.8
click at [425, 555] on span "Update" at bounding box center [371, 564] width 200 height 22
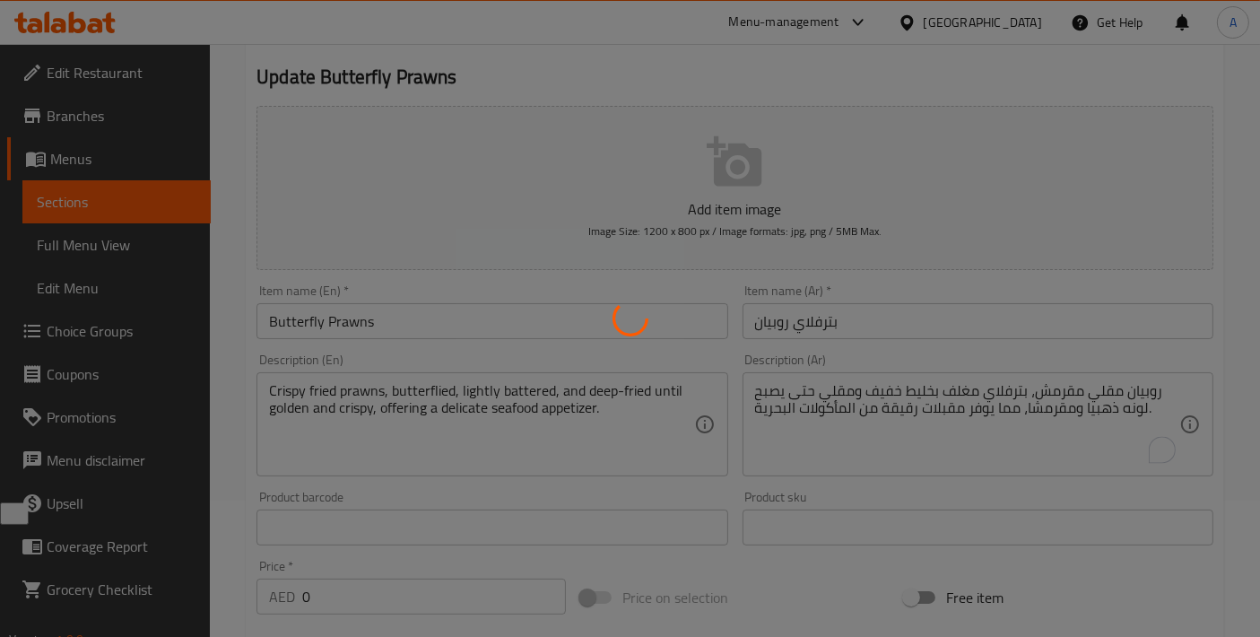
scroll to position [0, 0]
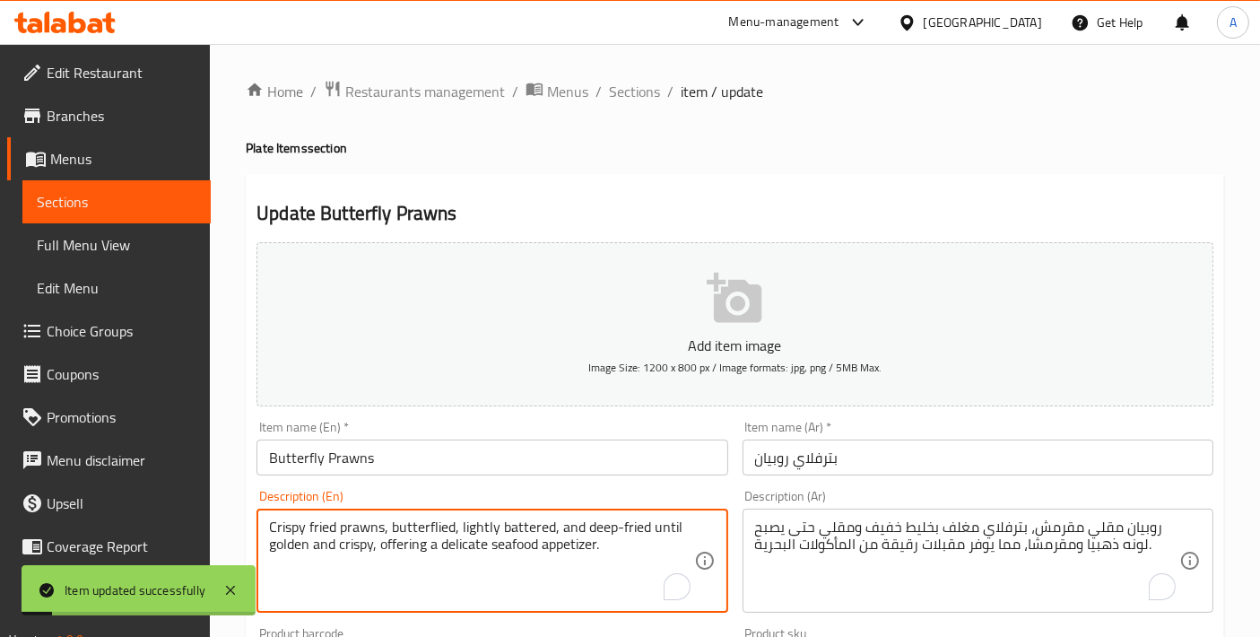
click at [515, 529] on textarea "Crispy fried prawns, butterflied, lightly battered, and deep-fried until golden…" at bounding box center [481, 561] width 424 height 85
click at [621, 92] on span "Sections" at bounding box center [634, 92] width 51 height 22
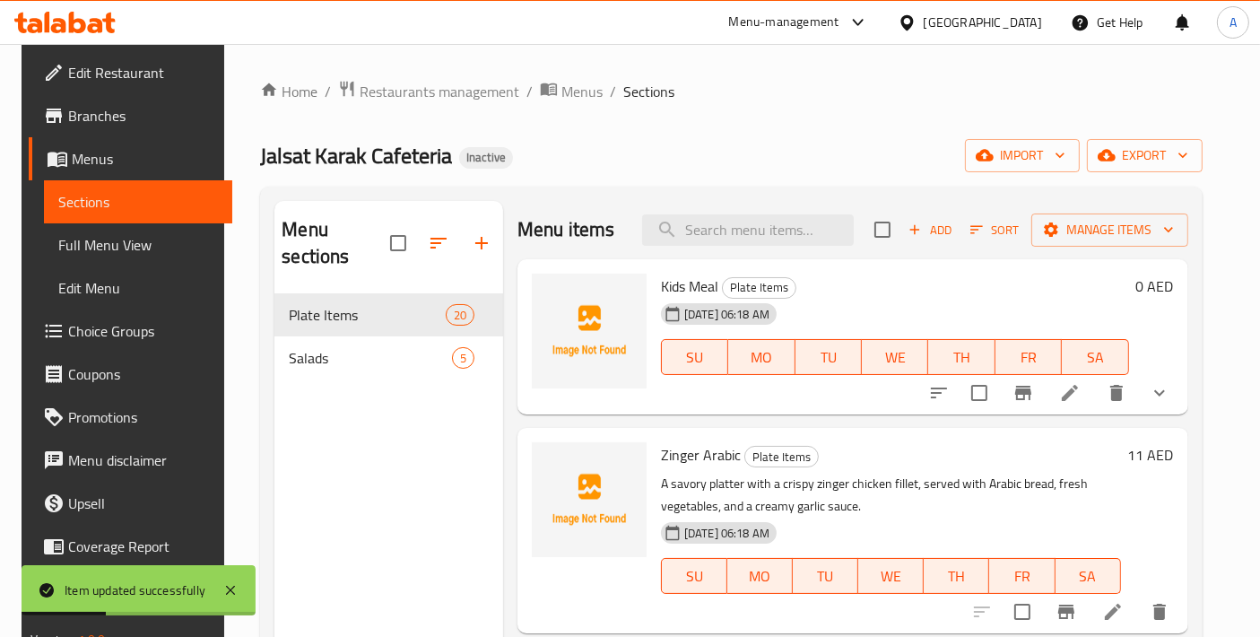
click at [761, 250] on div "Menu items Add Sort Manage items" at bounding box center [853, 230] width 671 height 58
click at [769, 237] on input "search" at bounding box center [748, 229] width 212 height 31
paste input "battered"
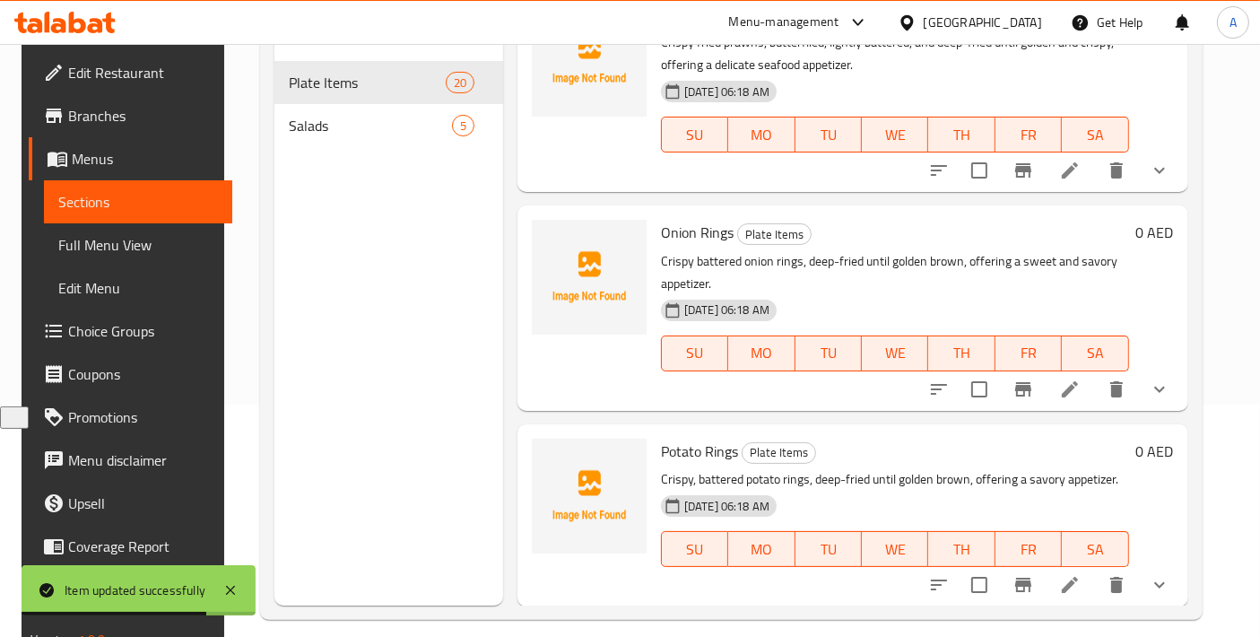
scroll to position [250, 0]
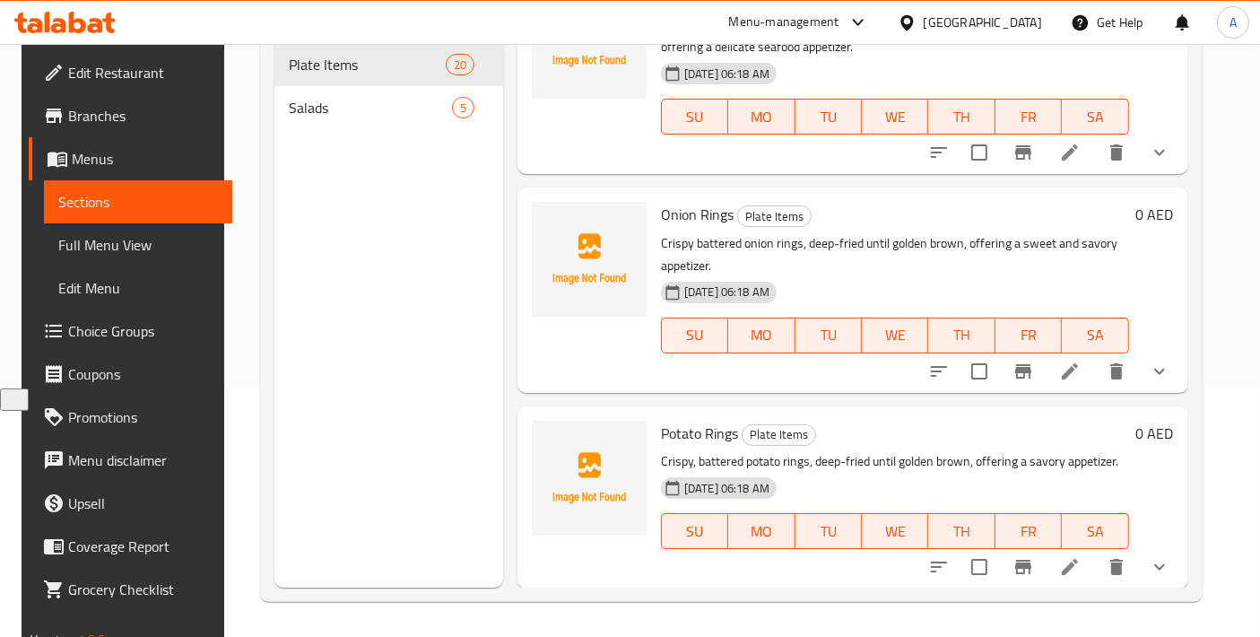
type input "battered"
click at [1067, 578] on li at bounding box center [1070, 567] width 50 height 32
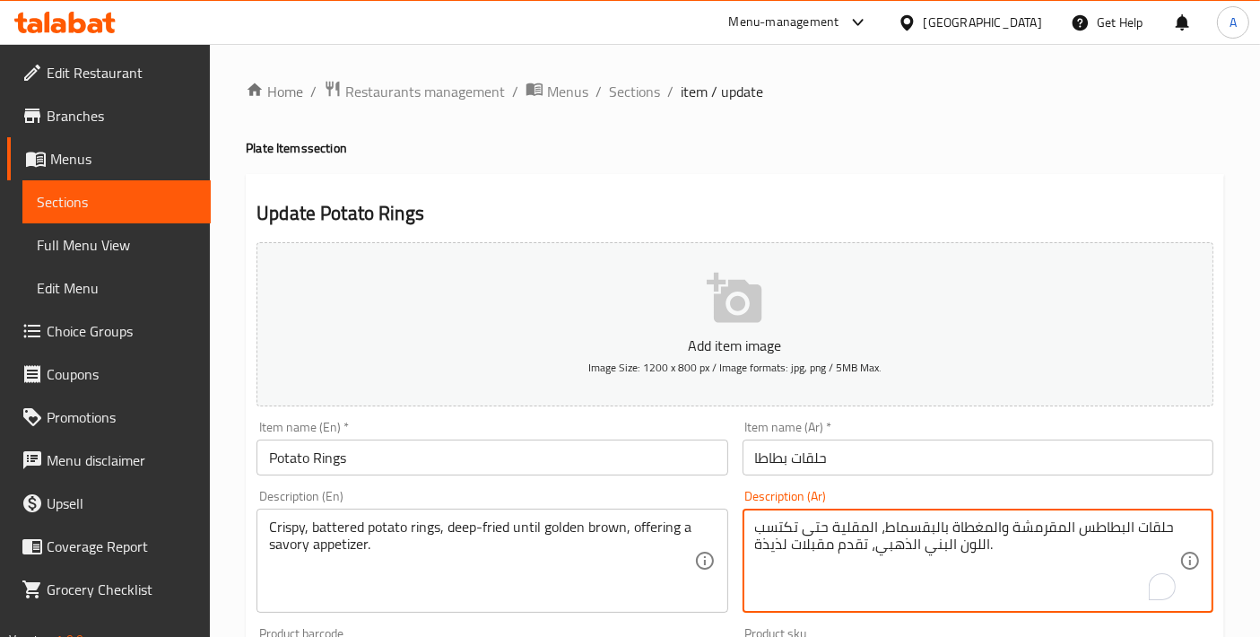
drag, startPoint x: 933, startPoint y: 528, endPoint x: 886, endPoint y: 521, distance: 47.1
click at [865, 525] on textarea "حلقات البطاطس المقرمشة والمغطاة بالخليط، المقلية حتى تكتسب اللون البني الذهبي، …" at bounding box center [967, 561] width 424 height 85
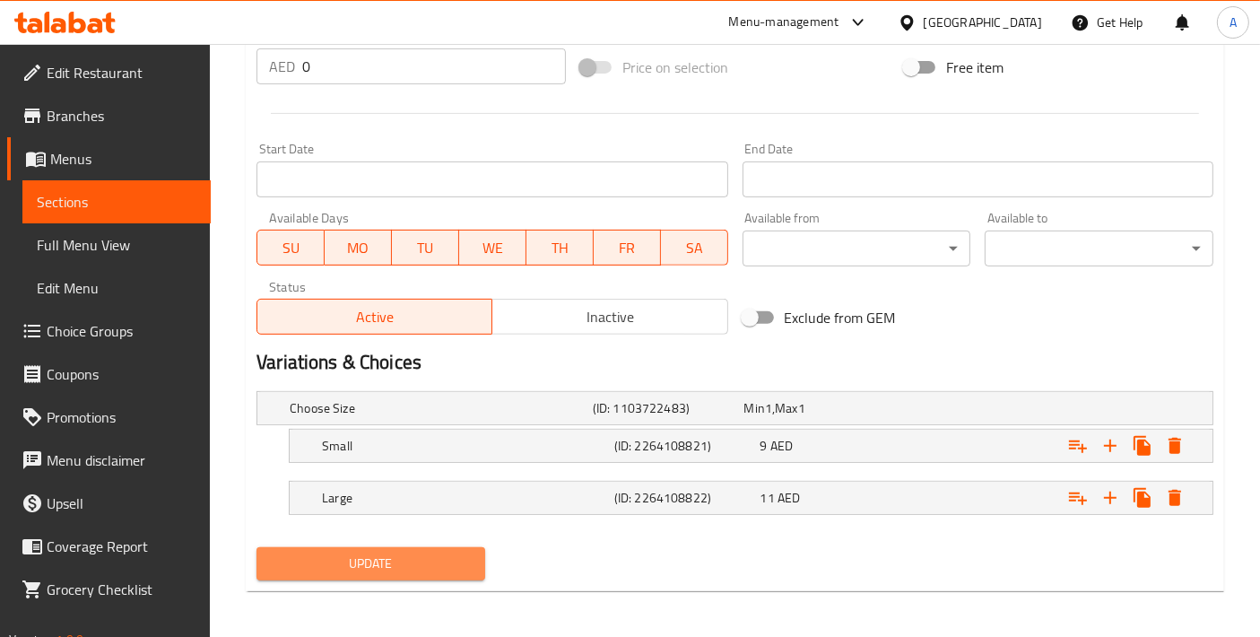
click at [426, 562] on span "Update" at bounding box center [371, 564] width 200 height 22
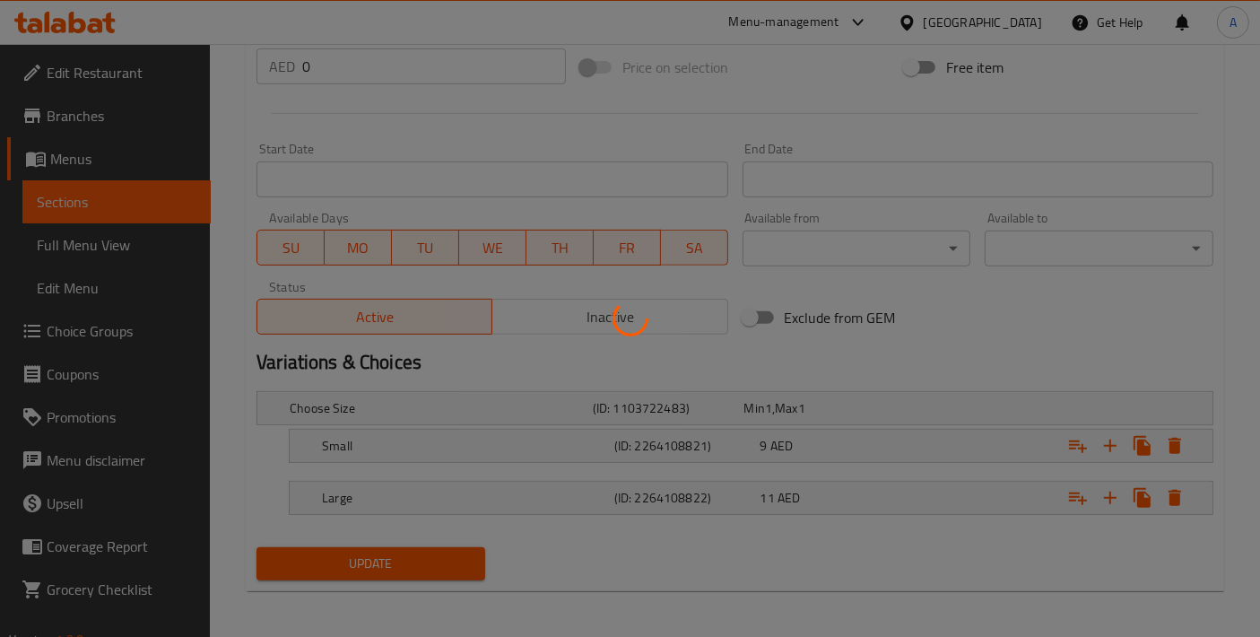
scroll to position [268, 0]
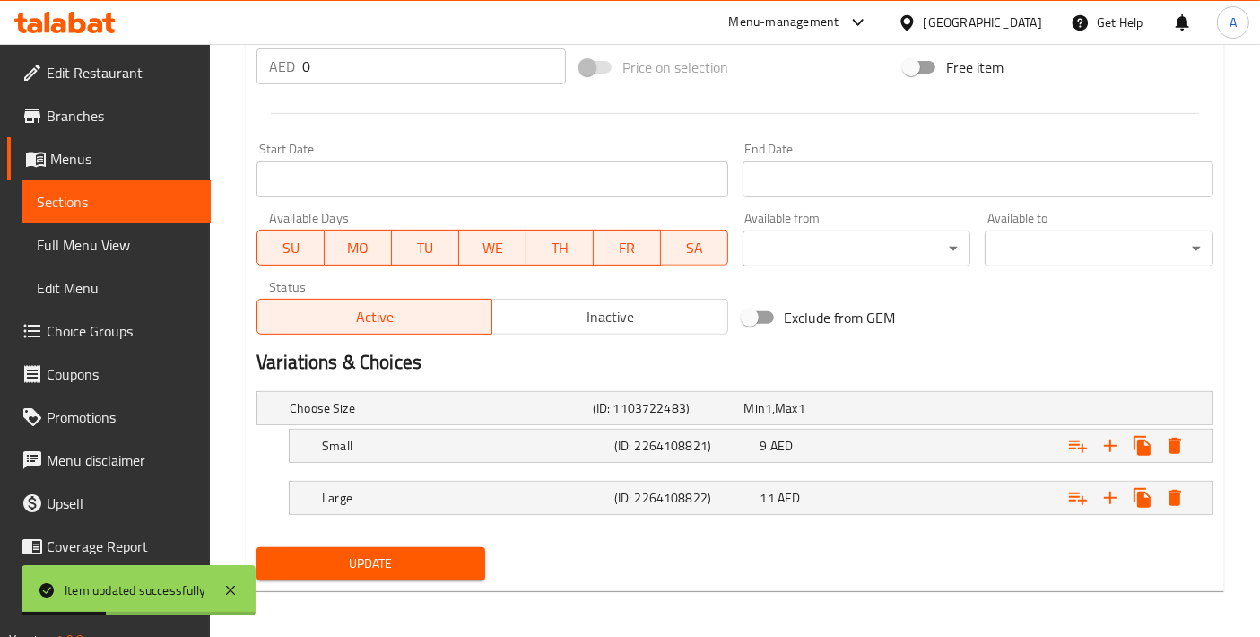
type textarea "حلقات البطاطس المقرمشة والمغطاة بالخليط، [GEOGRAPHIC_DATA] حتى تكتسب اللون البن…"
click at [474, 555] on button "Update" at bounding box center [371, 563] width 229 height 33
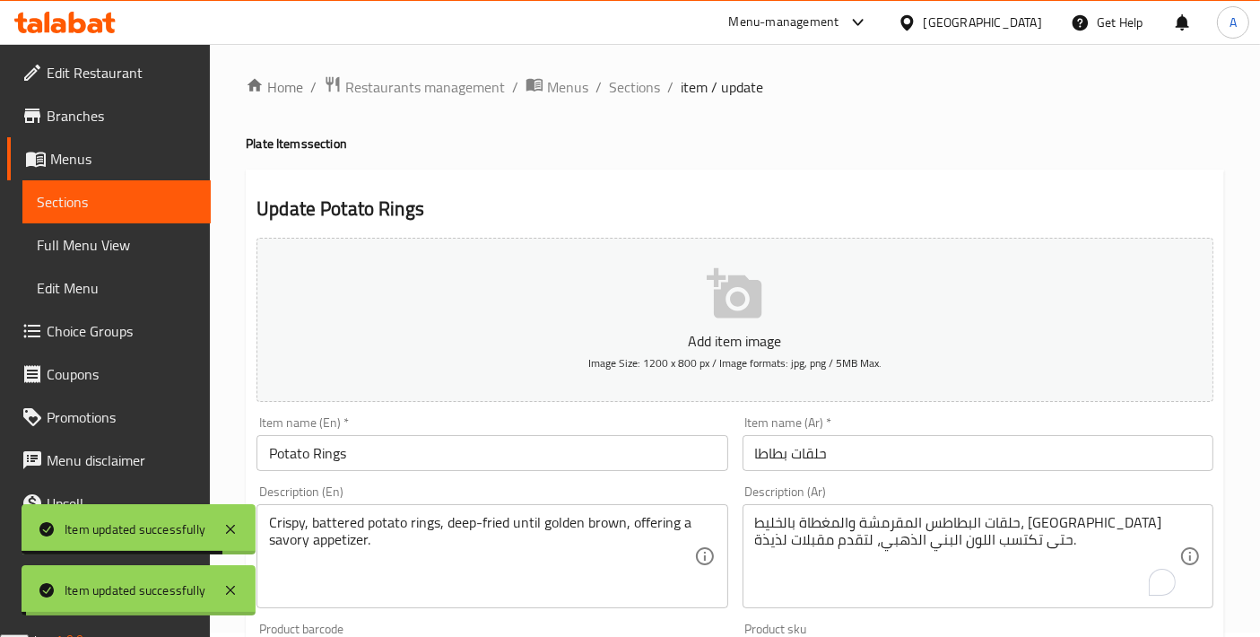
scroll to position [0, 0]
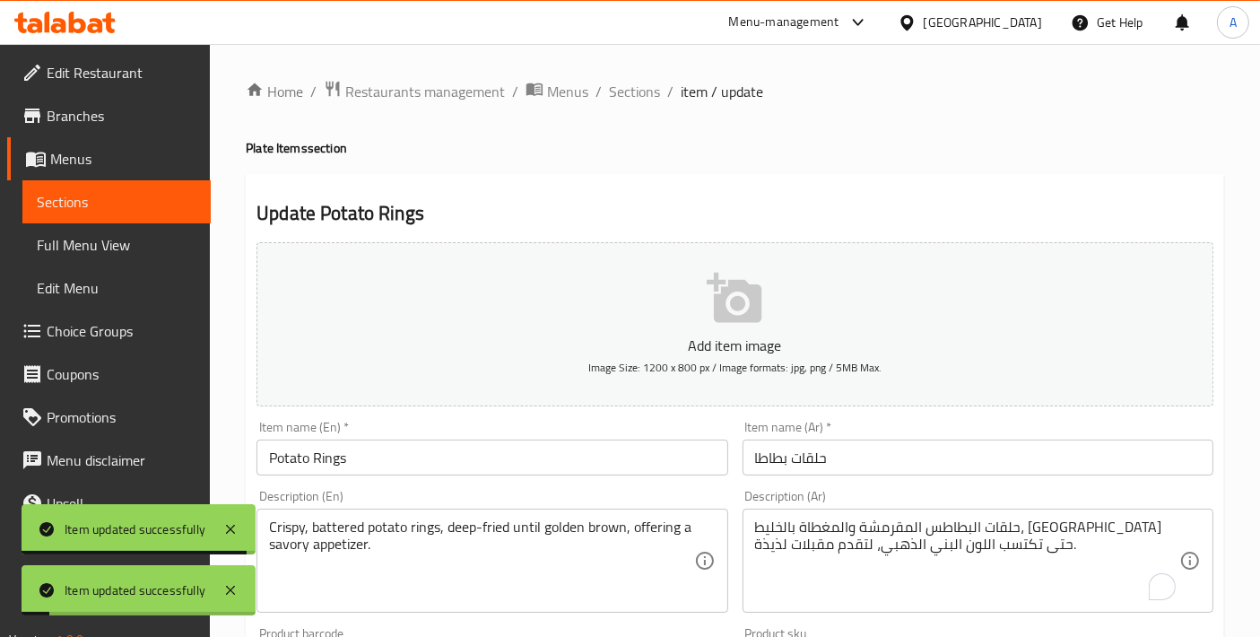
drag, startPoint x: 641, startPoint y: 117, endPoint x: 639, endPoint y: 92, distance: 25.3
click at [639, 92] on span "Sections" at bounding box center [634, 92] width 51 height 22
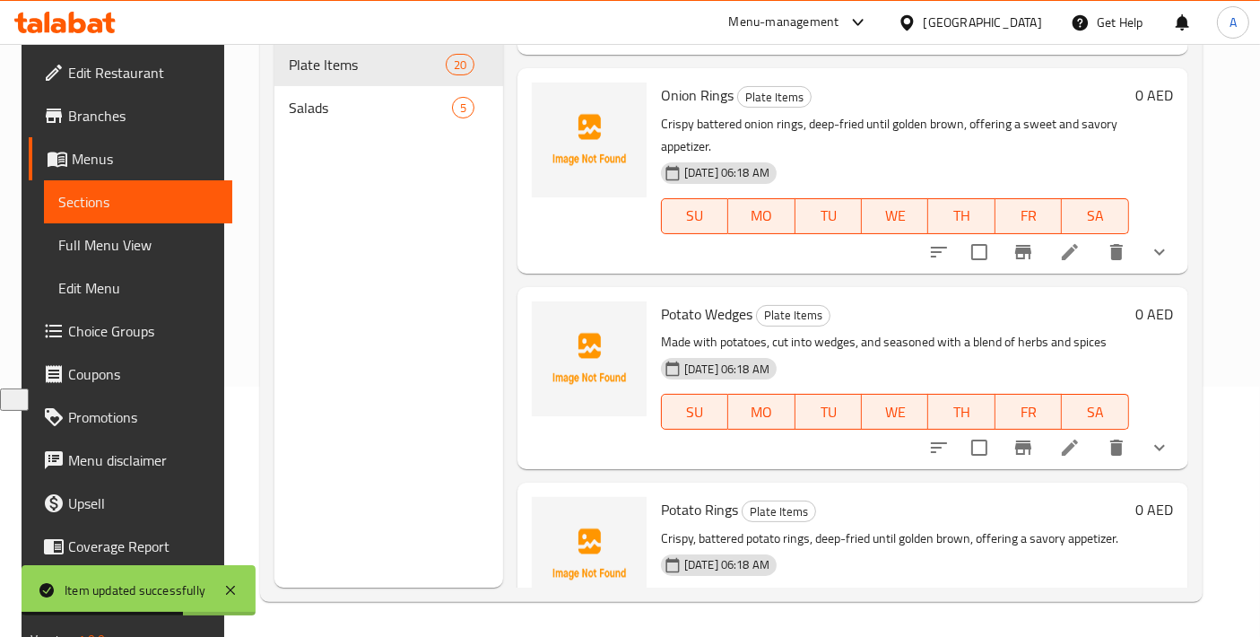
scroll to position [3518, 0]
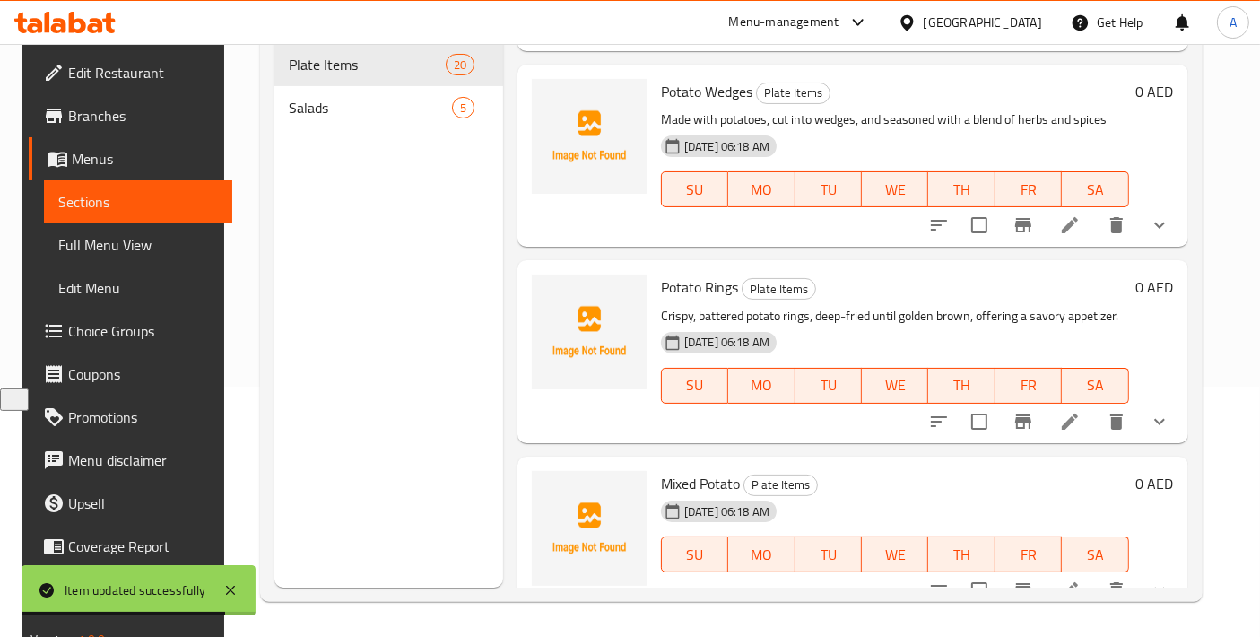
click at [1072, 579] on li at bounding box center [1070, 590] width 50 height 32
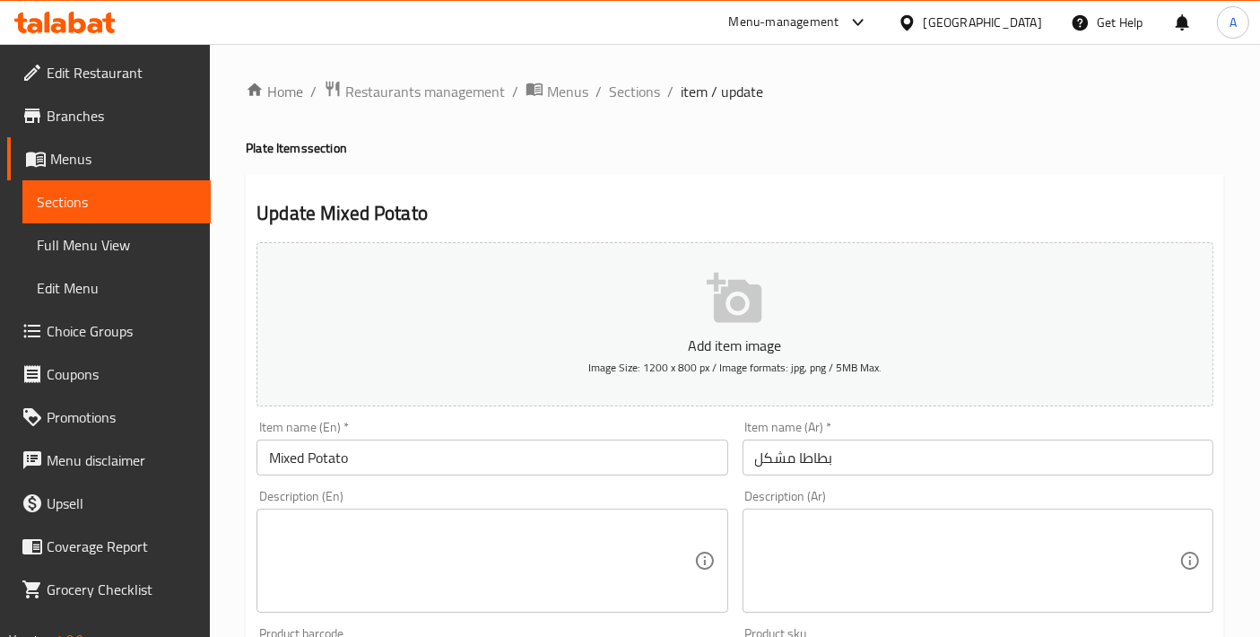
click at [463, 571] on textarea at bounding box center [481, 561] width 424 height 85
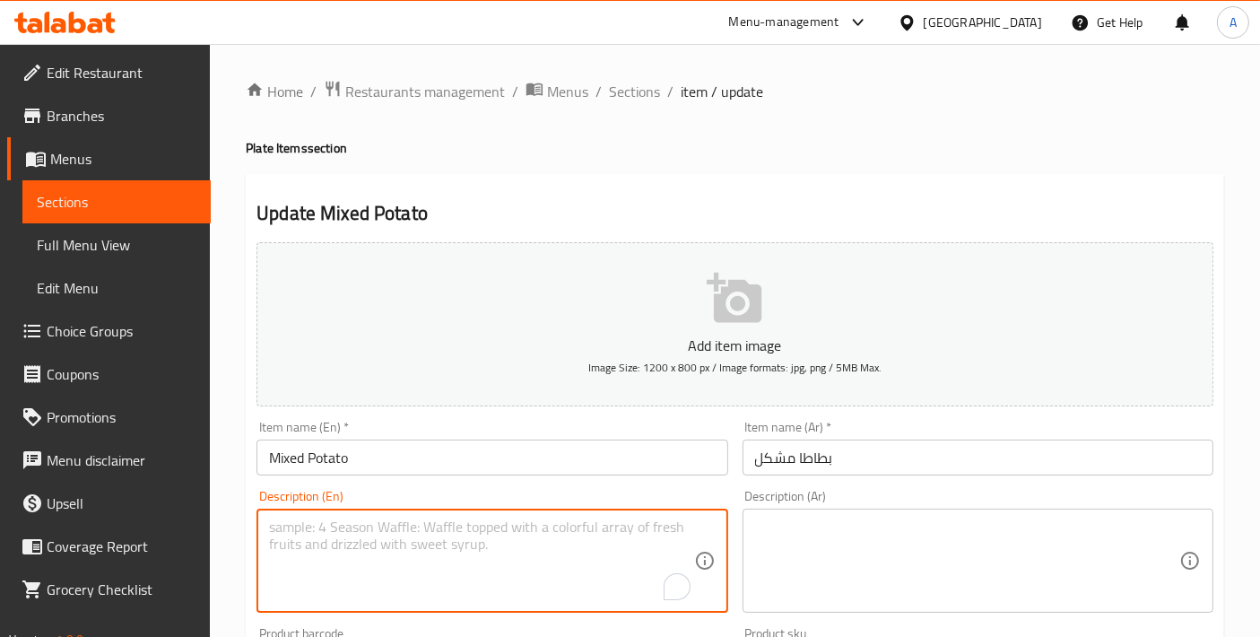
paste textarea "Plate in which mixed potatoes prepared in various ways are served."
type textarea "Plate in which mixed potatoes prepared in various ways are served."
click at [830, 598] on textarea at bounding box center [967, 561] width 424 height 85
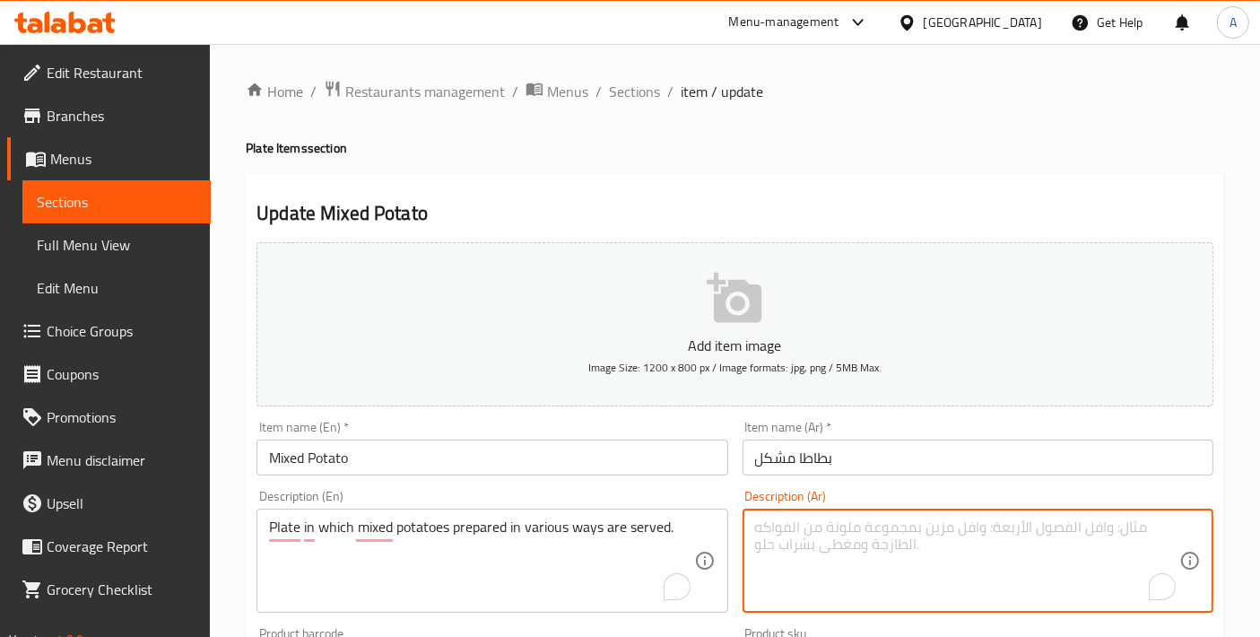
paste textarea "صحن يتم فيه تقديم البطاطس المختلطة المحضرة بطرق مختلفة."
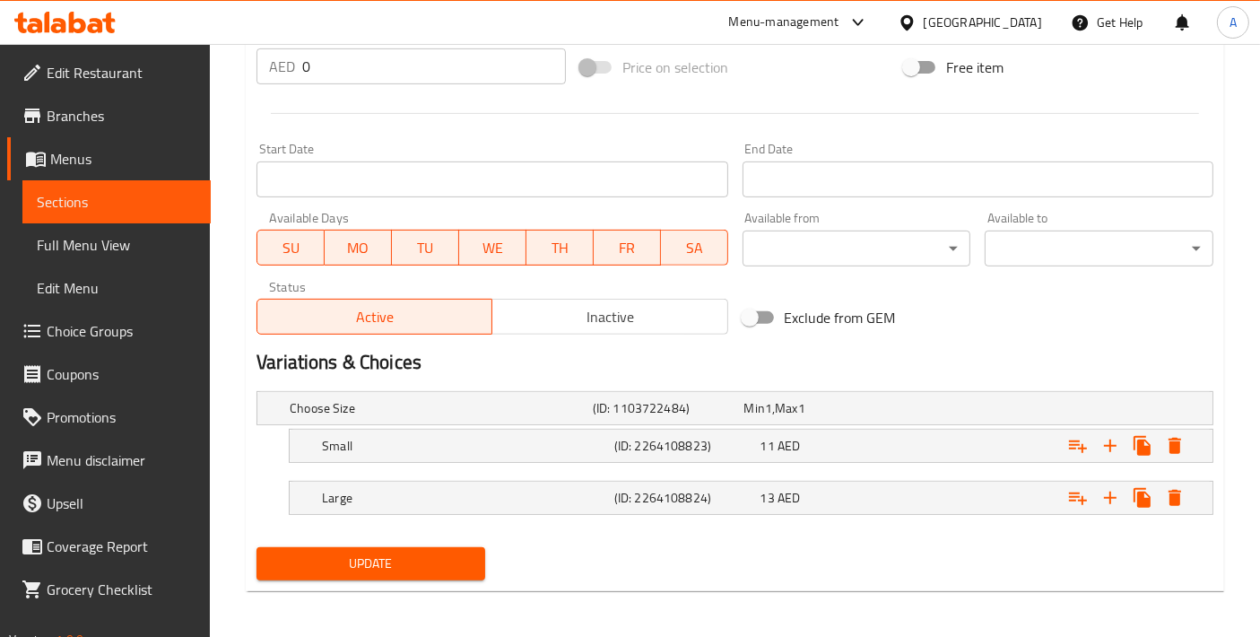
click at [440, 581] on div "Update" at bounding box center [370, 564] width 243 height 48
click at [435, 576] on div "Update" at bounding box center [370, 564] width 243 height 48
click at [446, 547] on button "Update" at bounding box center [371, 563] width 229 height 33
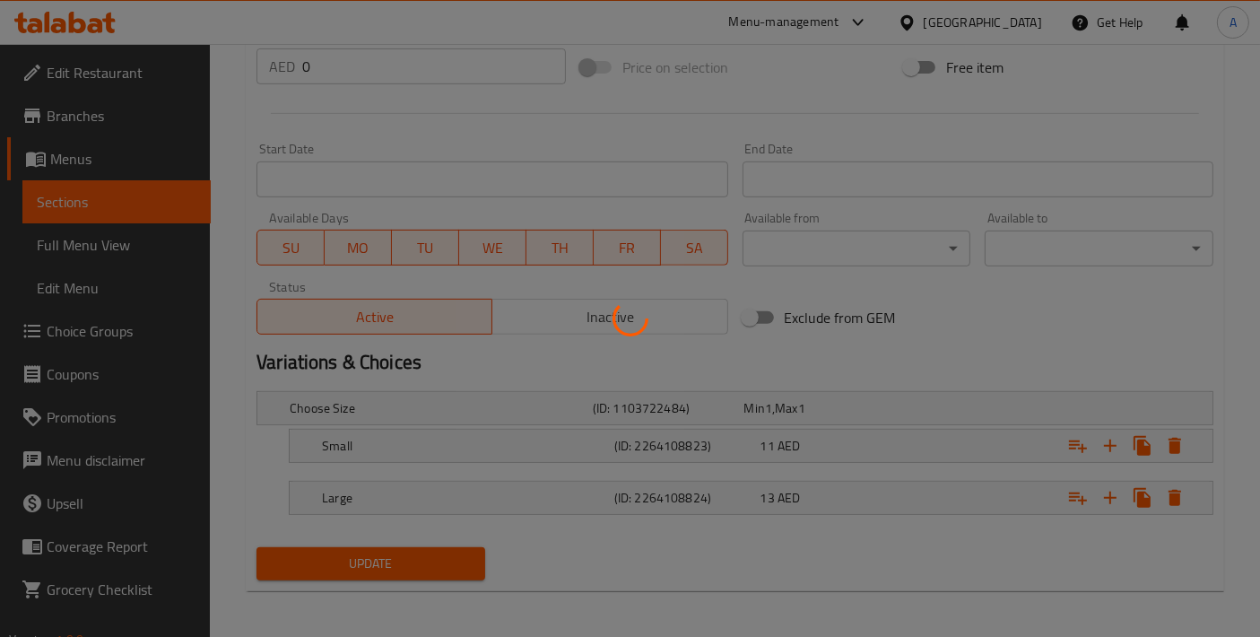
scroll to position [69, 0]
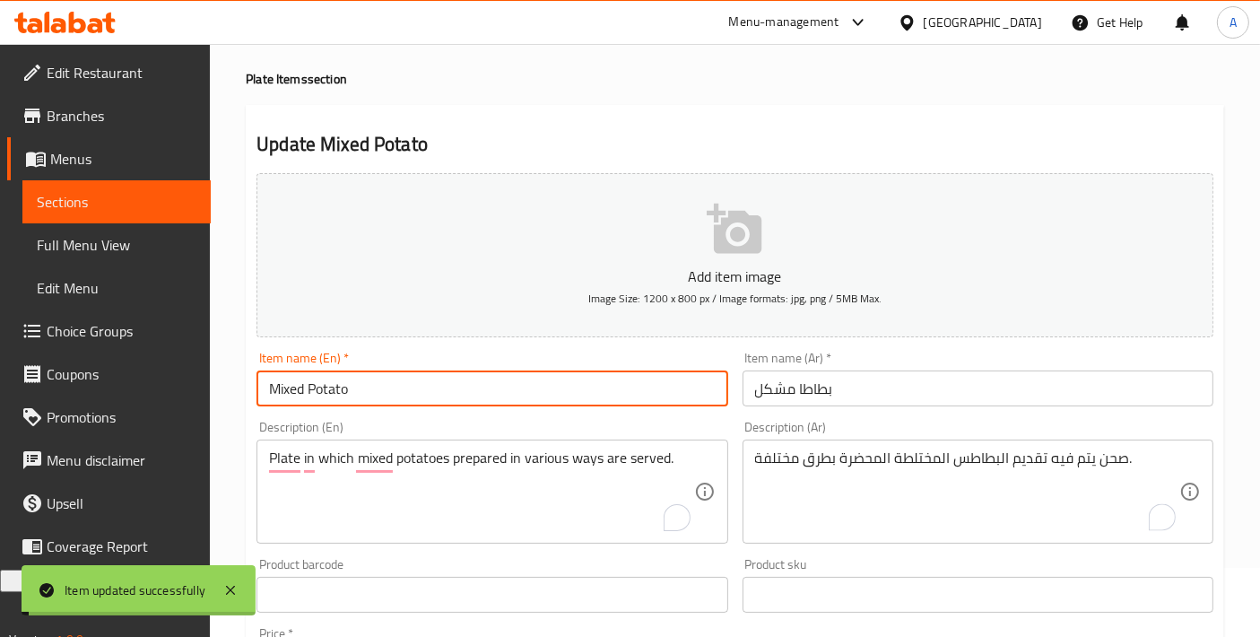
click at [381, 393] on input "Mixed Potato" at bounding box center [492, 389] width 471 height 36
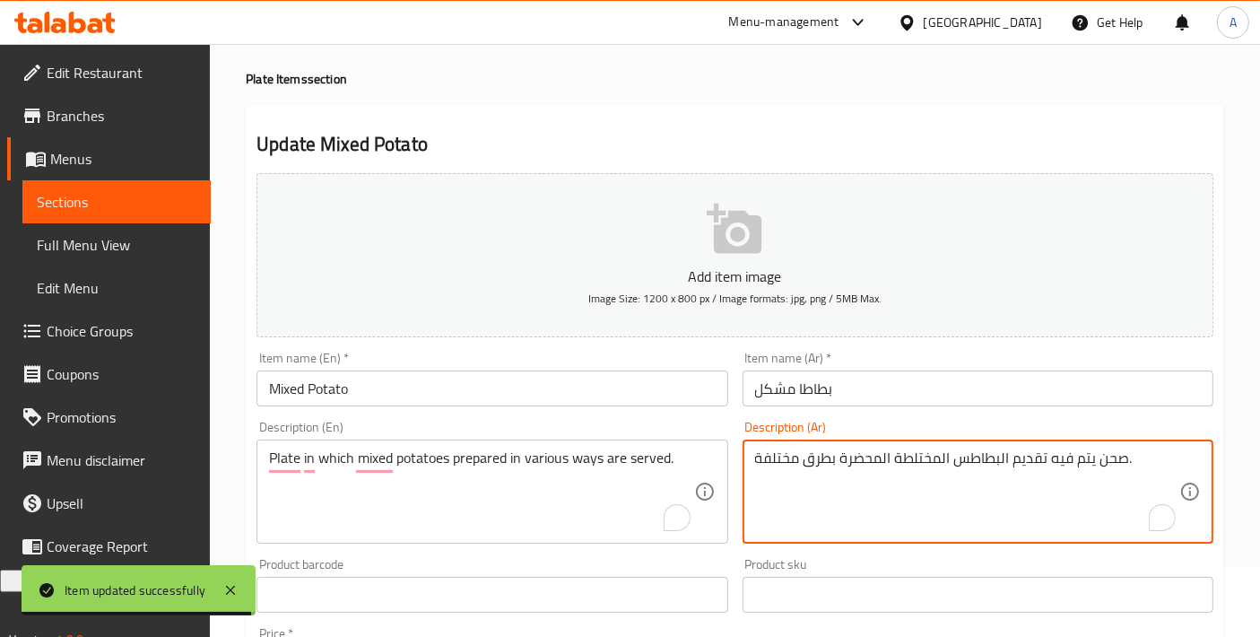
drag, startPoint x: 932, startPoint y: 458, endPoint x: 904, endPoint y: 458, distance: 27.8
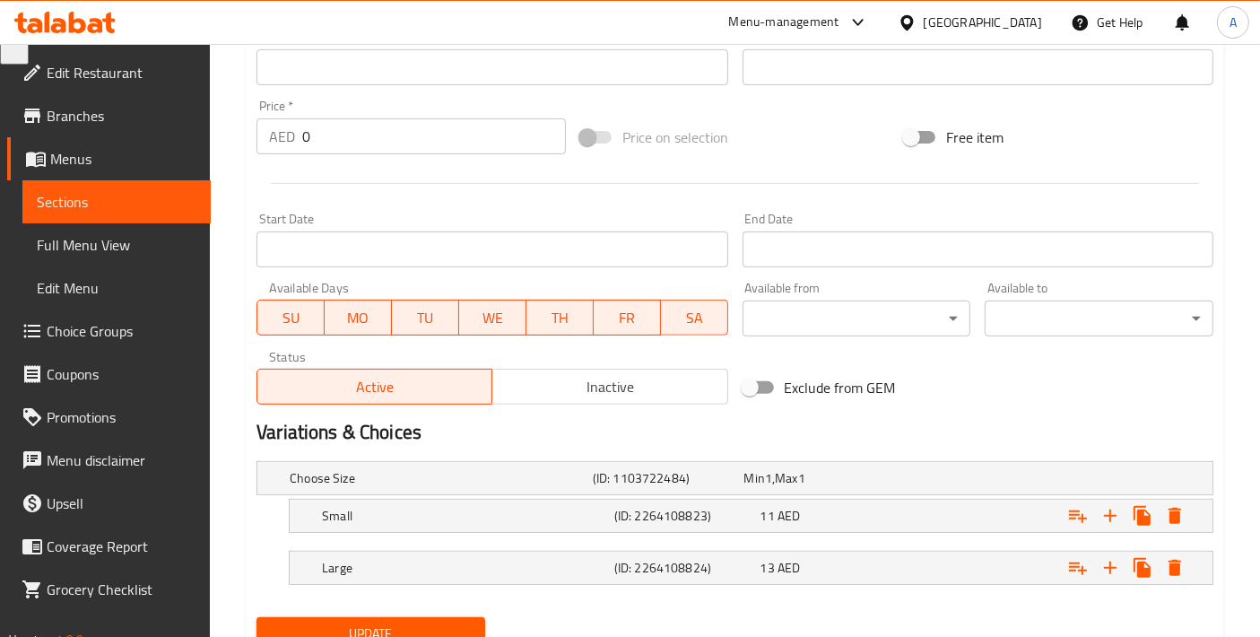
scroll to position [667, 0]
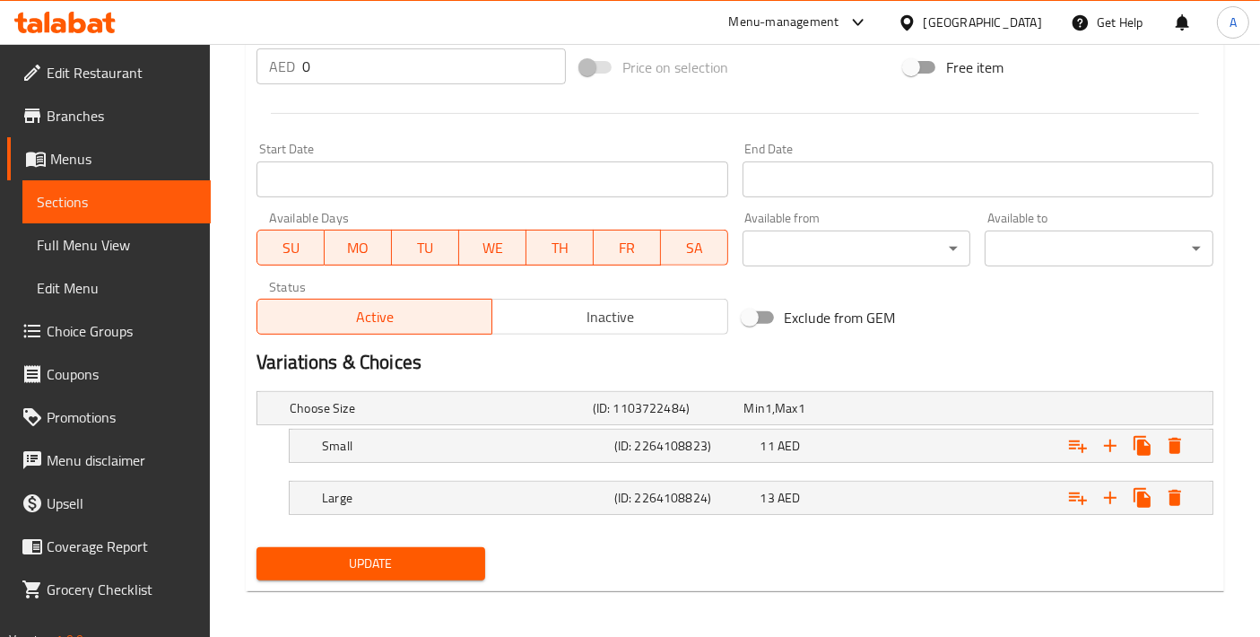
type textarea "صحن يتم فيه تقديم البطاطس المشكلة المحضرة بطرق مختلفة."
click at [438, 577] on div "Update" at bounding box center [370, 564] width 243 height 48
click at [462, 547] on button "Update" at bounding box center [371, 563] width 229 height 33
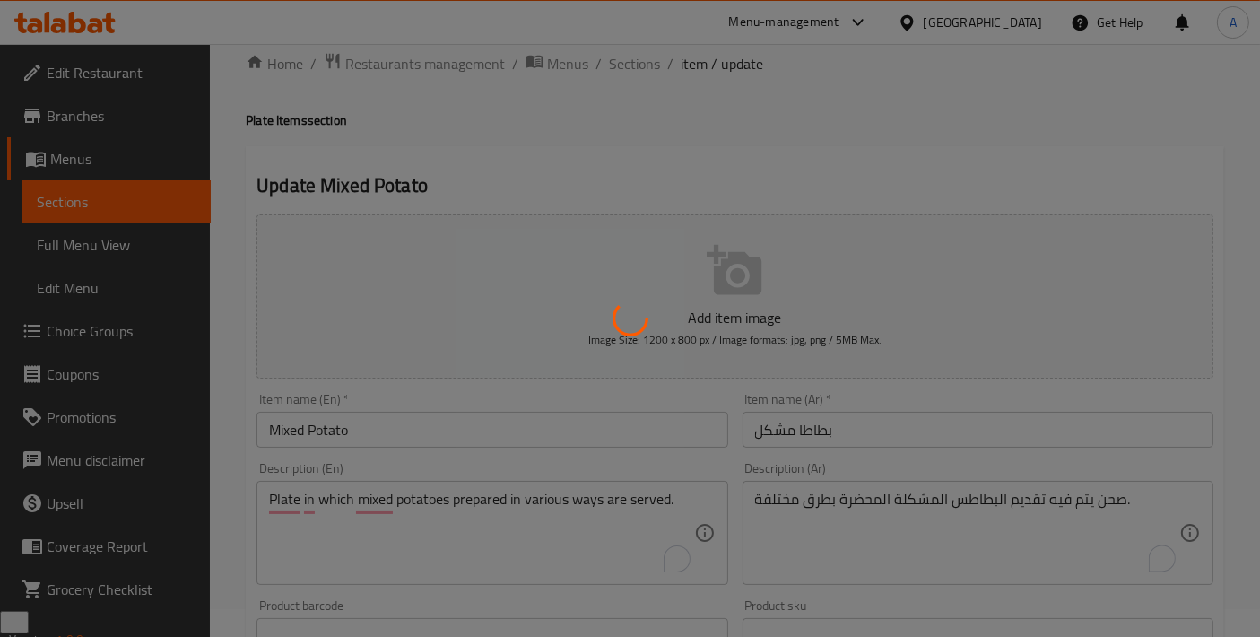
scroll to position [0, 0]
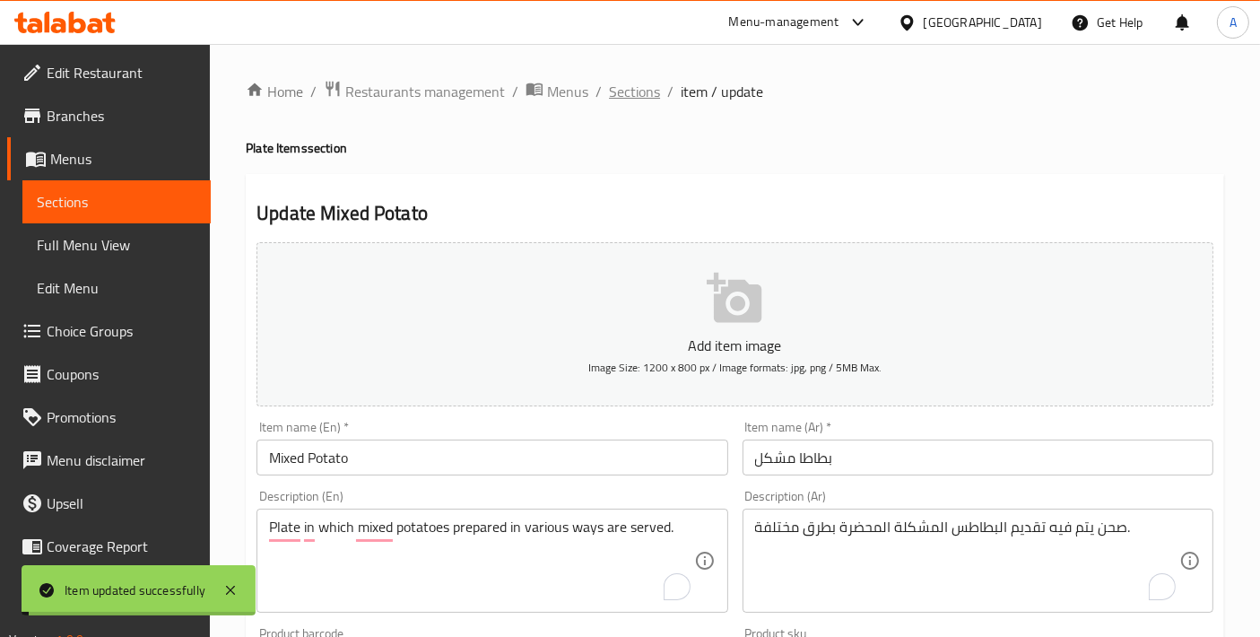
click at [648, 92] on span "Sections" at bounding box center [634, 92] width 51 height 22
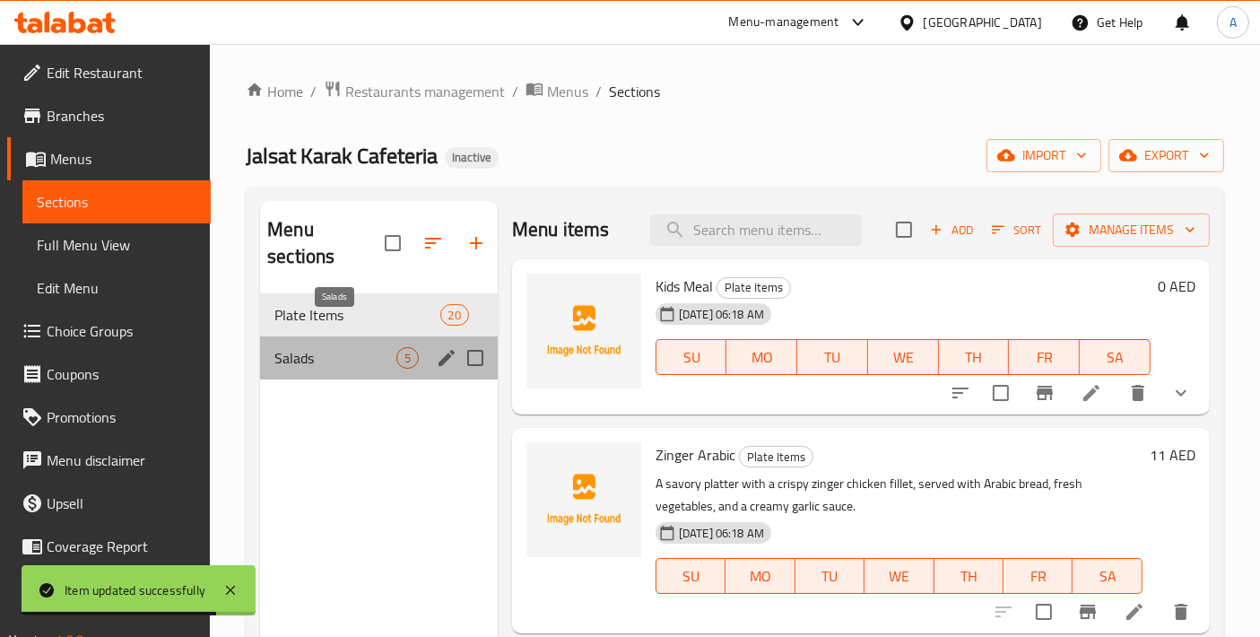
click at [312, 347] on span "Salads" at bounding box center [336, 358] width 122 height 22
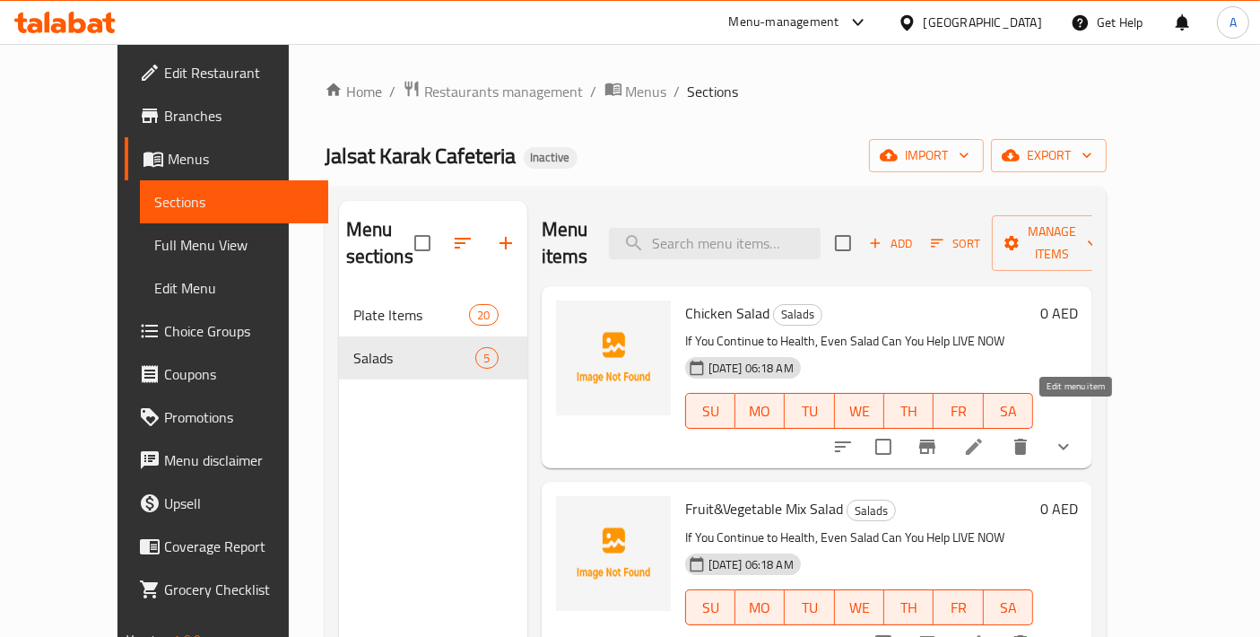
click at [985, 436] on icon at bounding box center [975, 447] width 22 height 22
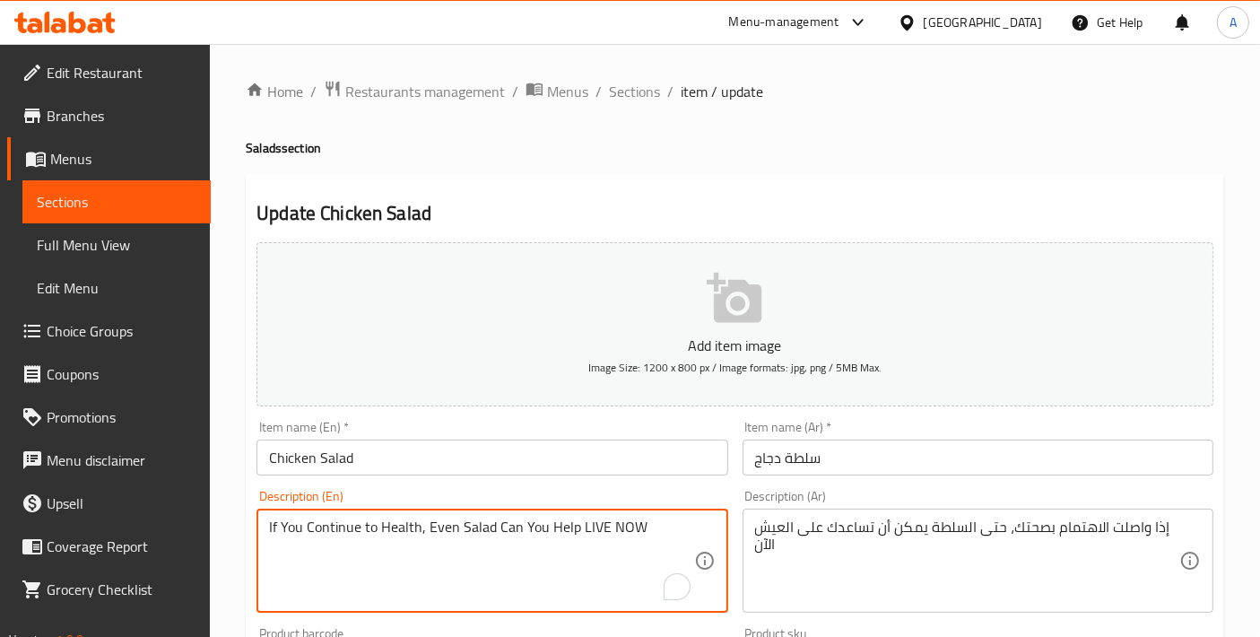
click at [580, 531] on textarea "If You Continue to Health, Even Salad Can You Help LIVE NOW" at bounding box center [481, 561] width 424 height 85
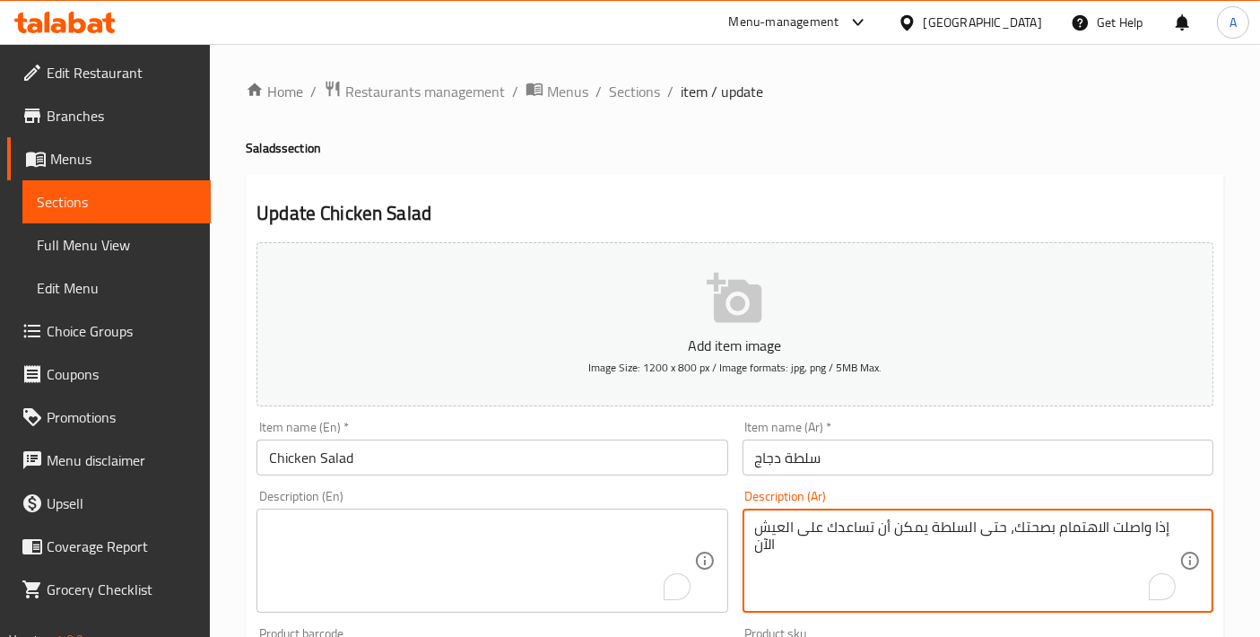
click at [914, 524] on textarea "إذا واصلت الاهتمام بصحتك، حتى السلطة يمكن أن تساعدك على العيش الآن" at bounding box center [967, 561] width 424 height 85
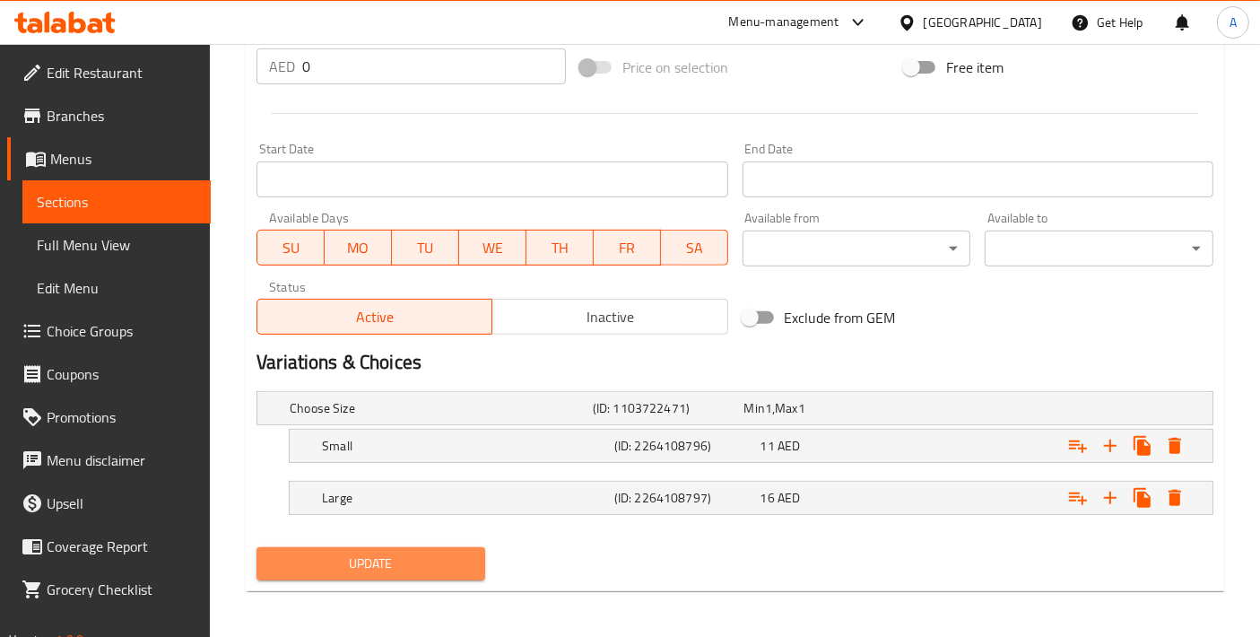
click at [392, 554] on span "Update" at bounding box center [371, 564] width 200 height 22
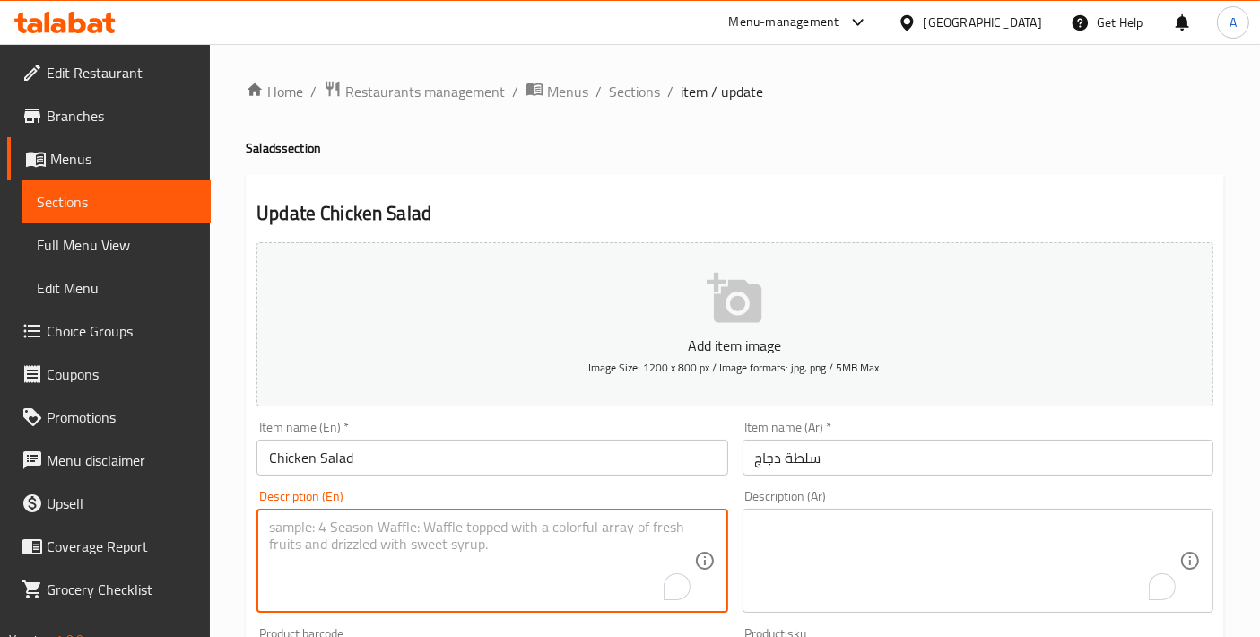
click at [443, 562] on textarea "To enrich screen reader interactions, please activate Accessibility in Grammarl…" at bounding box center [481, 561] width 424 height 85
paste textarea "A refreshing salad made with tender seasoned chicken, mixed with fresh vegetabl…"
type textarea "A refreshing salad made with tender seasoned chicken, mixed with fresh vegetabl…"
click at [910, 556] on textarea "To enrich screen reader interactions, please activate Accessibility in Grammarl…" at bounding box center [967, 561] width 424 height 85
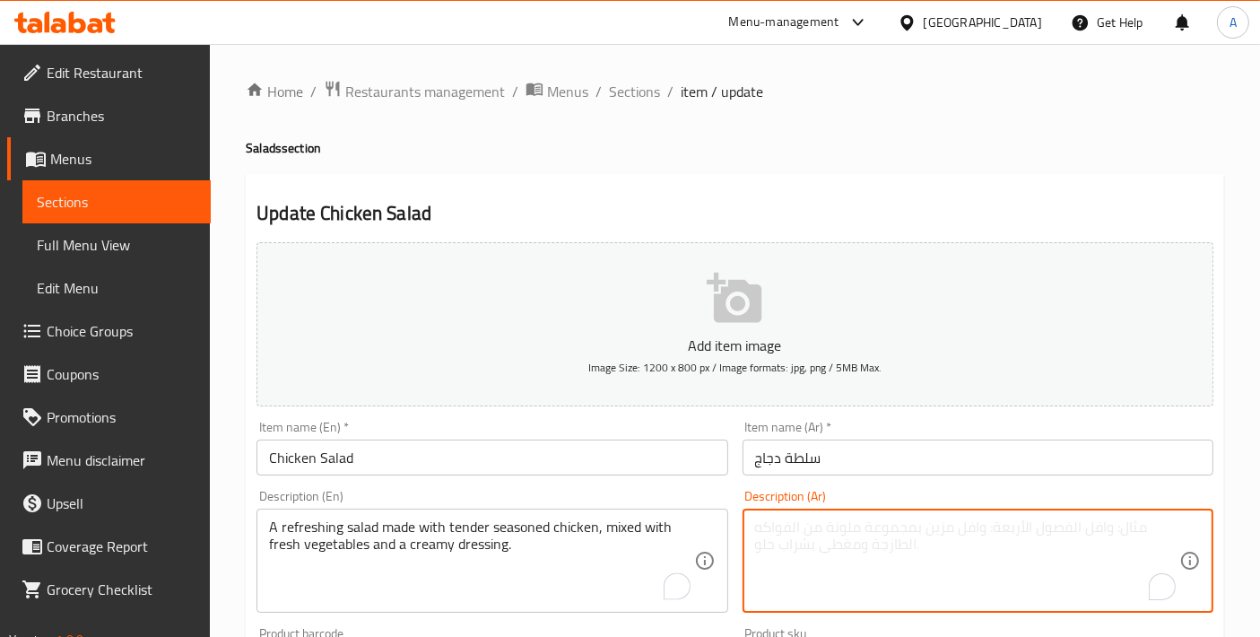
paste textarea "سلطة منعشة مصنوعة من دجاج متبل وطري، ممزوج بخضروات طازجة وصلصة كريمية."
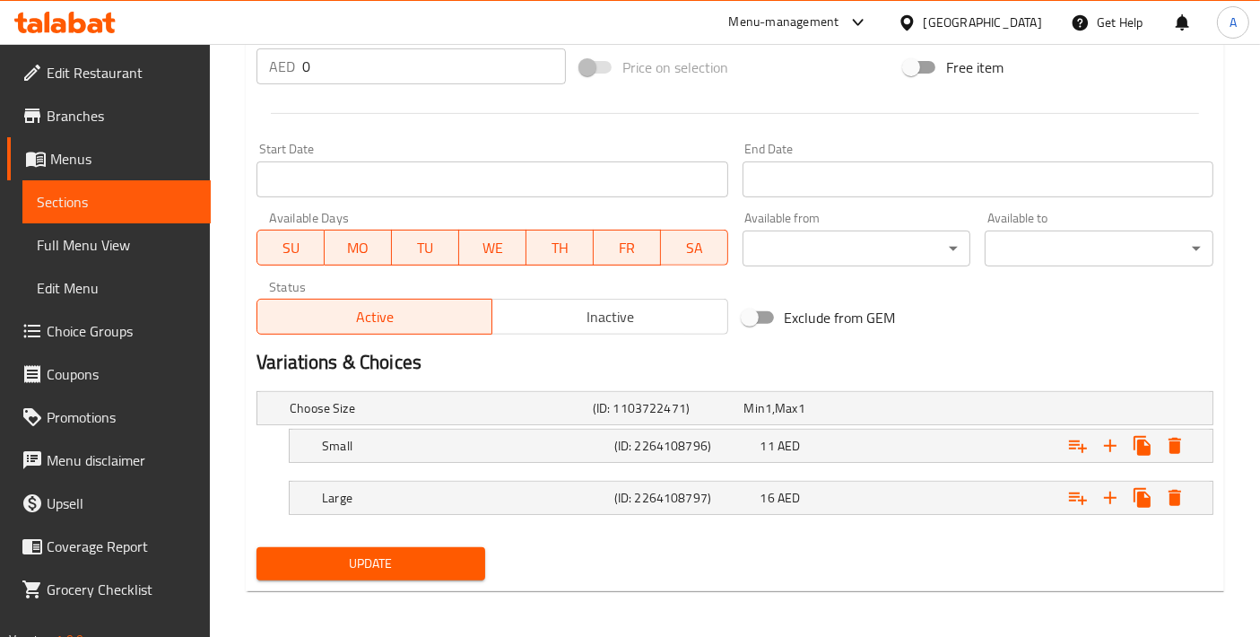
type textarea "سلطة منعشة مصنوعة من دجاج متبل وطري، ممزوج بخضروات طازجة وصلصة كريمية."
click at [448, 561] on span "Update" at bounding box center [371, 564] width 200 height 22
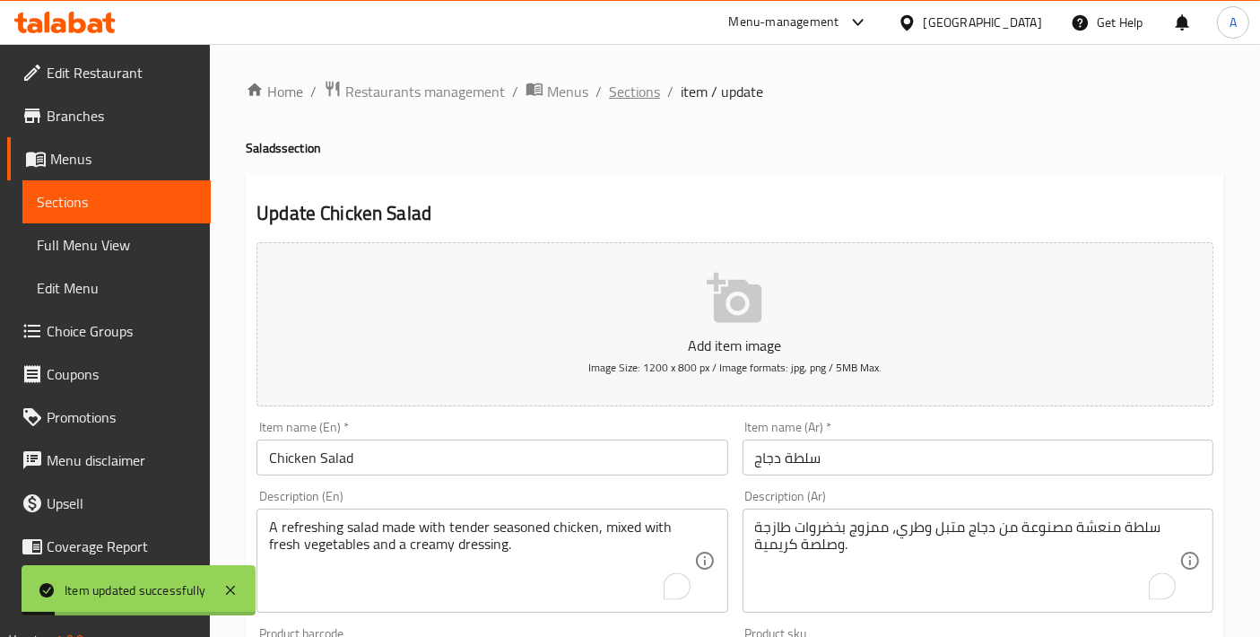
click at [645, 99] on span "Sections" at bounding box center [634, 92] width 51 height 22
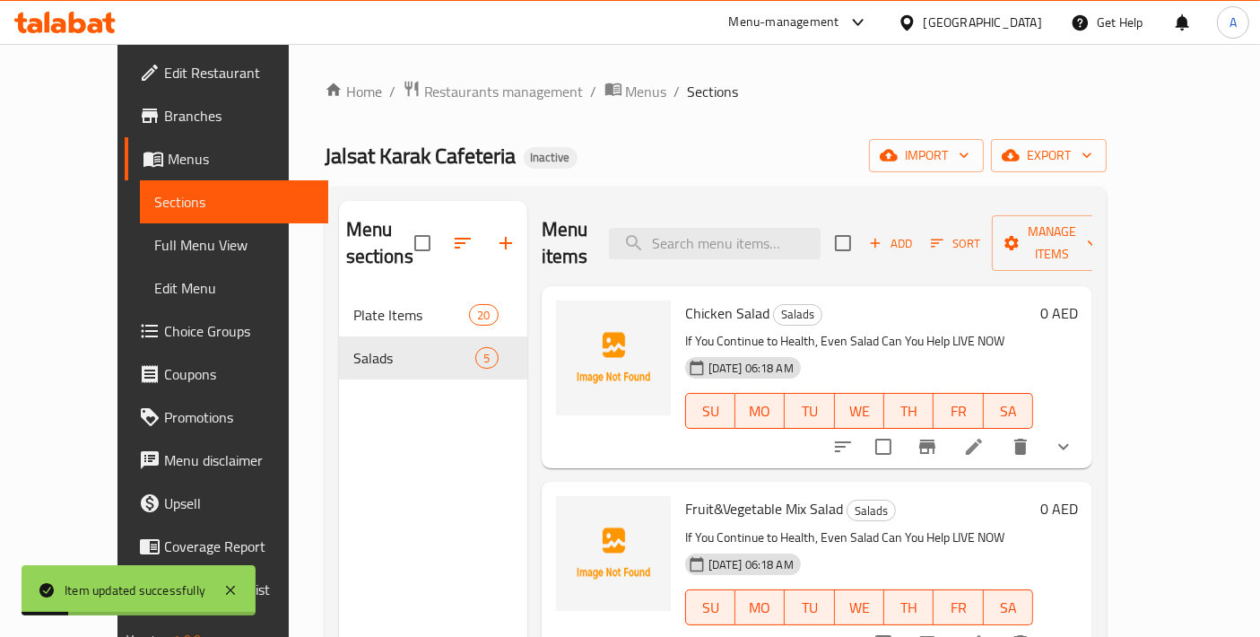
scroll to position [199, 0]
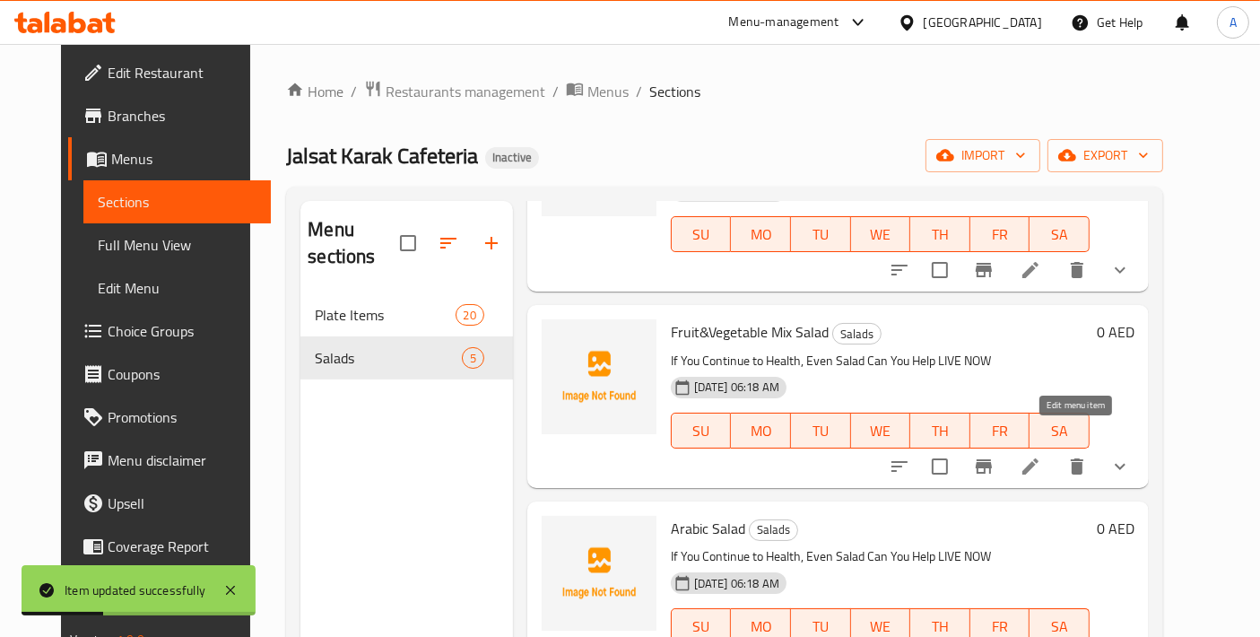
click at [1042, 456] on icon at bounding box center [1031, 467] width 22 height 22
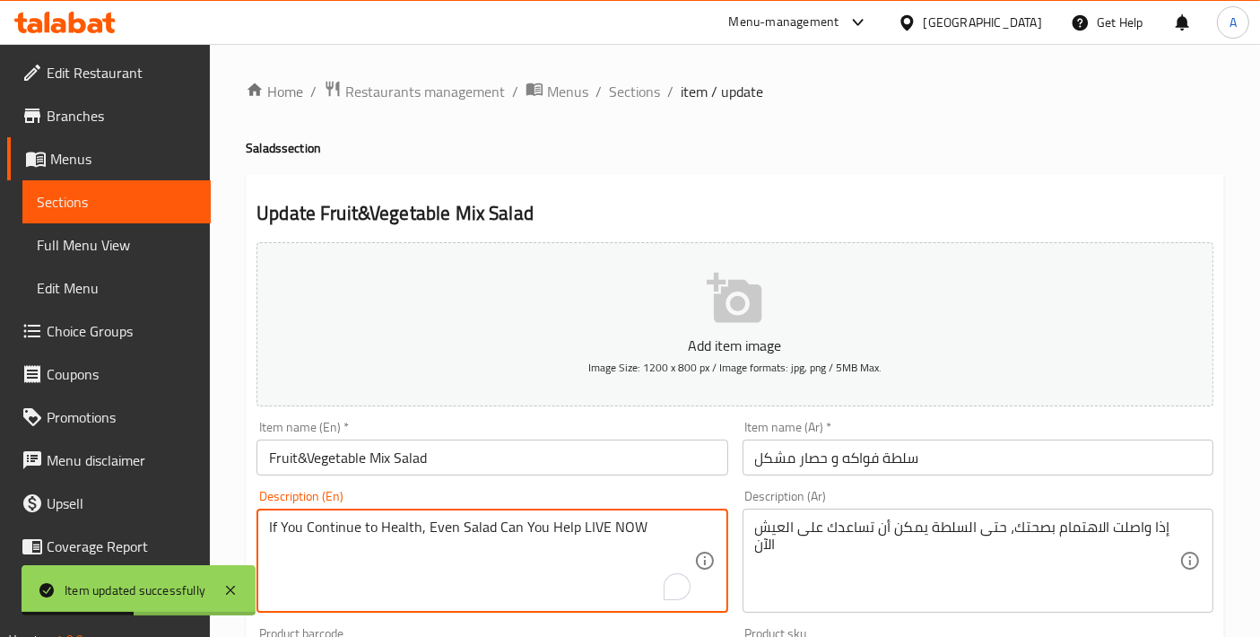
click at [549, 557] on textarea "If You Continue to Health, Even Salad Can You Help LIVE NOW" at bounding box center [481, 561] width 424 height 85
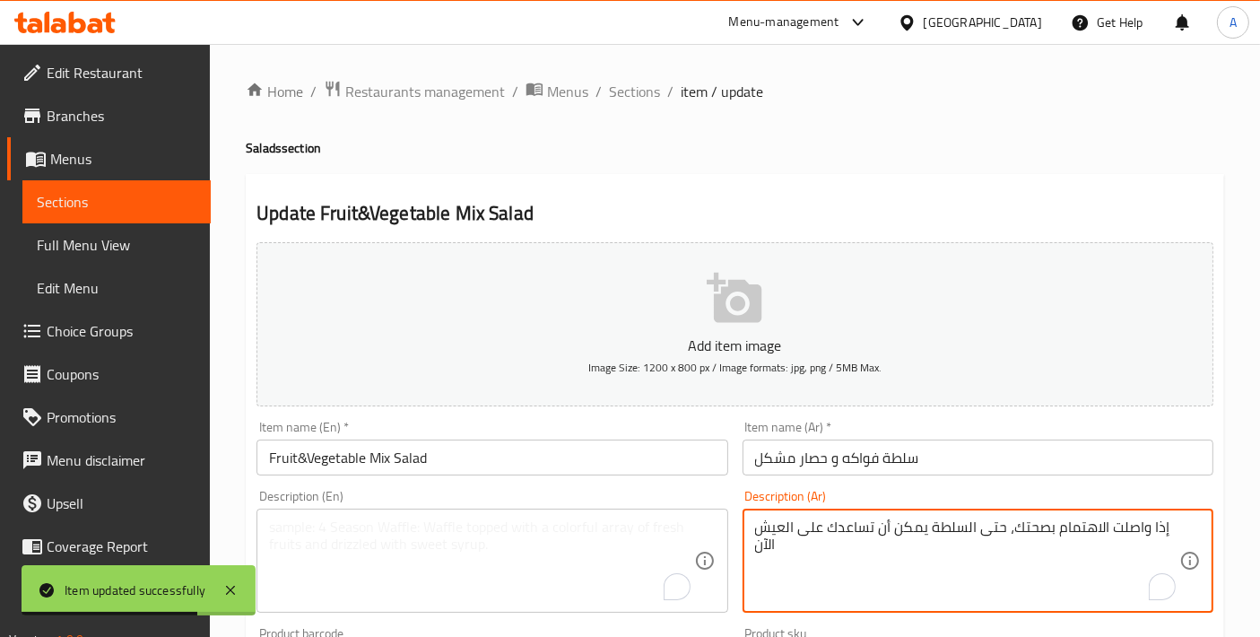
click at [882, 536] on textarea "إذا واصلت الاهتمام بصحتك، حتى السلطة يمكن أن تساعدك على العيش الآن" at bounding box center [967, 561] width 424 height 85
click at [299, 453] on input "Fruit&Vegetable Mix Salad" at bounding box center [492, 458] width 471 height 36
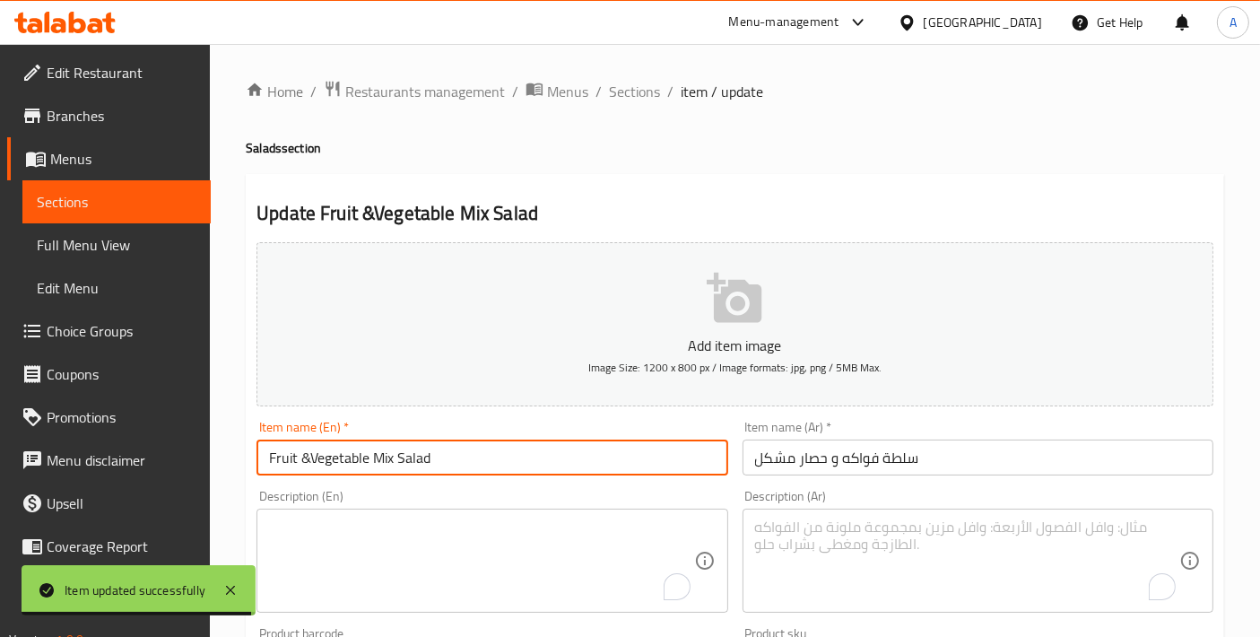
click at [306, 460] on input "Fruit &Vegetable Mix Salad" at bounding box center [492, 458] width 471 height 36
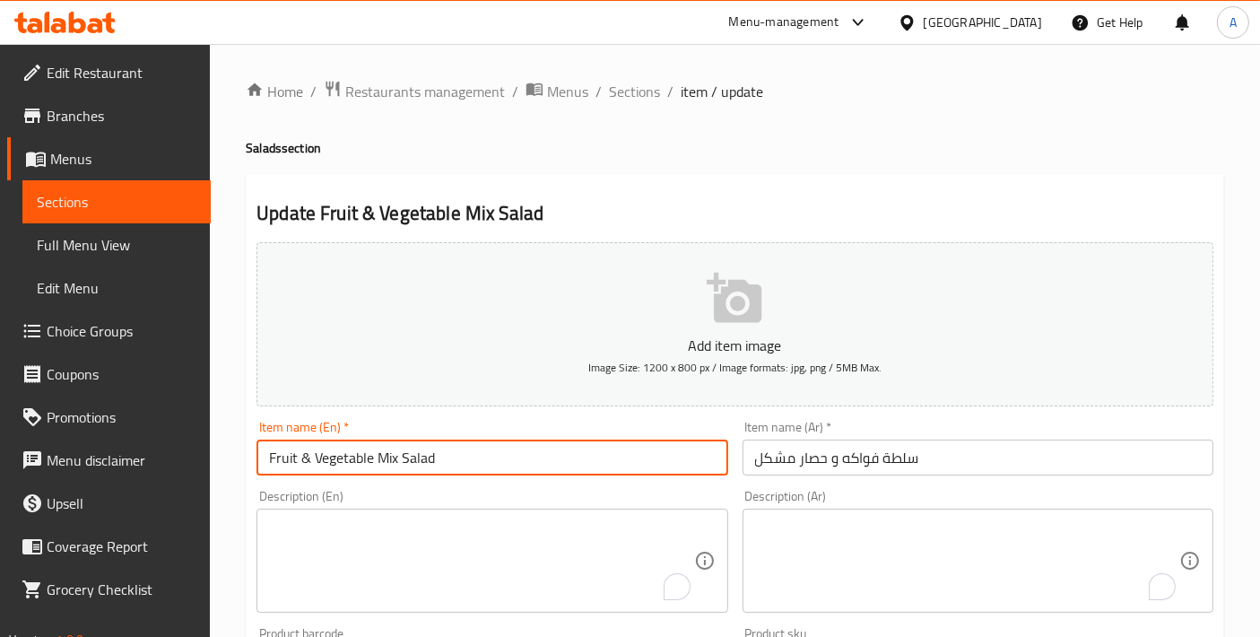
click at [374, 453] on input "Fruit & Vegetable Mix Salad" at bounding box center [492, 458] width 471 height 36
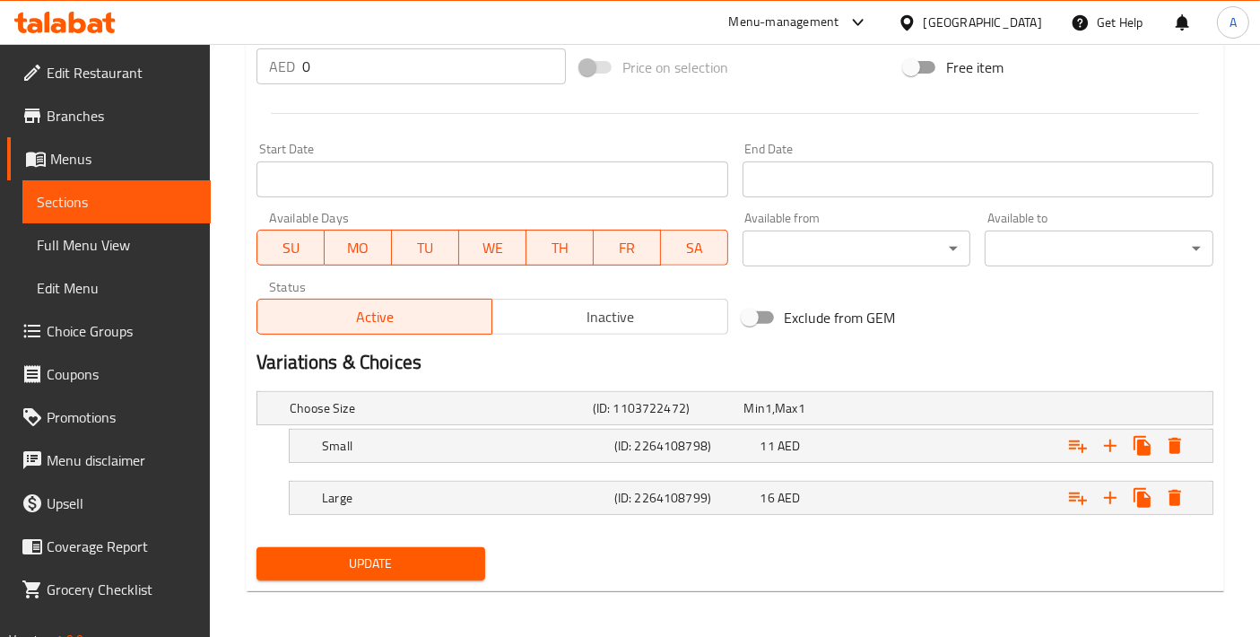
type input "Fruit & Vegetables Mix Salad"
click at [368, 547] on button "Update" at bounding box center [371, 563] width 229 height 33
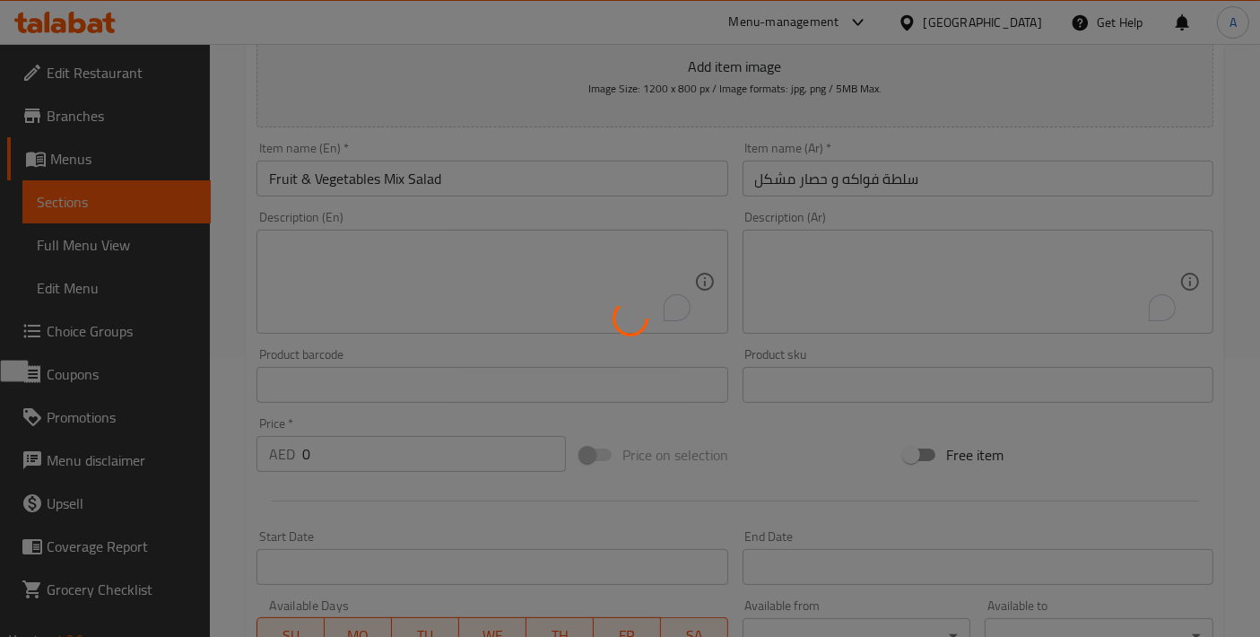
scroll to position [268, 0]
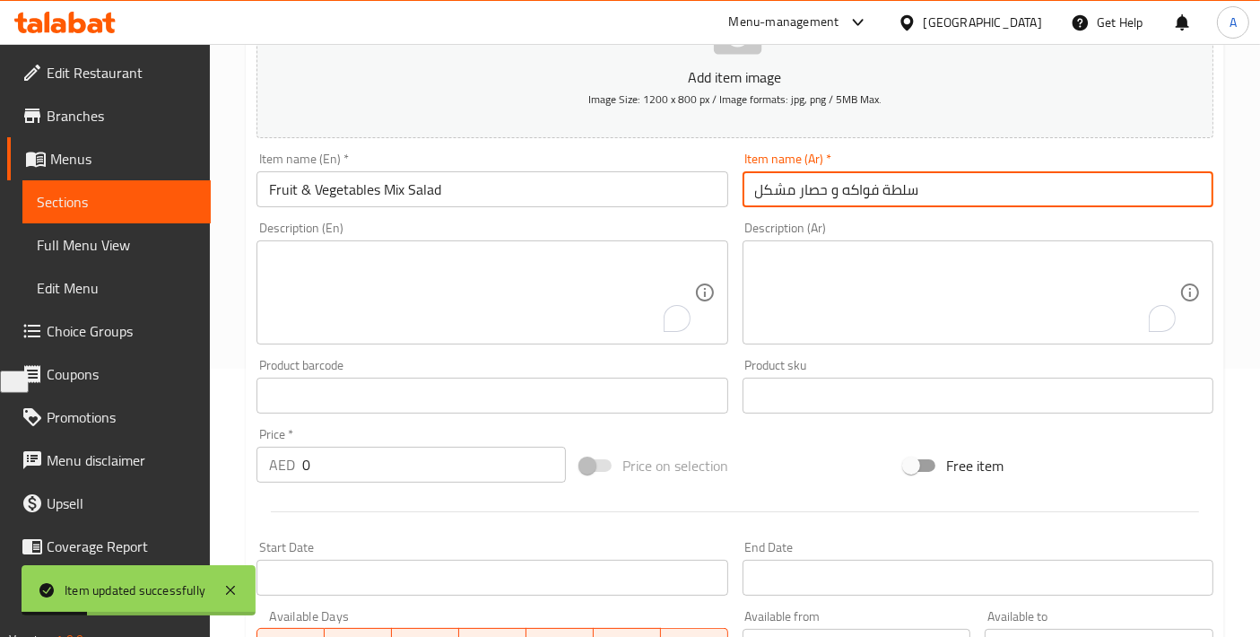
click at [825, 195] on input "سلطة فواكه و حصار مشكل" at bounding box center [978, 189] width 471 height 36
click at [990, 176] on input "سلطة فواكه و خصار مشكل" at bounding box center [978, 189] width 471 height 36
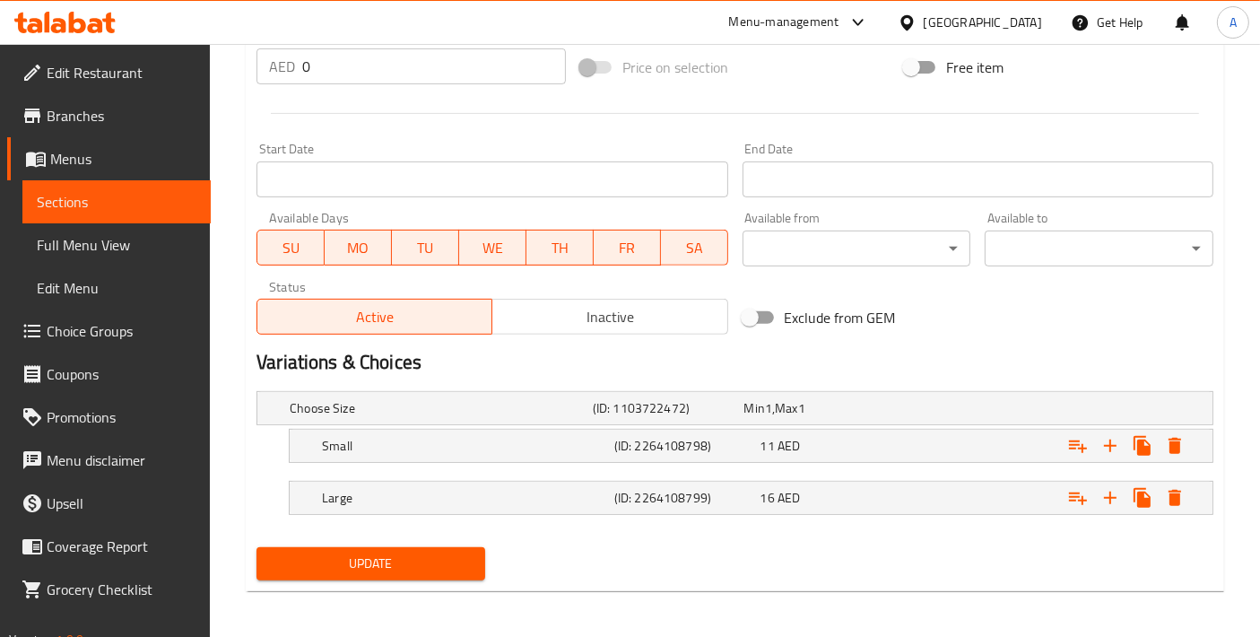
click at [402, 553] on span "Update" at bounding box center [371, 564] width 200 height 22
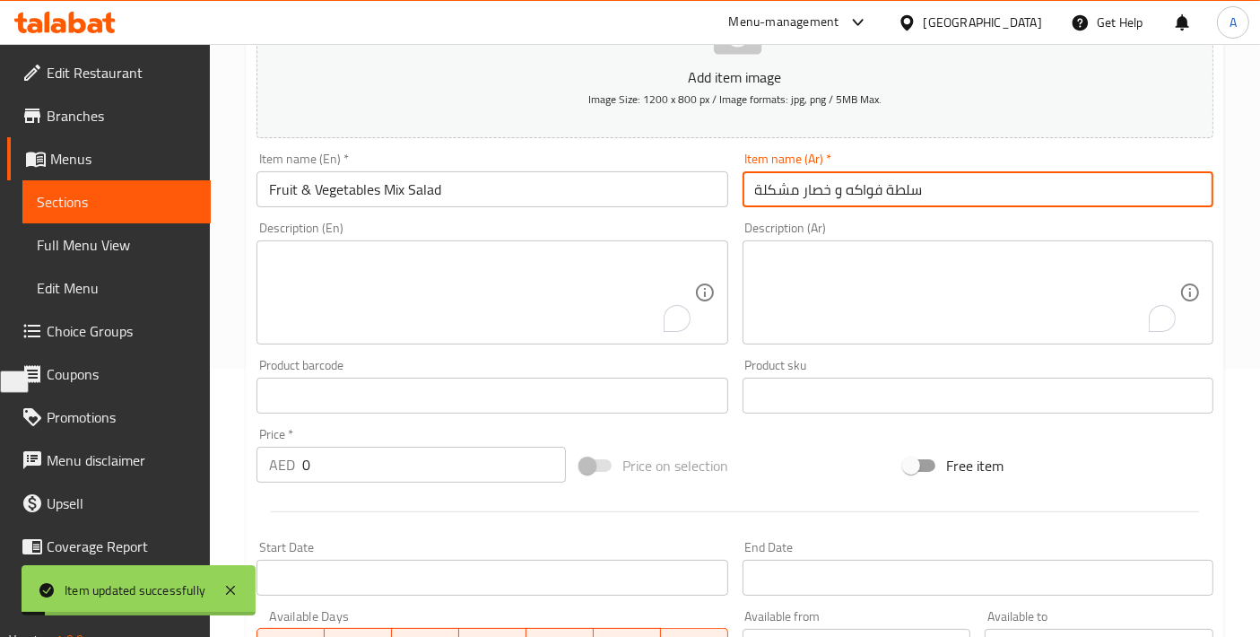
click at [757, 193] on input "سلطة فواكه و خصار مشكلة" at bounding box center [978, 189] width 471 height 36
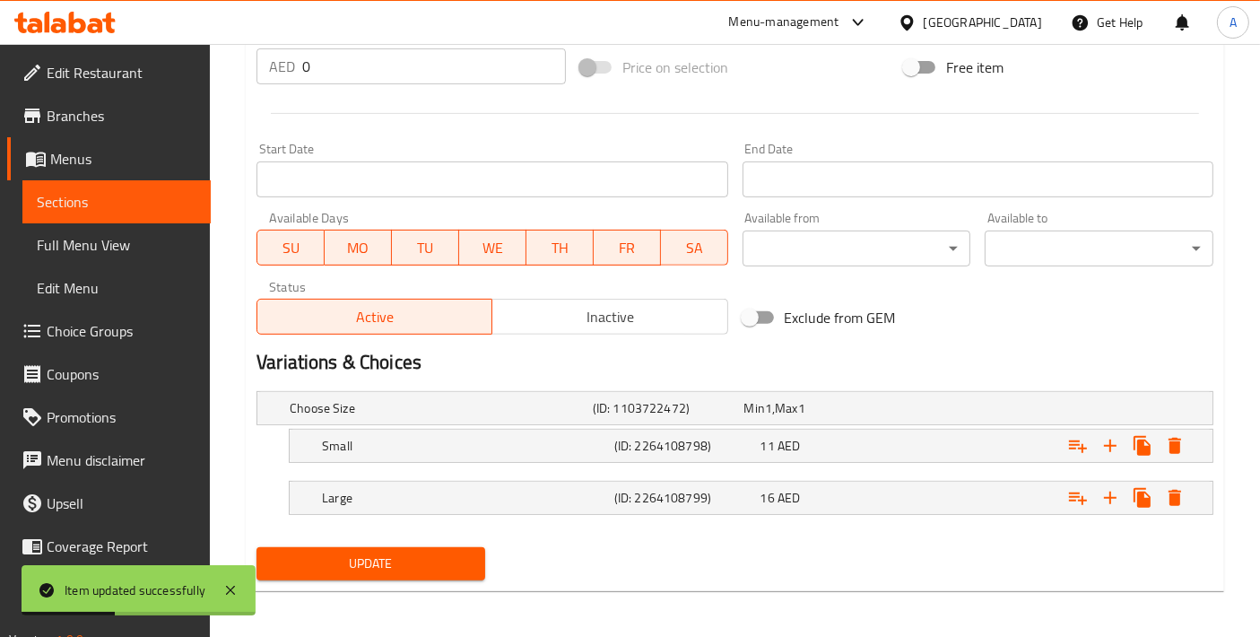
type input "سلطة فواكه و خصار مشكل"
click at [385, 555] on span "Update" at bounding box center [371, 564] width 200 height 22
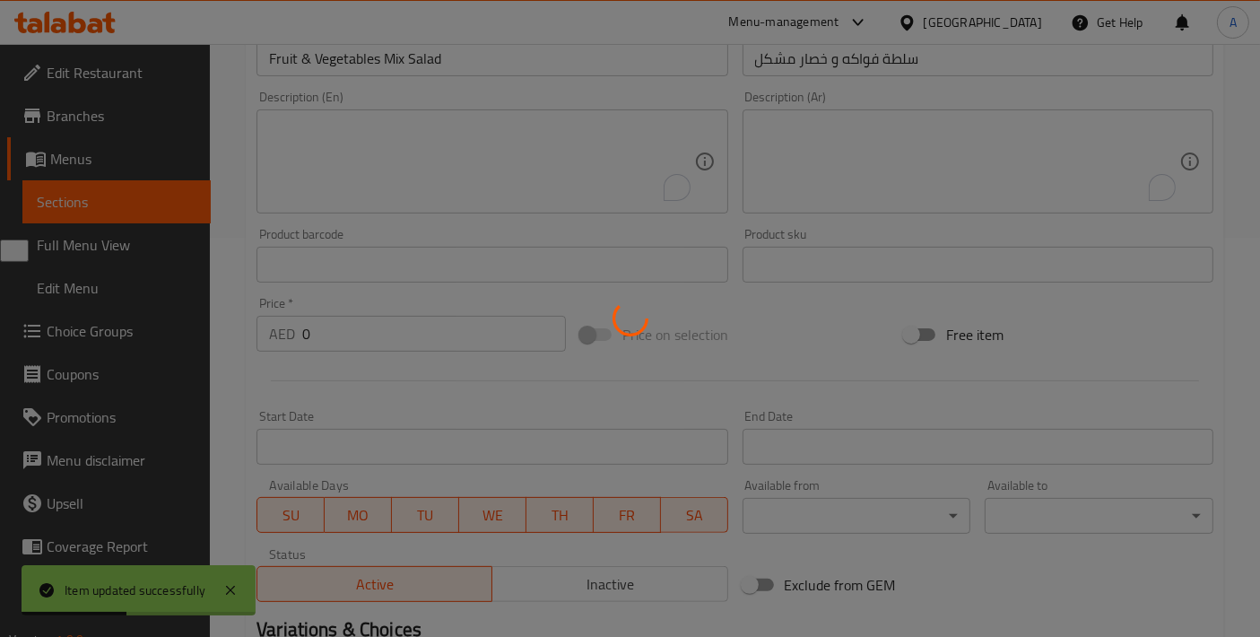
scroll to position [0, 0]
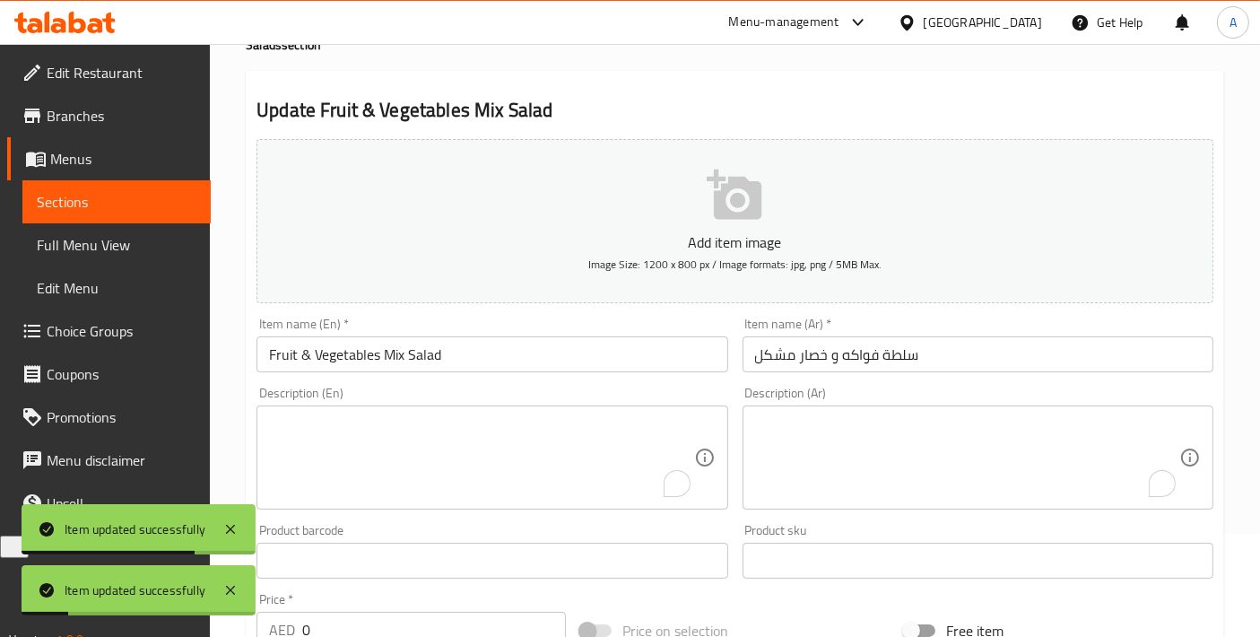
scroll to position [69, 0]
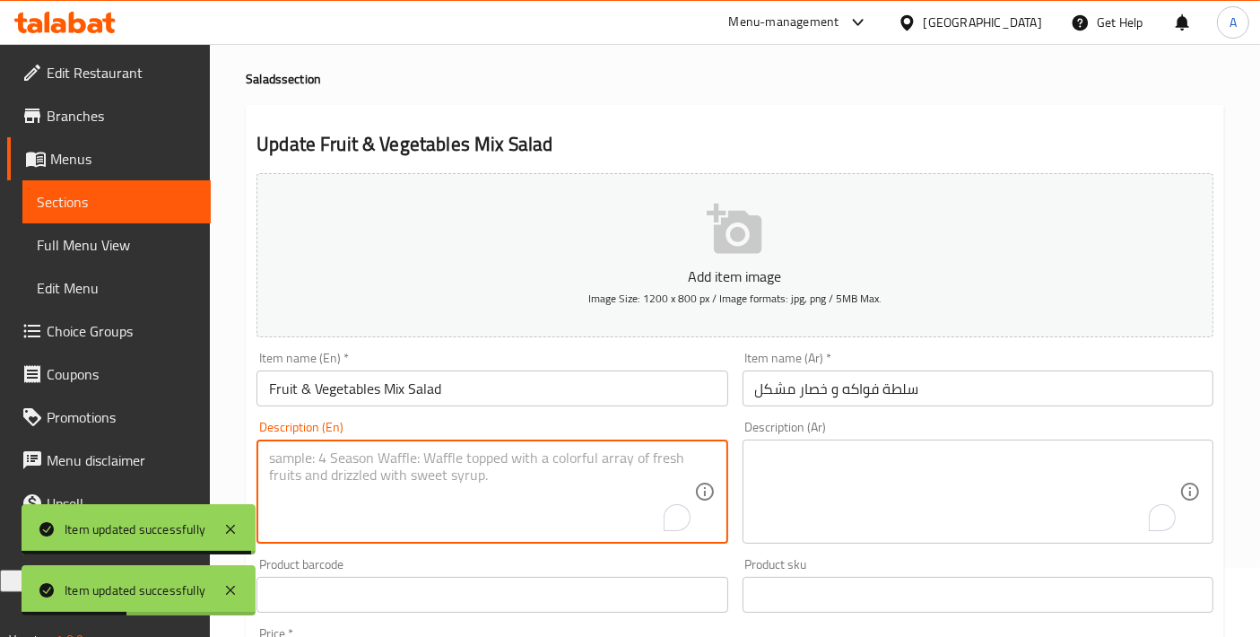
click at [492, 494] on textarea "To enrich screen reader interactions, please activate Accessibility in Grammarl…" at bounding box center [481, 491] width 424 height 85
paste textarea "A fresh and crisp salad with a vibrant medley of seasonal fruits and vegetables…"
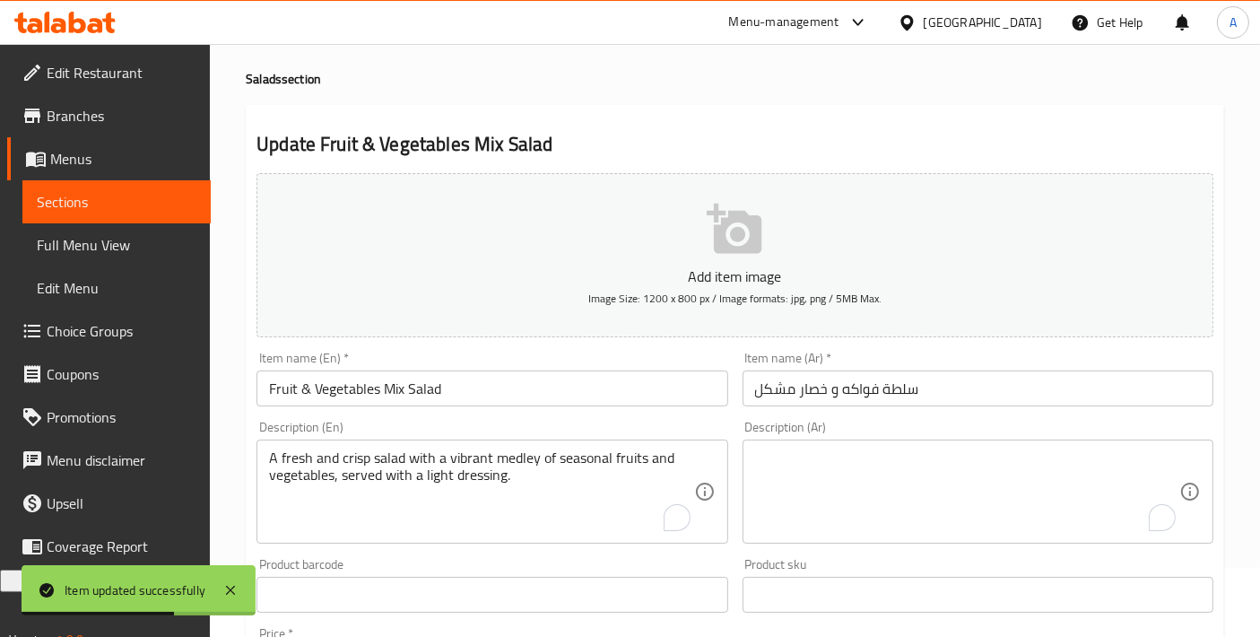
click at [475, 446] on div "A fresh and crisp salad with a vibrant medley of seasonal fruits and vegetables…" at bounding box center [492, 492] width 471 height 104
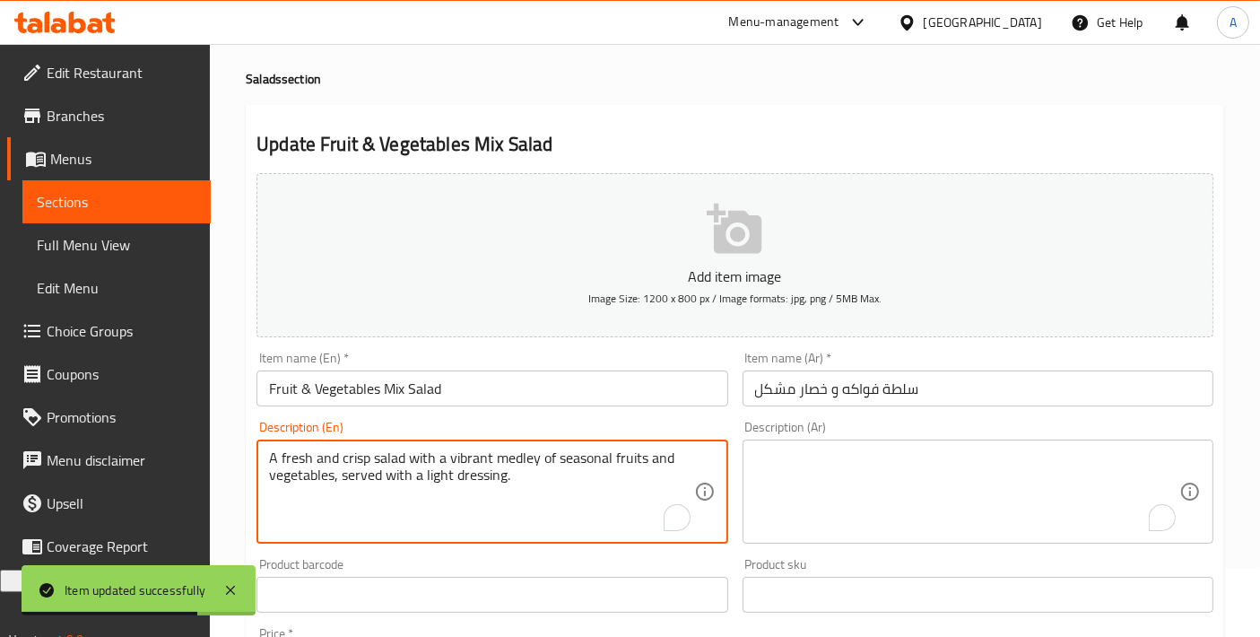
click at [467, 457] on textarea "A fresh and crisp salad with a vibrant medley of seasonal fruits and vegetables…" at bounding box center [481, 491] width 424 height 85
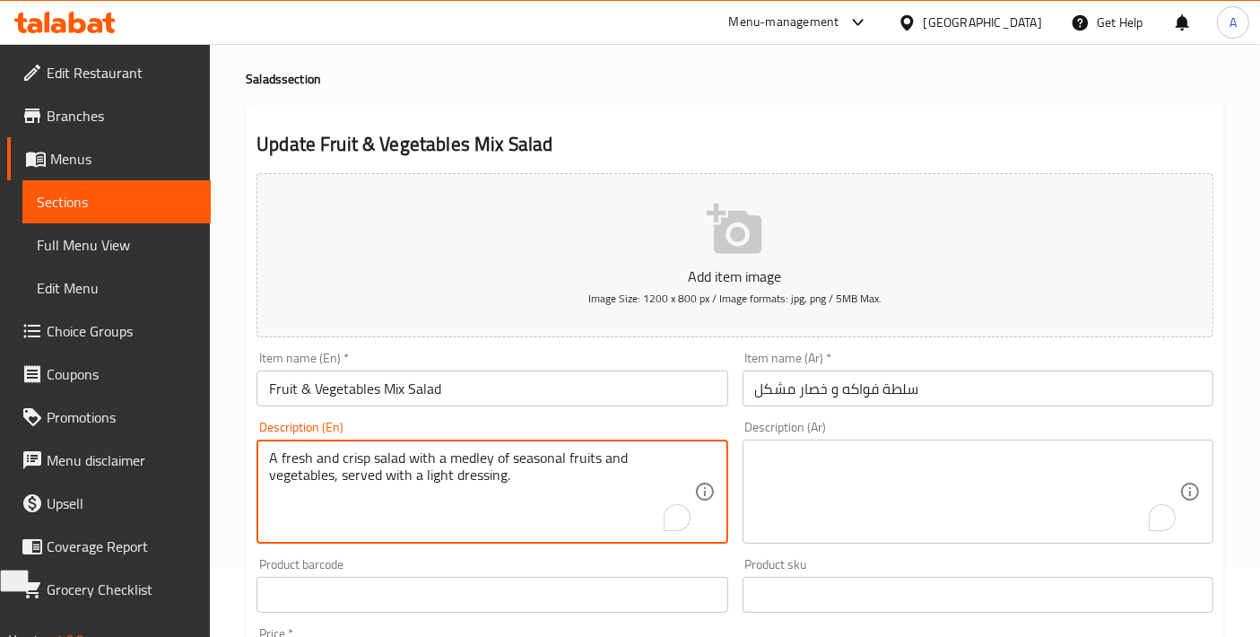
click at [449, 476] on textarea "A fresh and crisp salad with a medley of seasonal fruits and vegetables, served…" at bounding box center [481, 491] width 424 height 85
type textarea "A fresh and crisp salad with a medley of seasonal fruits and vegetables, served…"
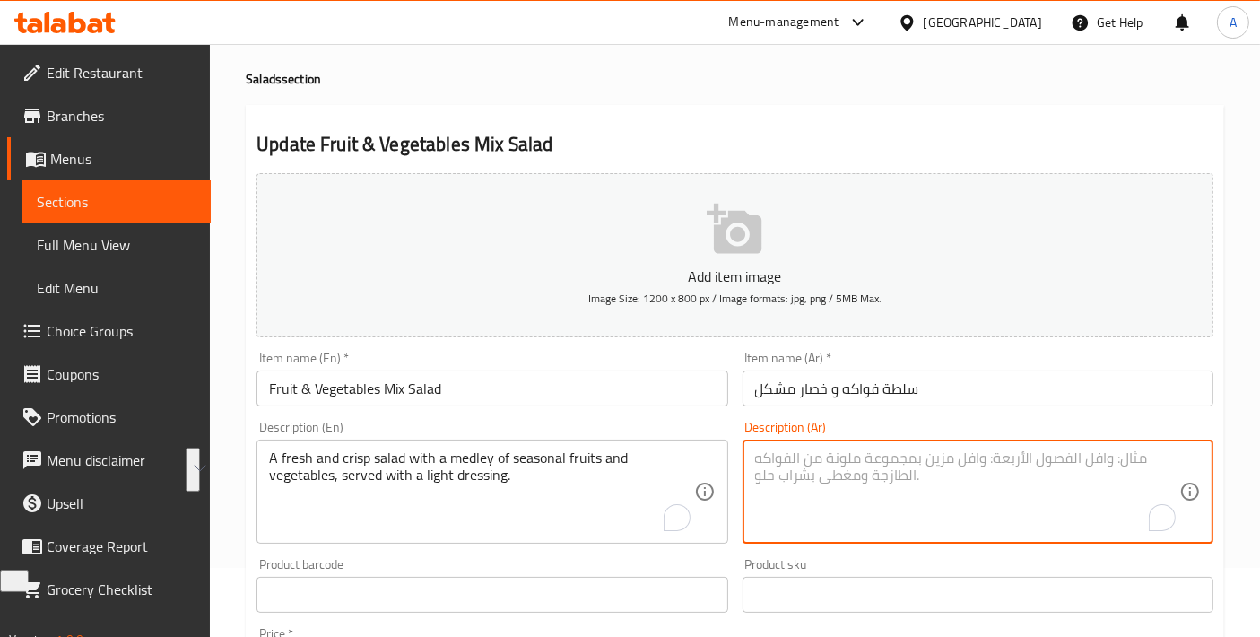
click at [864, 525] on textarea "To enrich screen reader interactions, please activate Accessibility in Grammarl…" at bounding box center [967, 491] width 424 height 85
paste textarea "سلطة طازجة ومقرمشة مع مزيج من الفواكه والخضروات الموسمية، تقدم مع صلصة خفيفة."
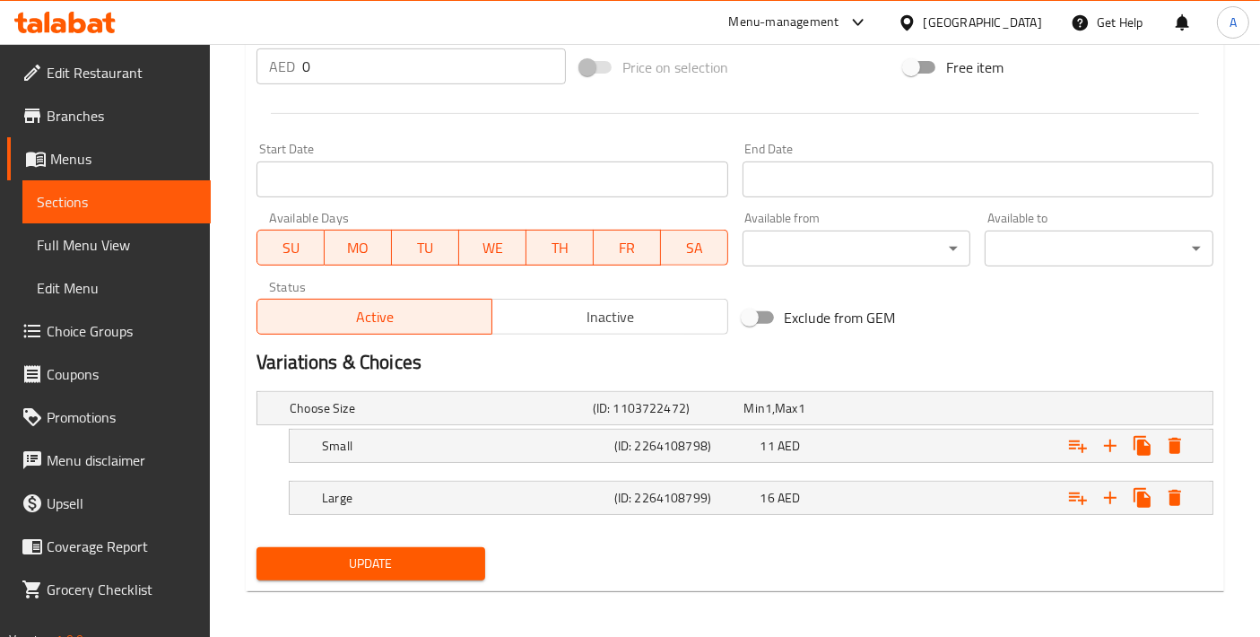
type textarea "سلطة طازجة ومقرمشة مع مزيج من الفواكه والخضروات الموسمية، تقدم مع صلصة خفيفة."
click at [468, 582] on div "Update" at bounding box center [370, 564] width 243 height 48
click at [449, 567] on span "Update" at bounding box center [371, 564] width 200 height 22
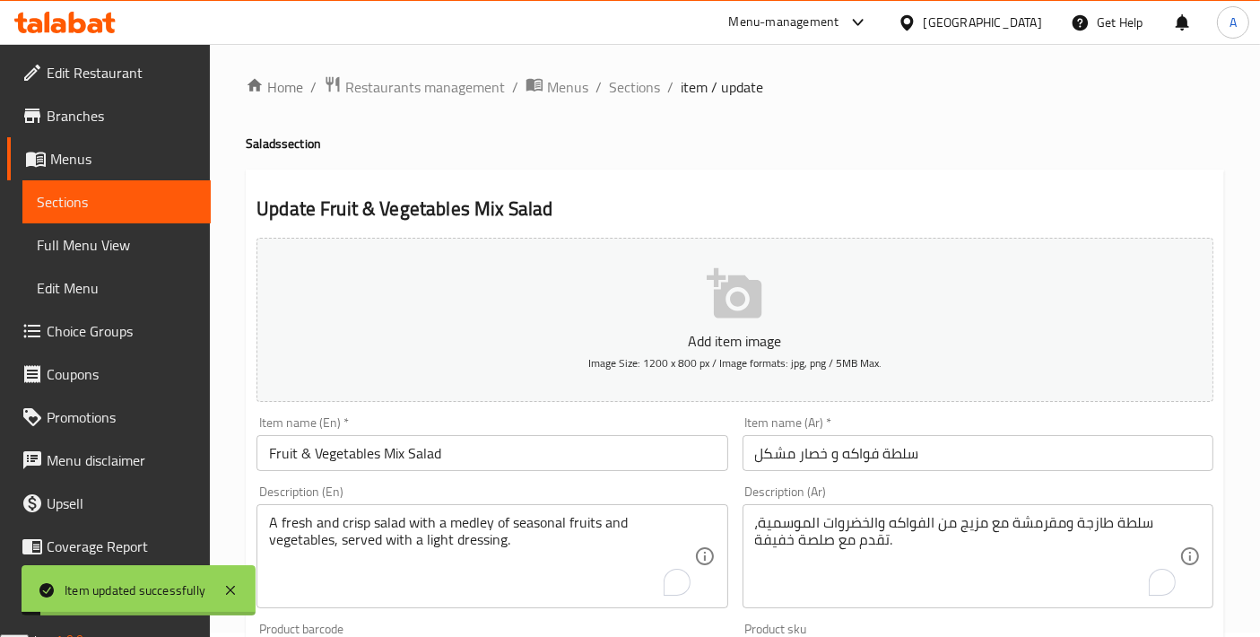
scroll to position [0, 0]
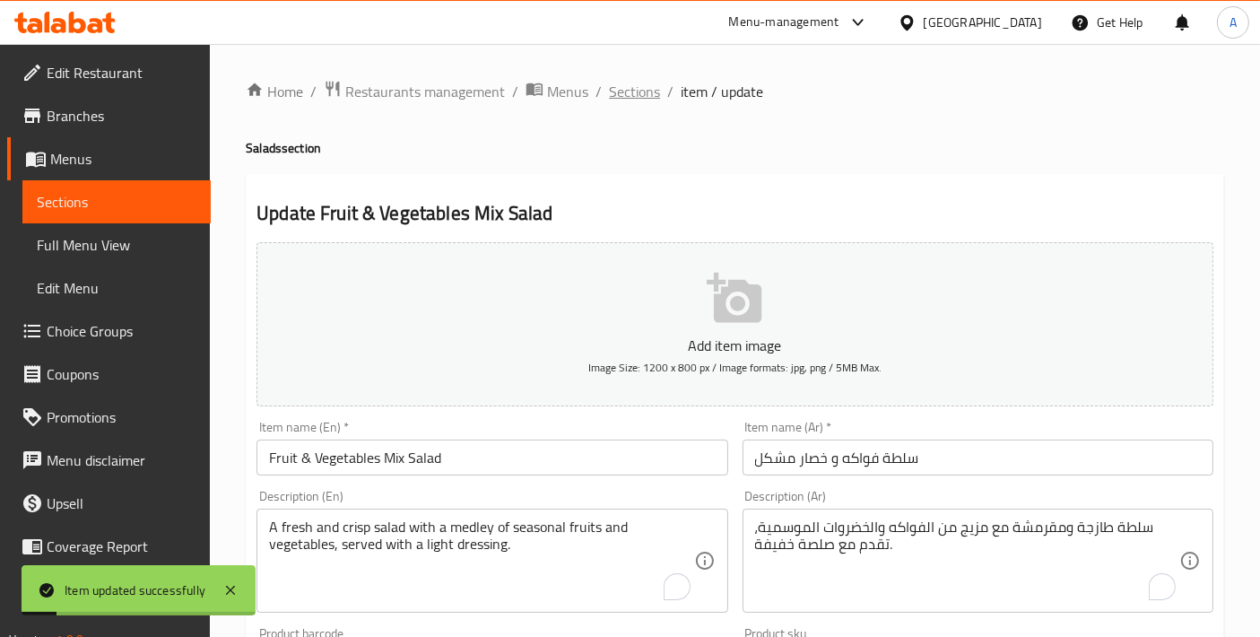
click at [611, 94] on span "Sections" at bounding box center [634, 92] width 51 height 22
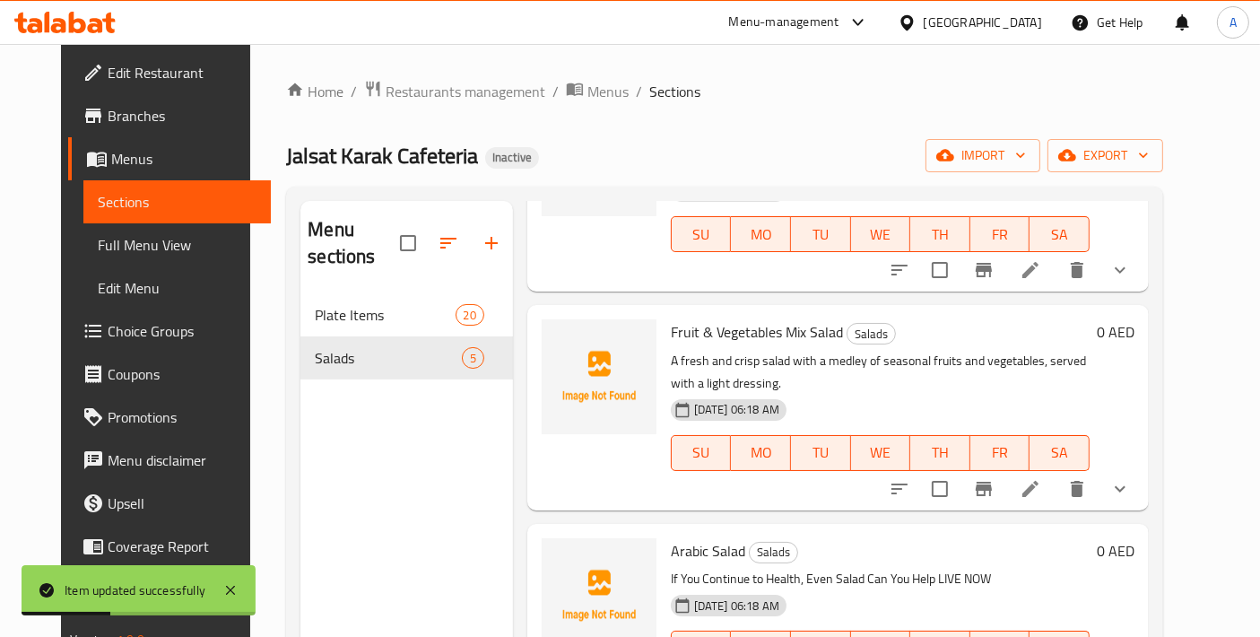
scroll to position [398, 0]
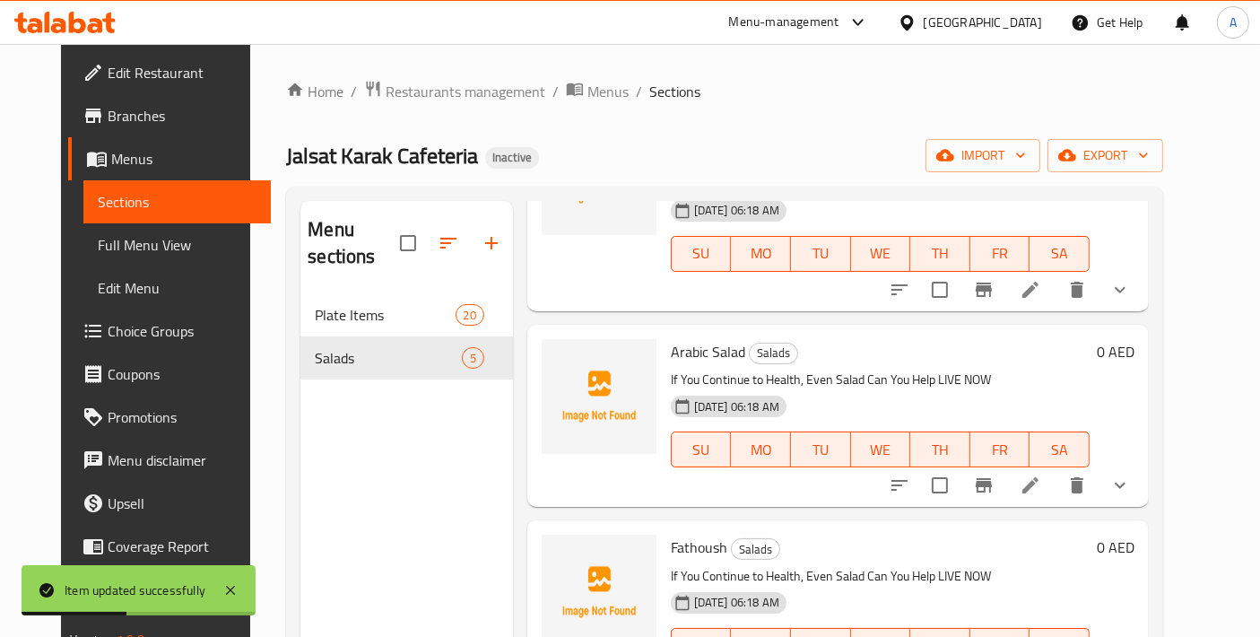
click at [1042, 475] on icon at bounding box center [1031, 486] width 22 height 22
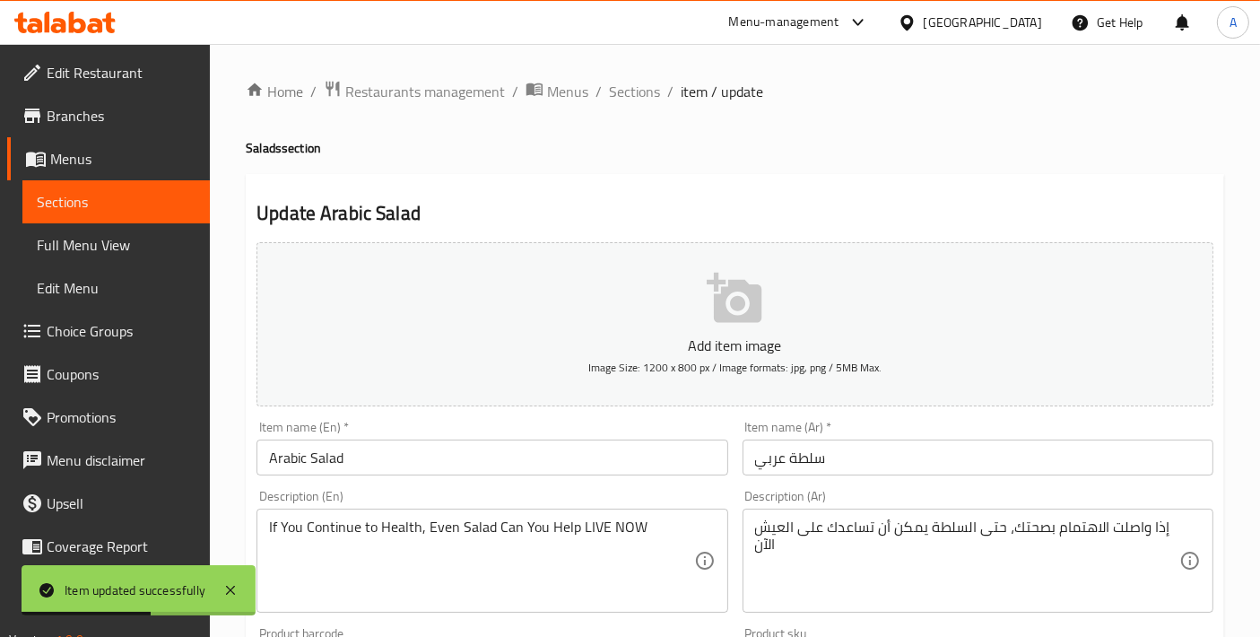
click at [645, 555] on textarea "If You Continue to Health, Even Salad Can You Help LIVE NOW" at bounding box center [481, 561] width 424 height 85
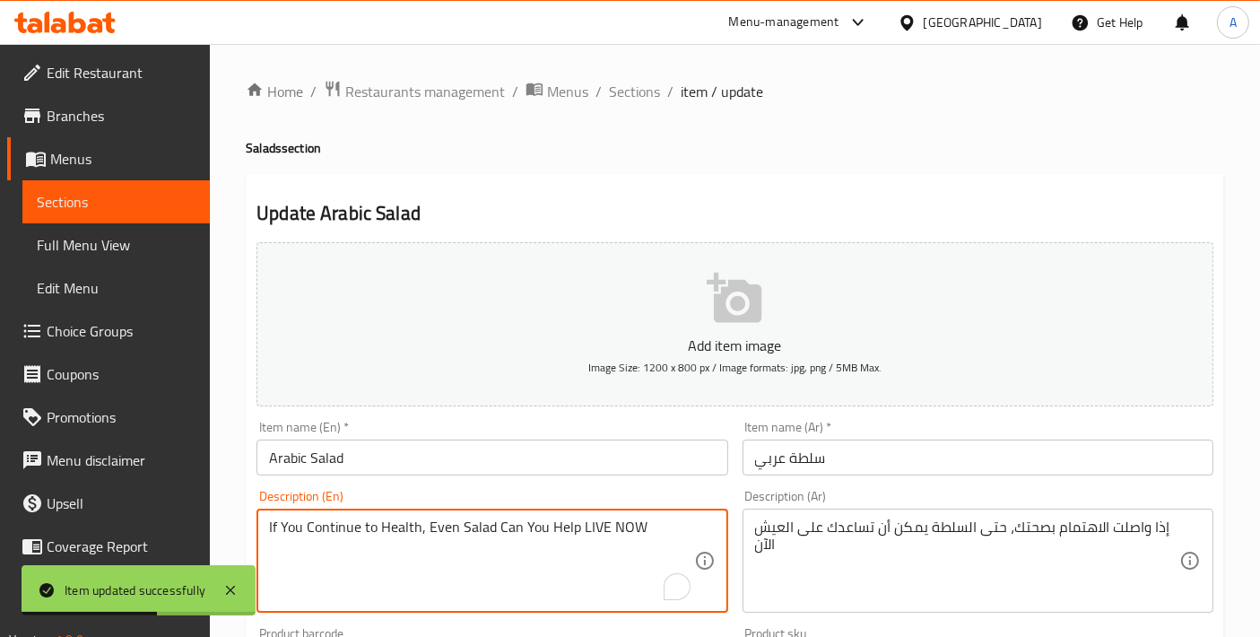
click at [645, 555] on textarea "If You Continue to Health, Even Salad Can You Help LIVE NOW" at bounding box center [481, 561] width 424 height 85
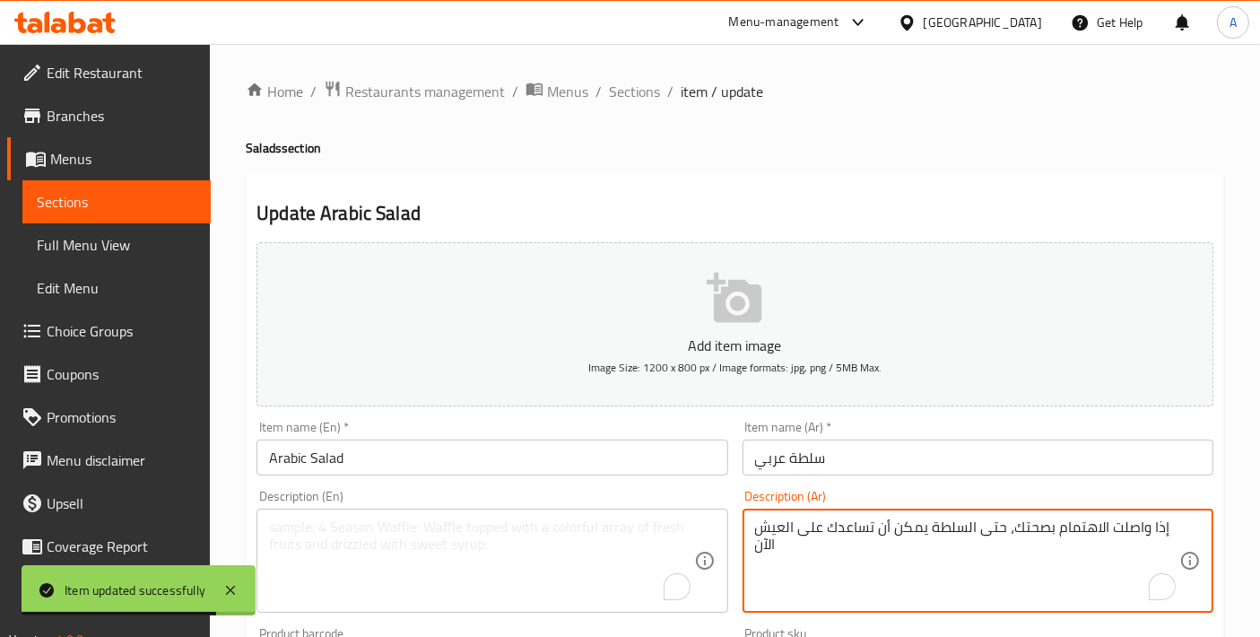
click at [927, 531] on textarea "إذا واصلت الاهتمام بصحتك، حتى السلطة يمكن أن تساعدك على العيش الآن" at bounding box center [967, 561] width 424 height 85
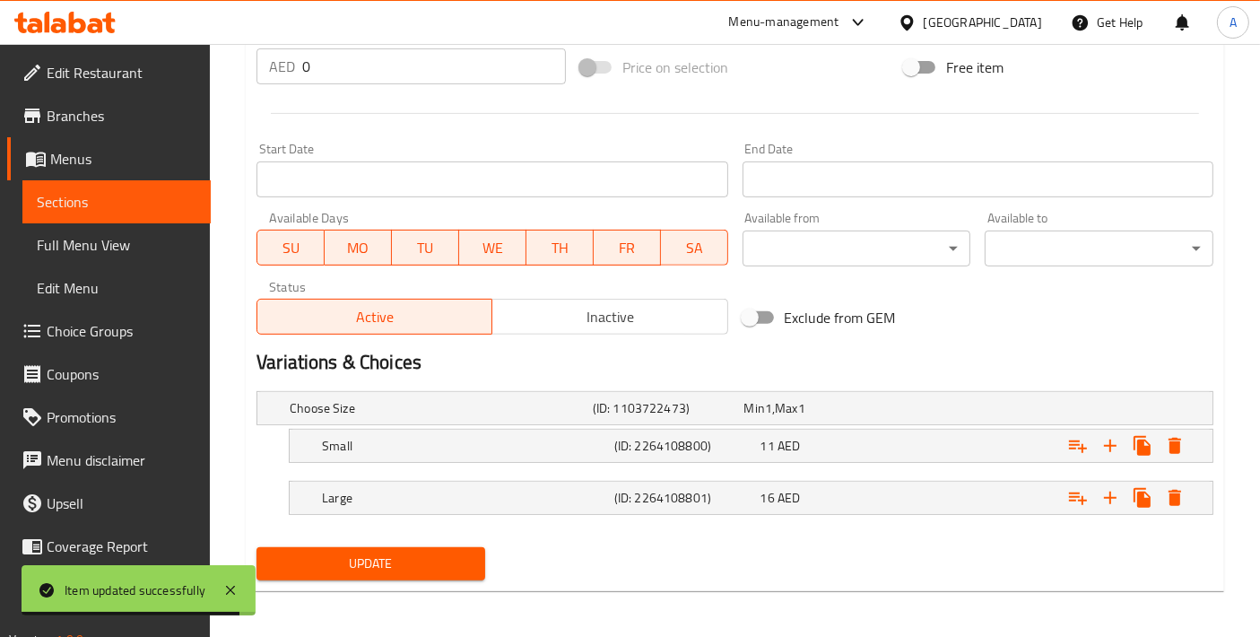
click at [451, 562] on span "Update" at bounding box center [371, 564] width 200 height 22
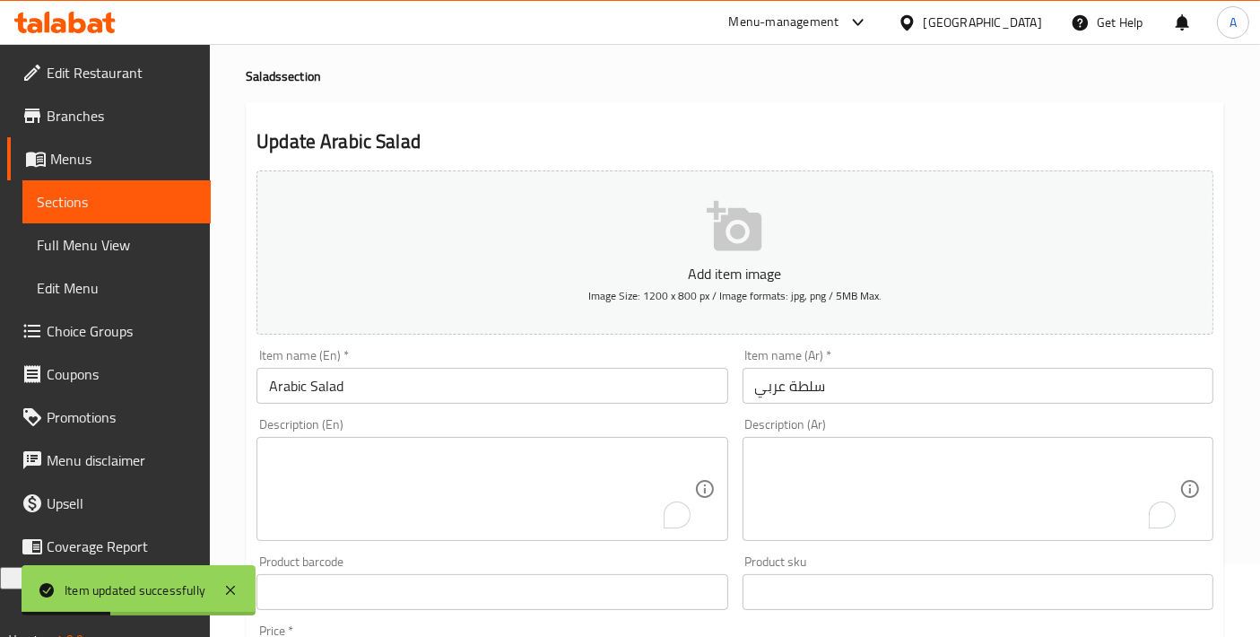
scroll to position [69, 0]
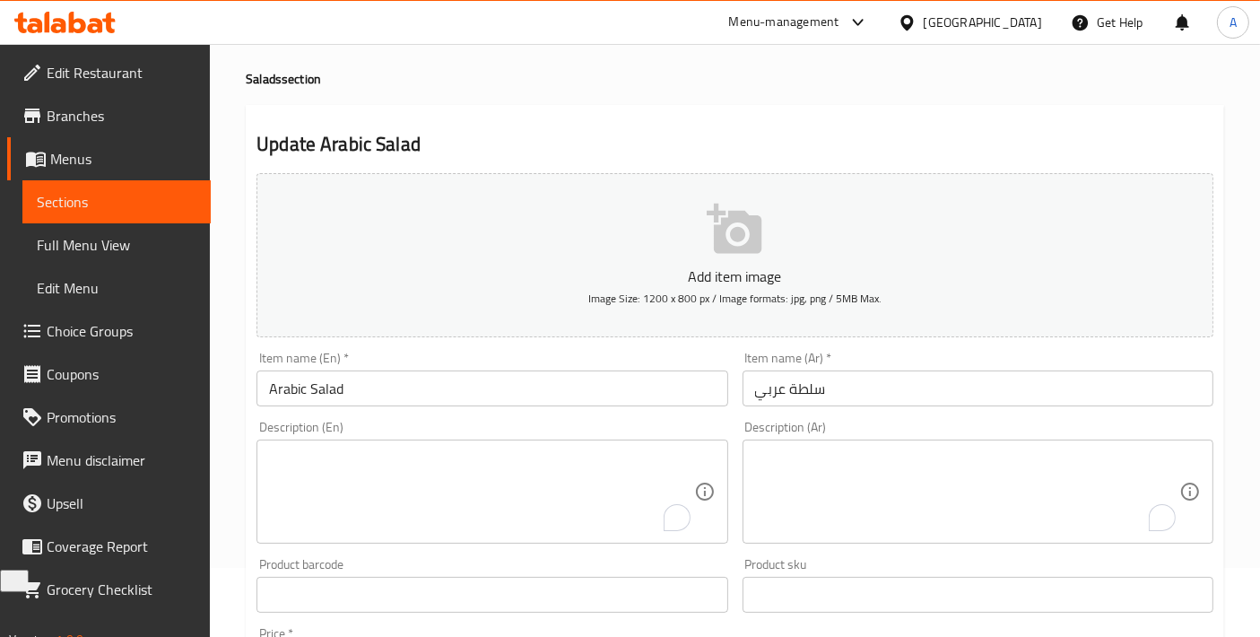
click at [420, 482] on textarea "To enrich screen reader interactions, please activate Accessibility in Grammarl…" at bounding box center [481, 491] width 424 height 85
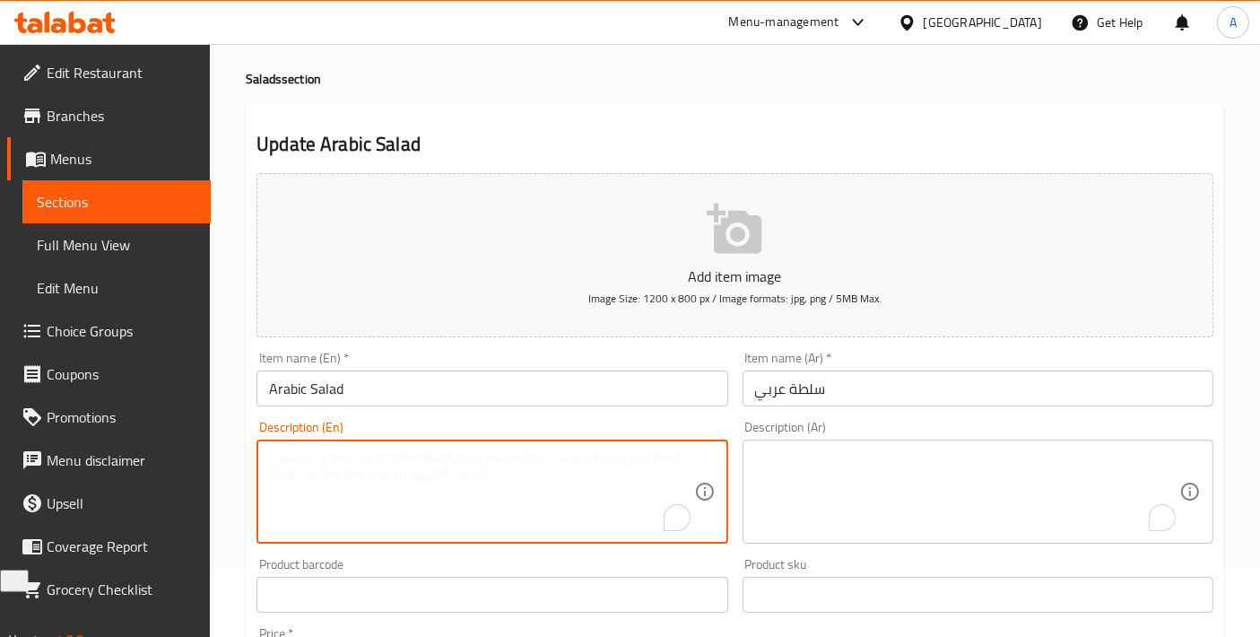
paste textarea "A classic fresh salad with diced tomatoes, cucumbers, and onions, dressed with …"
type textarea "A classic fresh salad with diced tomatoes, cucumbers, and onions, dressed with …"
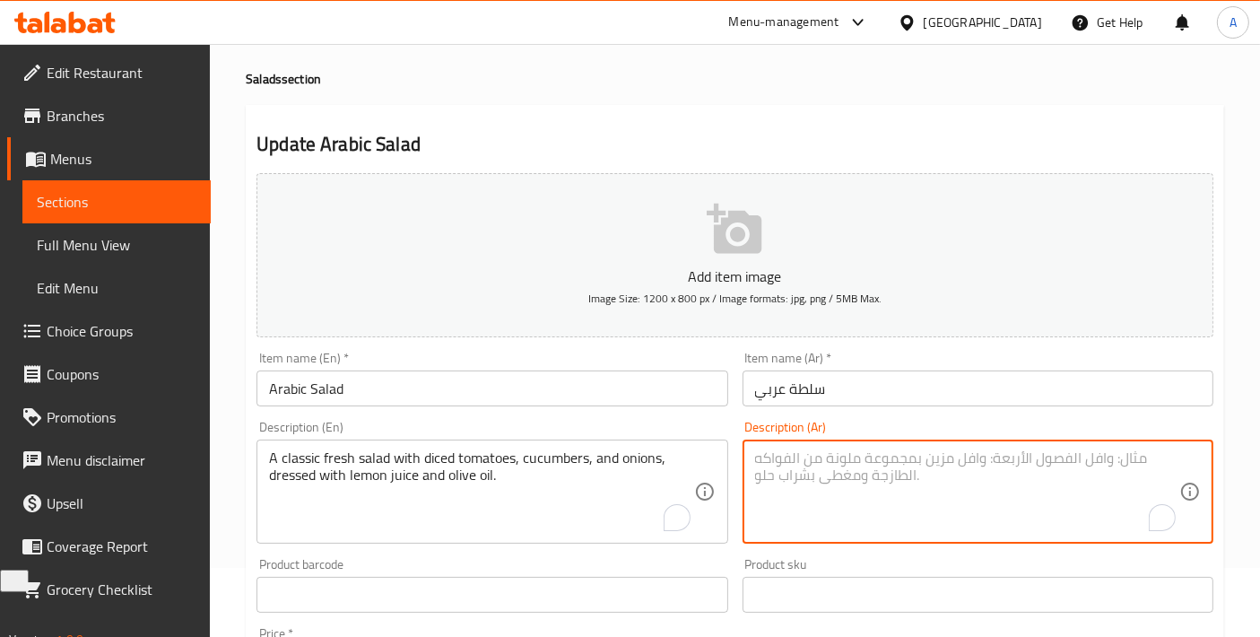
click at [829, 509] on textarea "To enrich screen reader interactions, please activate Accessibility in Grammarl…" at bounding box center [967, 491] width 424 height 85
paste textarea "سلطة طازجة كلاسيكية مع طماطم، خيار، وبصل مقطع مكعبات، متبلة بعصير الليمون وزيت …"
click at [955, 457] on textarea "سلطة طازجة كلاسيكية مع طماطم، خيار، وبصل مقطع مكعبات، متبلة بعصير الليمون وزيت …" at bounding box center [967, 491] width 424 height 85
click at [944, 449] on textarea "سلطة طازجة كلاسيكية مع طماطم ، خيار، وبصل مقطع مكعبات، متبلة بعصير الليمون وزيت…" at bounding box center [967, 491] width 424 height 85
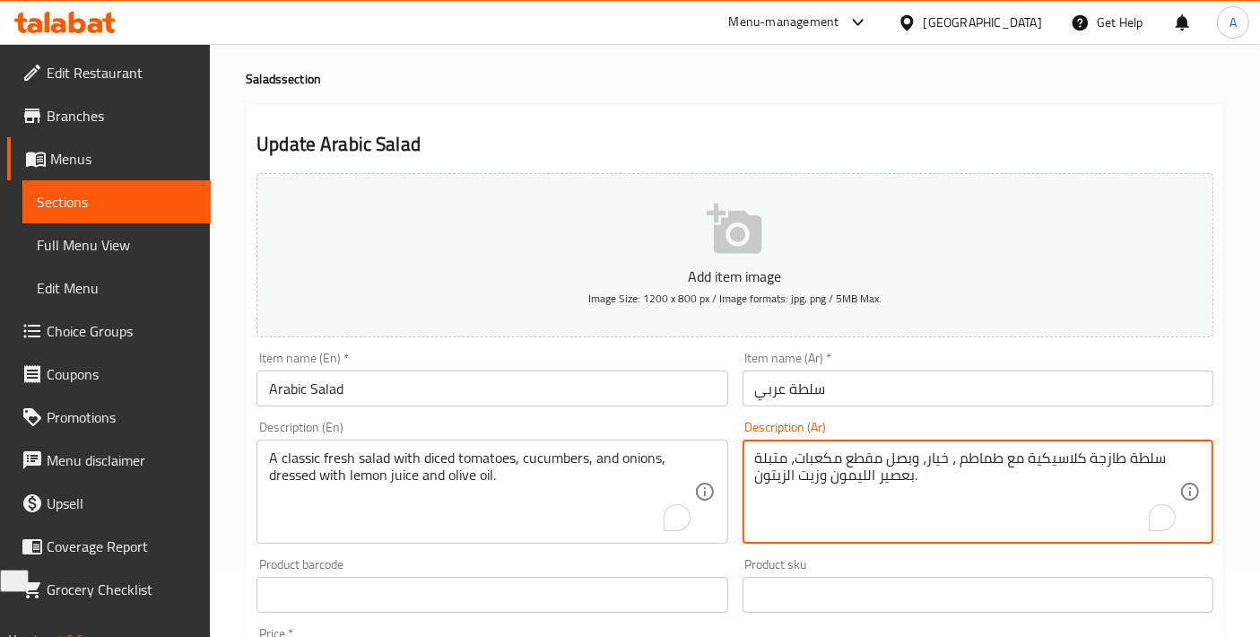
click at [953, 449] on textarea "سلطة طازجة كلاسيكية مع طماطم ، خيار، وبصل مقطع مكعبات، متبلة بعصير الليمون وزيت…" at bounding box center [967, 491] width 424 height 85
click at [924, 459] on textarea "سلطة طازجة كلاسيكية مع طماطم وخيار، وبصل مقطع مكعبات، متبلة بعصير الليمون وزيت …" at bounding box center [967, 491] width 424 height 85
click at [895, 477] on textarea "سلطة طازجة كلاسيكية مع طماطم وخيار وبصل مقطع مكعبات، متبلة بعصير الليمون وزيت ا…" at bounding box center [967, 491] width 424 height 85
drag, startPoint x: 796, startPoint y: 456, endPoint x: 879, endPoint y: 458, distance: 83.5
click at [879, 458] on textarea "سلطة طازجة كلاسيكية مع طماطم وخيار وبصل مقطع مكعبات، متبلة بعصير الليمون وزيت ا…" at bounding box center [967, 491] width 424 height 85
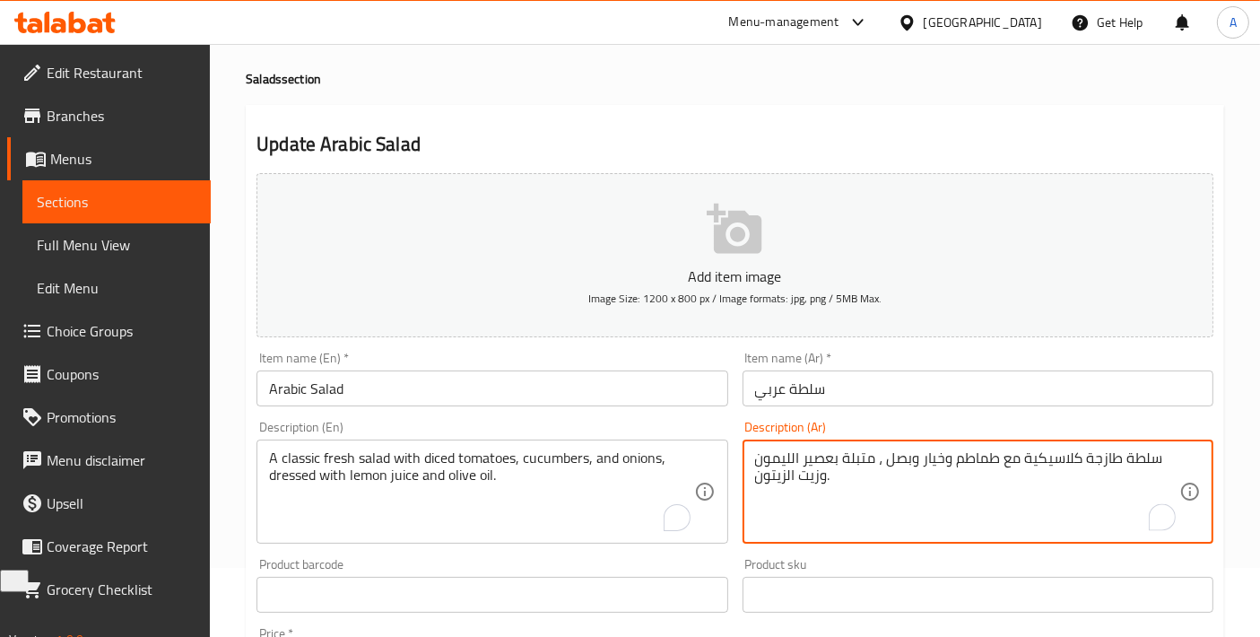
click at [948, 455] on textarea "سلطة طازجة كلاسيكية مع طماطم وخيار وبصل ، متبلة بعصير الليمون وزيت الزيتون." at bounding box center [967, 491] width 424 height 85
paste textarea "قطع مكعبات"
click at [794, 459] on textarea "سلطة طازجة كلاسيكية مع طماطم مقطع مكعبات وخيار وبصل ، متبلة بعصير الليمون وزيت …" at bounding box center [967, 491] width 424 height 85
click at [870, 484] on textarea "سلطة طازجة كلاسيكية مع طماطم مقطع مكعبات وخيار وبصل، متبلة بعصير الليمون وزيت ا…" at bounding box center [967, 491] width 424 height 85
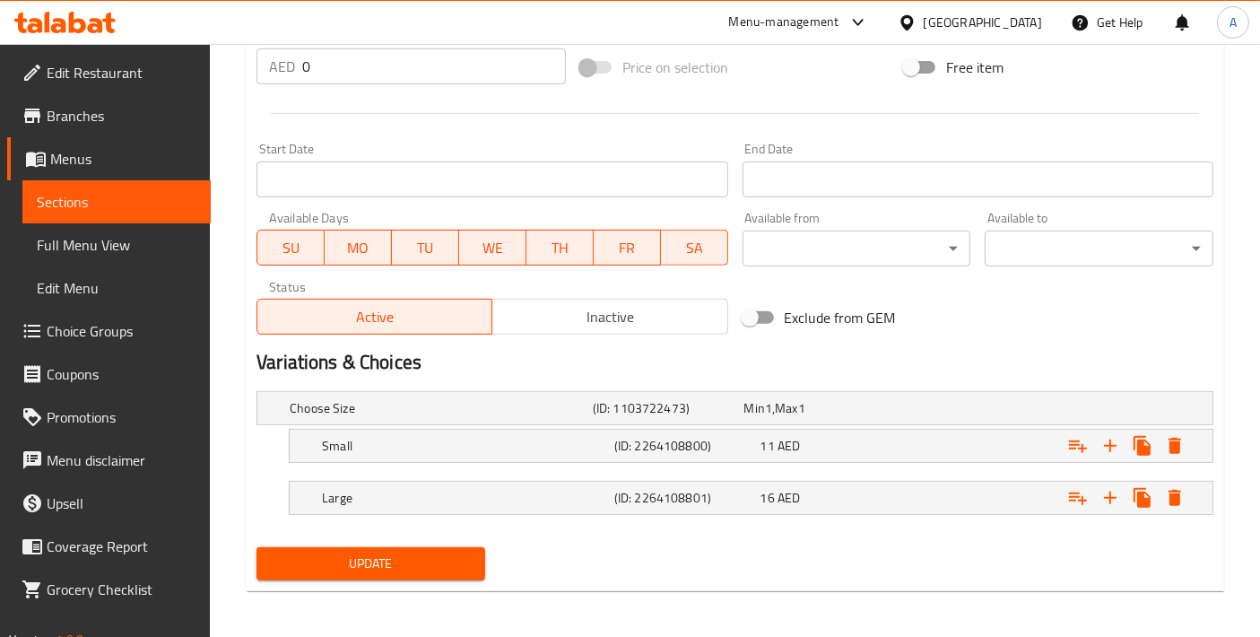
type textarea "سلطة طازجة كلاسيكية مع طماطم مقطع مكعبات وخيار وبصل، متبلة بعصير الليمون وزيت ا…"
click at [389, 555] on span "Update" at bounding box center [371, 564] width 200 height 22
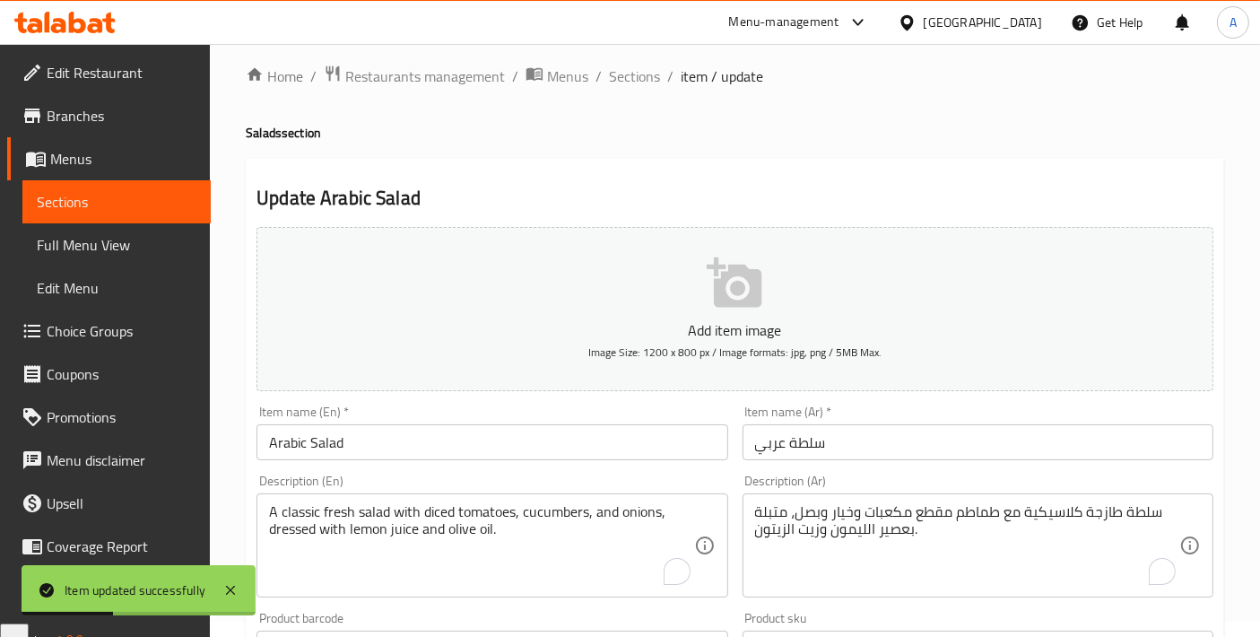
scroll to position [0, 0]
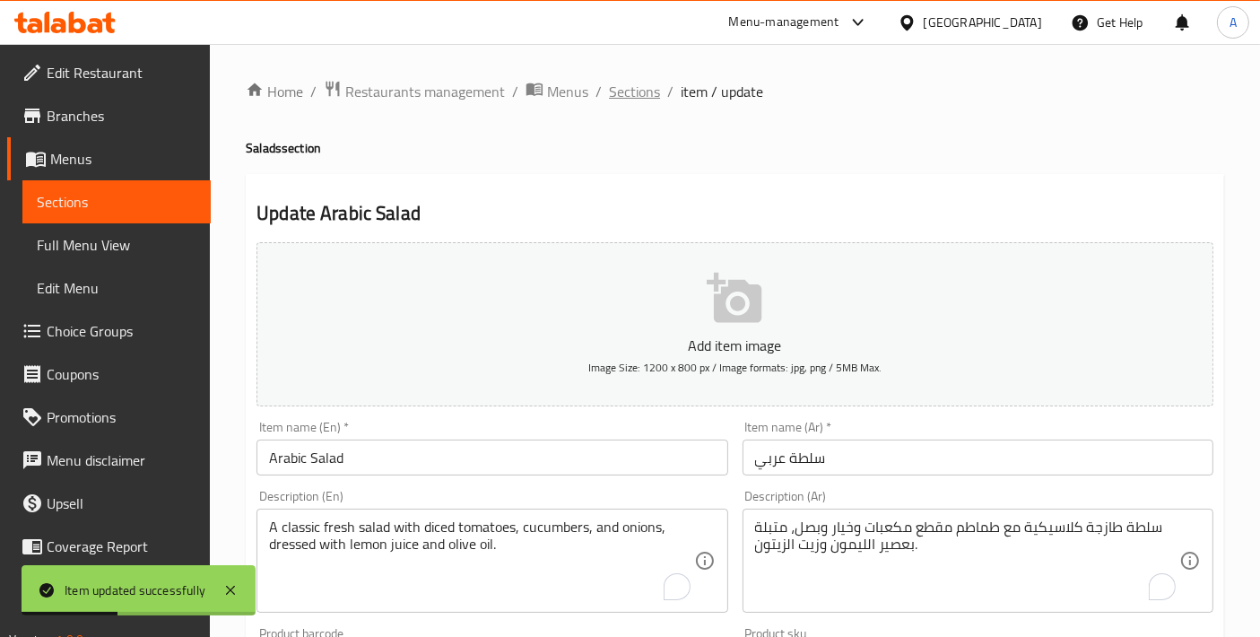
click at [631, 92] on span "Sections" at bounding box center [634, 92] width 51 height 22
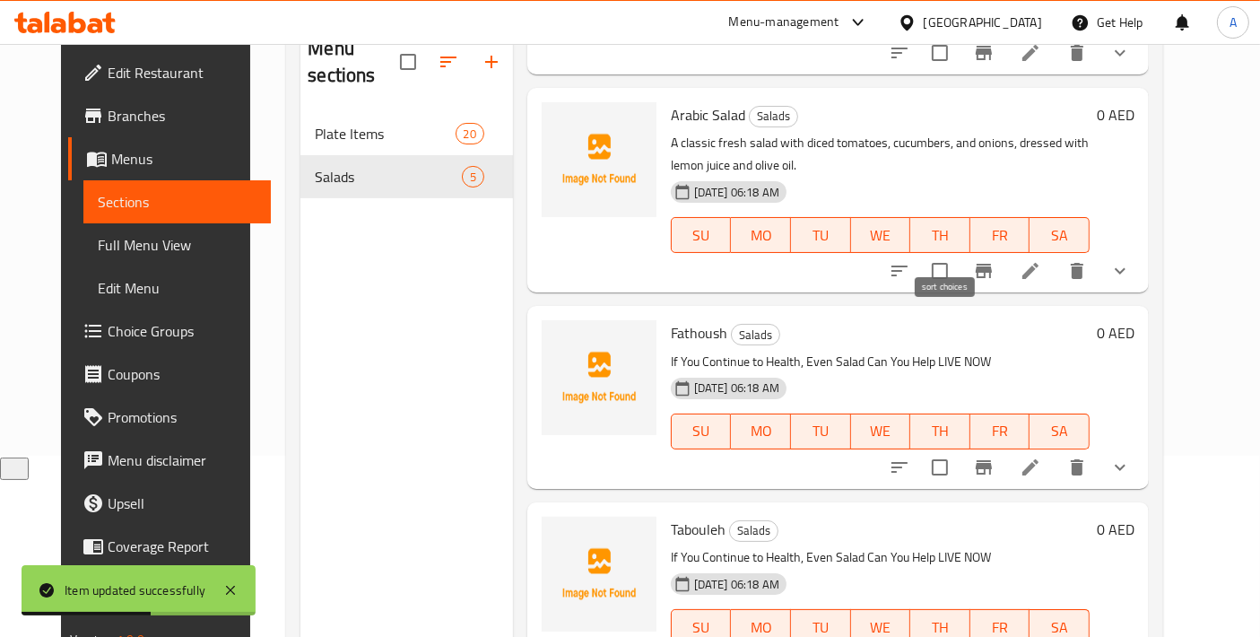
scroll to position [199, 0]
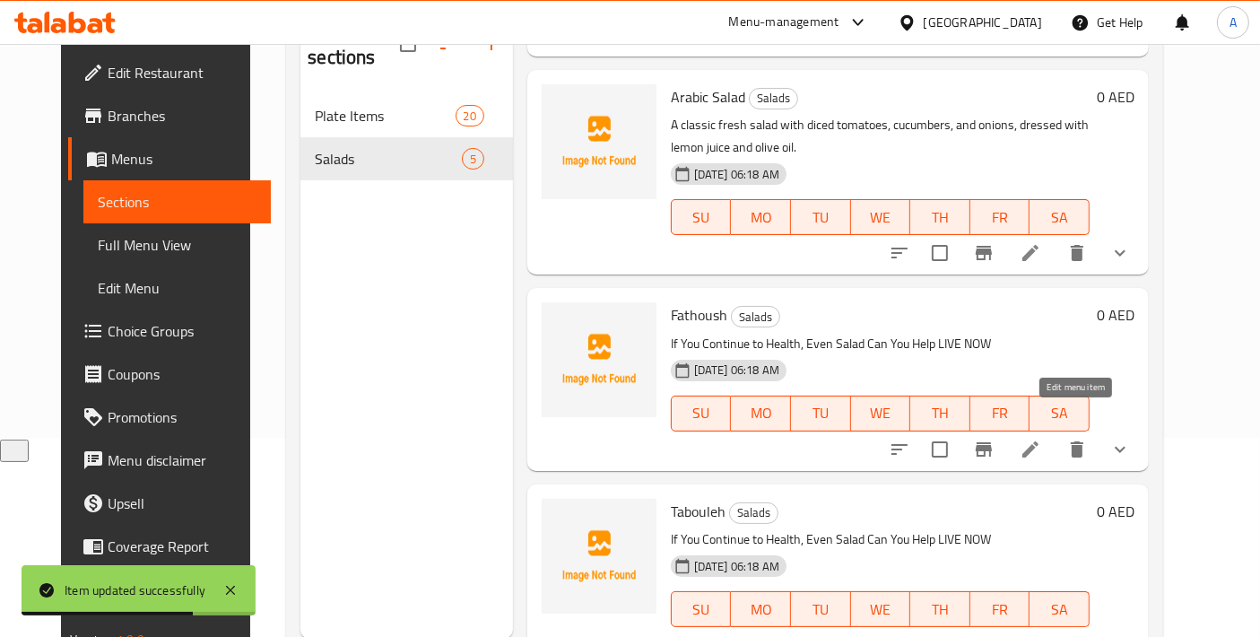
click at [1042, 439] on icon at bounding box center [1031, 450] width 22 height 22
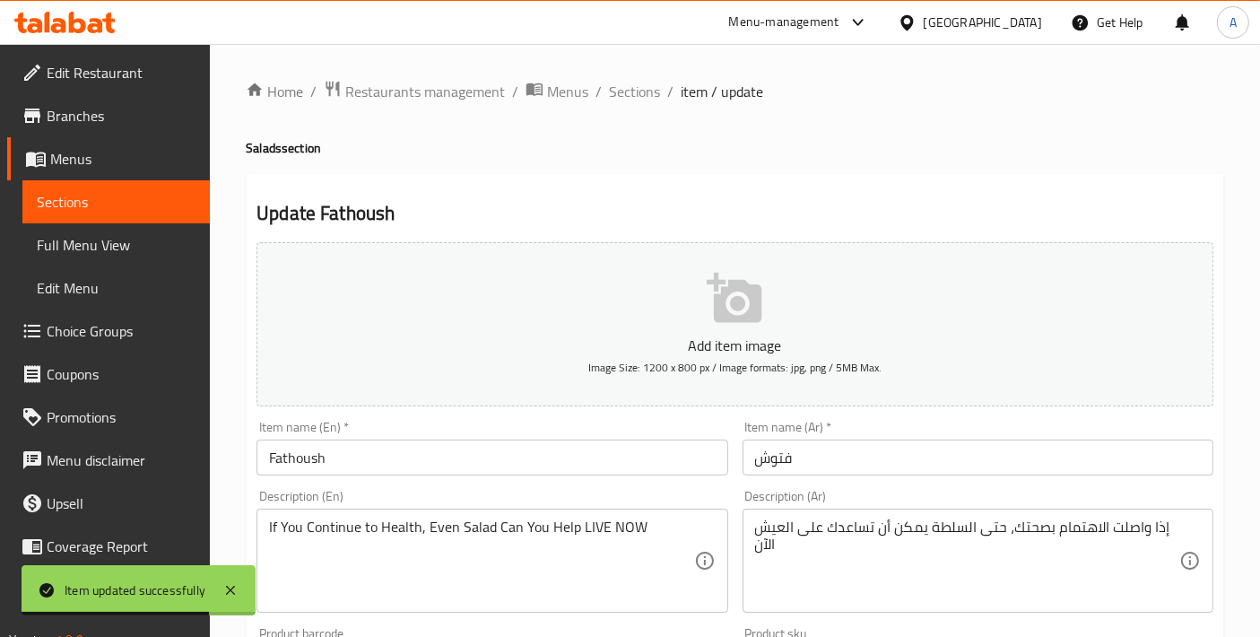
click at [483, 514] on div "If You Continue to Health, Even Salad Can You Help LIVE NOW Description (En)" at bounding box center [492, 561] width 471 height 104
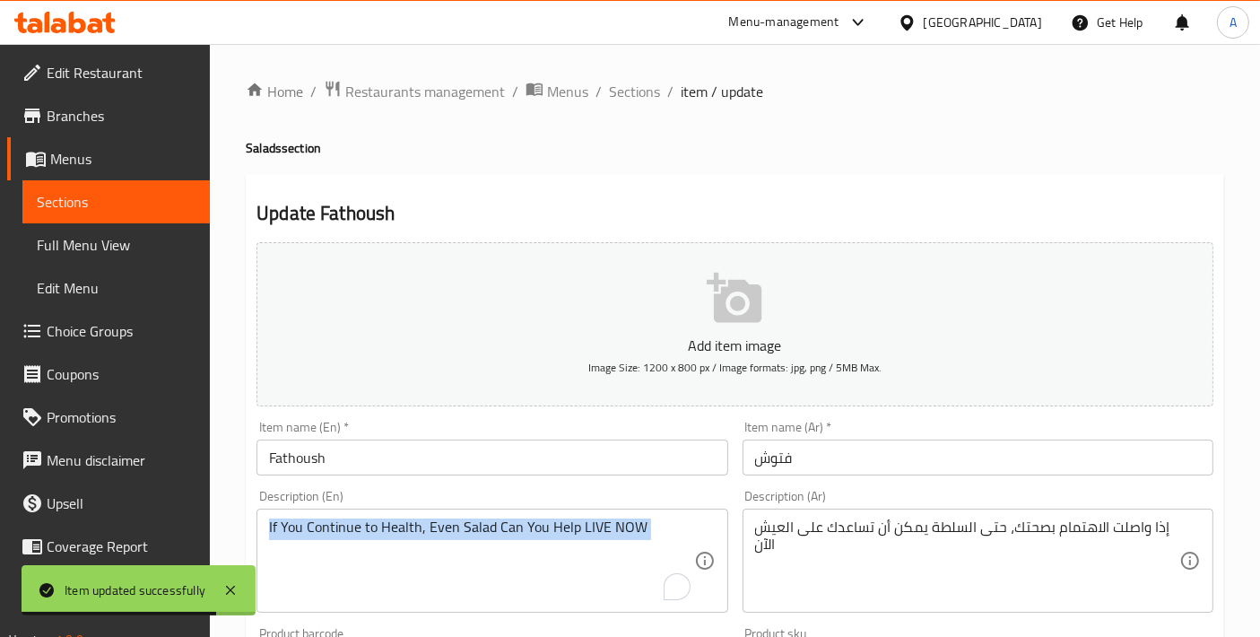
click at [483, 514] on div "If You Continue to Health, Even Salad Can You Help LIVE NOW Description (En)" at bounding box center [492, 561] width 471 height 104
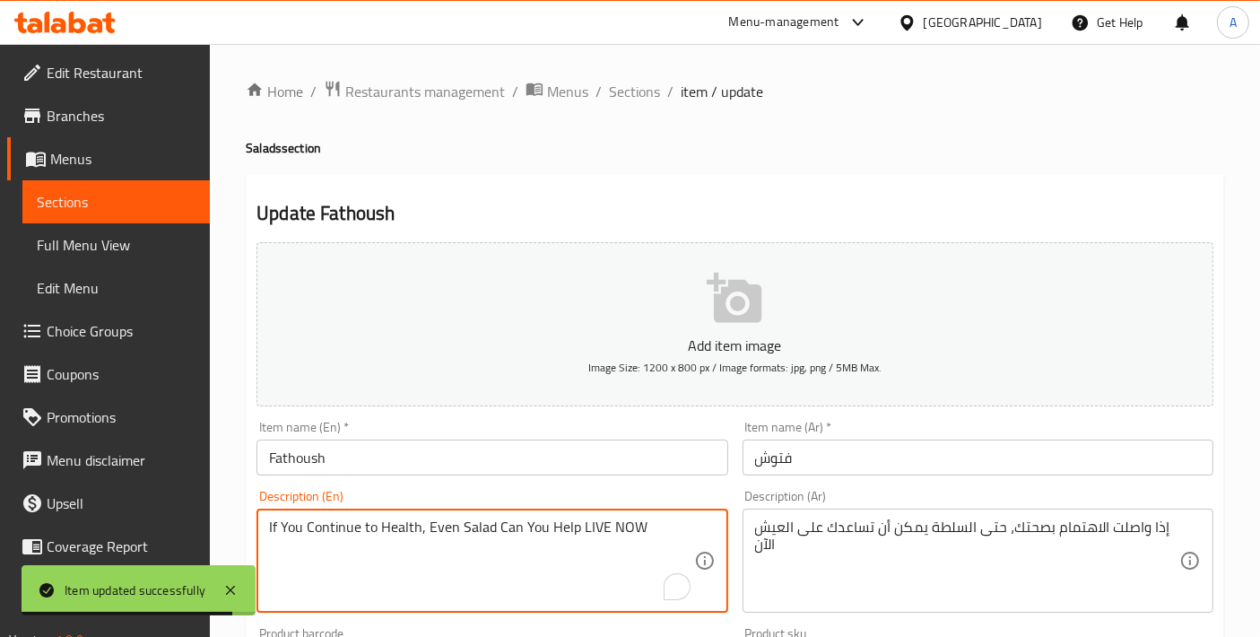
click at [497, 524] on textarea "If You Continue to Health, Even Salad Can You Help LIVE NOW" at bounding box center [481, 561] width 424 height 85
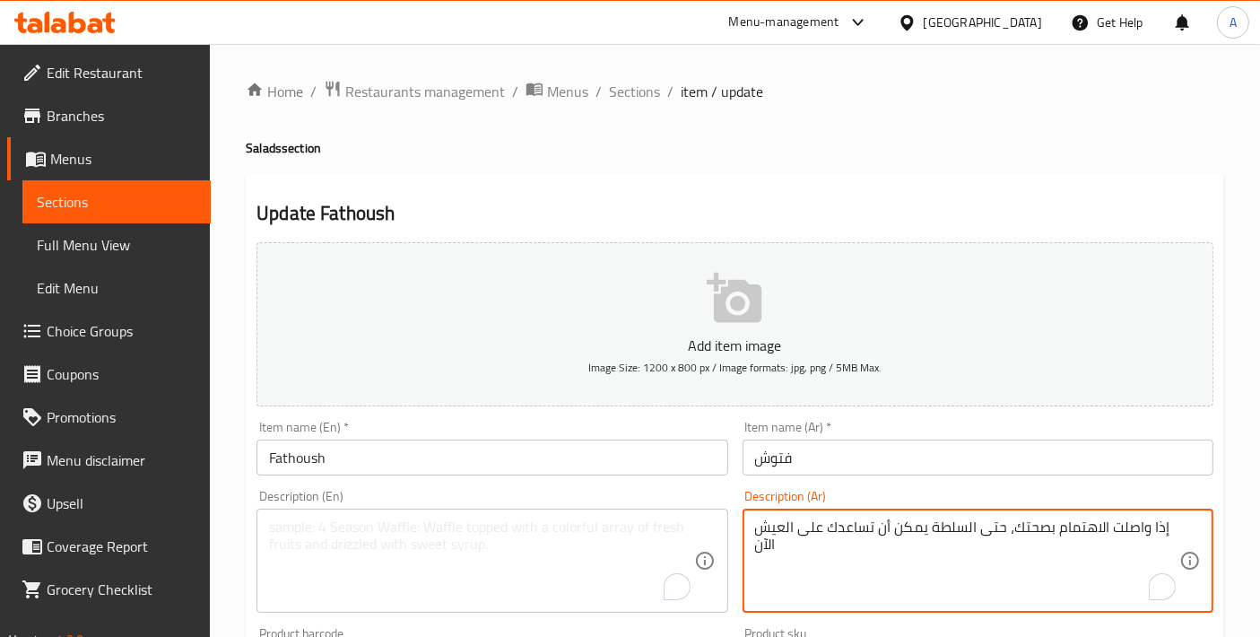
click at [810, 539] on textarea "إذا واصلت الاهتمام بصحتك، حتى السلطة يمكن أن تساعدك على العيش الآن" at bounding box center [967, 561] width 424 height 85
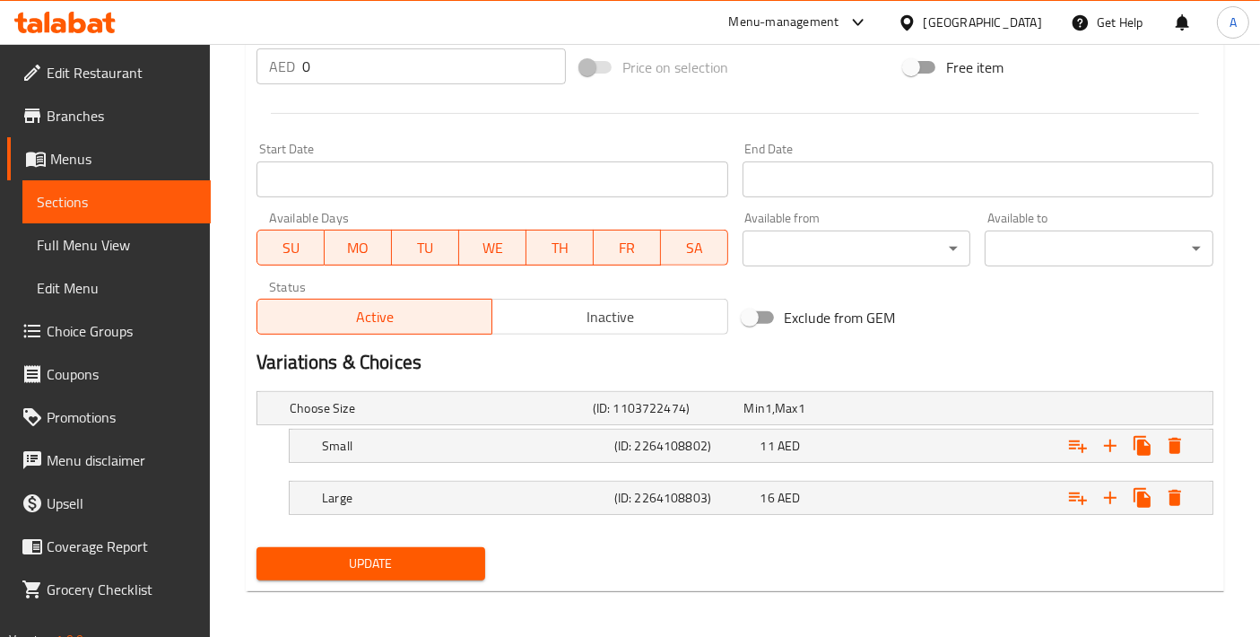
click at [390, 577] on div "Update" at bounding box center [370, 564] width 243 height 48
click at [384, 564] on span "Update" at bounding box center [371, 564] width 200 height 22
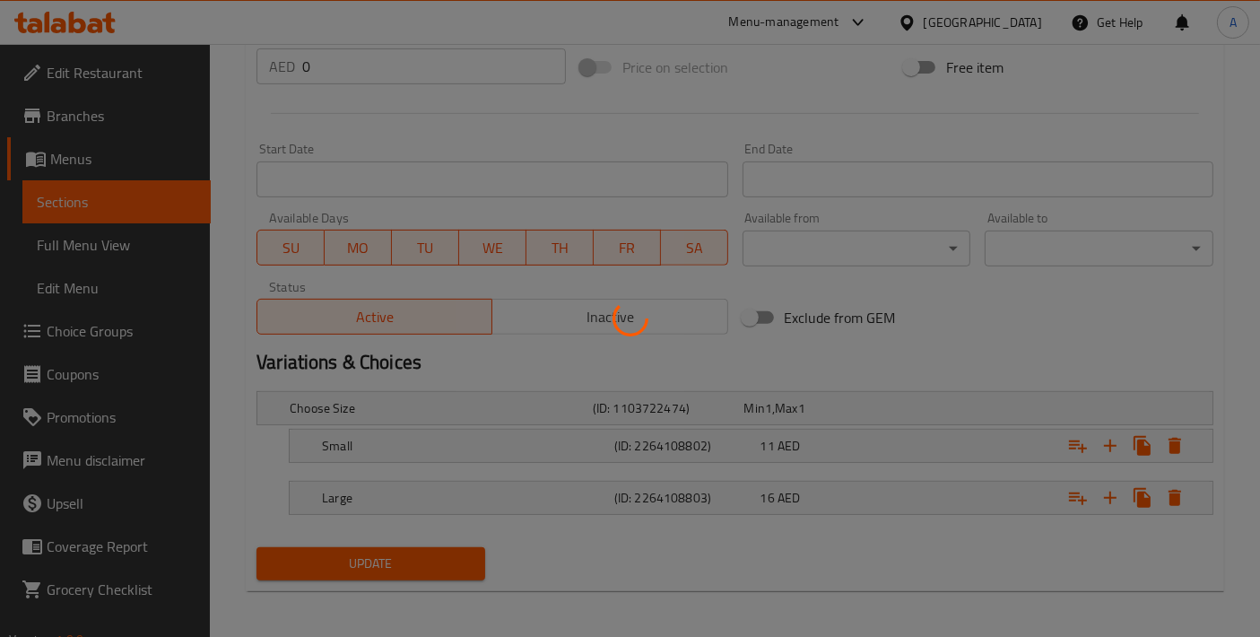
scroll to position [69, 0]
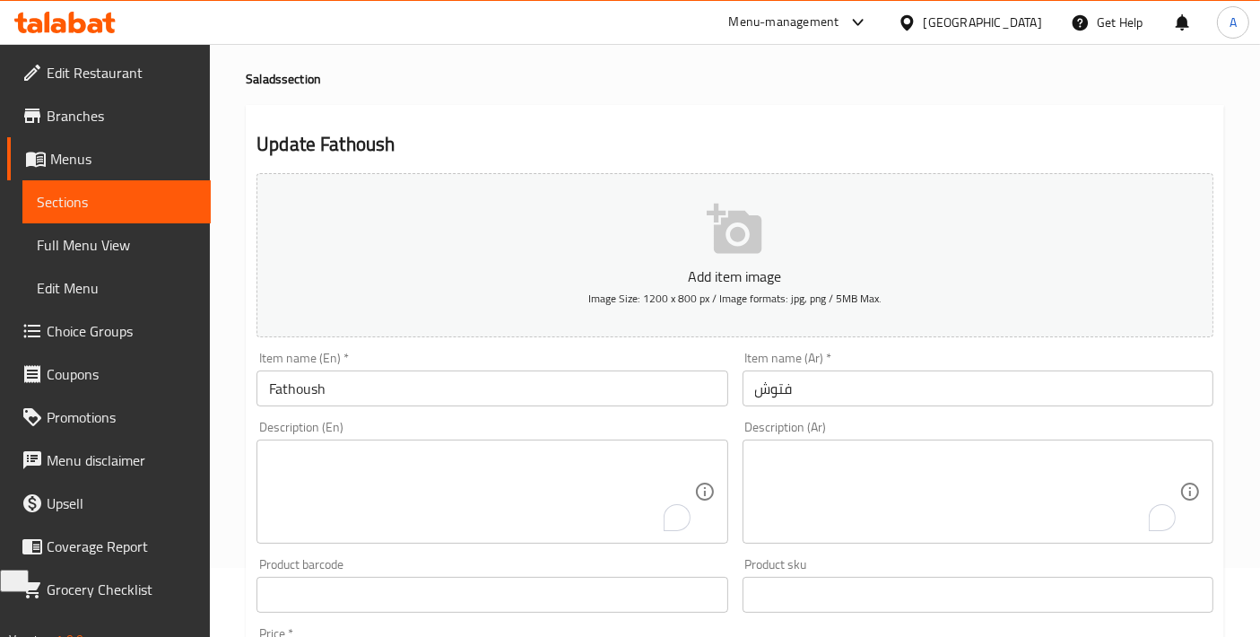
click at [417, 488] on textarea "To enrich screen reader interactions, please activate Accessibility in Grammarl…" at bounding box center [481, 491] width 424 height 85
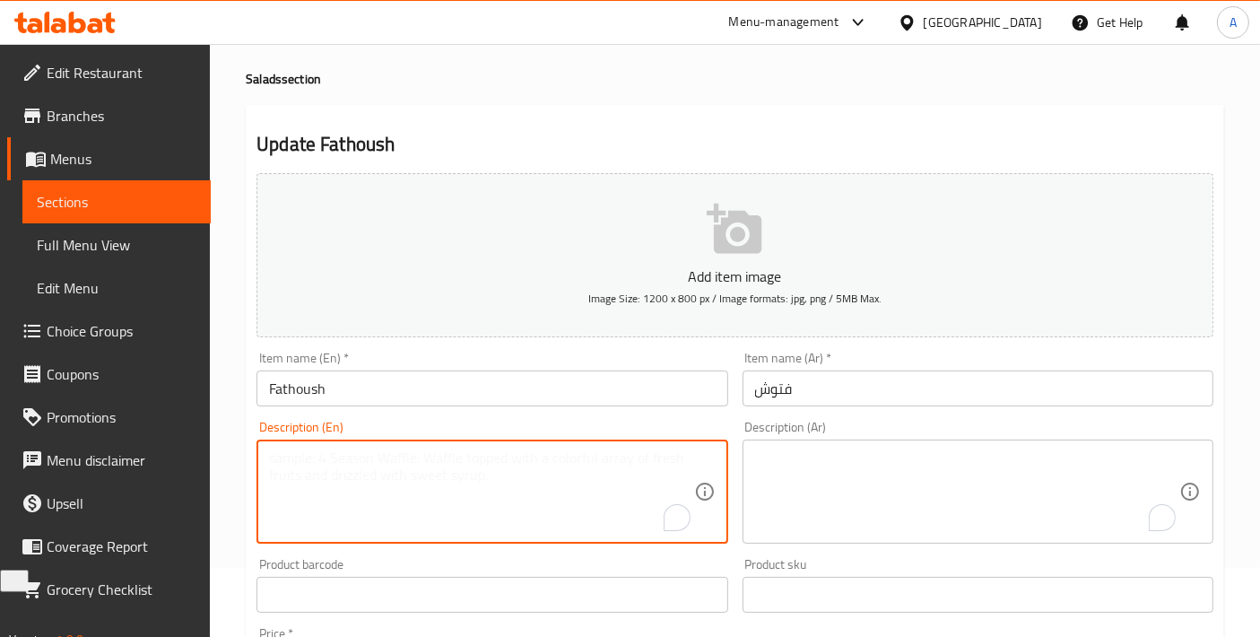
paste textarea "A vibrant Middle Eastern salad with mixed greens, vegetables, toasted bread, an…"
click at [309, 457] on textarea "A vibrant Middle Eastern salad with mixed greens, vegetables, toasted bread, an…" at bounding box center [481, 491] width 424 height 85
click at [567, 485] on textarea "A Middle Eastern salad with mixed greens, vegetables, toasted bread, and a tang…" at bounding box center [481, 491] width 424 height 85
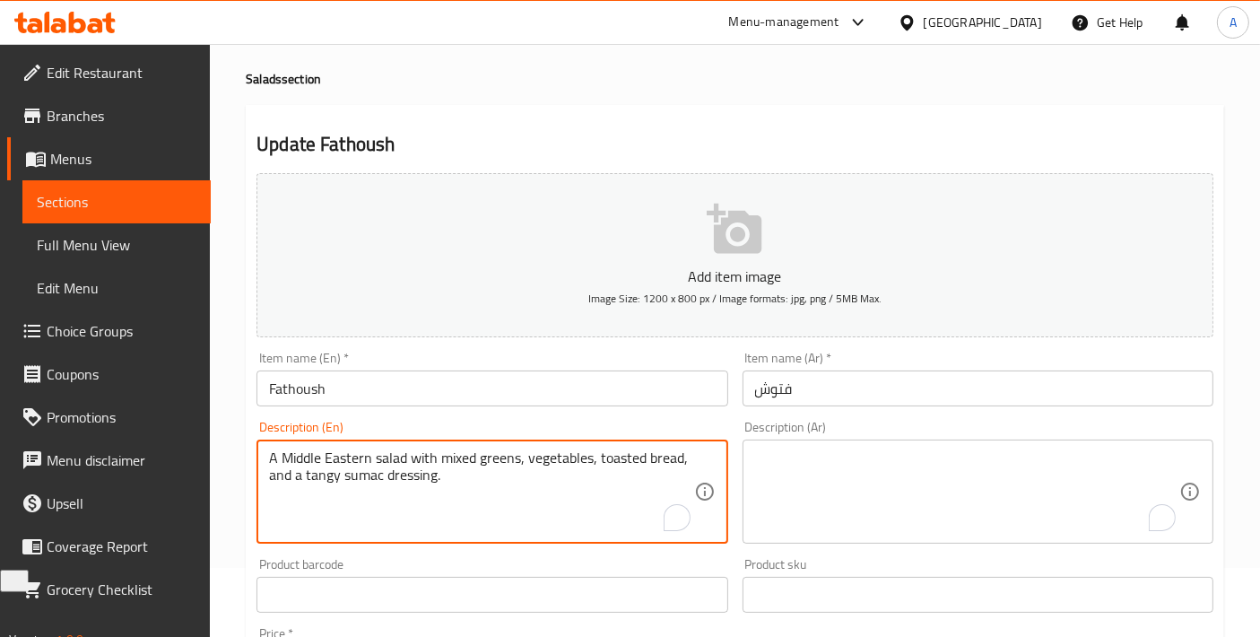
click at [567, 485] on textarea "A Middle Eastern salad with mixed greens, vegetables, toasted bread, and a tang…" at bounding box center [481, 491] width 424 height 85
type textarea "A Middle Eastern salad with mixed greens, vegetables, toasted bread, and a tang…"
click at [797, 459] on textarea "To enrich screen reader interactions, please activate Accessibility in Grammarl…" at bounding box center [967, 491] width 424 height 85
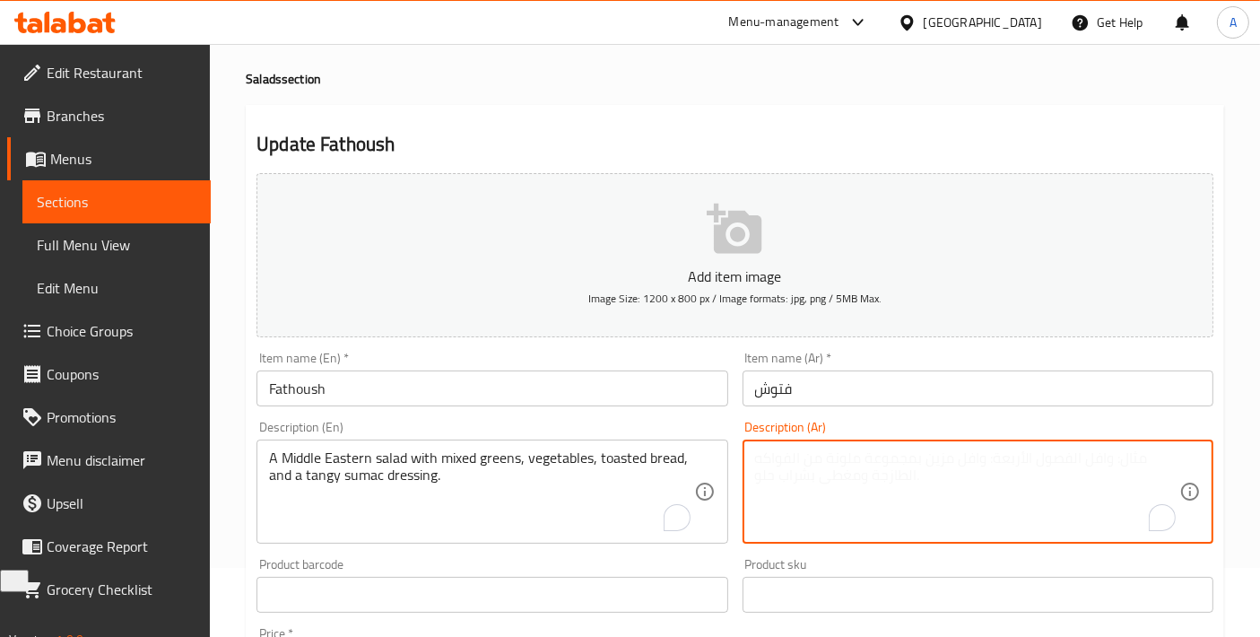
paste textarea "سلطة شرق أوسطية نابضة بالحياة مع خضروات ورقية مشكلة، خضروات، خبز محمص، وتتبيلة …"
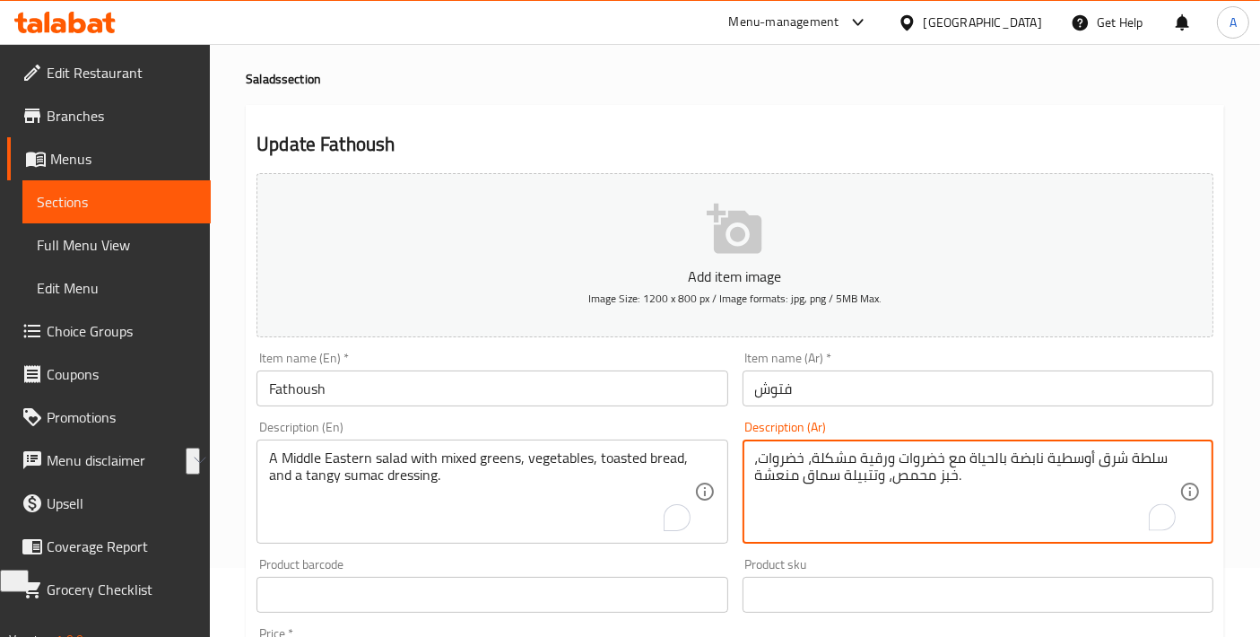
drag, startPoint x: 971, startPoint y: 455, endPoint x: 1042, endPoint y: 458, distance: 71.8
click at [1042, 458] on textarea "سلطة شرق أوسطية نابضة بالحياة مع خضروات ورقية مشكلة، خضروات، خبز محمص، وتتبيلة …" at bounding box center [967, 491] width 424 height 85
click at [942, 459] on textarea "سلطة شرق أوسطية مع خضروات ورقية مشكلة، خضروات، خبز محمص، وتتبيلة سماق منعشة." at bounding box center [967, 491] width 424 height 85
drag, startPoint x: 789, startPoint y: 461, endPoint x: 755, endPoint y: 462, distance: 34.1
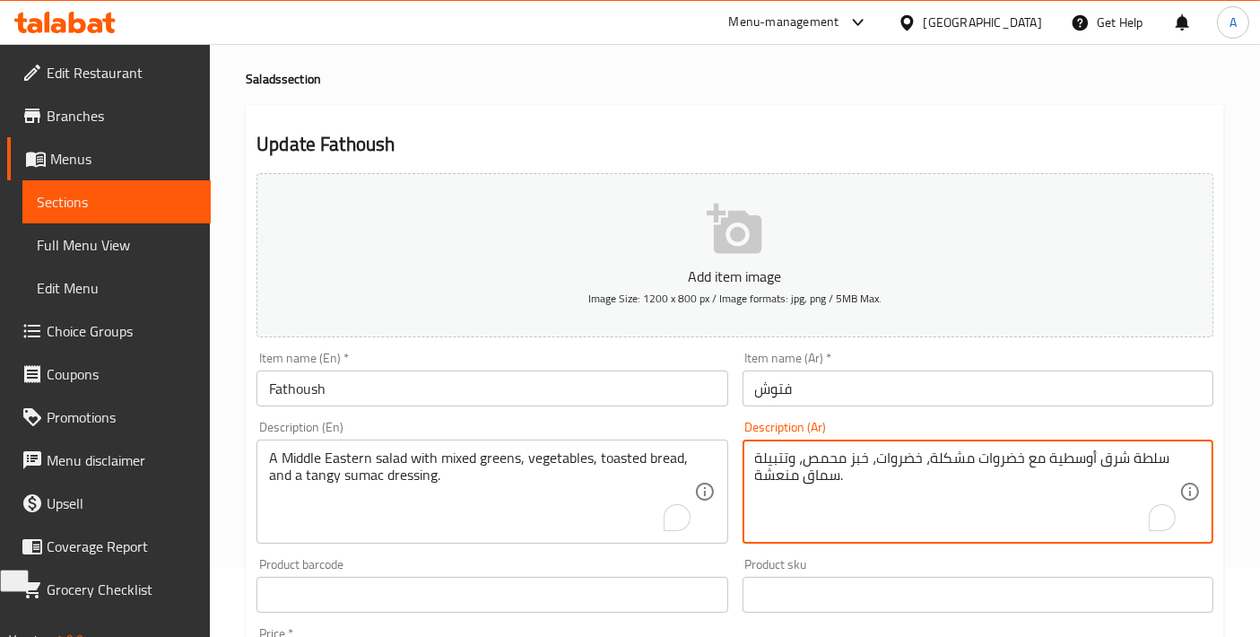
click at [755, 462] on textarea "سلطة شرق أوسطية مع خضروات مشكلة، خضروات، خبز محمص، وتتبيلة سماق منعشة." at bounding box center [967, 491] width 424 height 85
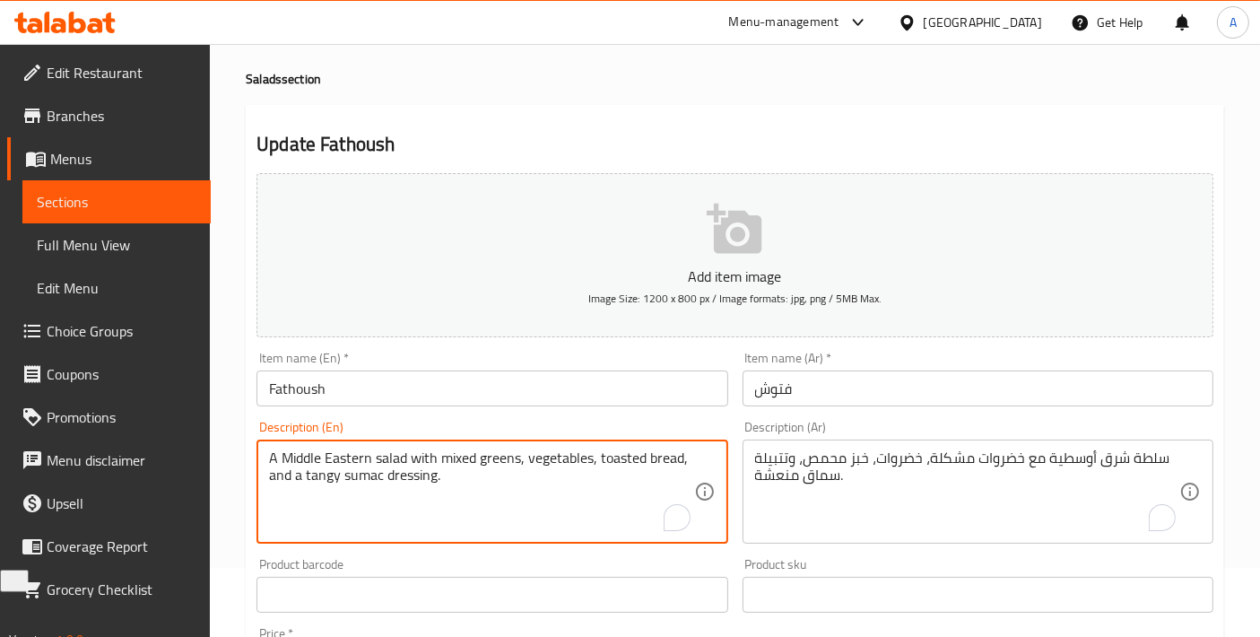
click at [570, 458] on textarea "A Middle Eastern salad with mixed greens, vegetables, toasted bread, and a tang…" at bounding box center [481, 491] width 424 height 85
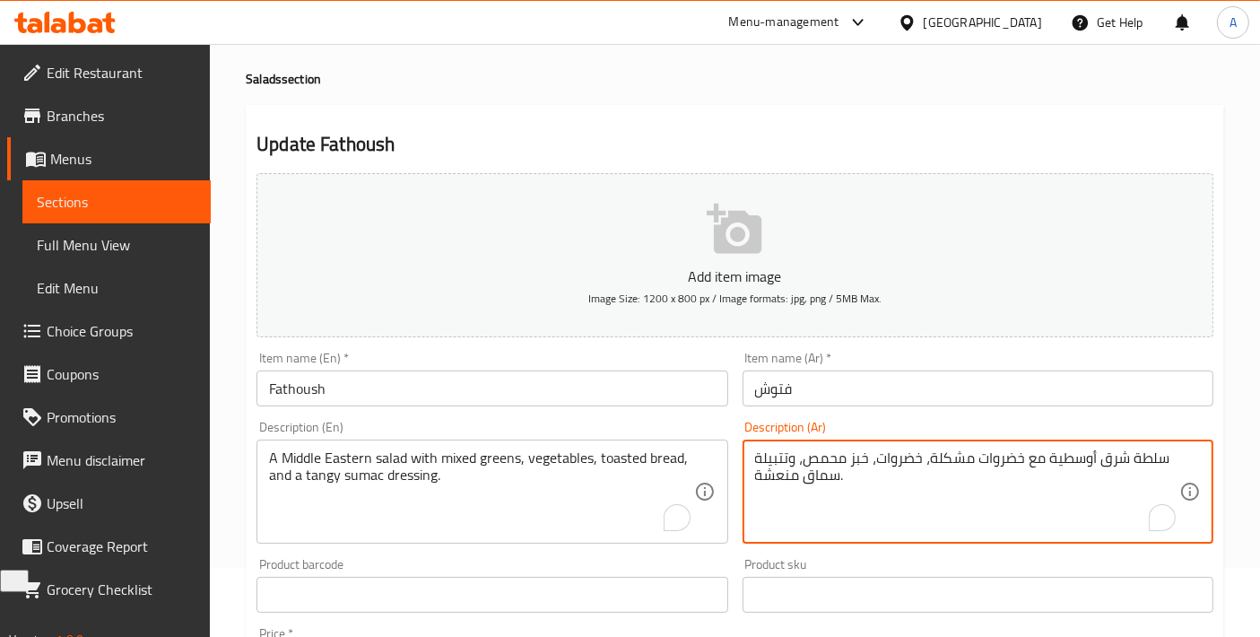
drag, startPoint x: 787, startPoint y: 458, endPoint x: 747, endPoint y: 455, distance: 39.6
click at [747, 455] on div "سلطة شرق أوسطية مع خضروات مشكلة، خضروات، خبز محمص، وتتبيلة سماق منعشة. Descript…" at bounding box center [978, 492] width 471 height 104
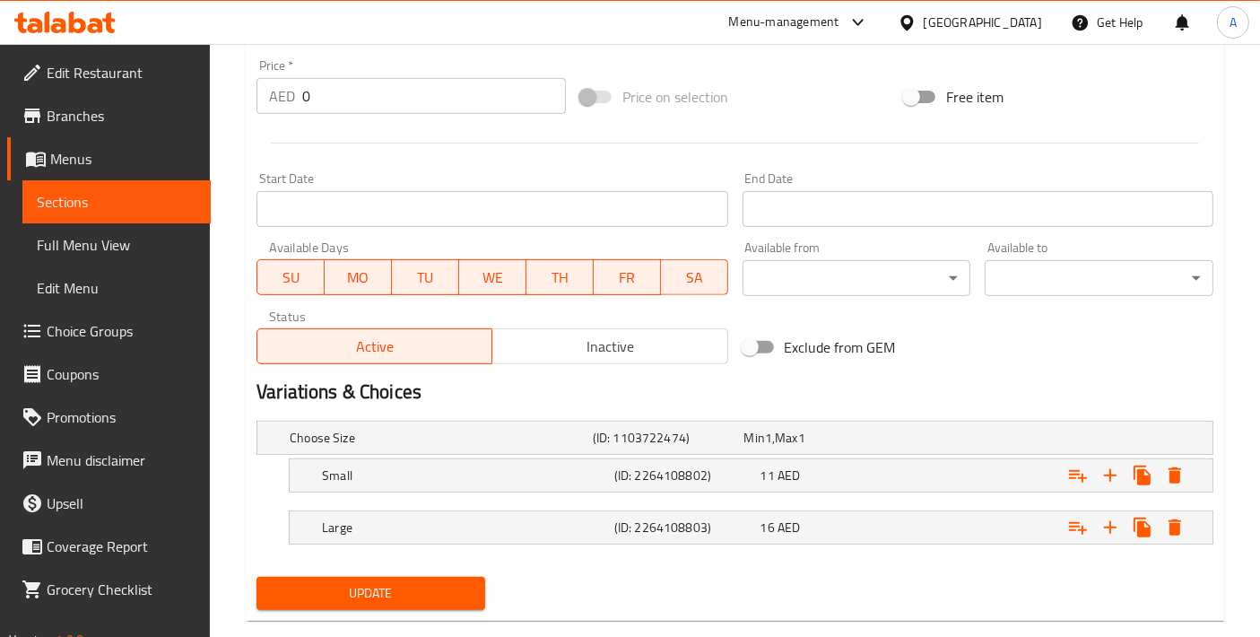
scroll to position [667, 0]
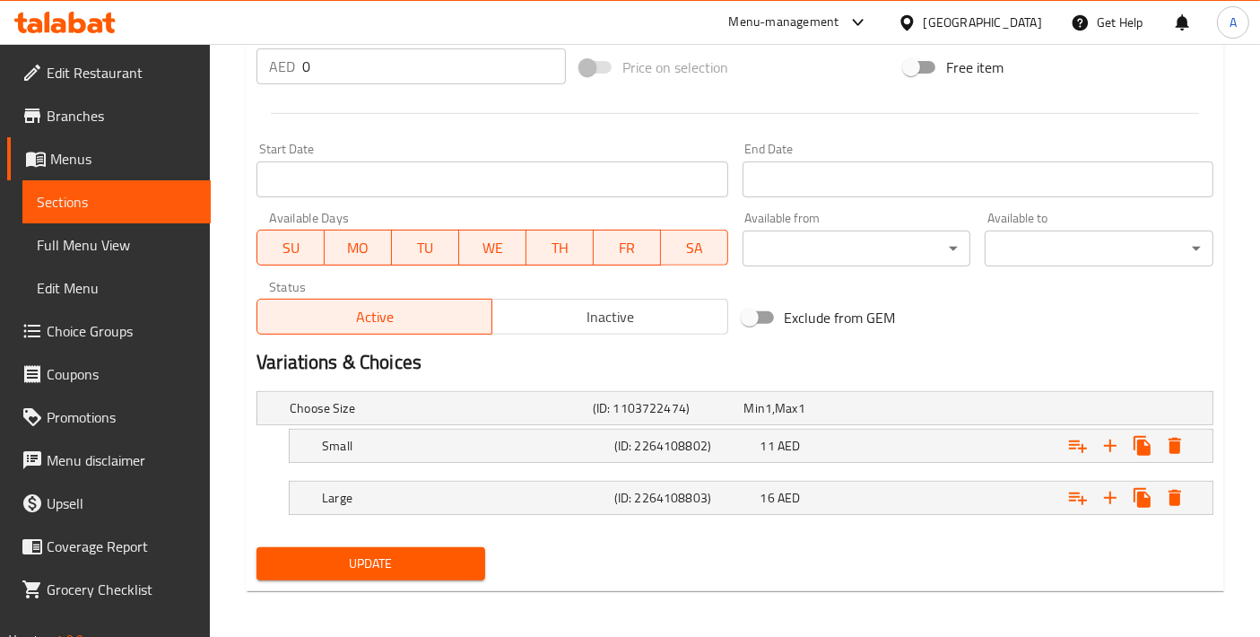
type textarea "سلطة شرق أوسطية مع خضروات مشكلة، خضروات، خبز محمص، وصلصة سماق منعشة."
click at [365, 572] on button "Update" at bounding box center [371, 563] width 229 height 33
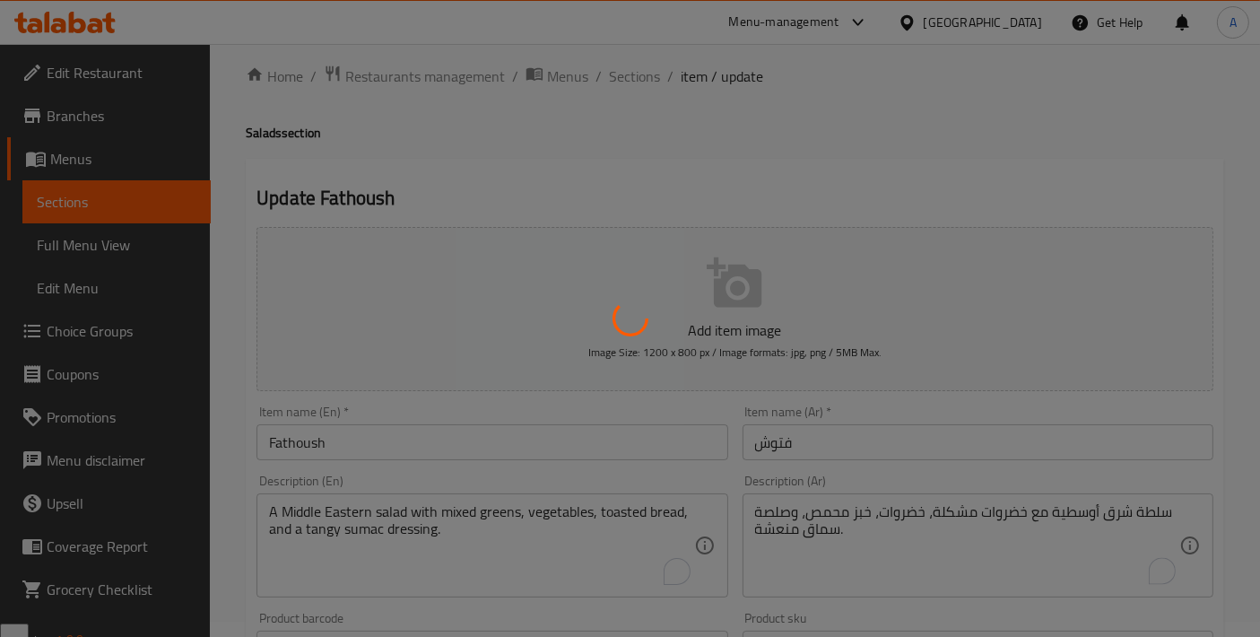
scroll to position [0, 0]
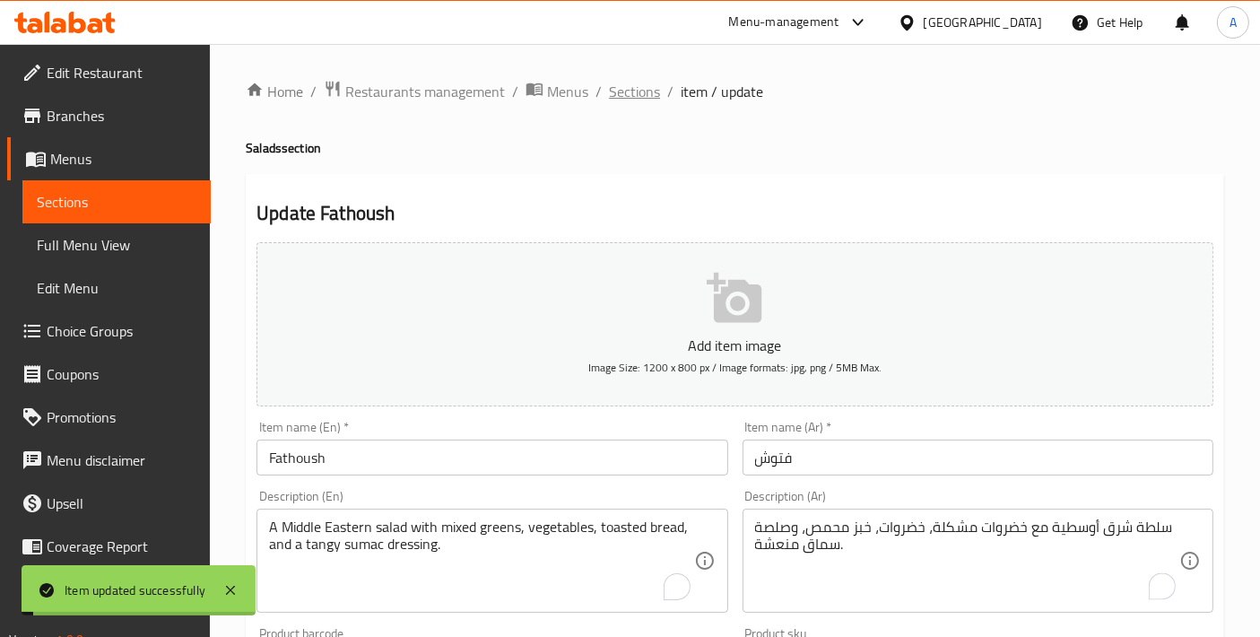
click at [611, 100] on span "Sections" at bounding box center [634, 92] width 51 height 22
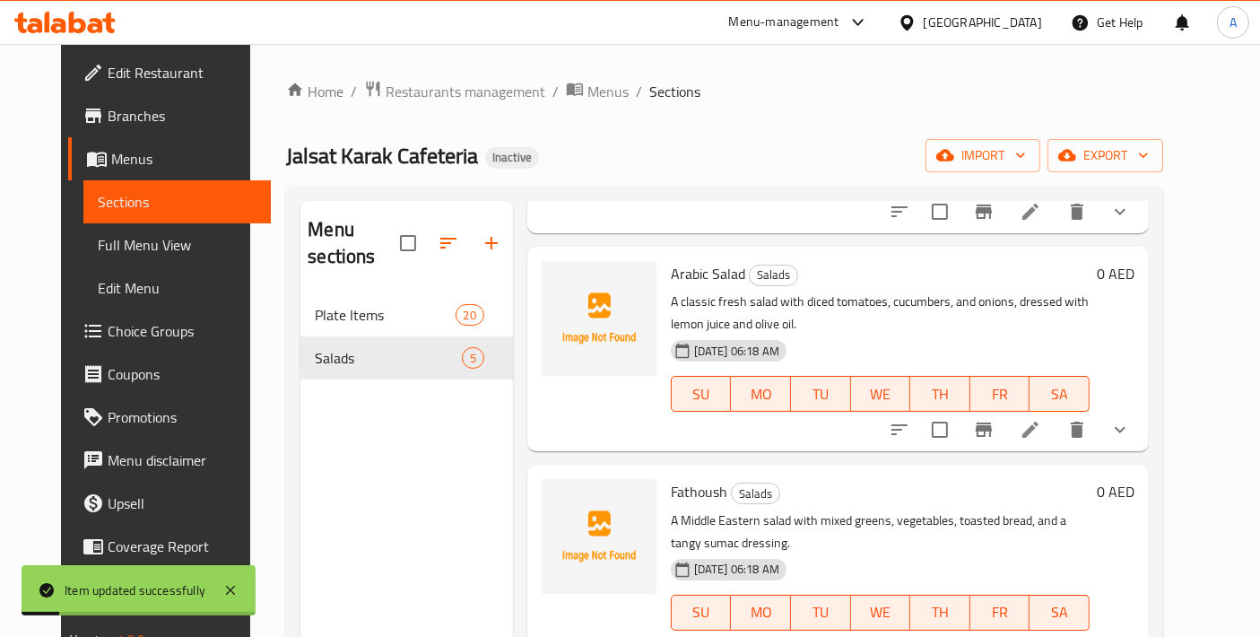
scroll to position [250, 0]
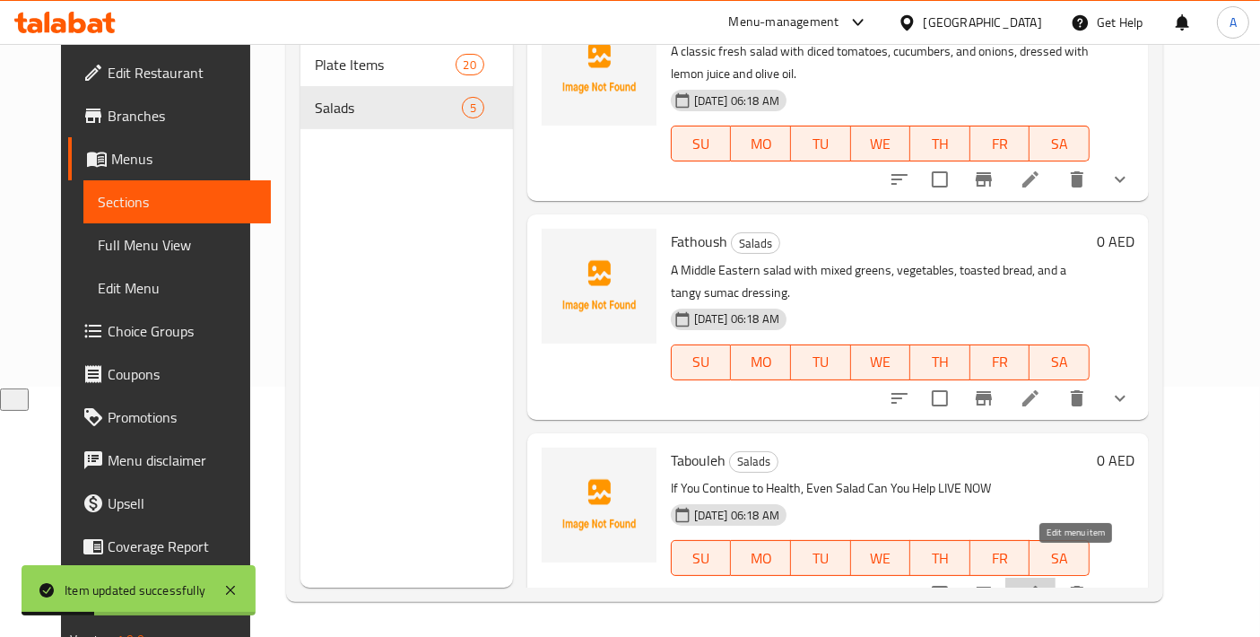
click at [1042, 583] on icon at bounding box center [1031, 594] width 22 height 22
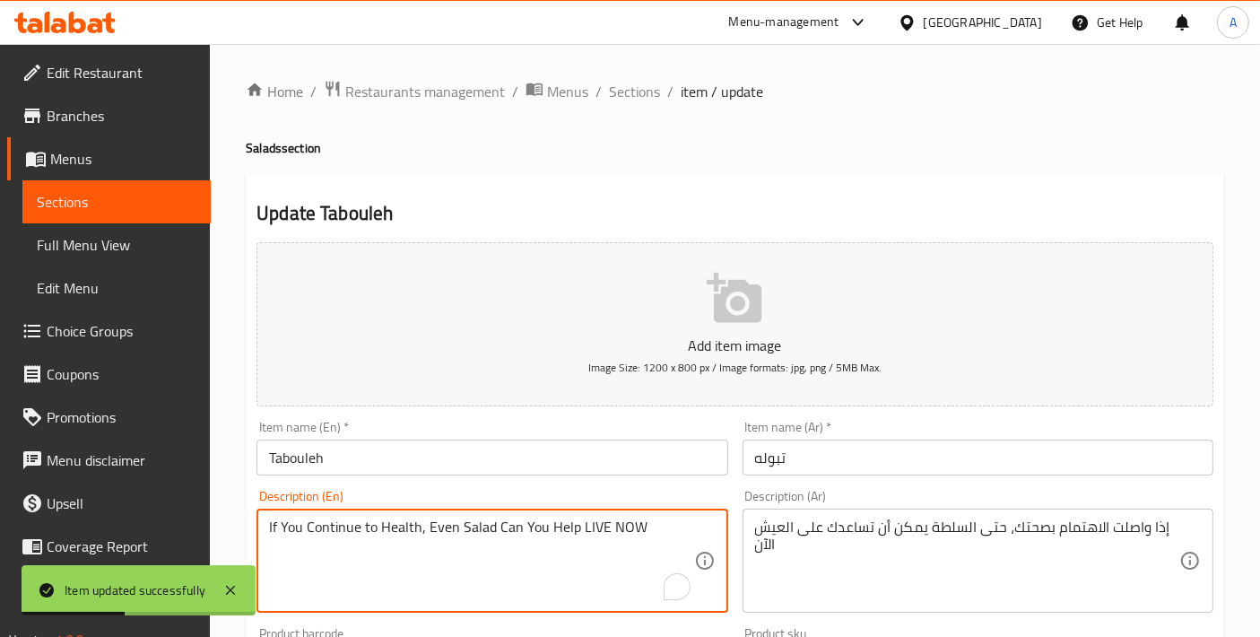
click at [602, 539] on textarea "If You Continue to Health, Even Salad Can You Help LIVE NOW" at bounding box center [481, 561] width 424 height 85
type textarea "="
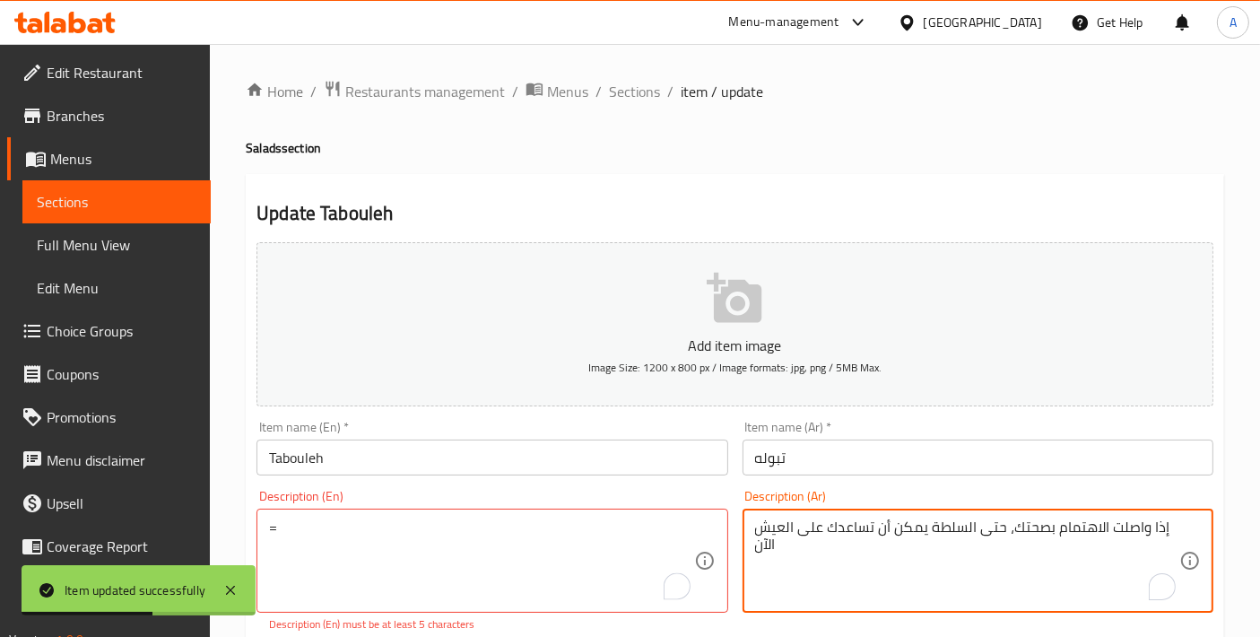
click at [863, 541] on textarea "إذا واصلت الاهتمام بصحتك، حتى السلطة يمكن أن تساعدك على العيش الآن" at bounding box center [967, 561] width 424 height 85
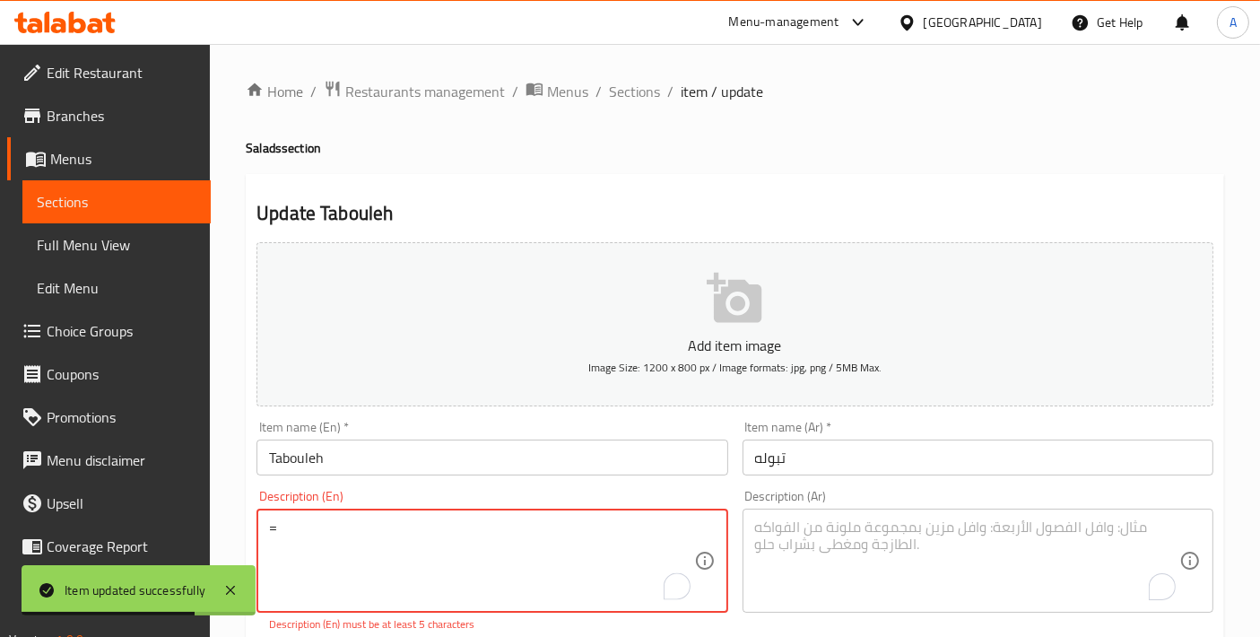
click at [371, 527] on textarea "=" at bounding box center [481, 561] width 424 height 85
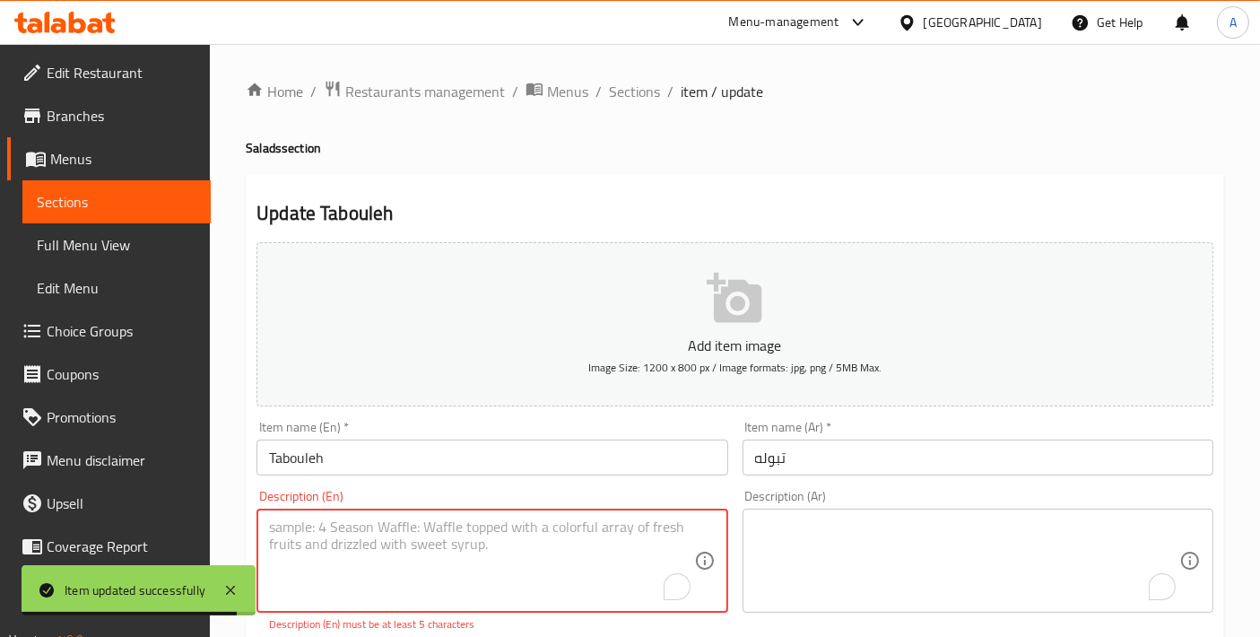
click at [349, 454] on input "Tabouleh" at bounding box center [492, 458] width 471 height 36
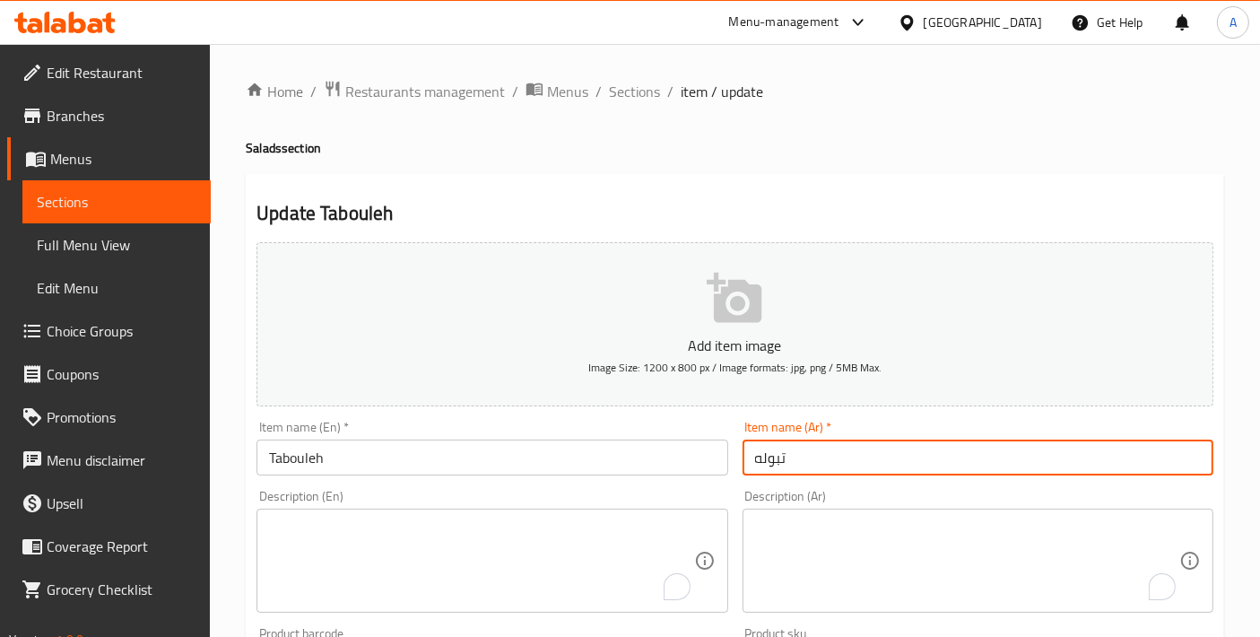
drag, startPoint x: 318, startPoint y: 457, endPoint x: 862, endPoint y: 456, distance: 544.6
click at [862, 456] on input "تبوله" at bounding box center [978, 458] width 471 height 36
drag, startPoint x: 762, startPoint y: 465, endPoint x: 746, endPoint y: 461, distance: 15.7
click at [746, 461] on input "تبوله" at bounding box center [978, 458] width 471 height 36
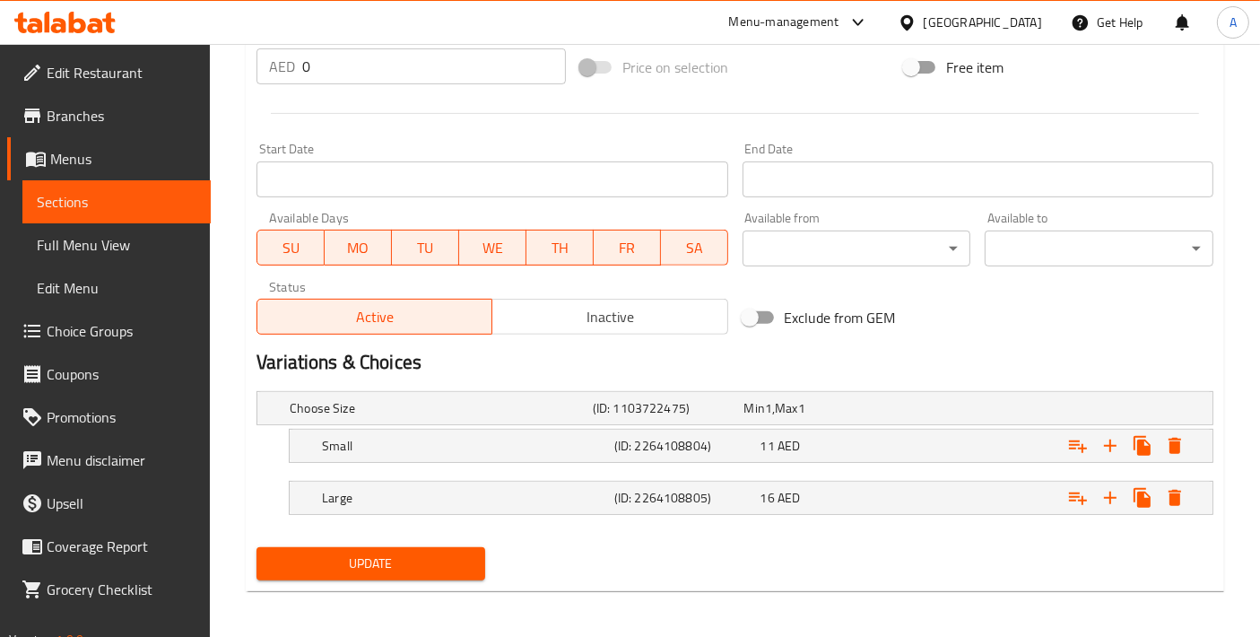
type input "تبولة"
click at [370, 553] on span "Update" at bounding box center [371, 564] width 200 height 22
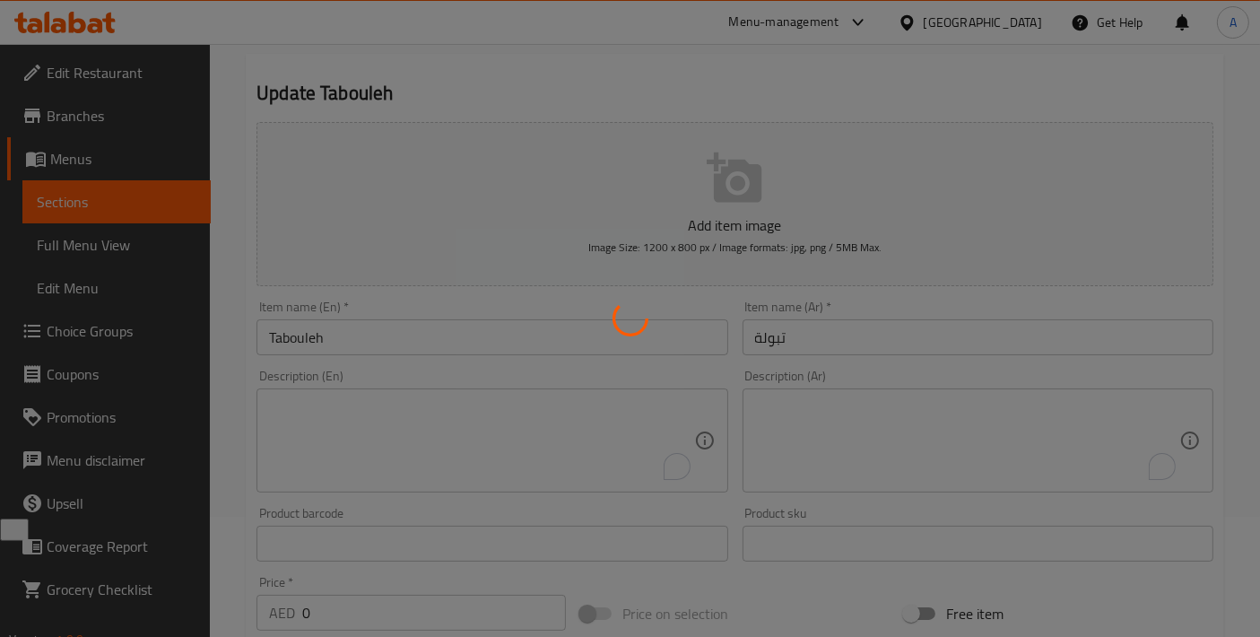
scroll to position [69, 0]
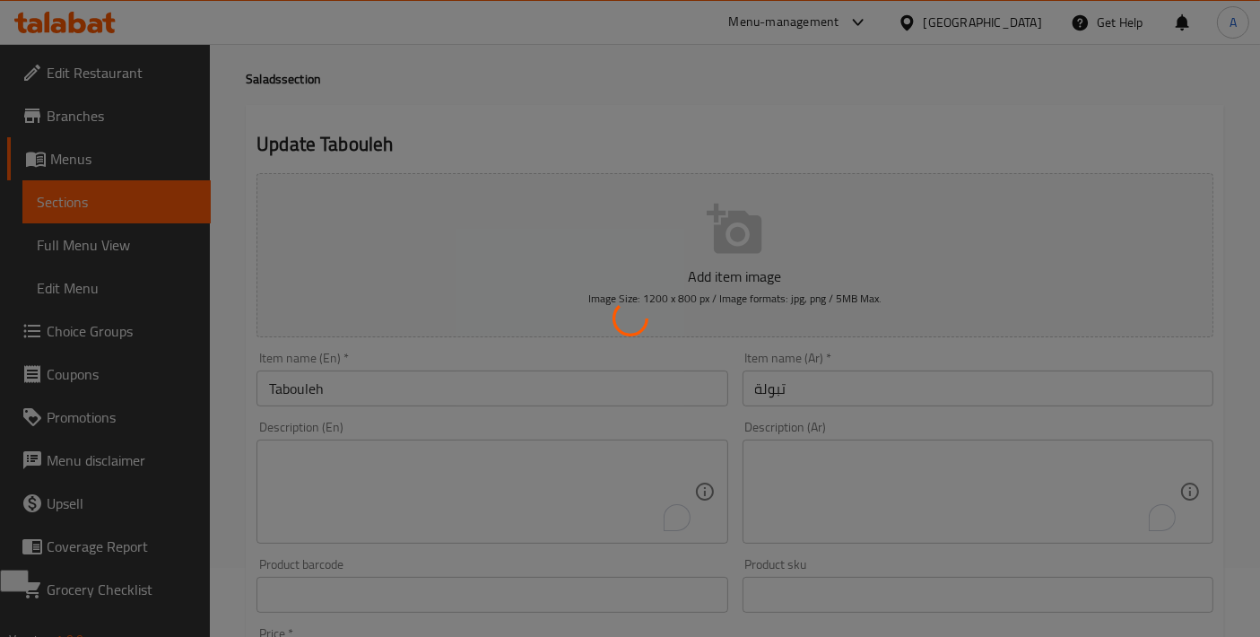
click at [842, 388] on div at bounding box center [630, 318] width 1260 height 637
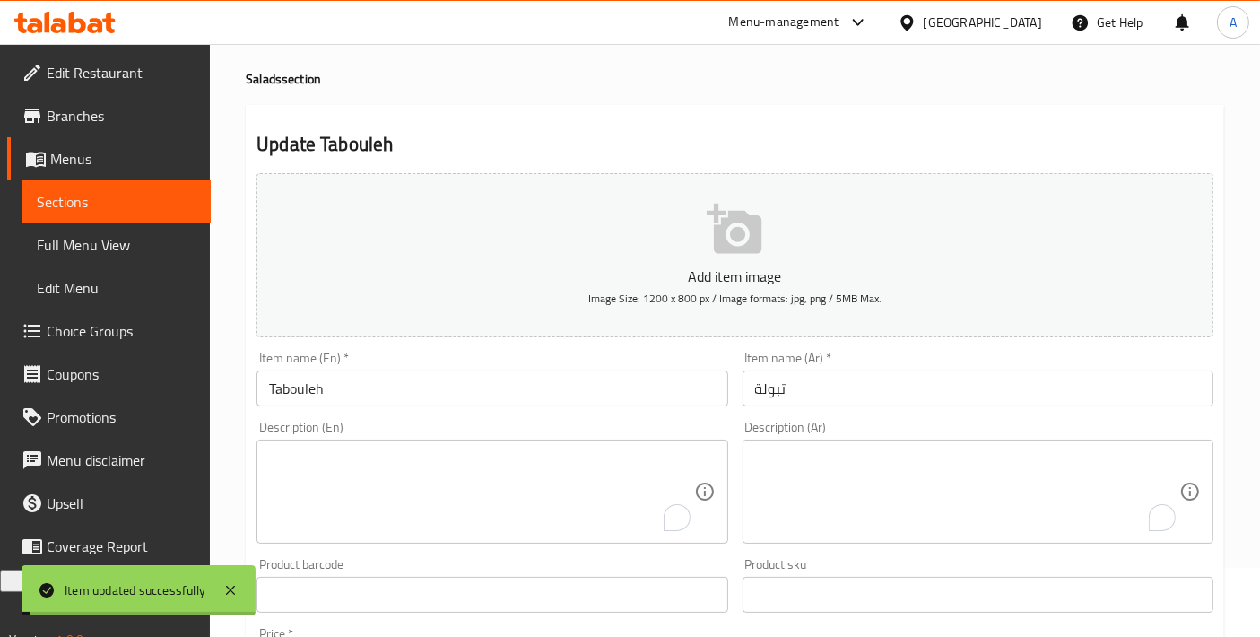
click at [842, 388] on input "تبولة" at bounding box center [978, 389] width 471 height 36
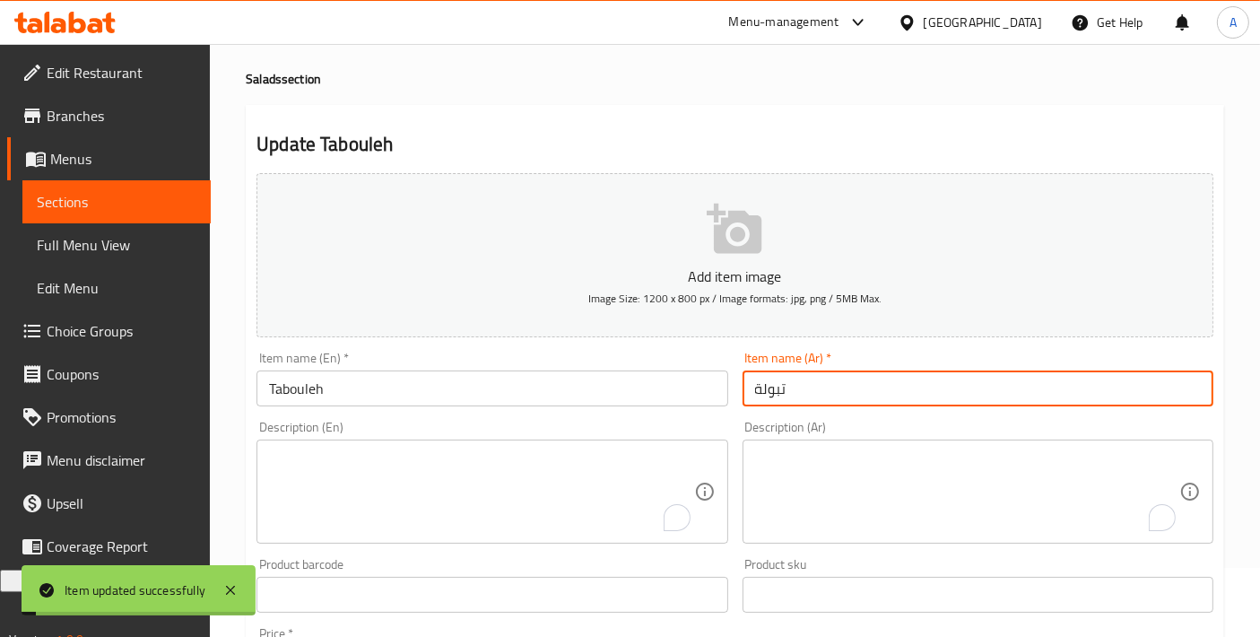
click at [842, 388] on input "تبولة" at bounding box center [978, 389] width 471 height 36
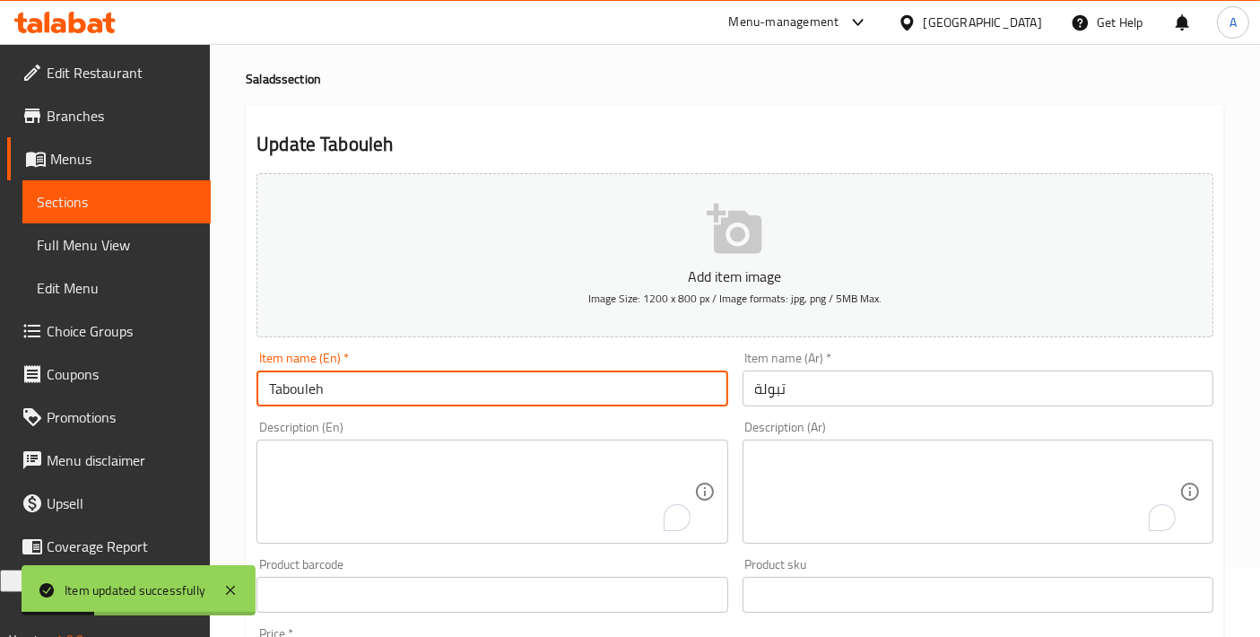
drag, startPoint x: 362, startPoint y: 388, endPoint x: 169, endPoint y: 393, distance: 193.8
click at [169, 393] on div "Edit Restaurant Branches Menus Sections Full Menu View Edit Menu Choice Groups …" at bounding box center [630, 607] width 1260 height 1264
paste input "b"
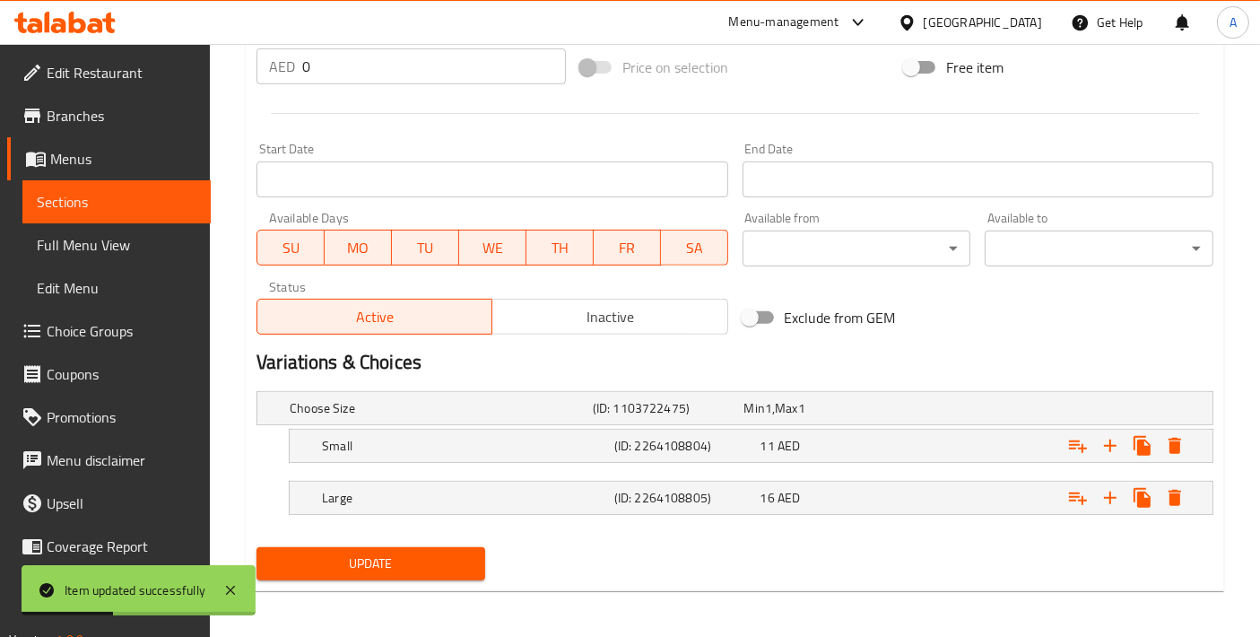
type input "Tabbouleh"
click at [367, 530] on div "Choose Size (ID: 1103722475) Min 1 , Max 1 Name (En) Choose Size Name (En) Name…" at bounding box center [735, 462] width 972 height 156
click at [362, 547] on button "Update" at bounding box center [371, 563] width 229 height 33
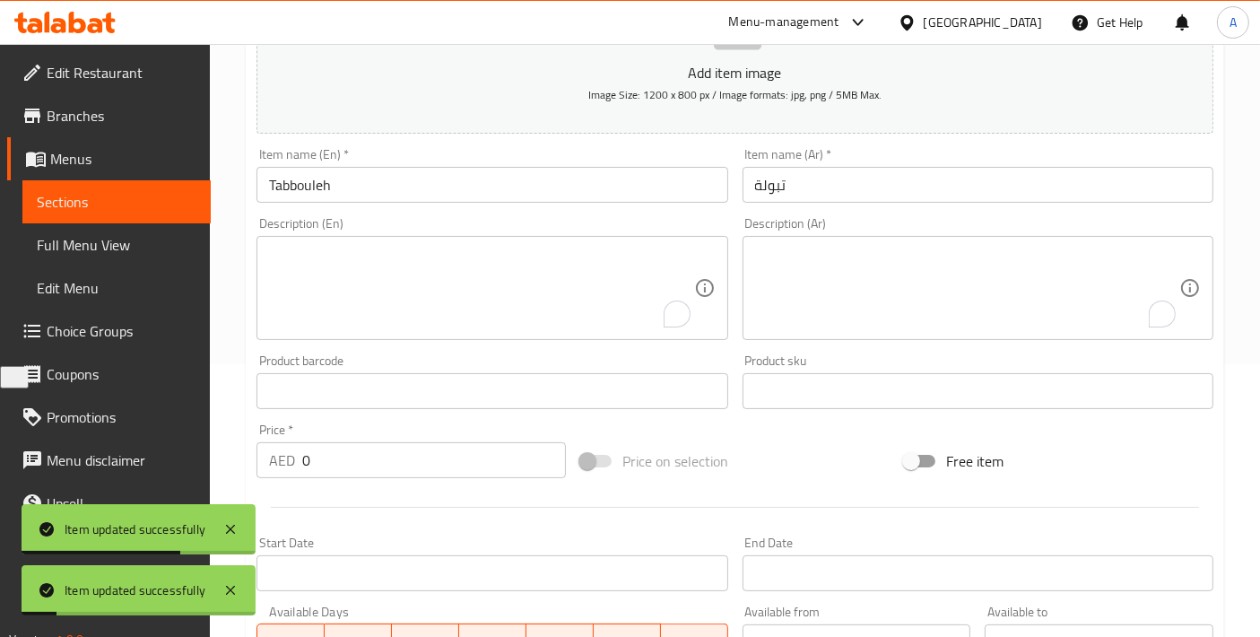
scroll to position [268, 0]
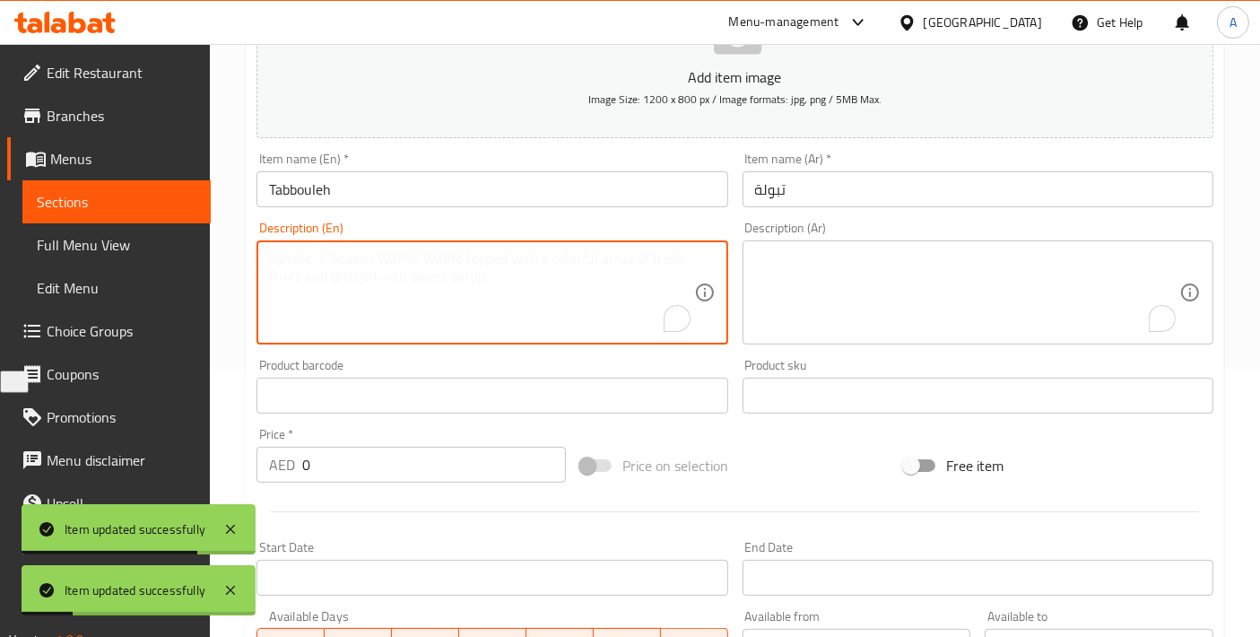
click at [517, 301] on textarea "To enrich screen reader interactions, please activate Accessibility in Grammarl…" at bounding box center [481, 292] width 424 height 85
paste textarea "A refreshing Middle Eastern salad made with finely chopped parsley, tomatoes, m…"
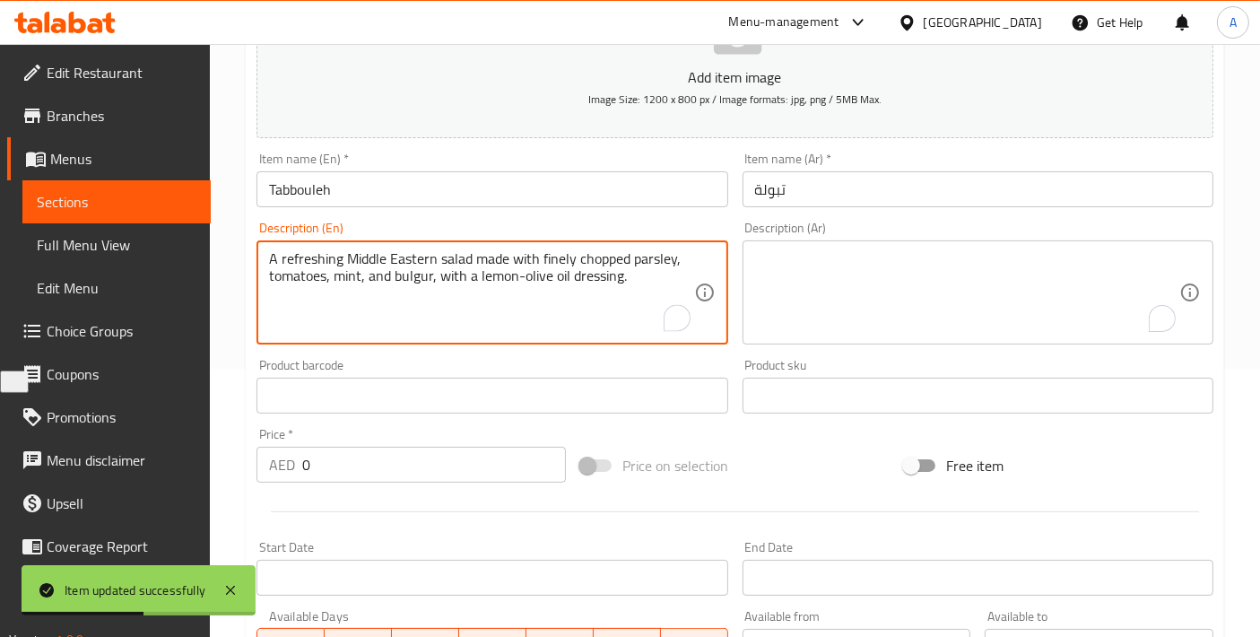
type textarea "A refreshing Middle Eastern salad made with finely chopped parsley, tomatoes, m…"
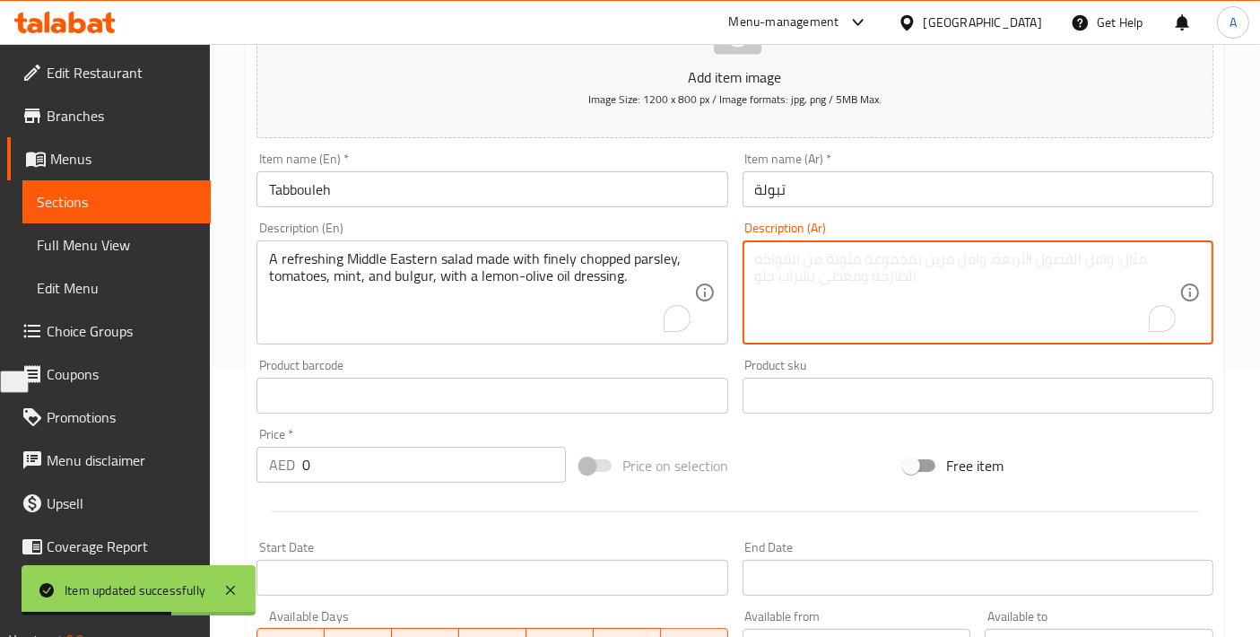
click at [825, 269] on textarea "To enrich screen reader interactions, please activate Accessibility in Grammarl…" at bounding box center [967, 292] width 424 height 85
paste textarea "سلطة شرق أوسطية منعشة مصنوعة من بقدونس مفروم ناعمًا، طماطم، نعناع، وبرغل، مع تت…"
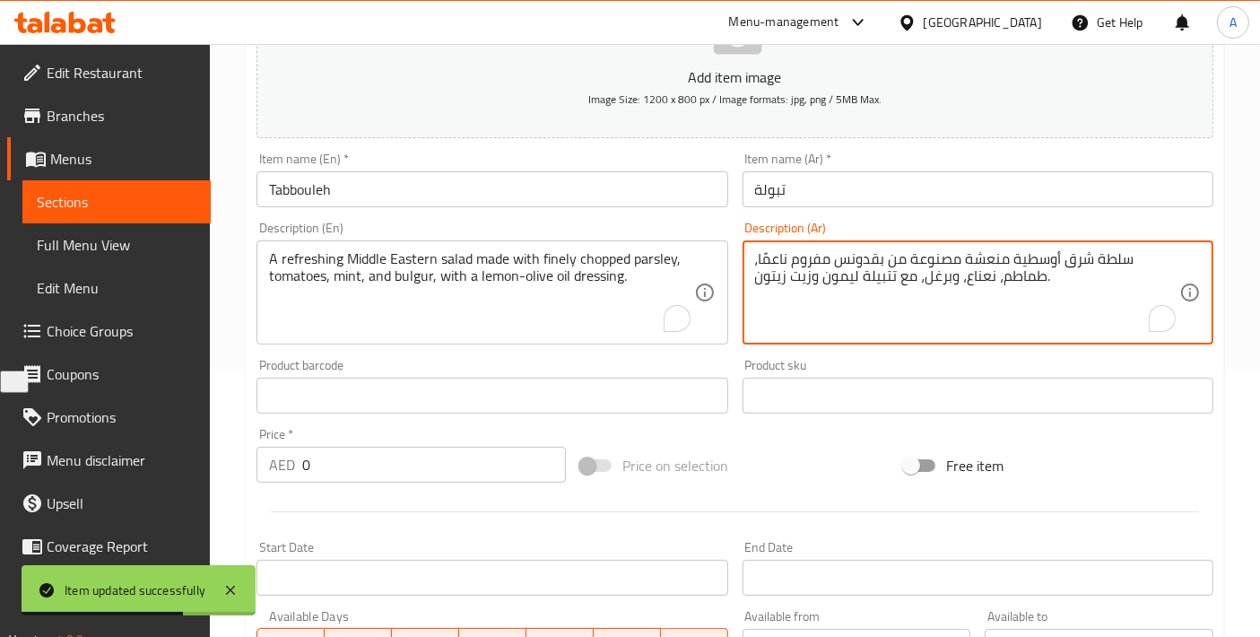
scroll to position [667, 0]
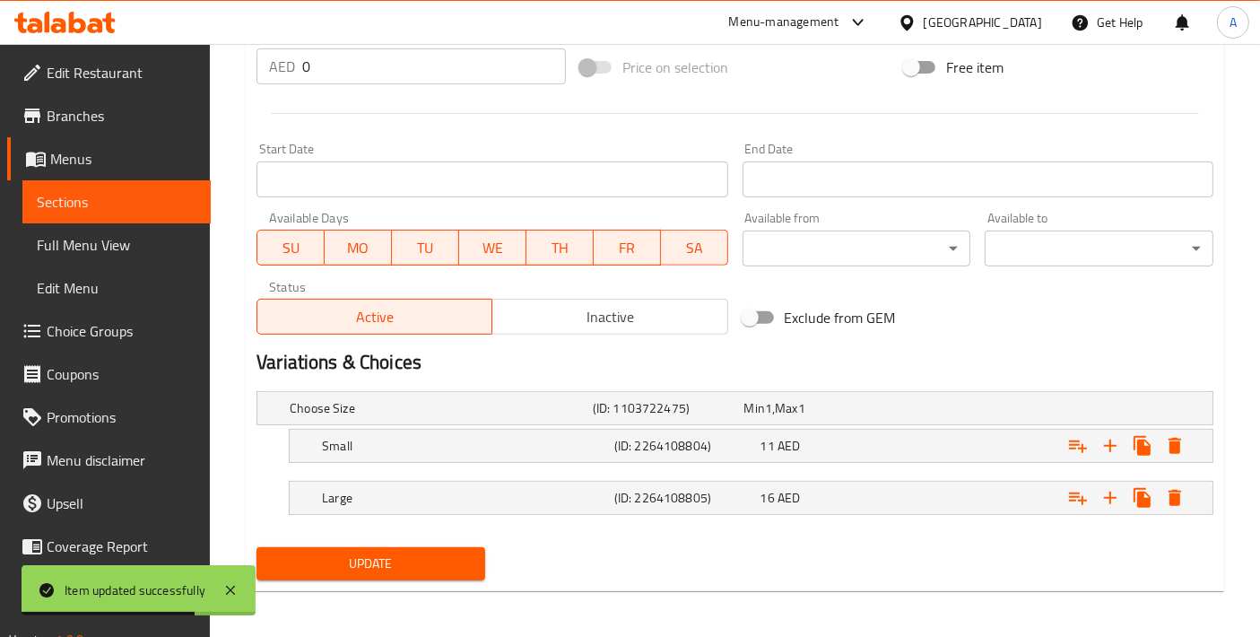
click at [327, 531] on div "Choose Size (ID: 1103722475) Min 1 , Max 1 Name (En) Choose Size Name (En) Name…" at bounding box center [735, 462] width 972 height 156
click at [327, 564] on span "Update" at bounding box center [371, 564] width 200 height 22
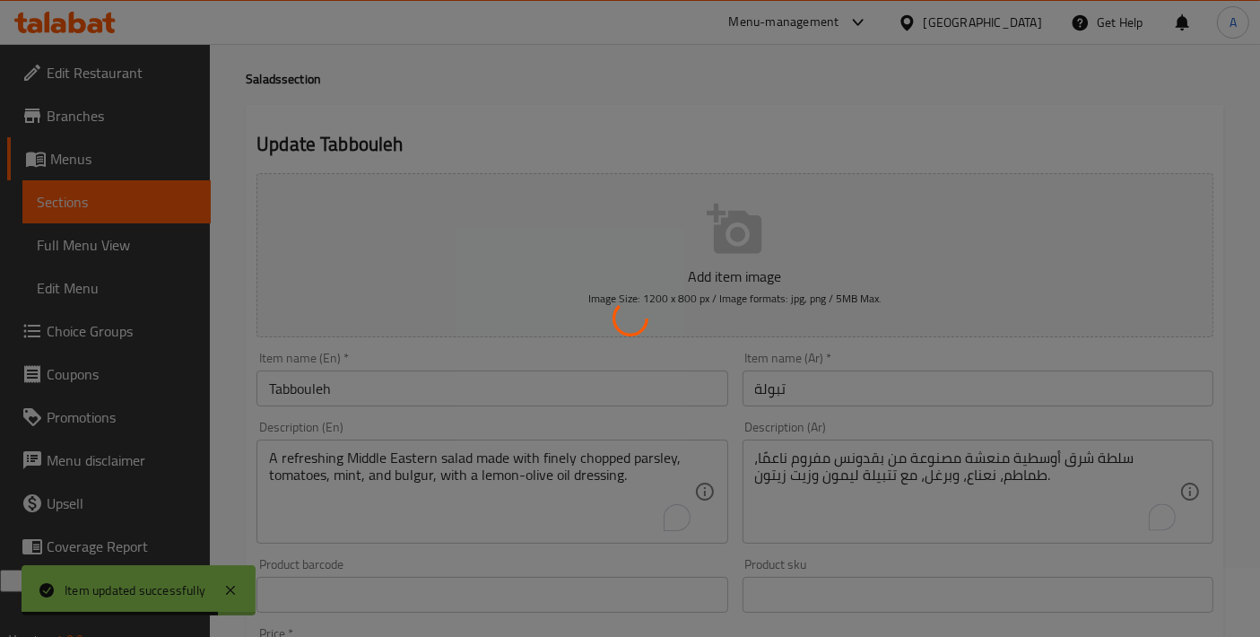
scroll to position [69, 0]
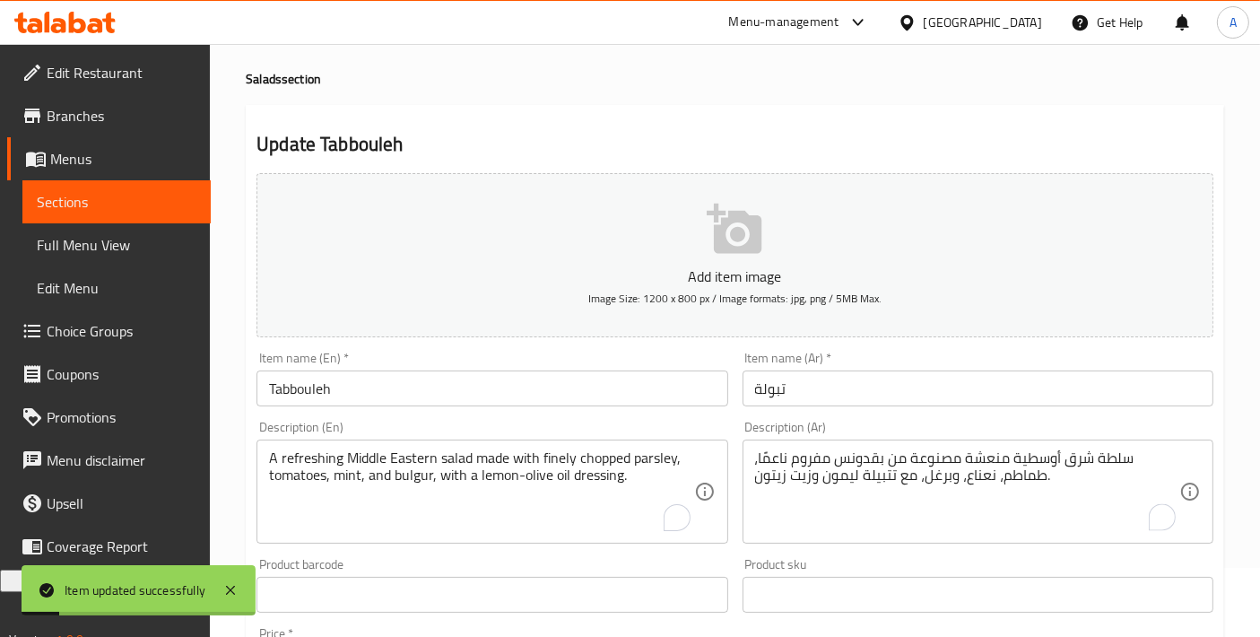
click at [799, 162] on div "Update Tabbouleh Add item image Image Size: 1200 x 800 px / Image formats: jpg,…" at bounding box center [735, 647] width 979 height 1084
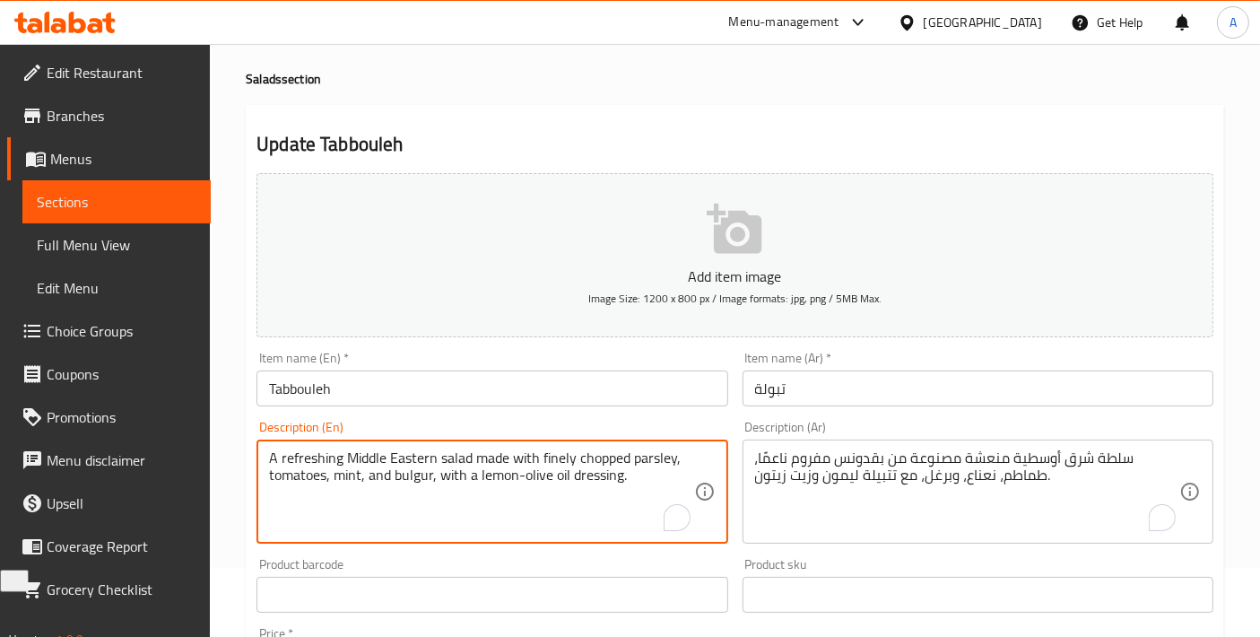
click at [530, 466] on textarea "A refreshing Middle Eastern salad made with finely chopped parsley, tomatoes, m…" at bounding box center [481, 491] width 424 height 85
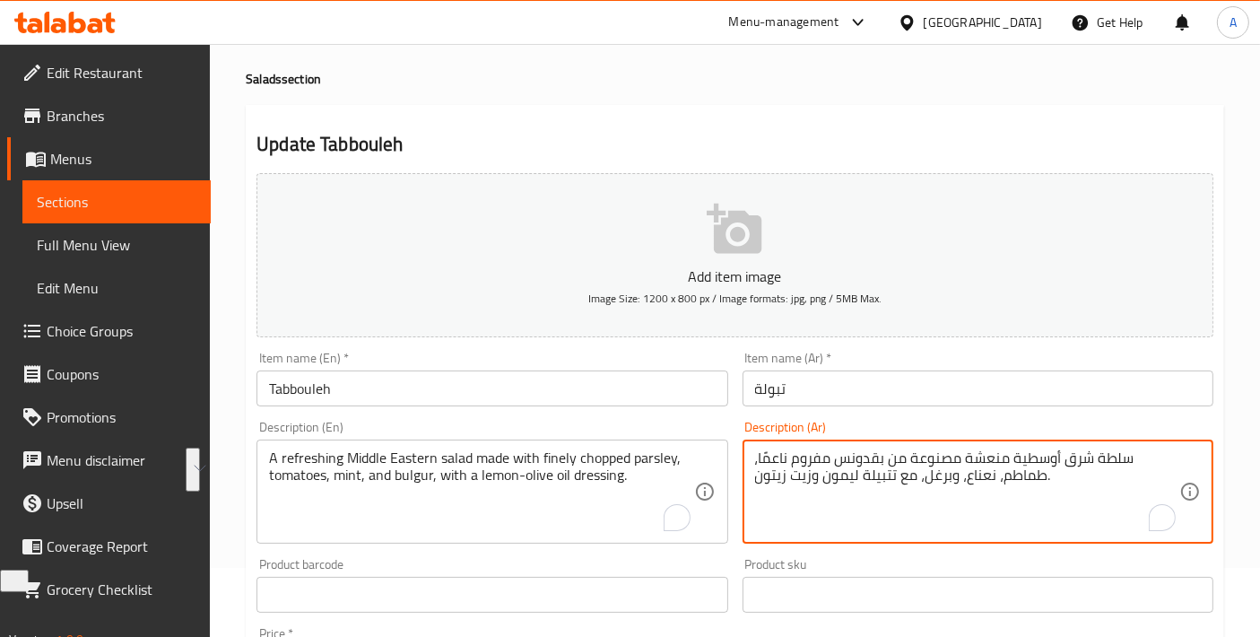
click at [886, 470] on textarea "سلطة شرق أوسطية منعشة مصنوعة من بقدونس مفروم ناعمًا، طماطم، نعناع، وبرغل، مع تت…" at bounding box center [967, 491] width 424 height 85
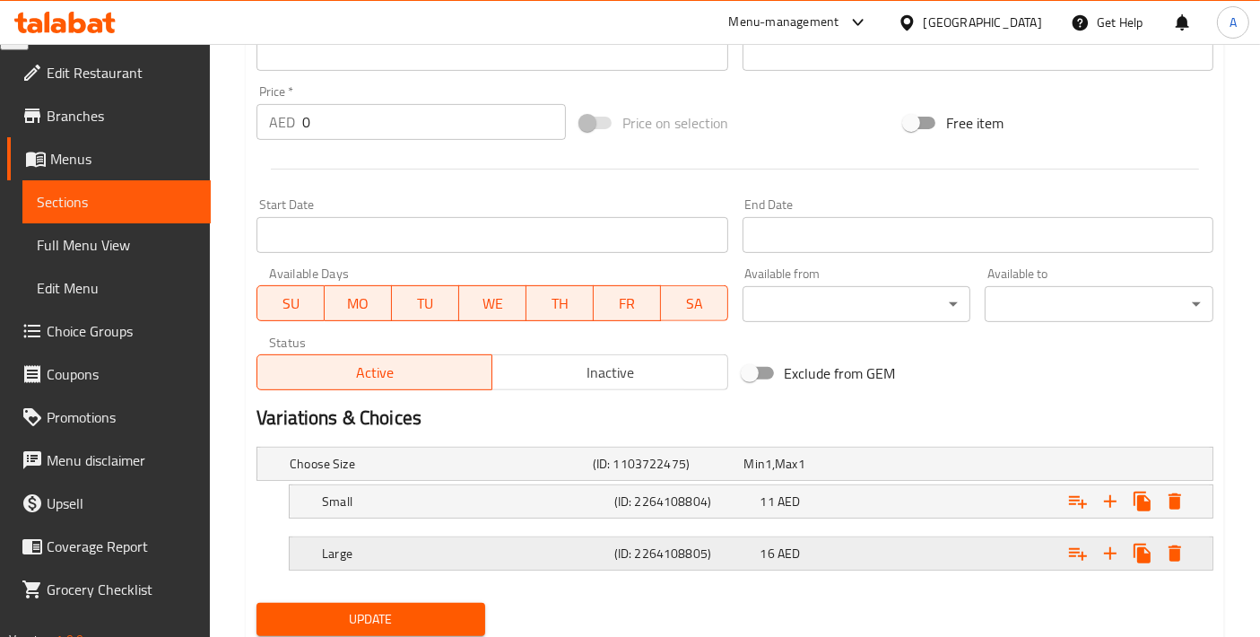
scroll to position [667, 0]
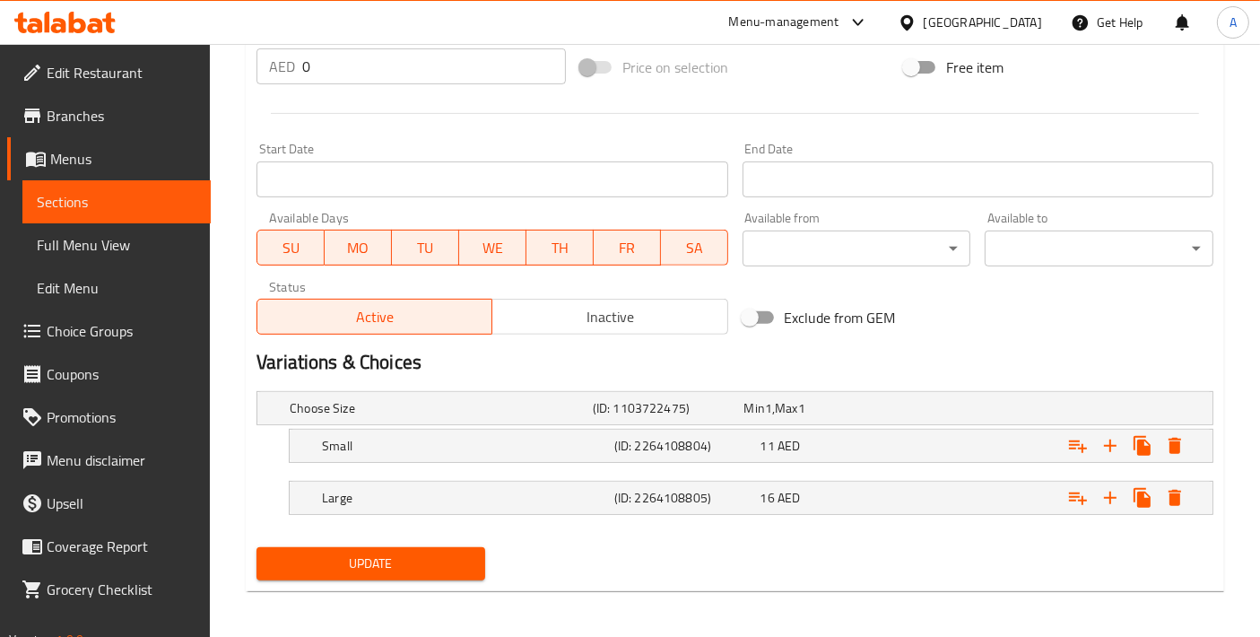
type textarea "سلطة شرق أوسطية منعشة مصنوعة من بقدونس مفروم ناعمًا، طماطم، نعناع، وبرغل، مع صل…"
click at [404, 548] on button "Update" at bounding box center [371, 563] width 229 height 33
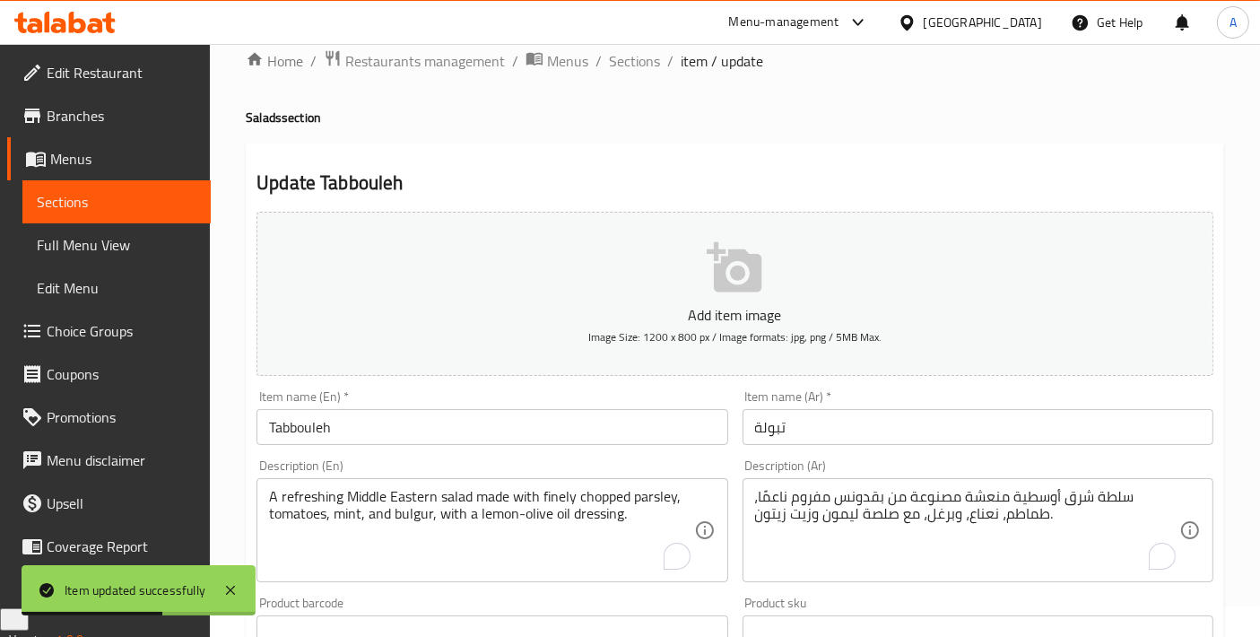
scroll to position [0, 0]
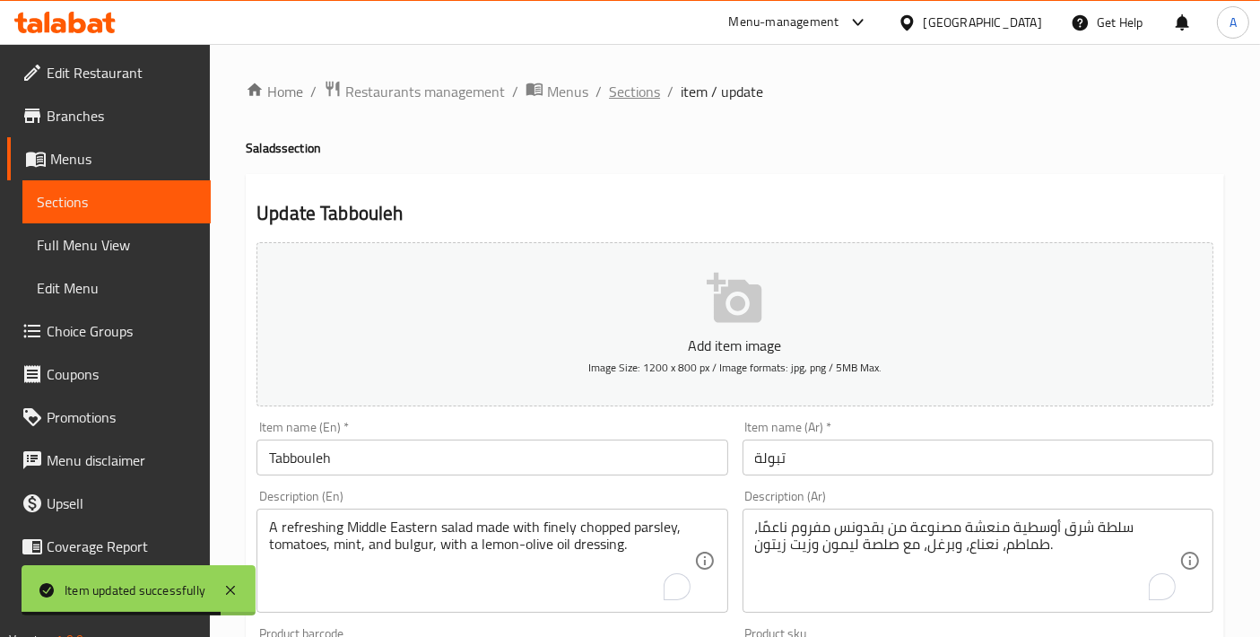
click at [638, 102] on span "Sections" at bounding box center [634, 92] width 51 height 22
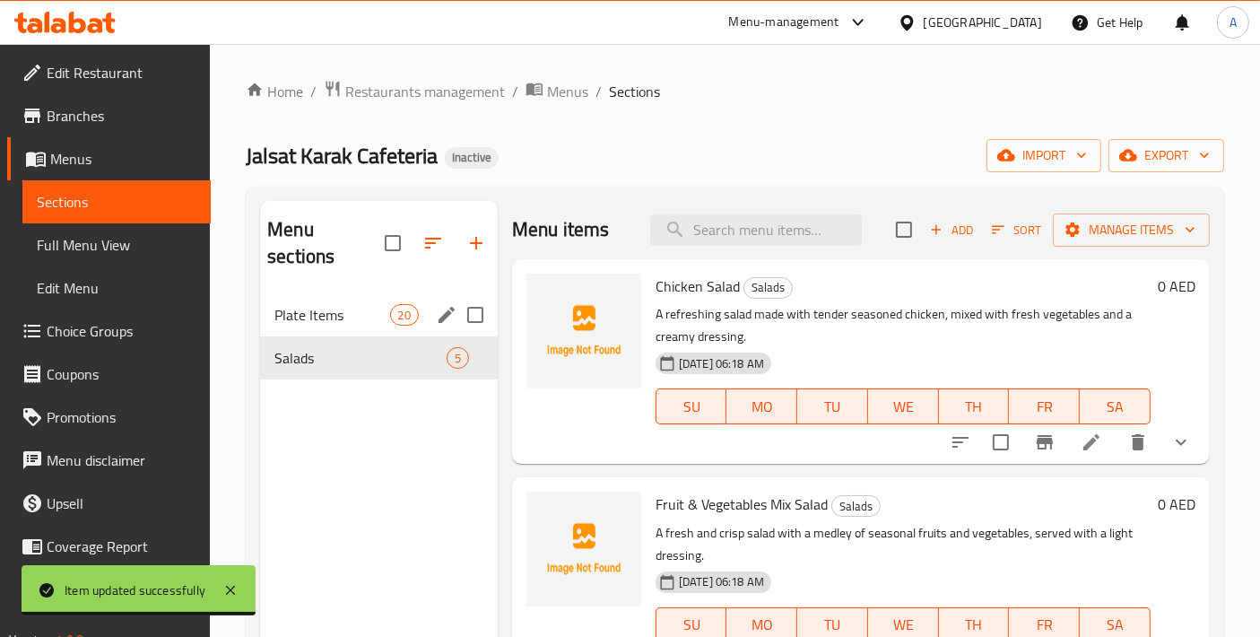
click at [379, 304] on span "Plate Items" at bounding box center [332, 315] width 115 height 22
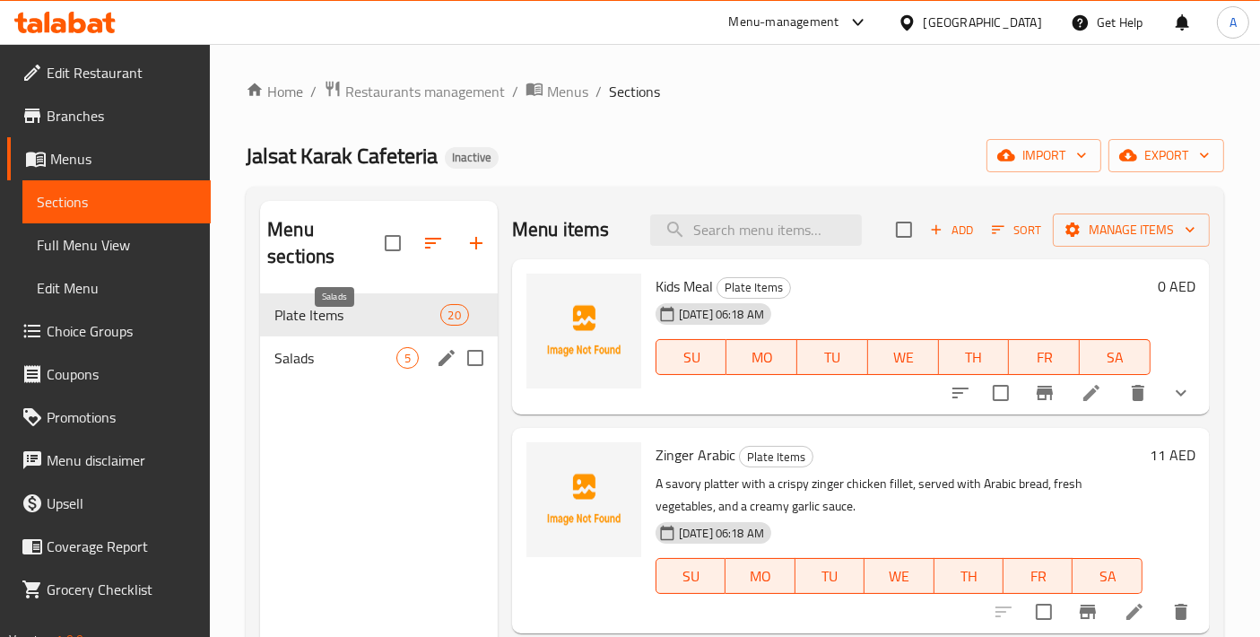
click at [361, 347] on span "Salads" at bounding box center [336, 358] width 122 height 22
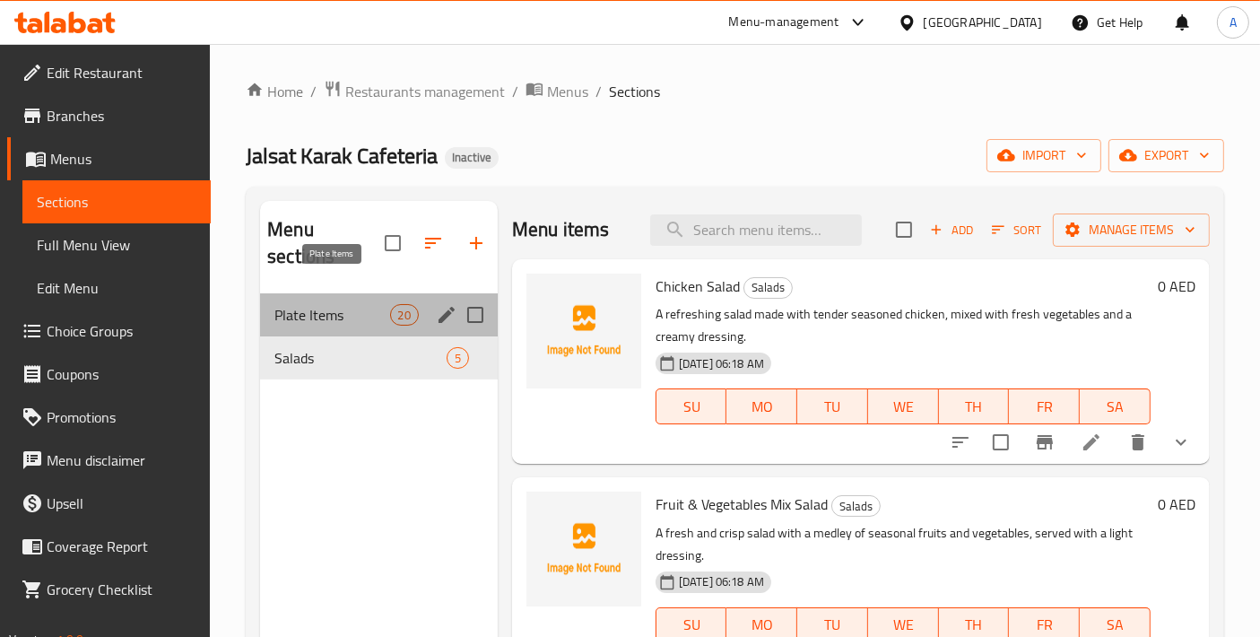
click at [327, 304] on span "Plate Items" at bounding box center [332, 315] width 115 height 22
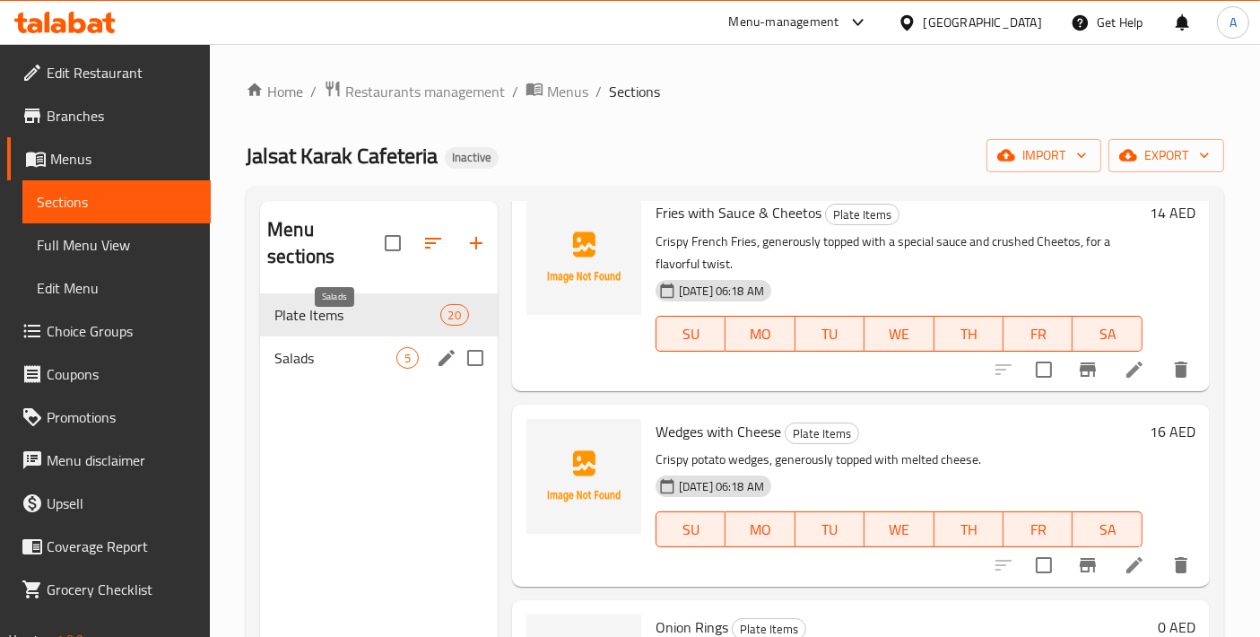
click at [320, 347] on span "Salads" at bounding box center [336, 358] width 122 height 22
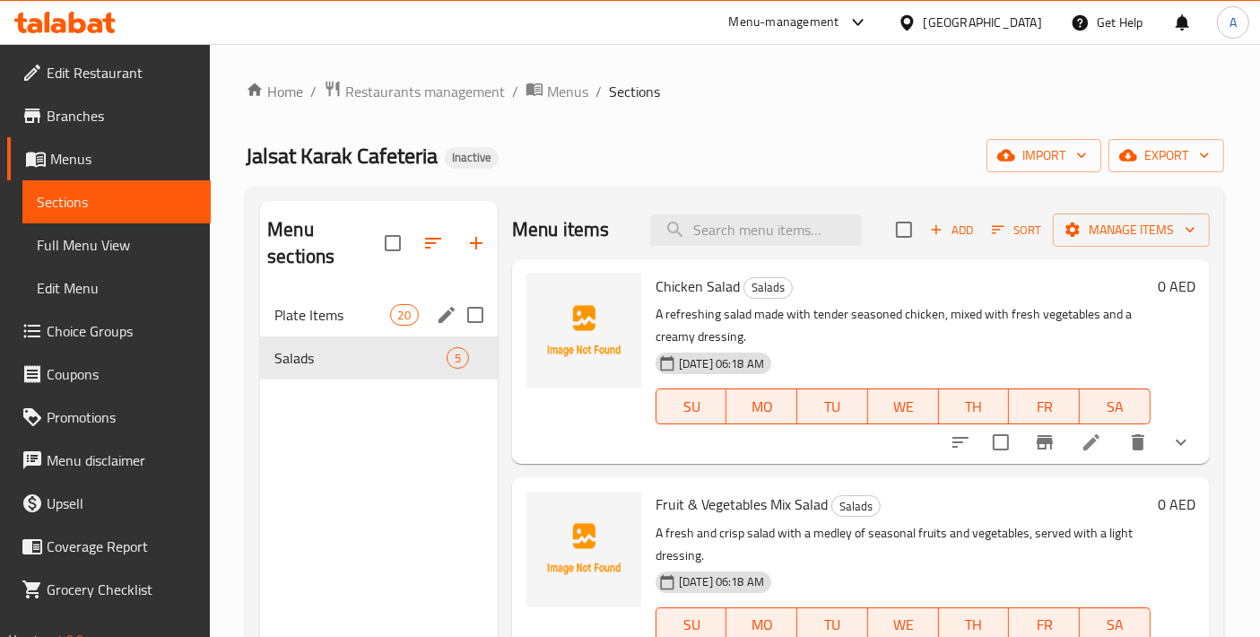
click at [318, 305] on div "Plate Items 20" at bounding box center [379, 314] width 238 height 43
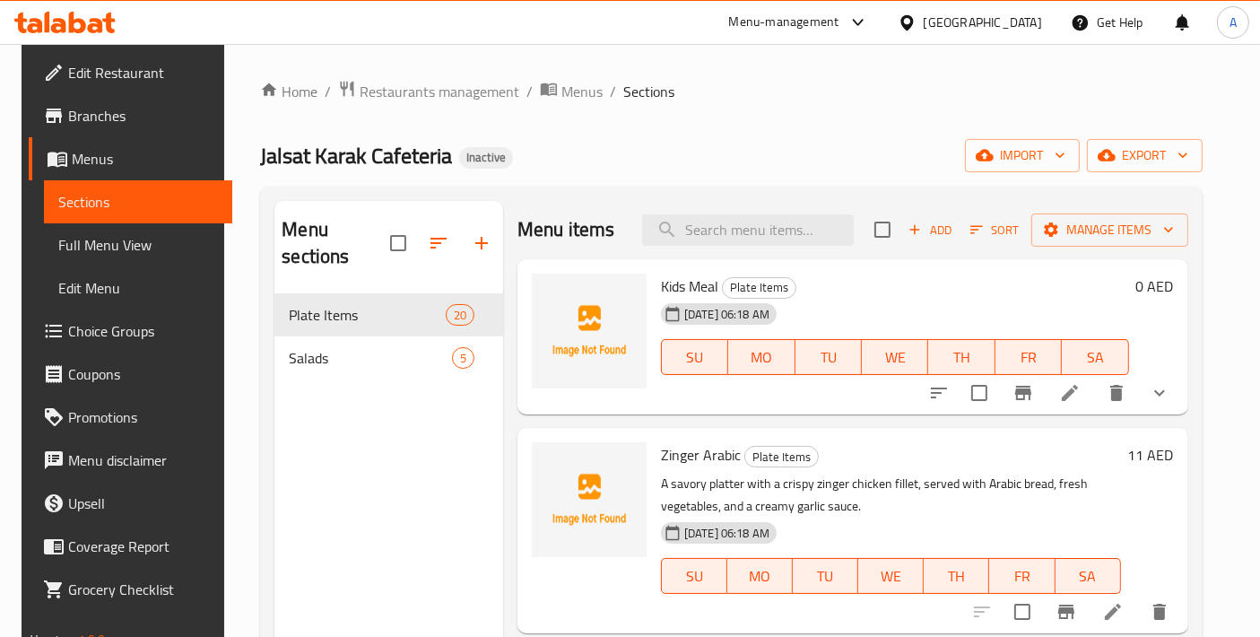
click at [158, 249] on span "Full Menu View" at bounding box center [138, 245] width 160 height 22
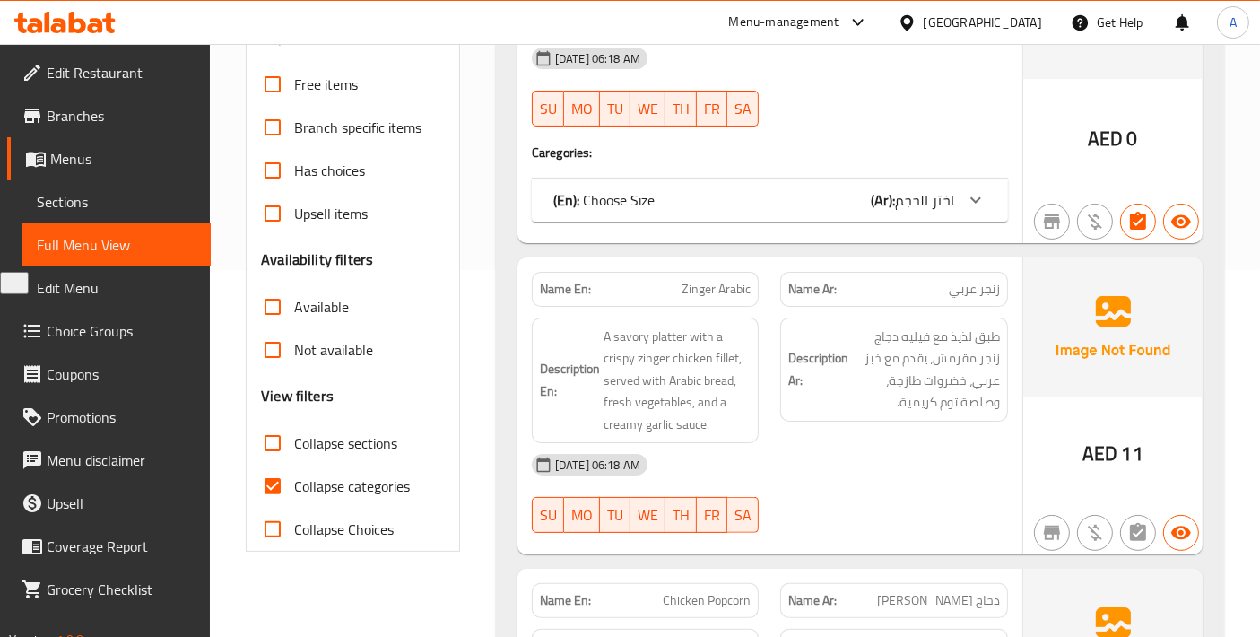
scroll to position [398, 0]
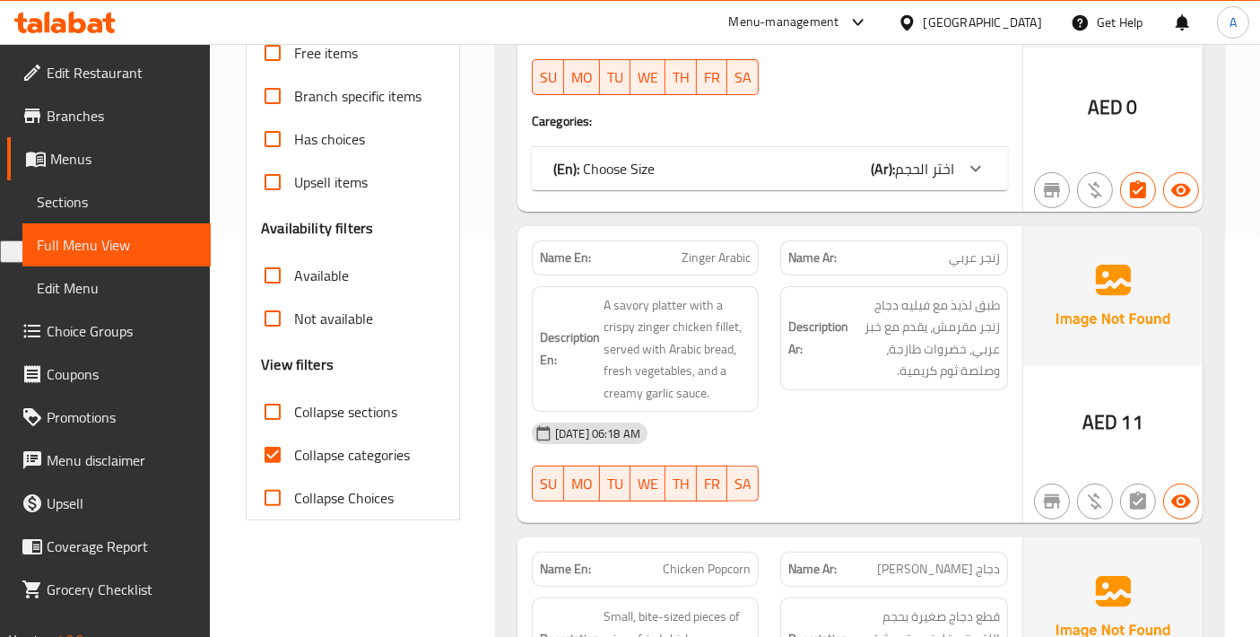
click at [249, 461] on div "Filter Branches Branches Popular filters Free items Branch specific items Has c…" at bounding box center [353, 188] width 214 height 663
click at [279, 449] on input "Collapse categories" at bounding box center [272, 454] width 43 height 43
checkbox input "false"
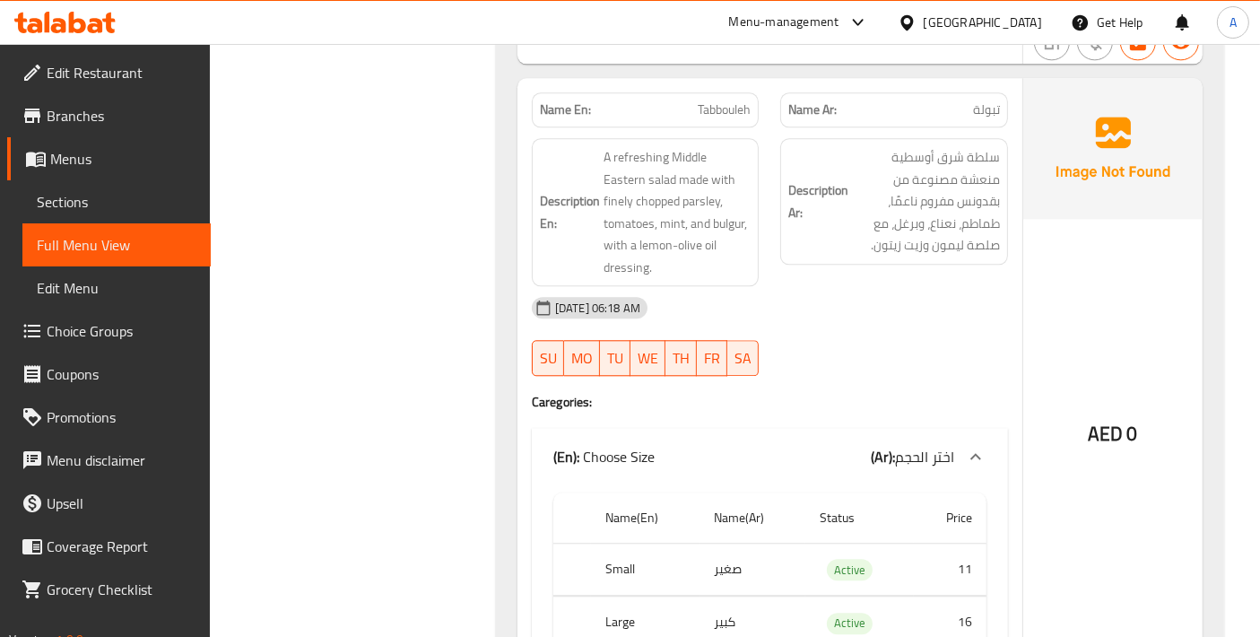
scroll to position [11302, 0]
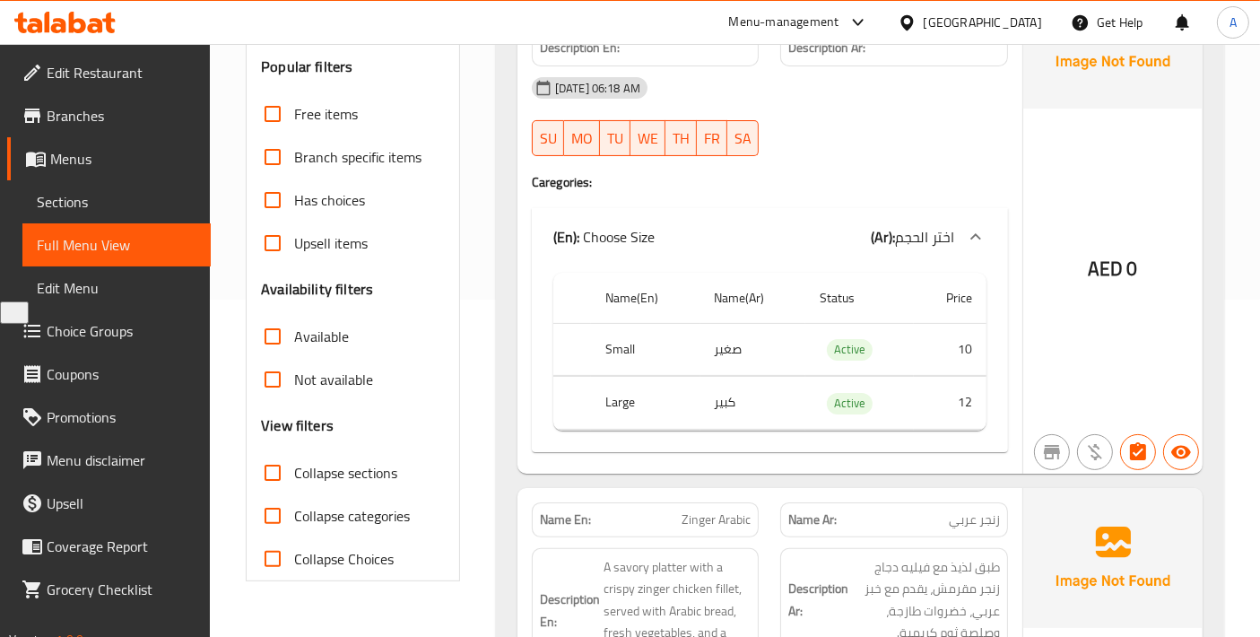
scroll to position [0, 0]
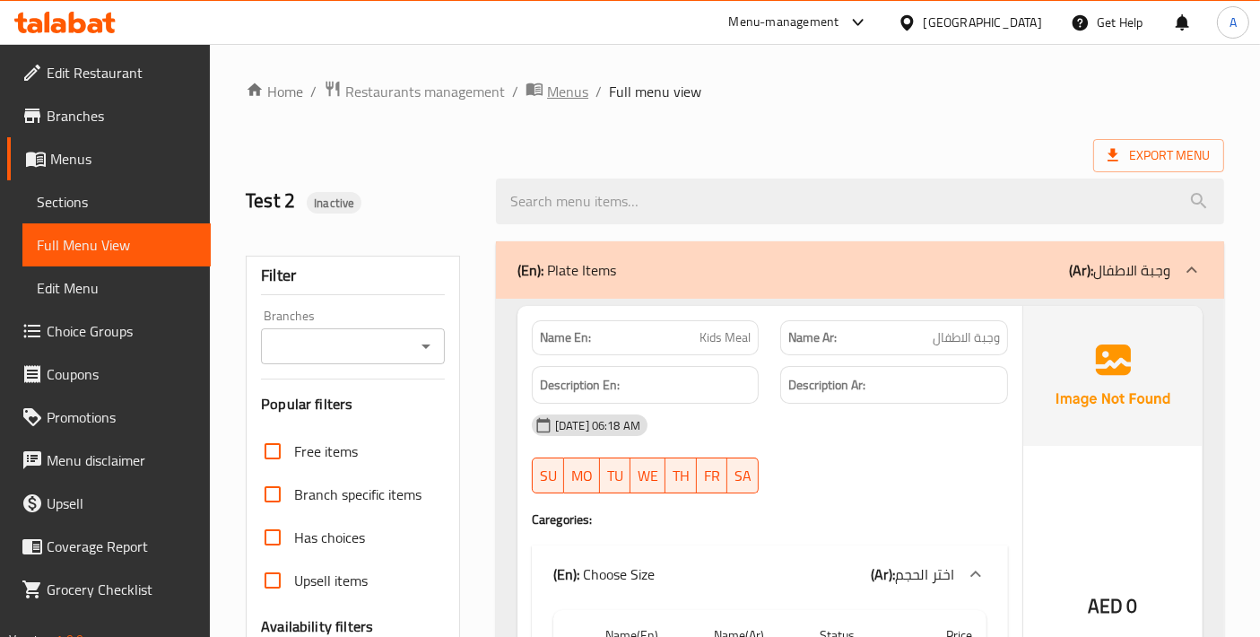
click at [559, 91] on span "Menus" at bounding box center [567, 92] width 41 height 22
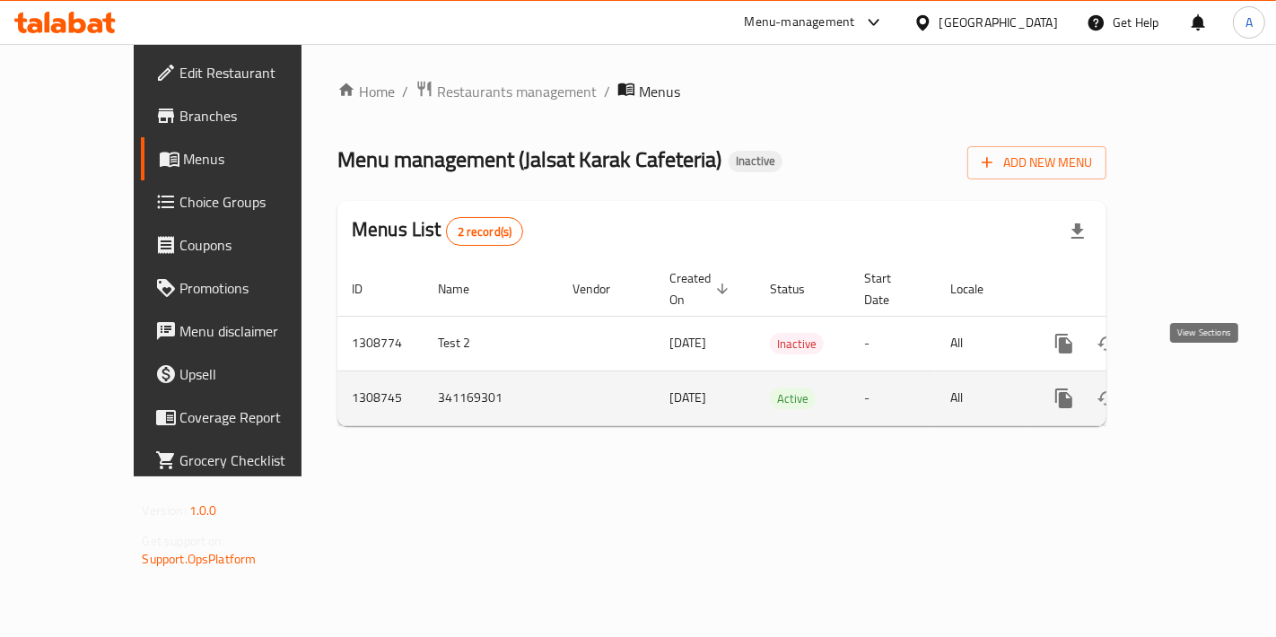
click at [1201, 388] on icon "enhanced table" at bounding box center [1193, 399] width 22 height 22
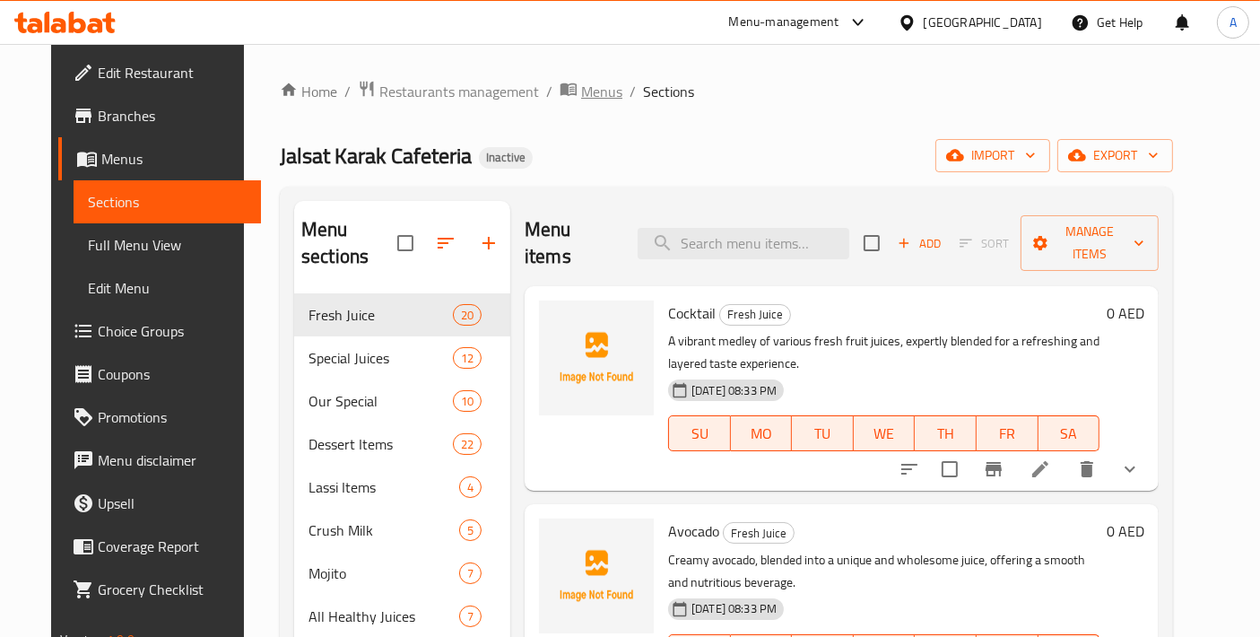
click at [581, 91] on span "Menus" at bounding box center [601, 92] width 41 height 22
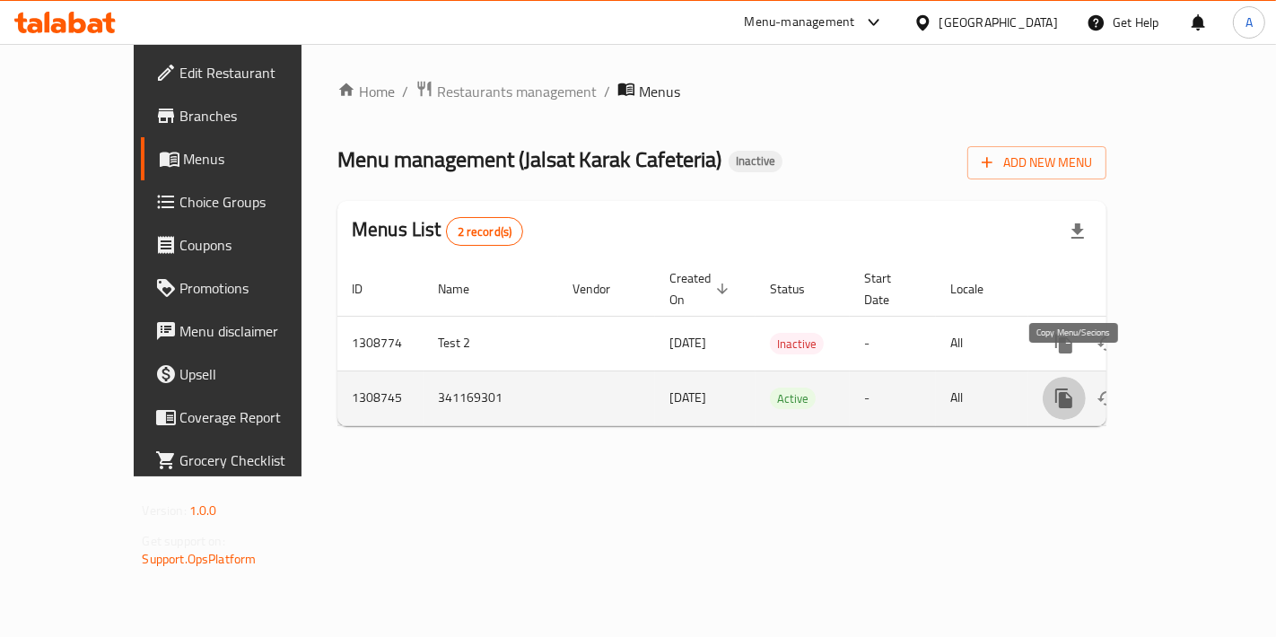
click at [1065, 388] on button "more" at bounding box center [1063, 398] width 43 height 43
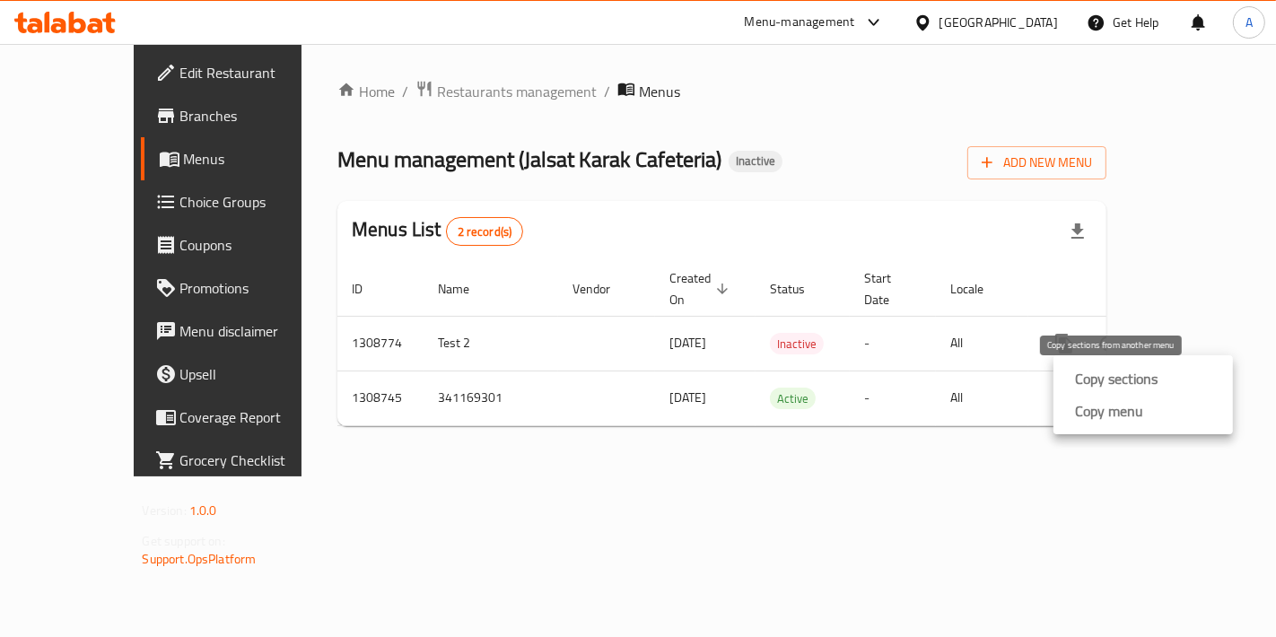
click at [1078, 386] on strong "Copy sections" at bounding box center [1116, 379] width 83 height 22
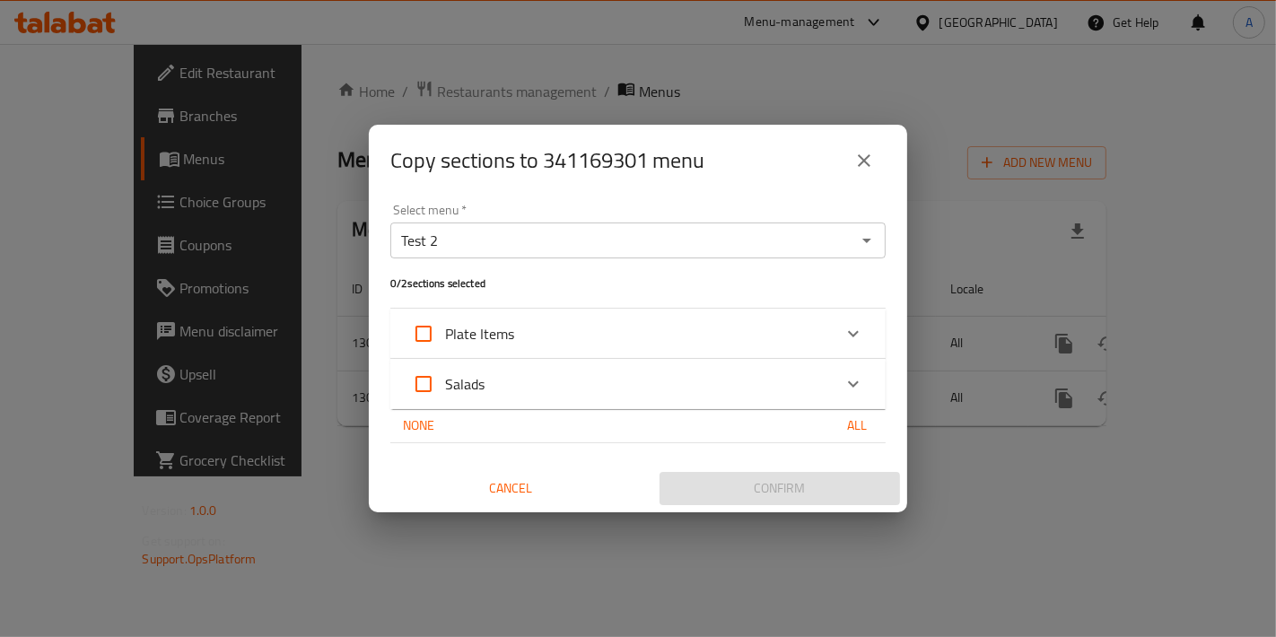
click at [873, 414] on span "All" at bounding box center [856, 425] width 43 height 22
checkbox input "true"
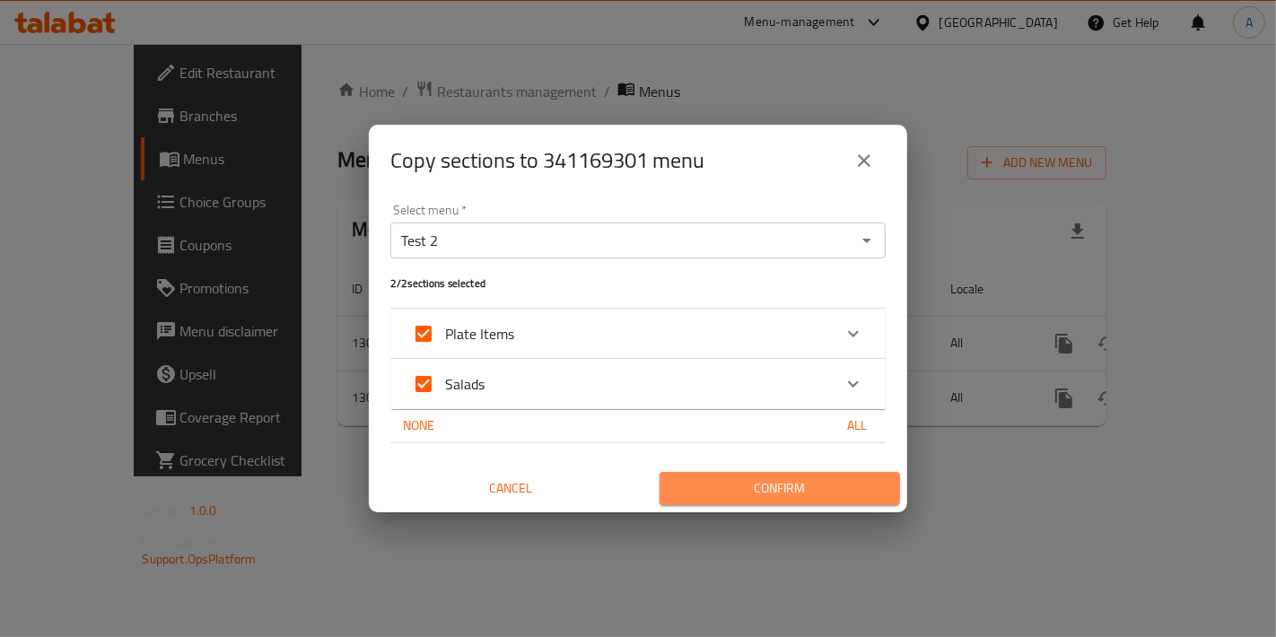
click at [795, 490] on span "Confirm" at bounding box center [780, 488] width 212 height 22
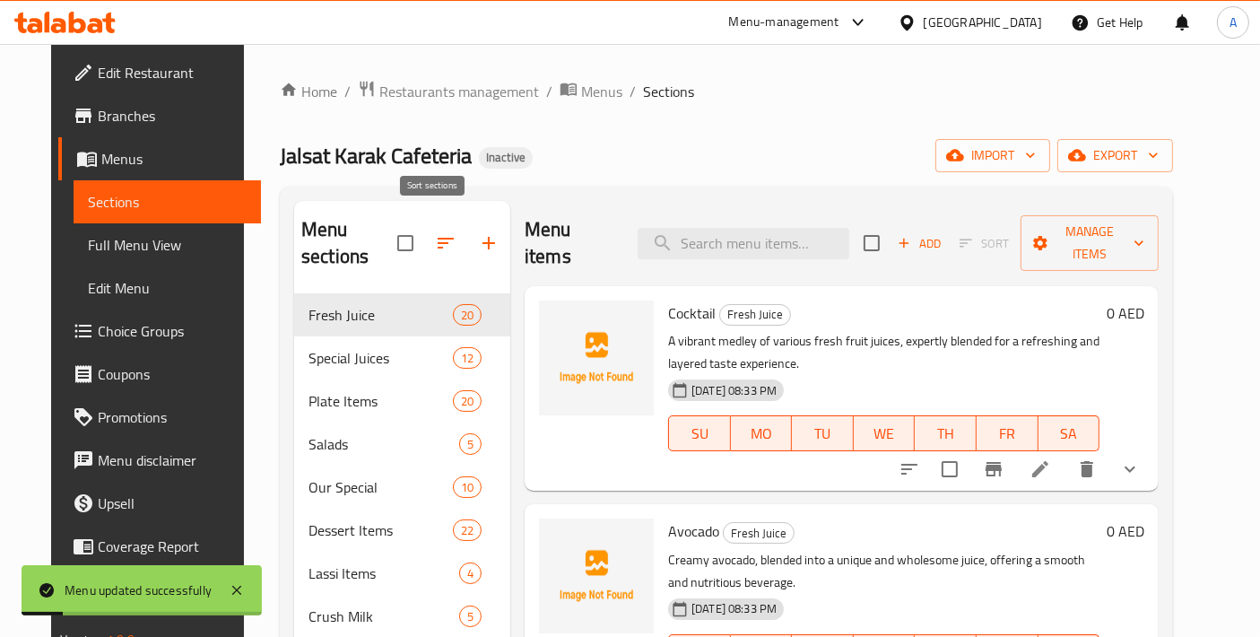
click at [435, 232] on icon "button" at bounding box center [446, 243] width 22 height 22
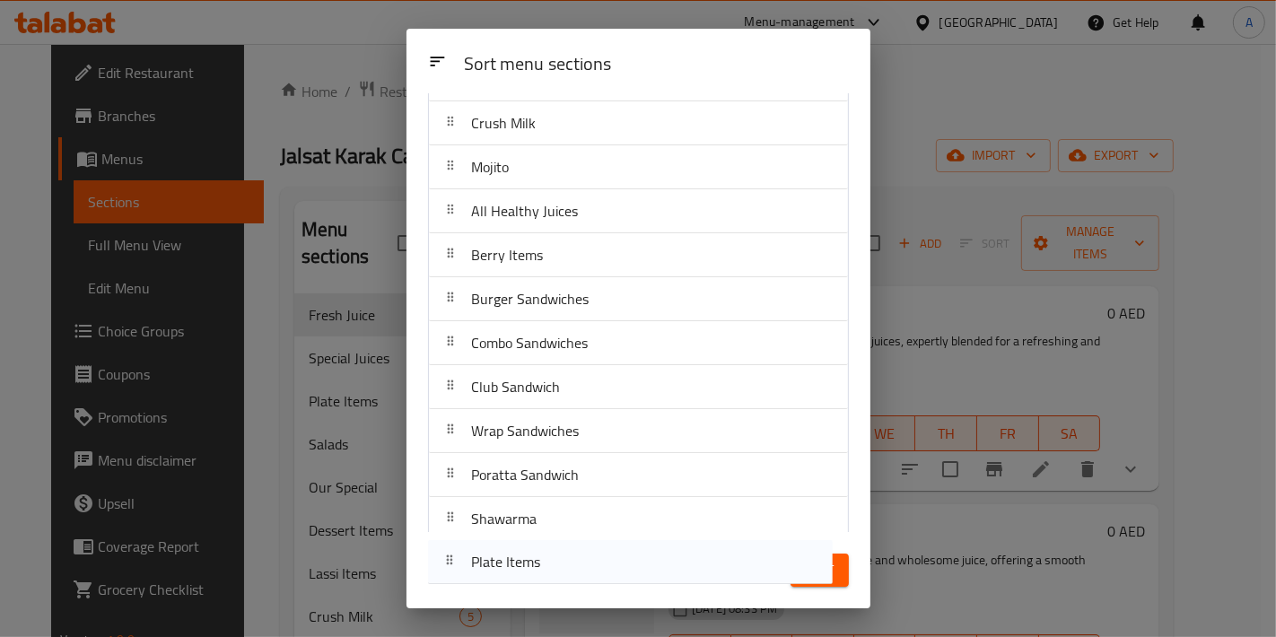
scroll to position [363, 0]
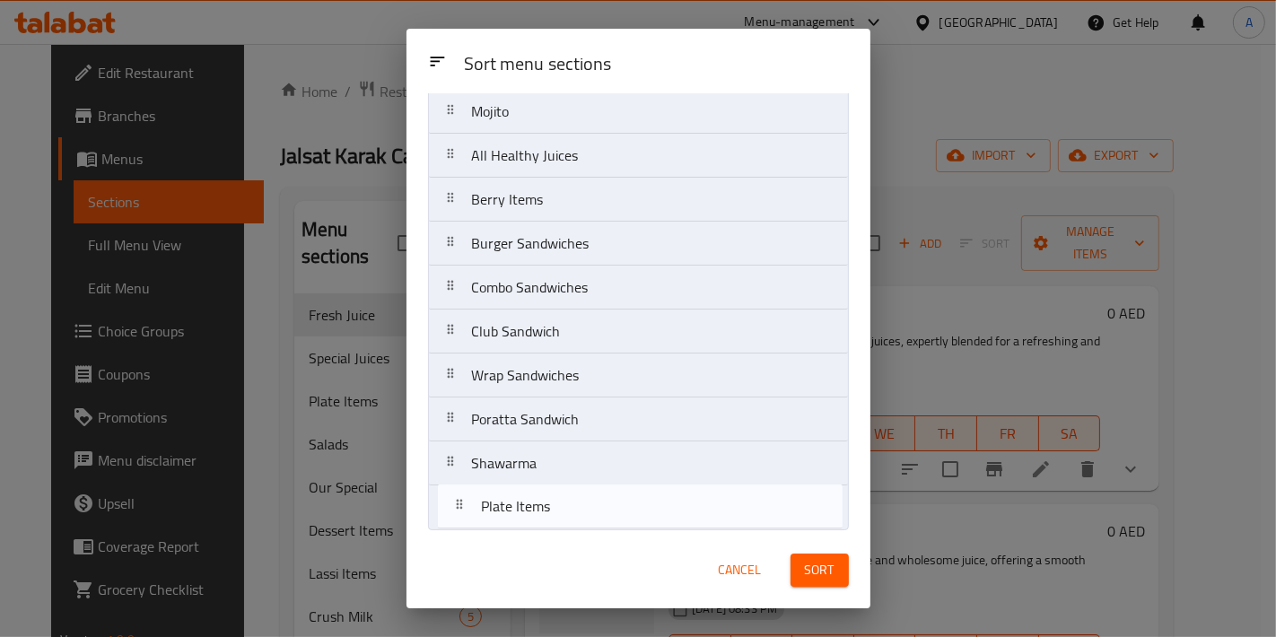
drag, startPoint x: 586, startPoint y: 257, endPoint x: 594, endPoint y: 517, distance: 260.3
click at [594, 517] on nav "Fresh Juice Special Juices Plate Items Salads Our Special Dessert Items Lassi I…" at bounding box center [638, 155] width 421 height 749
drag, startPoint x: 561, startPoint y: 251, endPoint x: 578, endPoint y: 520, distance: 269.7
click at [578, 520] on nav "Fresh Juice Special Juices Salads Our Special Dessert Items Lassi Items Crush M…" at bounding box center [638, 155] width 421 height 749
click at [799, 576] on button "Sort" at bounding box center [819, 570] width 58 height 33
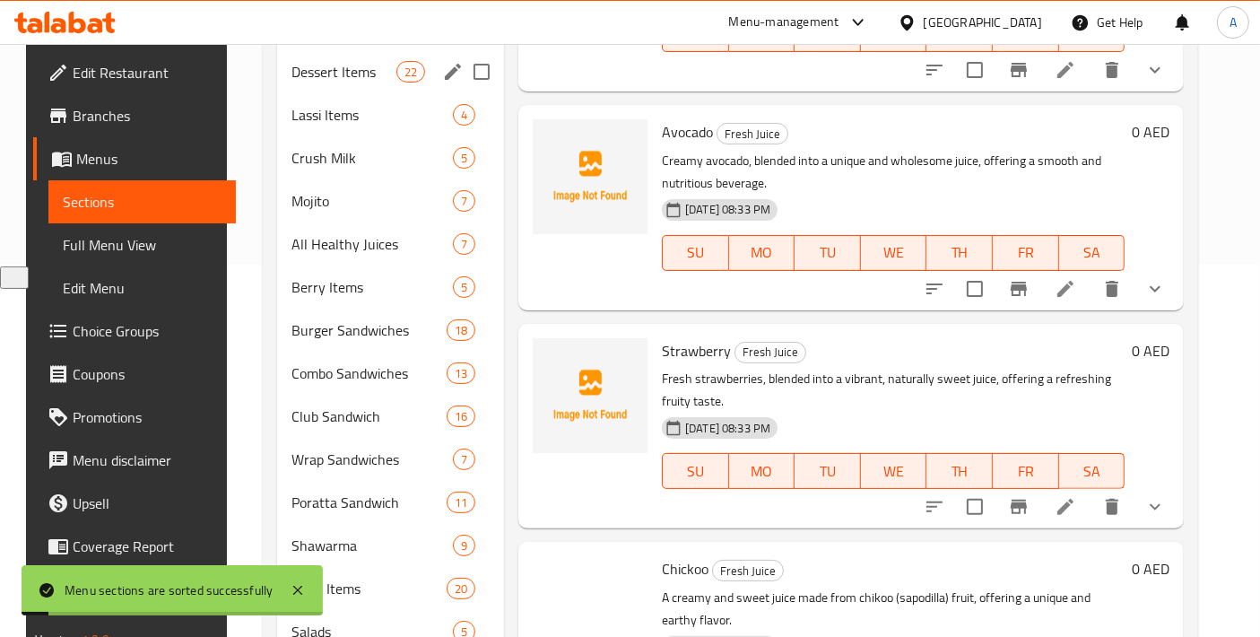
scroll to position [417, 0]
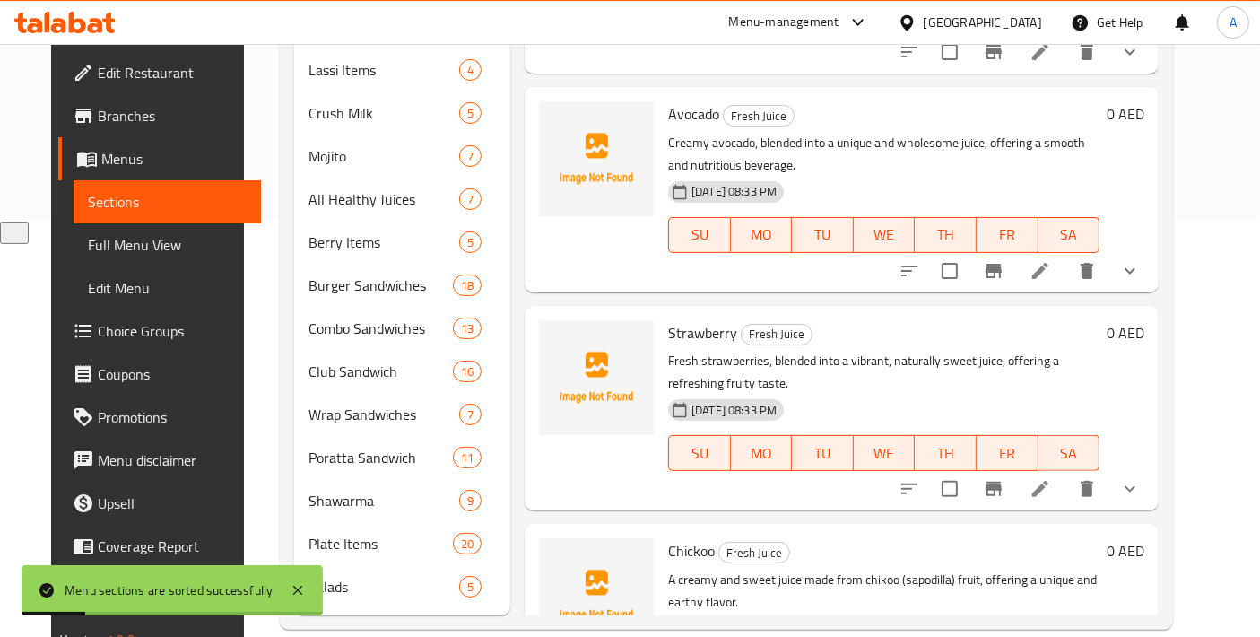
click at [113, 250] on span "Full Menu View" at bounding box center [168, 245] width 160 height 22
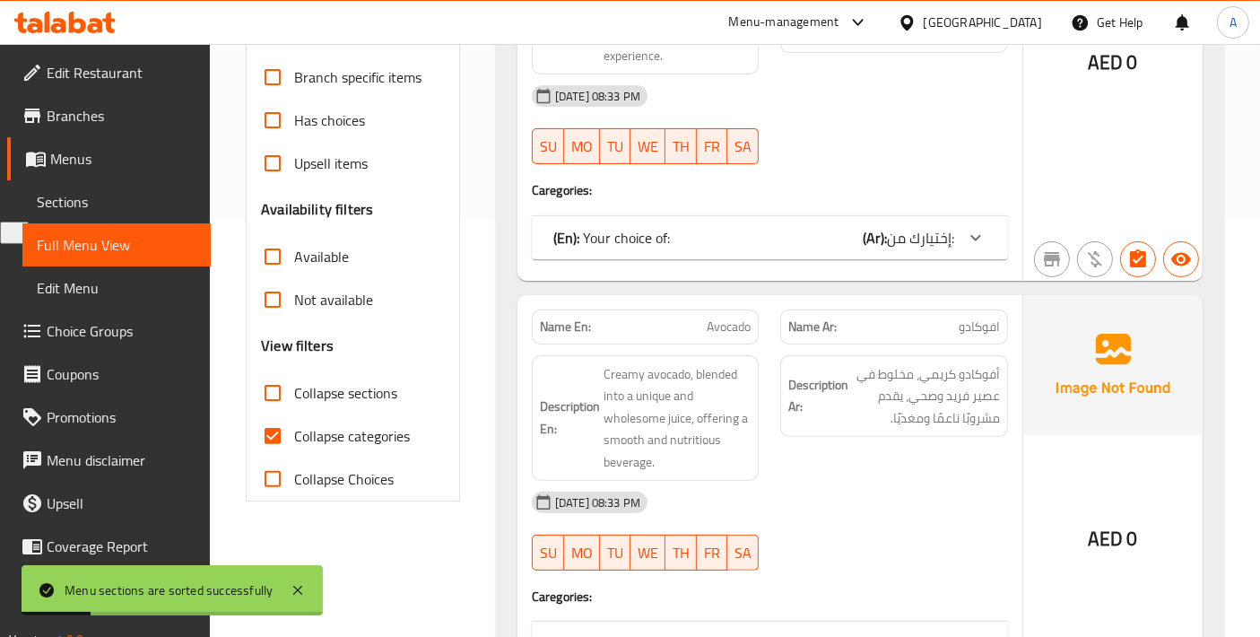
click at [273, 439] on input "Collapse categories" at bounding box center [272, 435] width 43 height 43
checkbox input "false"
click at [273, 388] on input "Collapse sections" at bounding box center [272, 392] width 43 height 43
checkbox input "true"
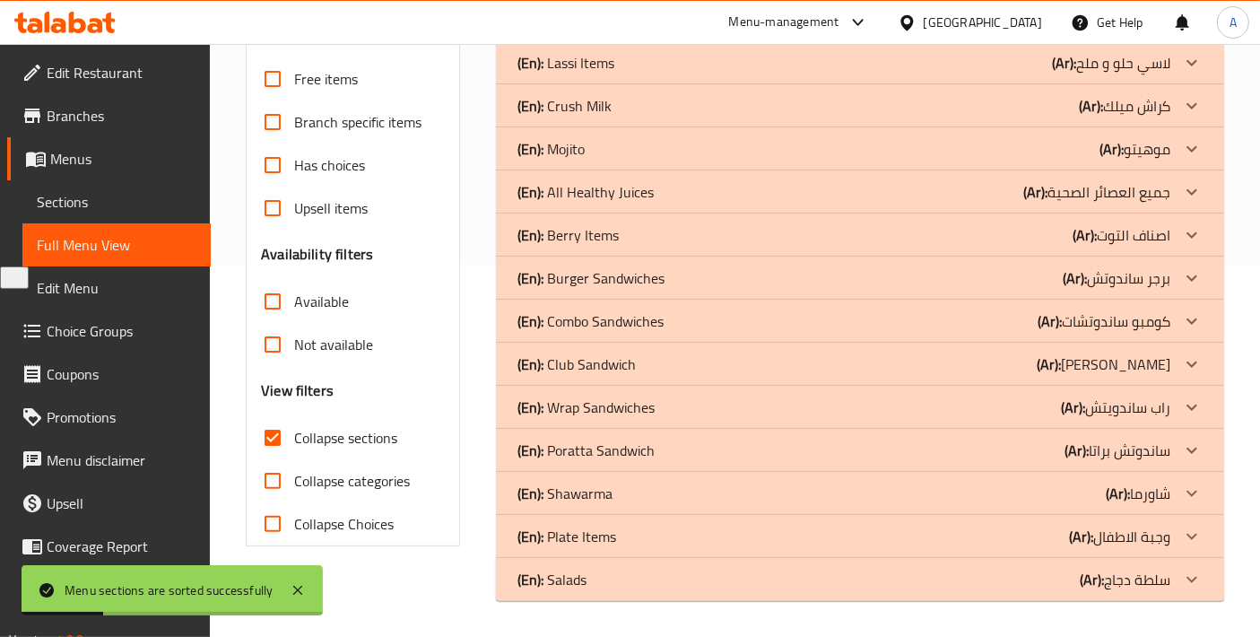
scroll to position [371, 0]
click at [951, 593] on div "(En): Salads (Ar): سلطة دجاج" at bounding box center [860, 580] width 728 height 43
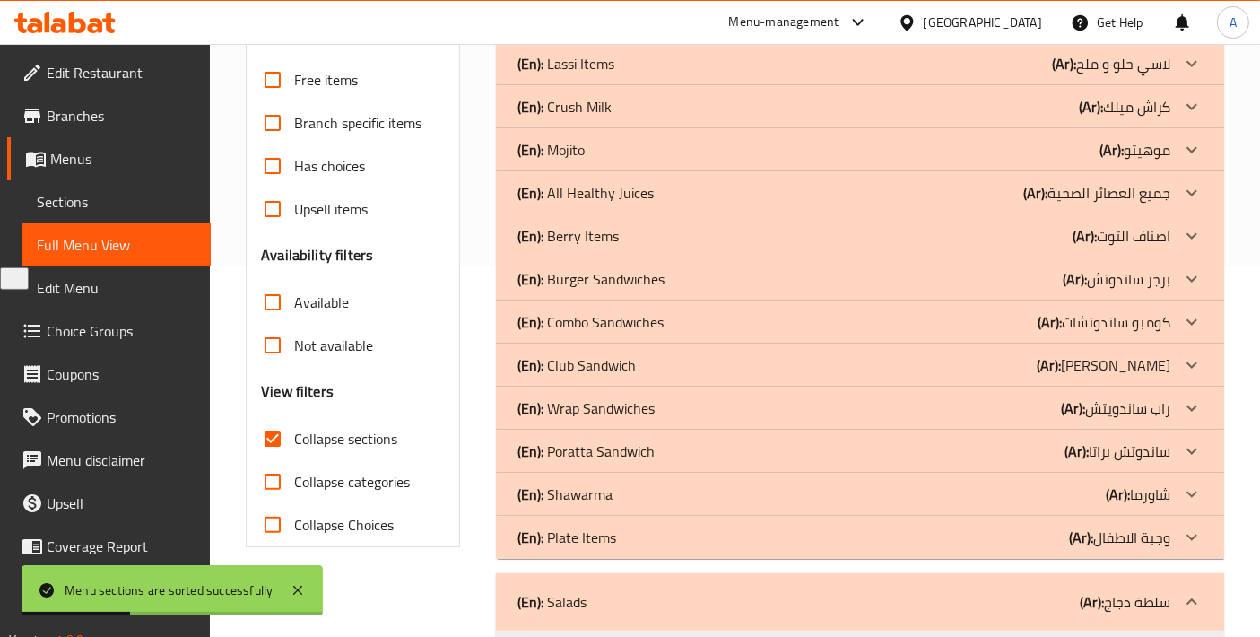
click at [946, 534] on div "(En): Plate Items (Ar): وجبة الاطفال" at bounding box center [844, 538] width 653 height 22
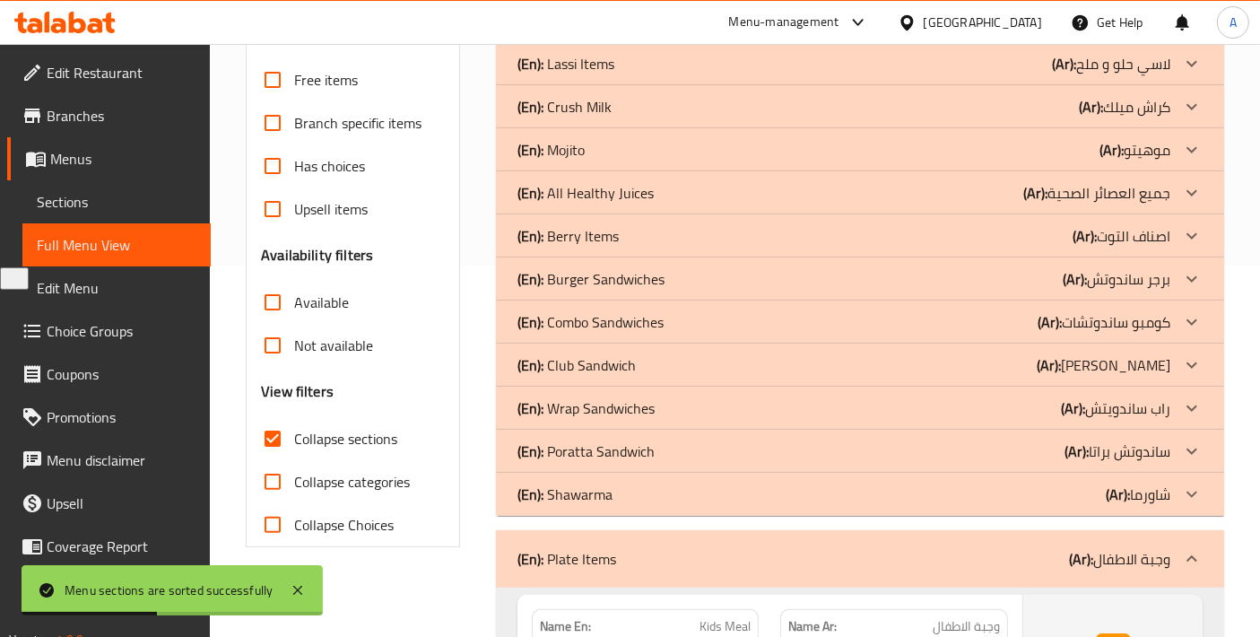
click at [81, 213] on span "Sections" at bounding box center [117, 202] width 160 height 22
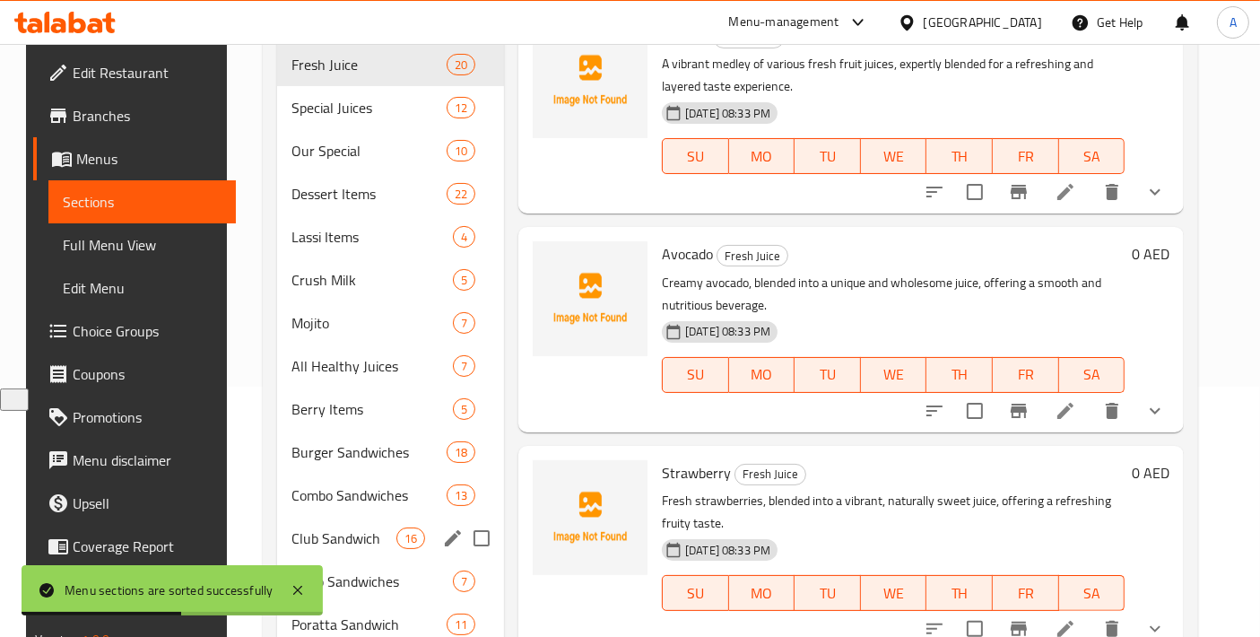
scroll to position [417, 0]
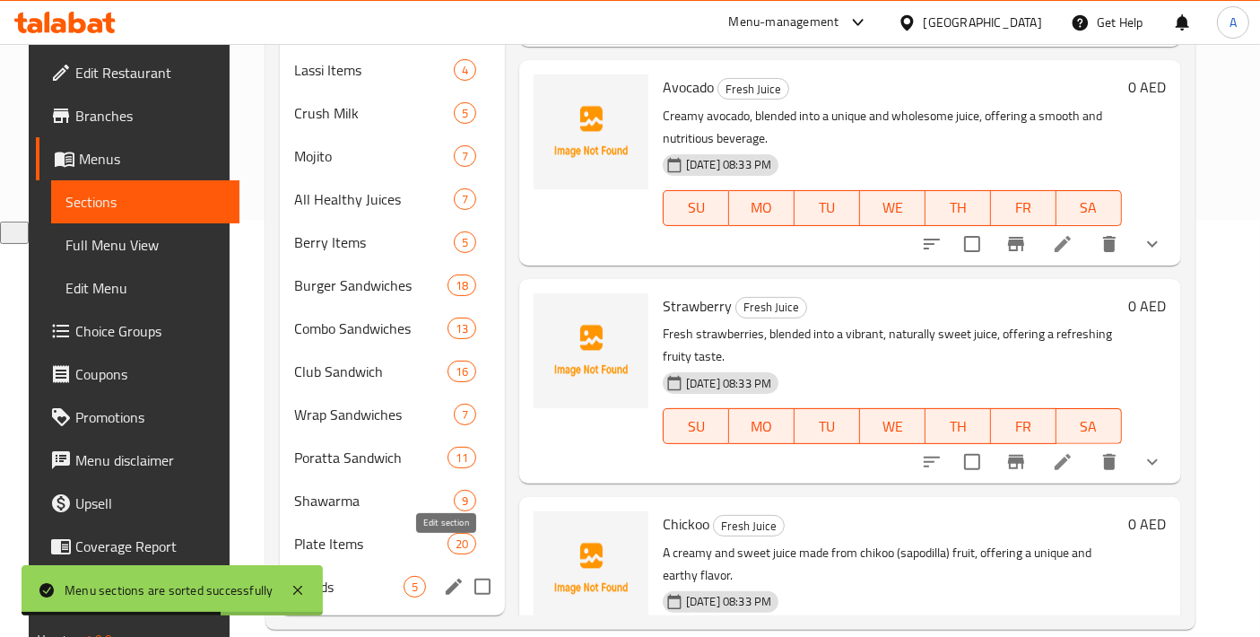
click at [443, 576] on icon "edit" at bounding box center [454, 587] width 22 height 22
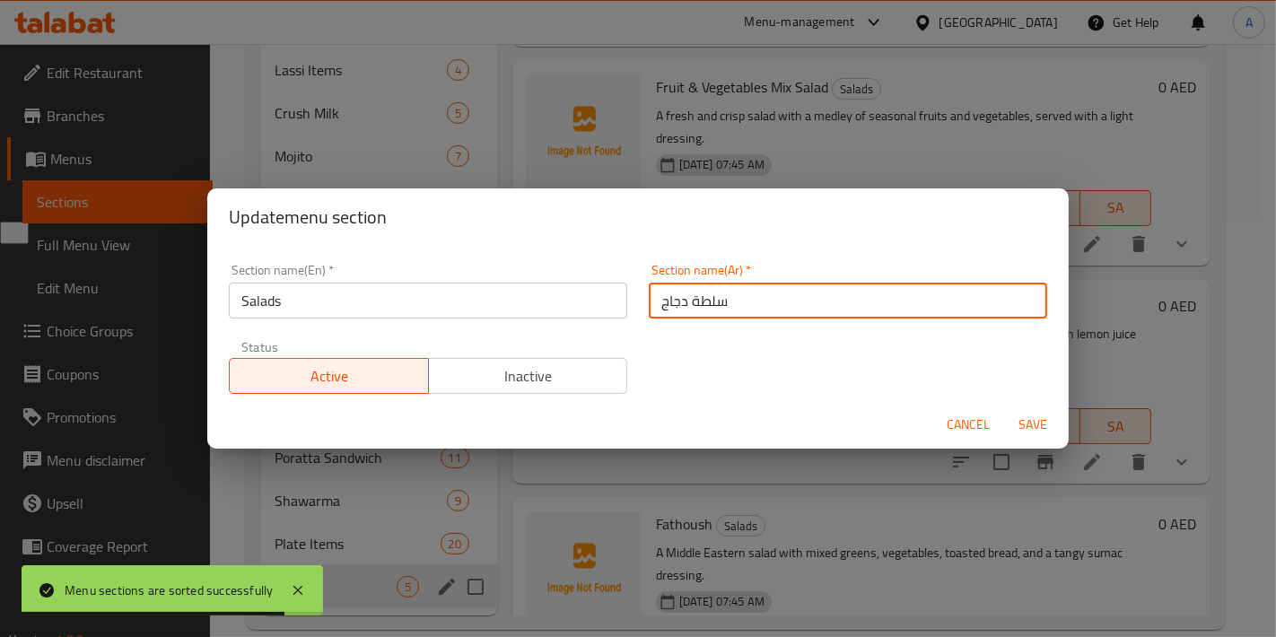
drag, startPoint x: 719, startPoint y: 302, endPoint x: 614, endPoint y: 301, distance: 105.9
click at [614, 301] on div "Section name(En)   * Salads Section name(En) * Section name(Ar)   * سلطة دجاج S…" at bounding box center [638, 329] width 840 height 152
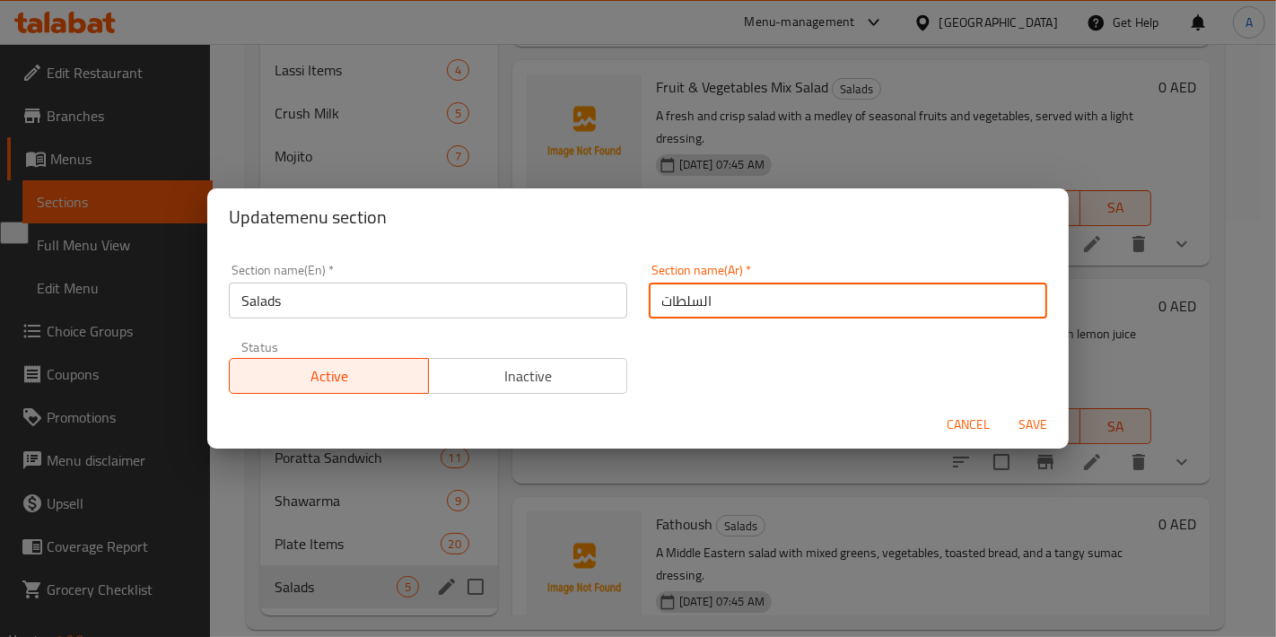
type input "السلطات"
click at [1004, 408] on button "Save" at bounding box center [1032, 424] width 57 height 33
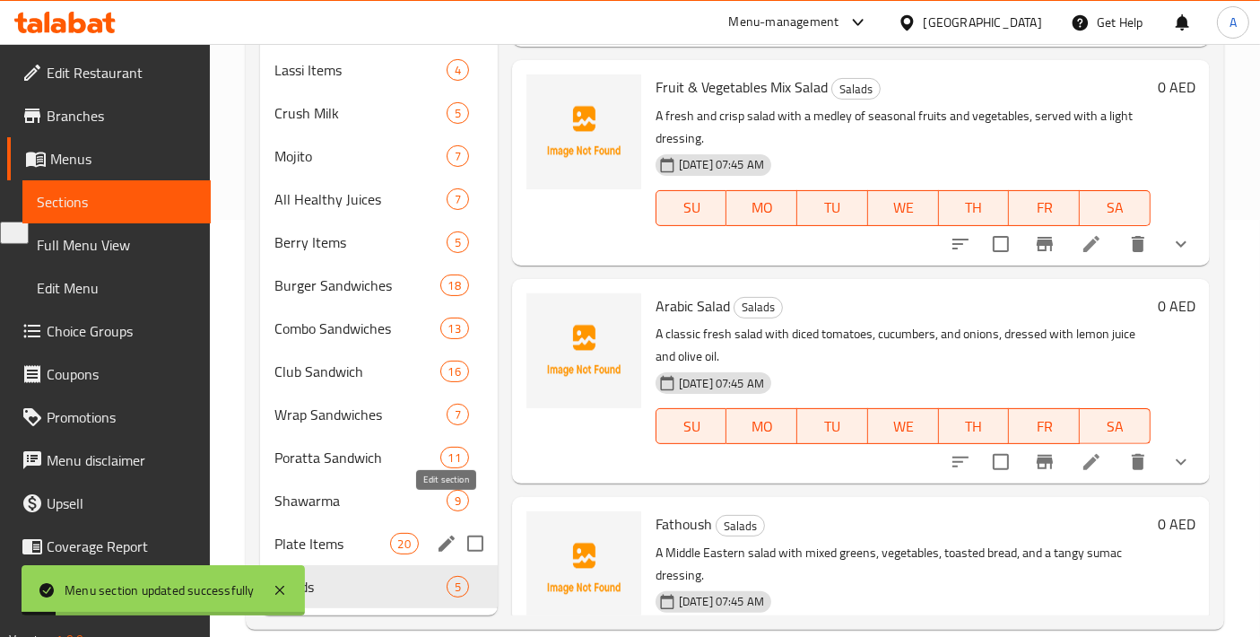
click at [449, 533] on icon "edit" at bounding box center [447, 544] width 22 height 22
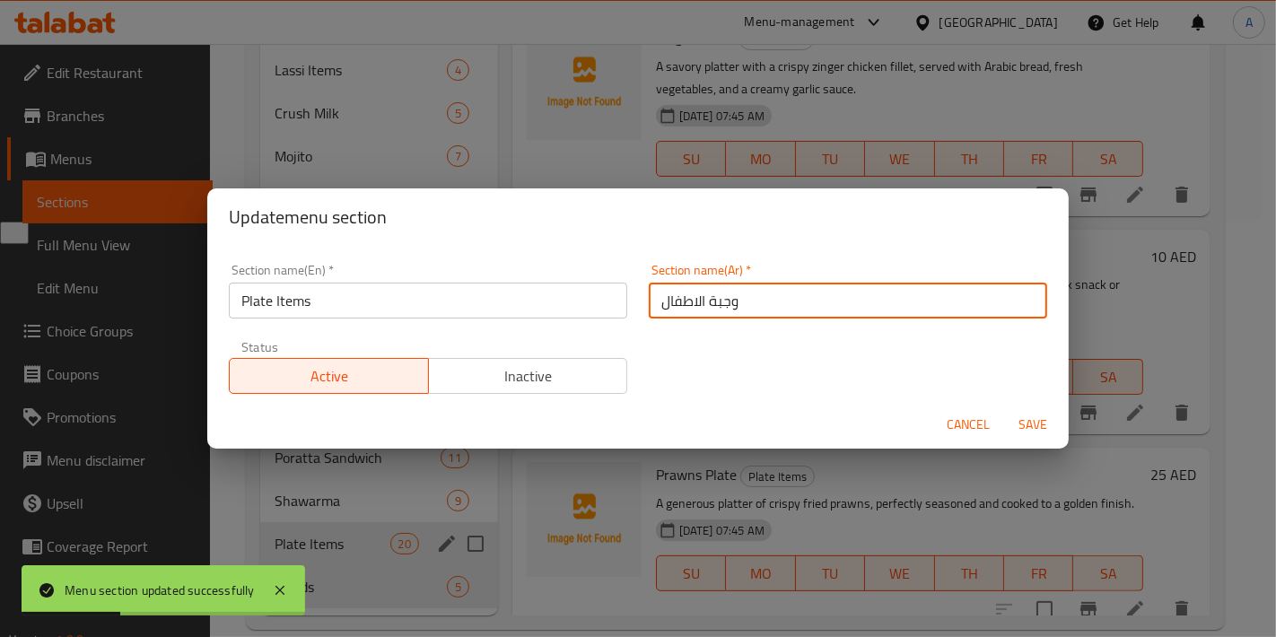
drag, startPoint x: 815, startPoint y: 291, endPoint x: 602, endPoint y: 318, distance: 215.3
click at [602, 318] on div "Section name(En)   * Plate Items Section name(En) * Section name(Ar)   * وجبة ا…" at bounding box center [638, 329] width 840 height 152
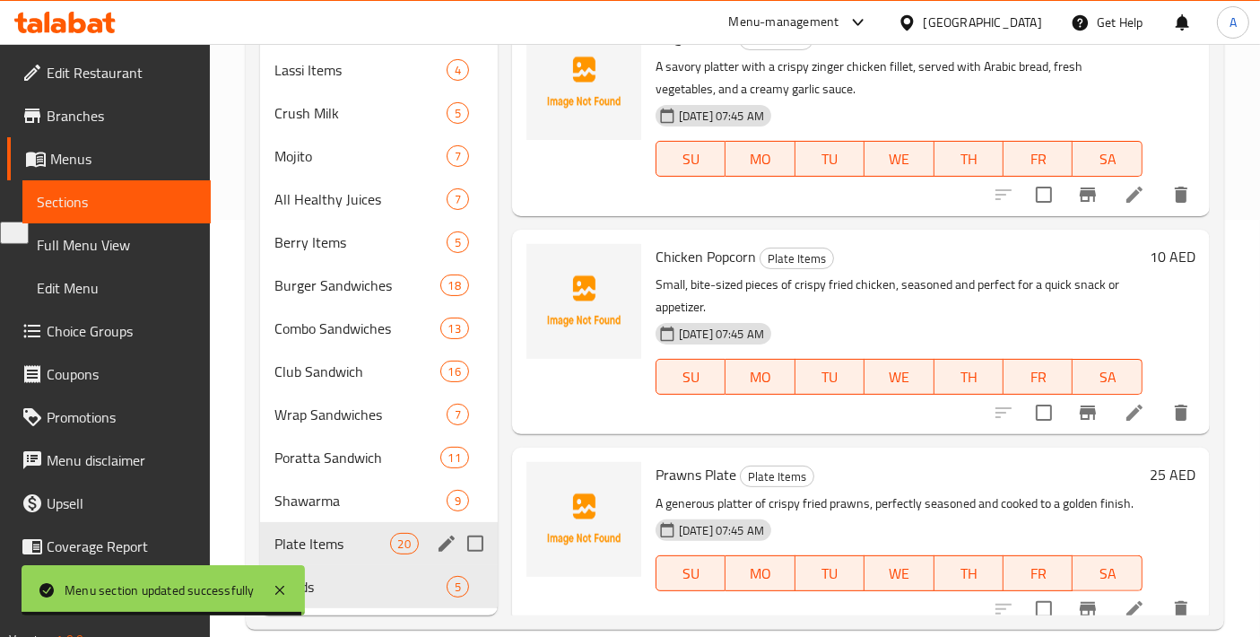
click at [449, 533] on icon "edit" at bounding box center [447, 544] width 22 height 22
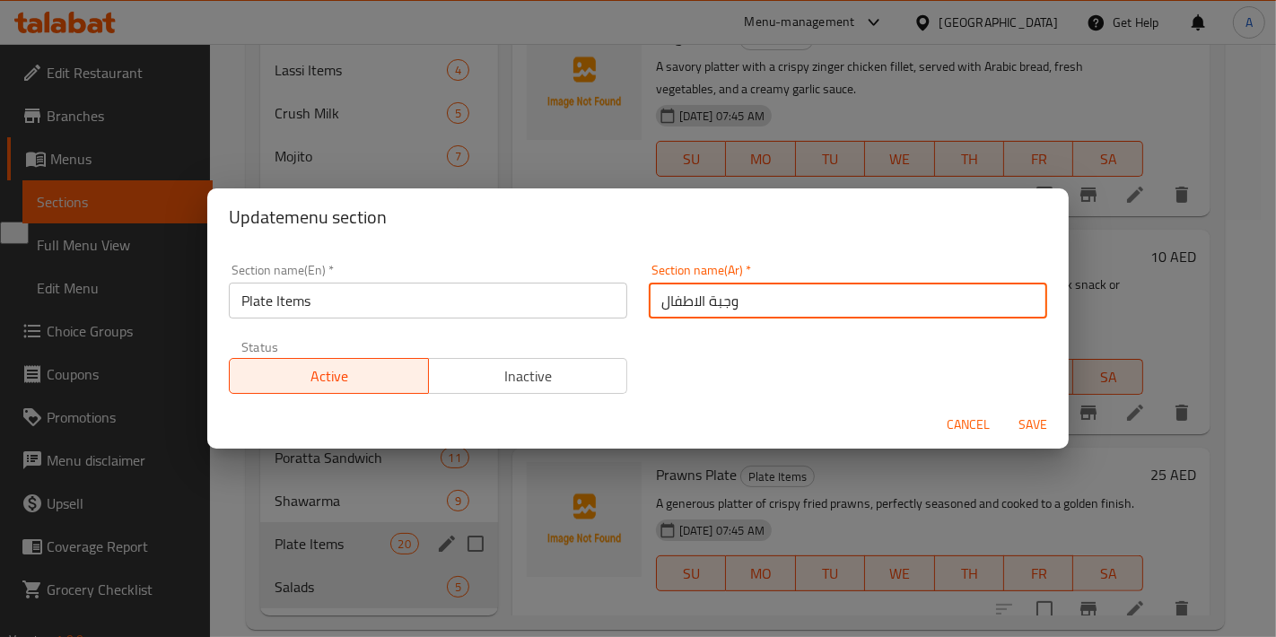
drag, startPoint x: 734, startPoint y: 297, endPoint x: 599, endPoint y: 301, distance: 134.6
click at [599, 301] on div "Section name(En)   * Plate Items Section name(En) * Section name(Ar)   * وجبة ا…" at bounding box center [638, 329] width 840 height 152
type input "أصناف الأطباق"
click at [1004, 408] on button "Save" at bounding box center [1032, 424] width 57 height 33
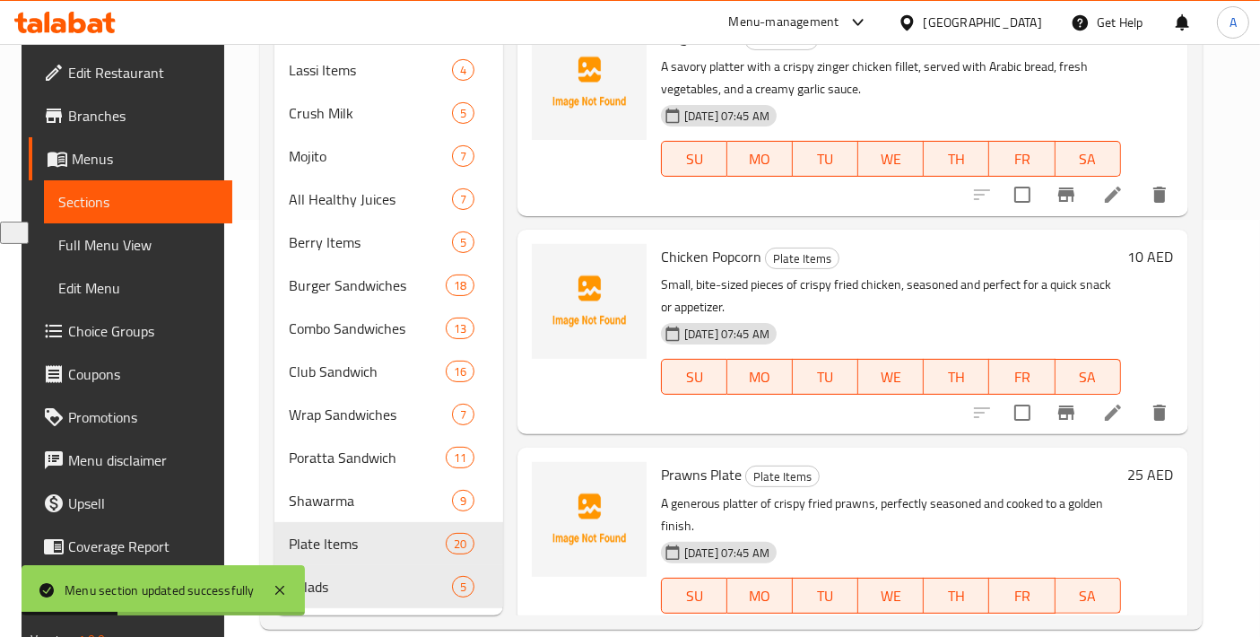
click at [69, 255] on span "Full Menu View" at bounding box center [138, 245] width 160 height 22
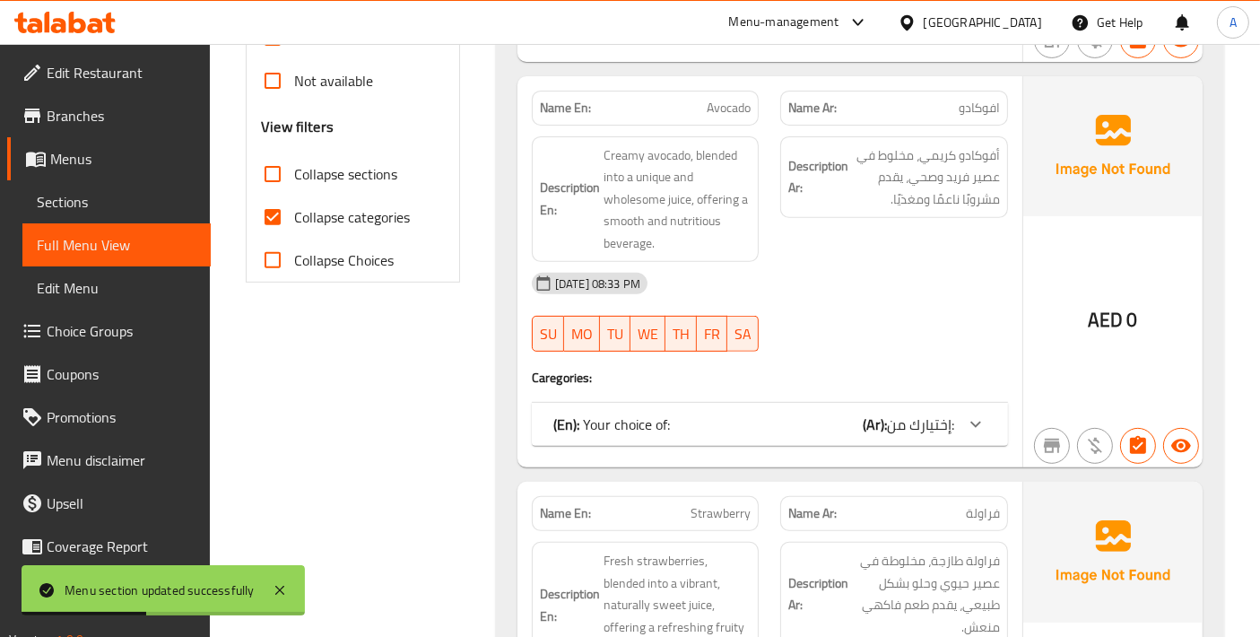
scroll to position [617, 0]
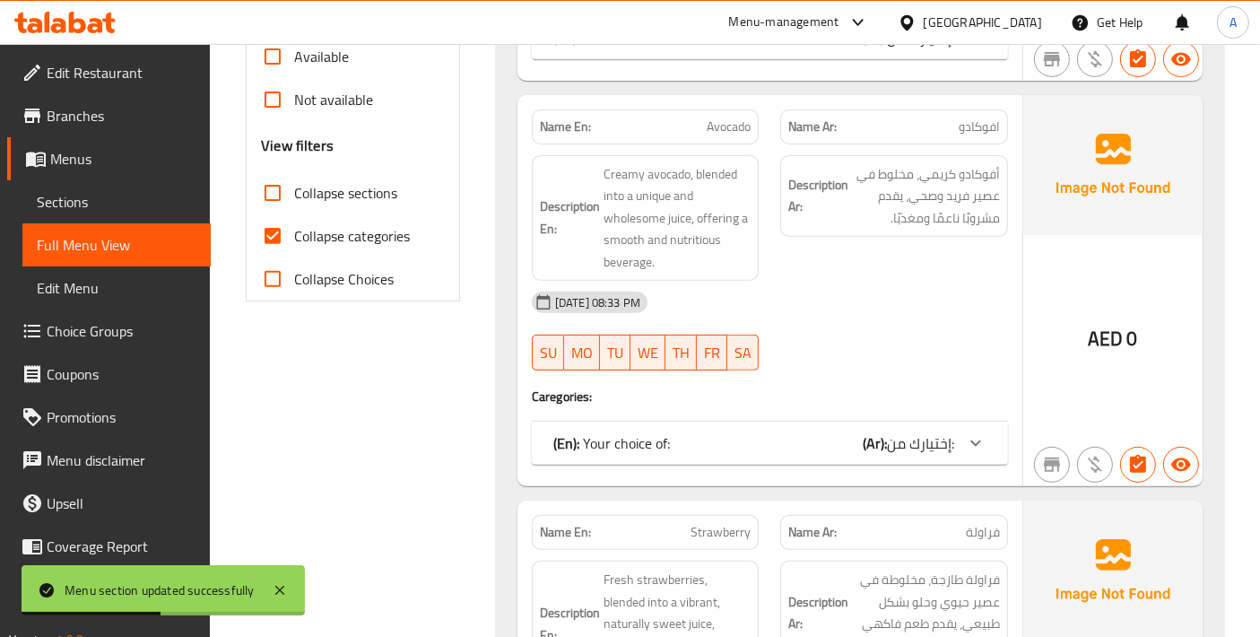
click at [279, 242] on input "Collapse categories" at bounding box center [272, 235] width 43 height 43
checkbox input "false"
click at [271, 171] on input "Collapse sections" at bounding box center [272, 192] width 43 height 43
checkbox input "true"
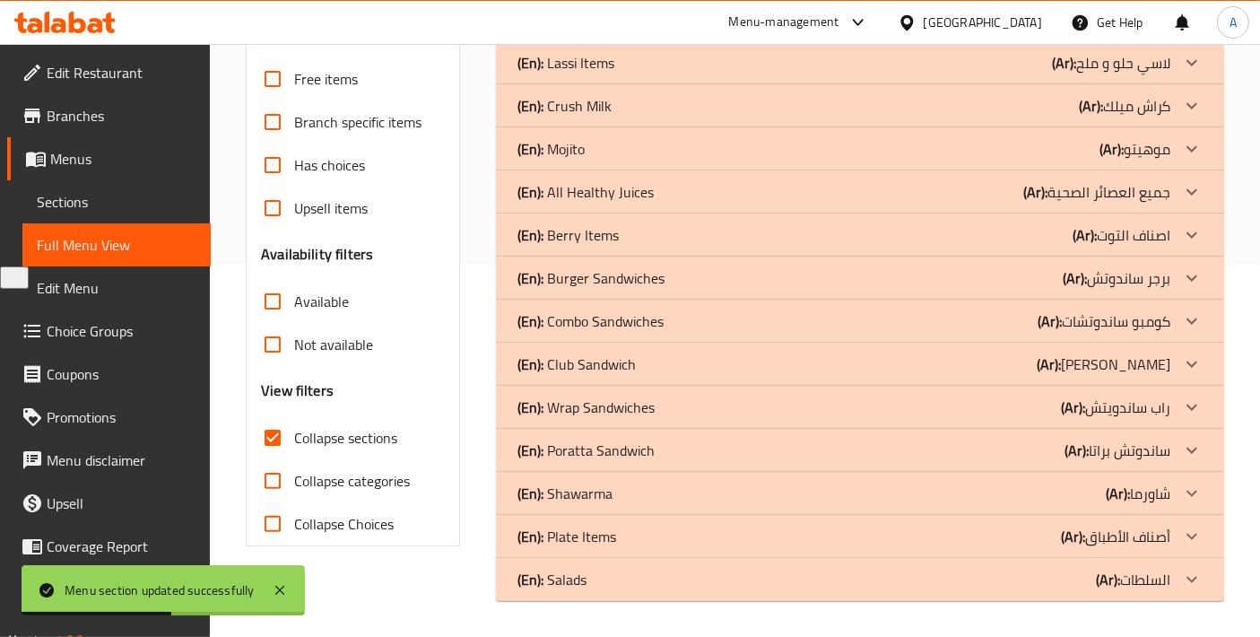
scroll to position [371, 0]
click at [883, 571] on div "(En): Salads (Ar): السلطات" at bounding box center [844, 581] width 653 height 22
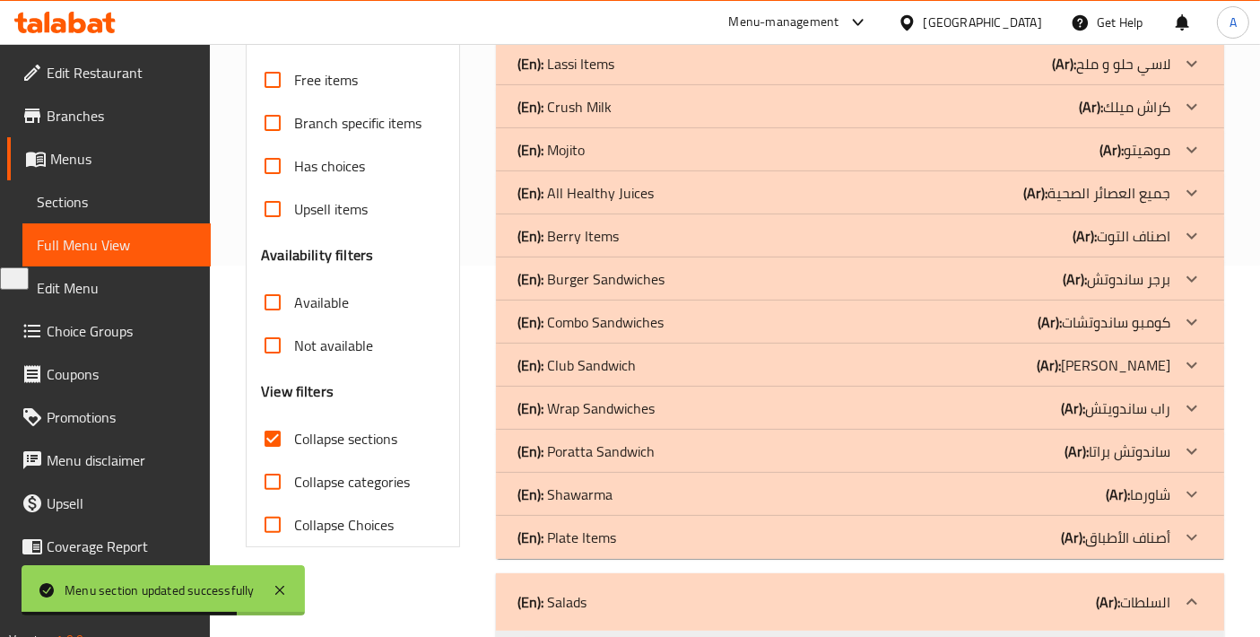
click at [871, 538] on div "(En): Plate Items (Ar): أصناف الأطباق" at bounding box center [844, 538] width 653 height 22
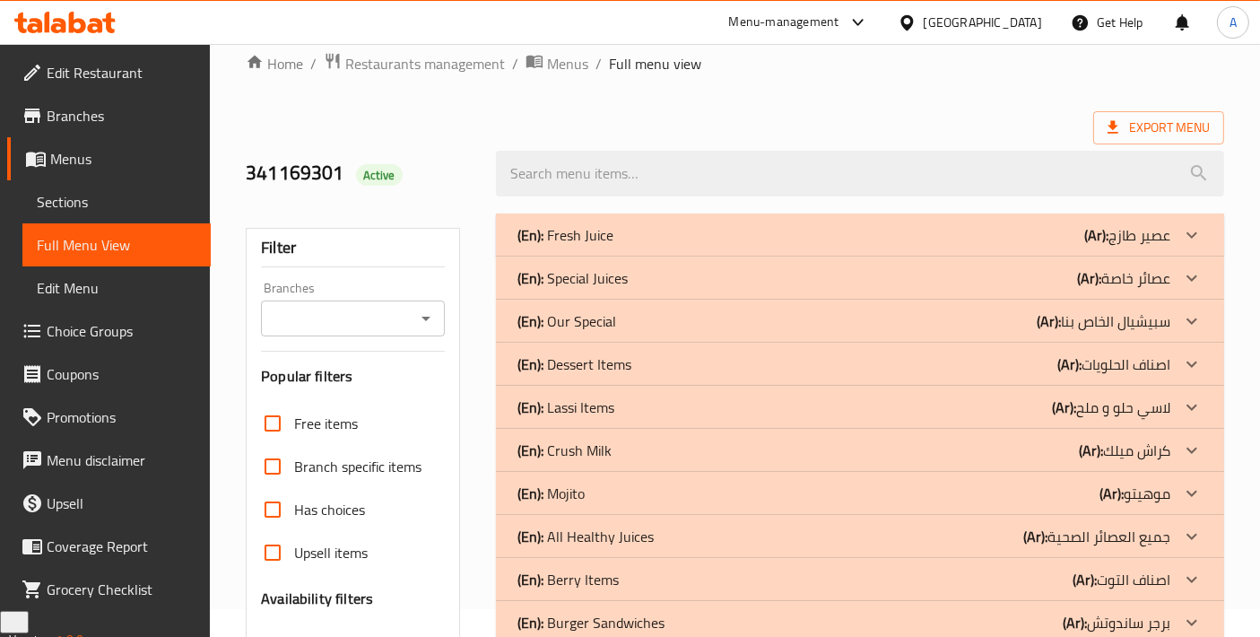
scroll to position [0, 0]
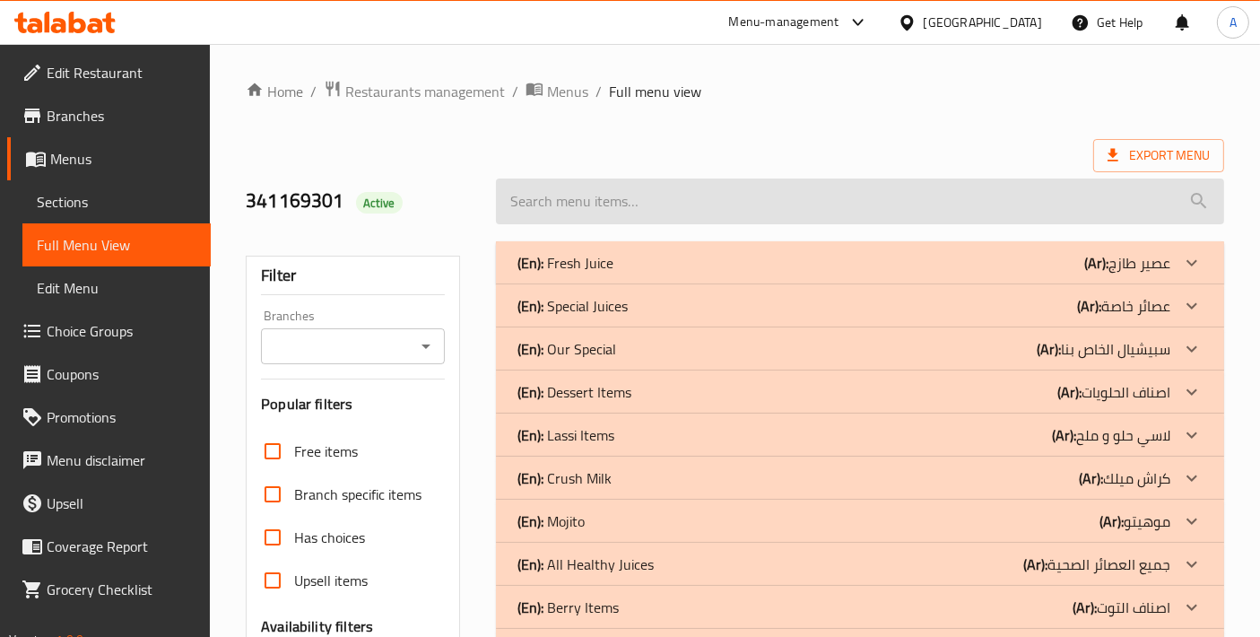
click at [1158, 179] on input "search" at bounding box center [860, 202] width 728 height 46
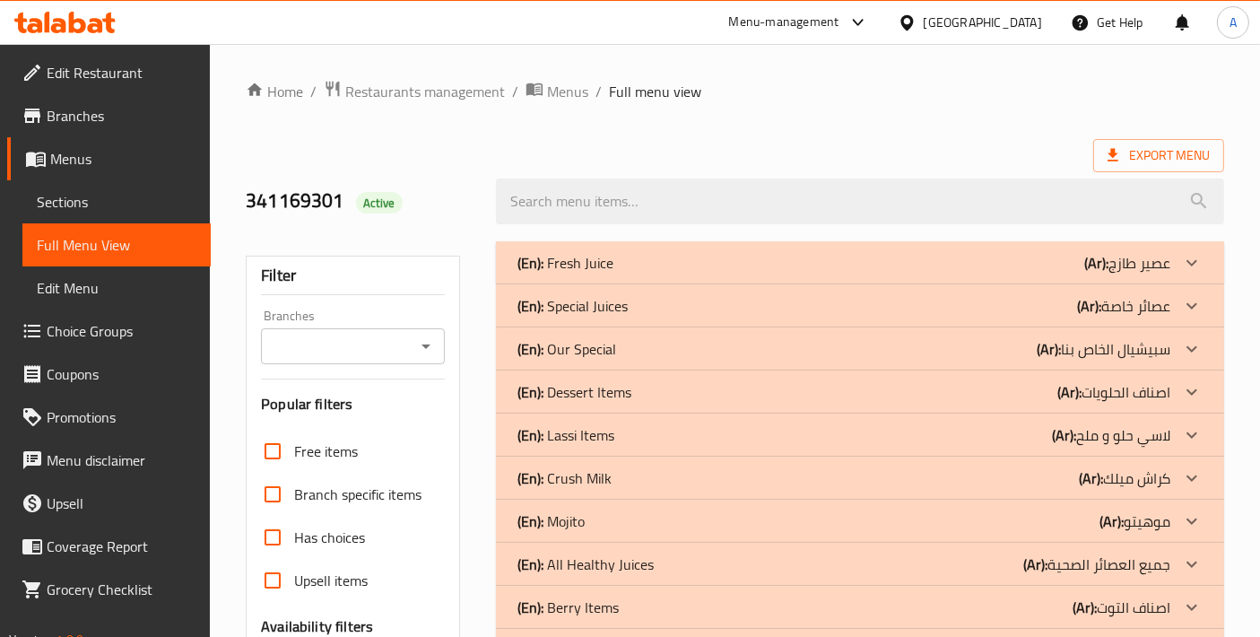
click at [1158, 172] on div at bounding box center [860, 201] width 750 height 67
click at [1158, 163] on span "Export Menu" at bounding box center [1159, 155] width 102 height 22
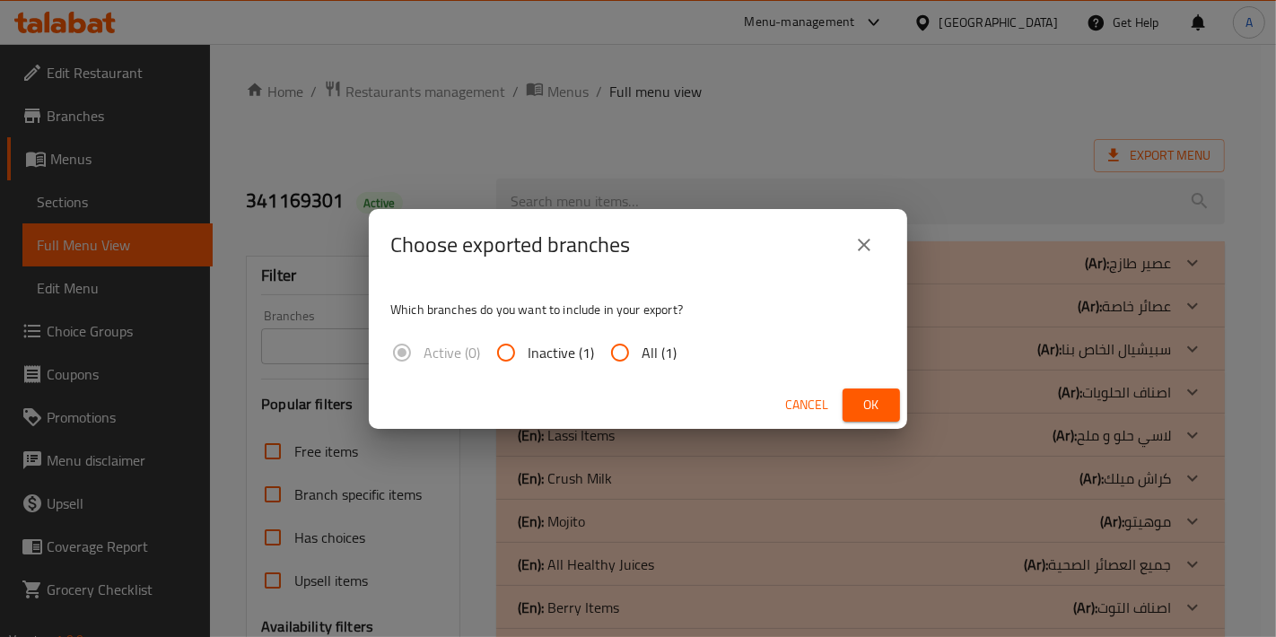
click at [658, 355] on span "All (1)" at bounding box center [658, 353] width 35 height 22
click at [641, 355] on input "All (1)" at bounding box center [619, 352] width 43 height 43
radio input "true"
click at [850, 398] on button "Ok" at bounding box center [870, 404] width 57 height 33
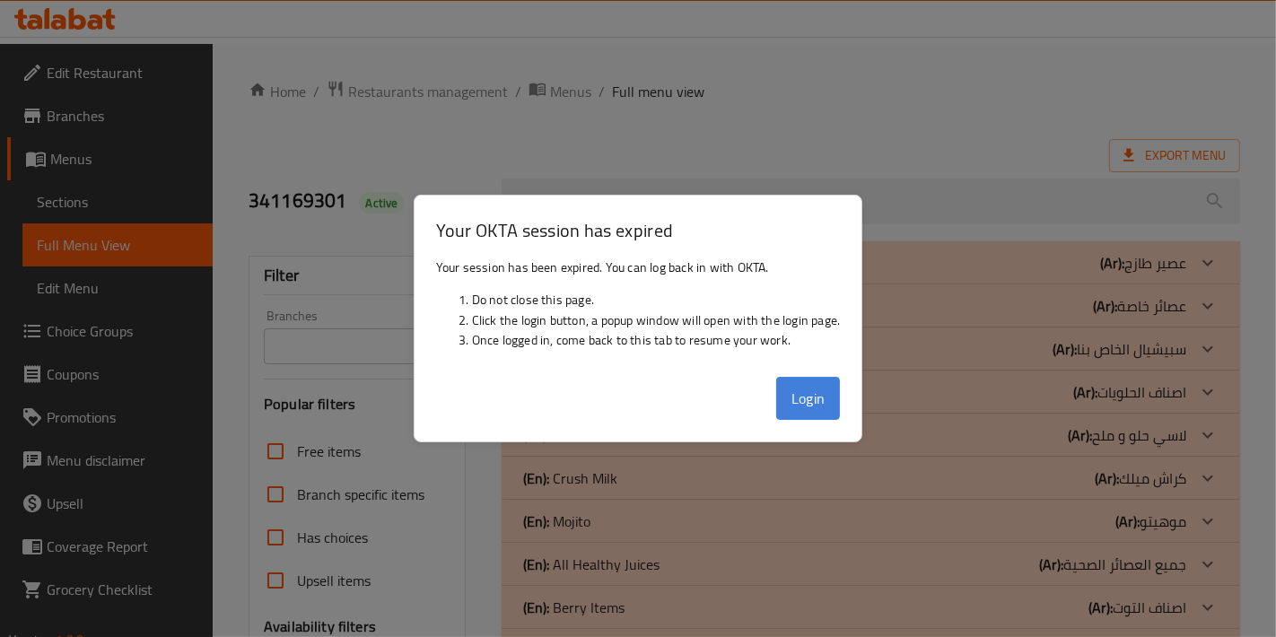
click at [803, 417] on button "Login" at bounding box center [808, 398] width 65 height 43
click at [177, 247] on span "Full Menu View" at bounding box center [117, 245] width 161 height 22
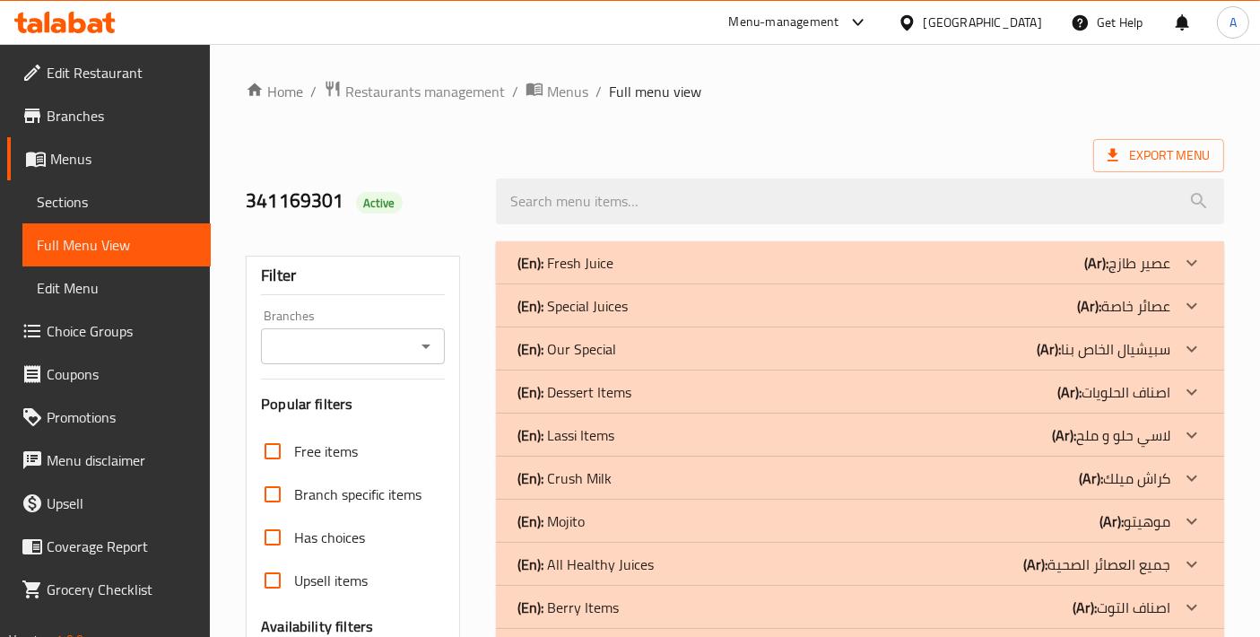
click at [129, 83] on span "Edit Restaurant" at bounding box center [122, 73] width 150 height 22
